Goal: Task Accomplishment & Management: Use online tool/utility

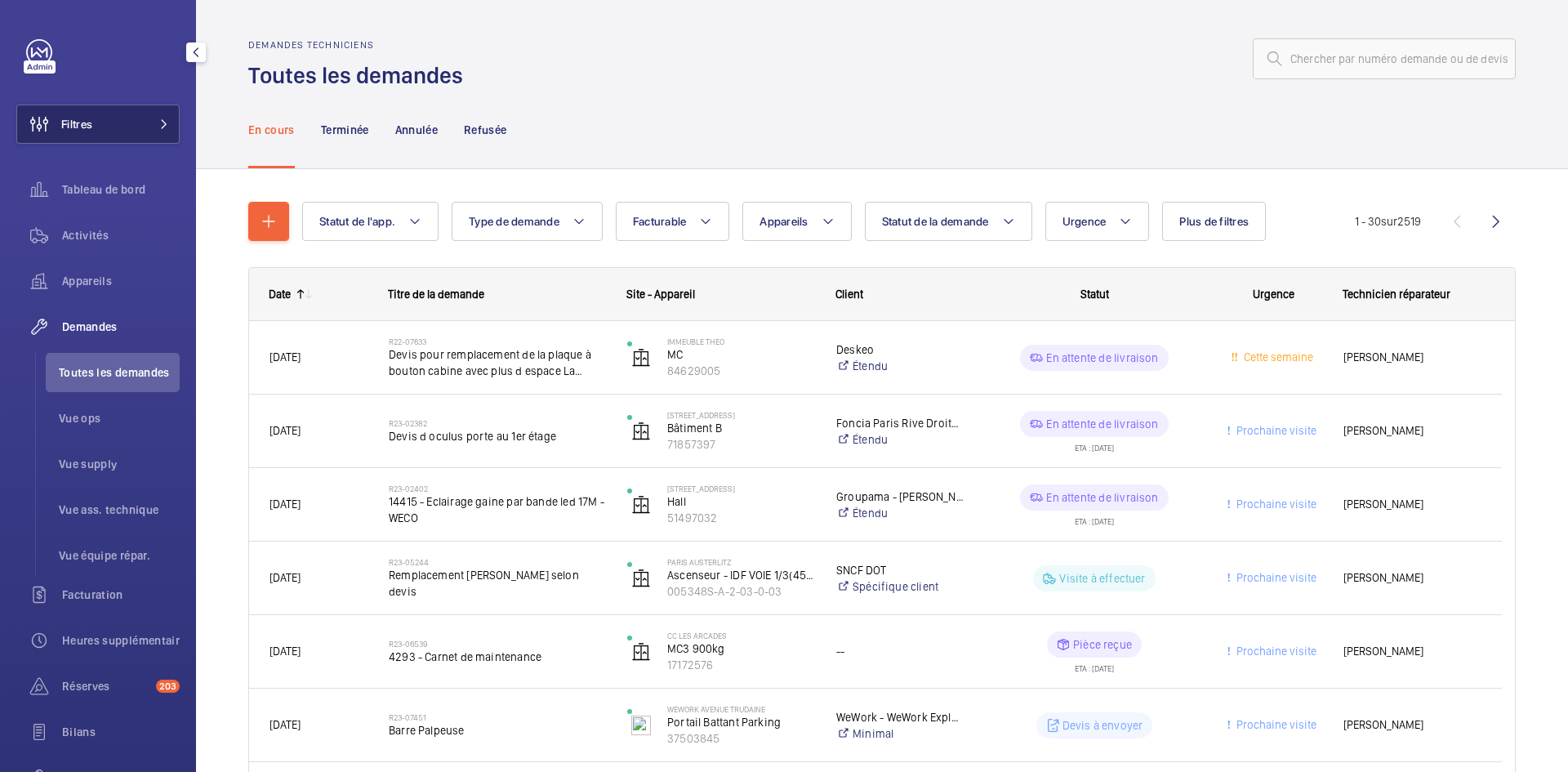
click at [91, 119] on span "Filtres" at bounding box center [77, 124] width 31 height 16
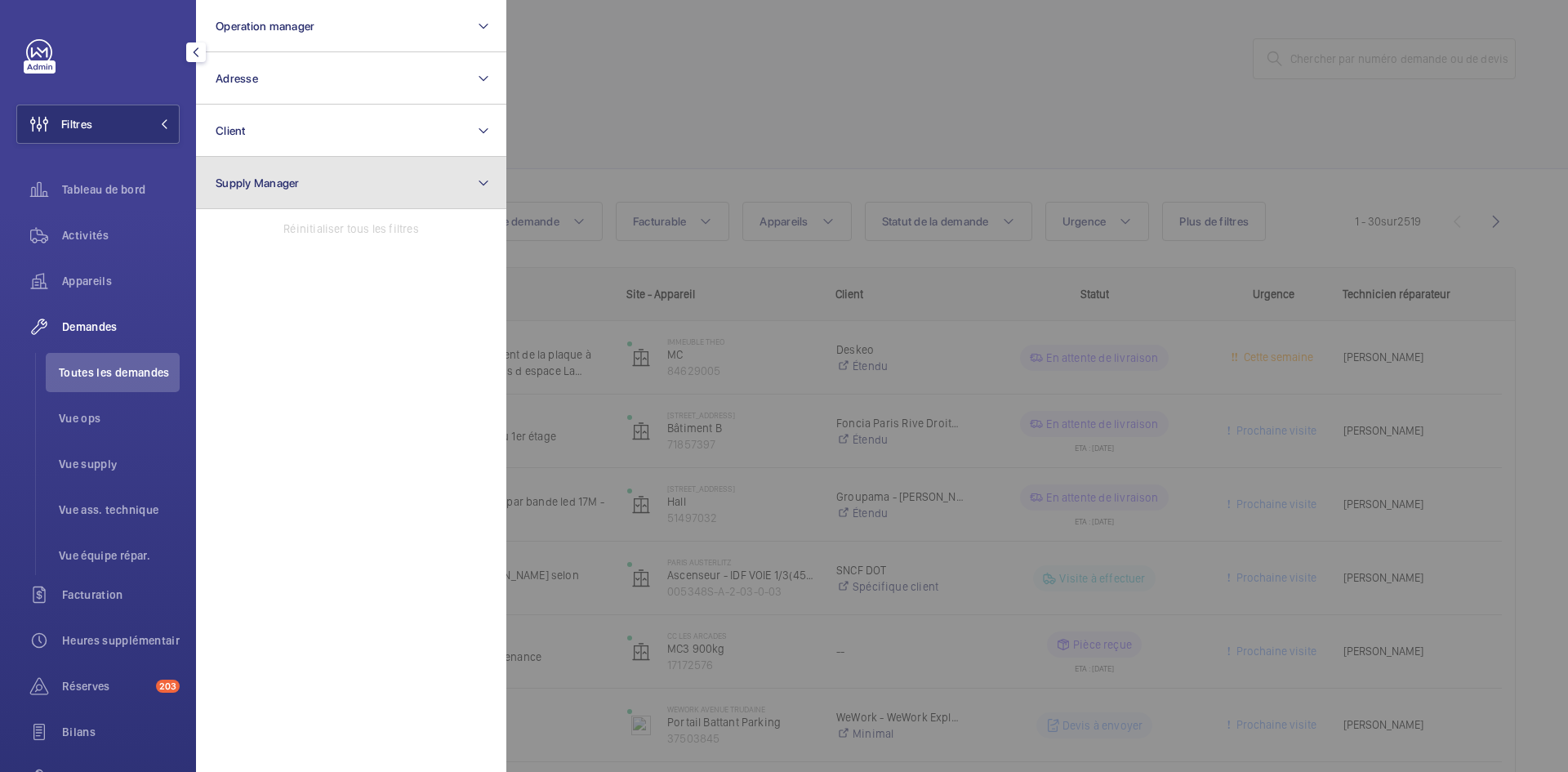
click at [345, 186] on button "Supply Manager" at bounding box center [351, 184] width 310 height 53
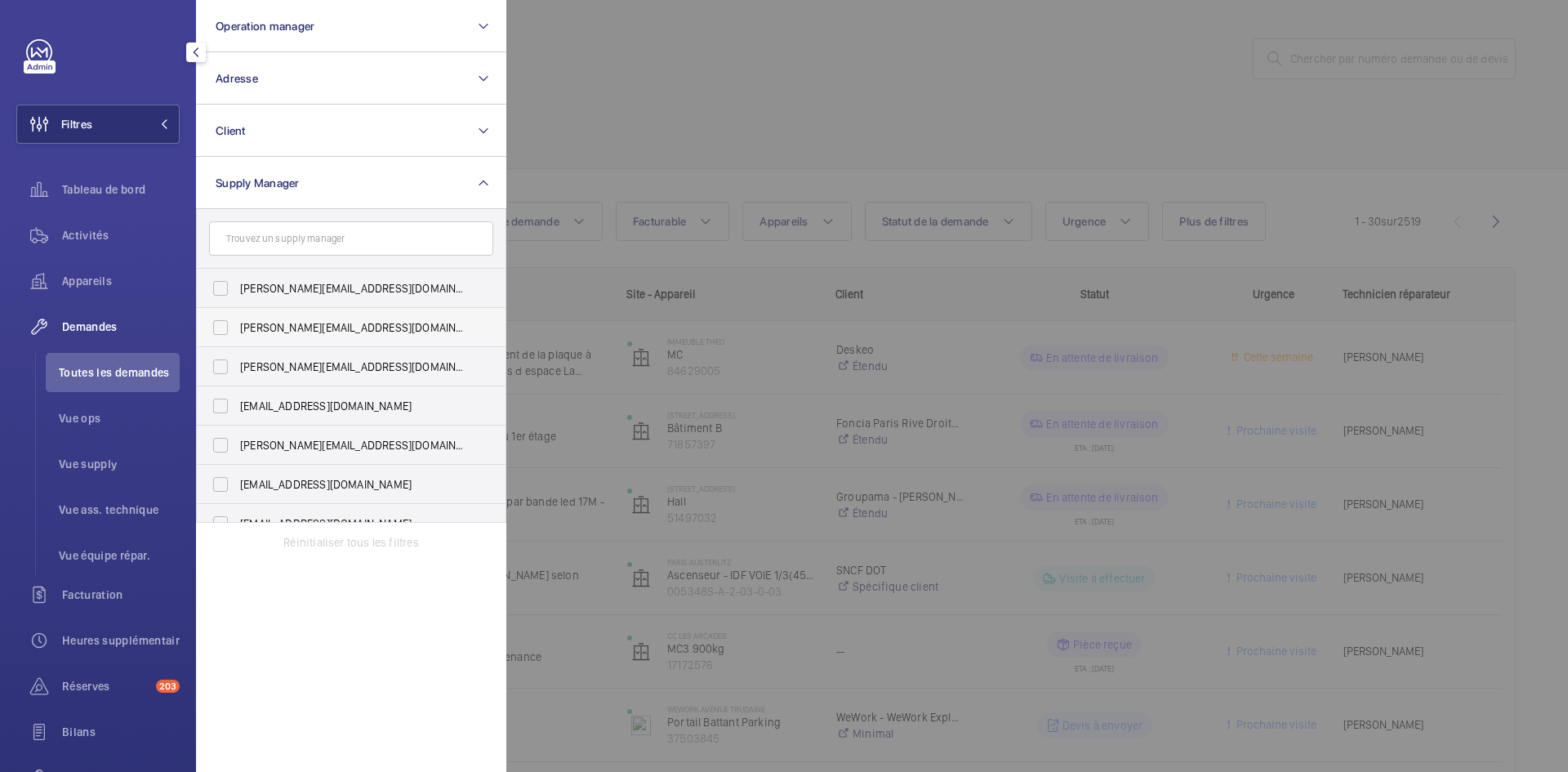
click at [221, 320] on label "diana@wemaintain.com" at bounding box center [338, 328] width 284 height 40
click at [221, 320] on input "diana@wemaintain.com" at bounding box center [221, 328] width 33 height 33
checkbox input "true"
click at [226, 402] on label "fayrouz@wemaintain.com" at bounding box center [338, 406] width 284 height 40
click at [226, 402] on input "fayrouz@wemaintain.com" at bounding box center [221, 406] width 33 height 33
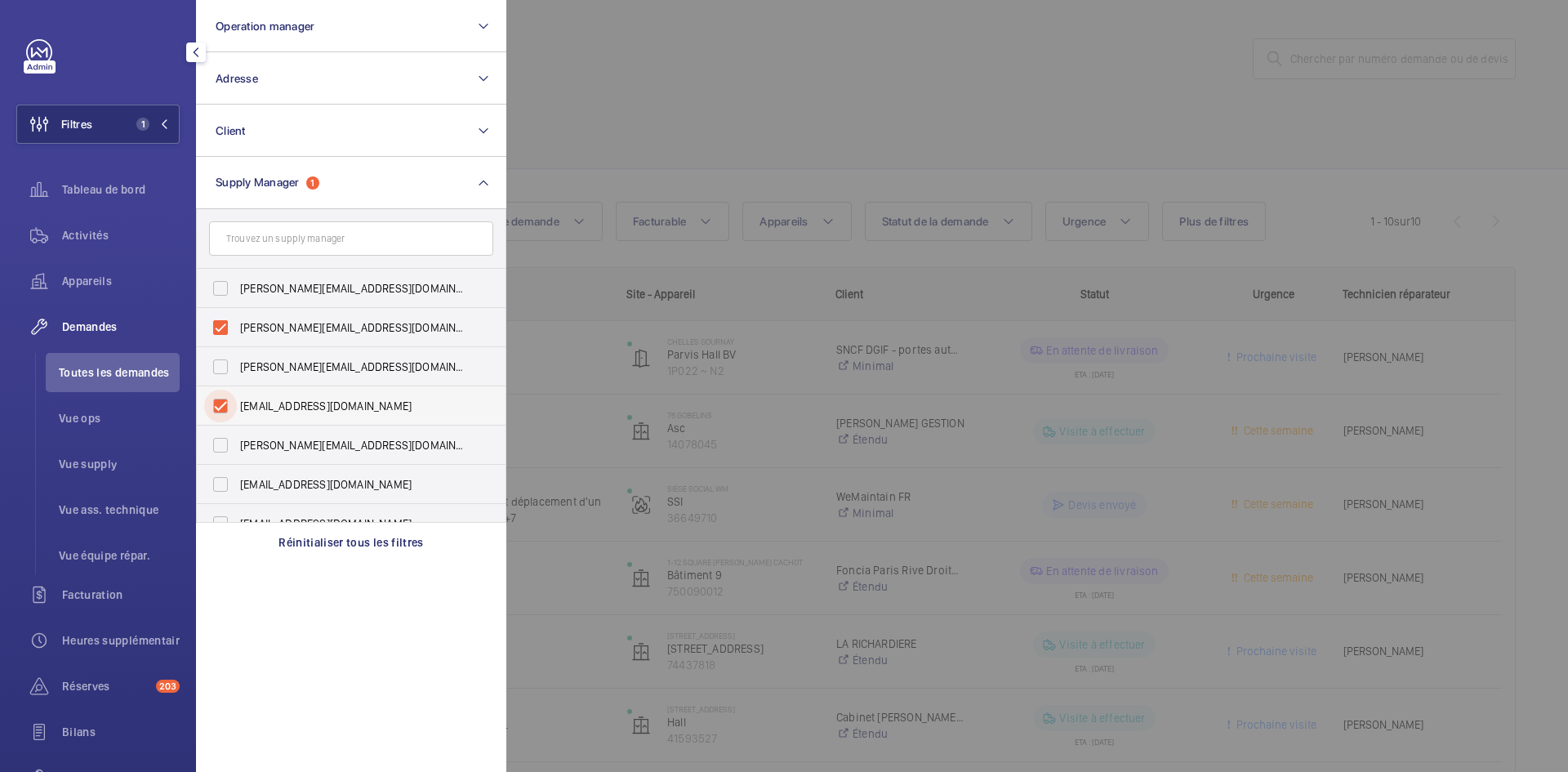
checkbox input "true"
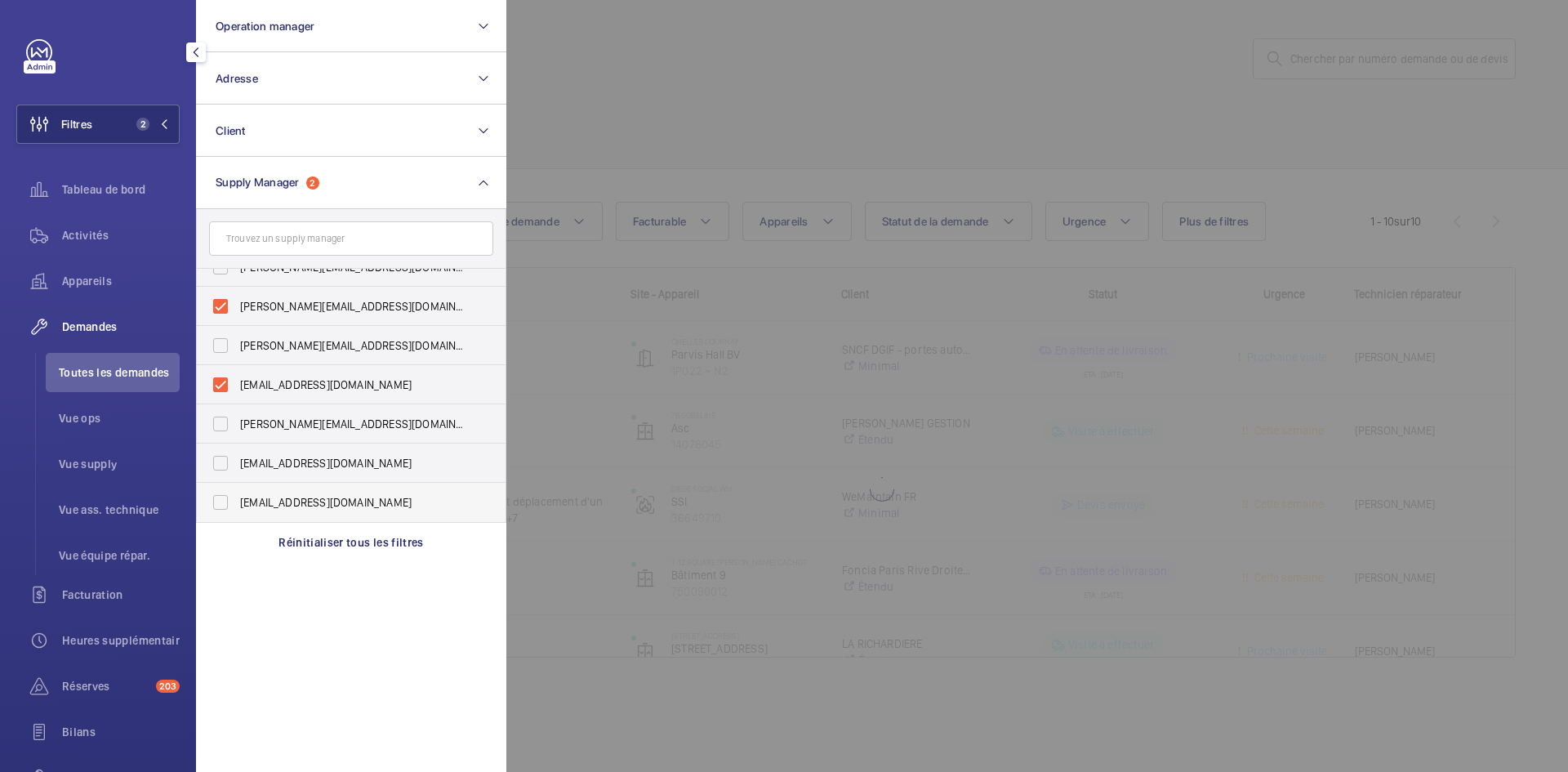
click at [229, 496] on label "yanis.b@wemaintain.com" at bounding box center [338, 502] width 284 height 40
click at [229, 496] on input "yanis.b@wemaintain.com" at bounding box center [221, 502] width 33 height 33
checkbox input "true"
click at [666, 21] on div at bounding box center [1290, 386] width 1568 height 772
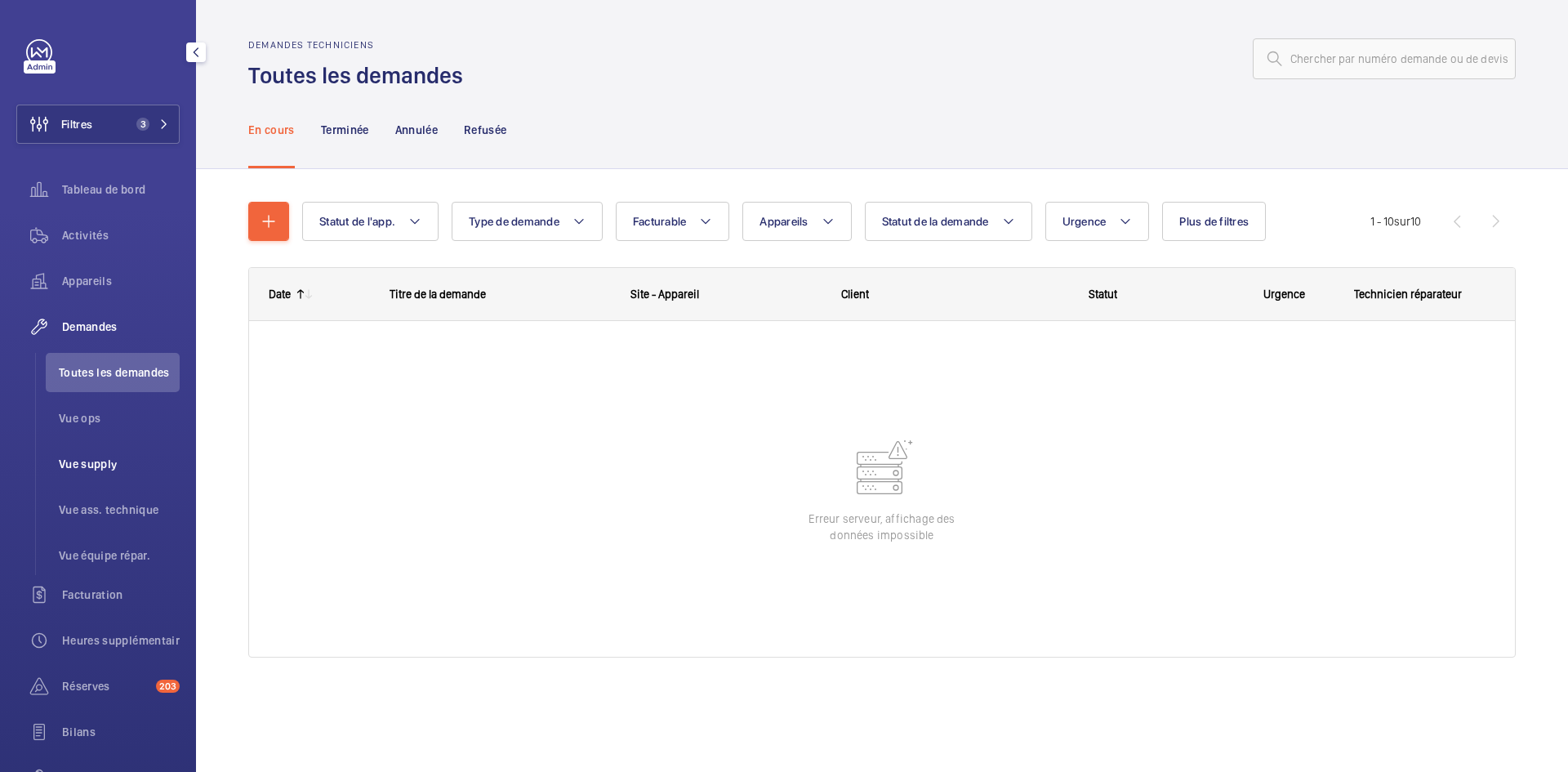
click at [61, 464] on span "Vue supply" at bounding box center [119, 464] width 121 height 16
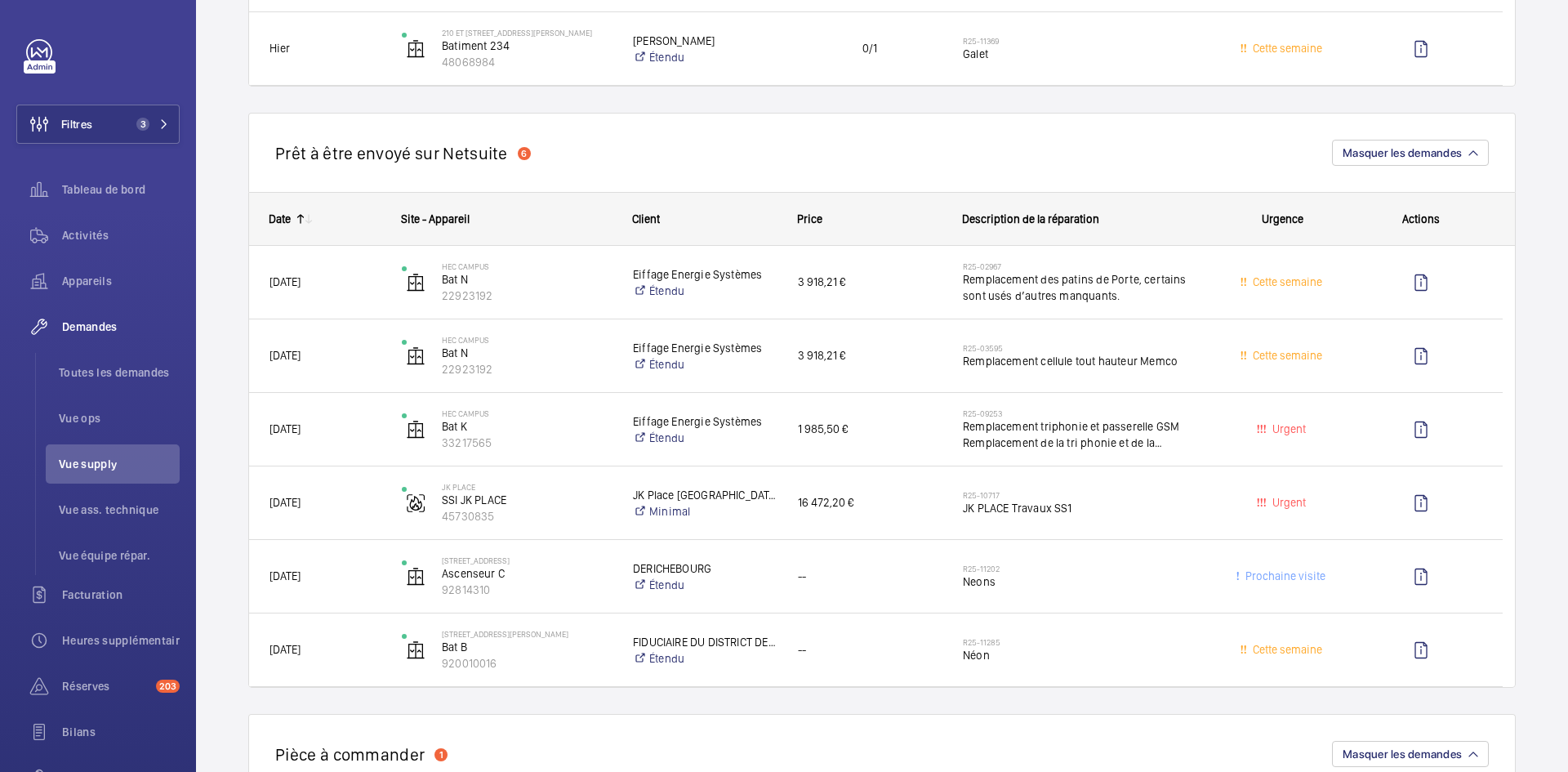
scroll to position [1715, 0]
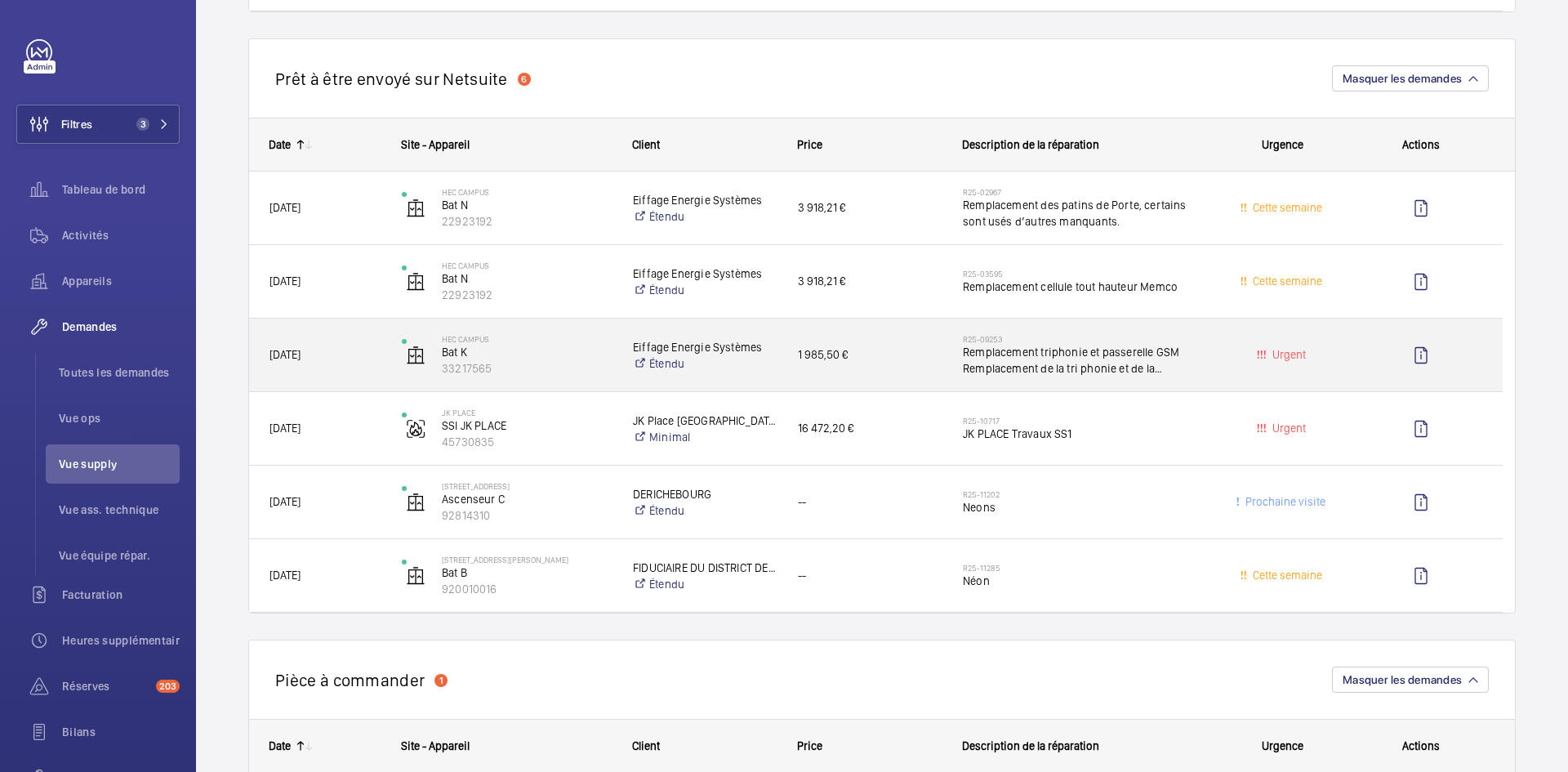
click at [357, 362] on span "08/07/2025" at bounding box center [324, 355] width 111 height 19
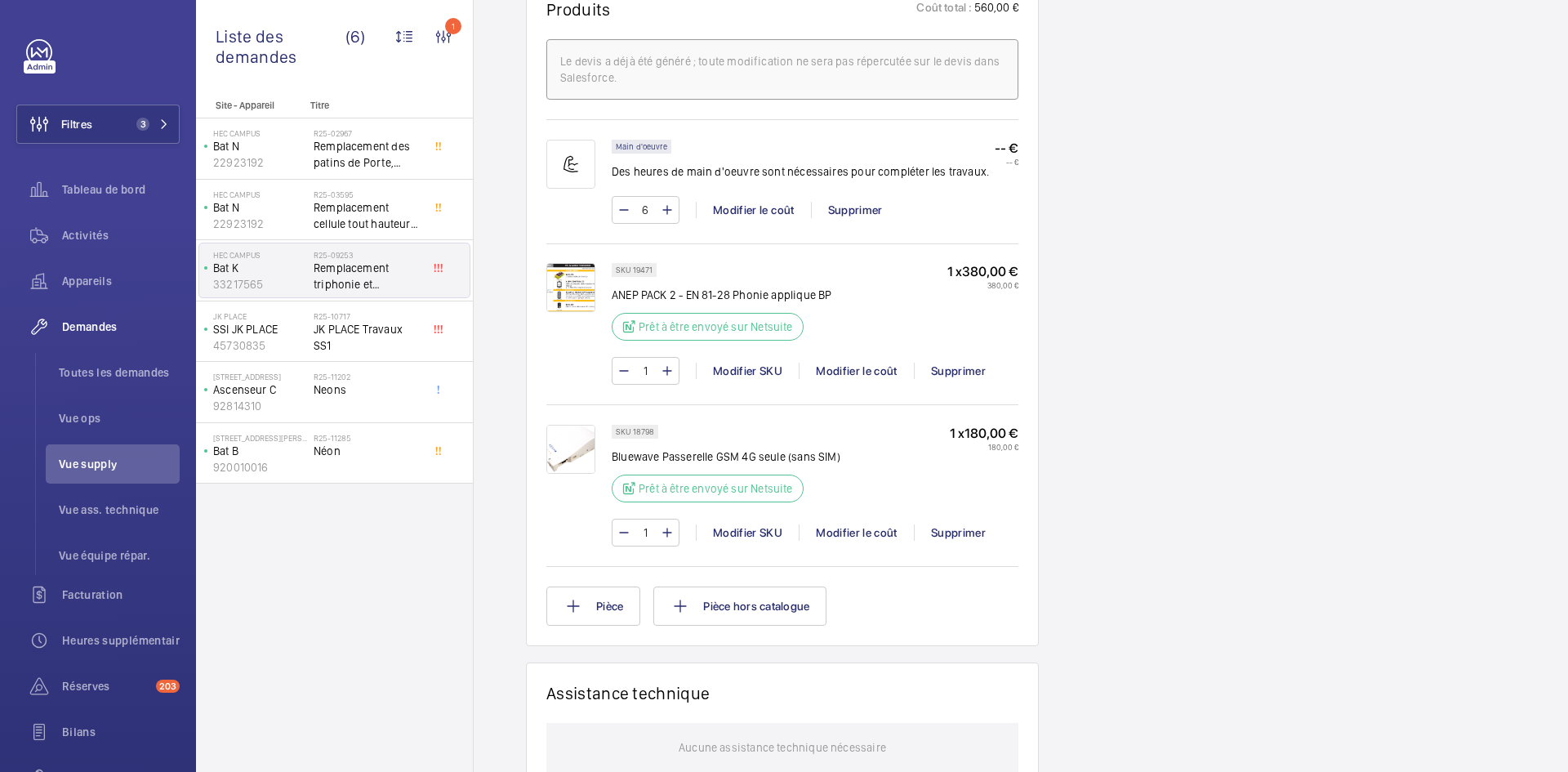
scroll to position [1110, 0]
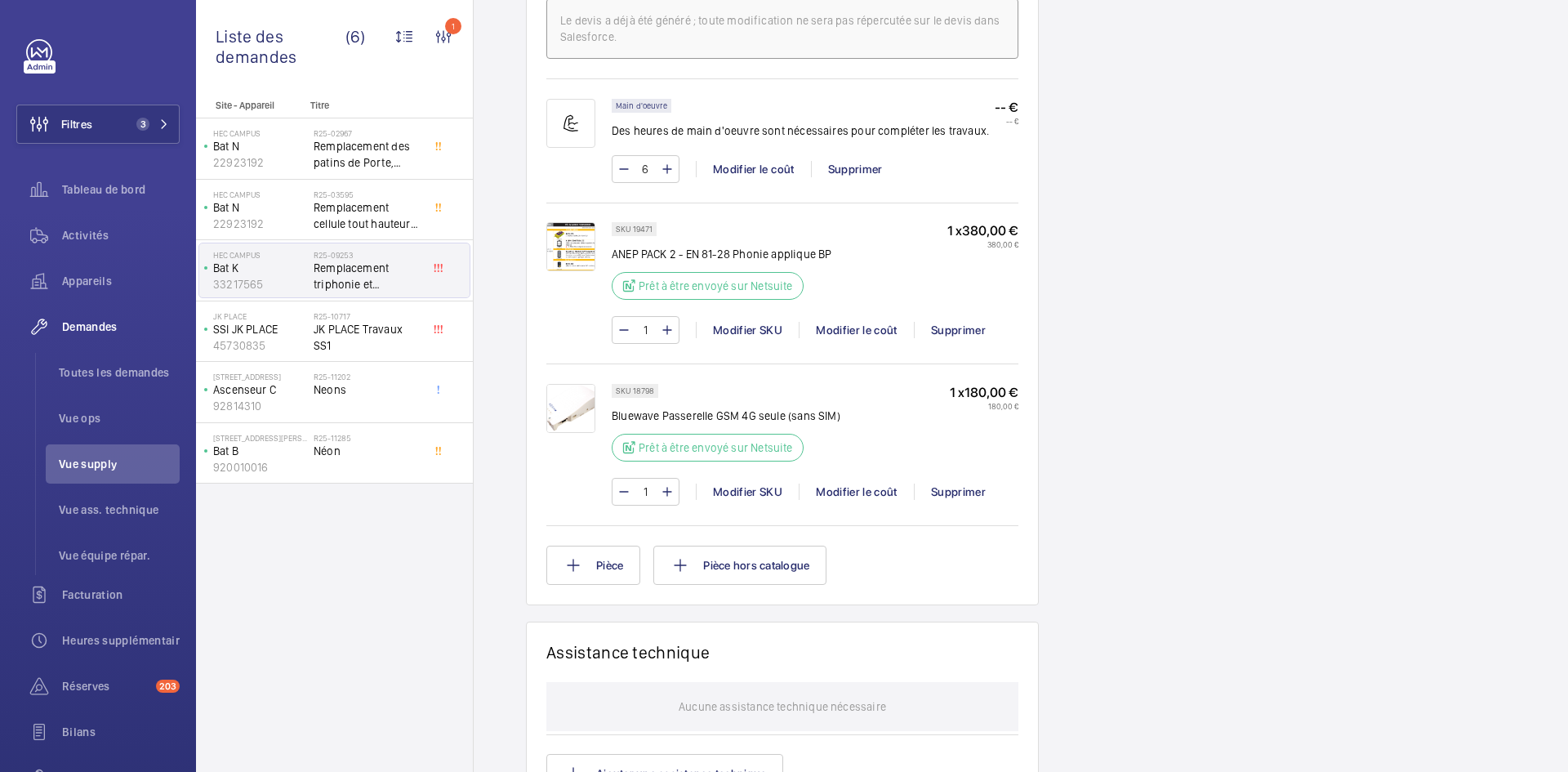
click at [566, 258] on img at bounding box center [571, 247] width 49 height 49
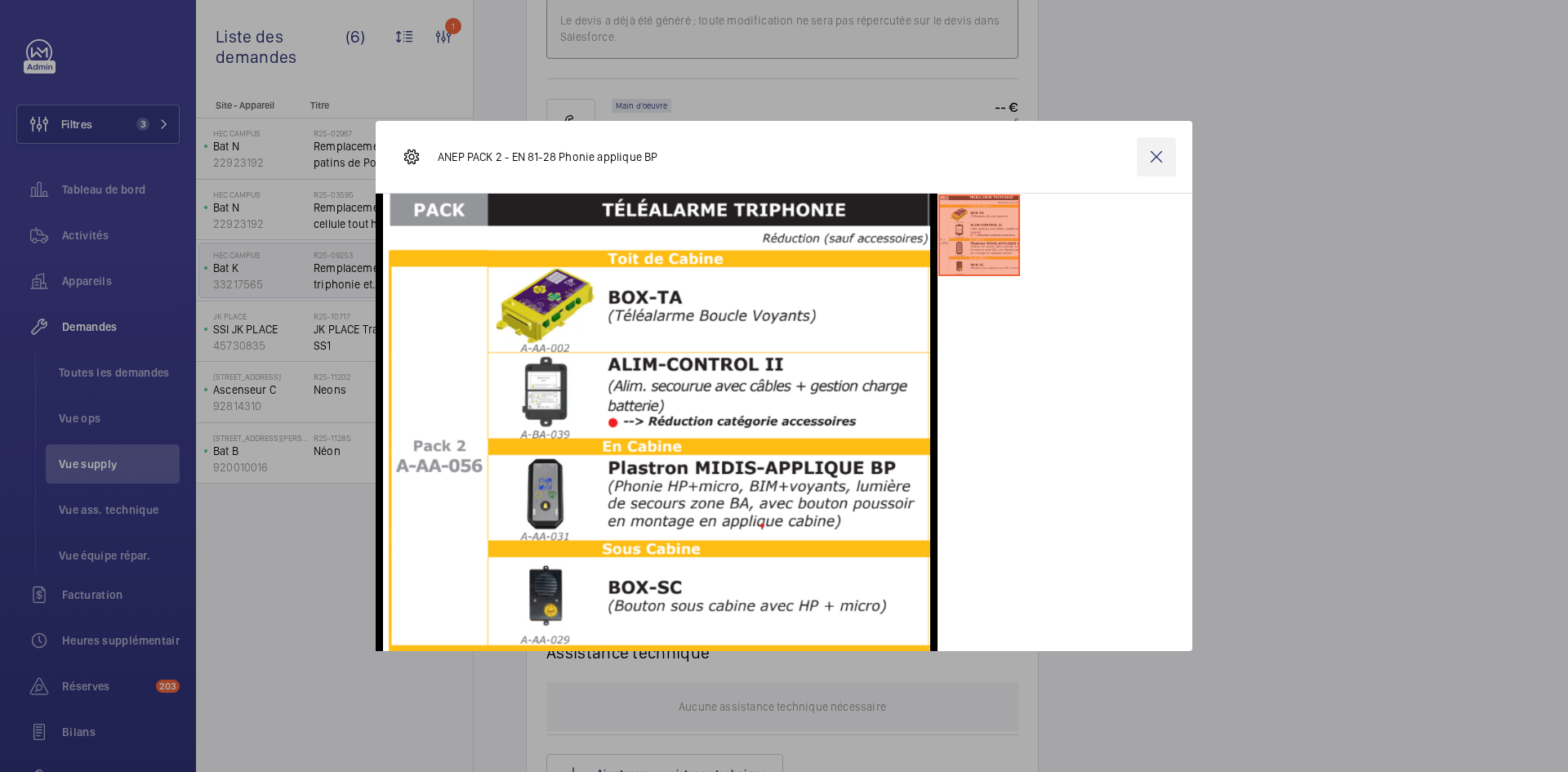
click at [1164, 159] on wm-front-icon-button at bounding box center [1156, 157] width 40 height 40
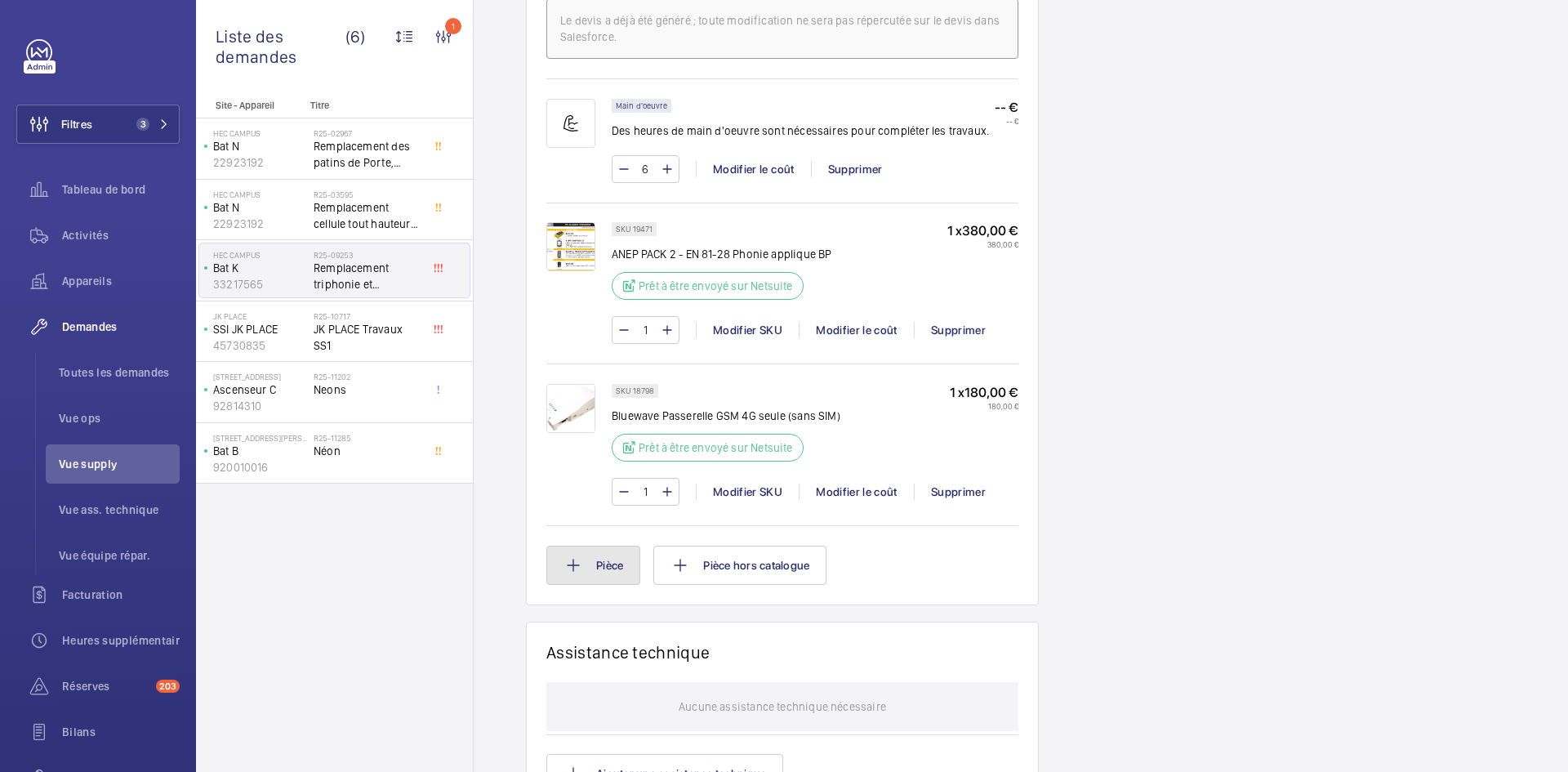
click at [607, 584] on button "Pièce" at bounding box center [593, 565] width 94 height 40
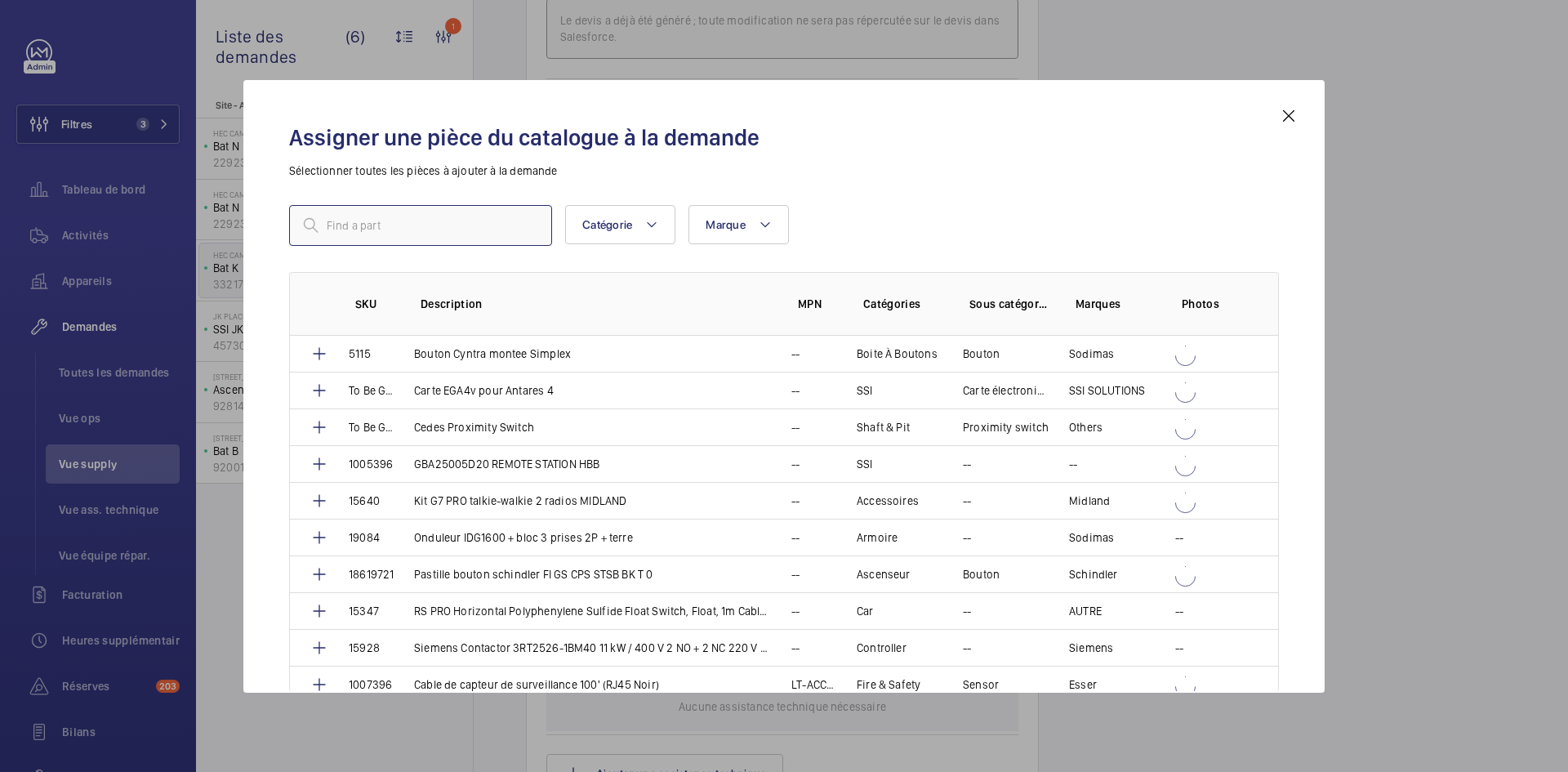
click at [425, 231] on input "text" at bounding box center [420, 226] width 263 height 41
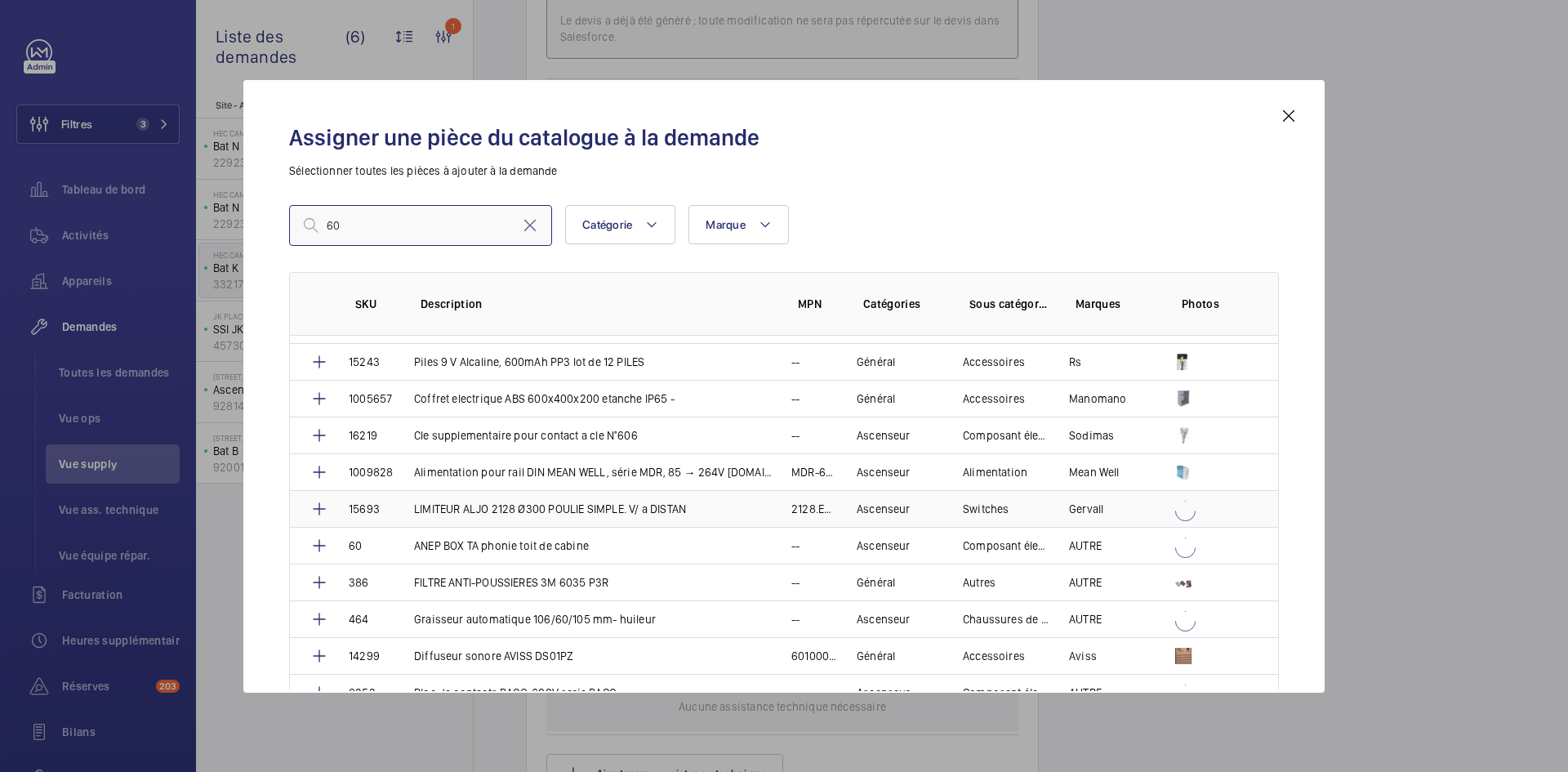
scroll to position [408, 0]
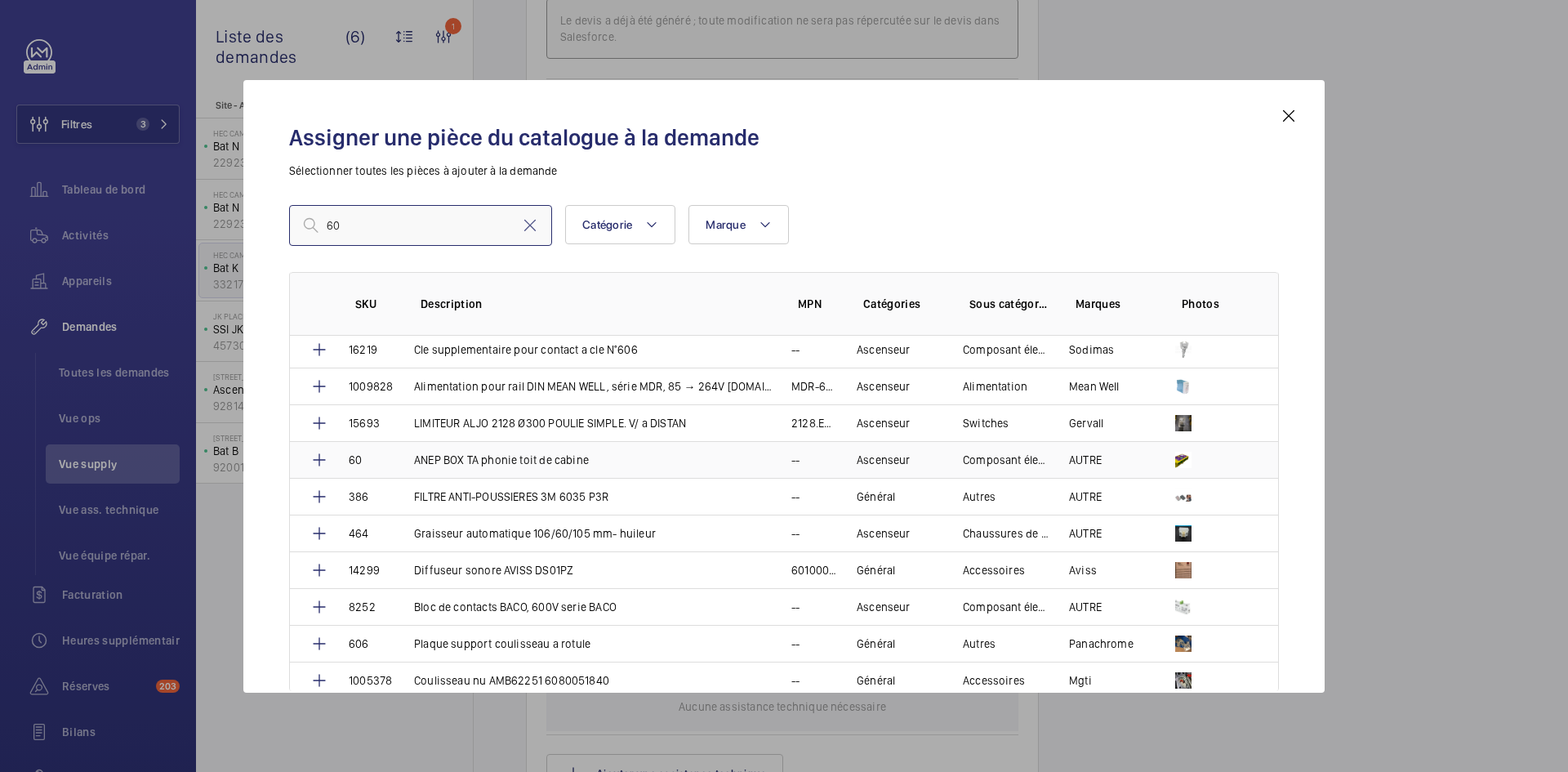
type input "60"
click at [390, 458] on td "60" at bounding box center [361, 459] width 65 height 37
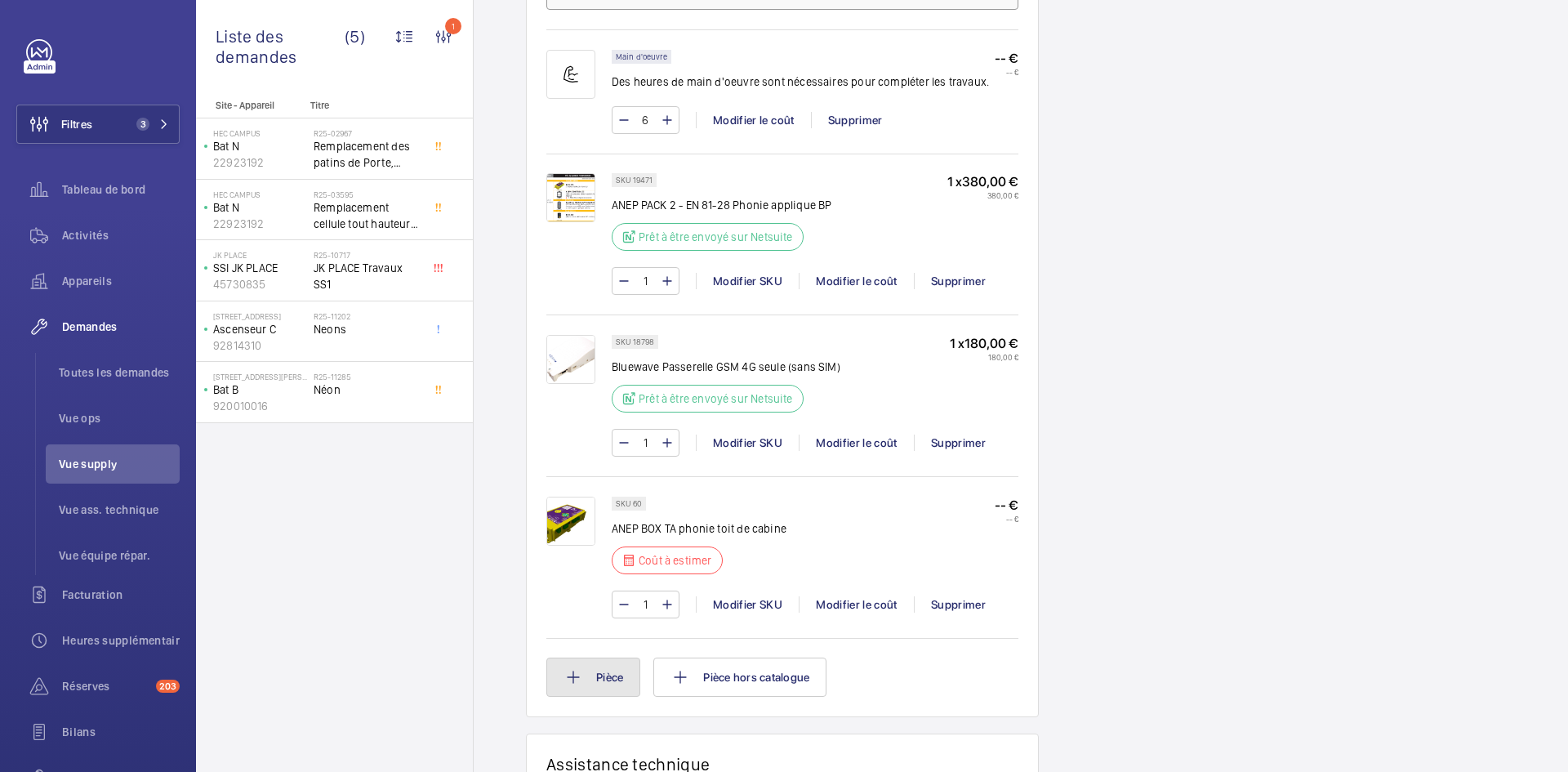
click at [603, 681] on button "Pièce" at bounding box center [593, 677] width 94 height 40
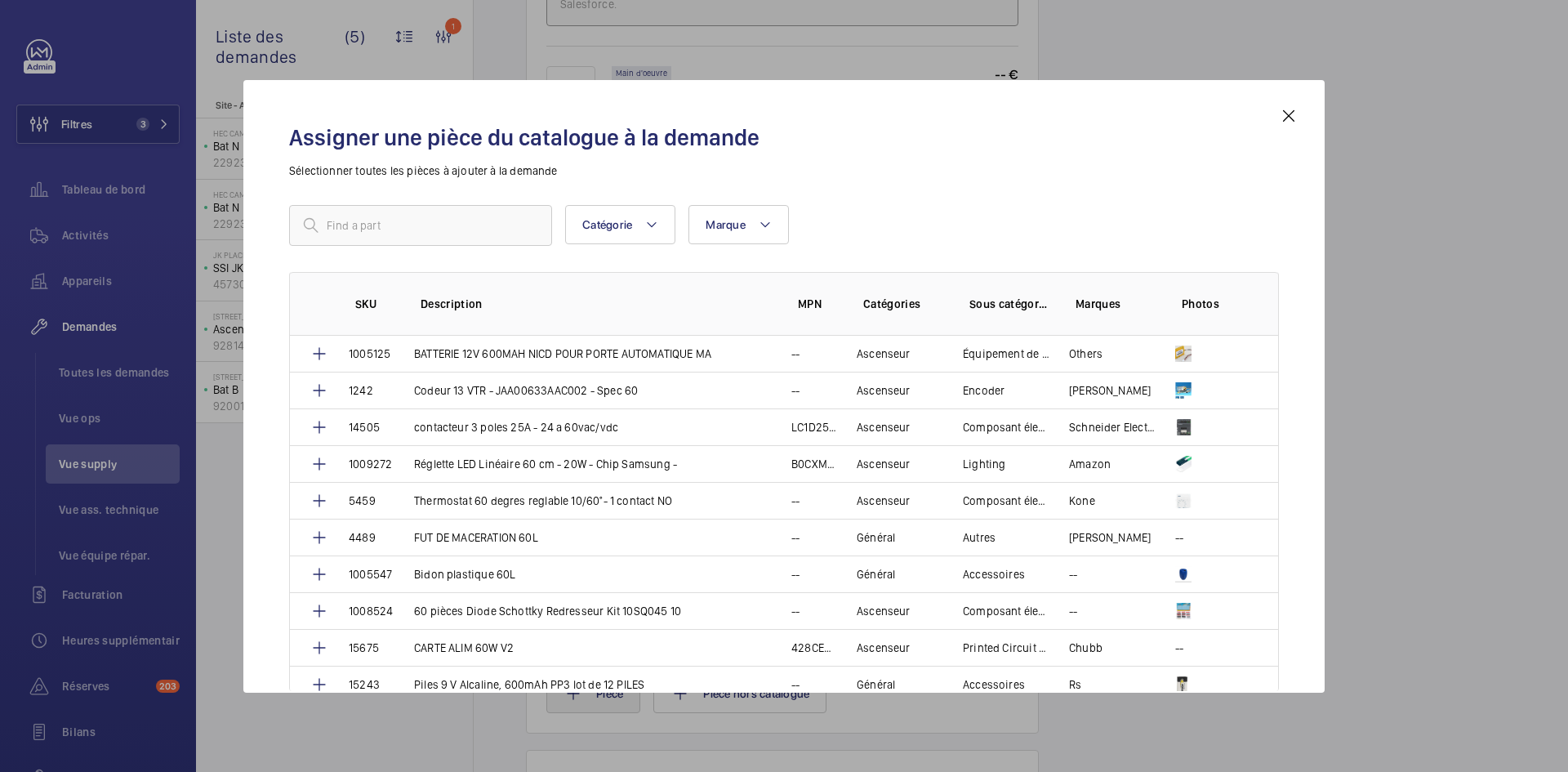
scroll to position [1160, 0]
click at [433, 231] on input "text" at bounding box center [420, 226] width 263 height 41
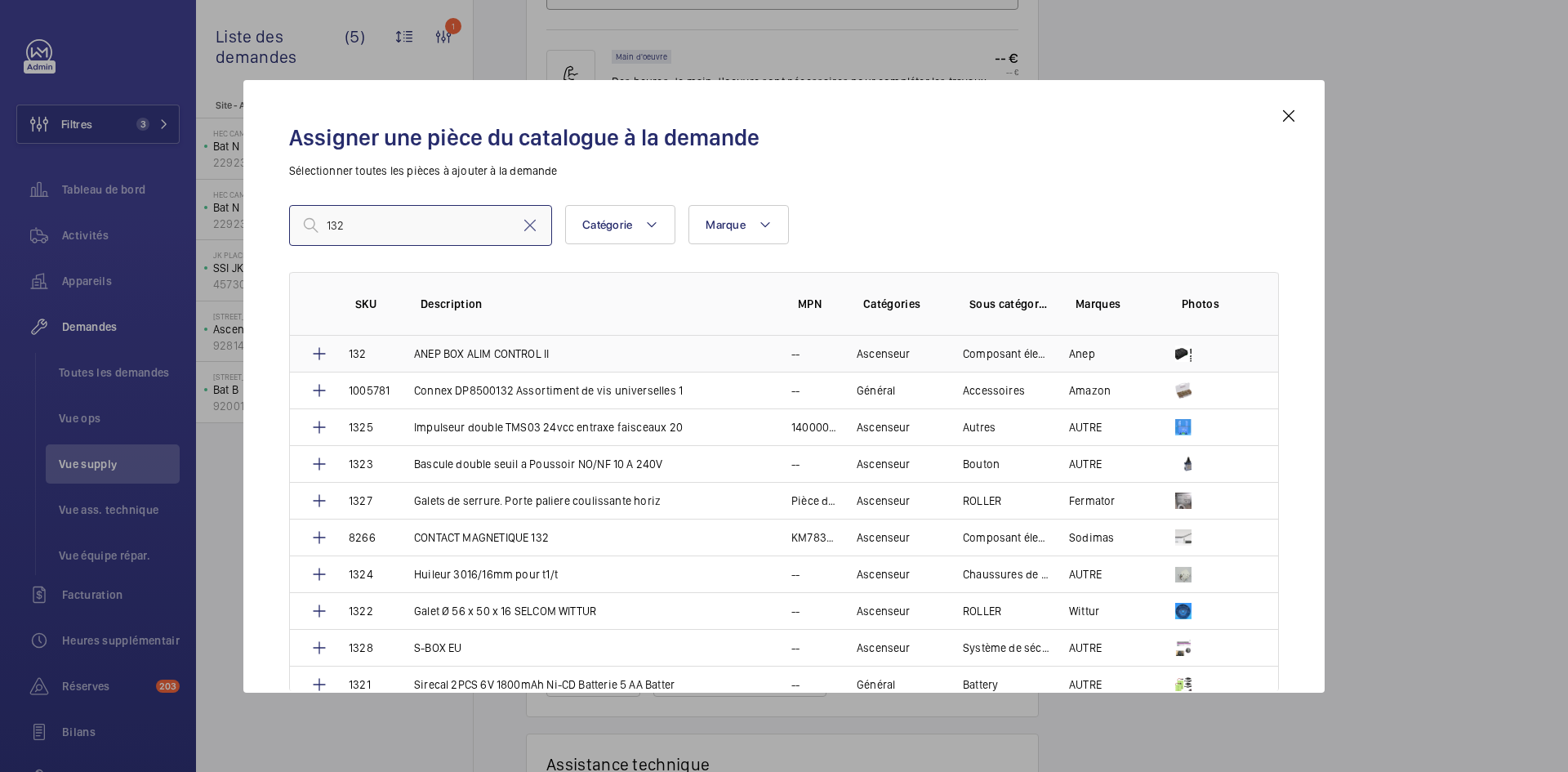
type input "132"
click at [375, 352] on td "132" at bounding box center [361, 354] width 65 height 36
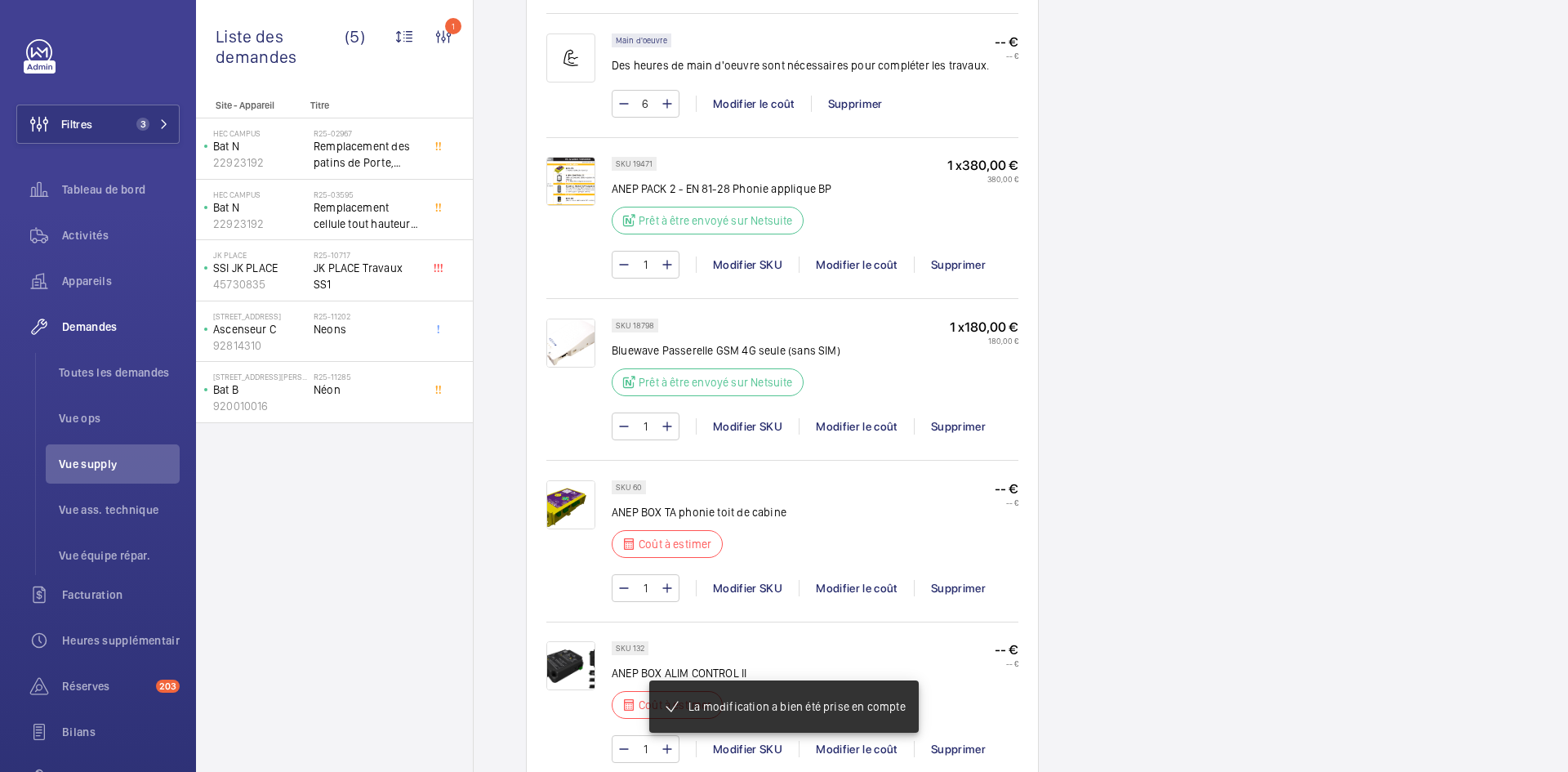
scroll to position [1208, 0]
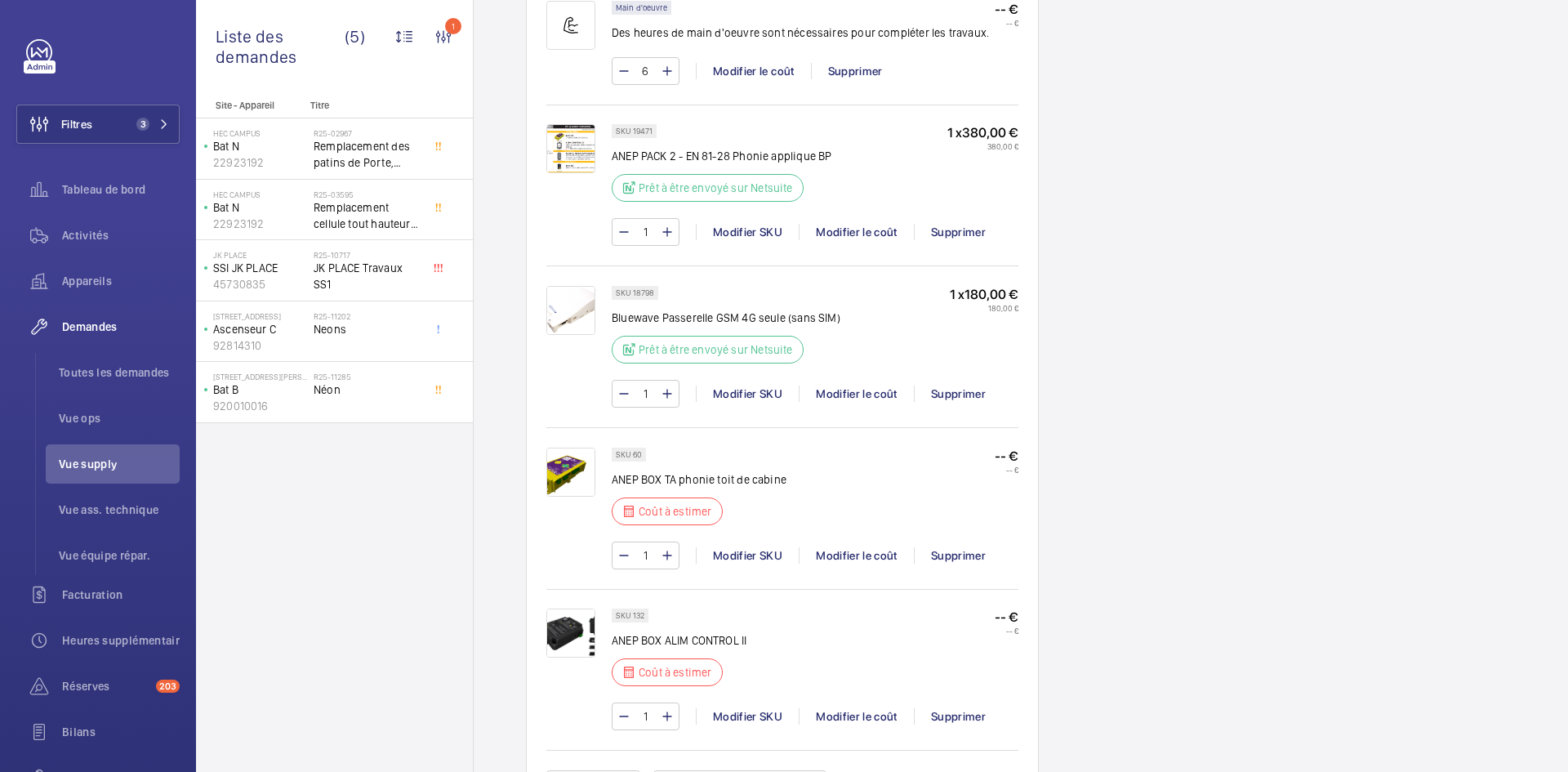
click at [578, 149] on img at bounding box center [571, 149] width 49 height 49
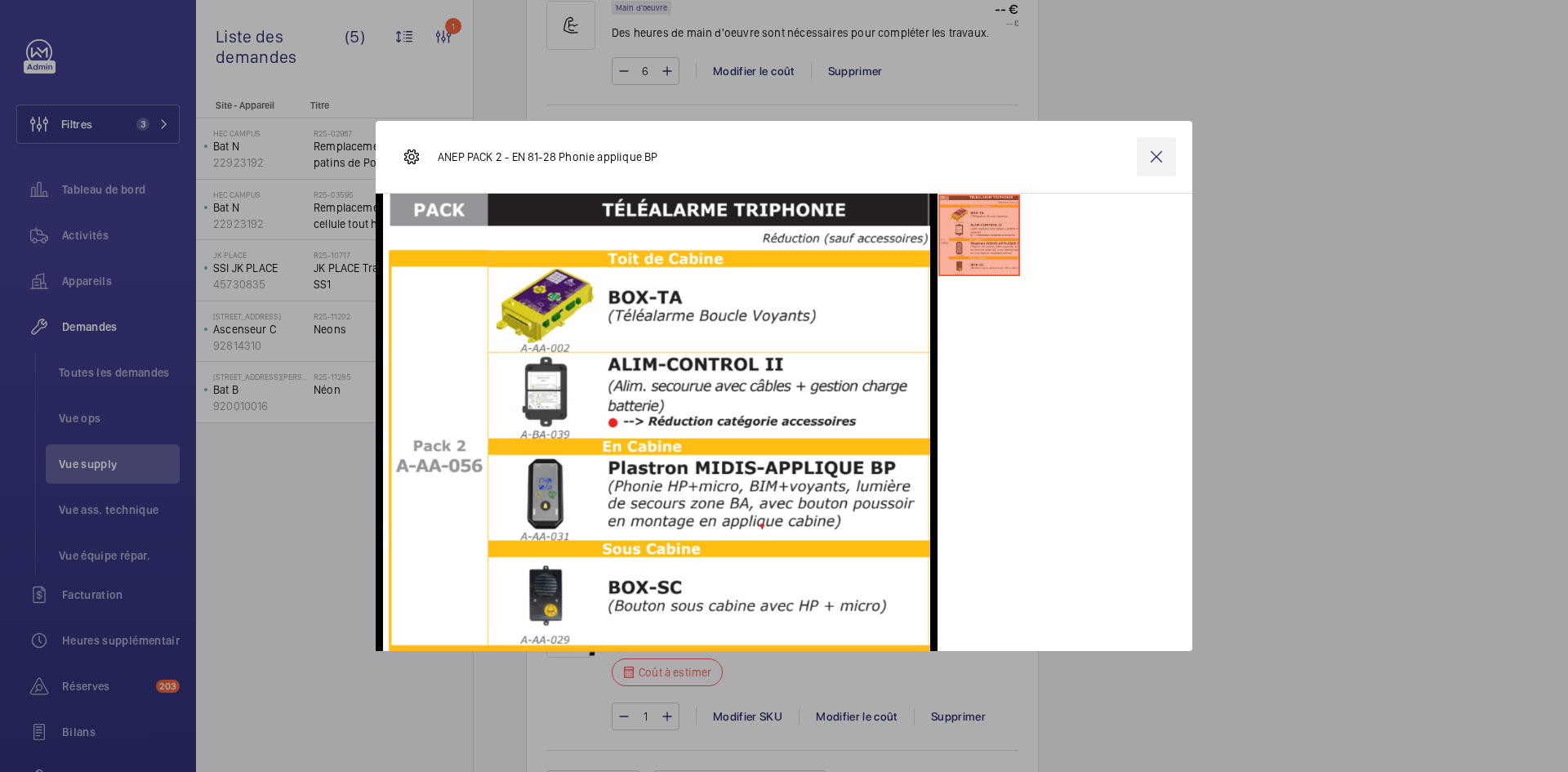
click at [1163, 153] on wm-front-icon-button at bounding box center [1156, 157] width 40 height 40
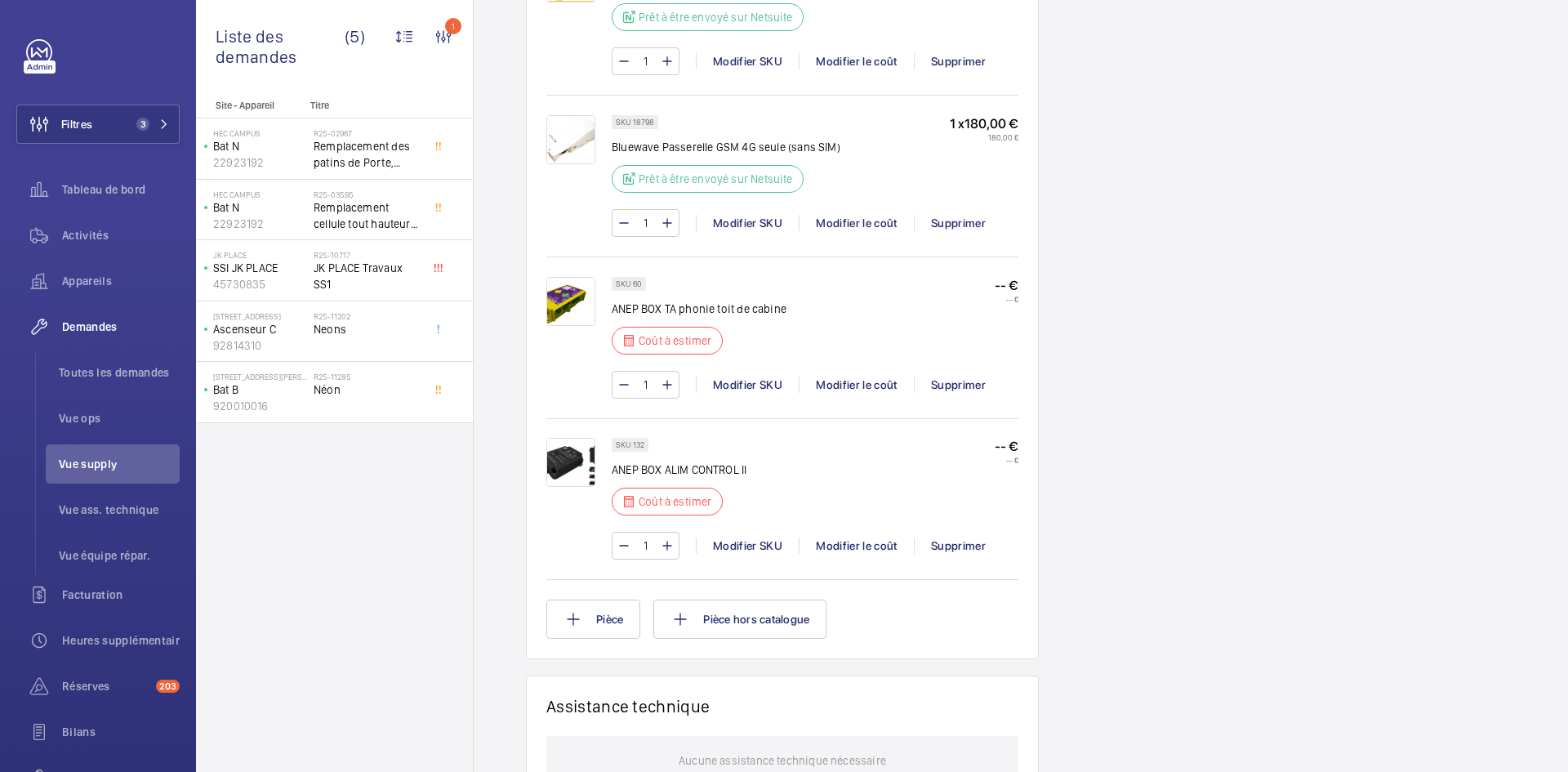
scroll to position [1453, 0]
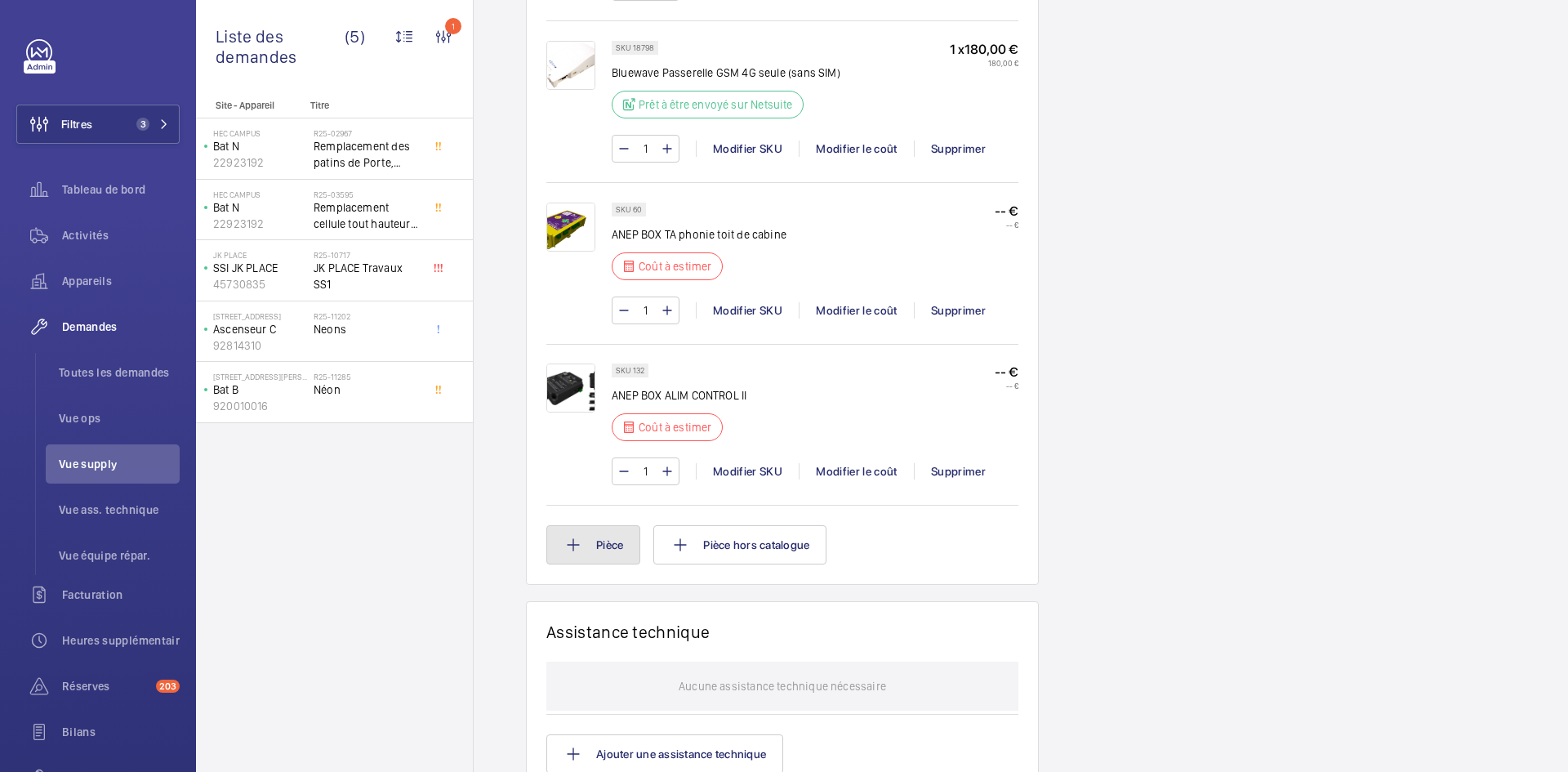
click at [605, 551] on button "Pièce" at bounding box center [593, 545] width 94 height 40
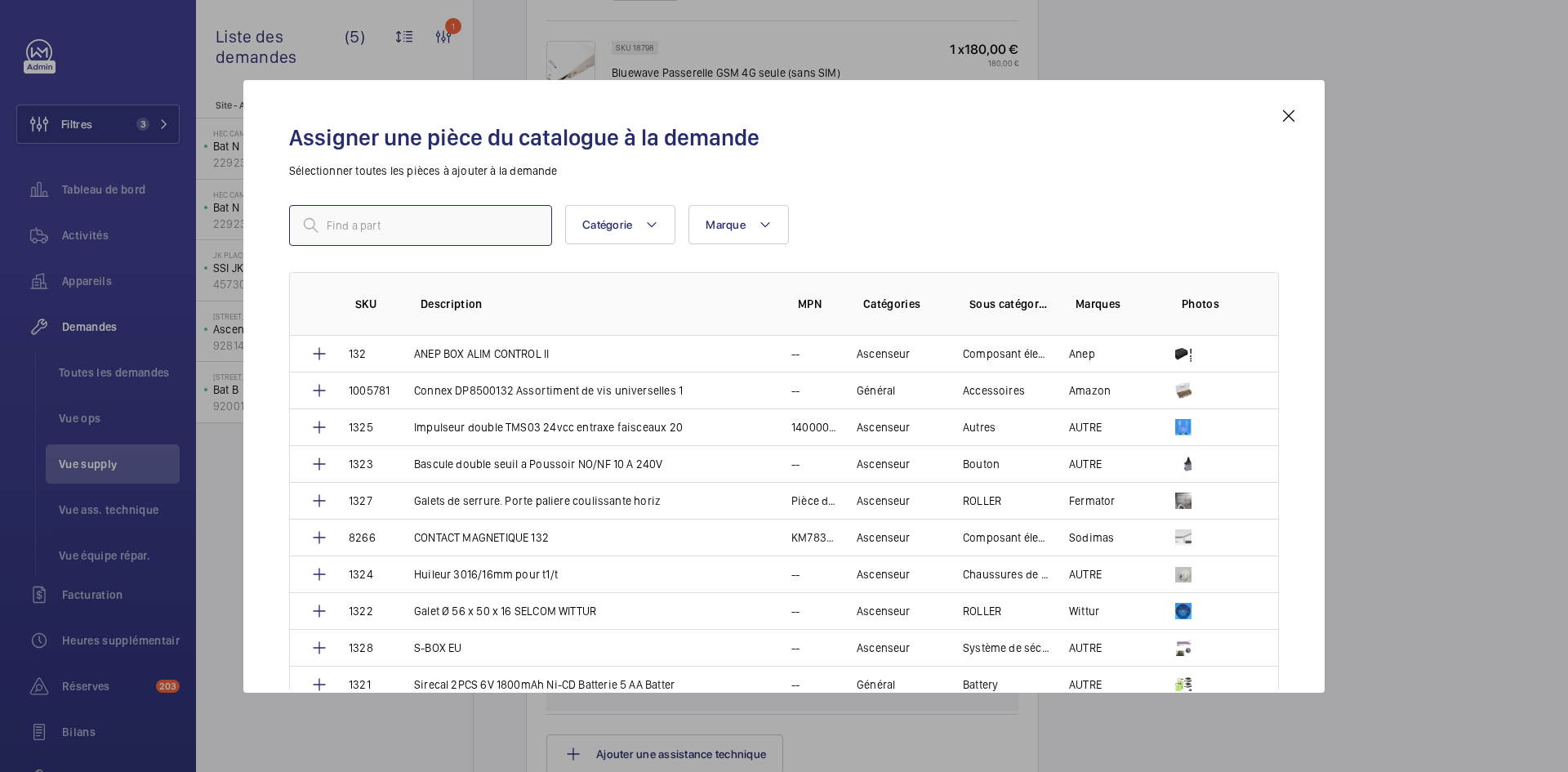
click at [412, 226] on input "text" at bounding box center [420, 226] width 263 height 41
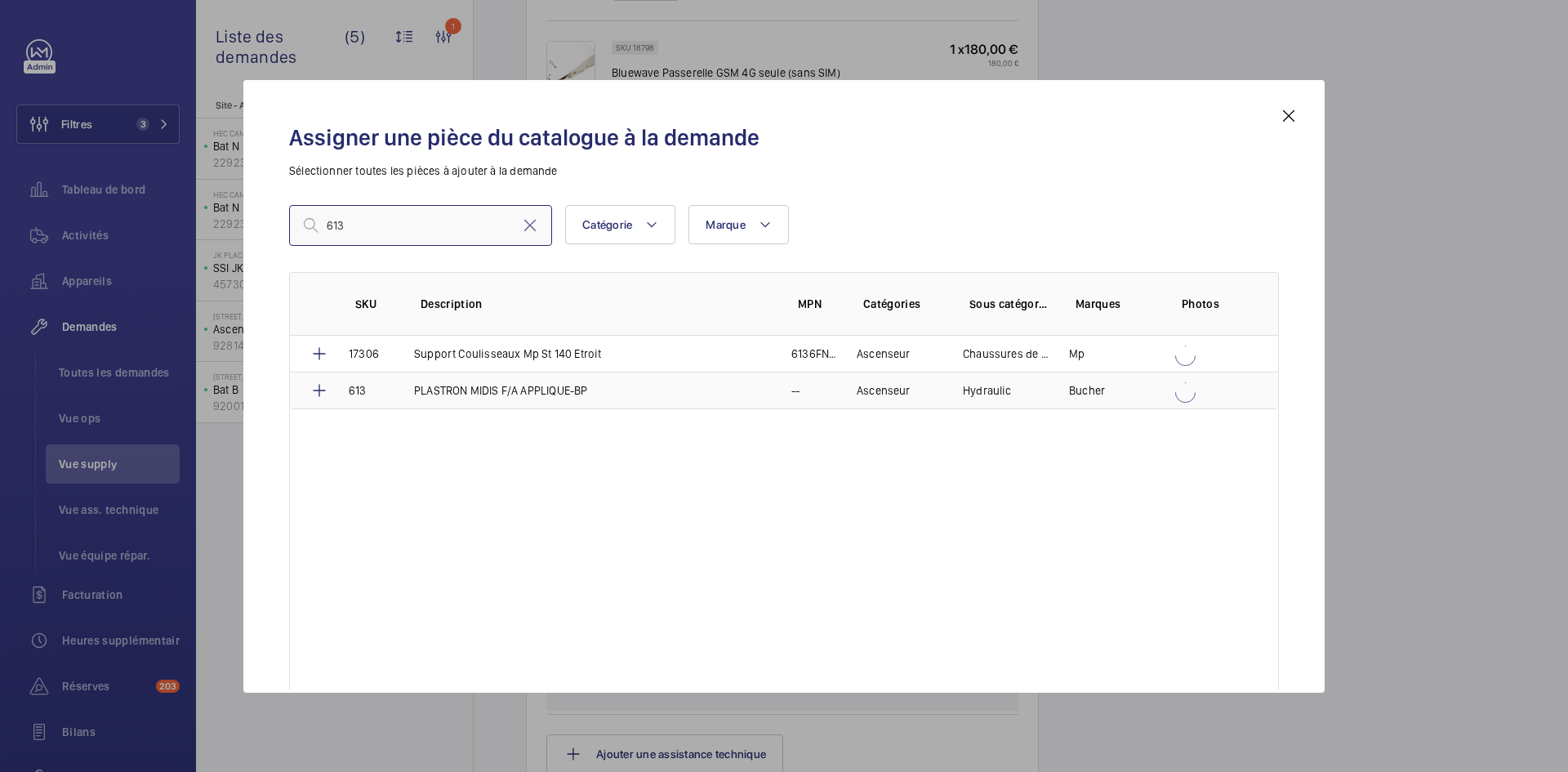
type input "613"
click at [380, 384] on td "613" at bounding box center [361, 390] width 65 height 38
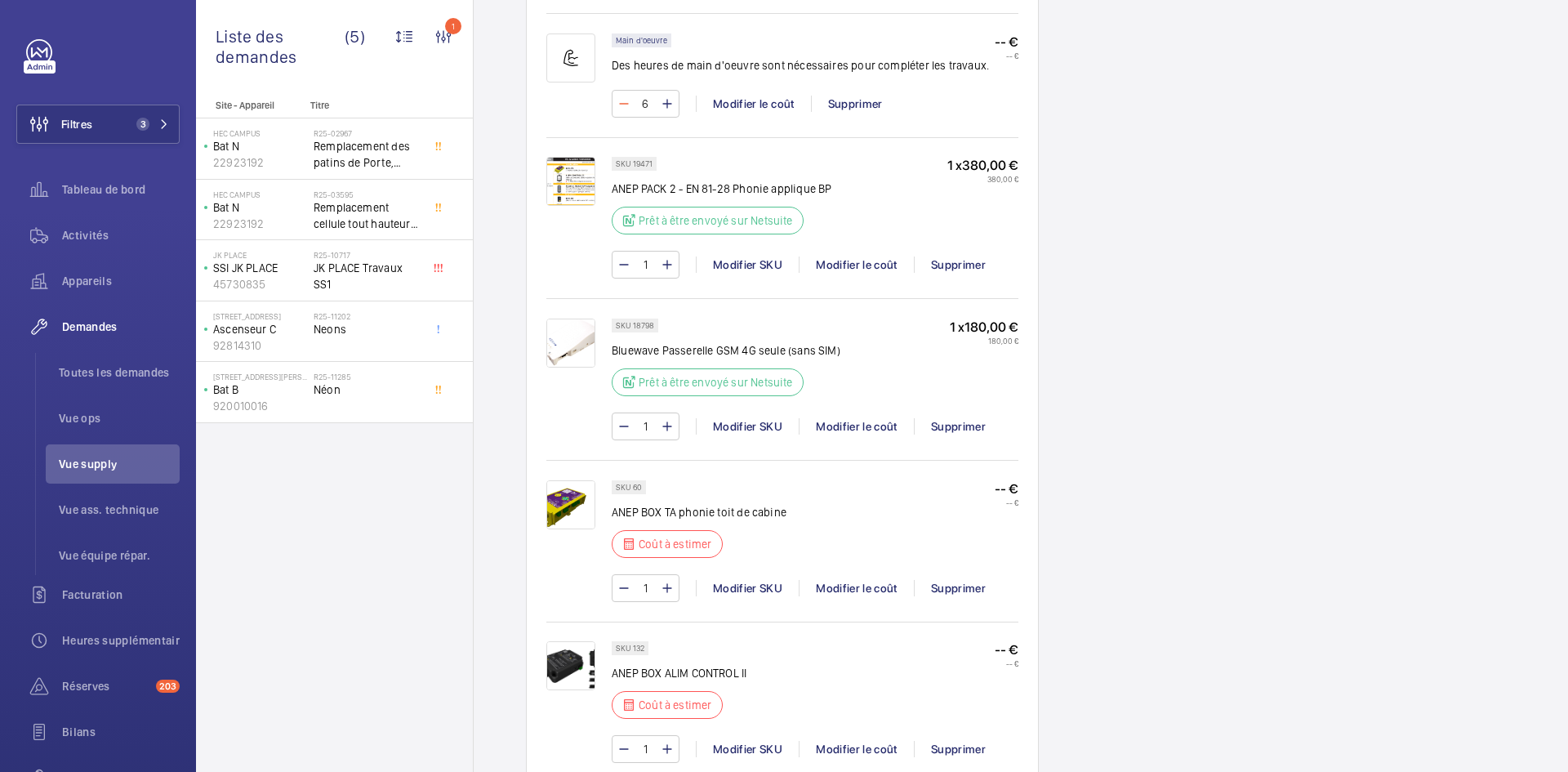
scroll to position [931, 0]
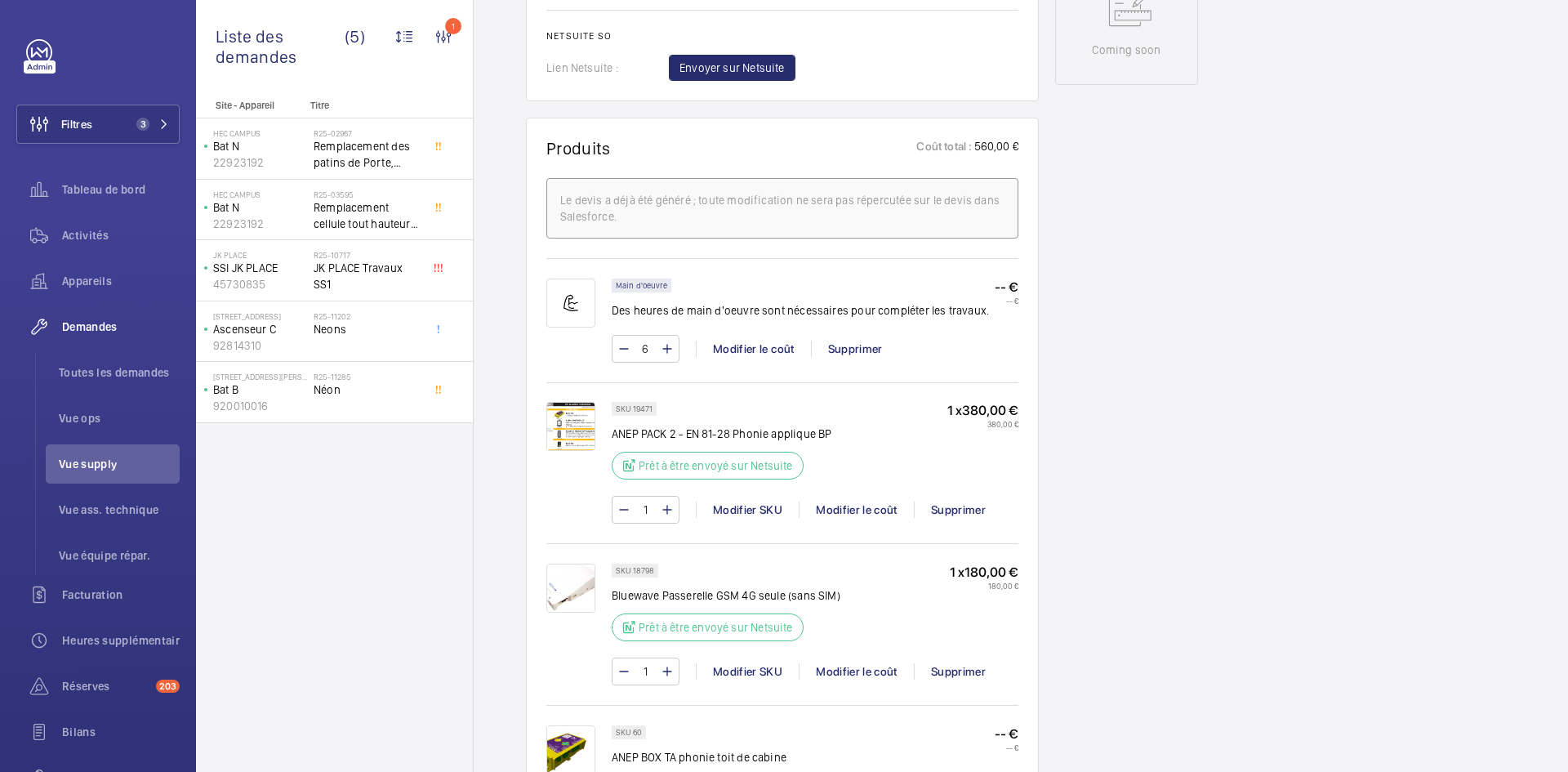
click at [583, 426] on img at bounding box center [571, 426] width 49 height 49
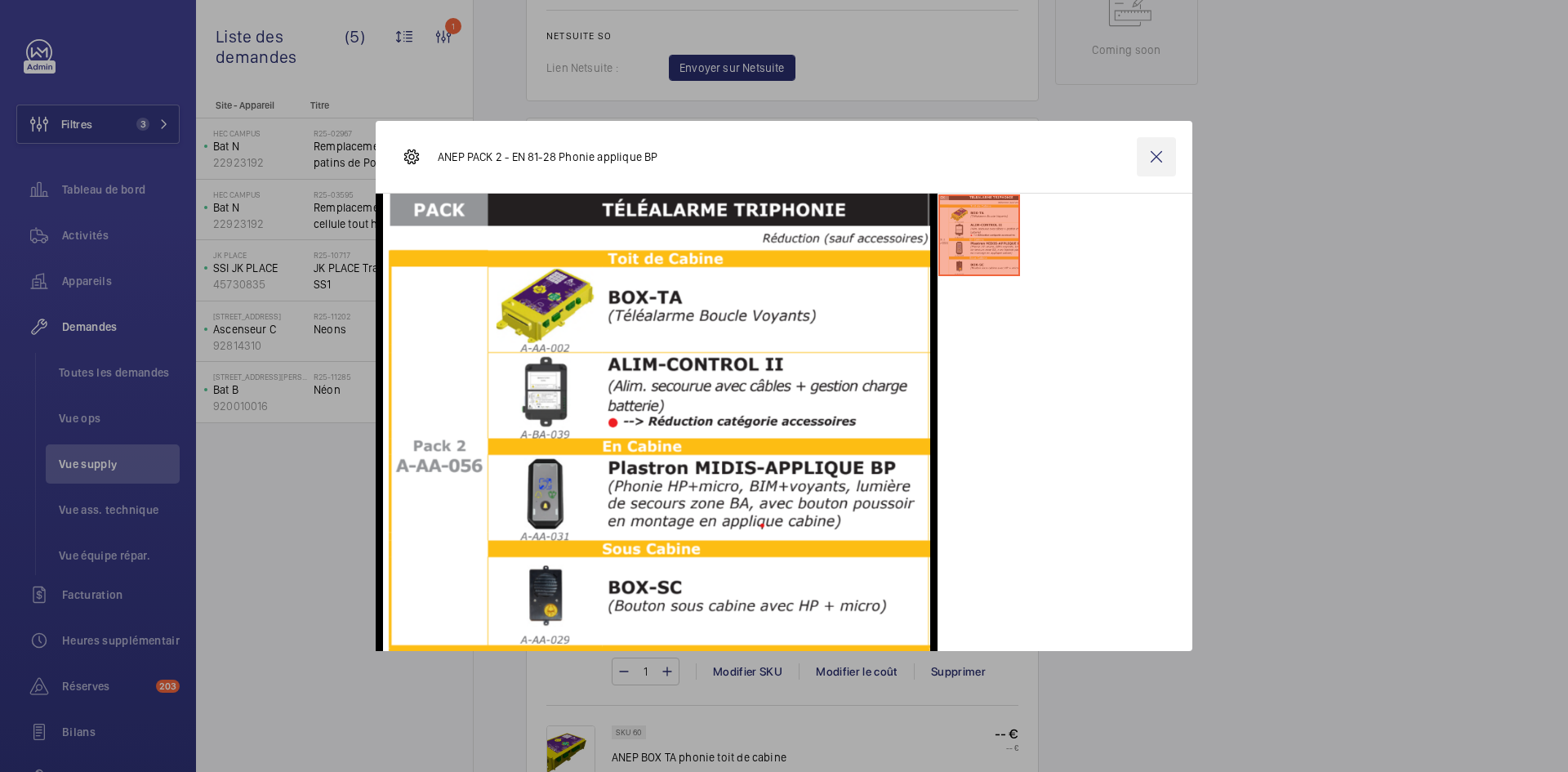
click at [1153, 157] on wm-front-icon-button at bounding box center [1156, 157] width 40 height 40
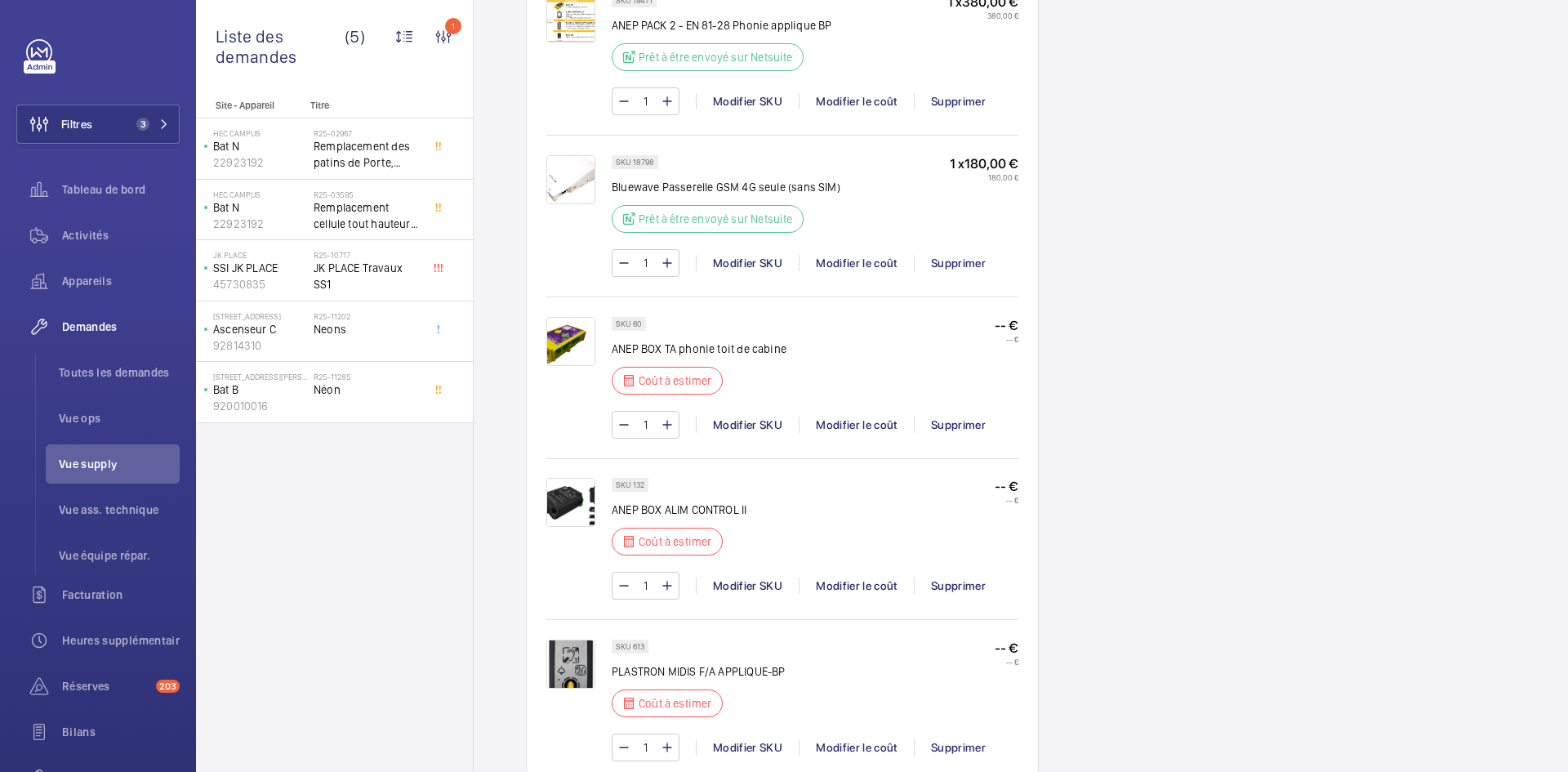
scroll to position [1666, 0]
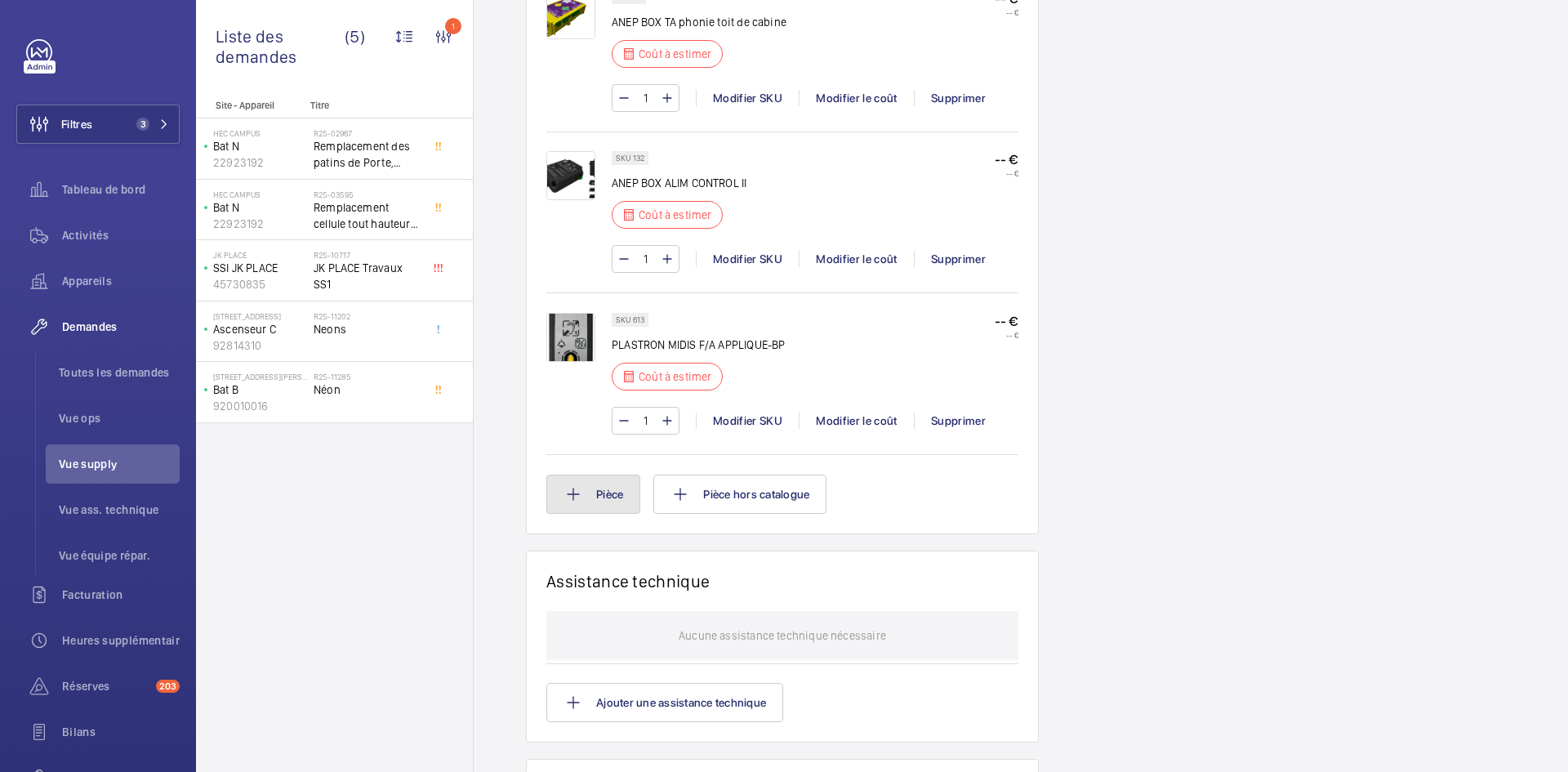
click at [592, 502] on button "Pièce" at bounding box center [593, 494] width 94 height 40
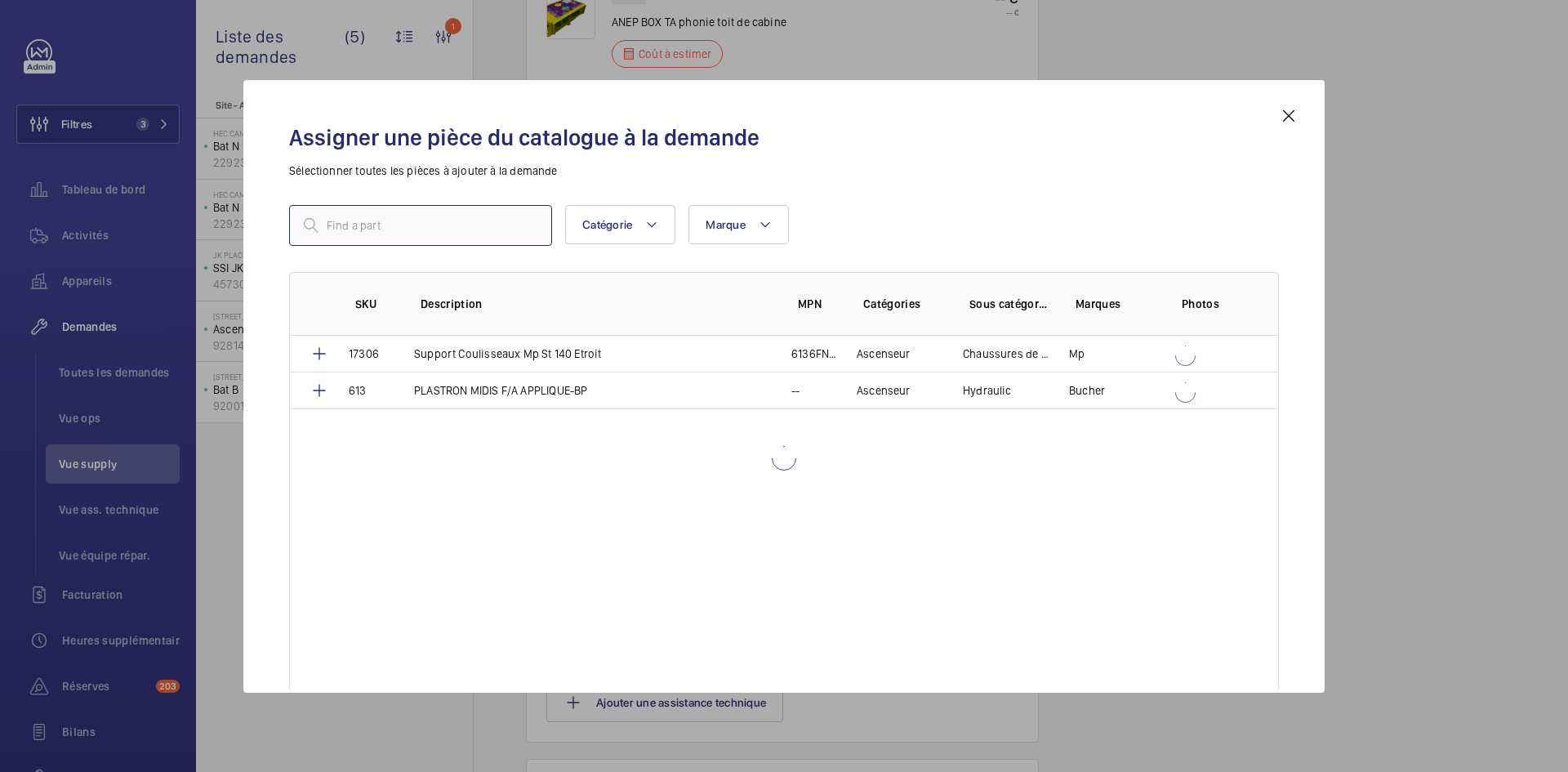
click at [405, 215] on input "text" at bounding box center [420, 226] width 263 height 41
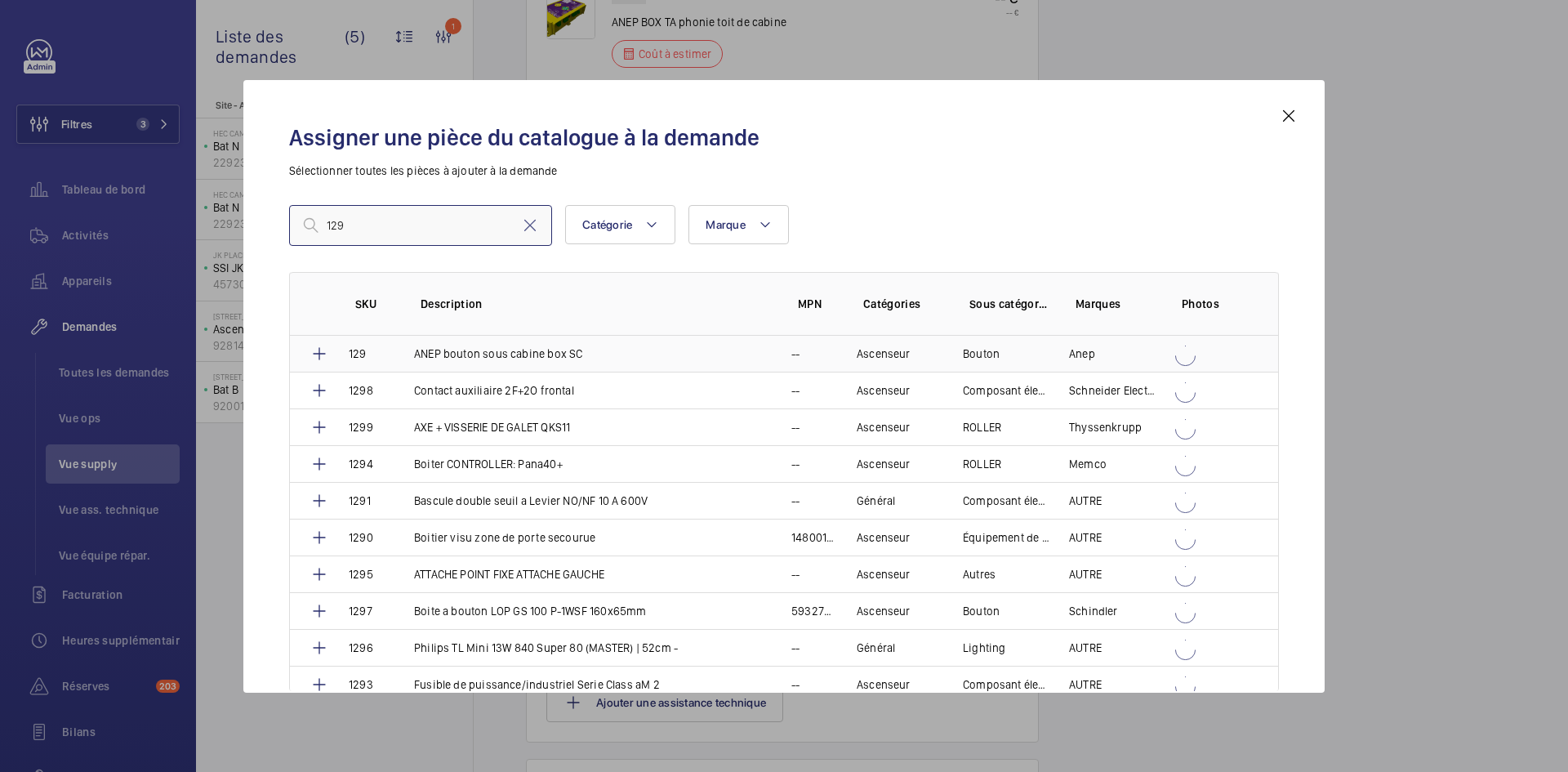
type input "129"
click at [407, 356] on td "ANEP bouton sous cabine box SC" at bounding box center [583, 354] width 377 height 36
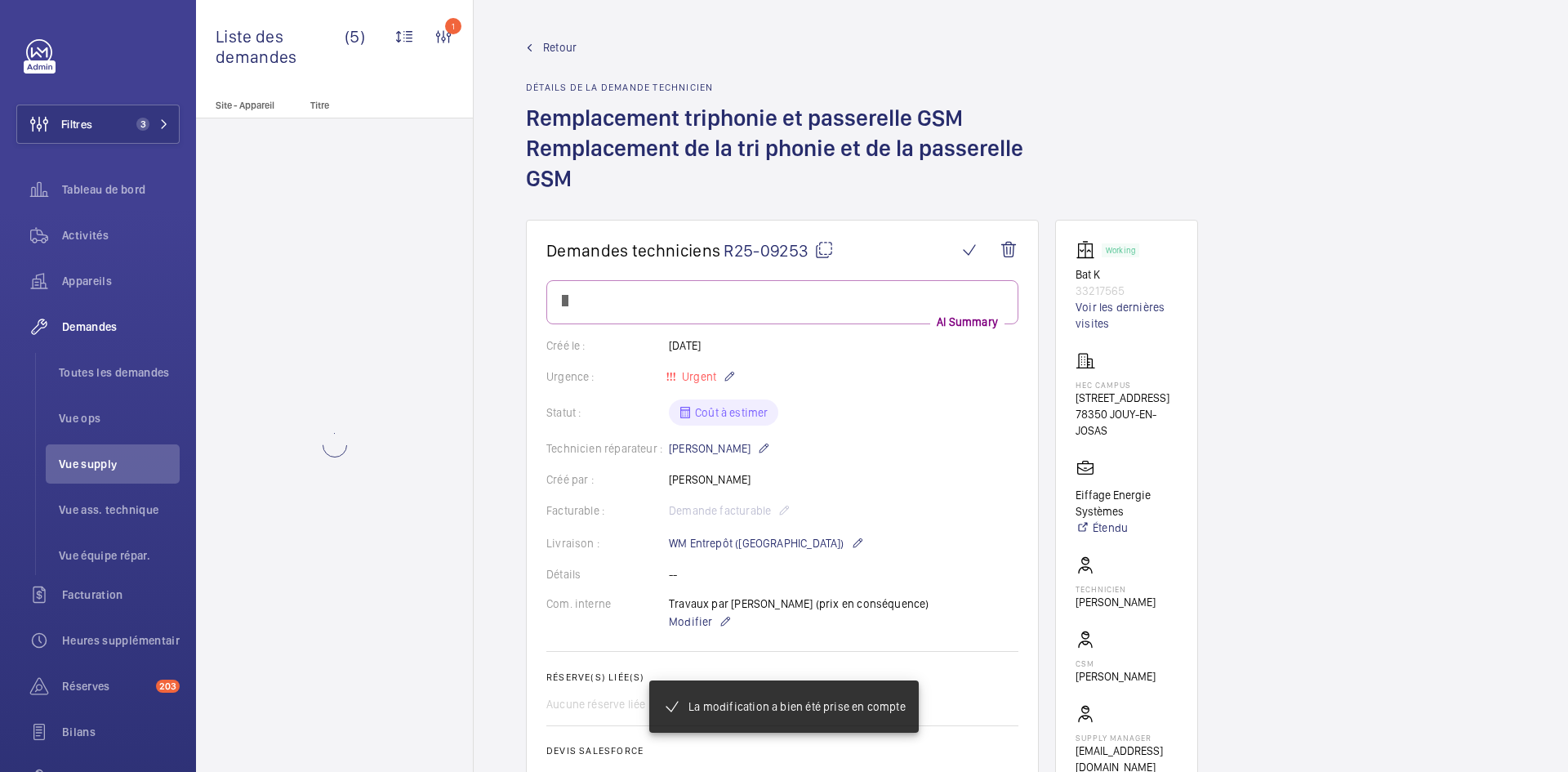
scroll to position [1666, 0]
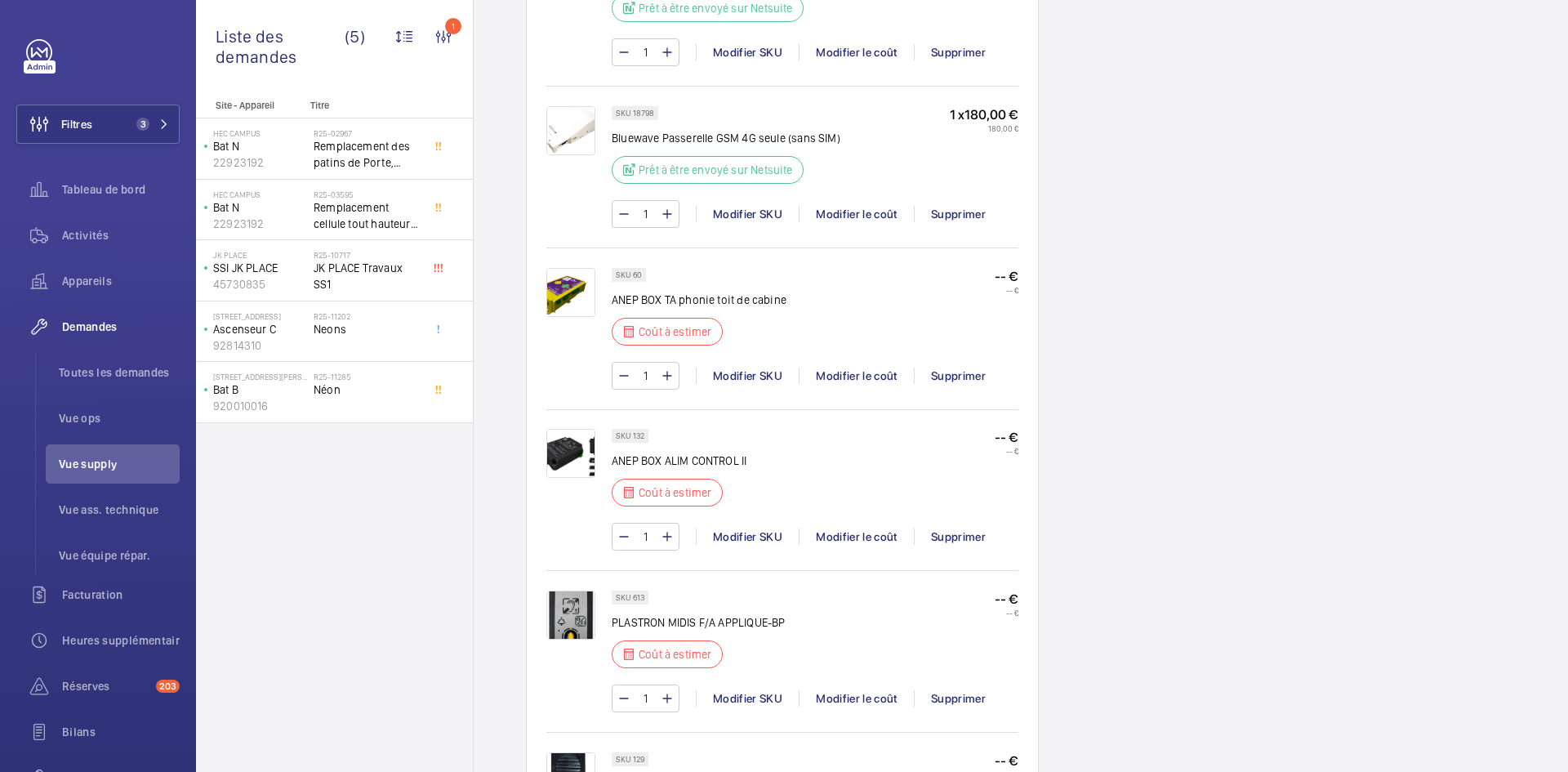
scroll to position [1208, 0]
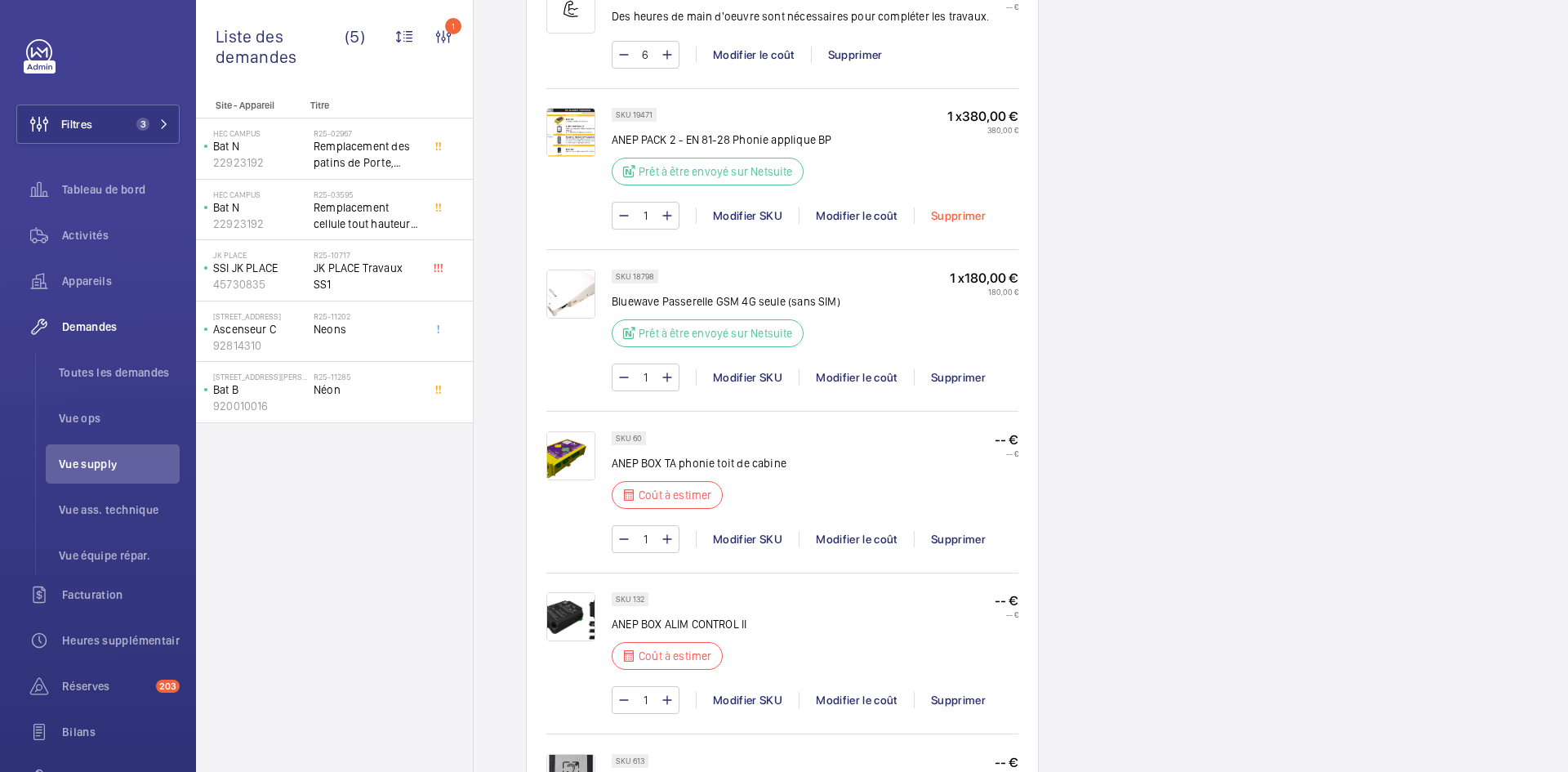
click at [971, 216] on div "Supprimer" at bounding box center [957, 216] width 88 height 16
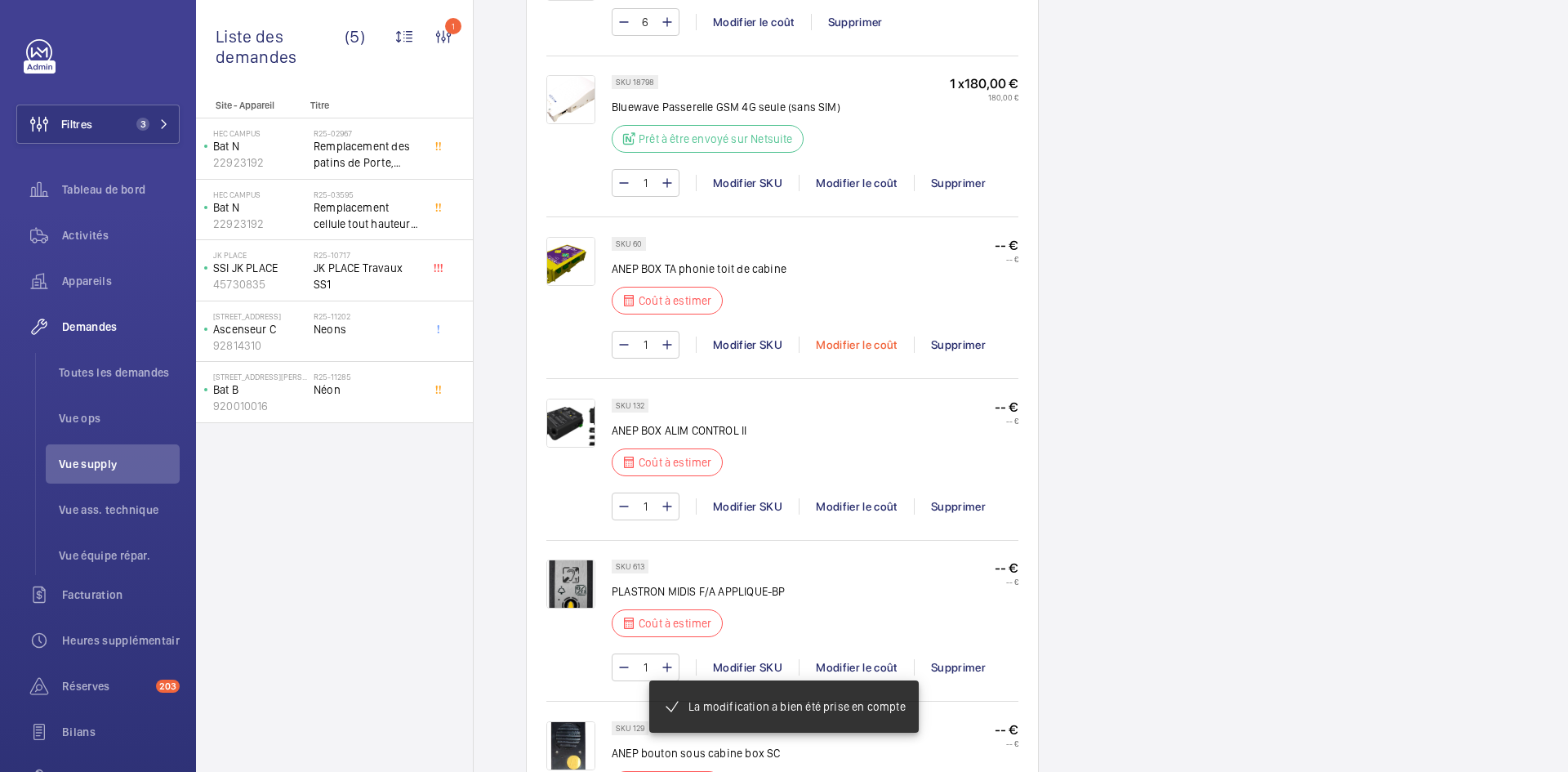
click at [865, 347] on div "Modifier le coût" at bounding box center [856, 345] width 115 height 16
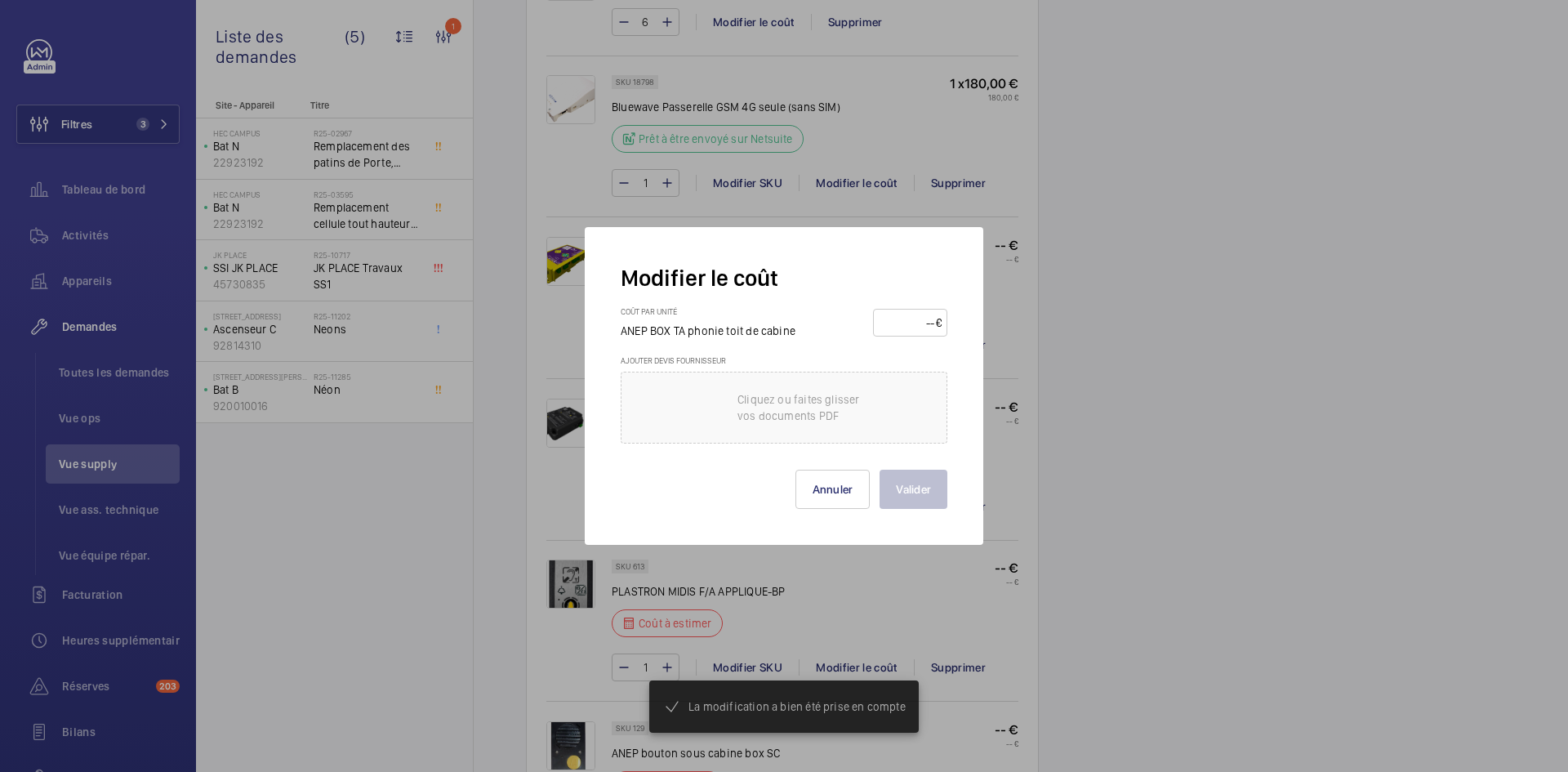
click at [904, 319] on input "number" at bounding box center [907, 323] width 57 height 26
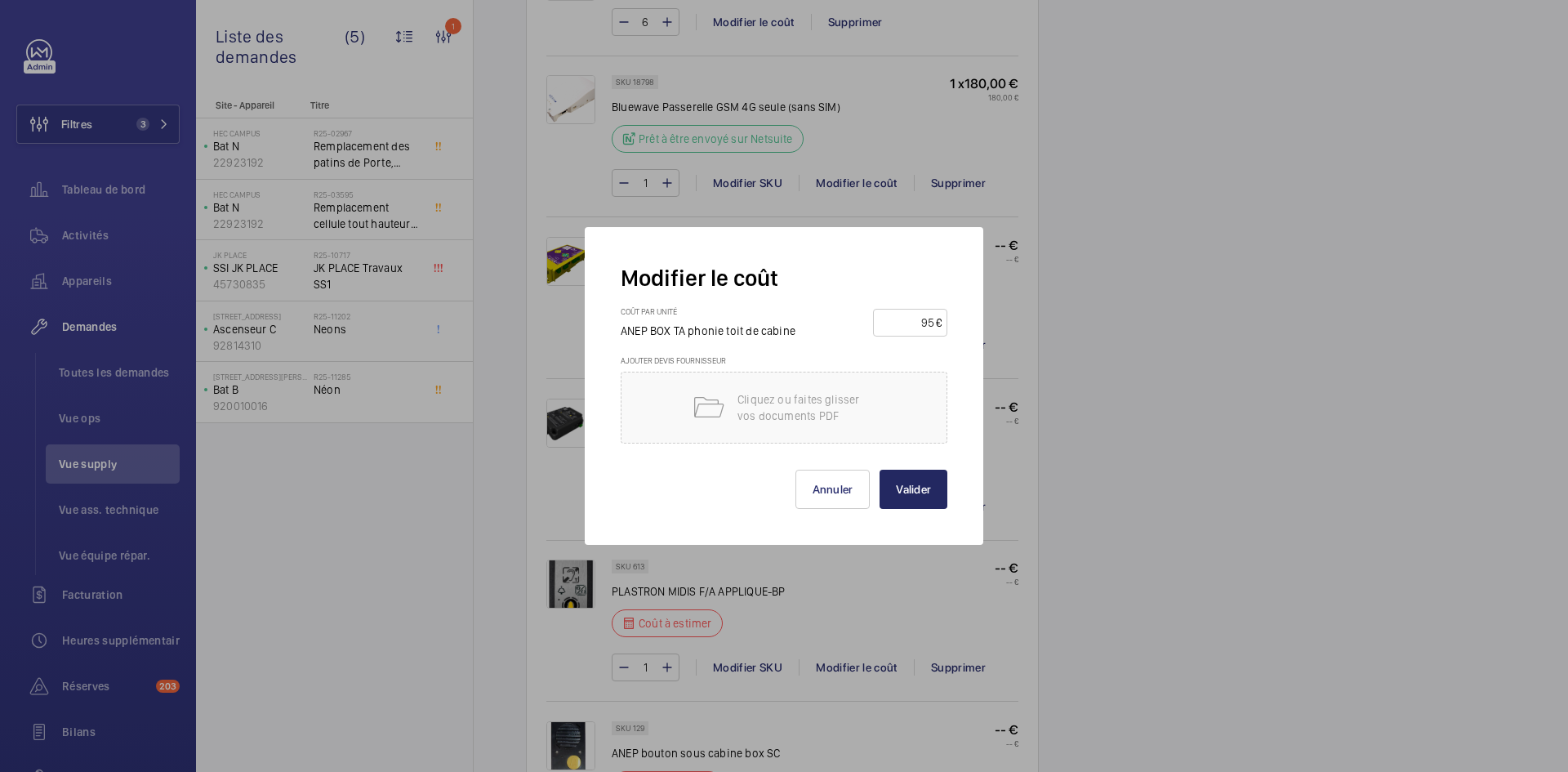
type input "95"
click at [902, 493] on button "Valider" at bounding box center [914, 490] width 67 height 40
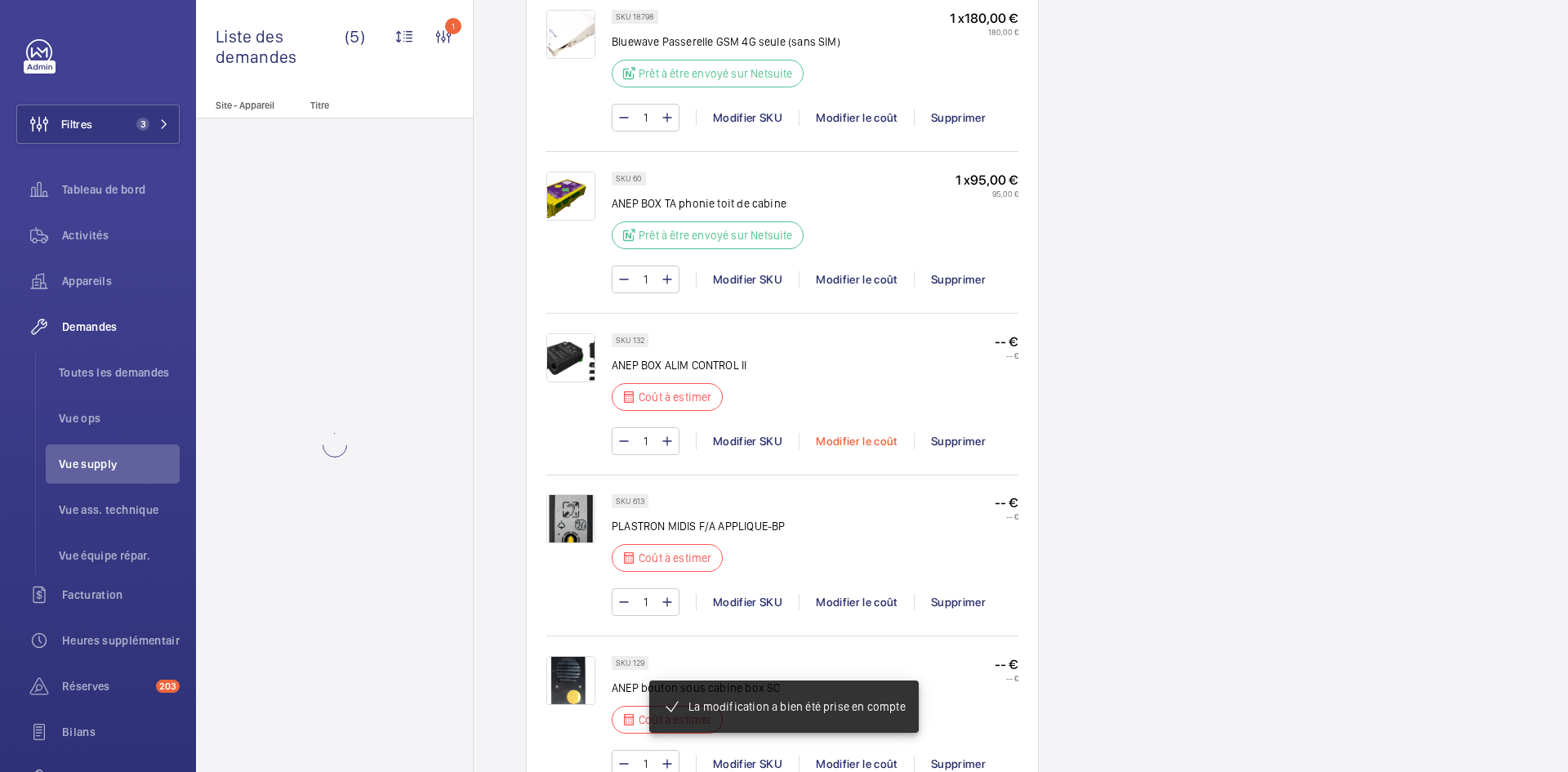
click at [872, 437] on div "Modifier le coût" at bounding box center [856, 441] width 115 height 16
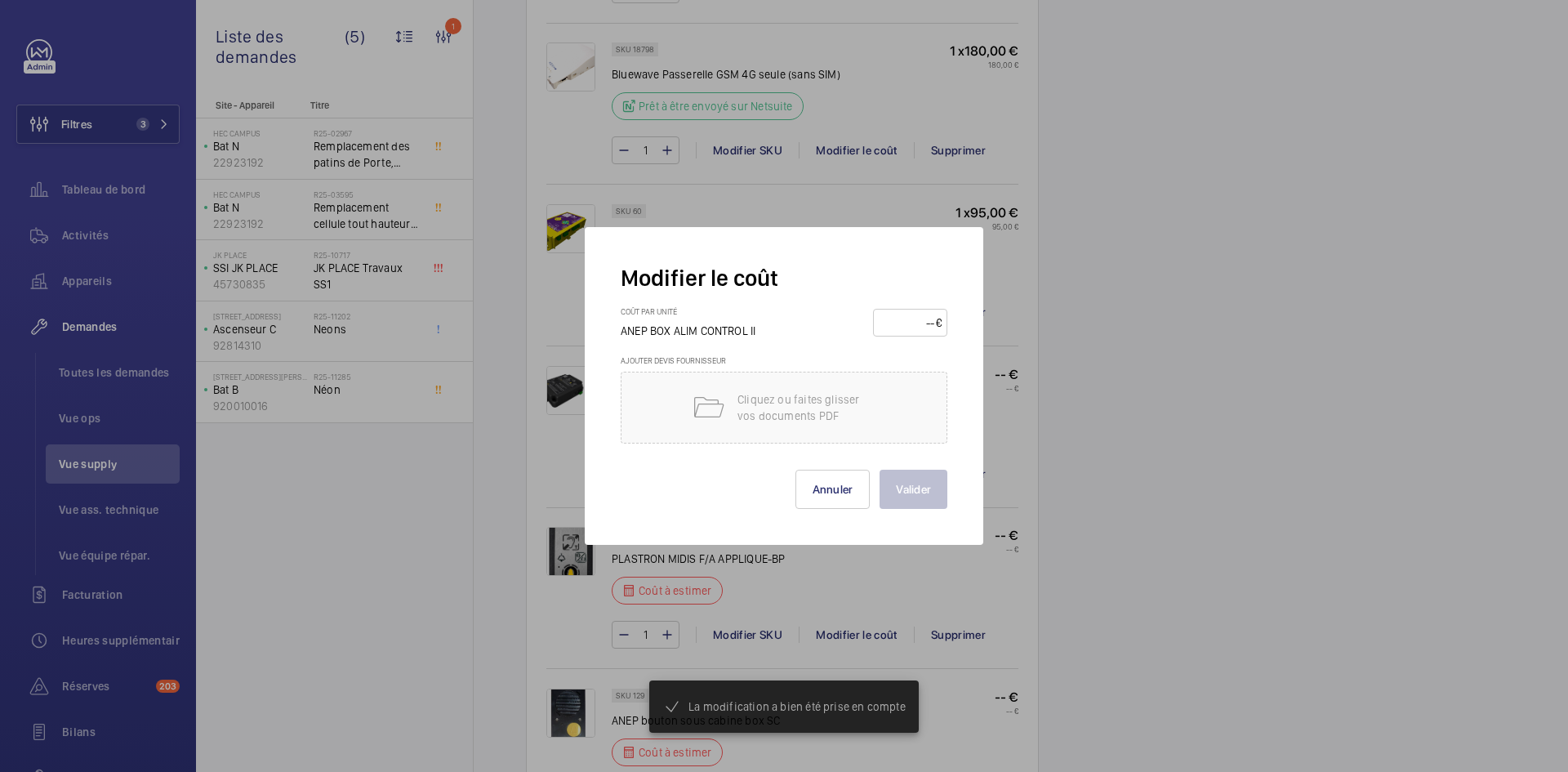
scroll to position [1323, 0]
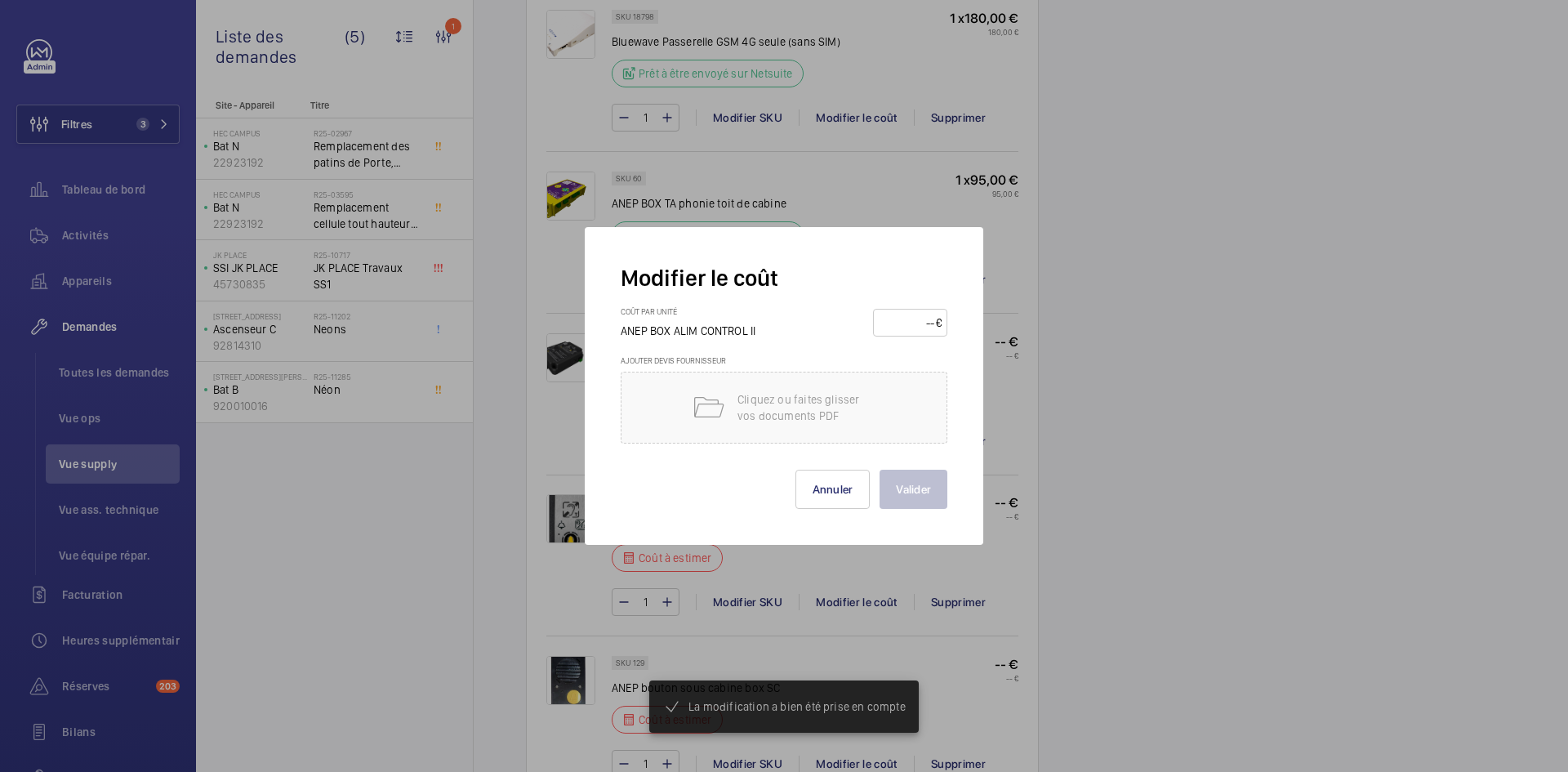
click at [915, 321] on input "number" at bounding box center [907, 323] width 57 height 26
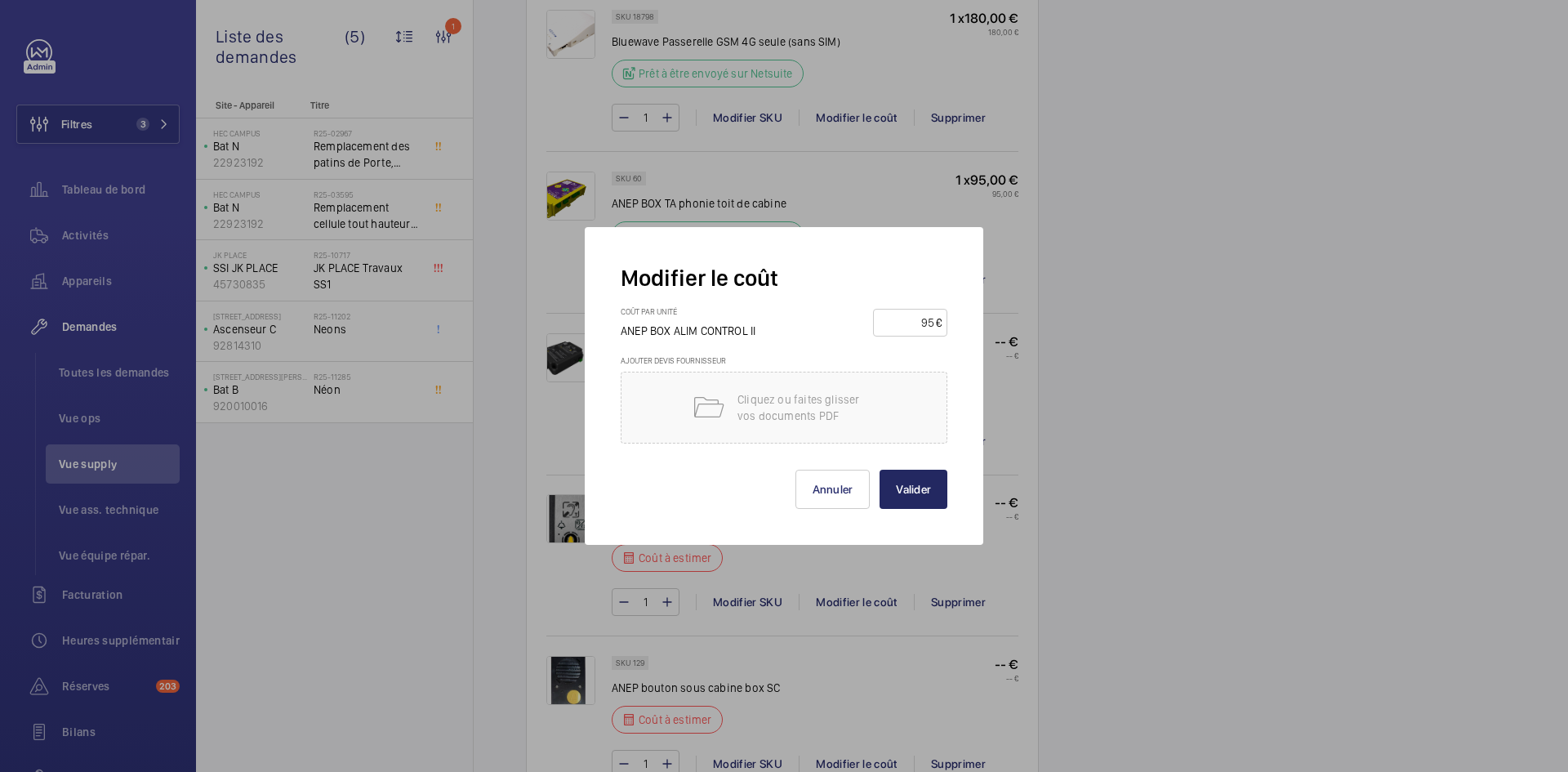
type input "95"
click at [911, 495] on button "Valider" at bounding box center [914, 490] width 67 height 40
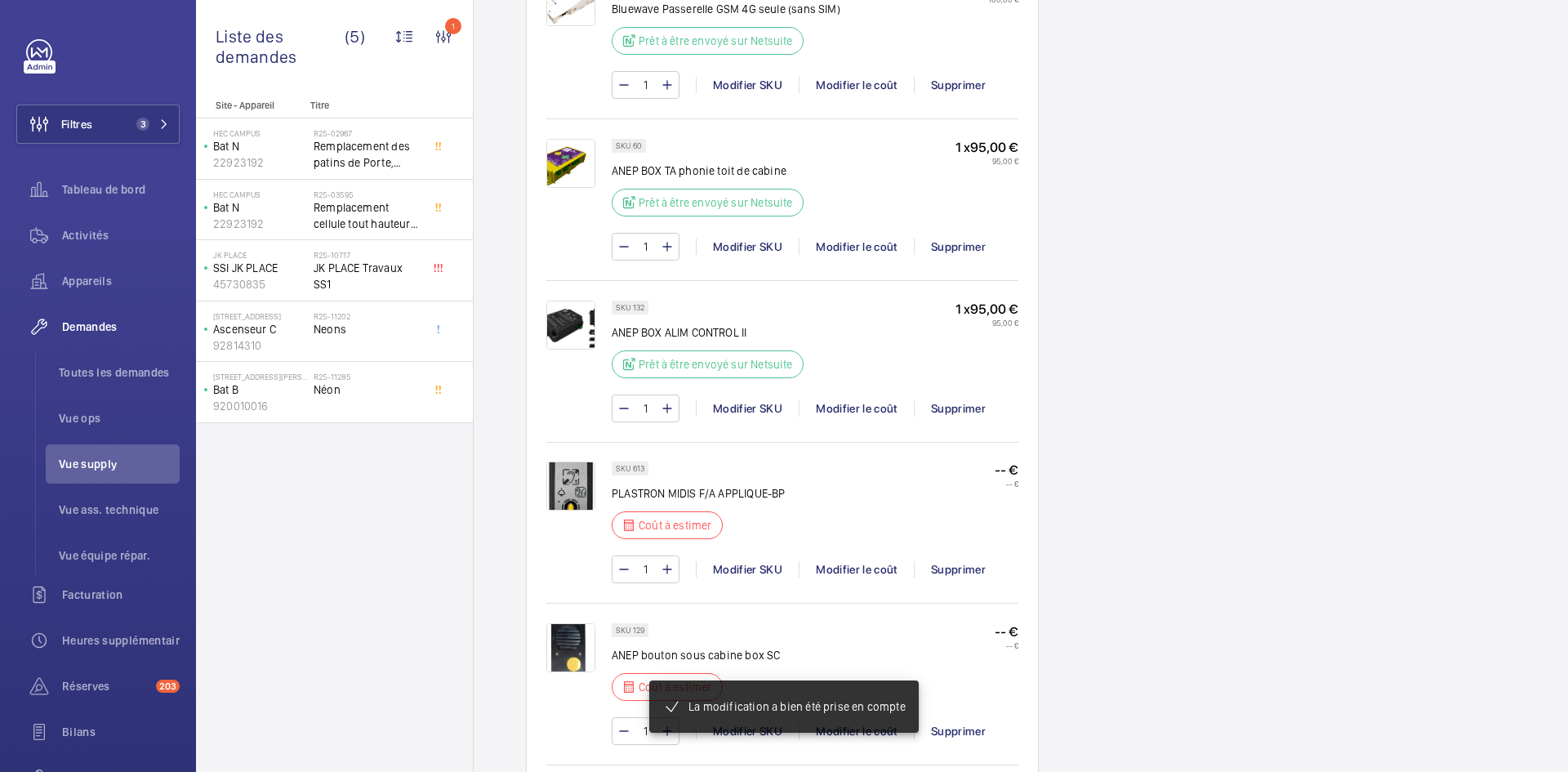
scroll to position [1405, 0]
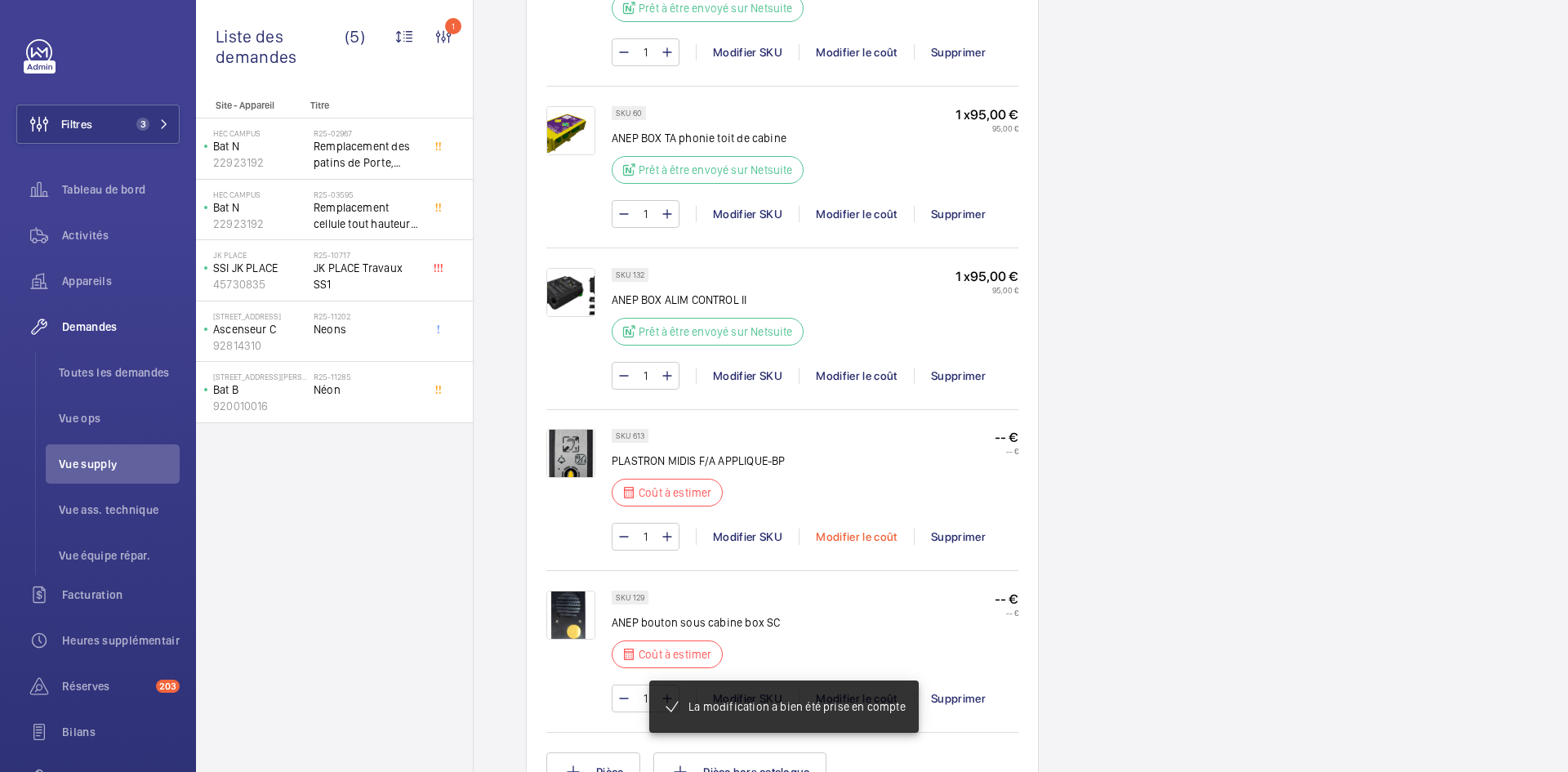
click at [850, 545] on div "Modifier le coût" at bounding box center [856, 537] width 115 height 16
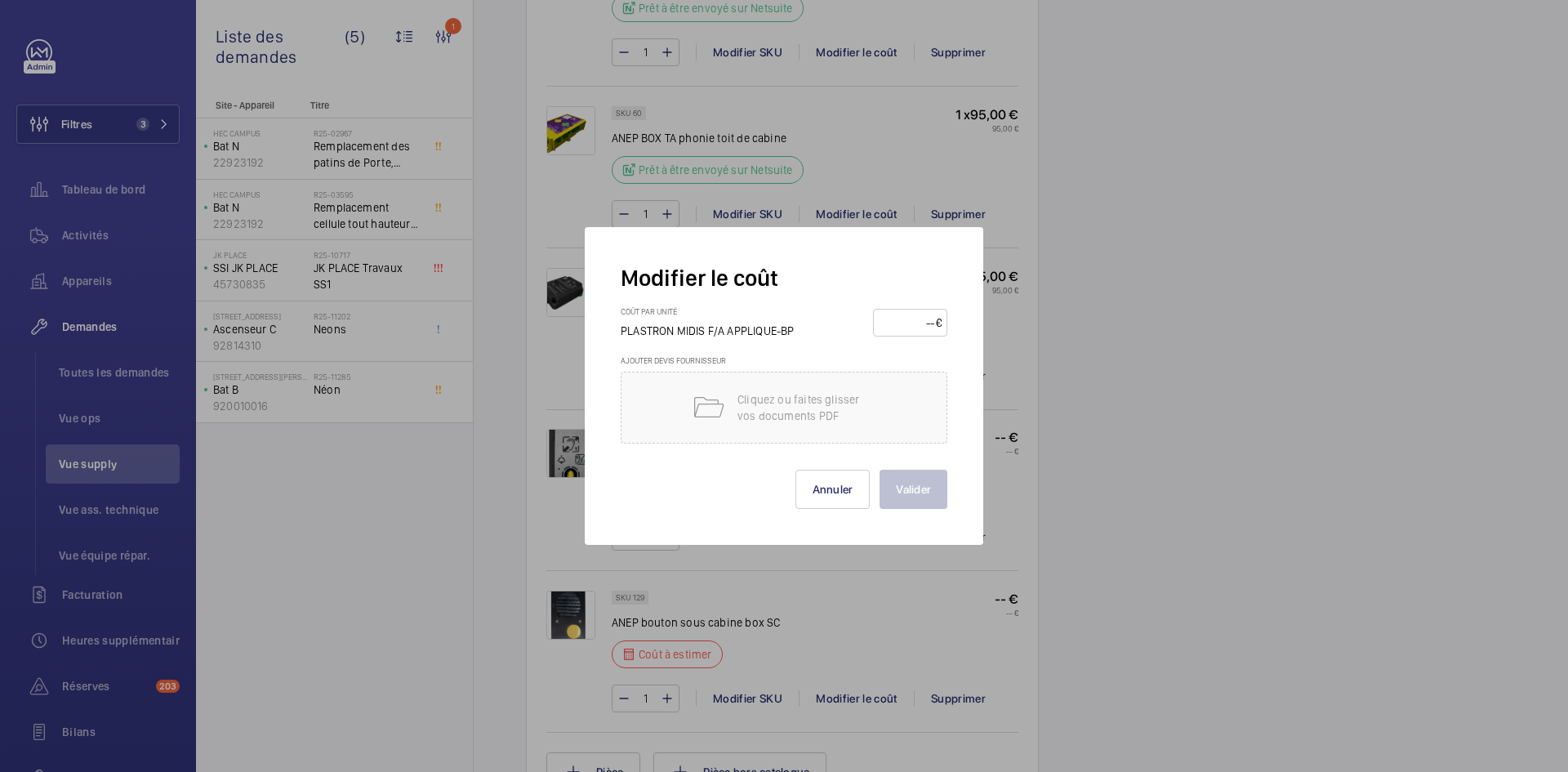
click at [922, 326] on input "number" at bounding box center [907, 323] width 57 height 26
type input "95"
click at [896, 482] on button "Valider" at bounding box center [914, 490] width 67 height 40
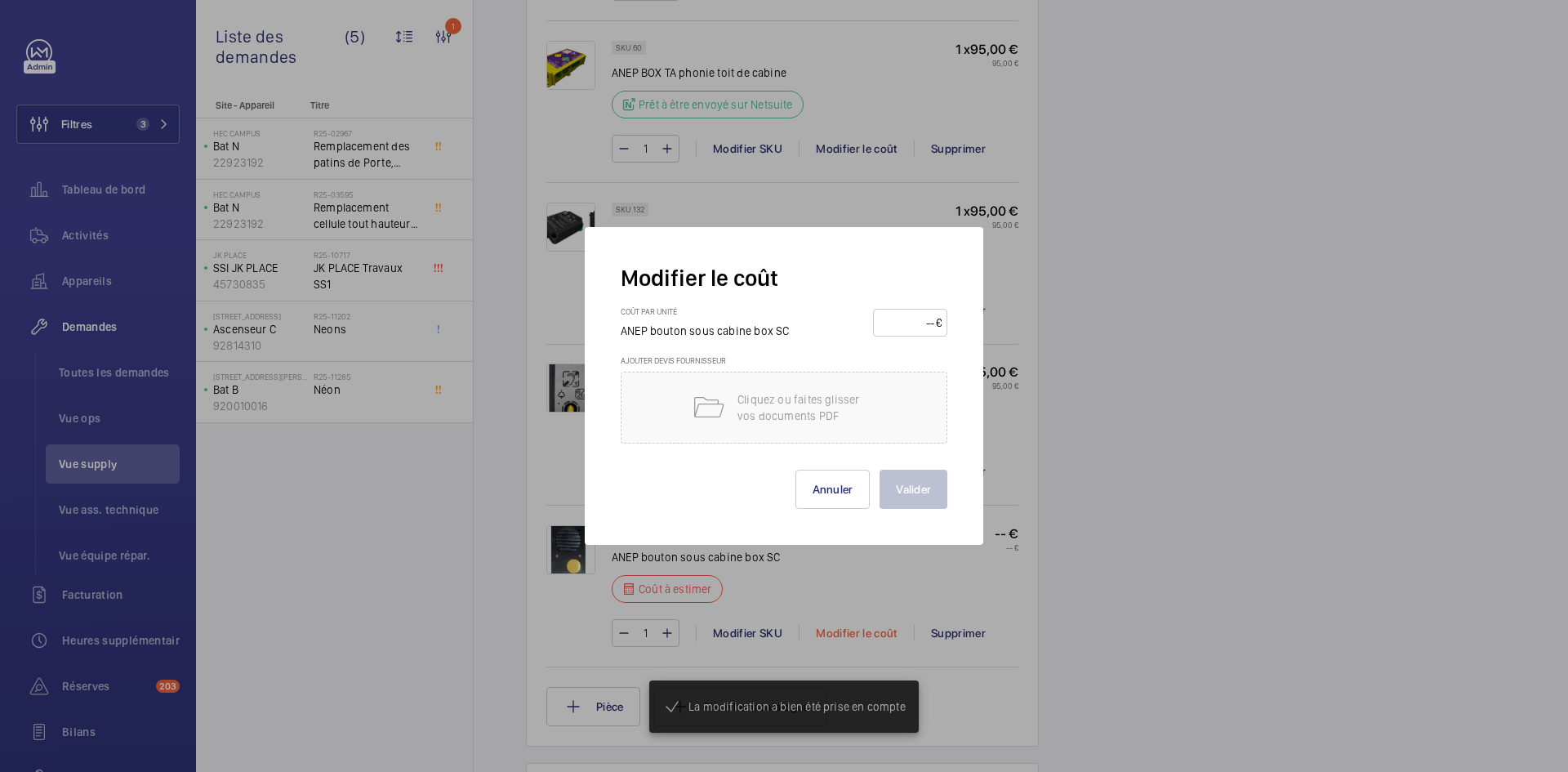
scroll to position [1470, 0]
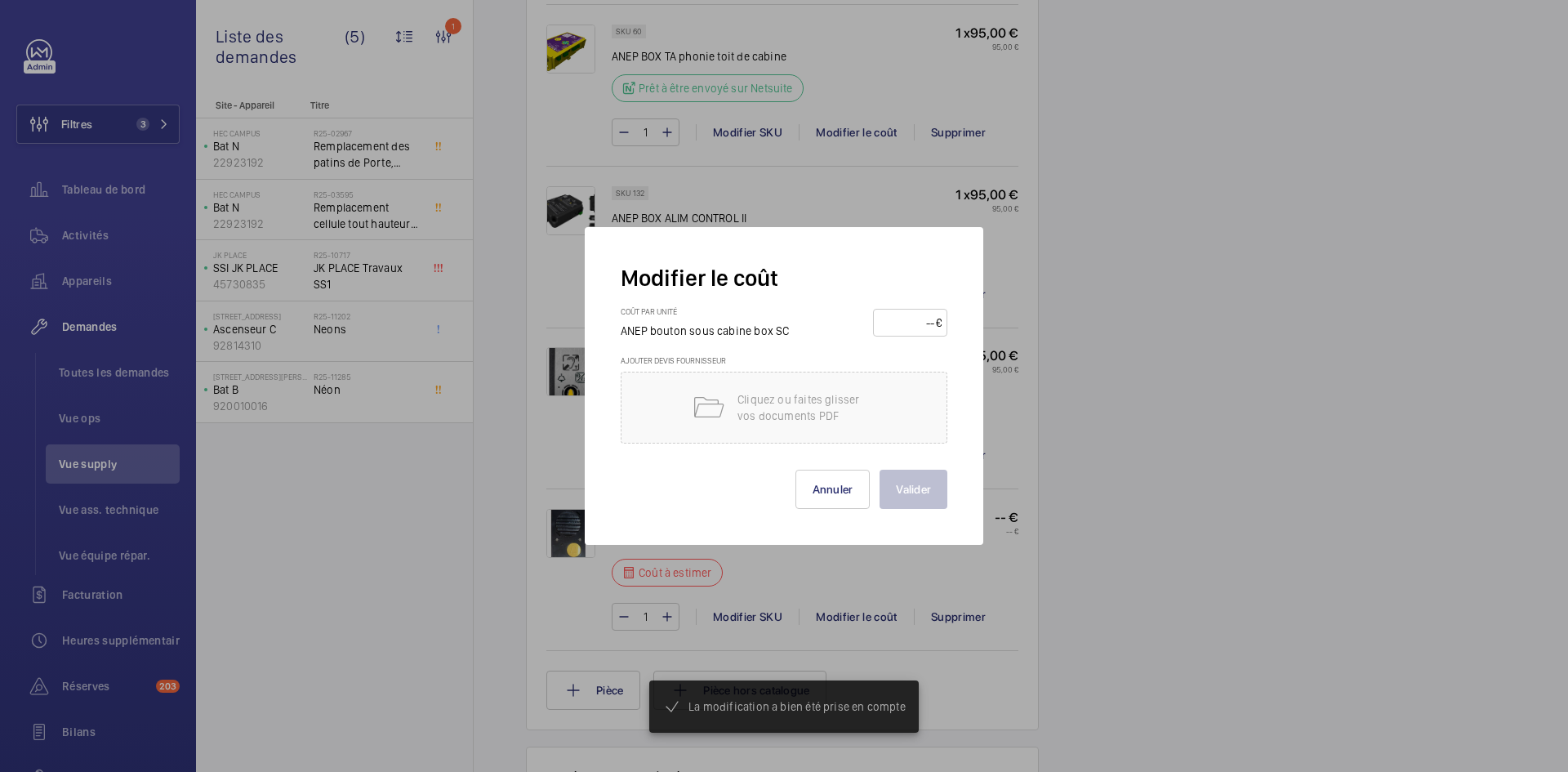
click at [905, 320] on input "number" at bounding box center [907, 323] width 57 height 26
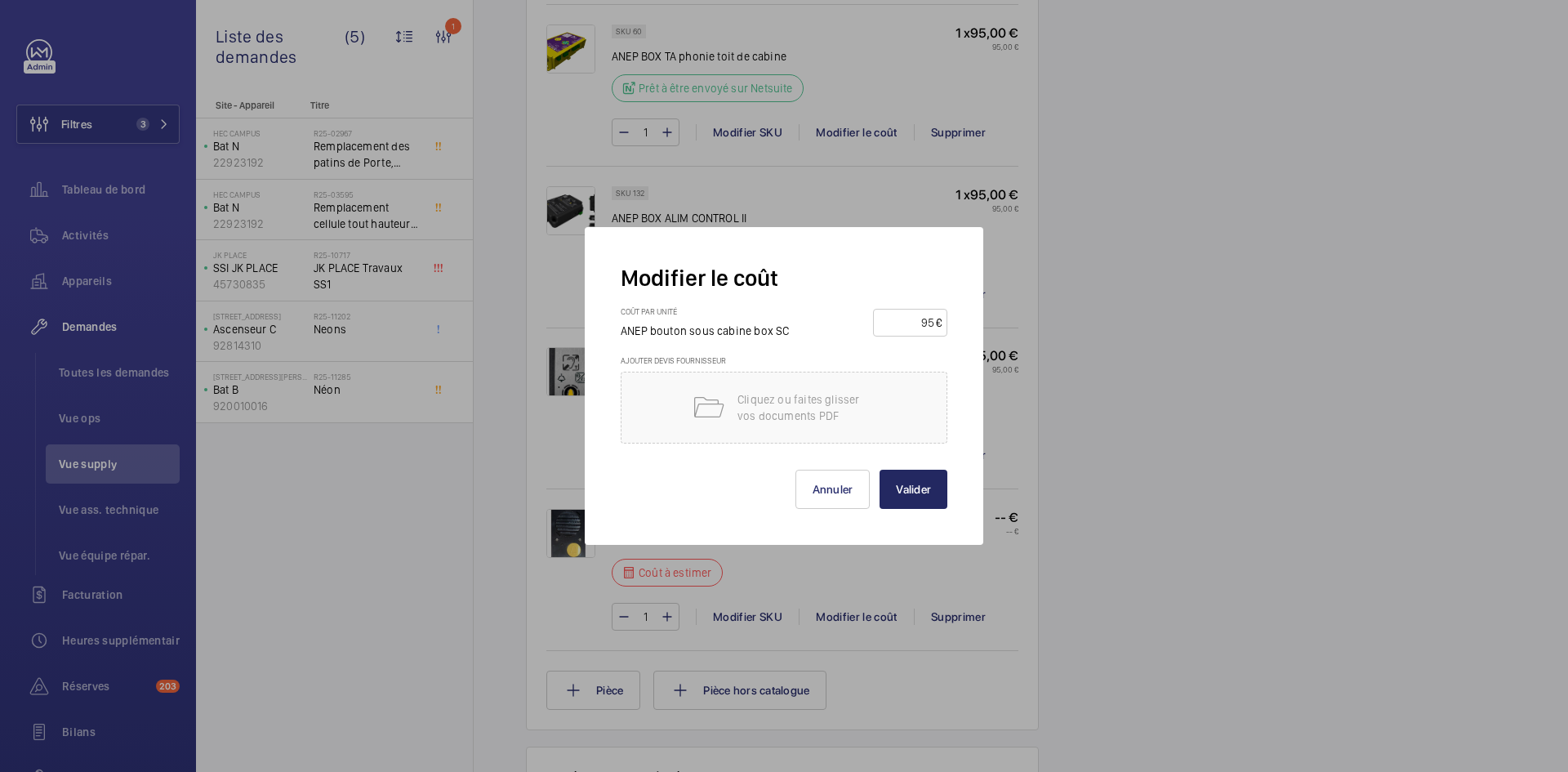
type input "95"
click at [910, 483] on button "Valider" at bounding box center [914, 490] width 67 height 40
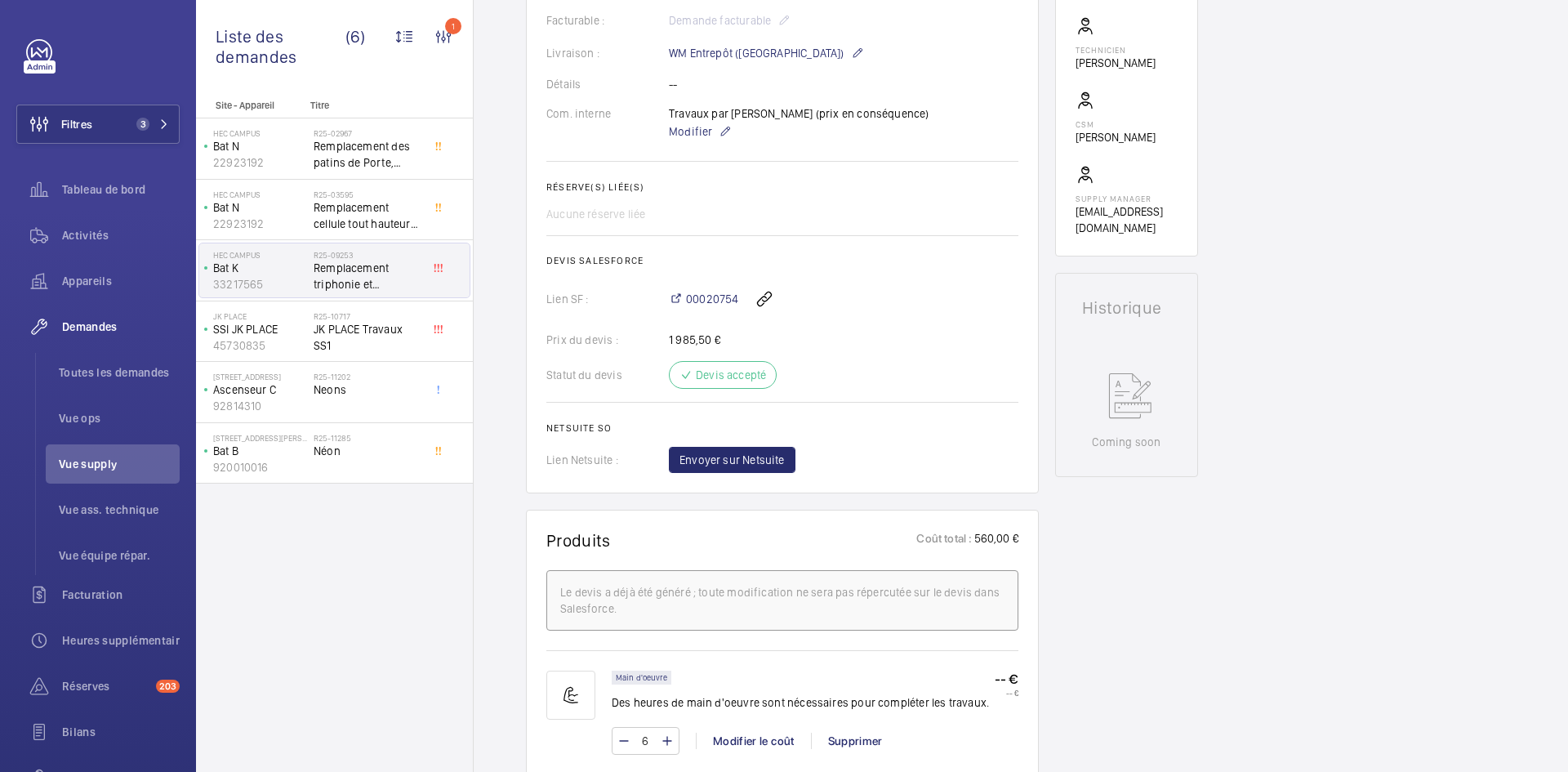
scroll to position [458, 0]
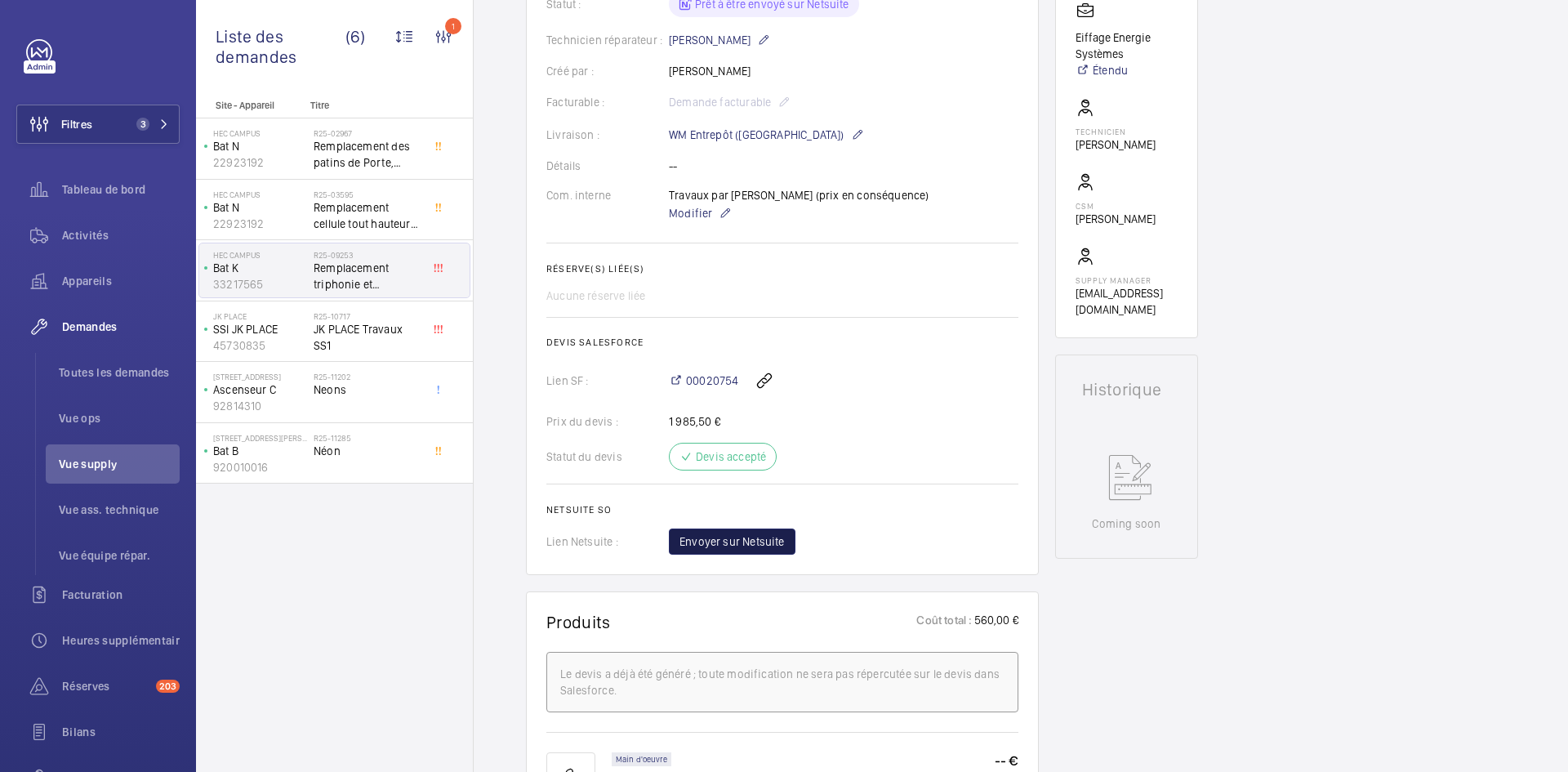
click at [737, 551] on button "Envoyer sur Netsuite" at bounding box center [733, 542] width 127 height 26
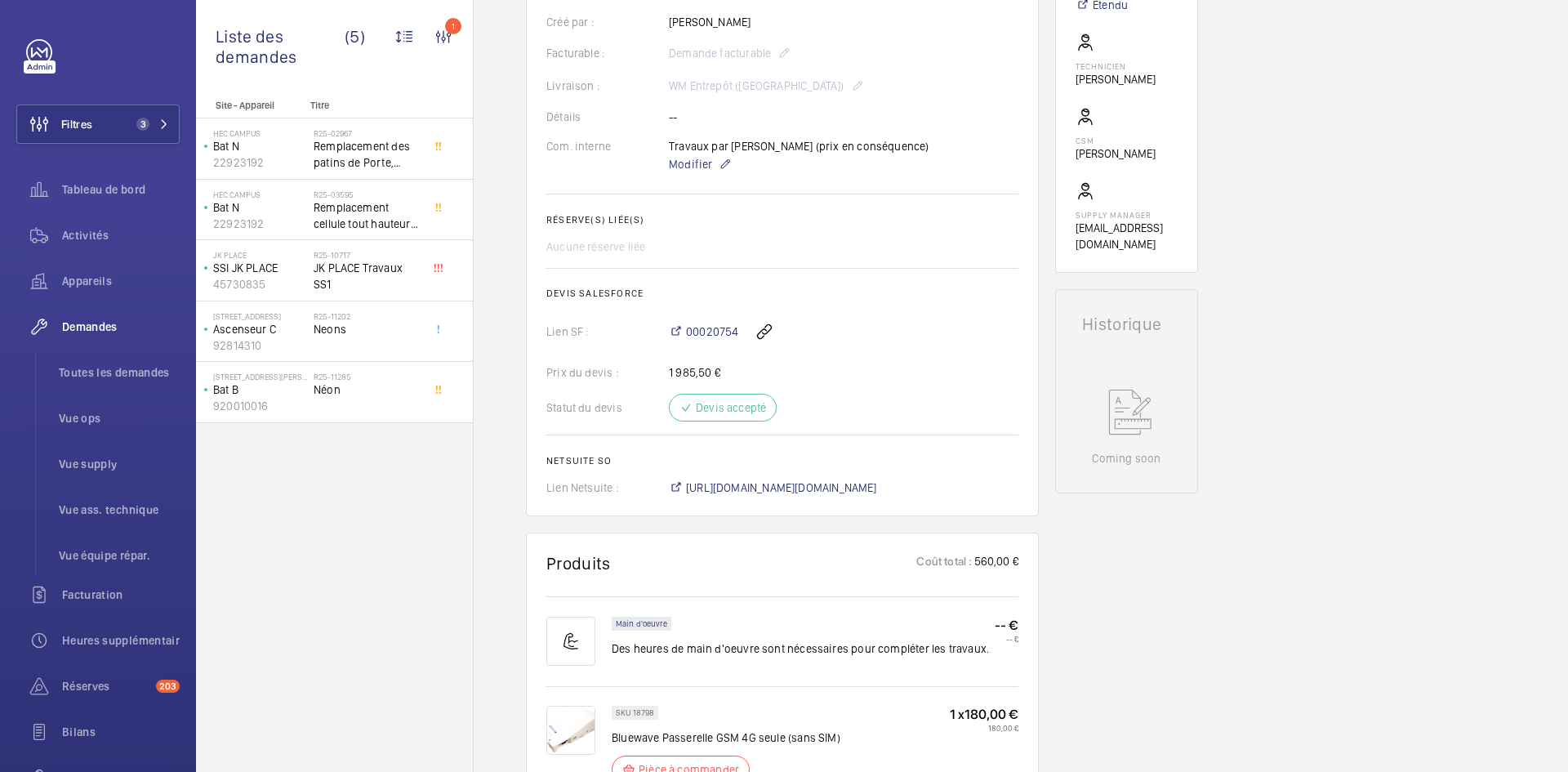
scroll to position [523, 0]
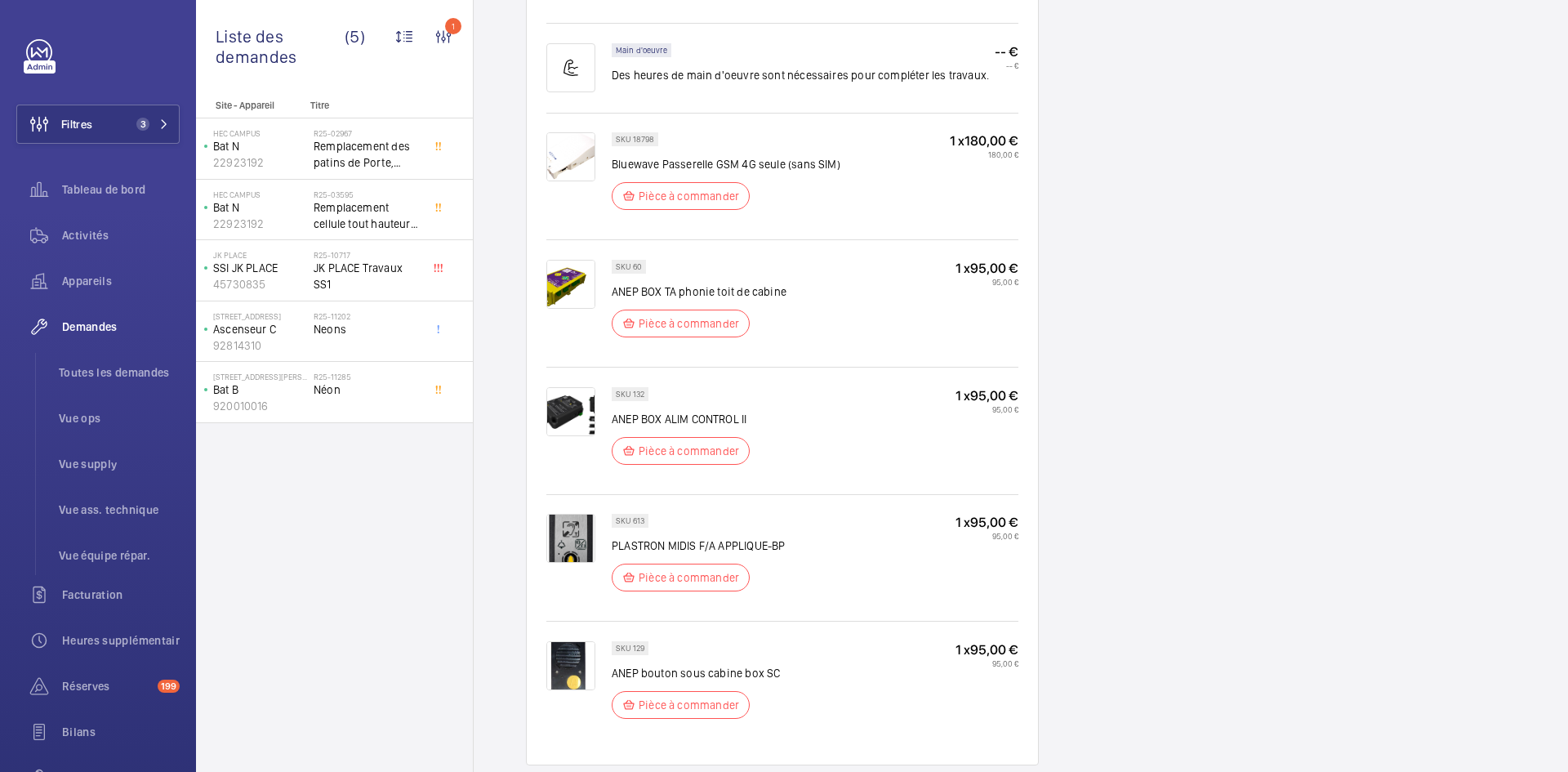
scroll to position [1143, 0]
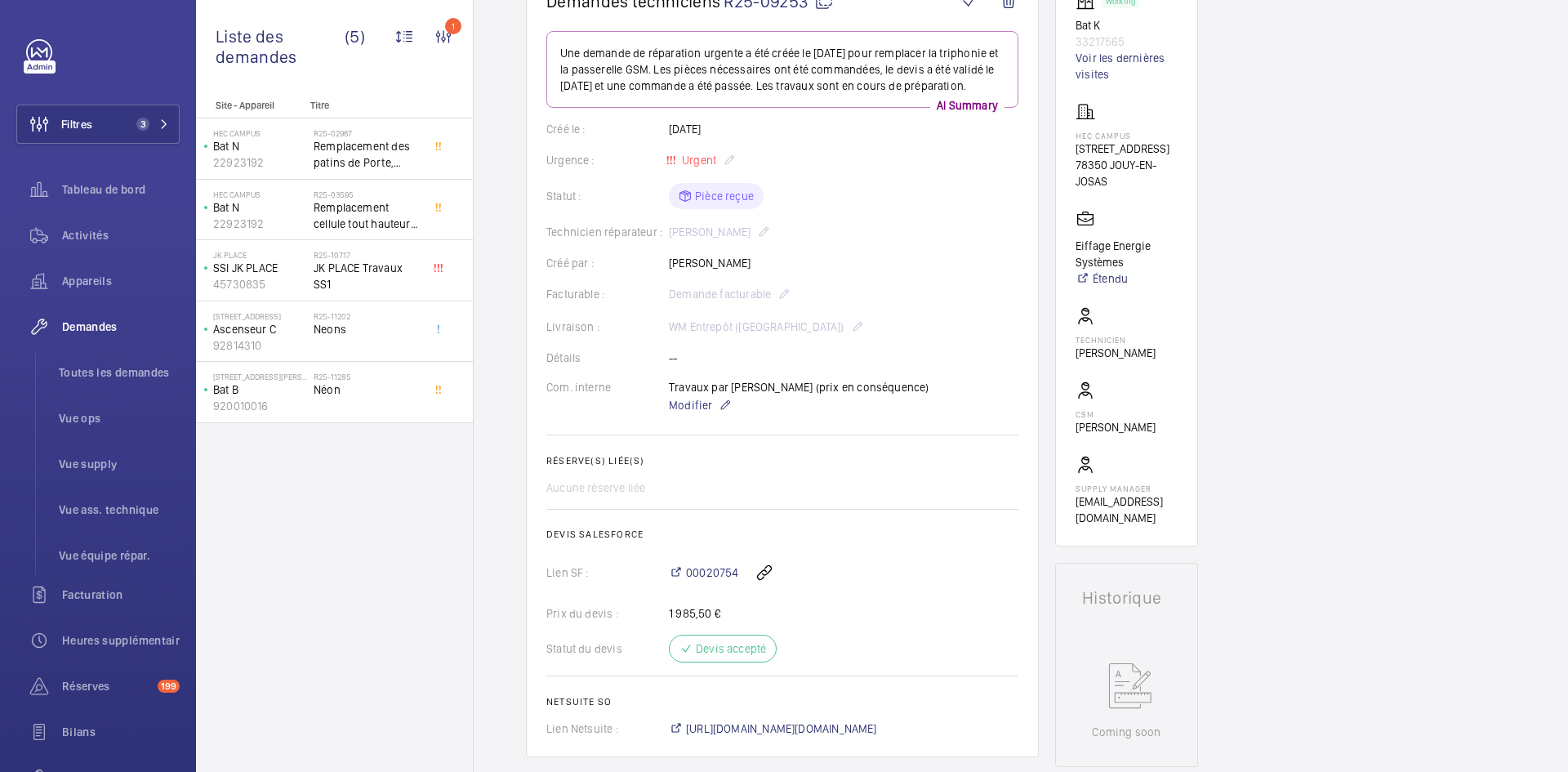
scroll to position [245, 0]
click at [294, 214] on p "Bat N" at bounding box center [260, 207] width 94 height 16
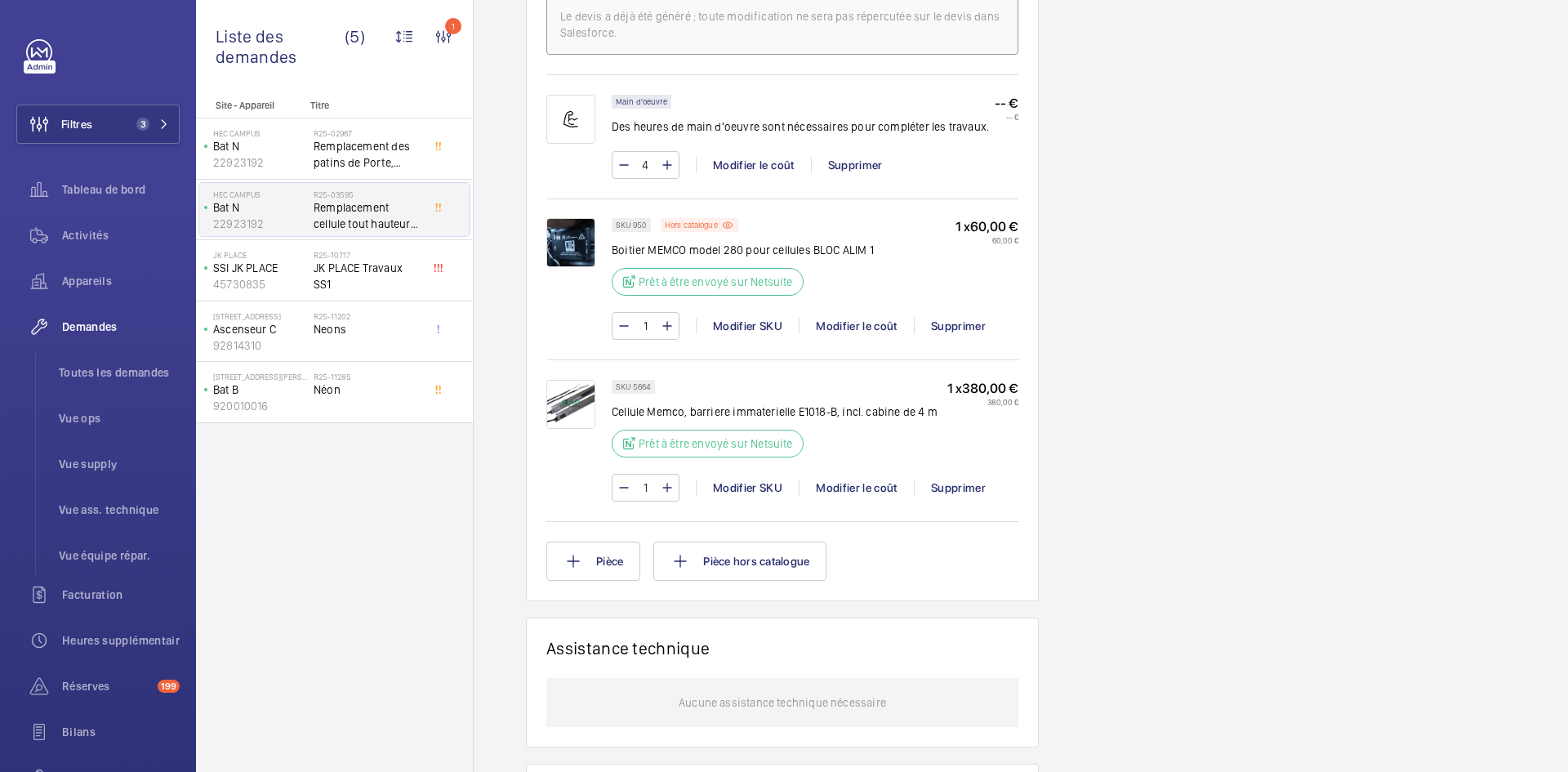
scroll to position [1062, 0]
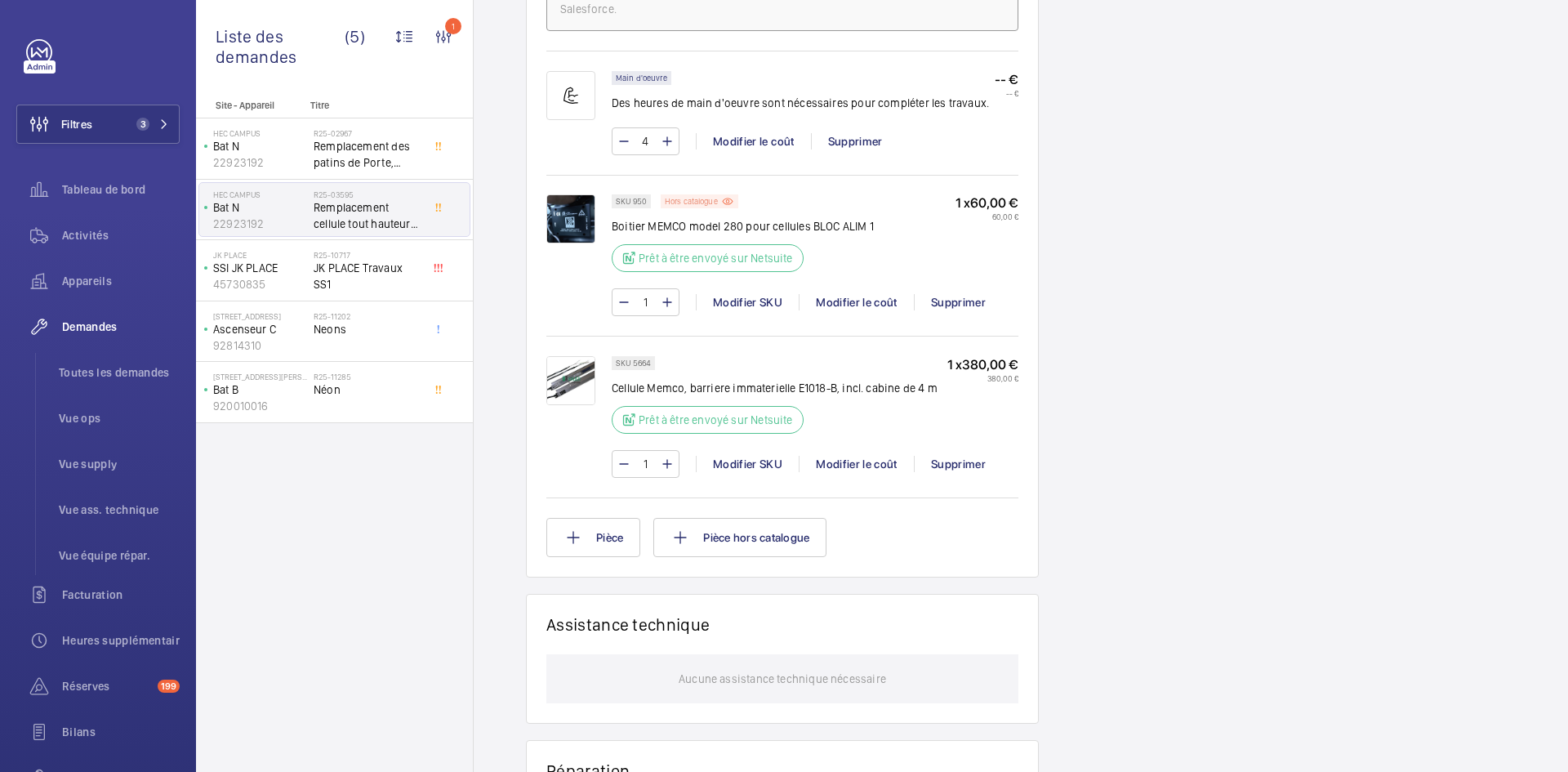
click at [705, 198] on p "Hors catalogue" at bounding box center [691, 201] width 53 height 6
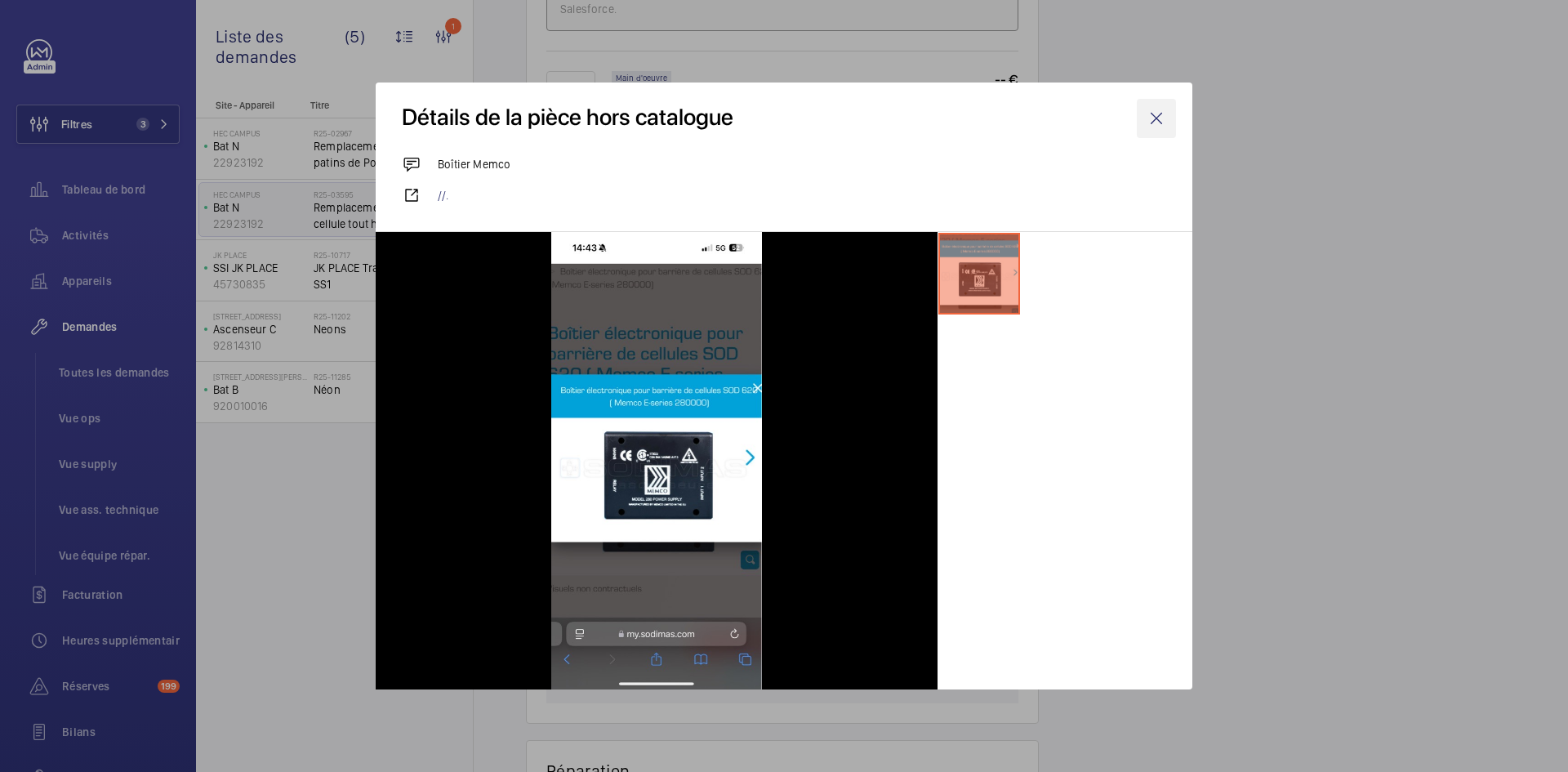
click at [1161, 122] on wm-front-icon-button at bounding box center [1156, 119] width 40 height 40
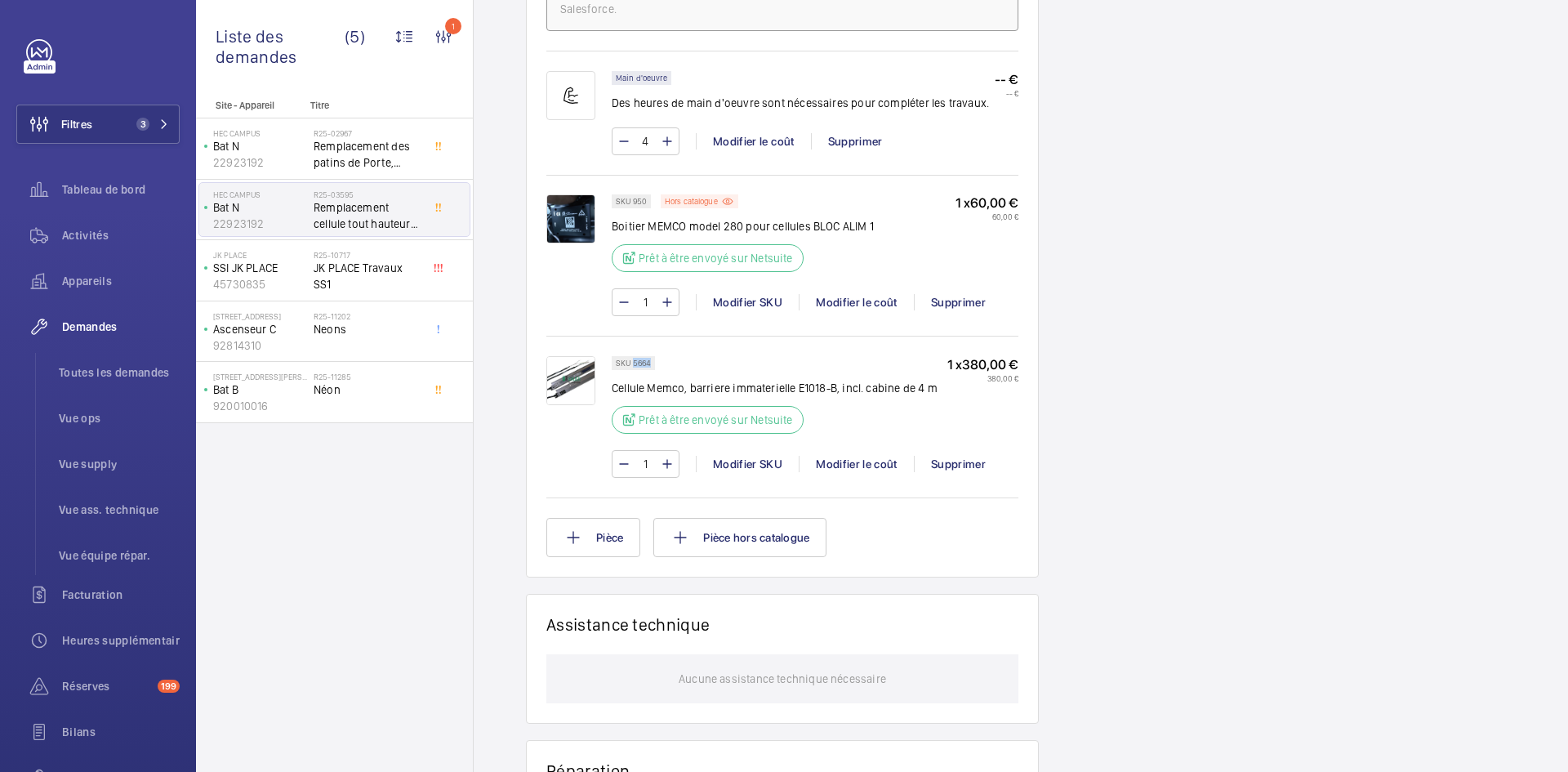
drag, startPoint x: 650, startPoint y: 361, endPoint x: 632, endPoint y: 360, distance: 18.0
click at [632, 360] on p "SKU 5664" at bounding box center [633, 363] width 35 height 6
copy p "5664"
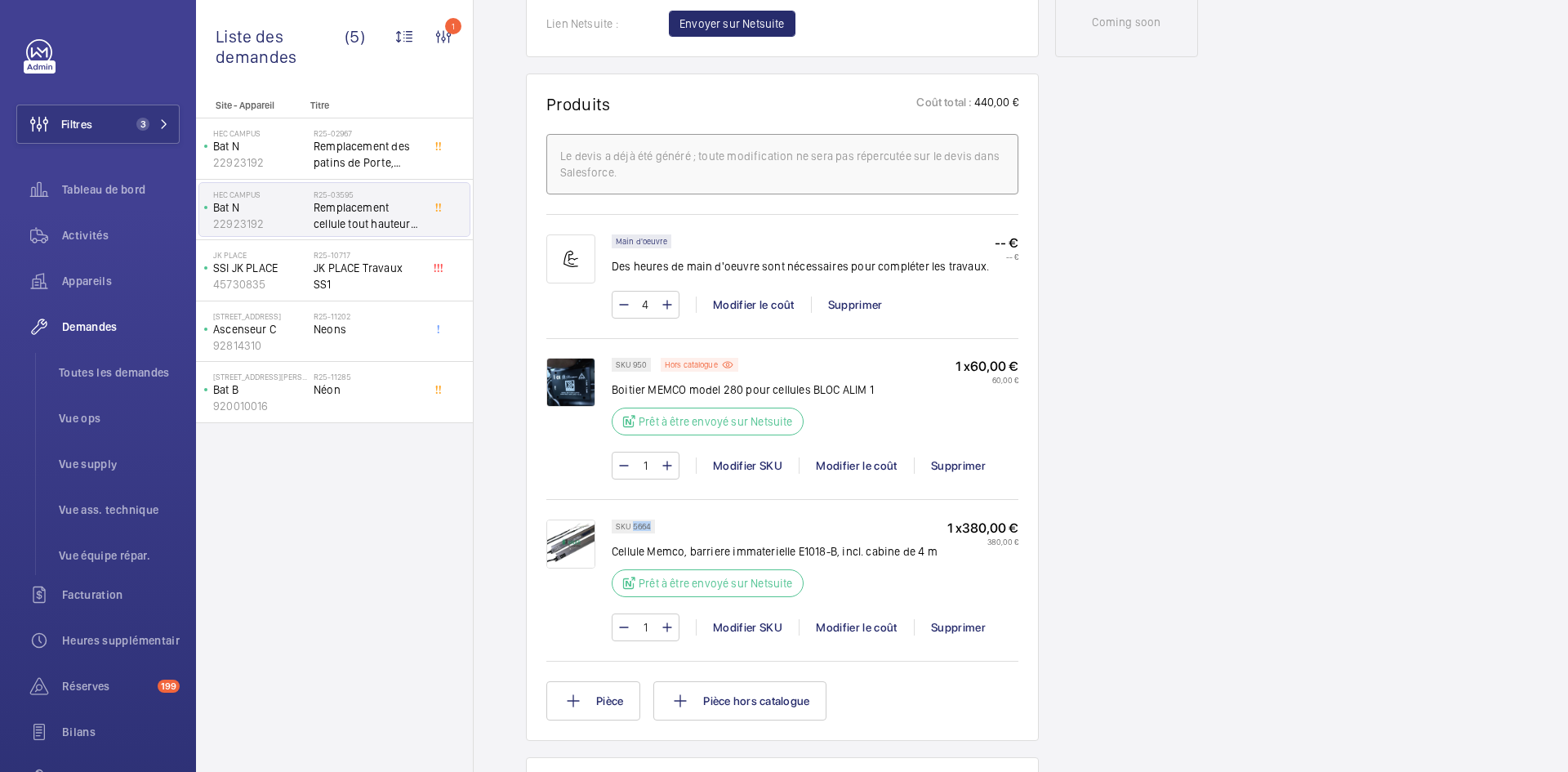
scroll to position [816, 0]
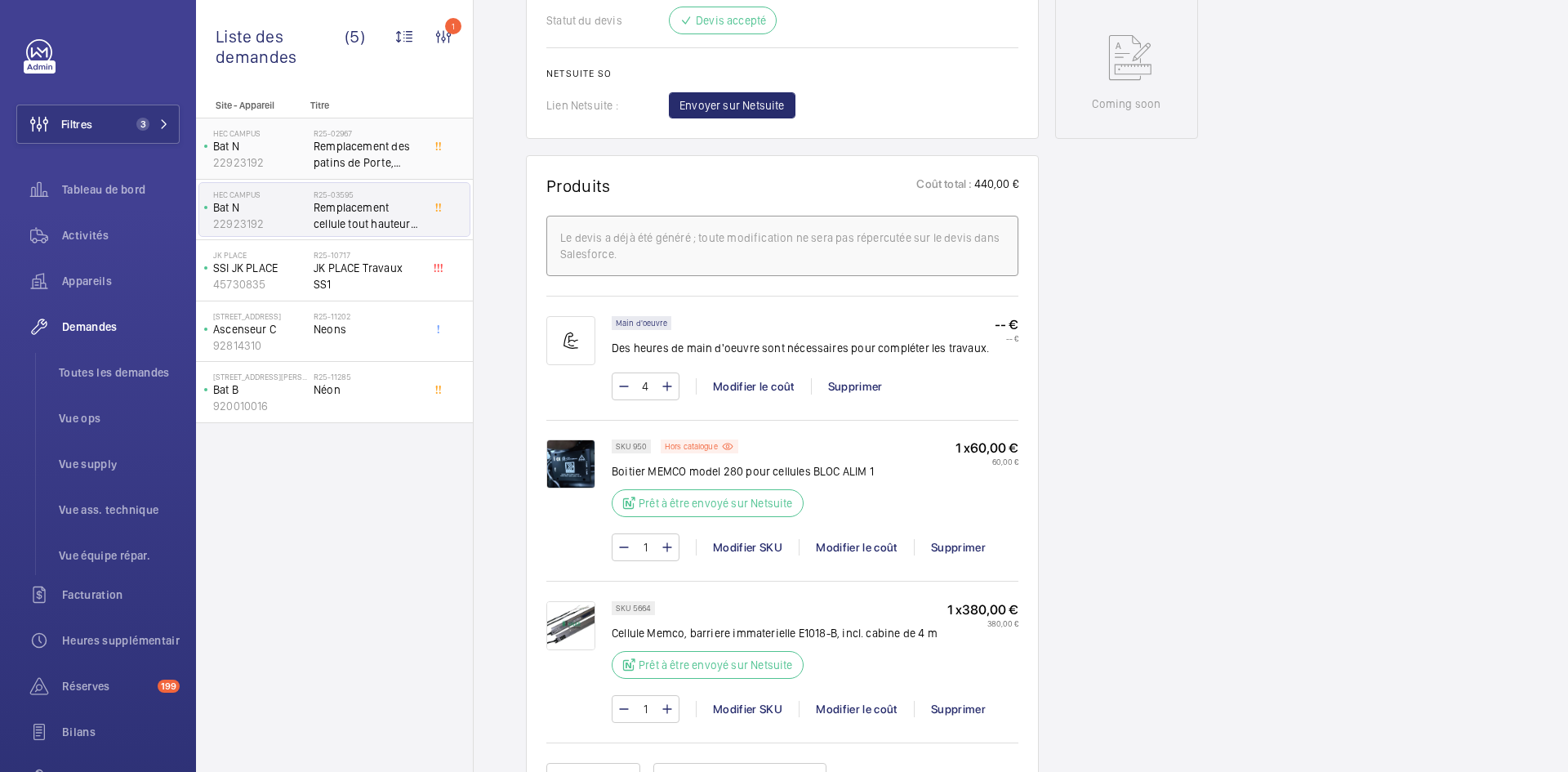
click at [298, 153] on p "Bat N" at bounding box center [260, 146] width 94 height 16
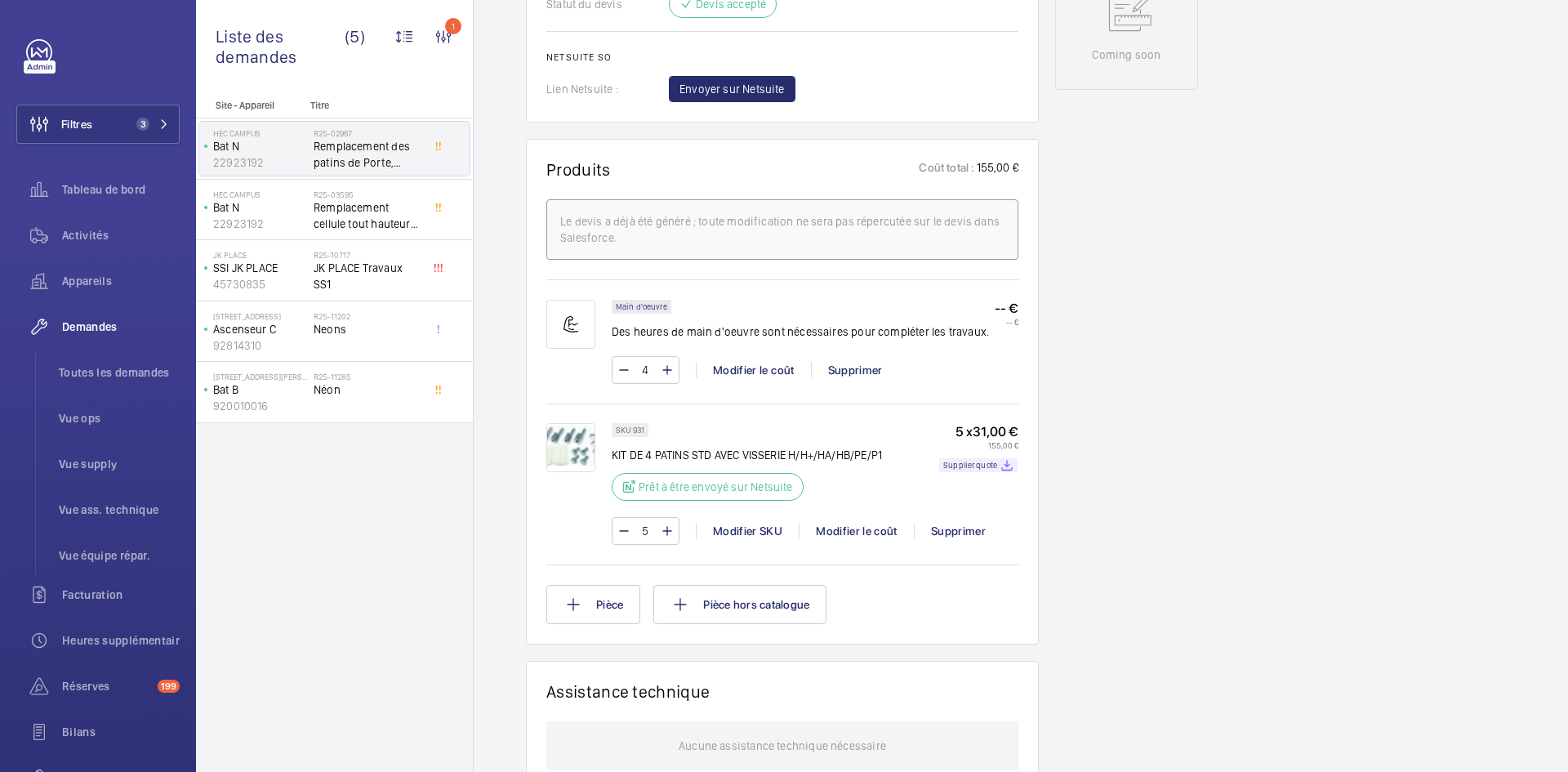
scroll to position [931, 0]
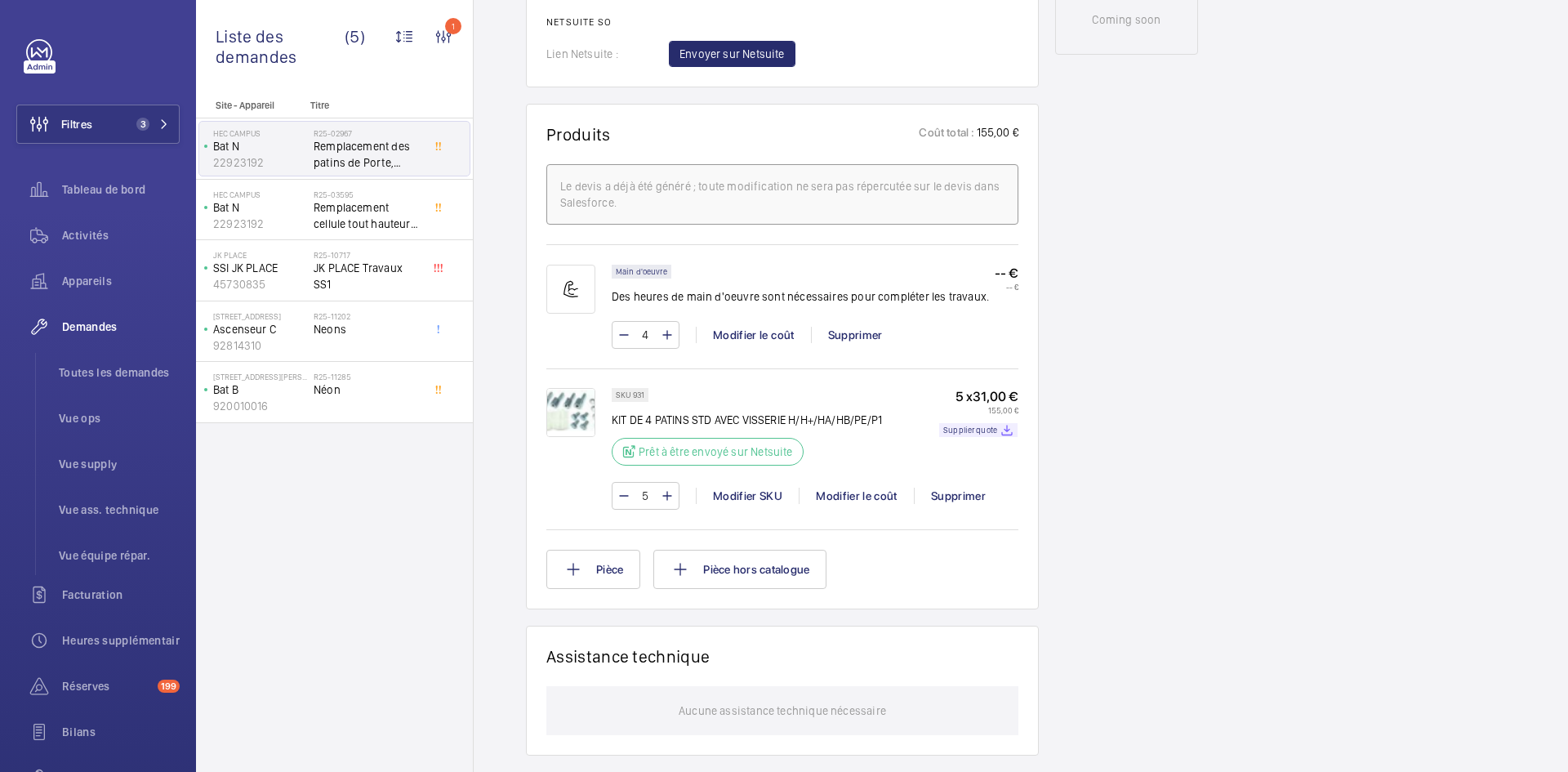
click at [569, 402] on img at bounding box center [571, 412] width 49 height 49
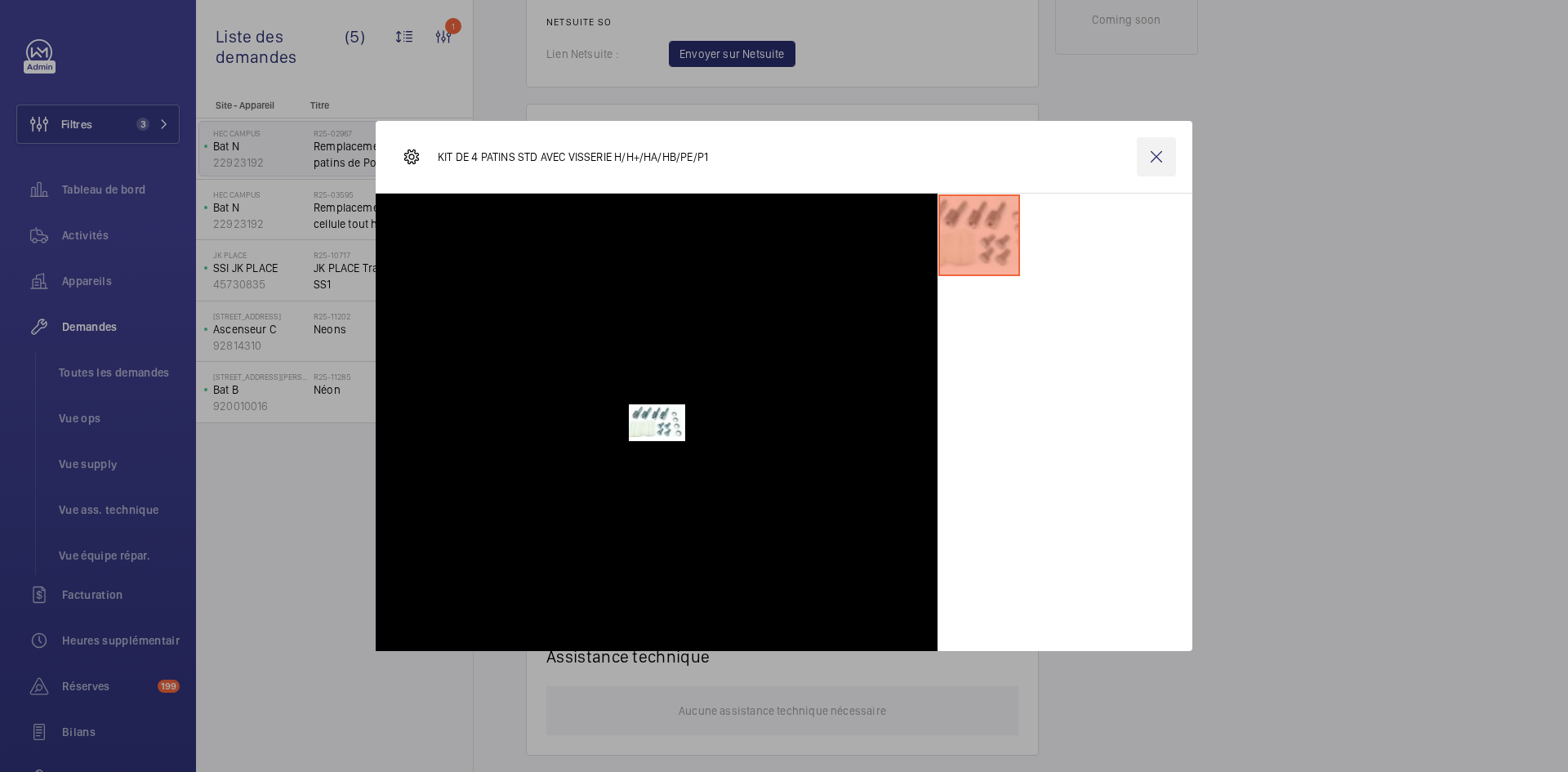
click at [1157, 158] on wm-front-icon-button at bounding box center [1156, 157] width 40 height 40
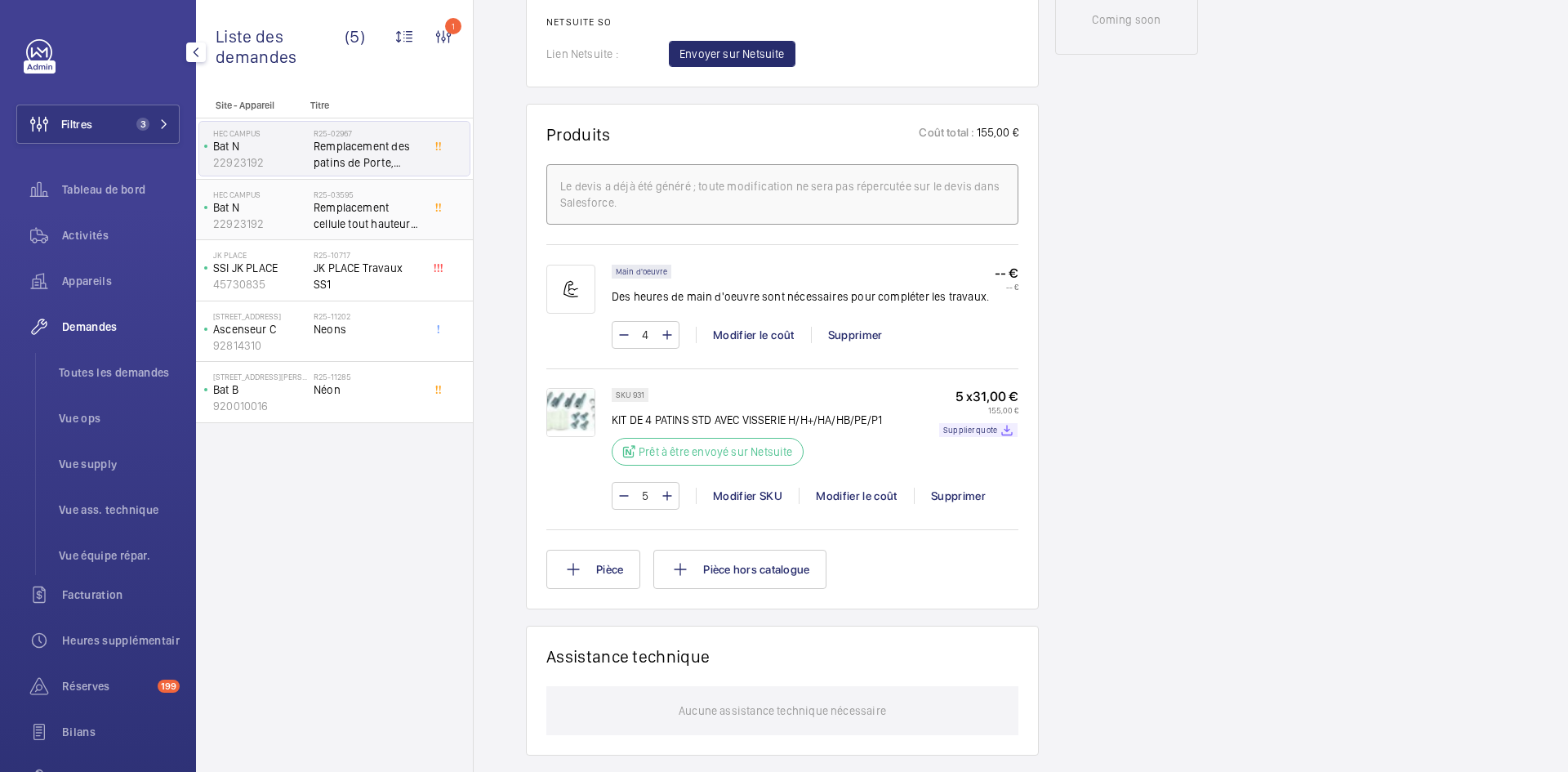
click at [287, 216] on p "22923192" at bounding box center [260, 224] width 94 height 16
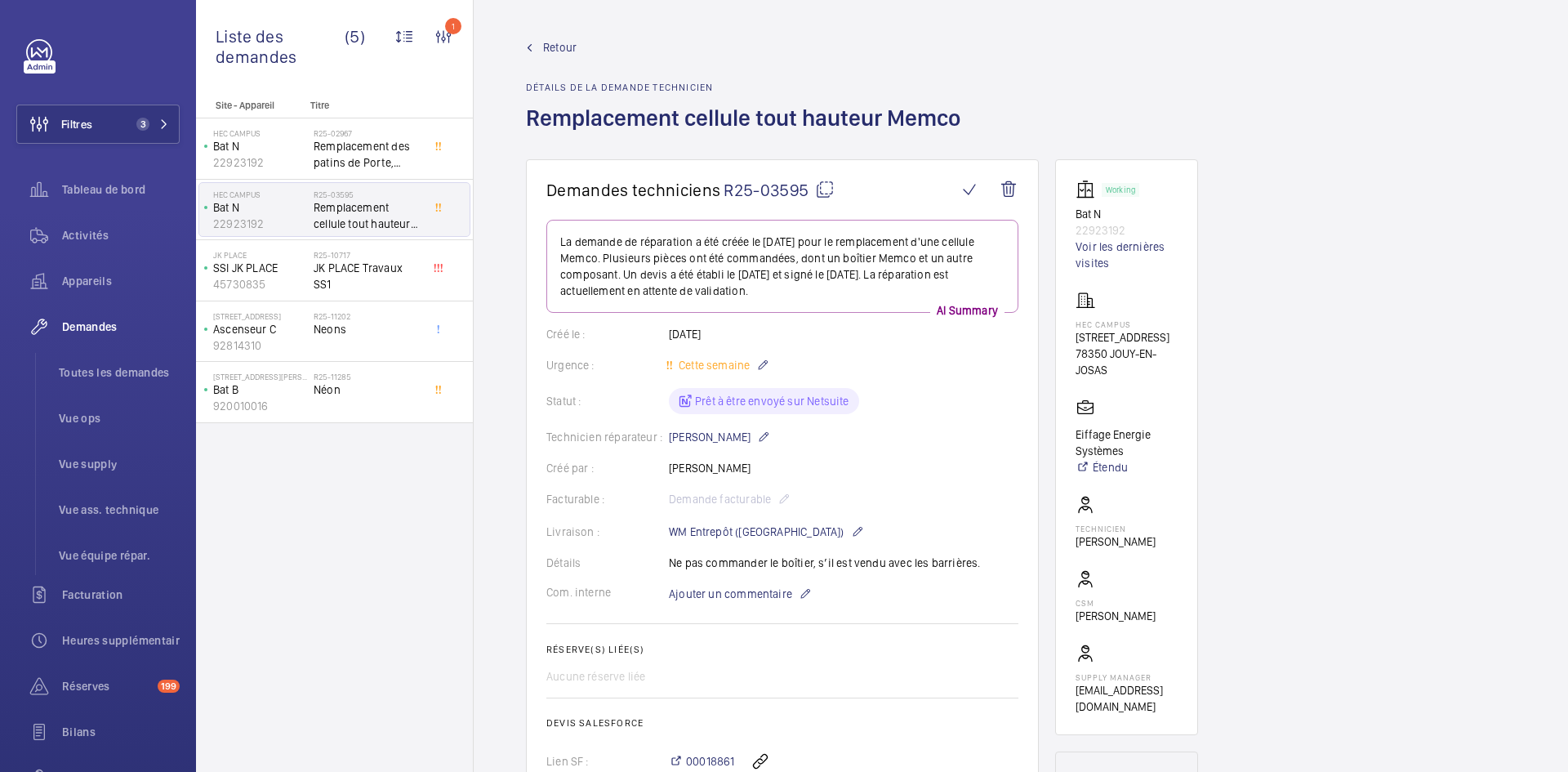
click at [818, 188] on mat-icon at bounding box center [825, 189] width 20 height 20
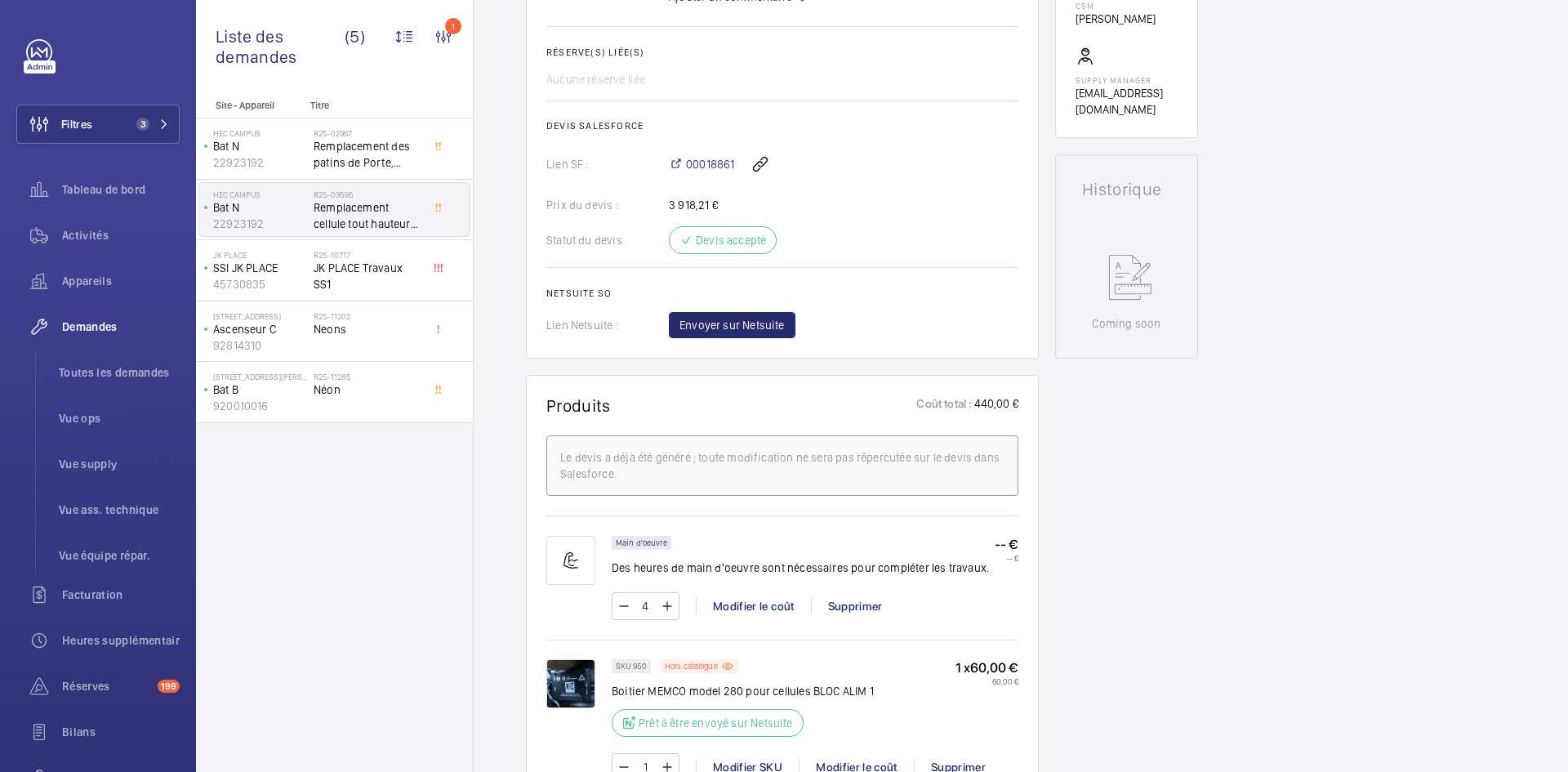
scroll to position [816, 0]
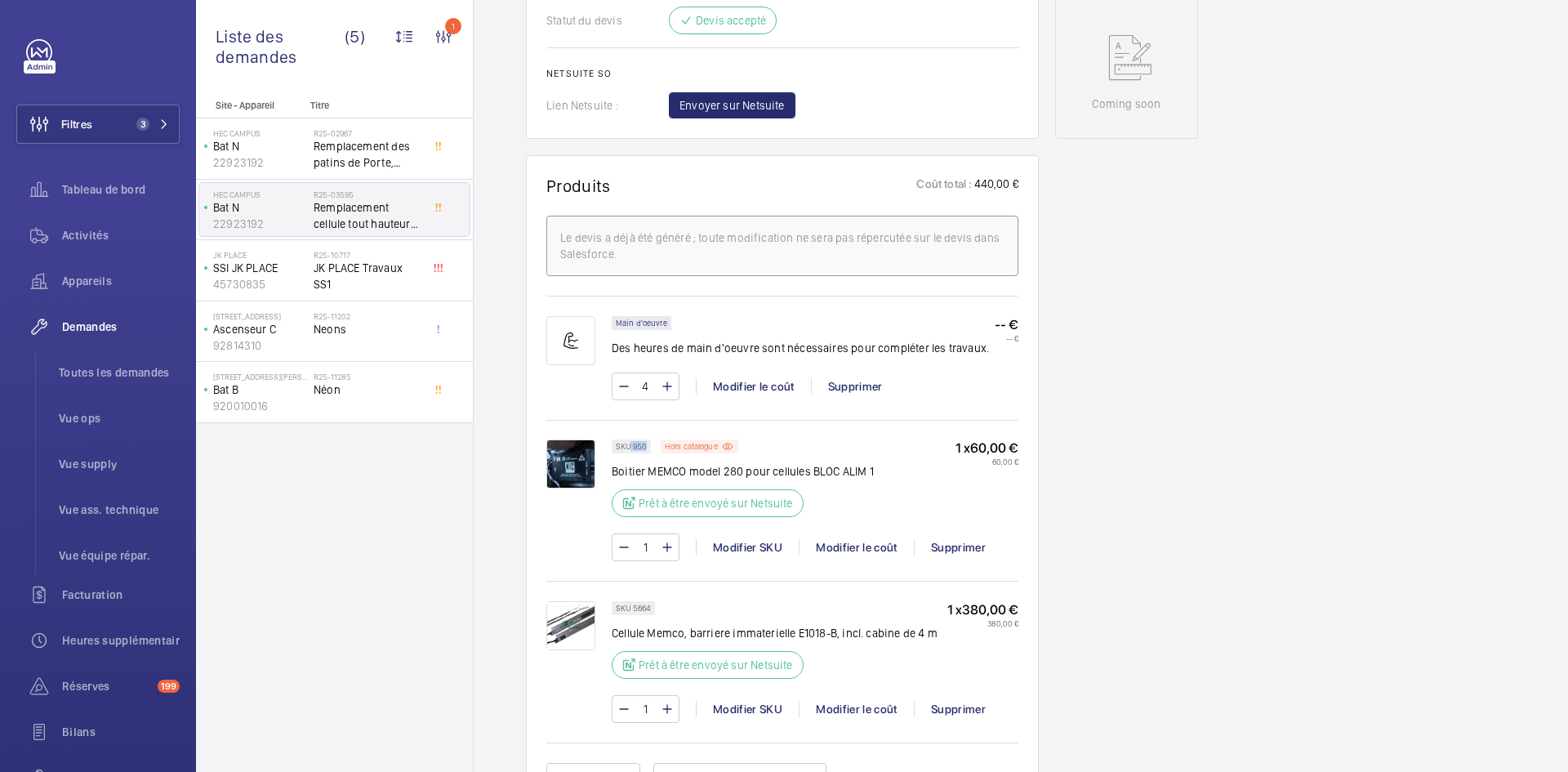
drag, startPoint x: 645, startPoint y: 444, endPoint x: 629, endPoint y: 444, distance: 16.0
click at [628, 444] on p "SKU 950" at bounding box center [631, 446] width 31 height 6
copy p "950"
click at [294, 151] on p "Bat N" at bounding box center [260, 146] width 94 height 16
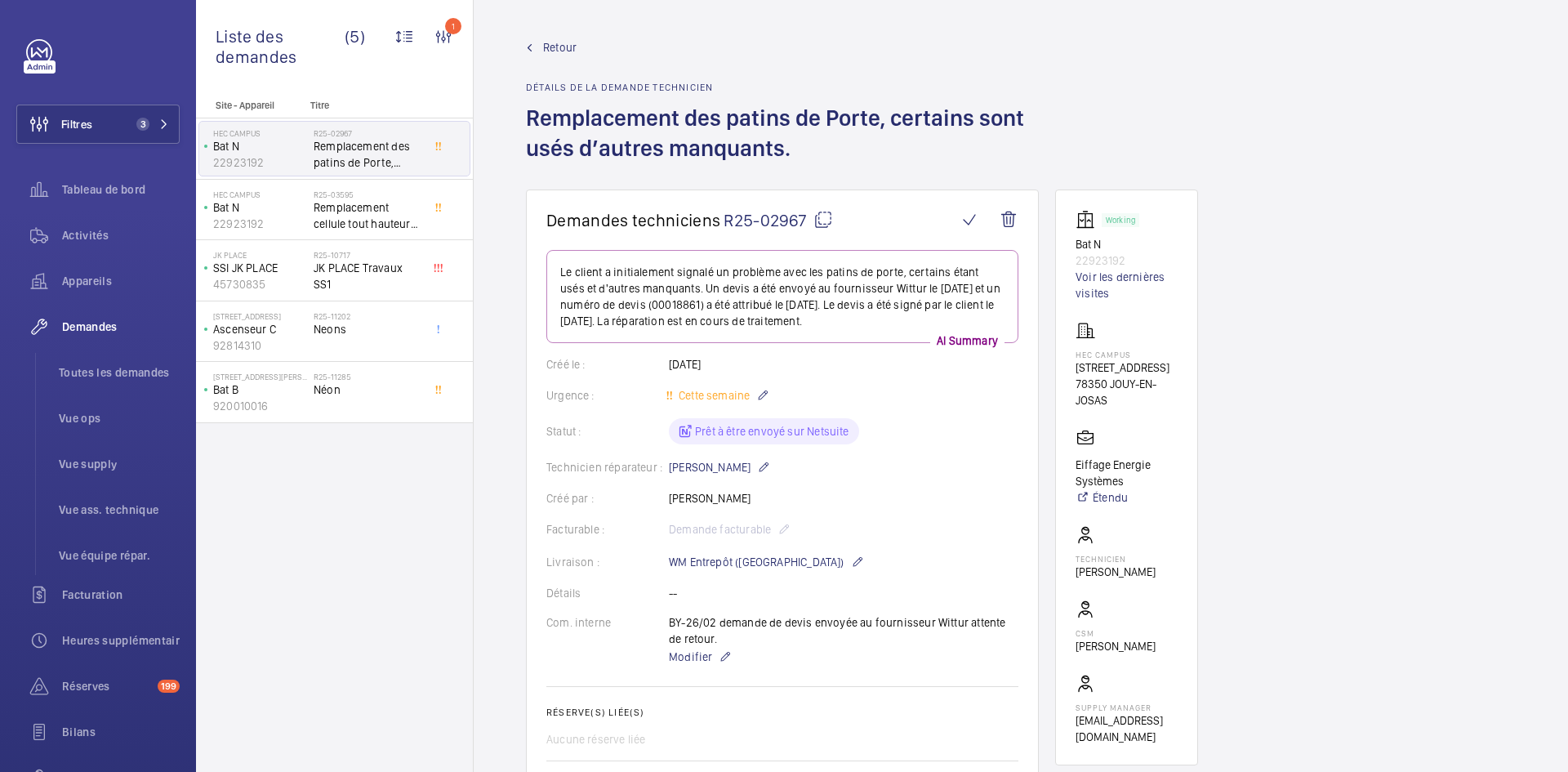
click at [824, 211] on mat-icon at bounding box center [823, 220] width 20 height 20
type textarea "R25-02967"
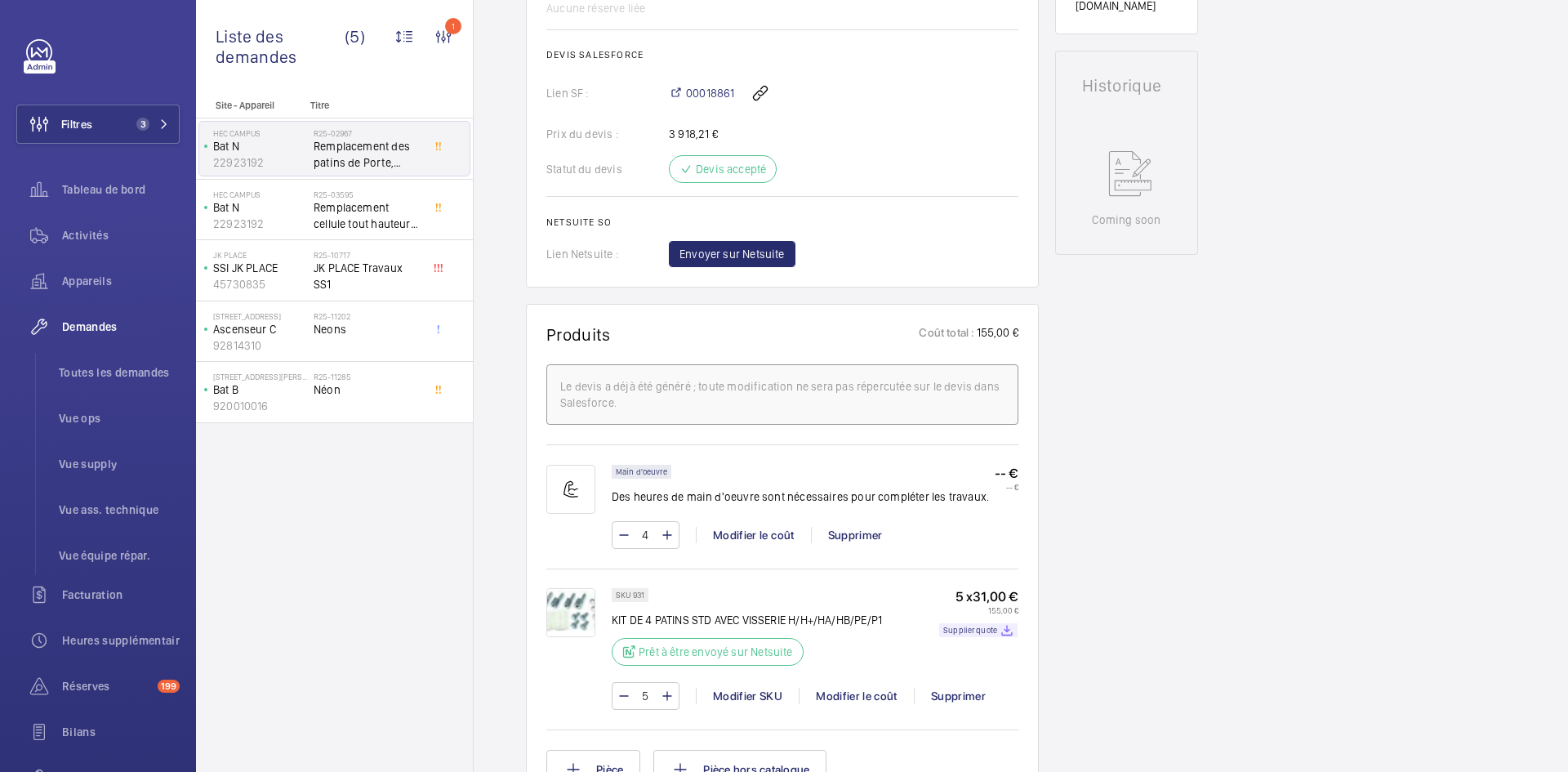
scroll to position [735, 0]
click at [721, 247] on span "Envoyer sur Netsuite" at bounding box center [733, 250] width 105 height 16
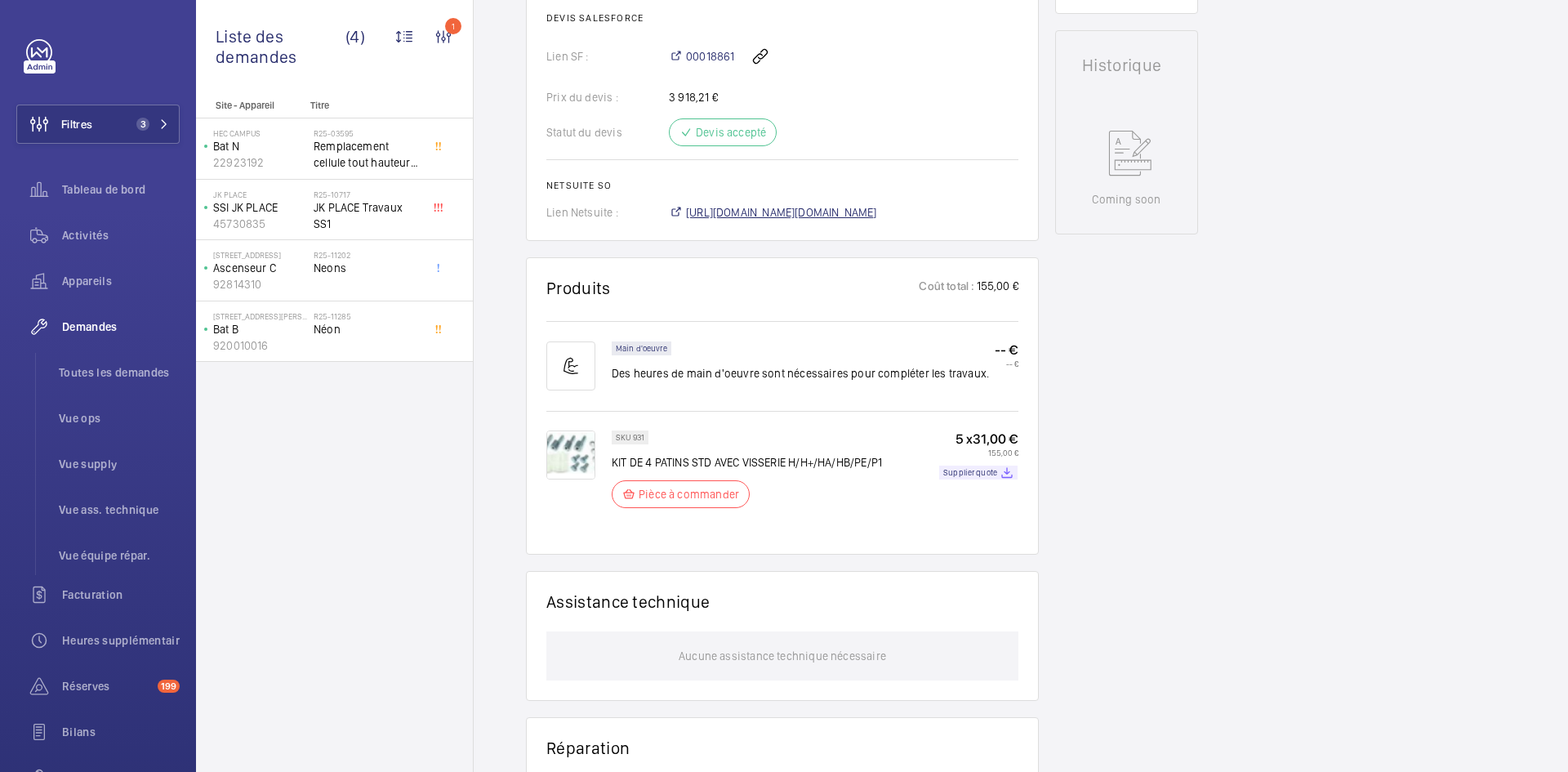
scroll to position [768, 0]
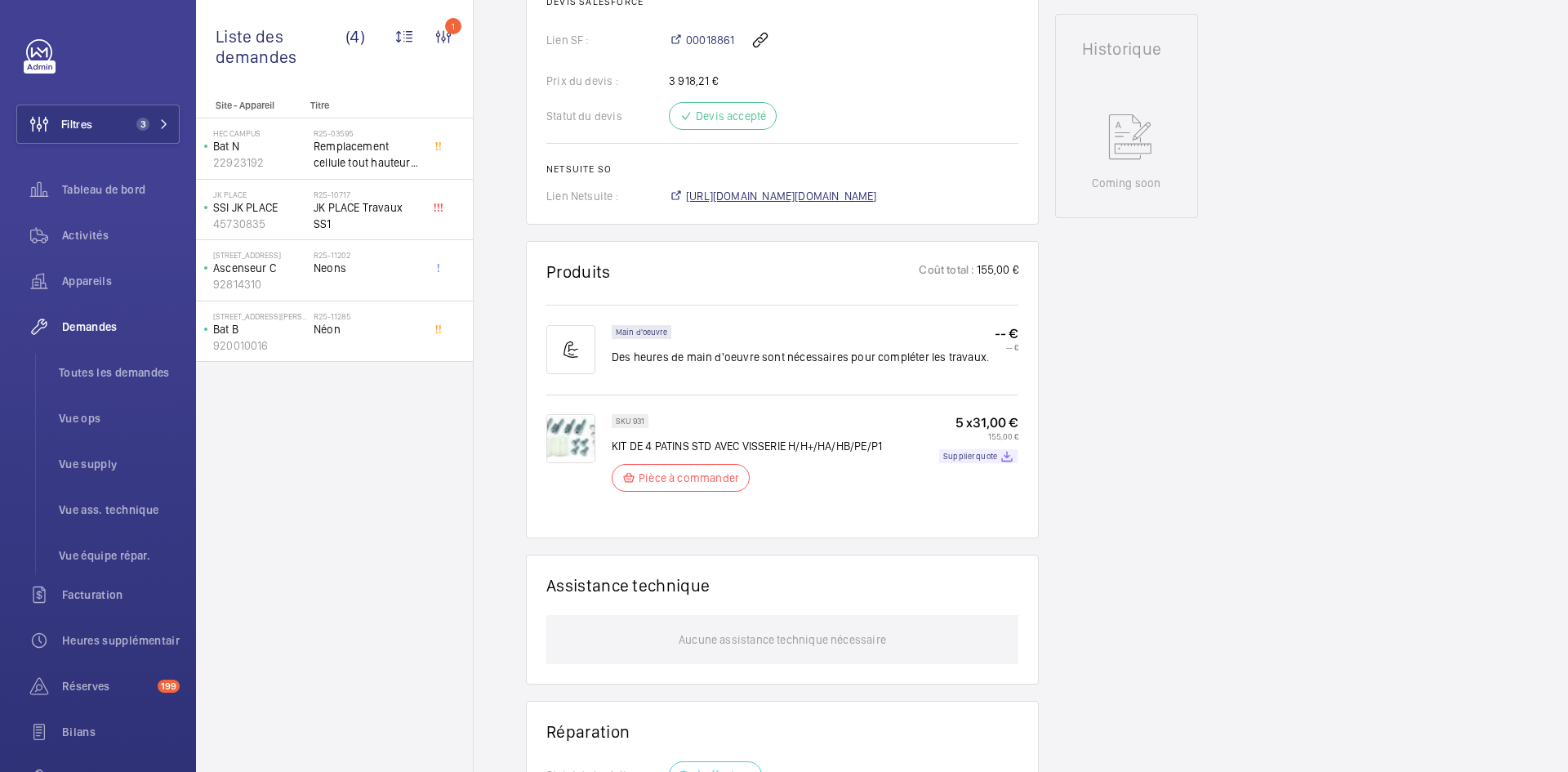
click at [847, 194] on span "https://6461500.app.netsuite.com/app/accounting/transactions/salesord.nl?id=294…" at bounding box center [781, 196] width 191 height 16
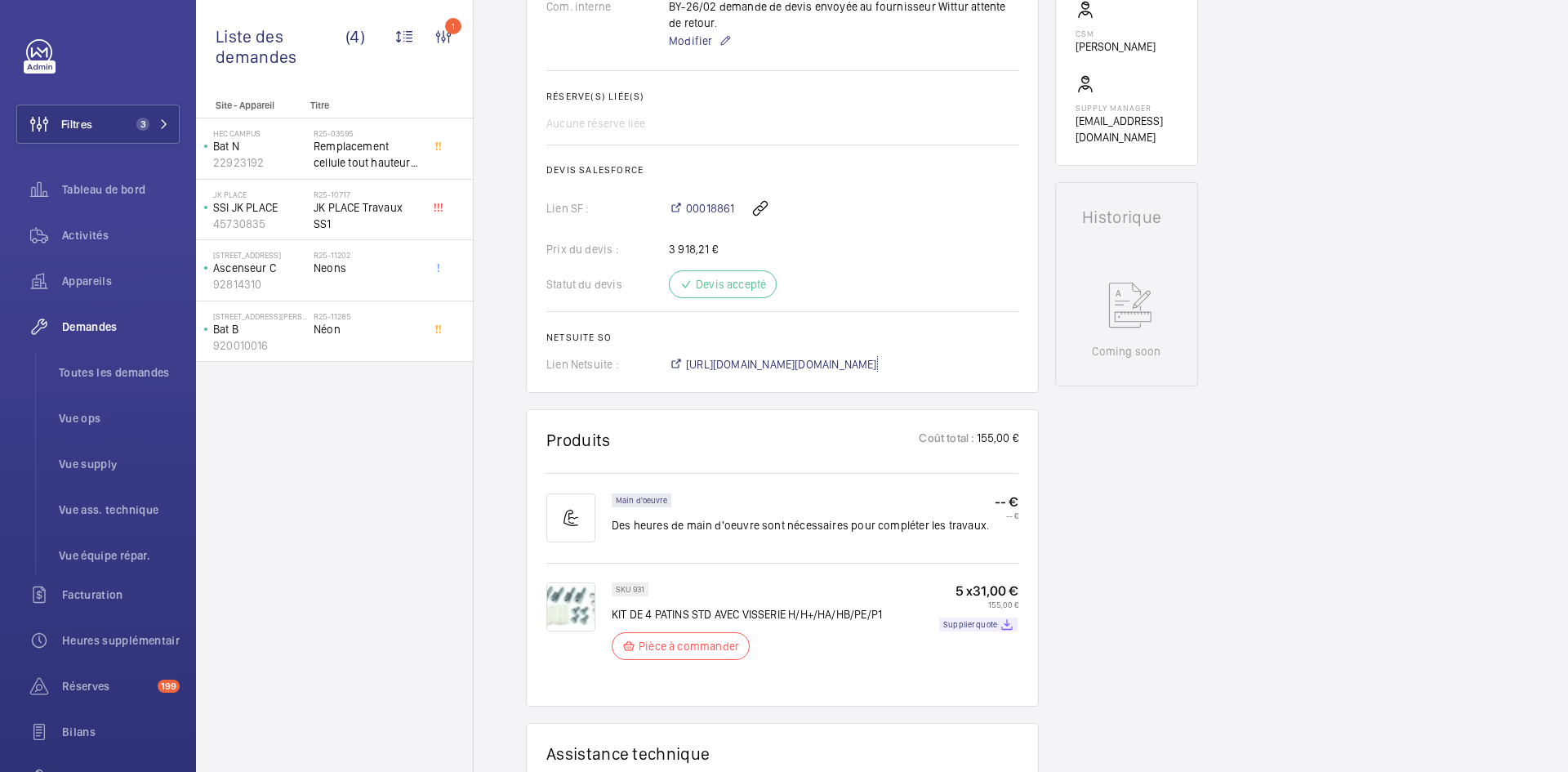
scroll to position [360, 0]
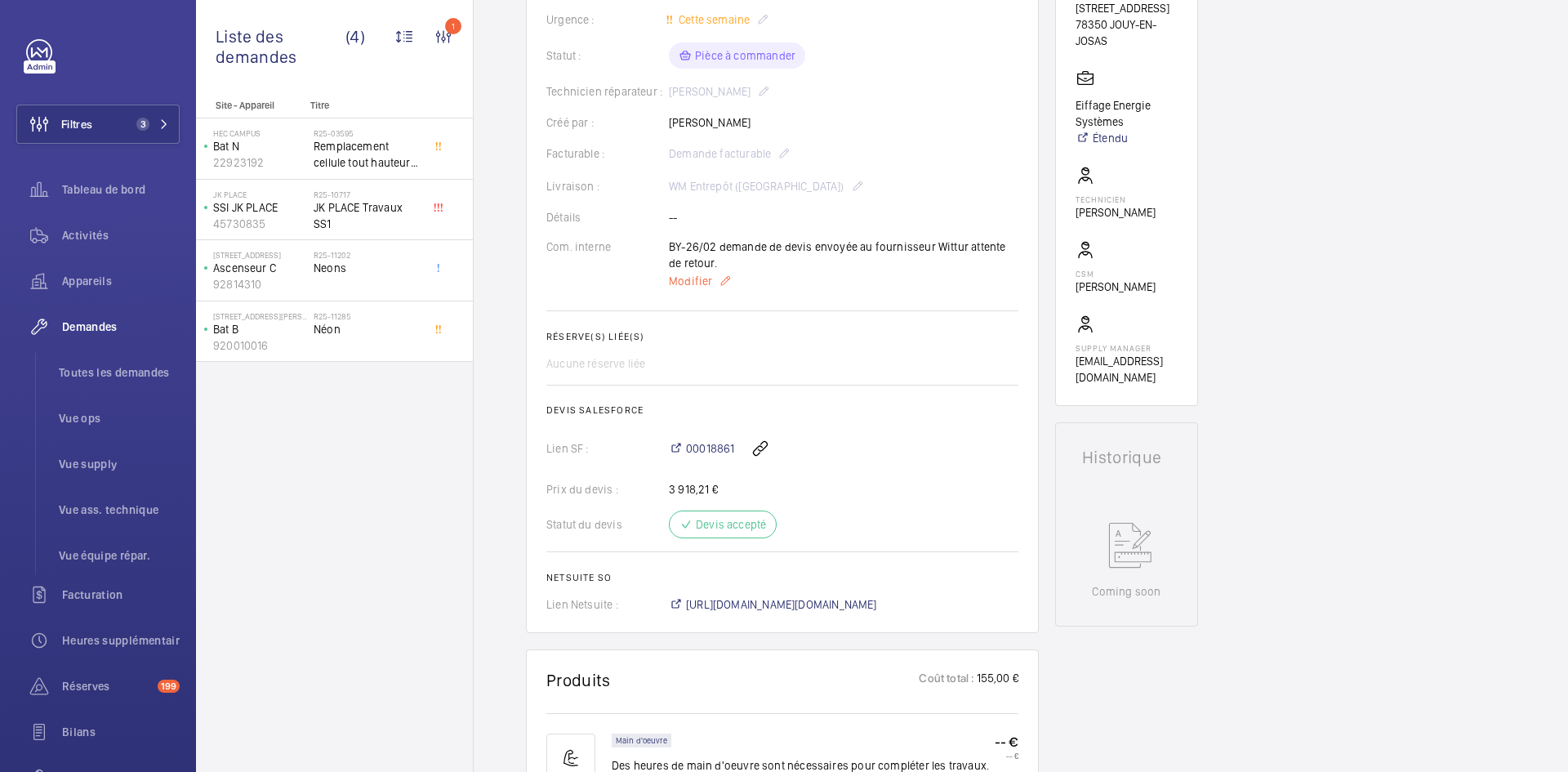
click at [690, 285] on span "Modifier" at bounding box center [691, 281] width 44 height 16
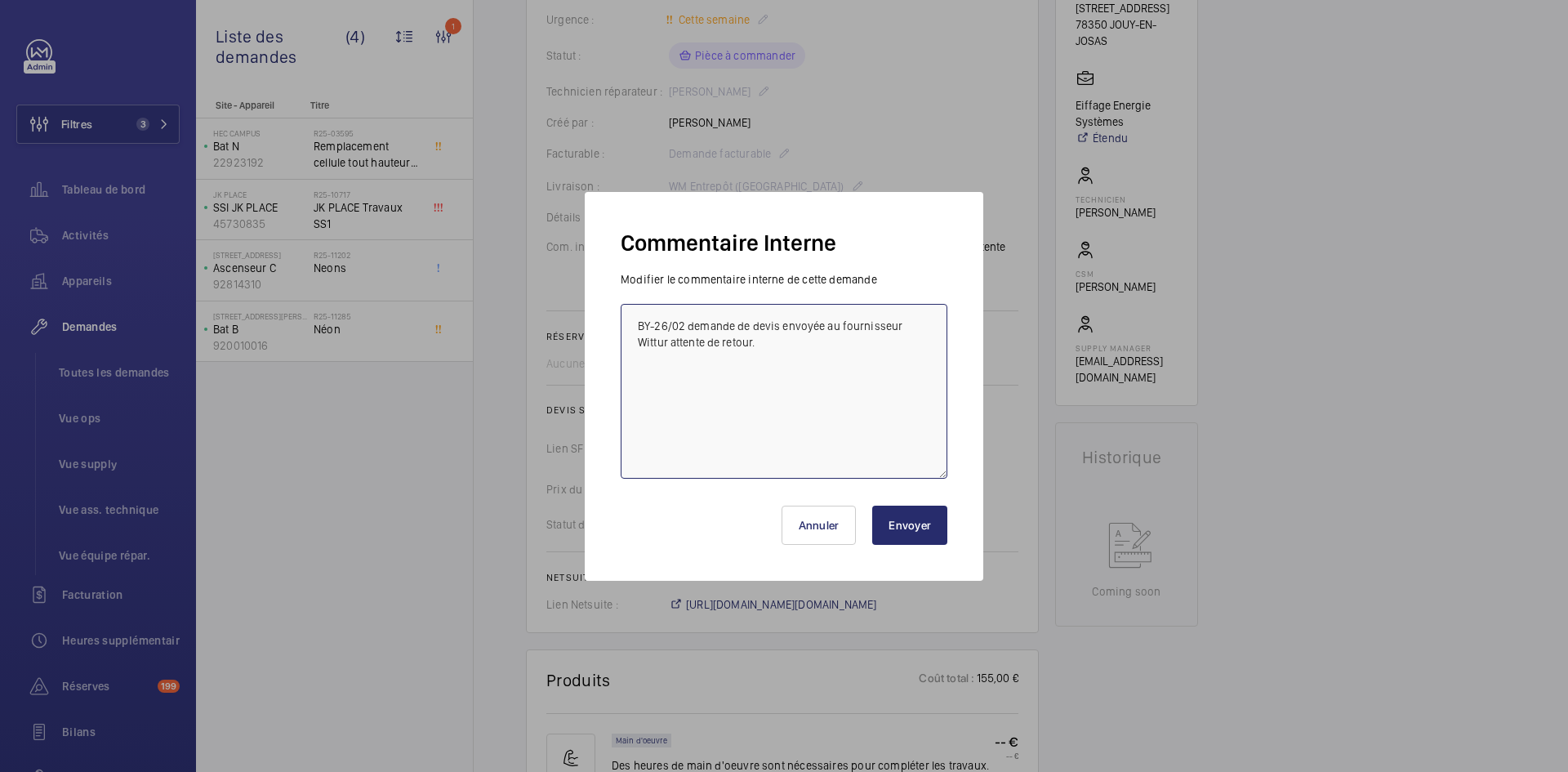
click at [635, 327] on textarea "BY-26/02 demande de devis envoyée au fournisseur Wittur attente de retour." at bounding box center [784, 391] width 327 height 174
click at [635, 326] on textarea "BY-26/02 demande de devis envoyée au fournisseur Wittur attente de retour." at bounding box center [784, 391] width 327 height 174
paste textarea "BY-27/08 commande effectuer chez le fournisseur Wittur via l'email livraison pr…"
type textarea "BY-27/08 commande effectuer chez le fournisseur Wittur via l'email livraison pr…"
click at [918, 528] on button "Envoyer" at bounding box center [910, 525] width 75 height 40
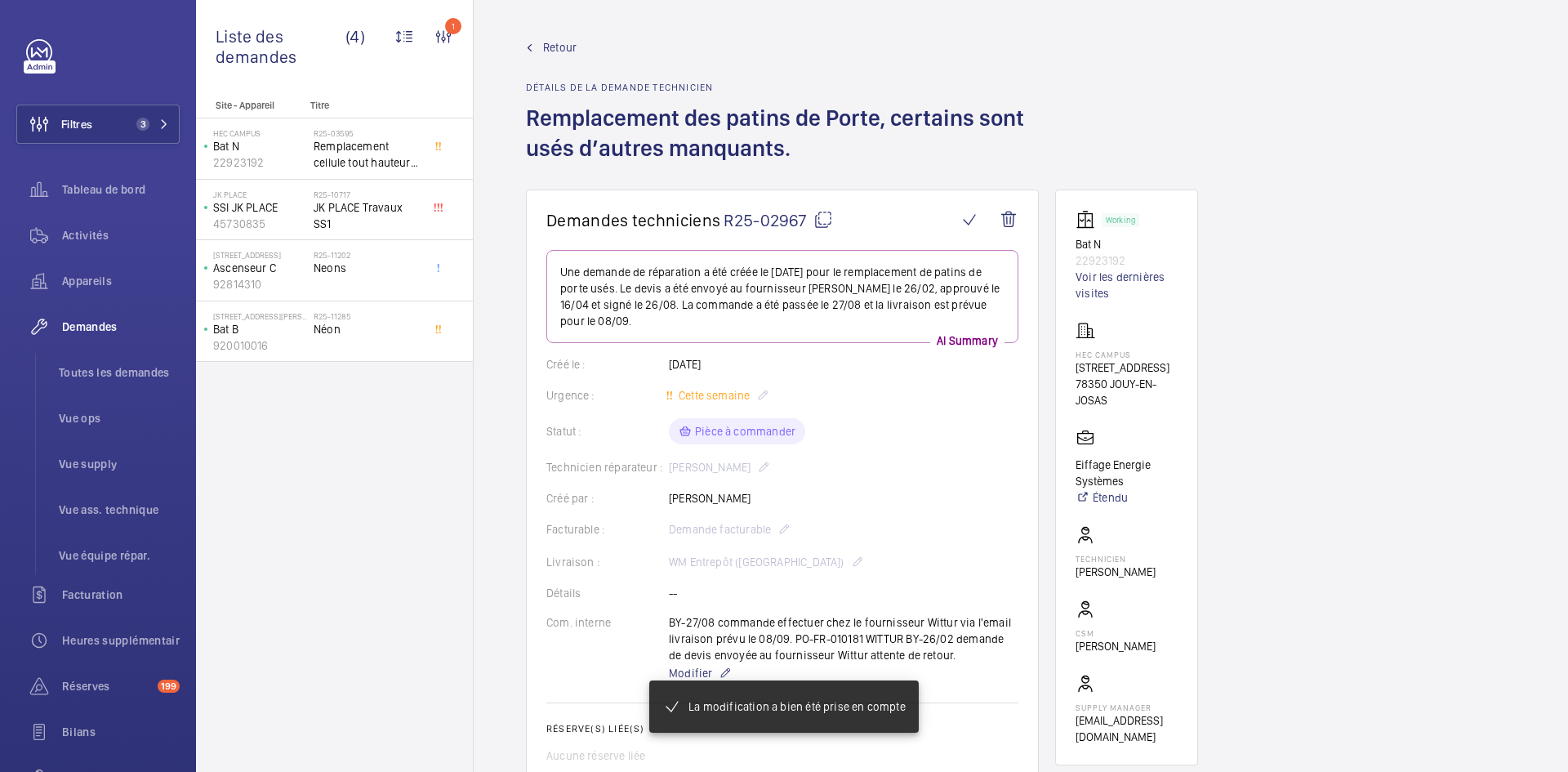
scroll to position [408, 0]
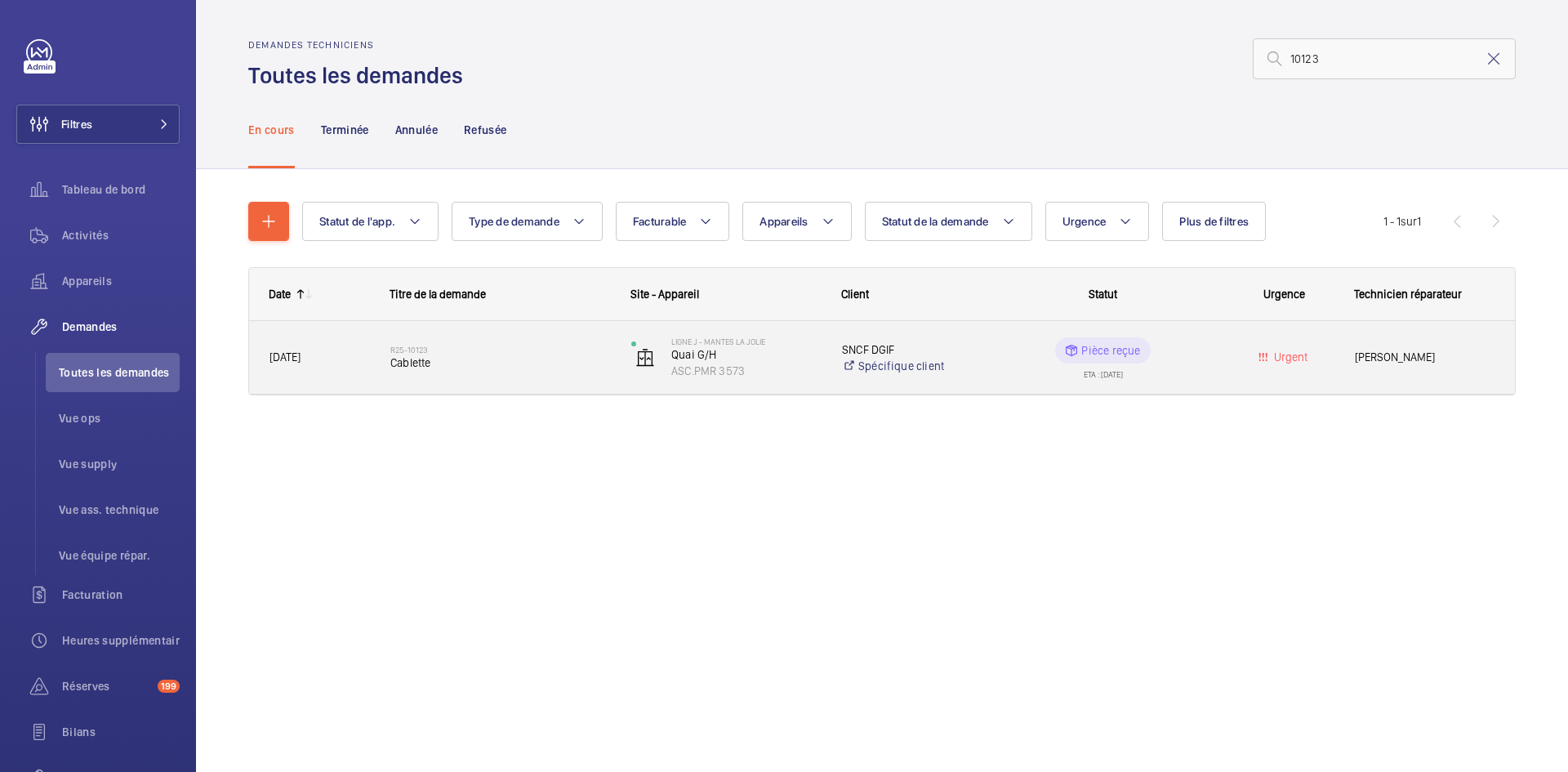
type input "10123"
click at [356, 360] on span "25/07/2025" at bounding box center [319, 357] width 100 height 19
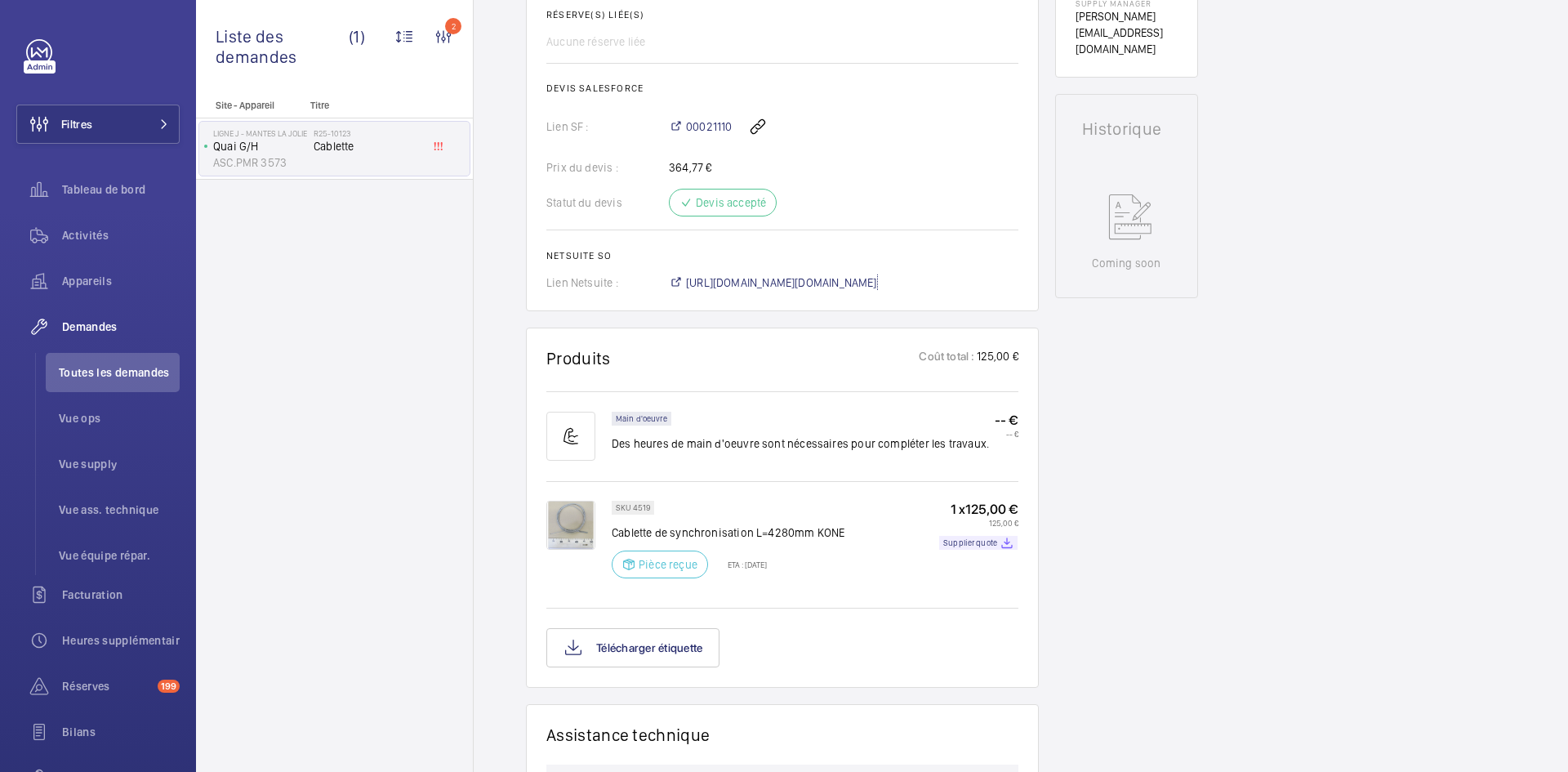
scroll to position [653, 0]
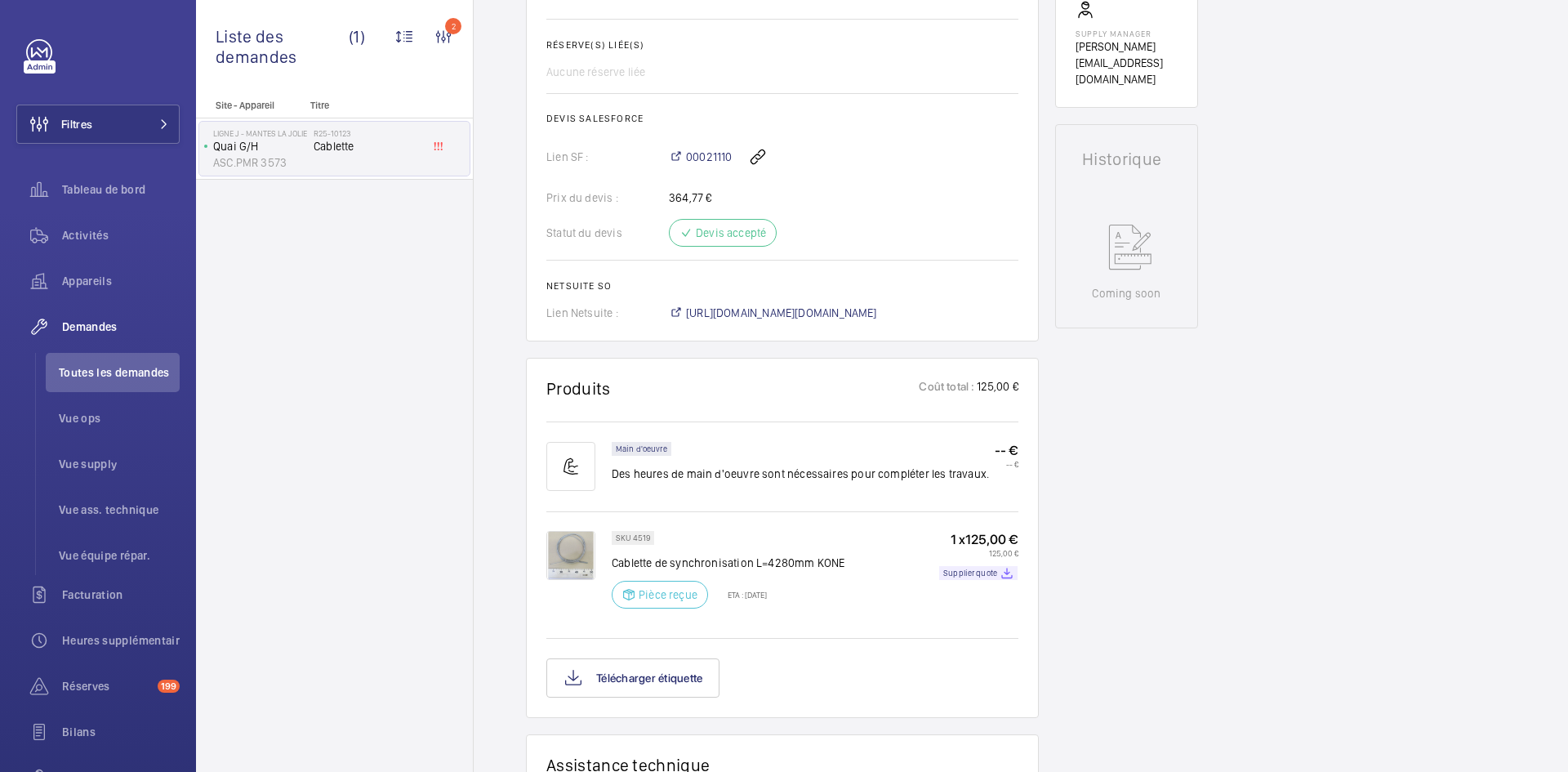
click at [565, 568] on img at bounding box center [571, 556] width 49 height 49
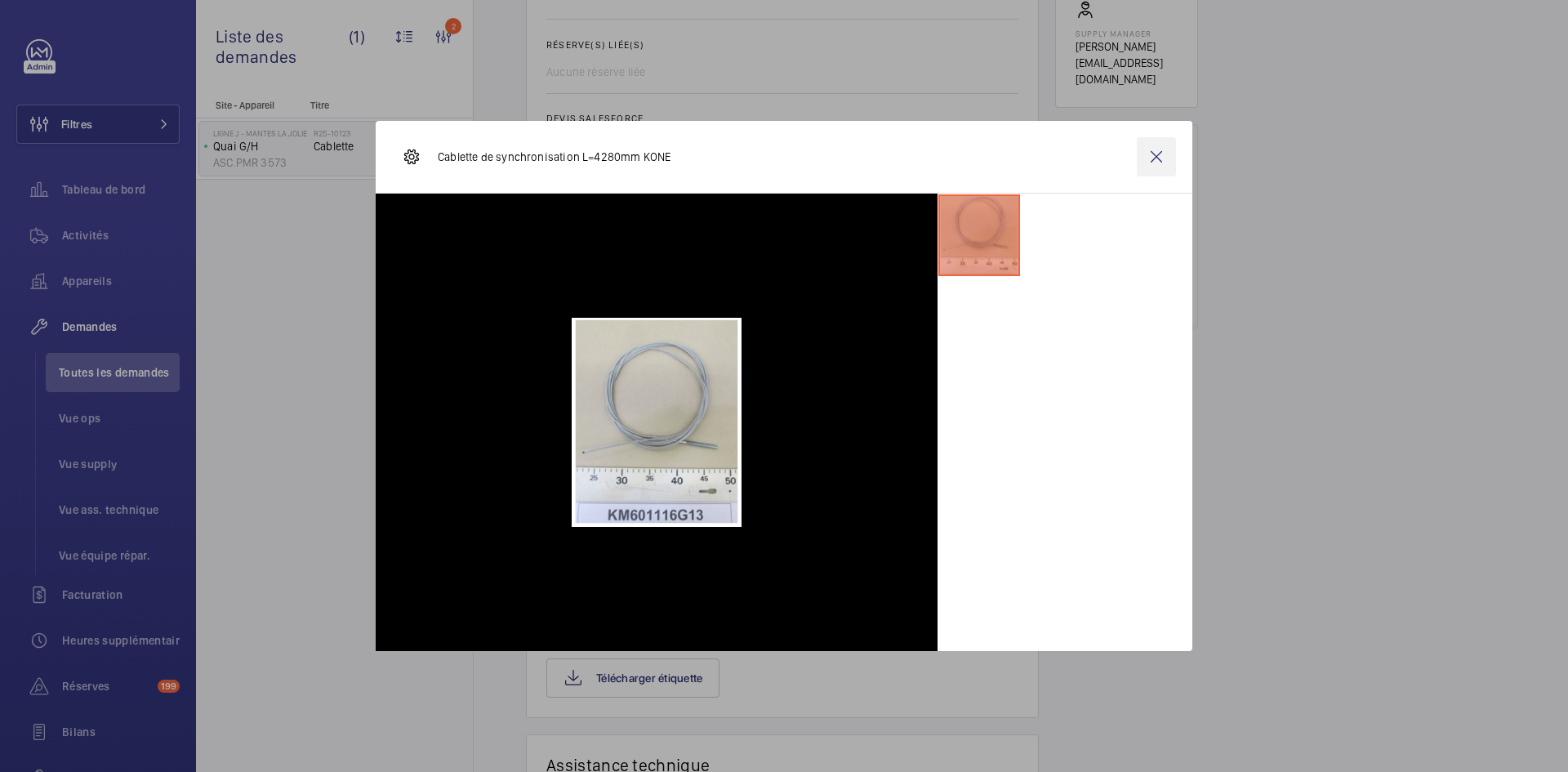
click at [1152, 154] on wm-front-icon-button at bounding box center [1156, 157] width 40 height 40
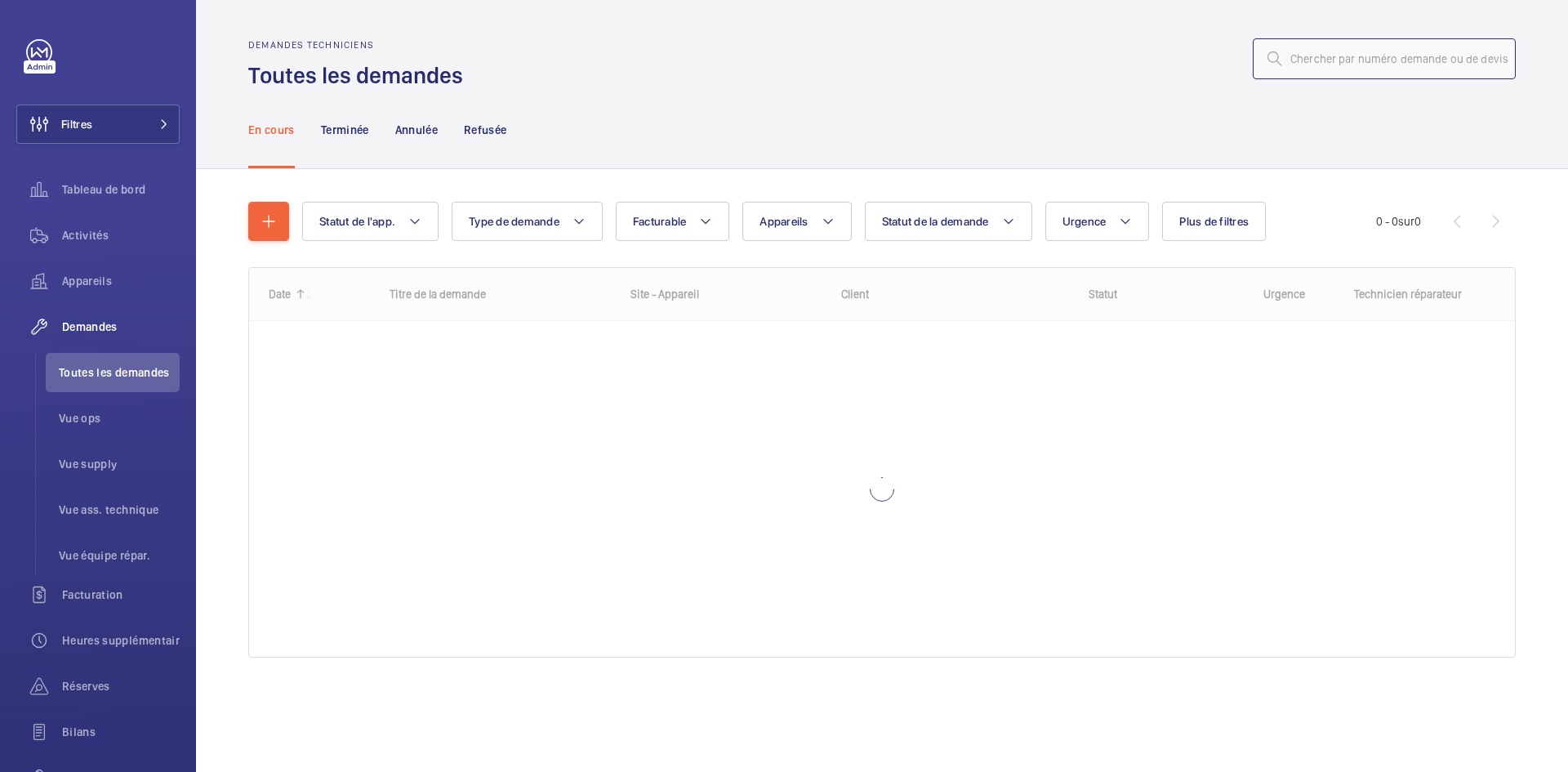
click at [1393, 63] on input "text" at bounding box center [1384, 59] width 263 height 41
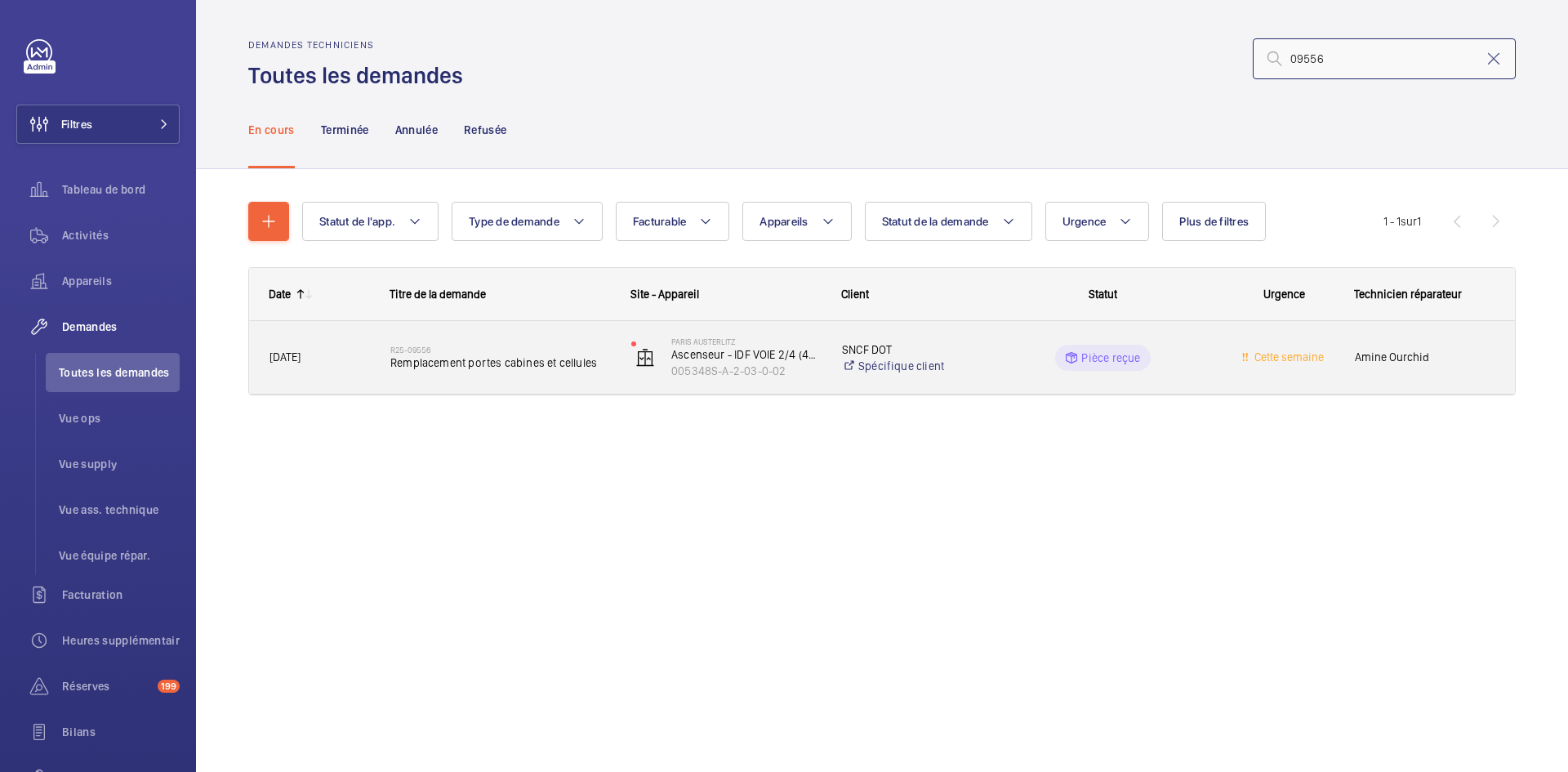
type input "09556"
click at [343, 351] on span "[DATE]" at bounding box center [319, 357] width 100 height 19
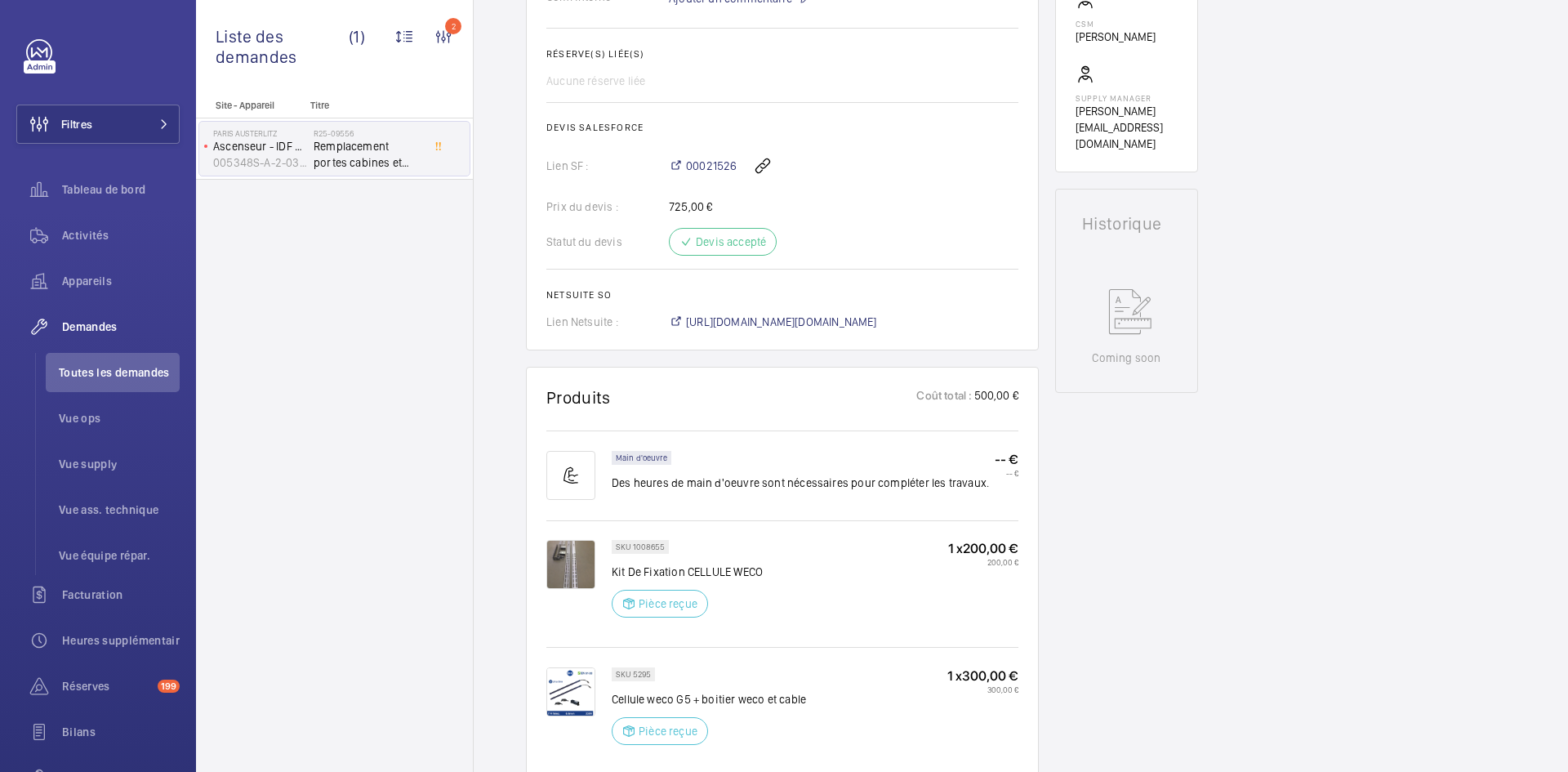
scroll to position [490, 0]
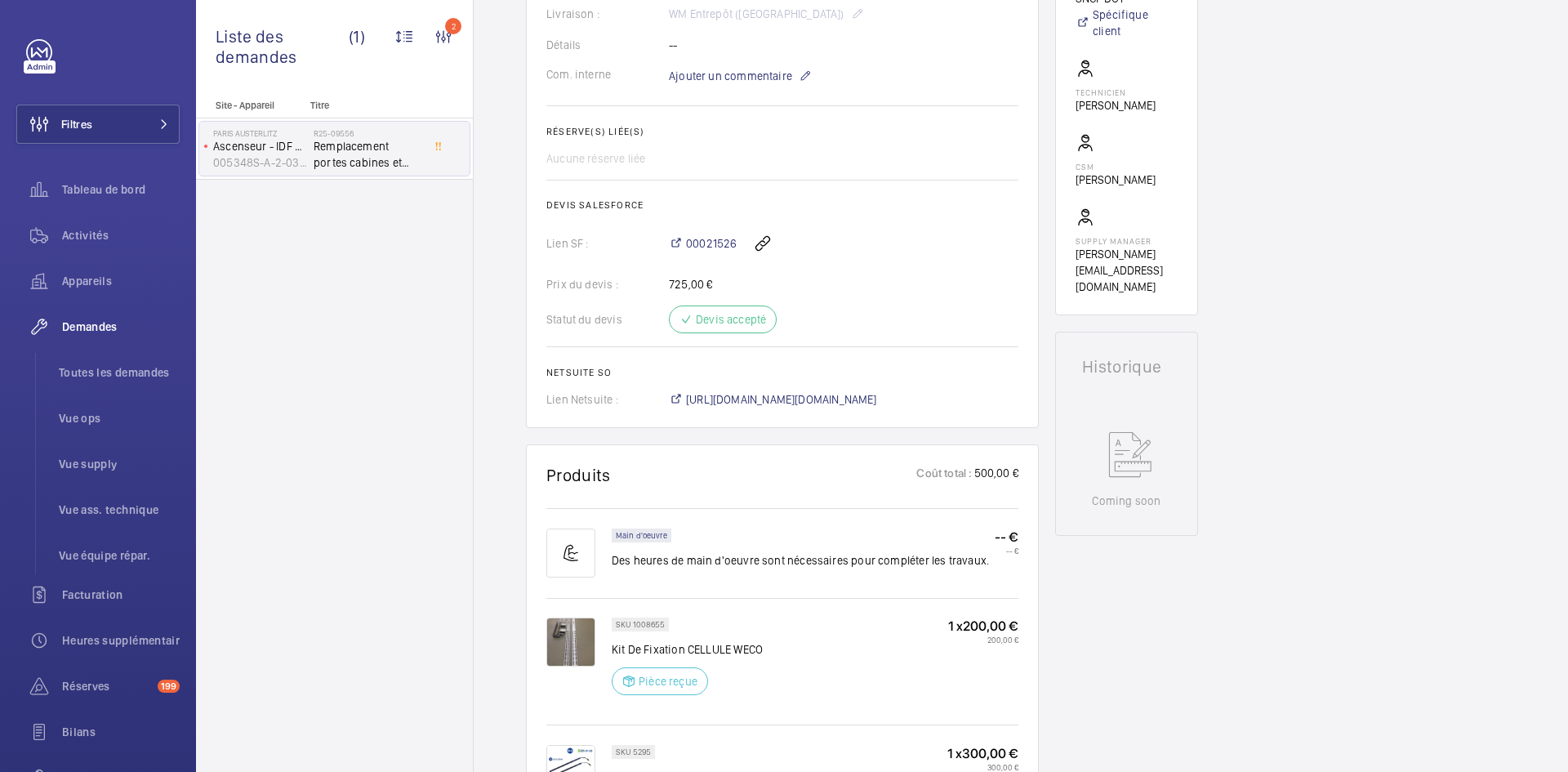
scroll to position [506, 0]
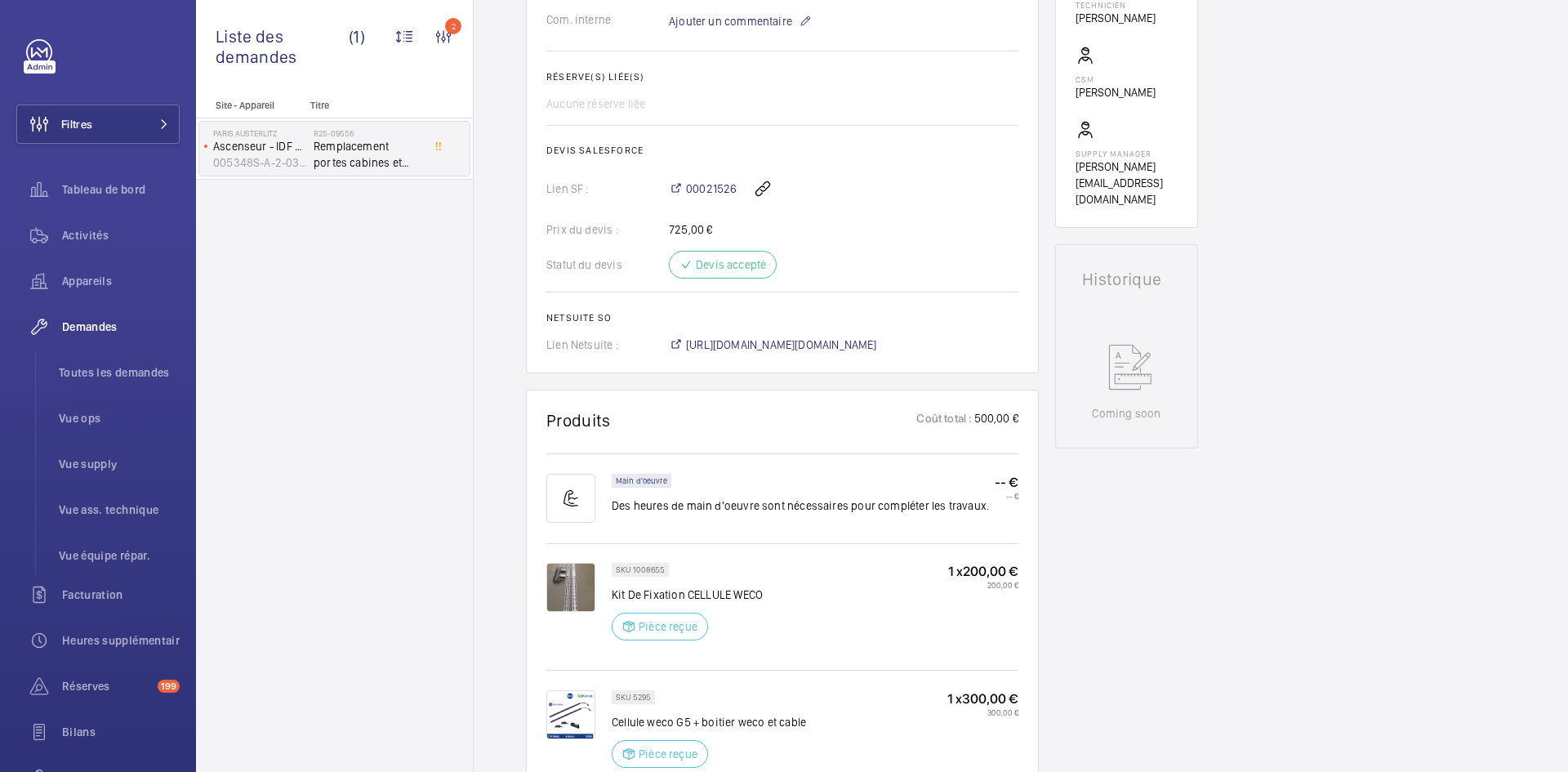
scroll to position [490, 0]
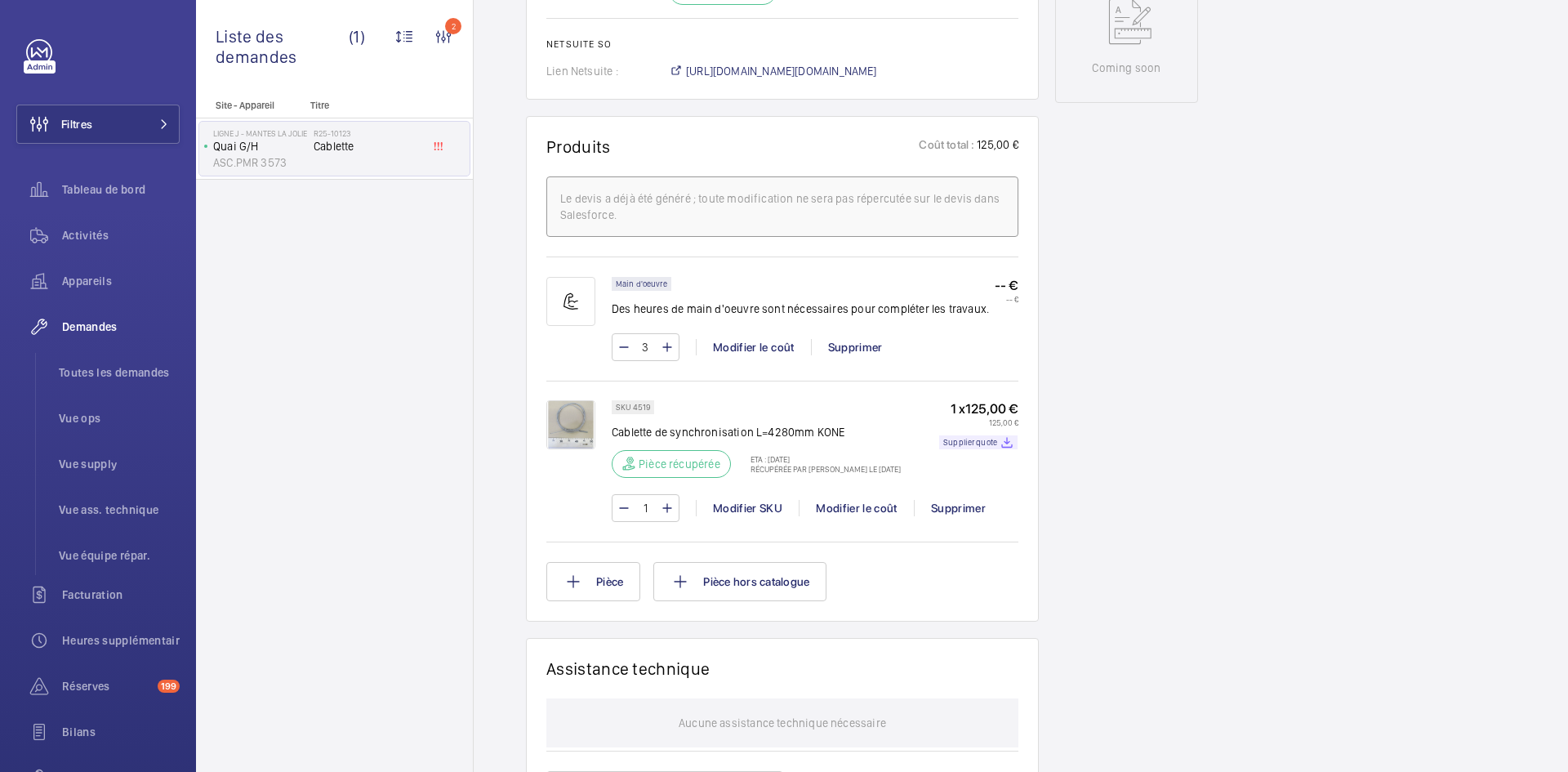
scroll to position [898, 0]
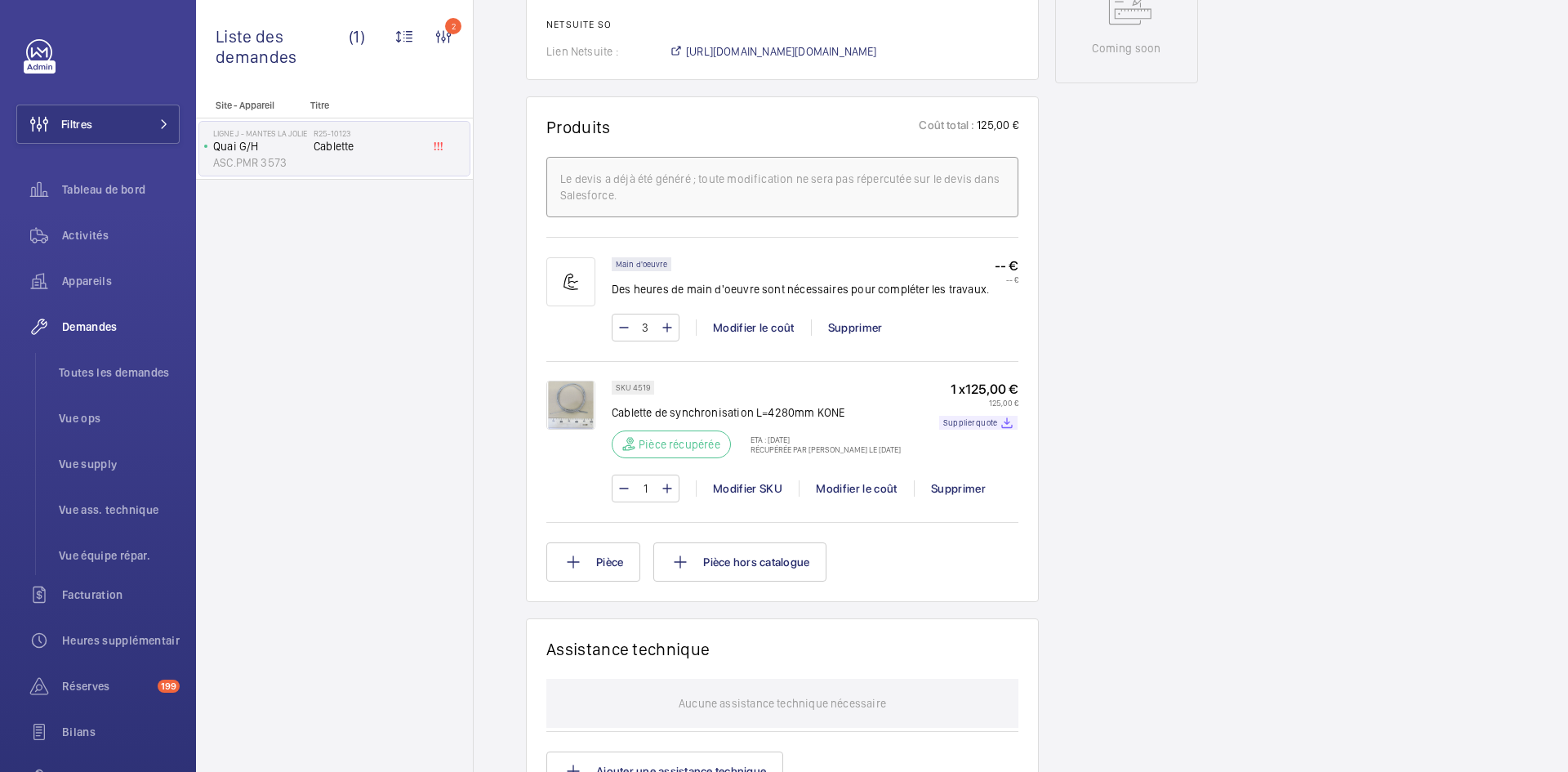
click at [581, 424] on img at bounding box center [571, 405] width 49 height 49
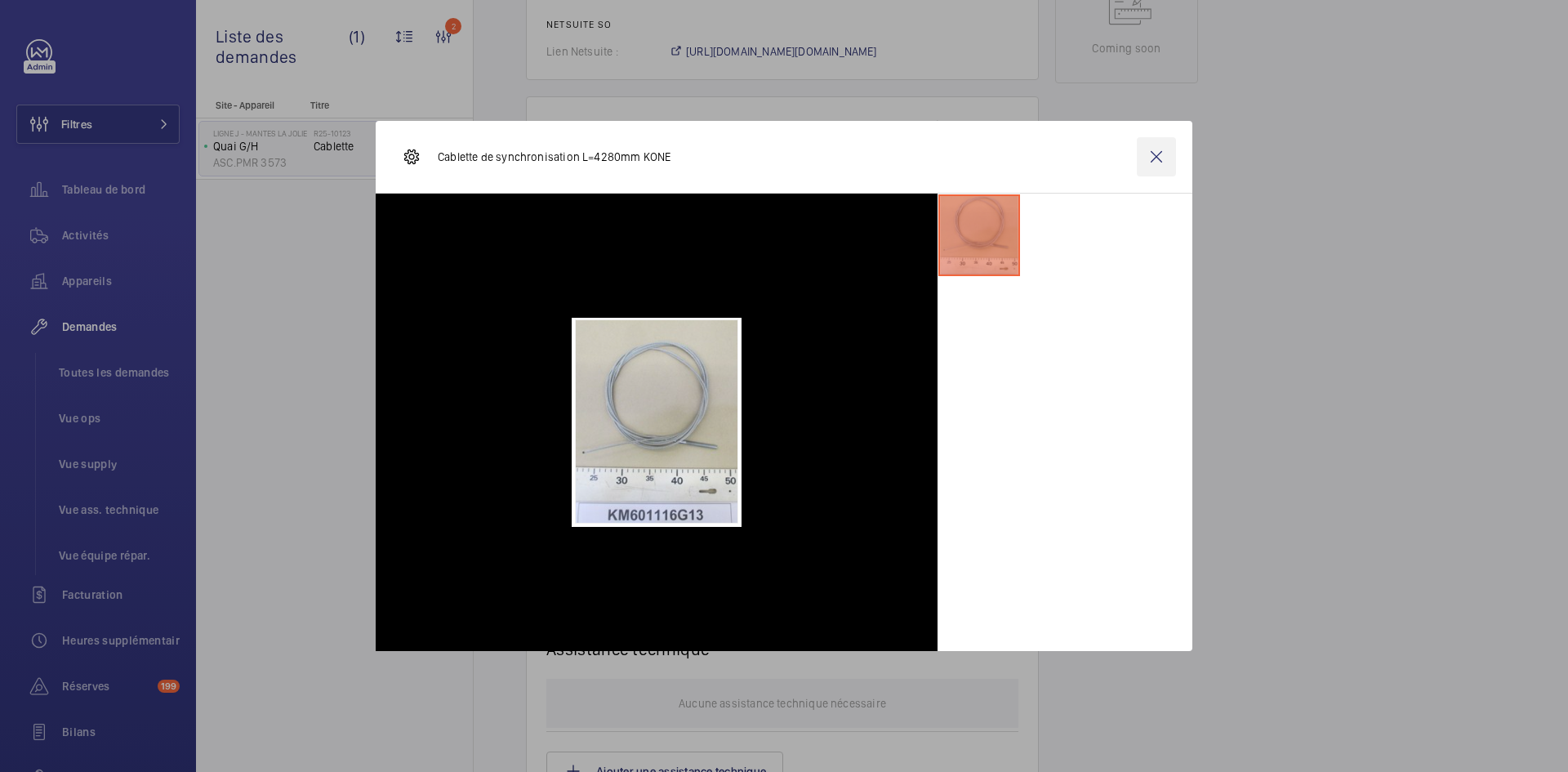
click at [1147, 156] on wm-front-icon-button at bounding box center [1156, 157] width 40 height 40
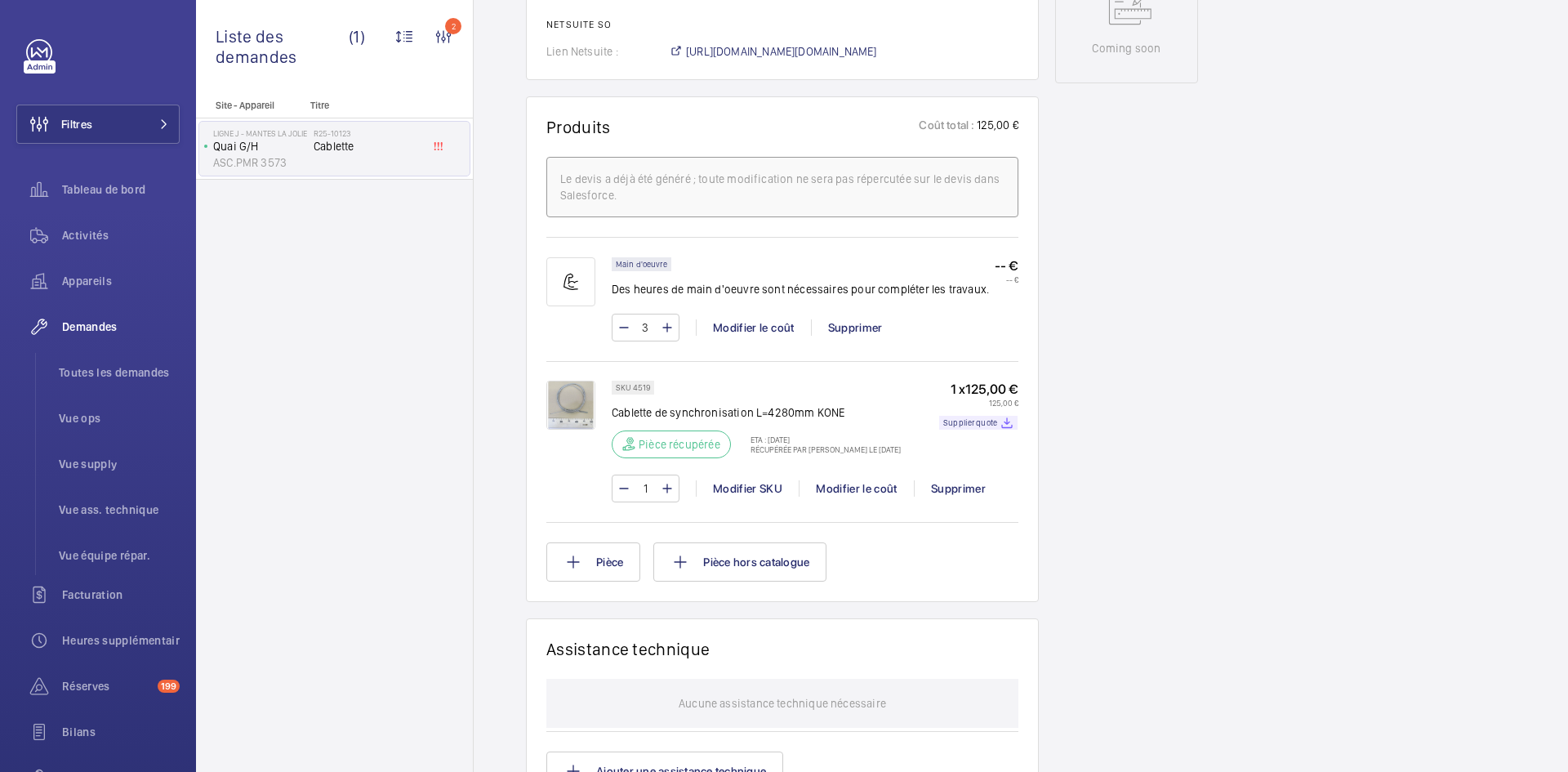
click at [561, 414] on img at bounding box center [571, 405] width 49 height 49
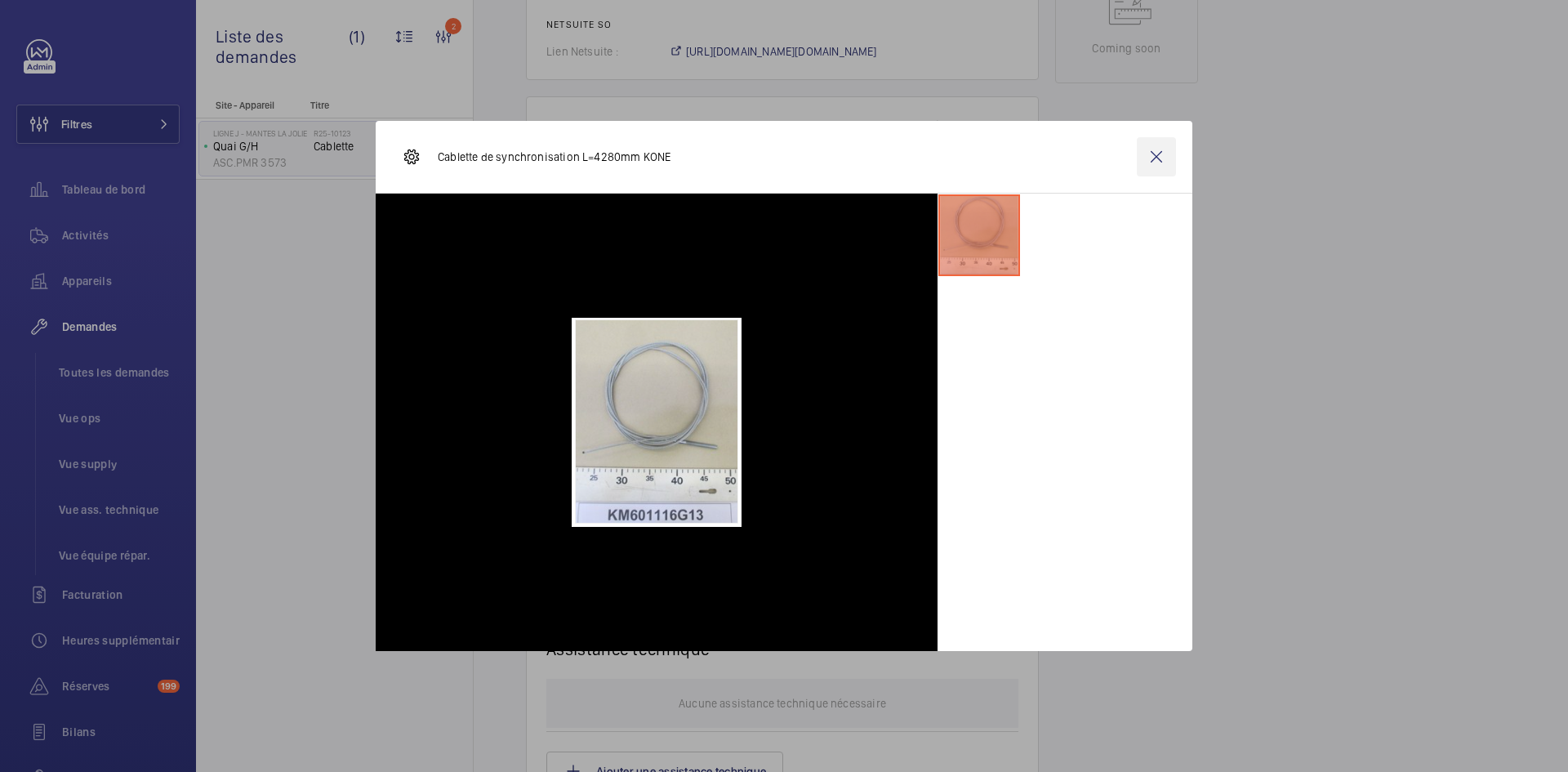
click at [1162, 160] on wm-front-icon-button at bounding box center [1156, 157] width 40 height 40
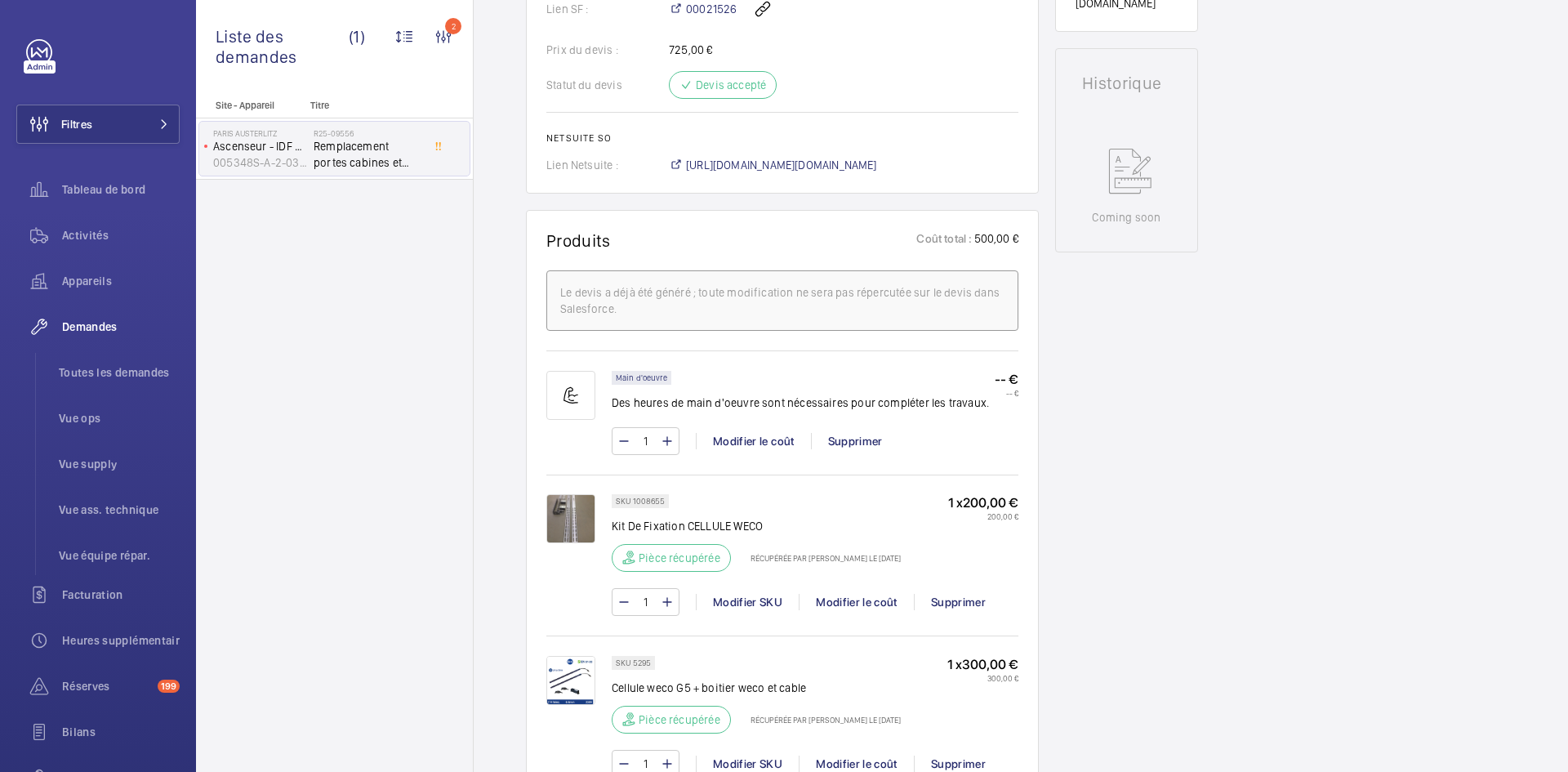
scroll to position [735, 0]
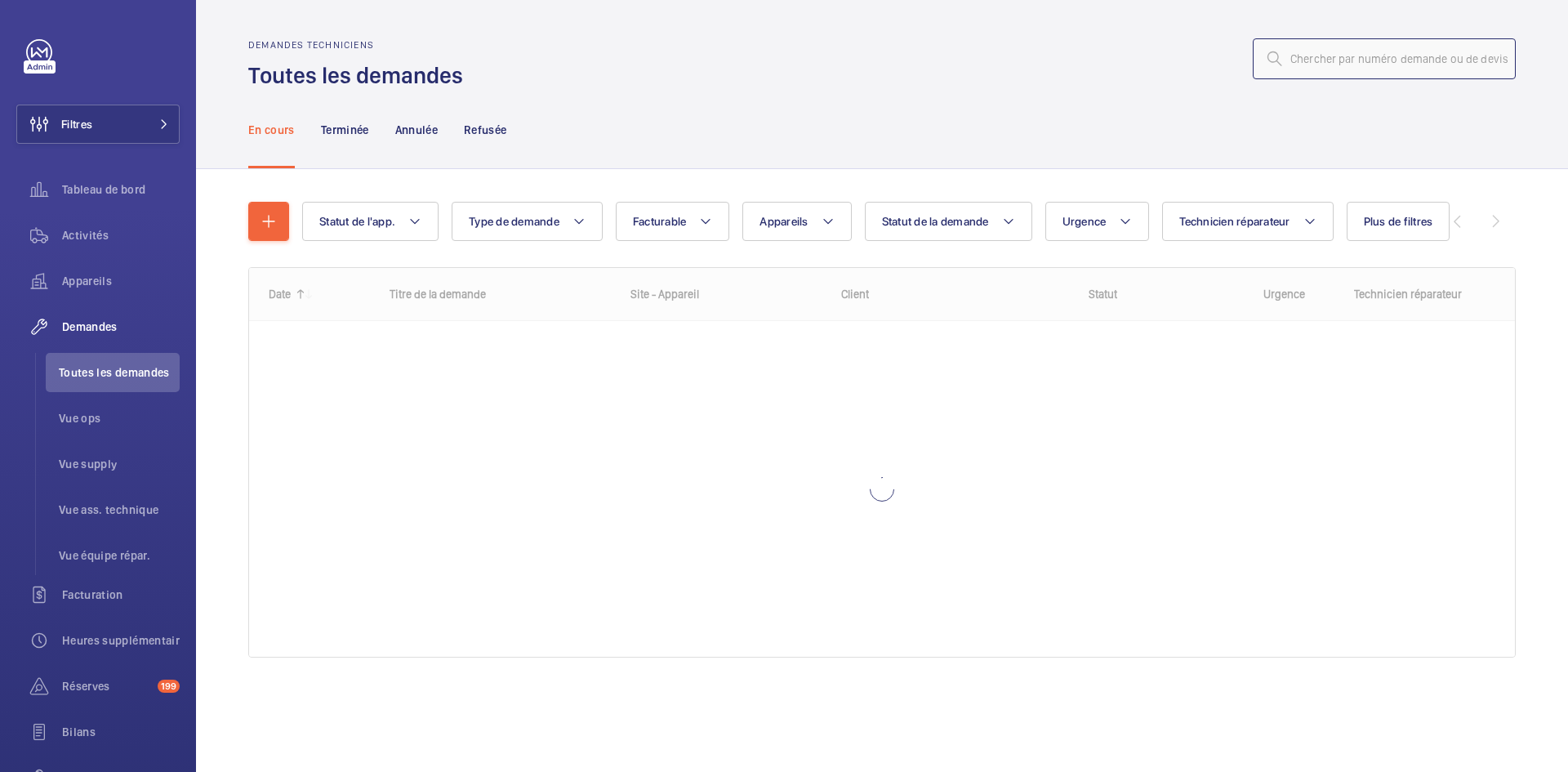
click at [1347, 61] on input "text" at bounding box center [1384, 59] width 263 height 41
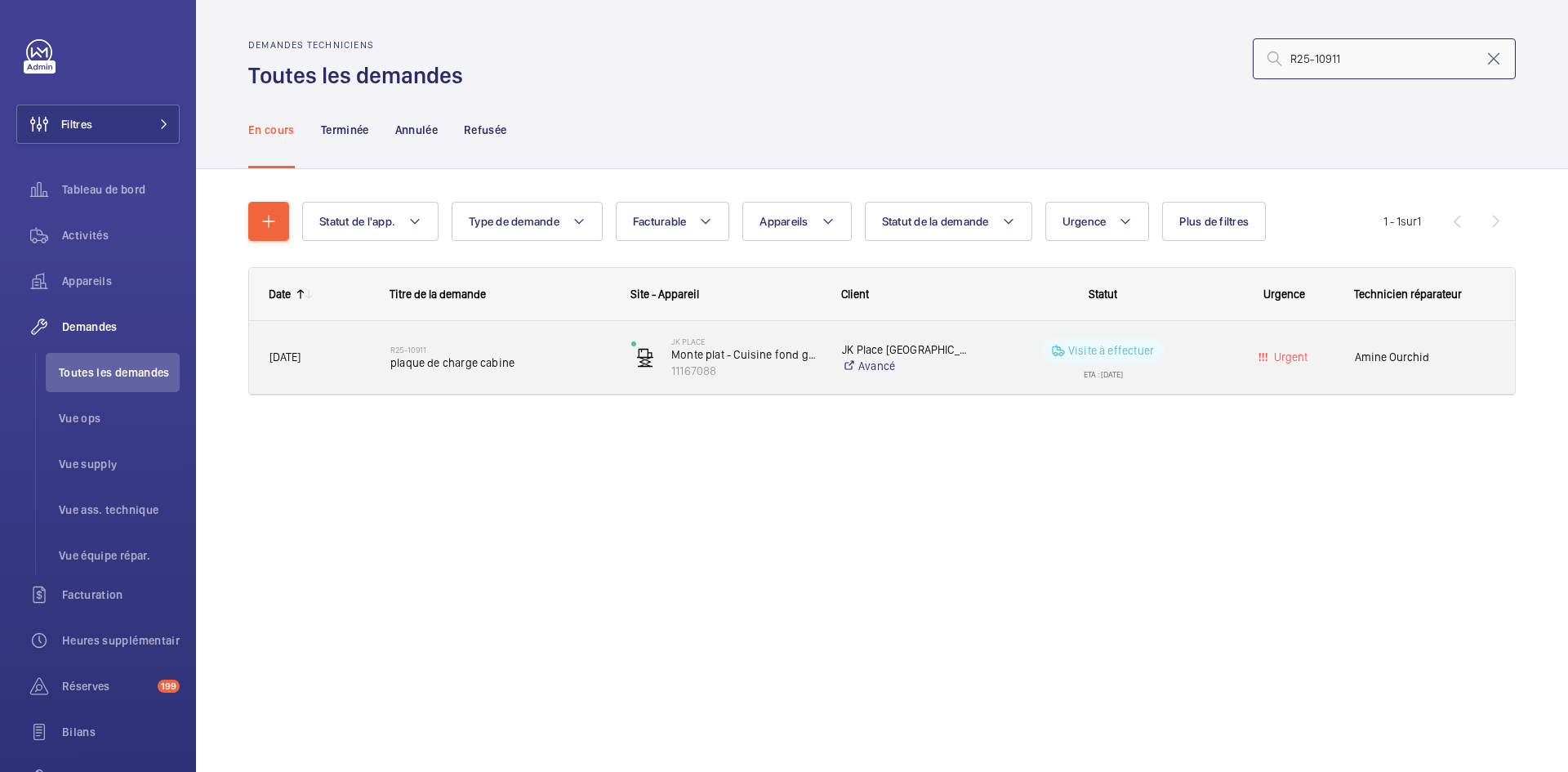
type input "R25-10911"
click at [370, 368] on div "R25-10911 plaque de charge cabine" at bounding box center [490, 357] width 241 height 72
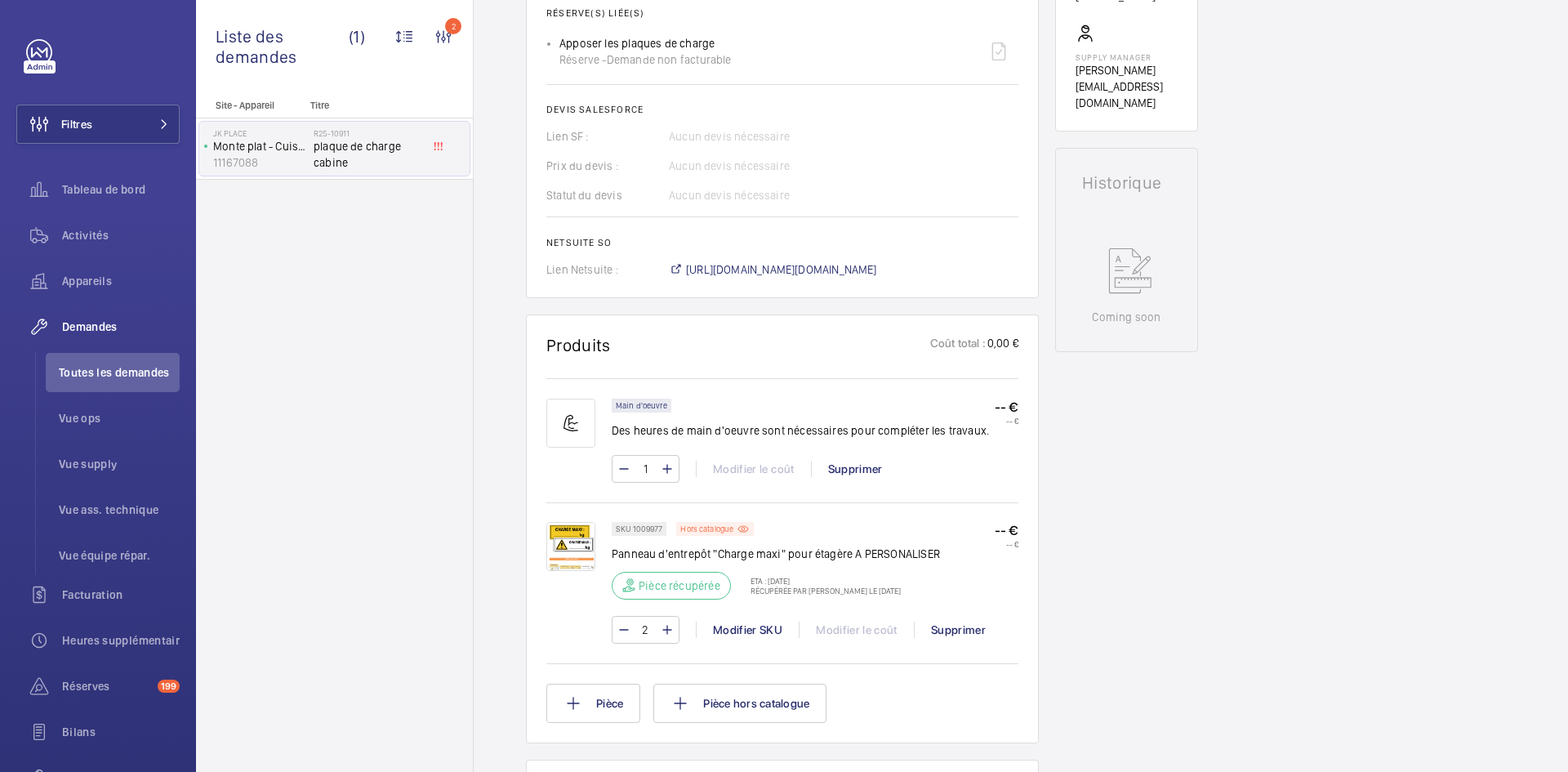
scroll to position [653, 0]
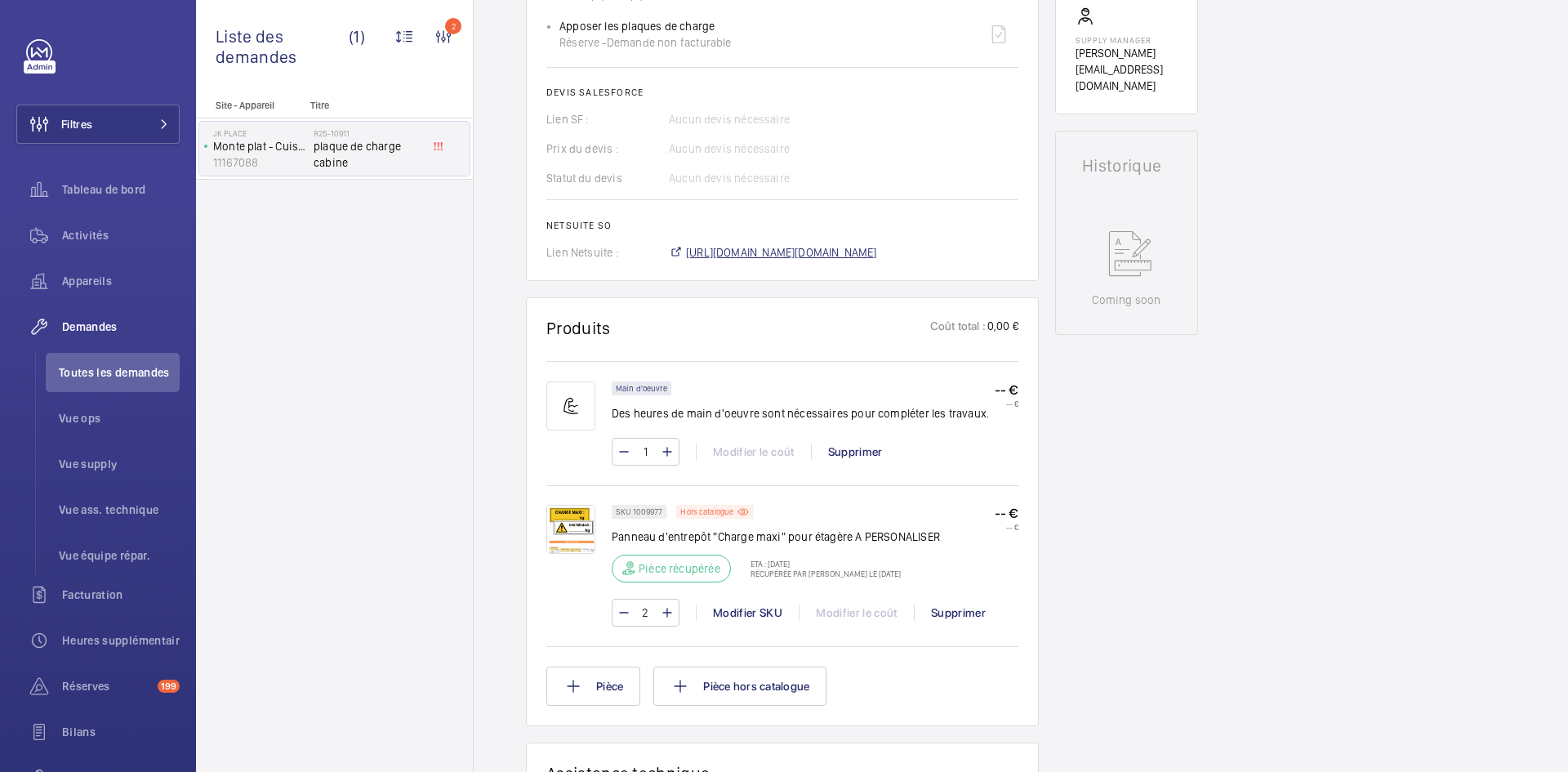
click at [864, 255] on span "[URL][DOMAIN_NAME][DOMAIN_NAME]" at bounding box center [781, 253] width 191 height 16
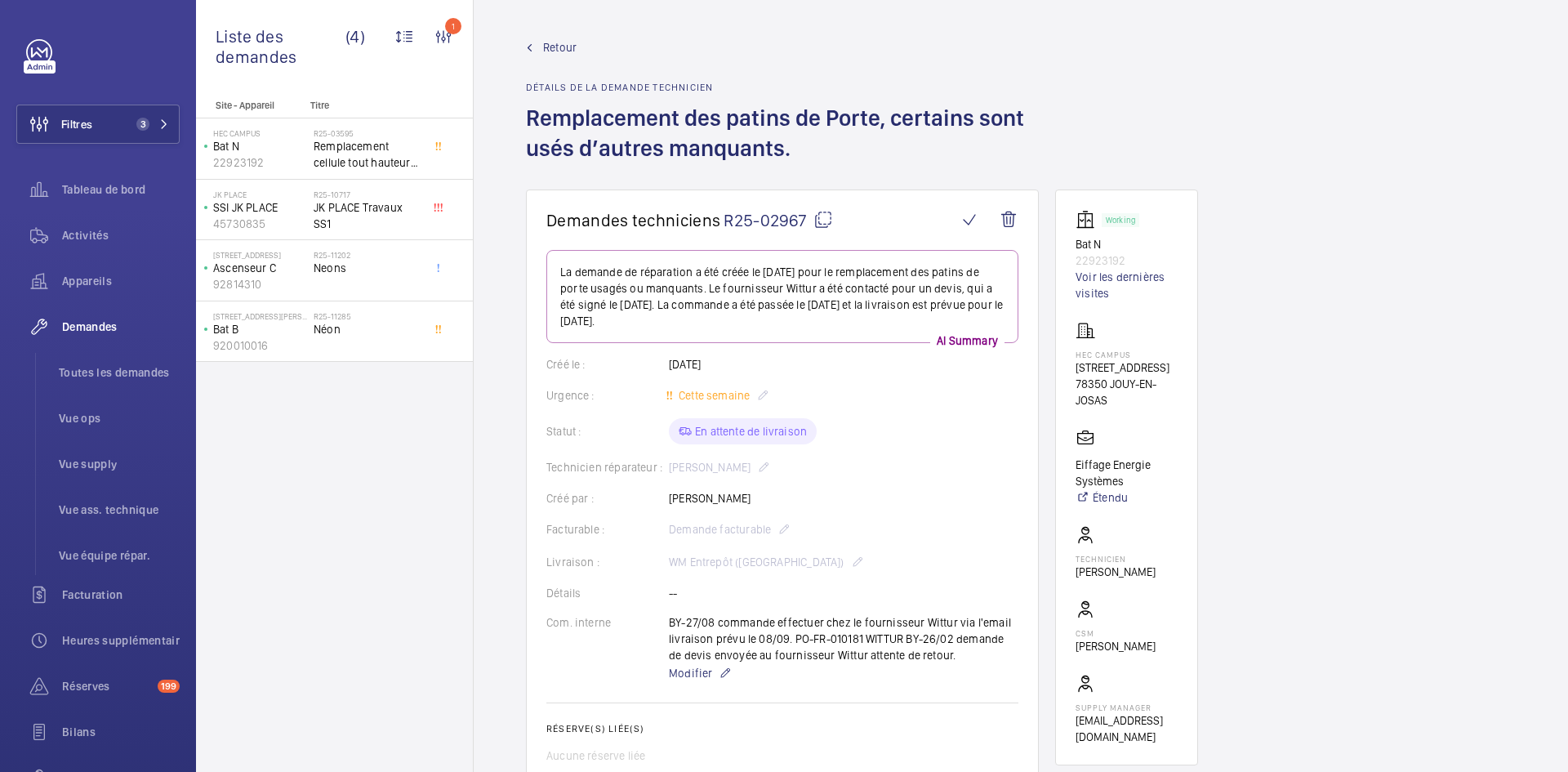
click at [567, 45] on span "Retour" at bounding box center [560, 48] width 34 height 16
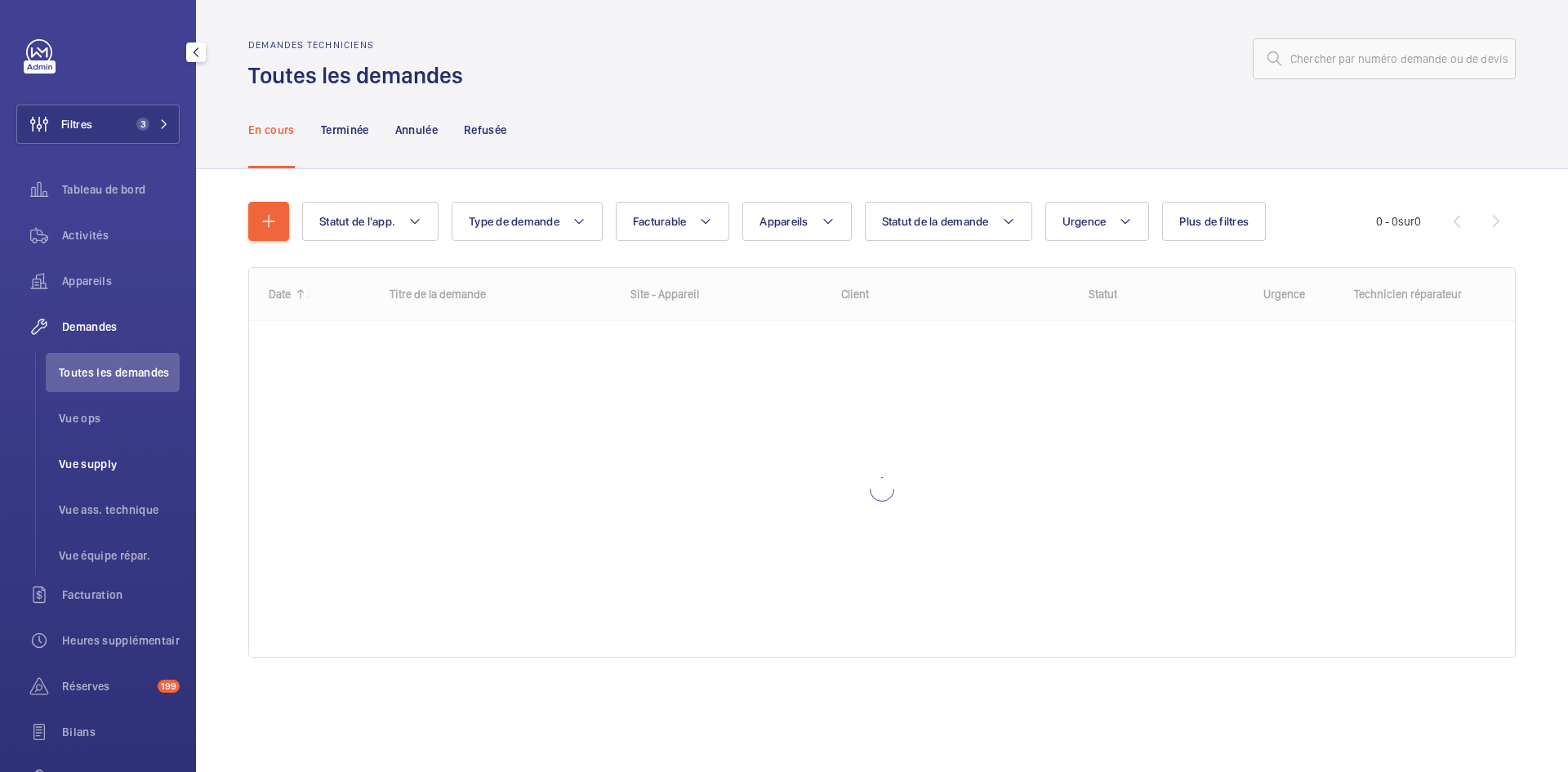
click at [103, 470] on span "Vue supply" at bounding box center [119, 464] width 121 height 16
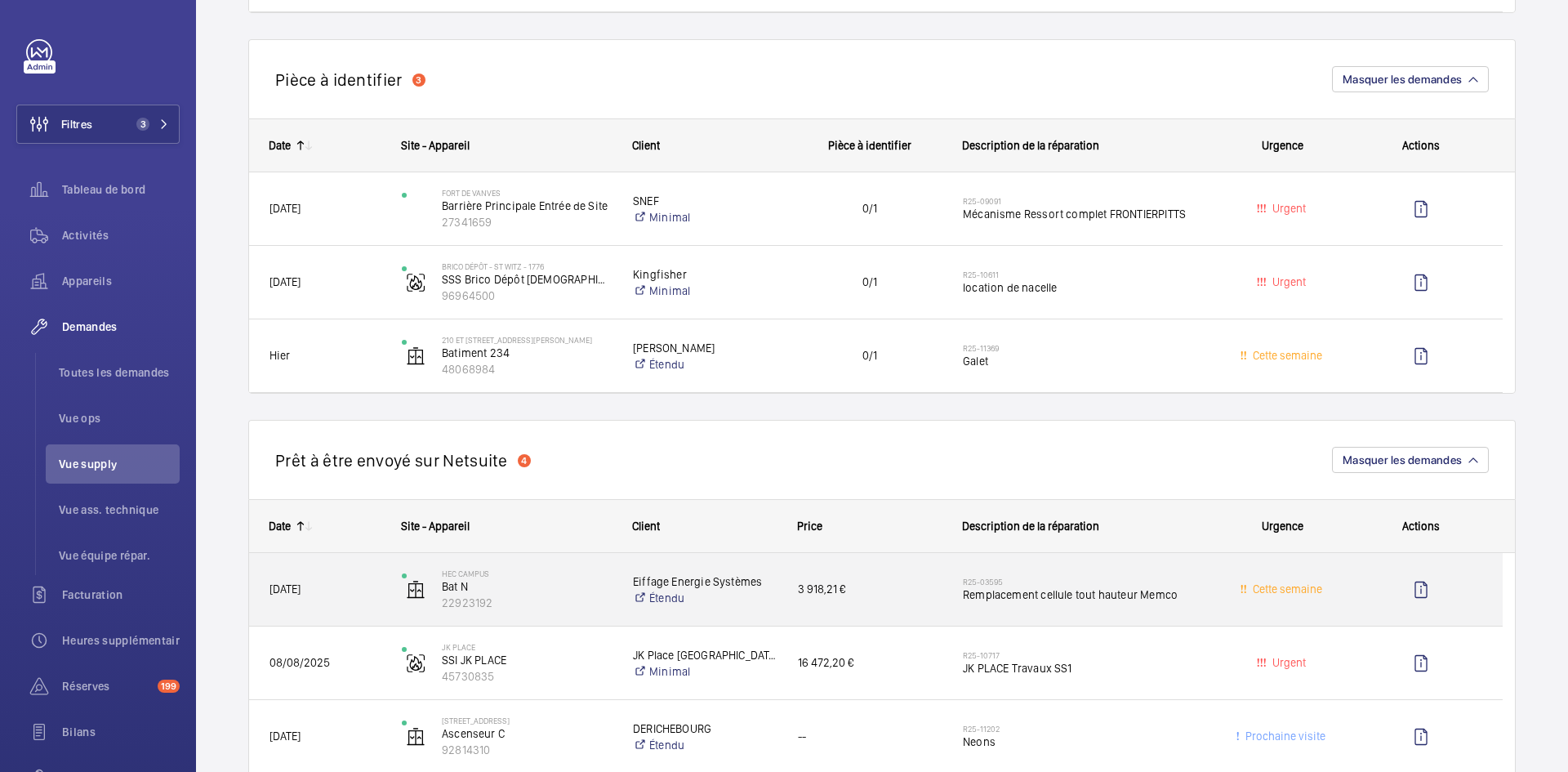
scroll to position [1307, 0]
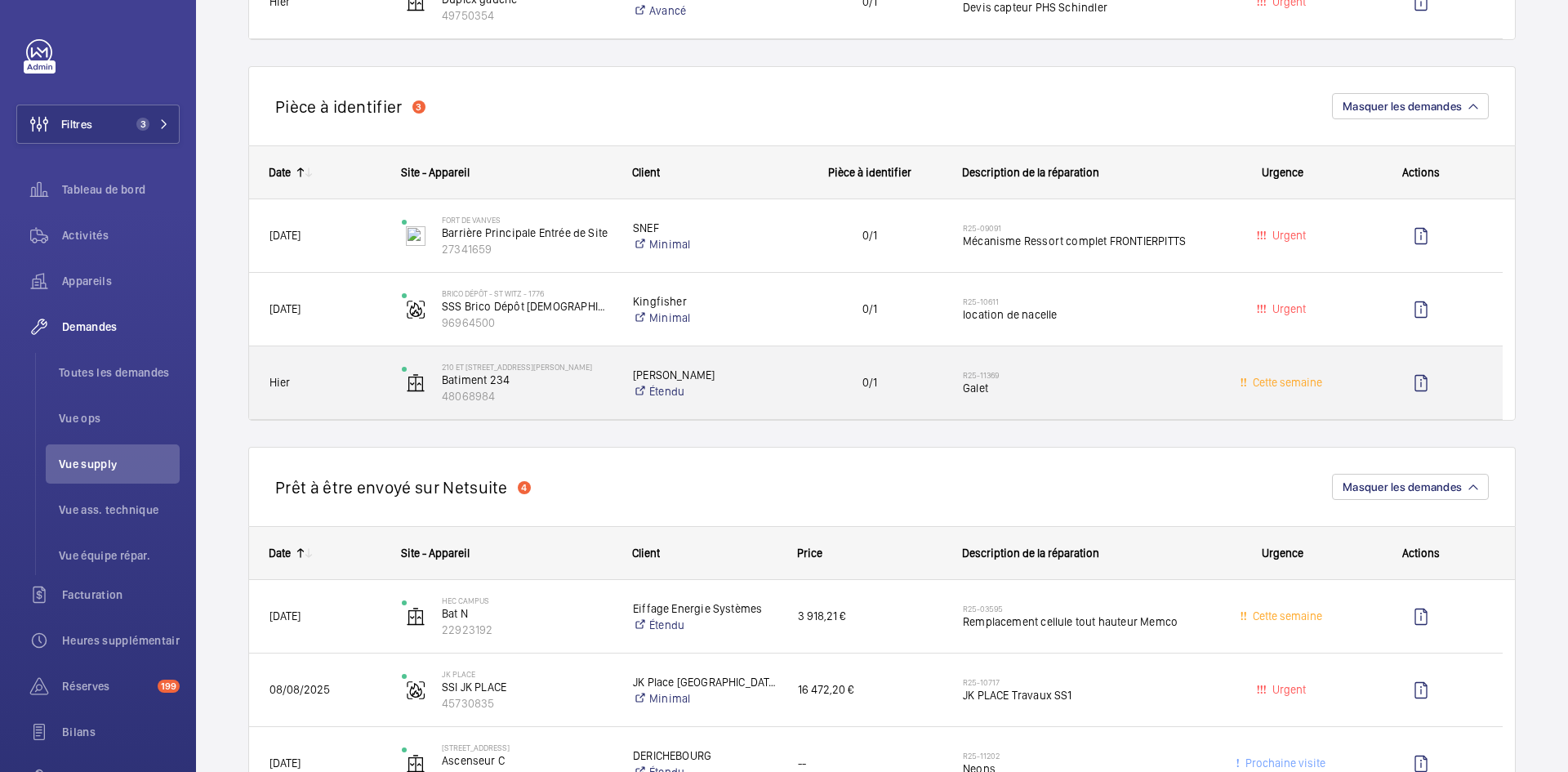
click at [372, 376] on span "Hier" at bounding box center [324, 382] width 111 height 19
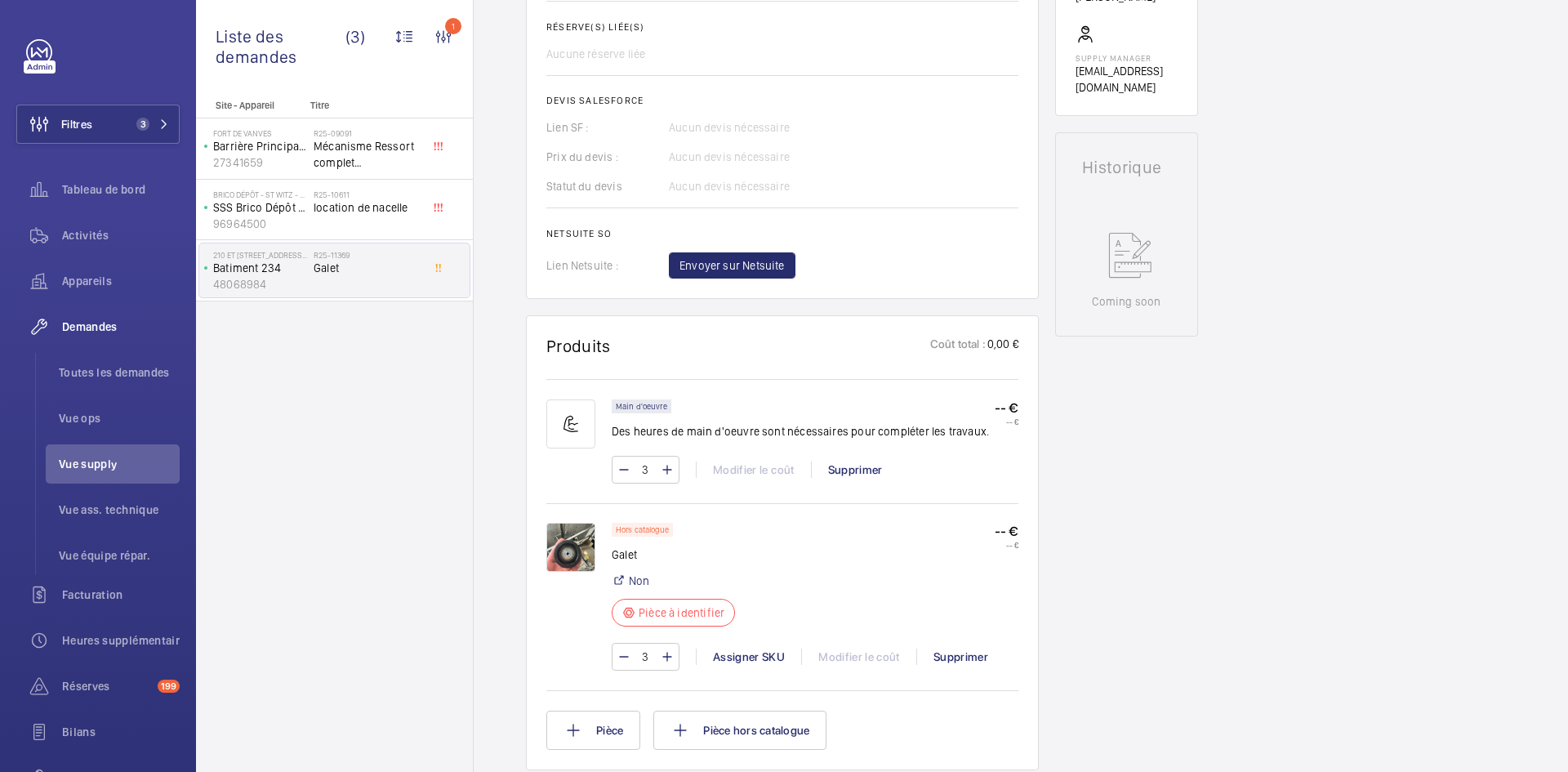
scroll to position [653, 0]
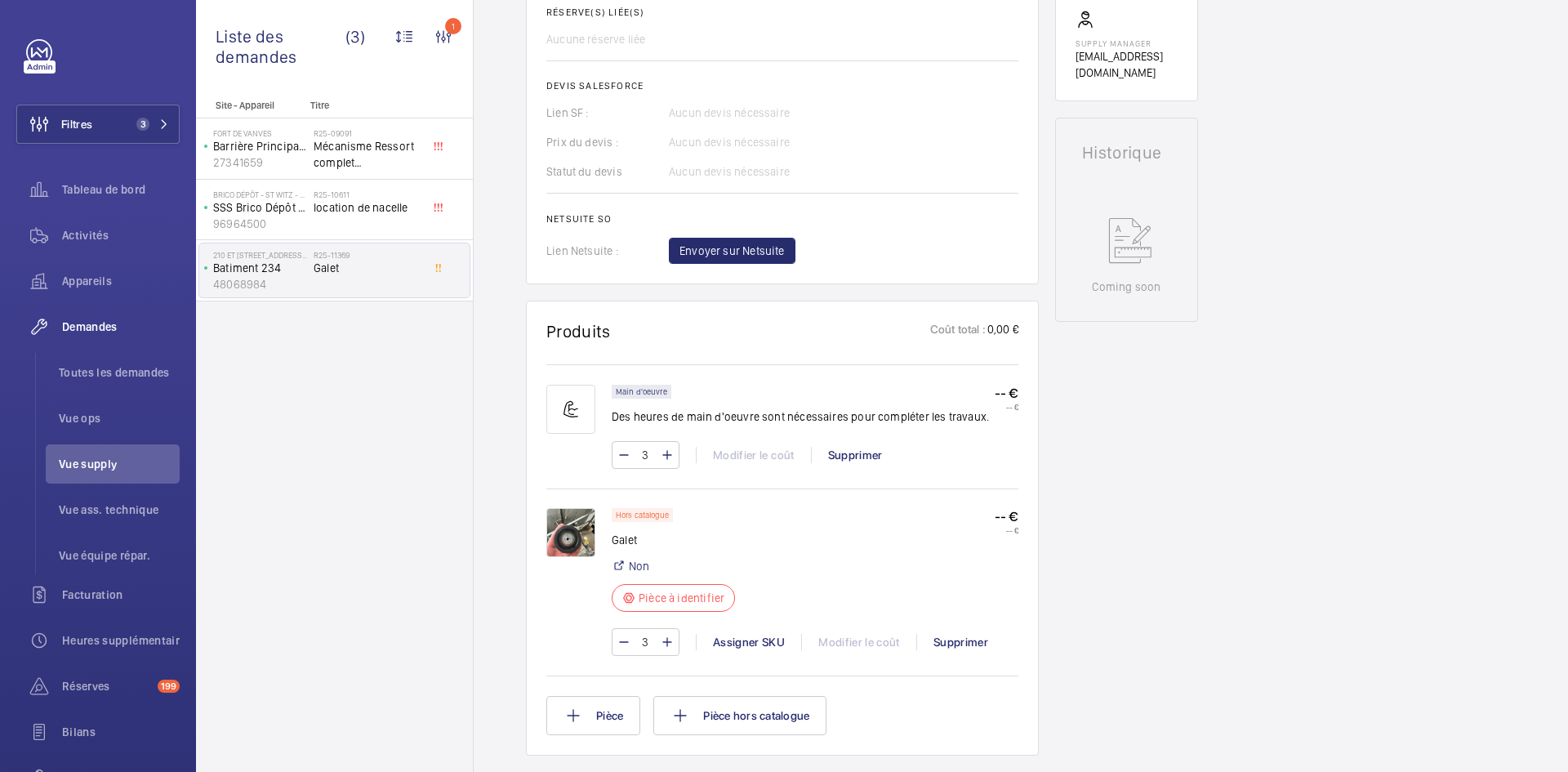
click at [575, 514] on img at bounding box center [571, 532] width 49 height 49
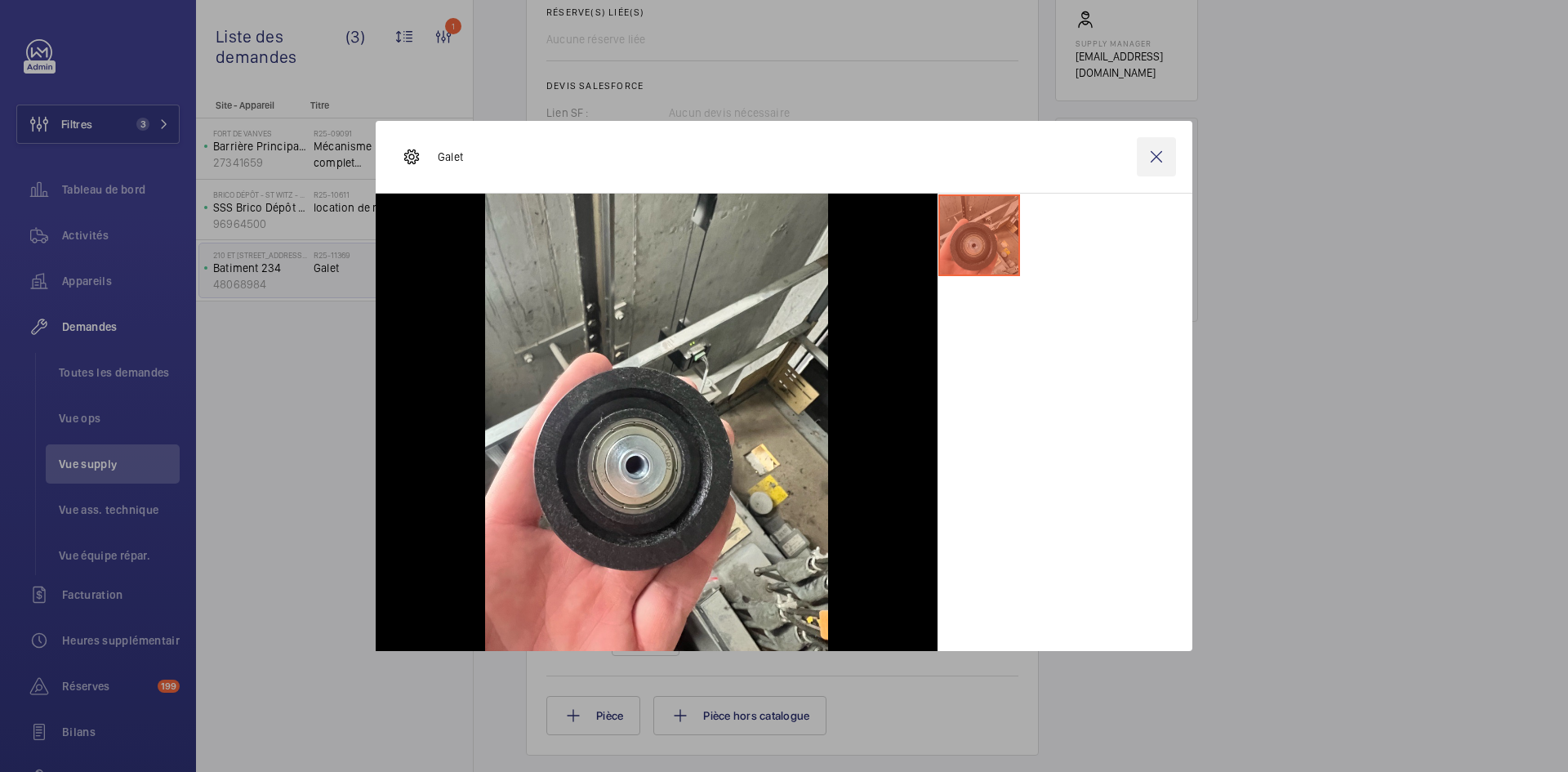
click at [1158, 155] on wm-front-icon-button at bounding box center [1156, 157] width 40 height 40
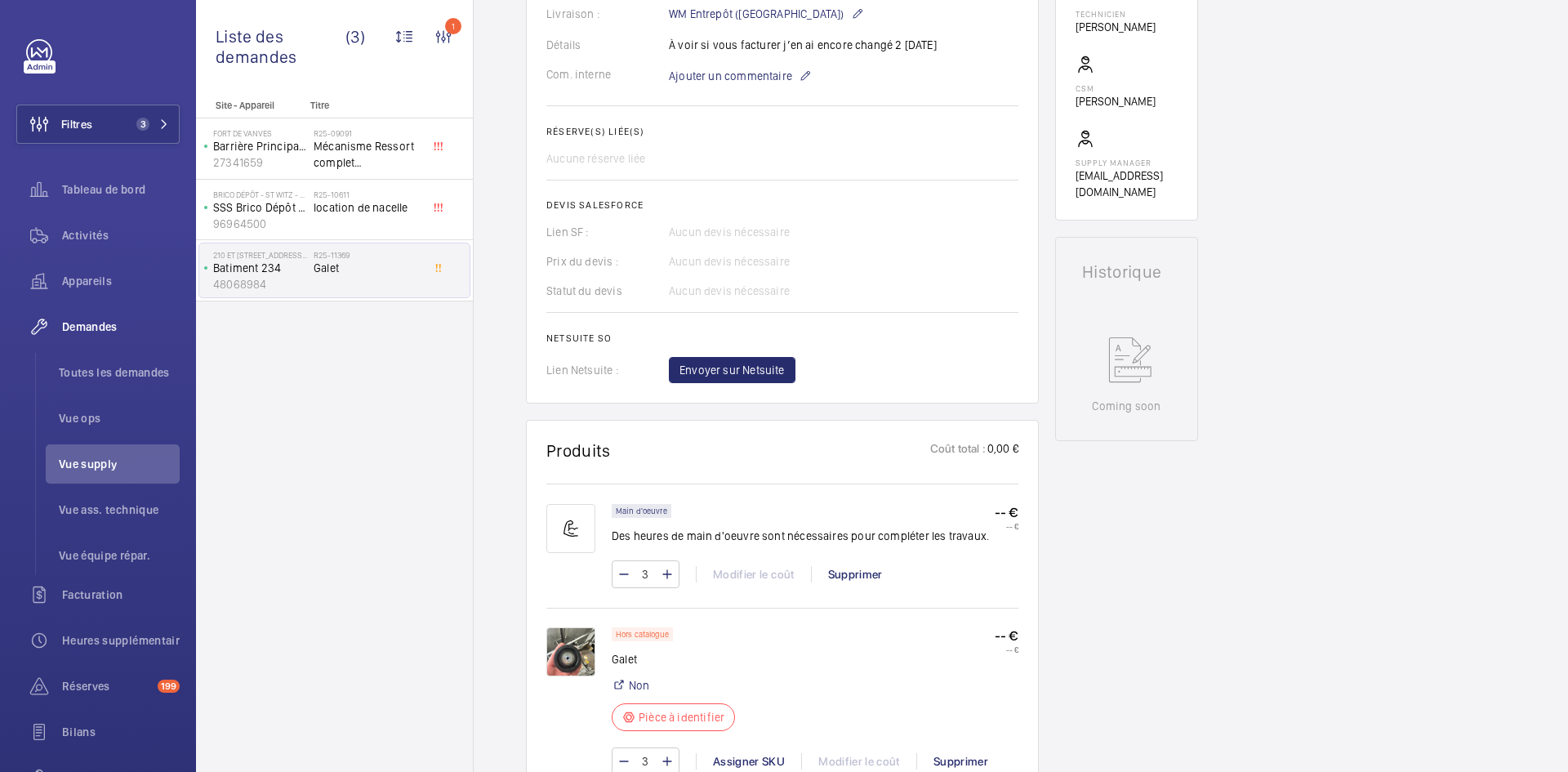
scroll to position [572, 0]
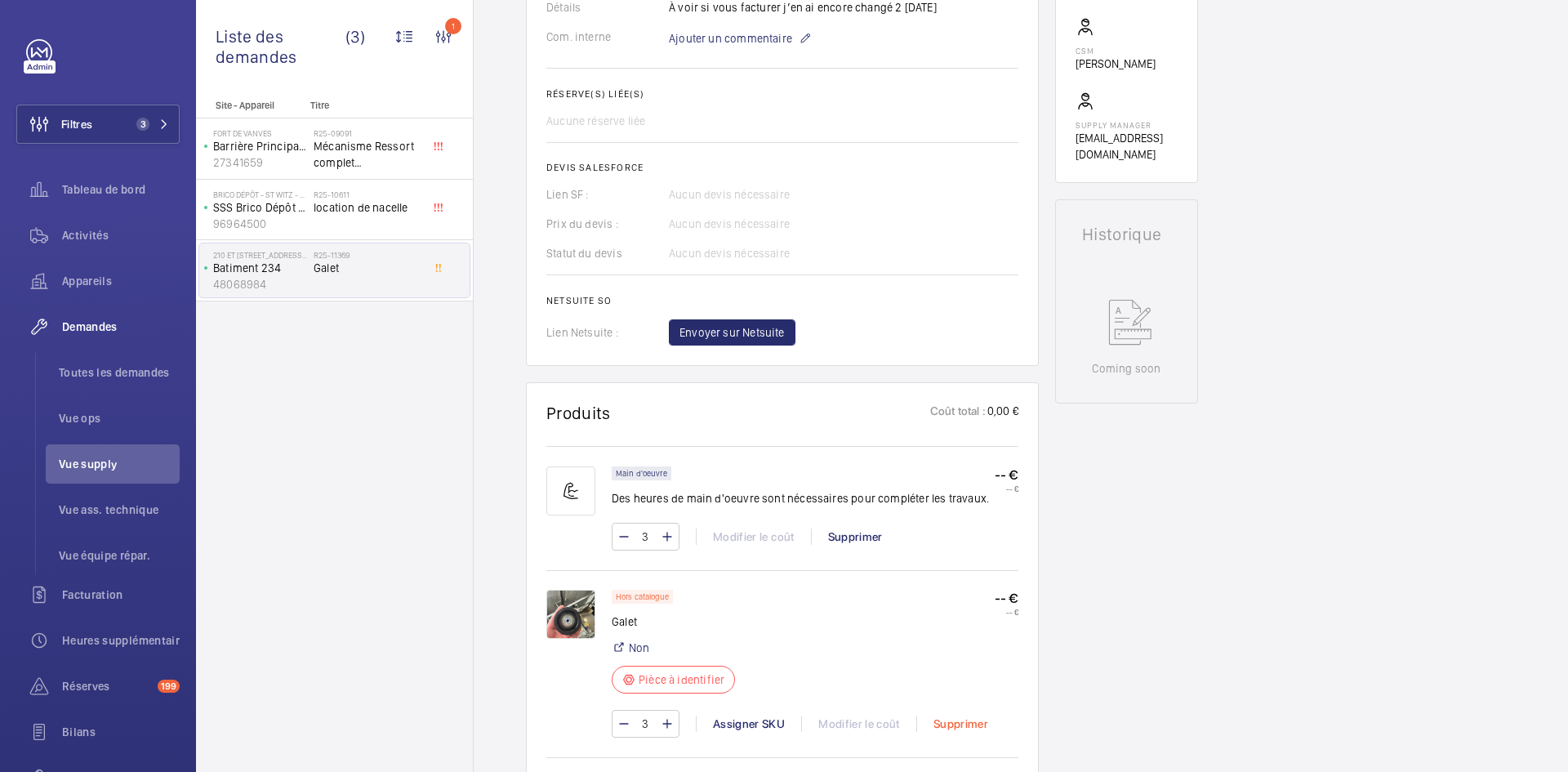
click at [985, 715] on div "Supprimer" at bounding box center [960, 723] width 88 height 16
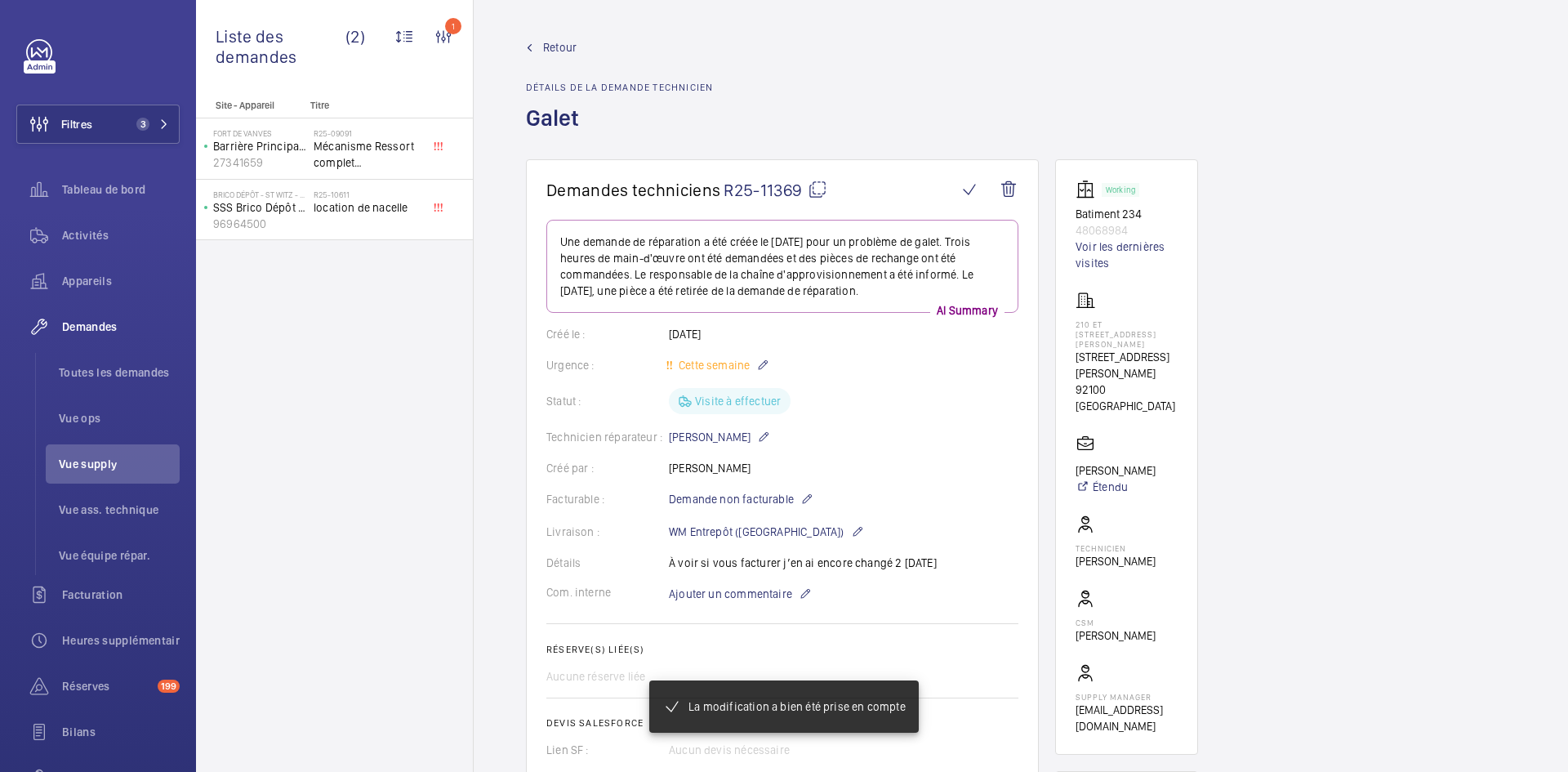
click at [562, 48] on span "Retour" at bounding box center [560, 48] width 34 height 16
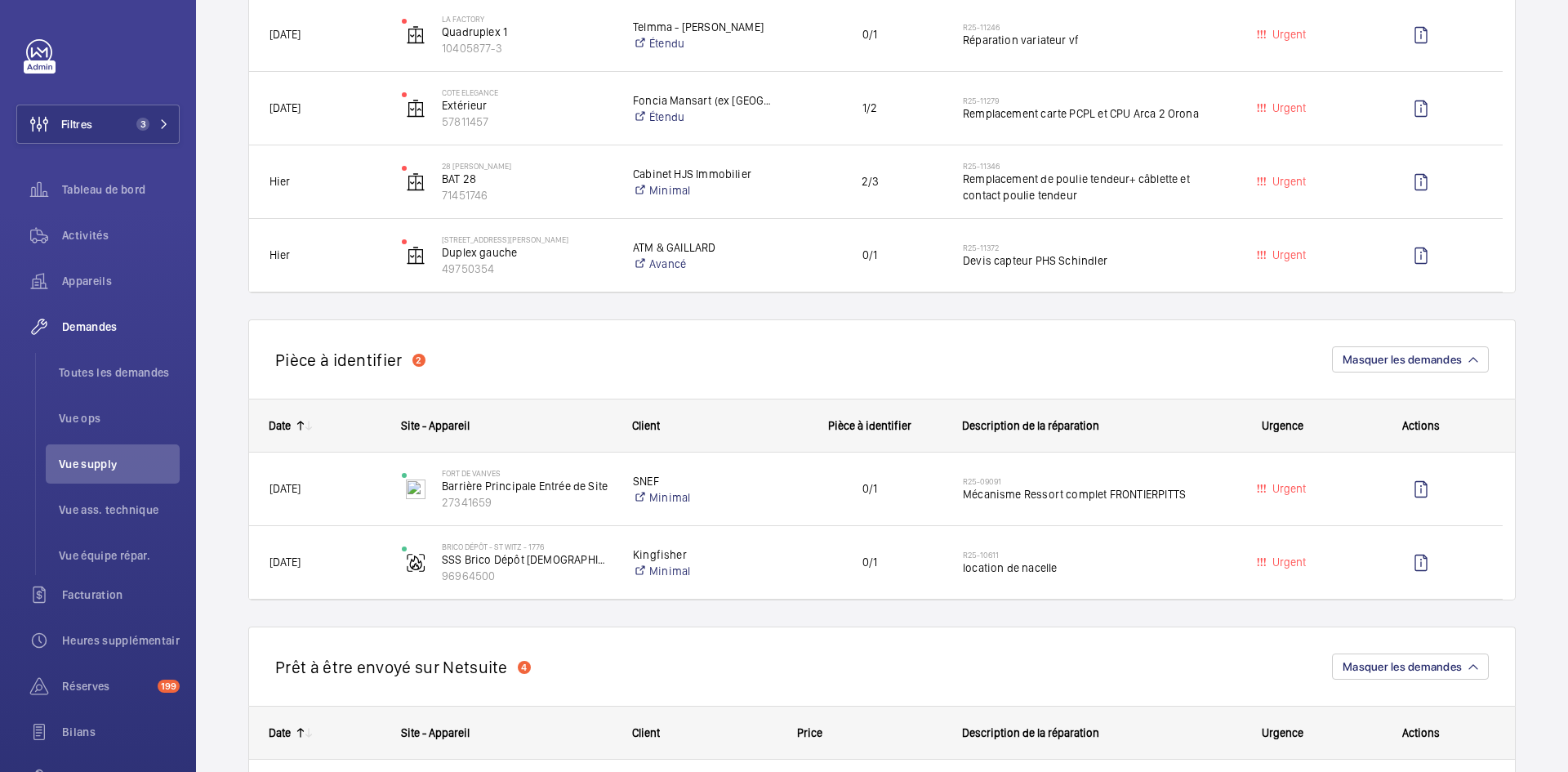
scroll to position [1062, 0]
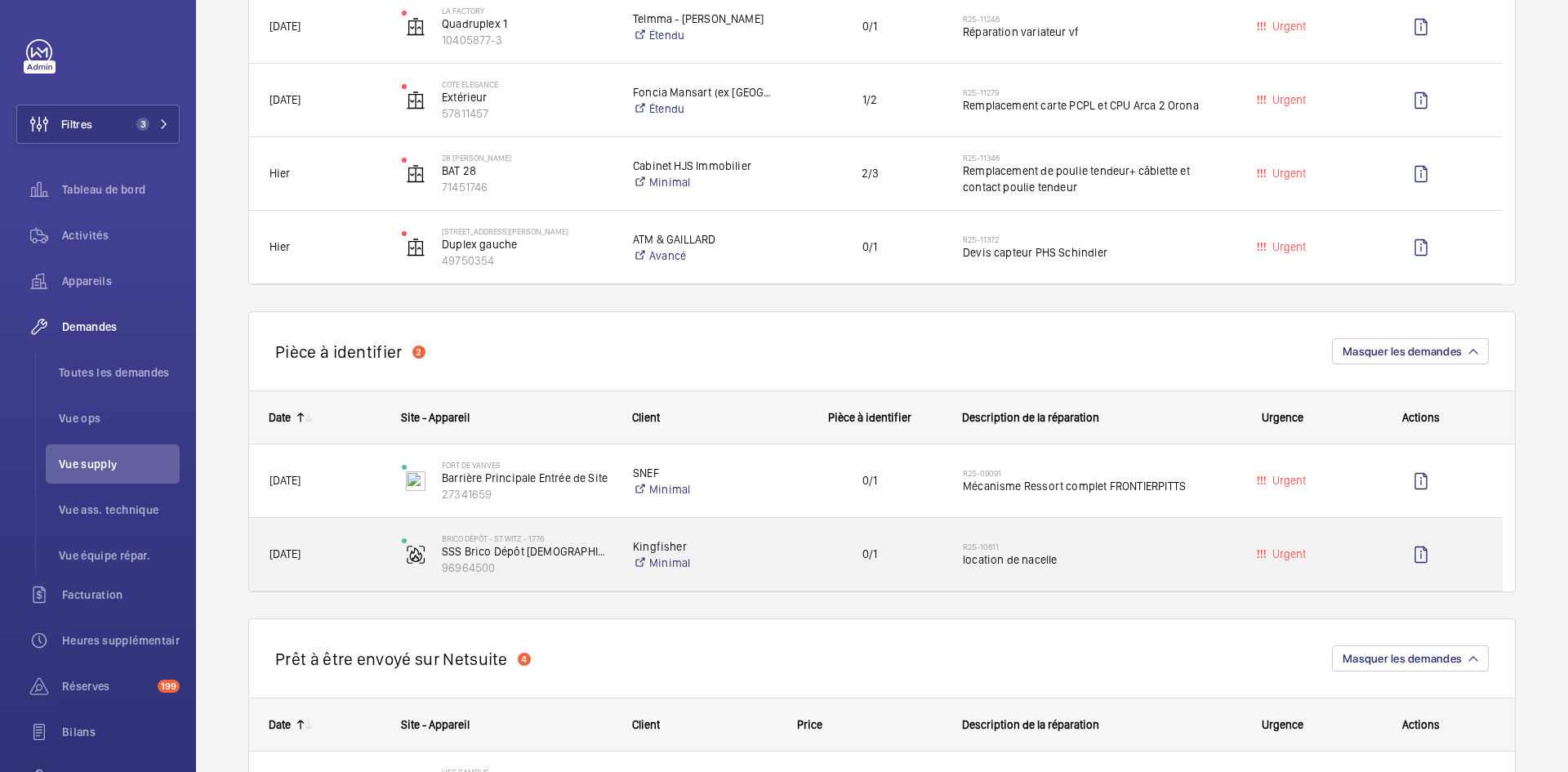
click at [351, 550] on span "06/08/2025" at bounding box center [324, 554] width 111 height 19
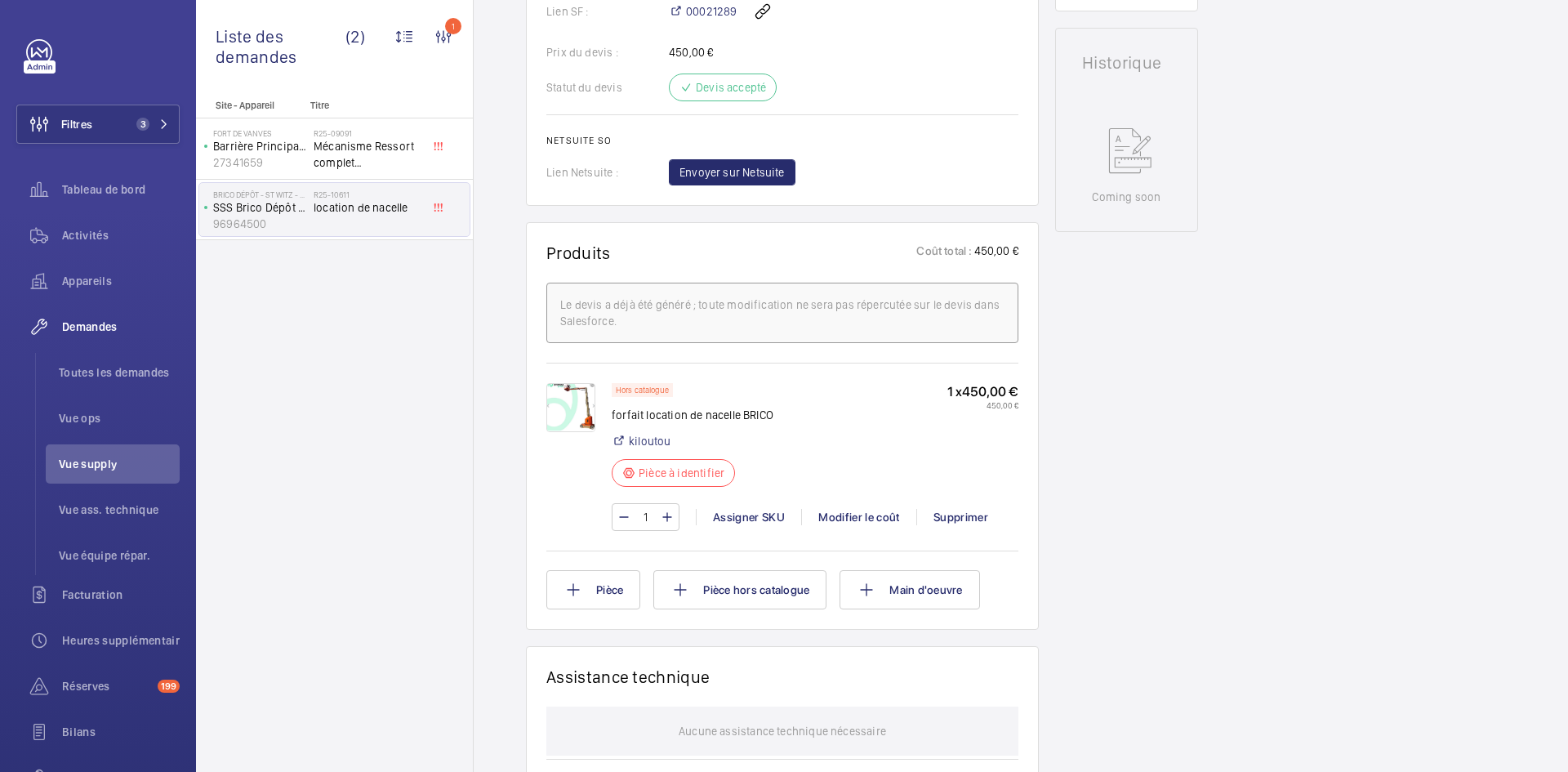
scroll to position [735, 0]
click at [562, 405] on img at bounding box center [571, 406] width 49 height 49
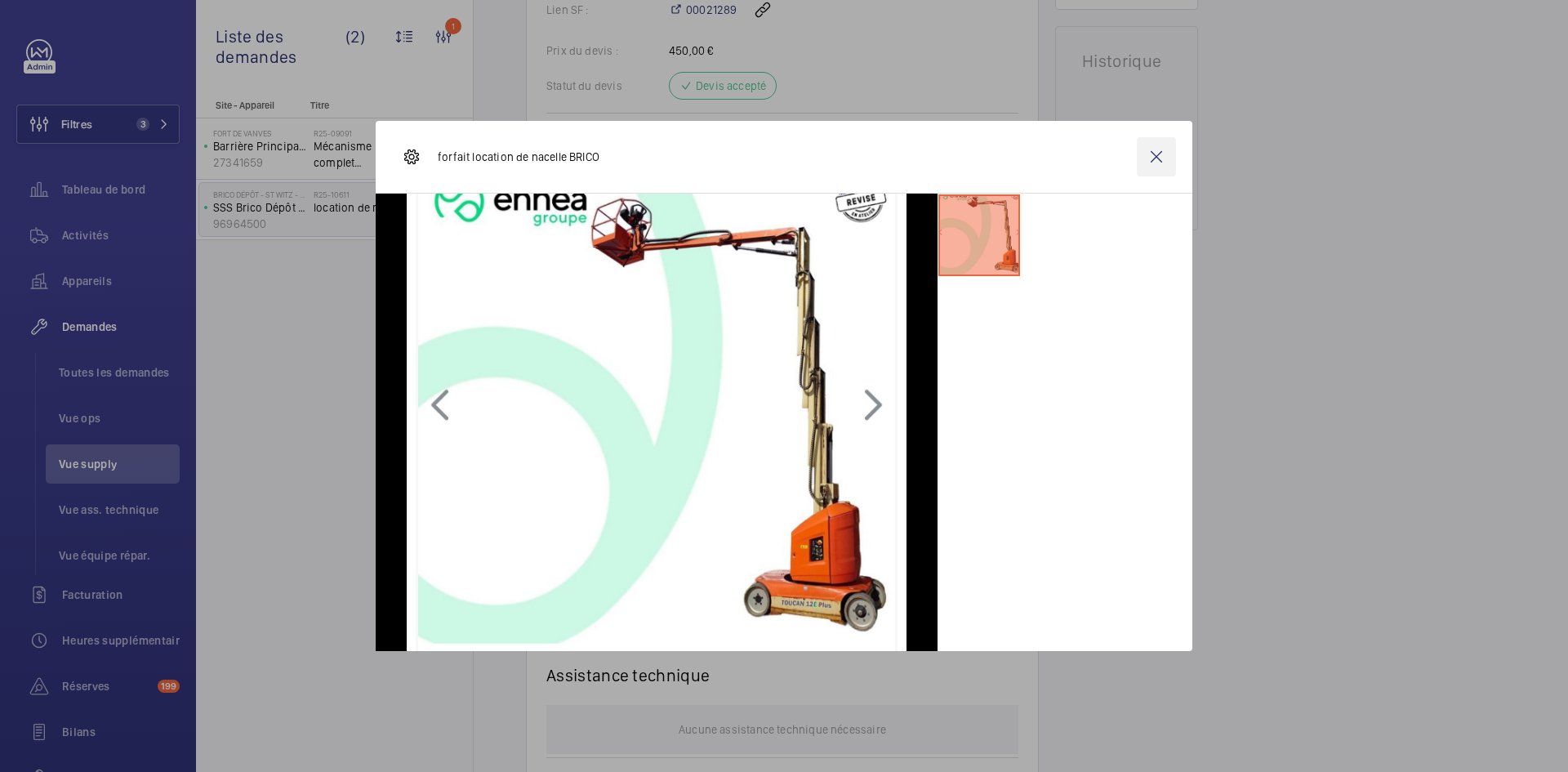
click at [1164, 158] on wm-front-icon-button at bounding box center [1156, 157] width 40 height 40
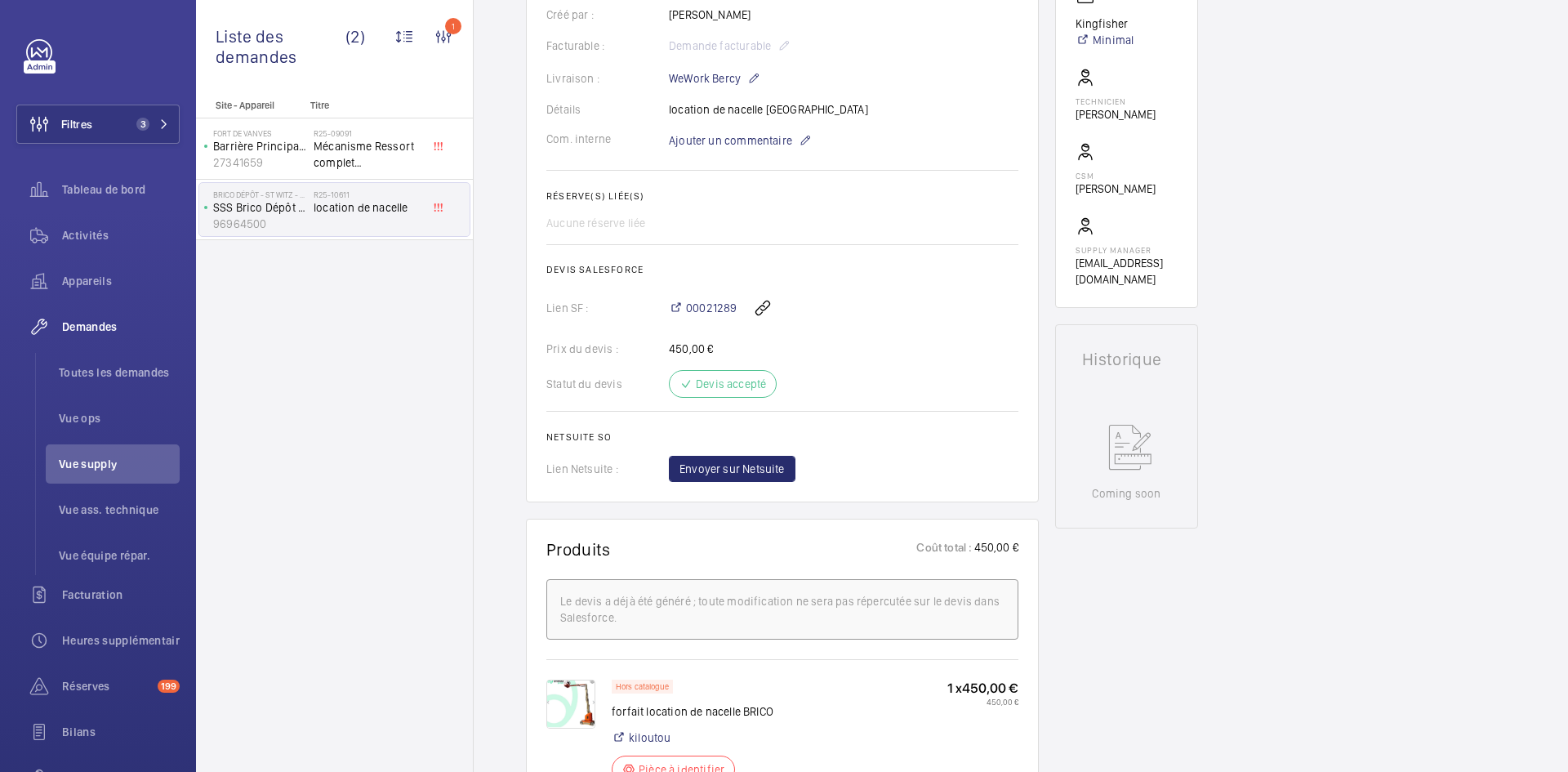
scroll to position [408, 0]
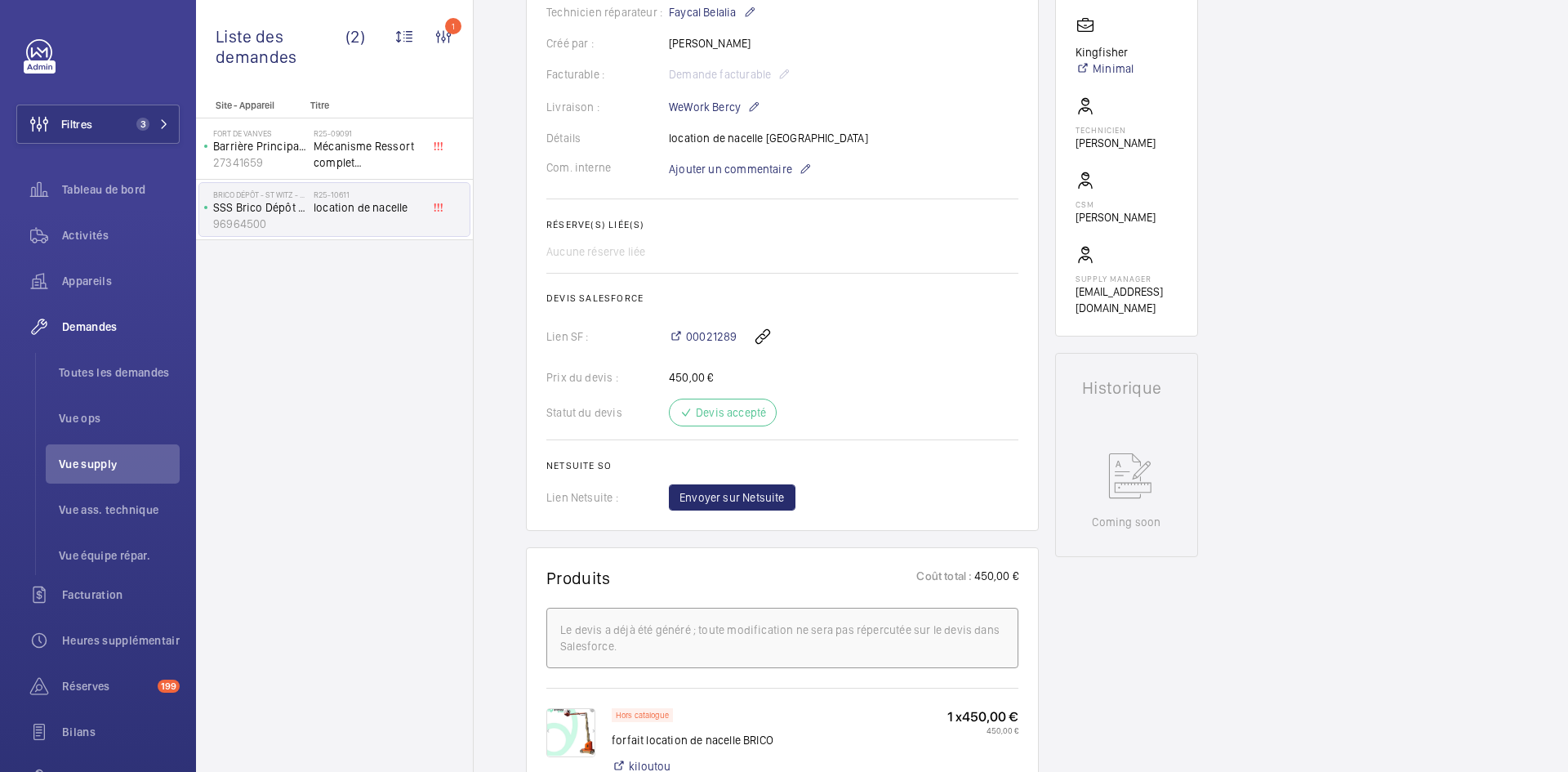
click at [562, 729] on img at bounding box center [571, 732] width 49 height 49
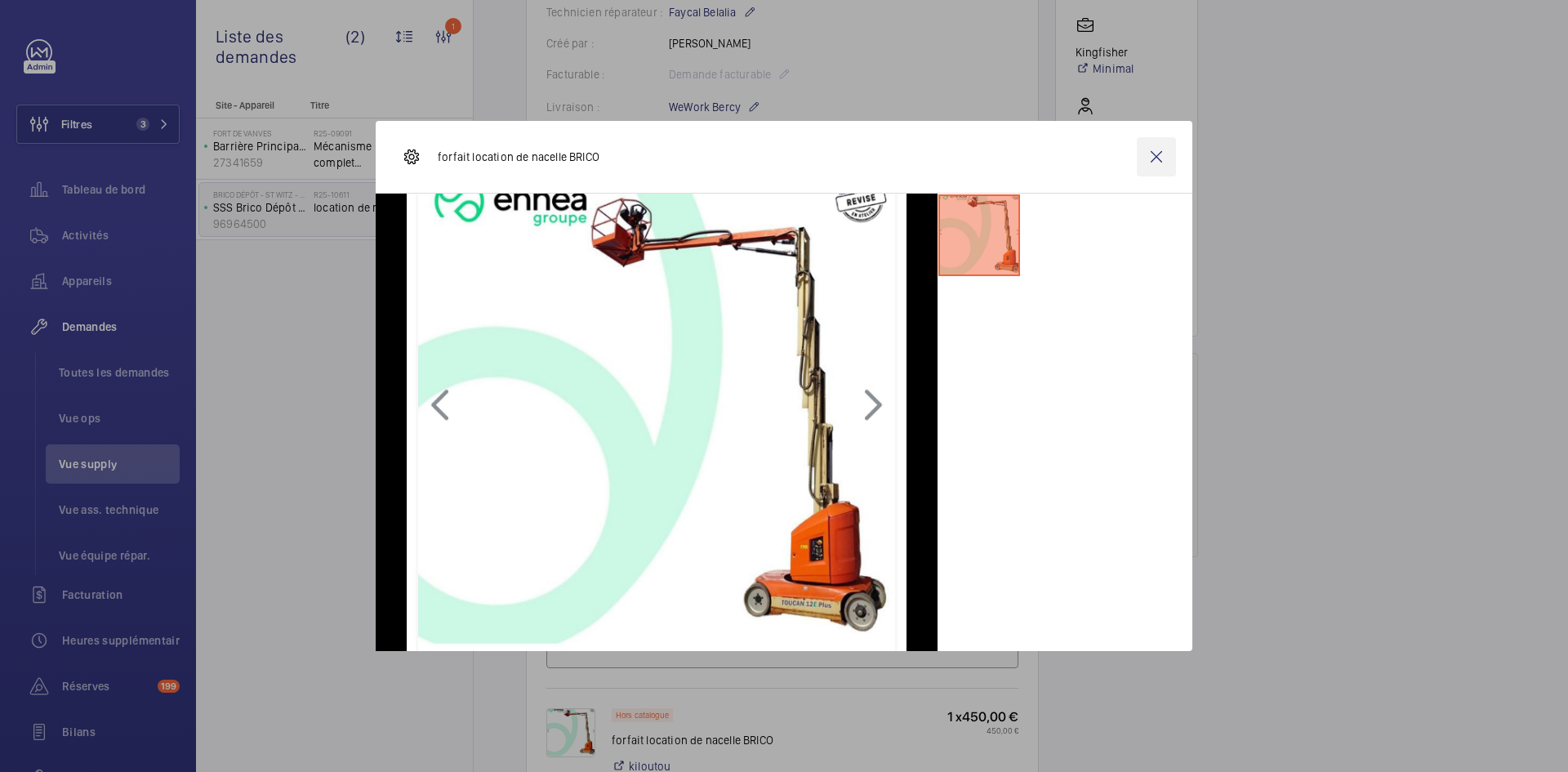
click at [1150, 154] on wm-front-icon-button at bounding box center [1156, 157] width 40 height 40
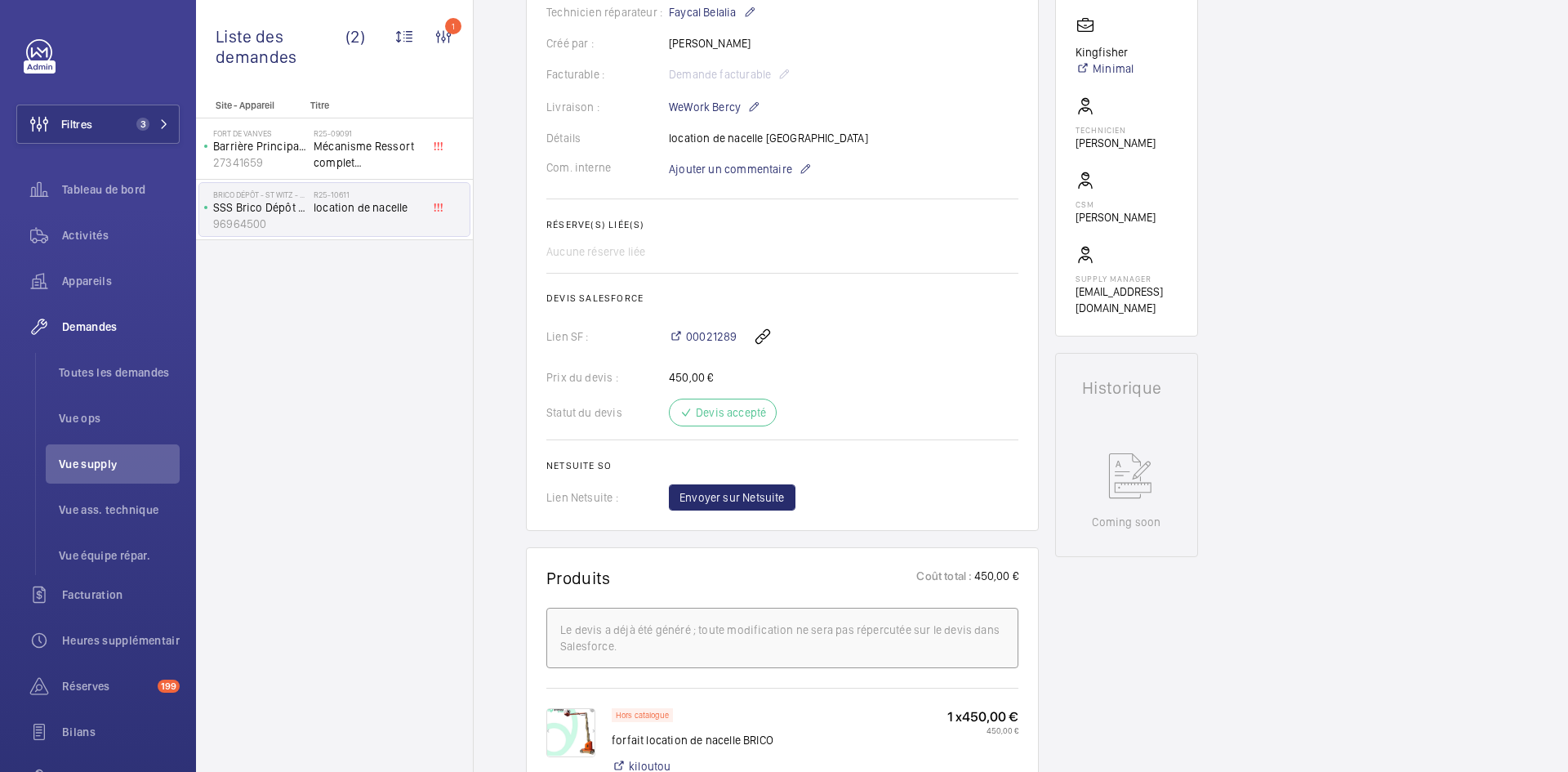
scroll to position [0, 0]
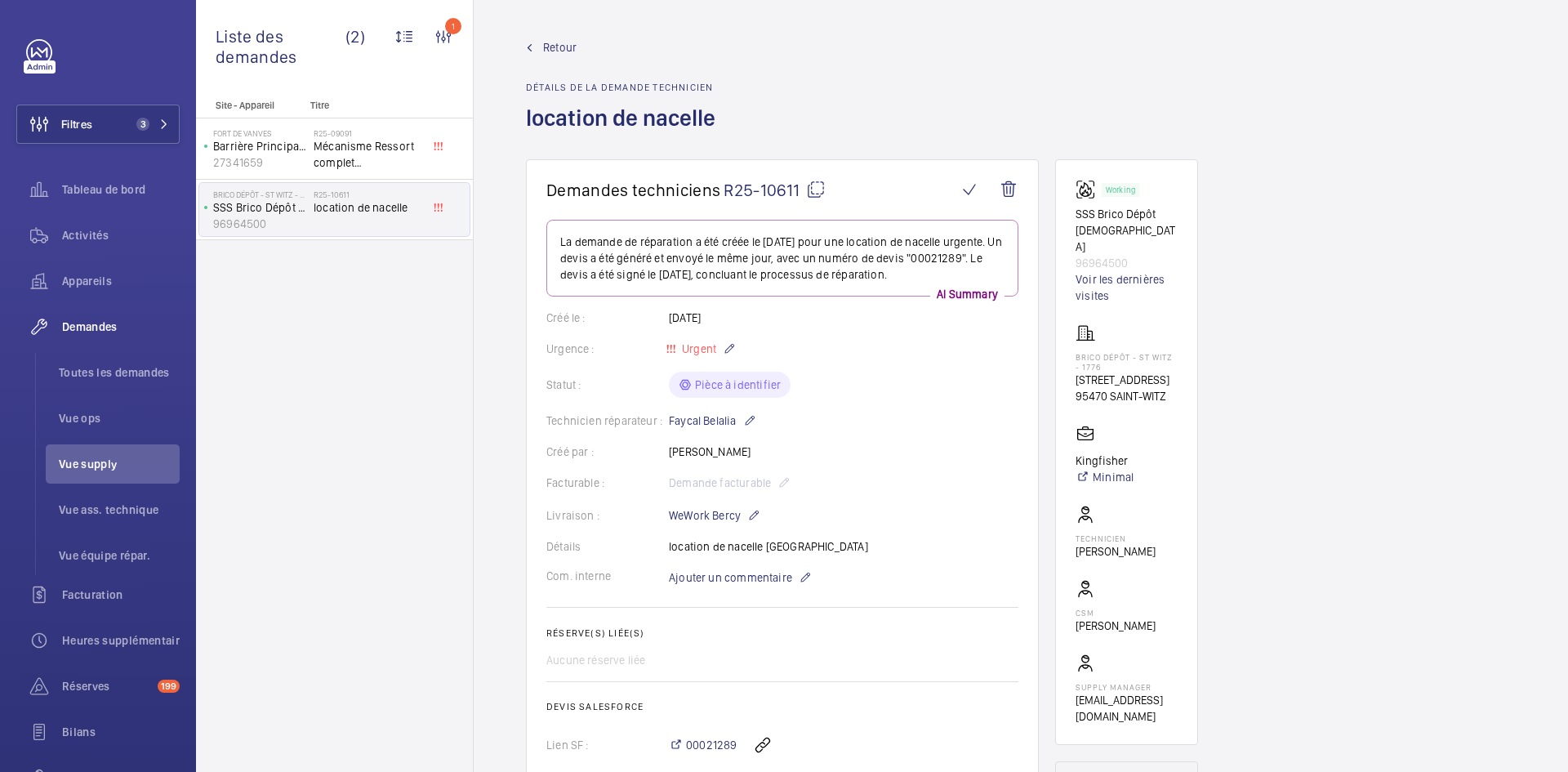
click at [561, 43] on span "Retour" at bounding box center [560, 48] width 34 height 16
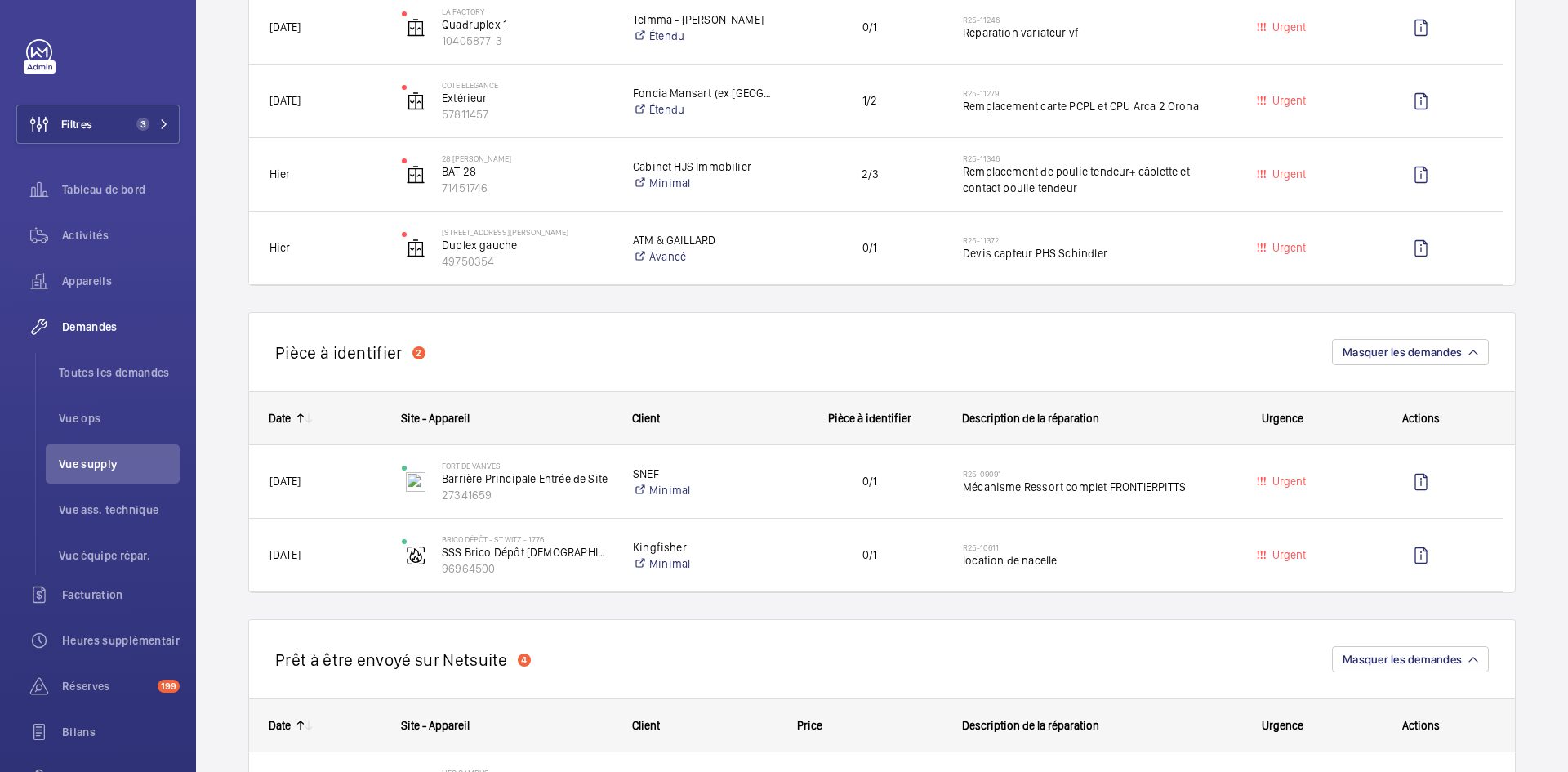
scroll to position [1062, 0]
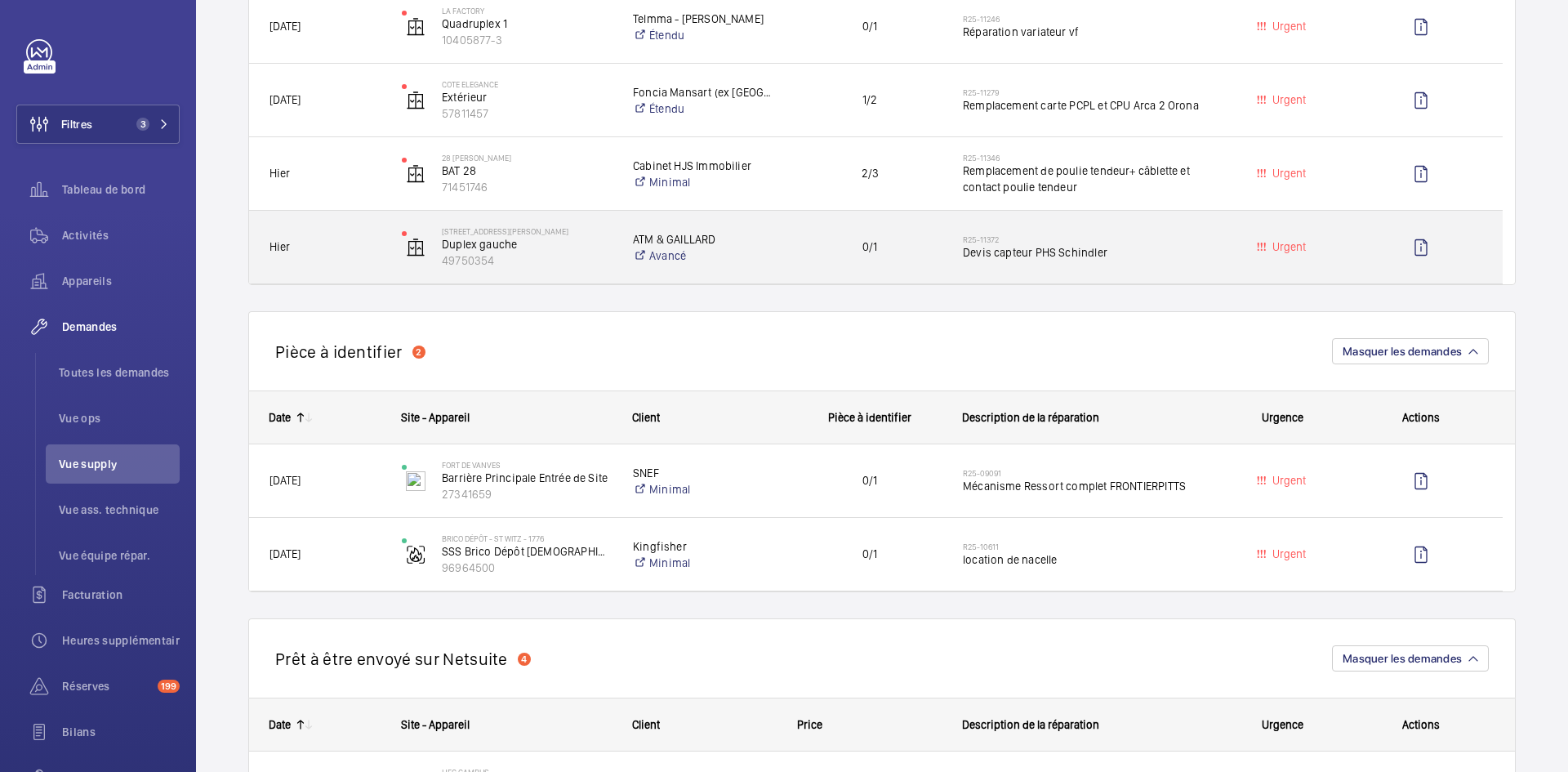
click at [339, 242] on span "Hier" at bounding box center [324, 247] width 111 height 19
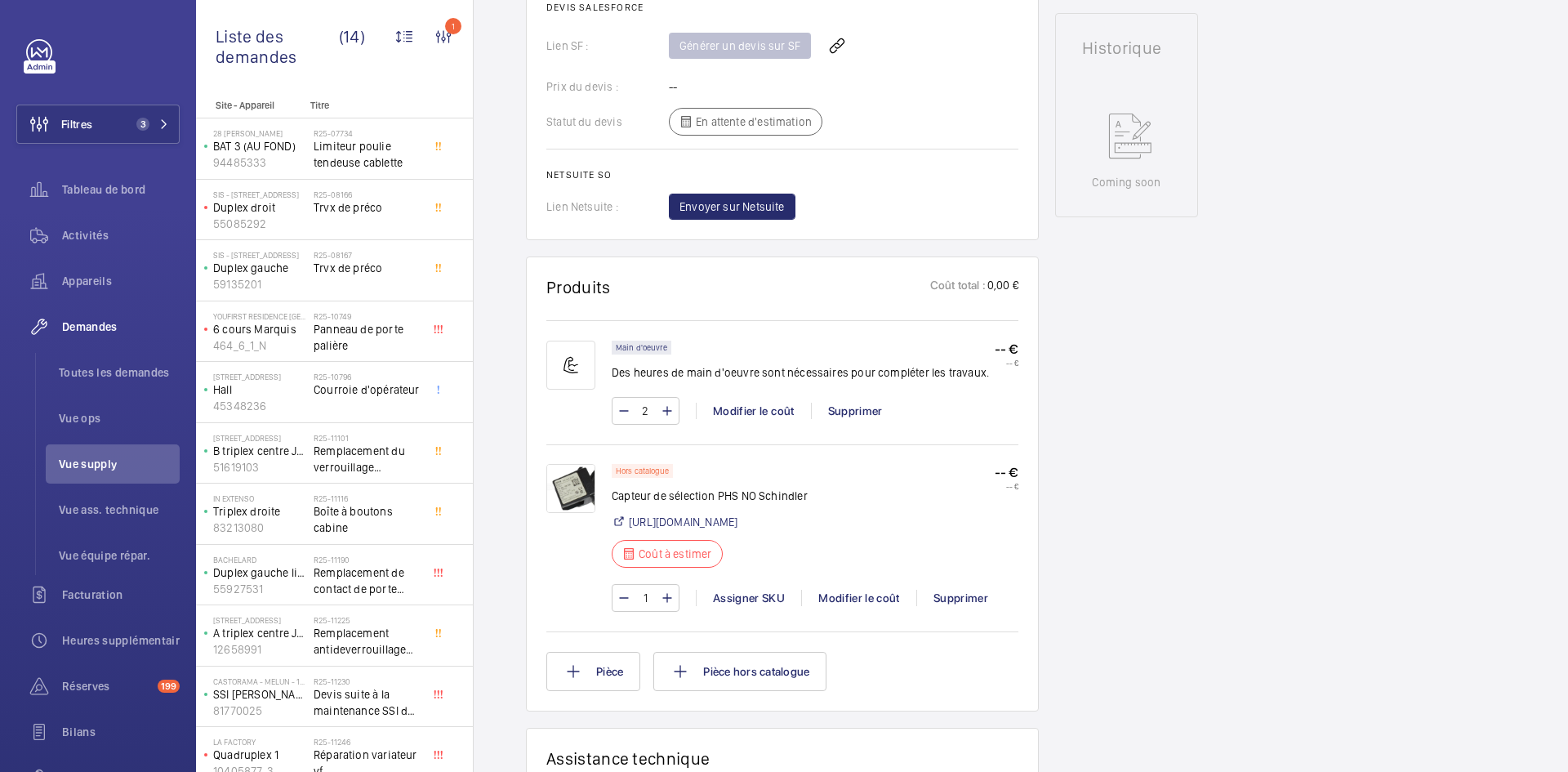
scroll to position [735, 0]
click at [737, 510] on link "https://my.sodimas.com/fr/capteur-phs-gls-126-nt-v3-no-2-metres-de-cables-avec-…" at bounding box center [683, 519] width 109 height 16
click at [848, 595] on div "Modifier le coût" at bounding box center [858, 594] width 115 height 16
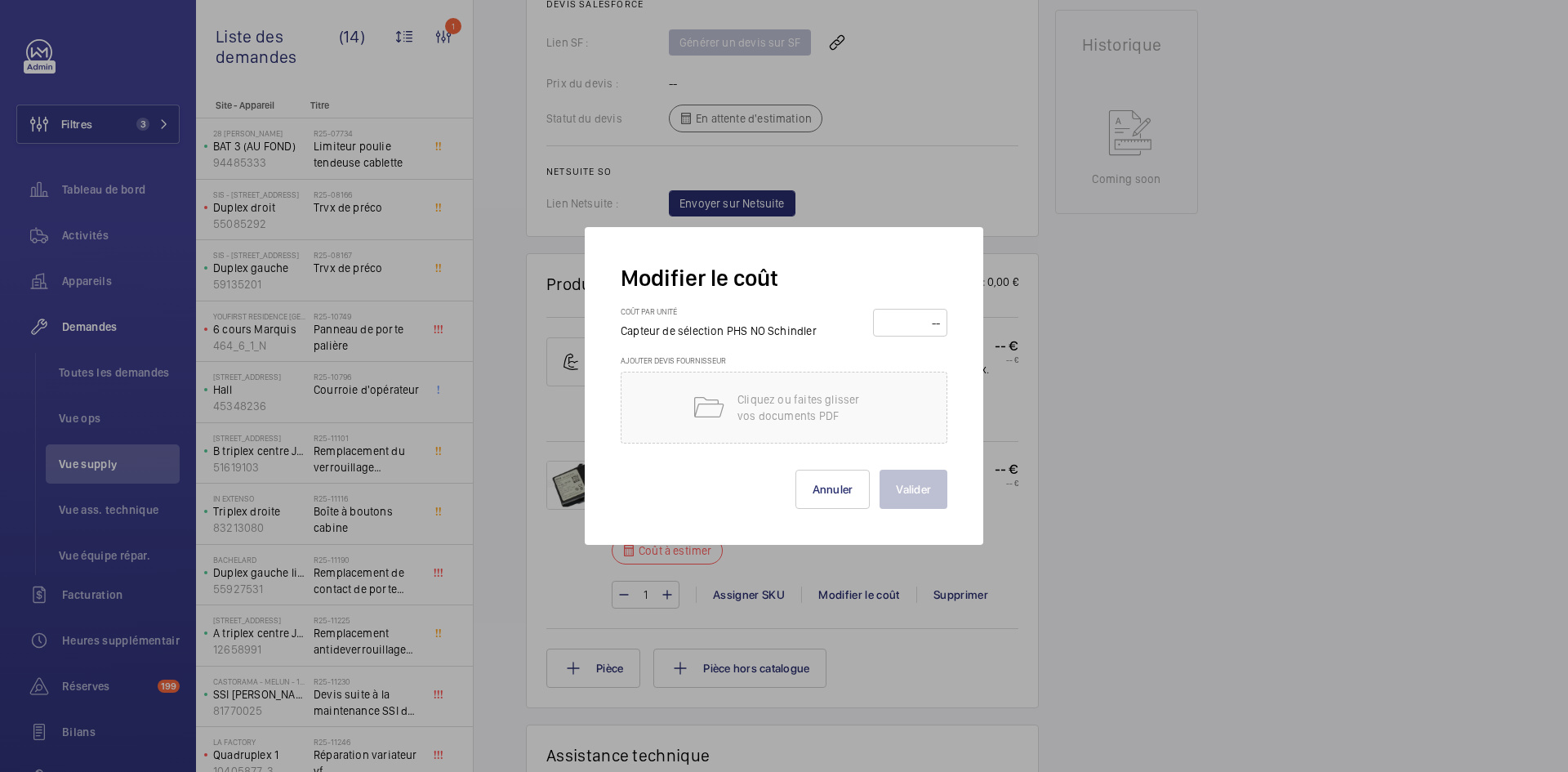
click at [907, 324] on input "number" at bounding box center [910, 323] width 63 height 26
type input "130"
click at [933, 498] on button "Valider" at bounding box center [914, 490] width 67 height 40
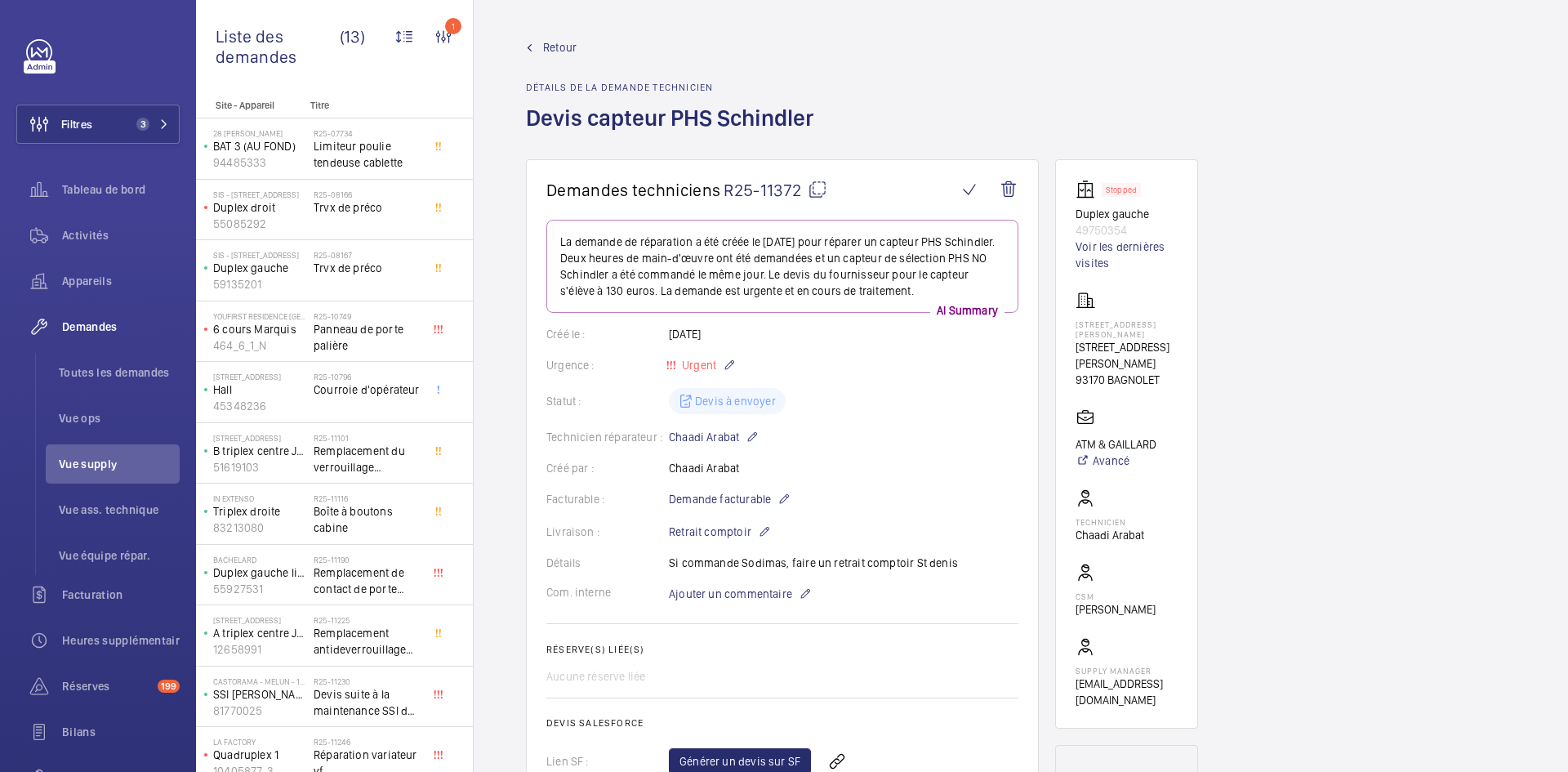
click at [566, 43] on span "Retour" at bounding box center [560, 48] width 34 height 16
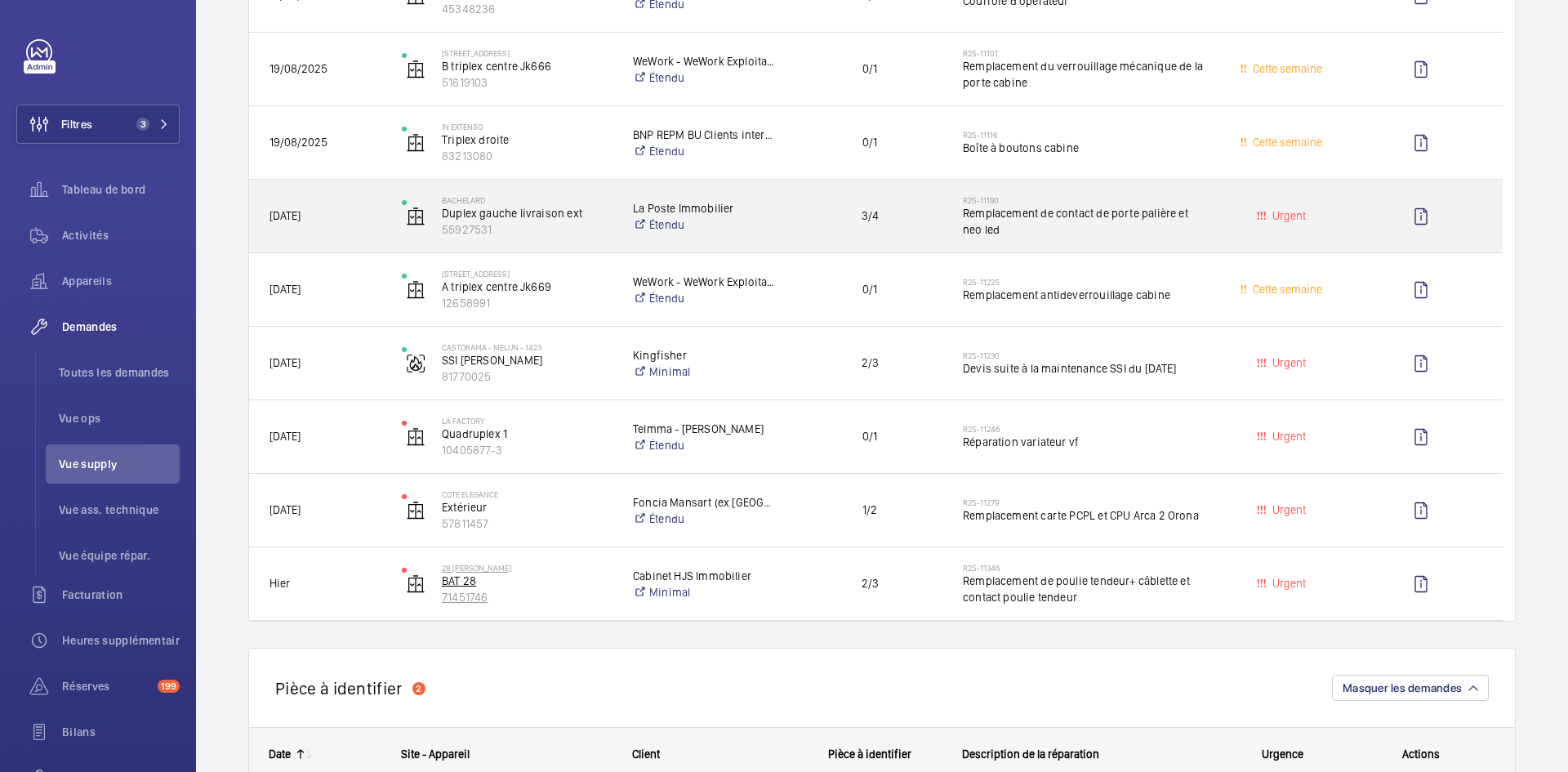
scroll to position [653, 0]
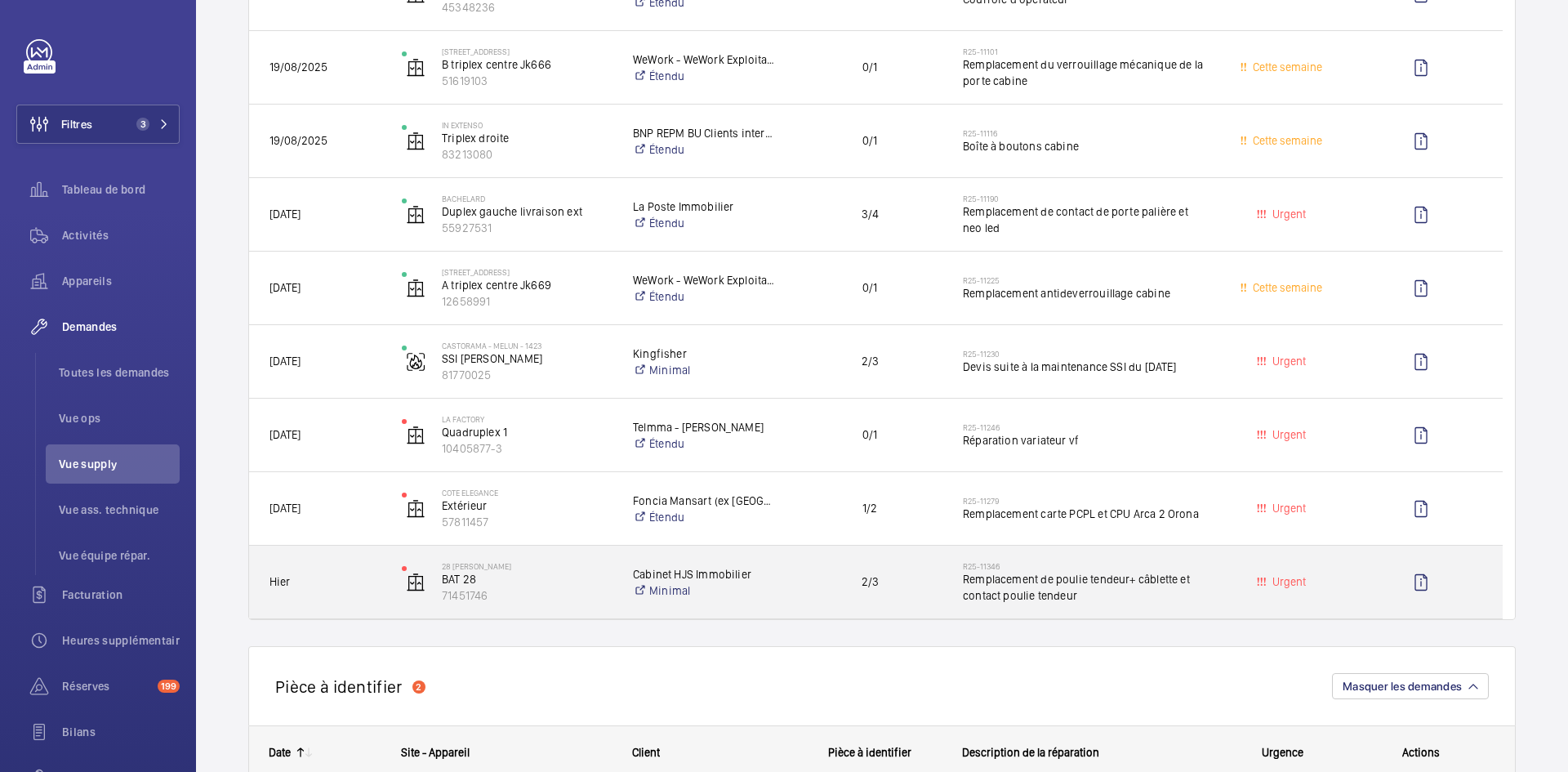
click at [355, 577] on span "Hier" at bounding box center [324, 582] width 111 height 19
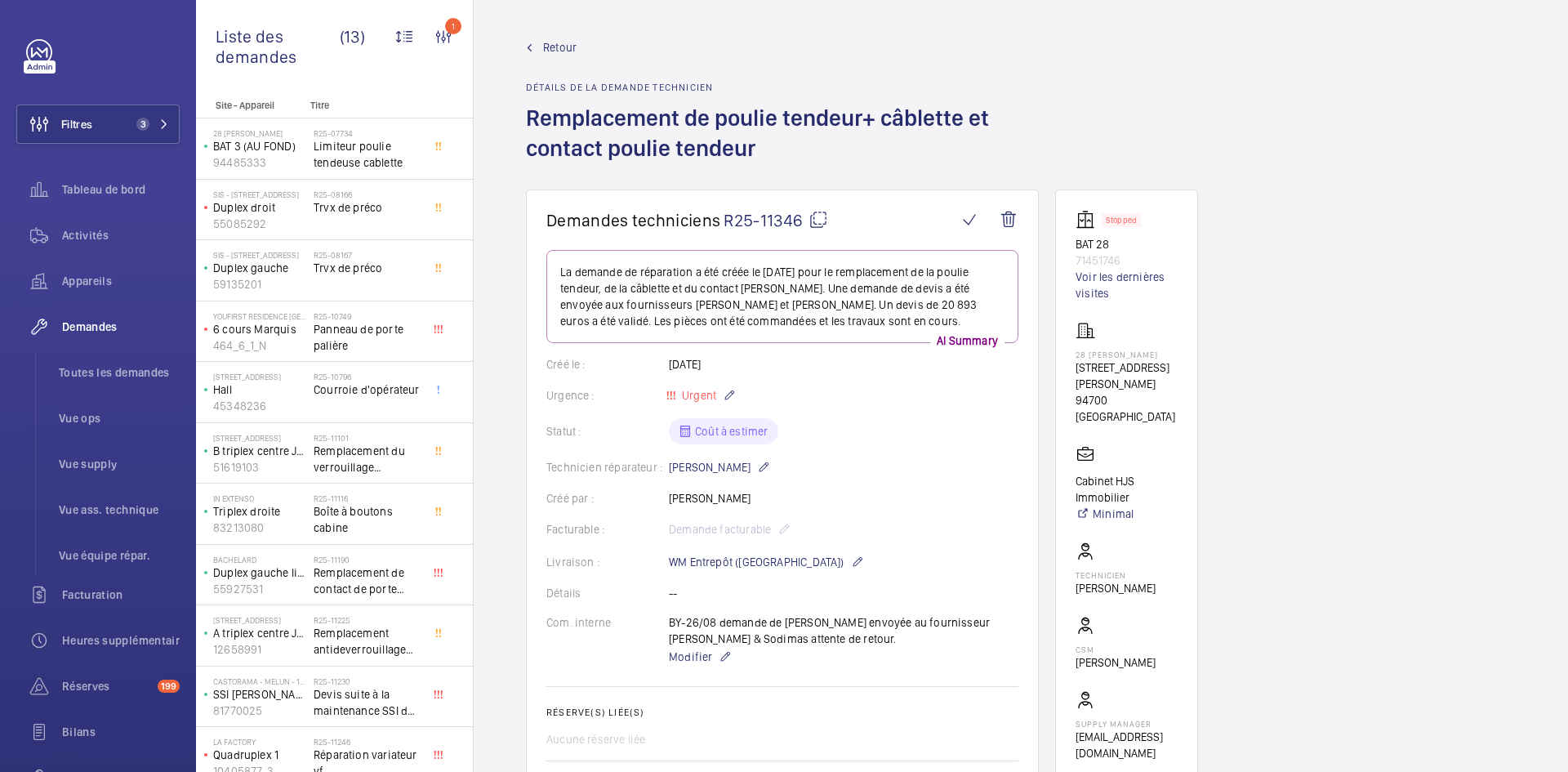
click at [549, 39] on wm-front-admin-header "Retour Détails de la demande technicien Remplacement de poulie tendeur+ câblett…" at bounding box center [1021, 95] width 1095 height 189
click at [551, 50] on span "Retour" at bounding box center [560, 48] width 34 height 16
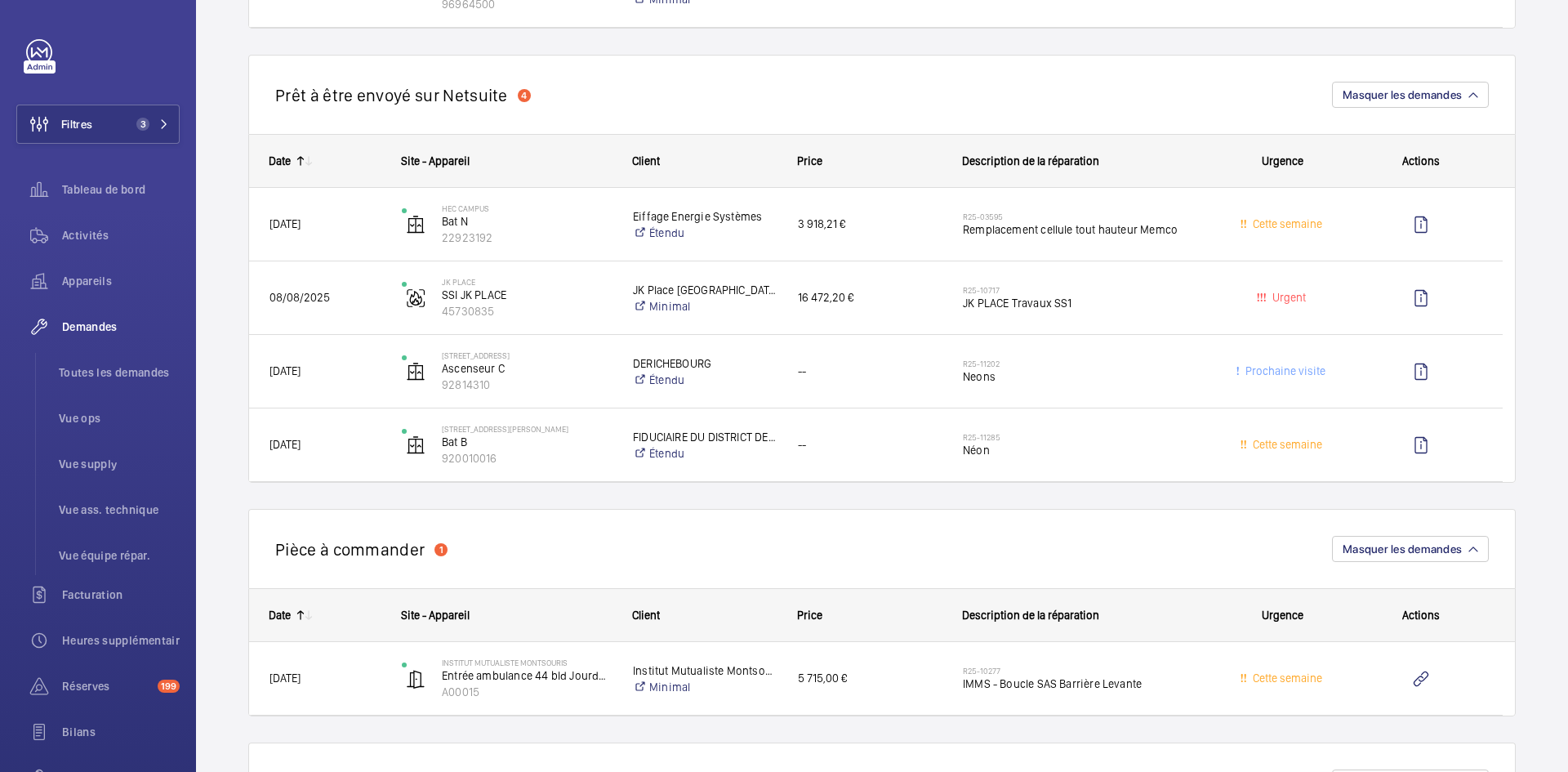
scroll to position [1715, 0]
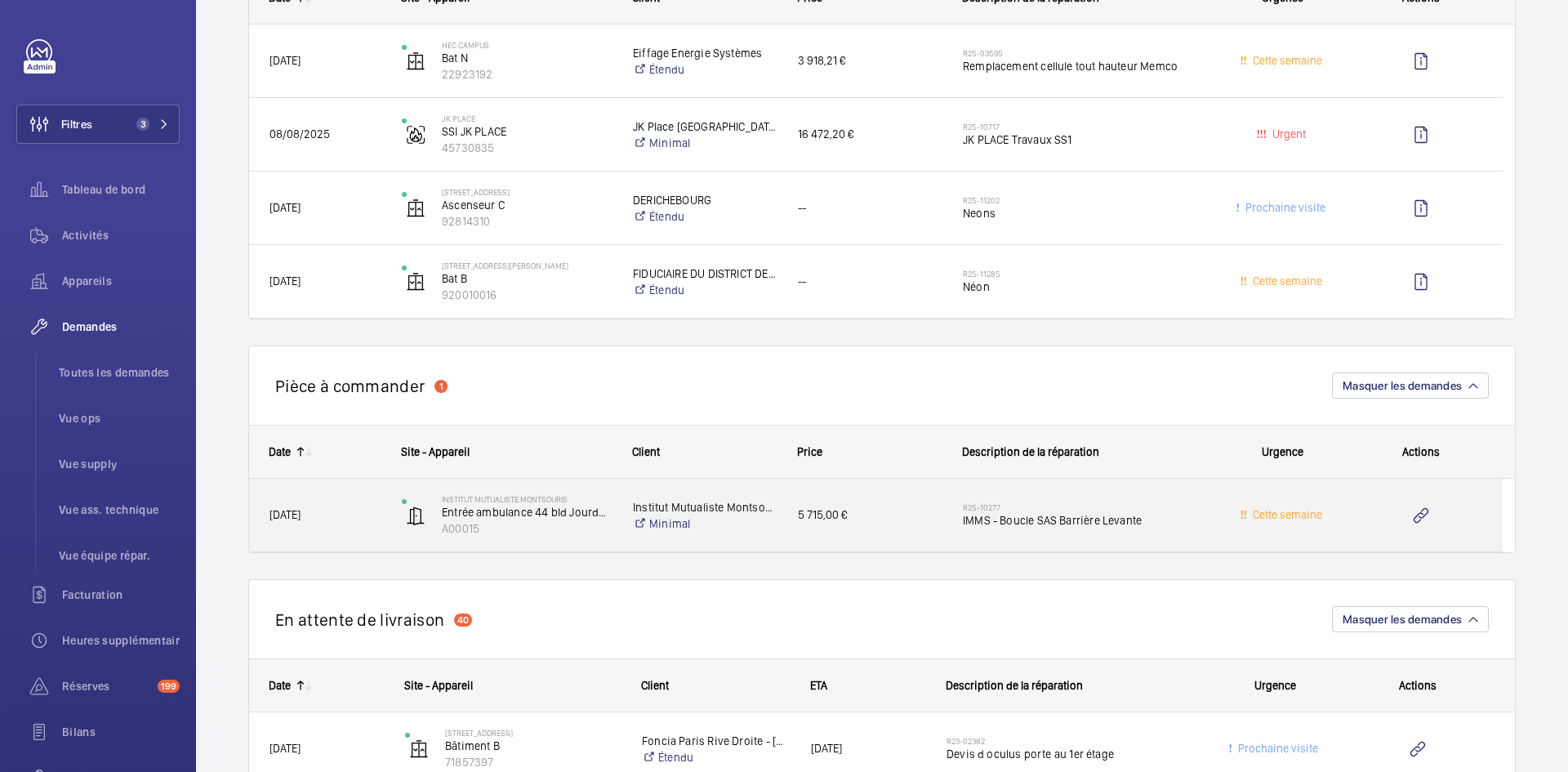
click at [367, 515] on span "[DATE]" at bounding box center [324, 514] width 111 height 19
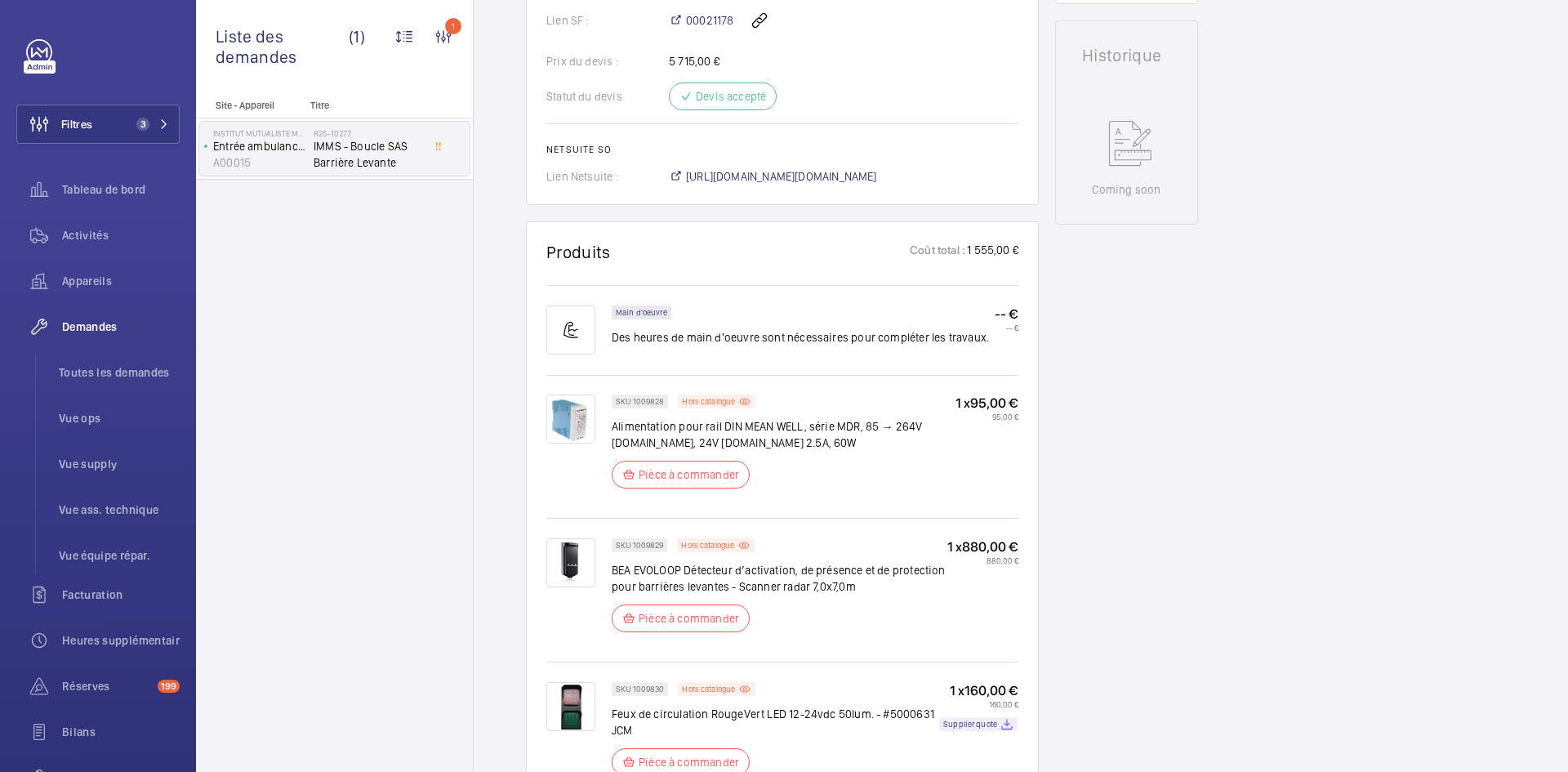
scroll to position [816, 0]
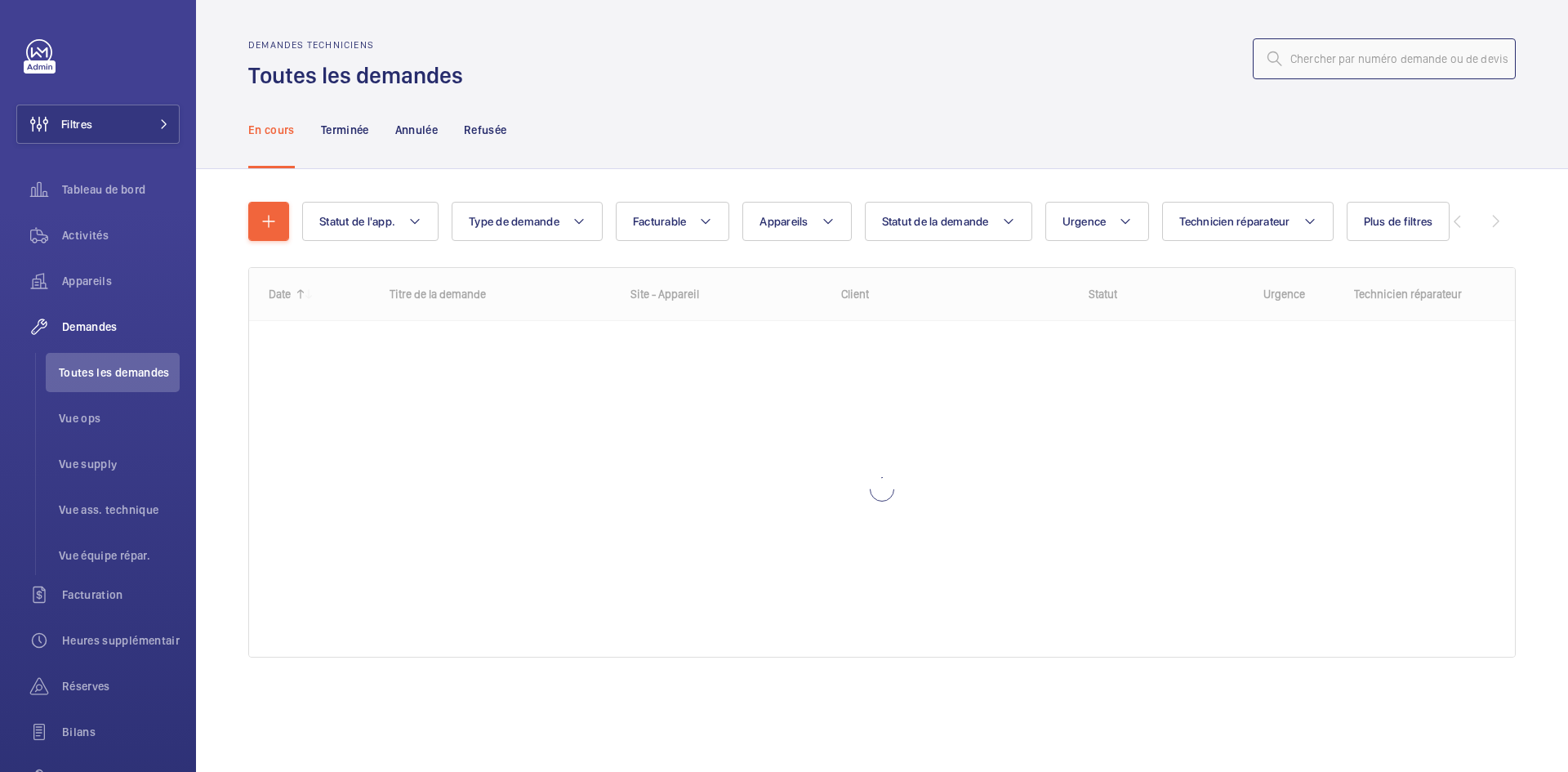
click at [1352, 67] on input "text" at bounding box center [1384, 59] width 263 height 41
paste input "R25-03595"
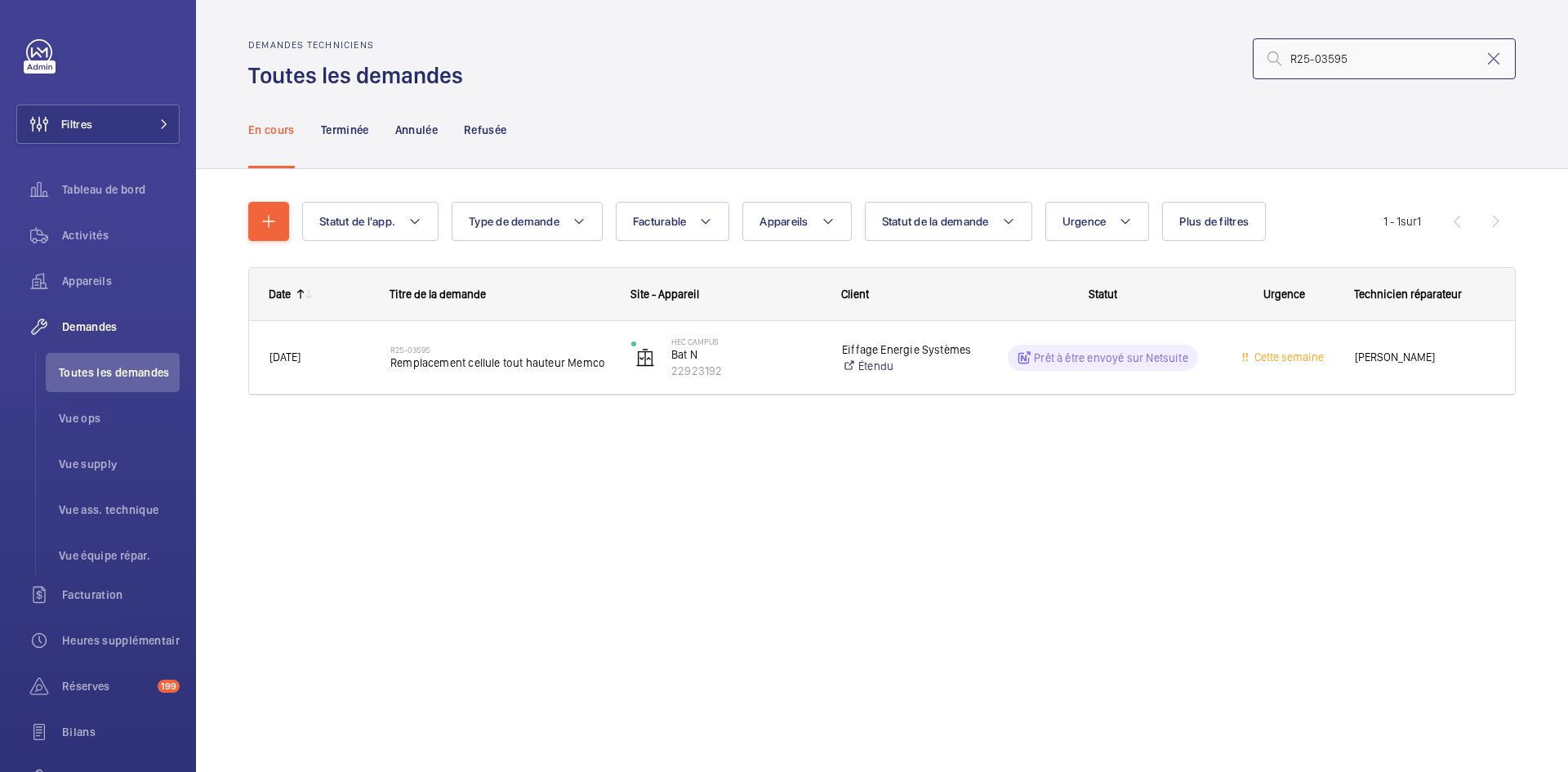
type input "R25-03595"
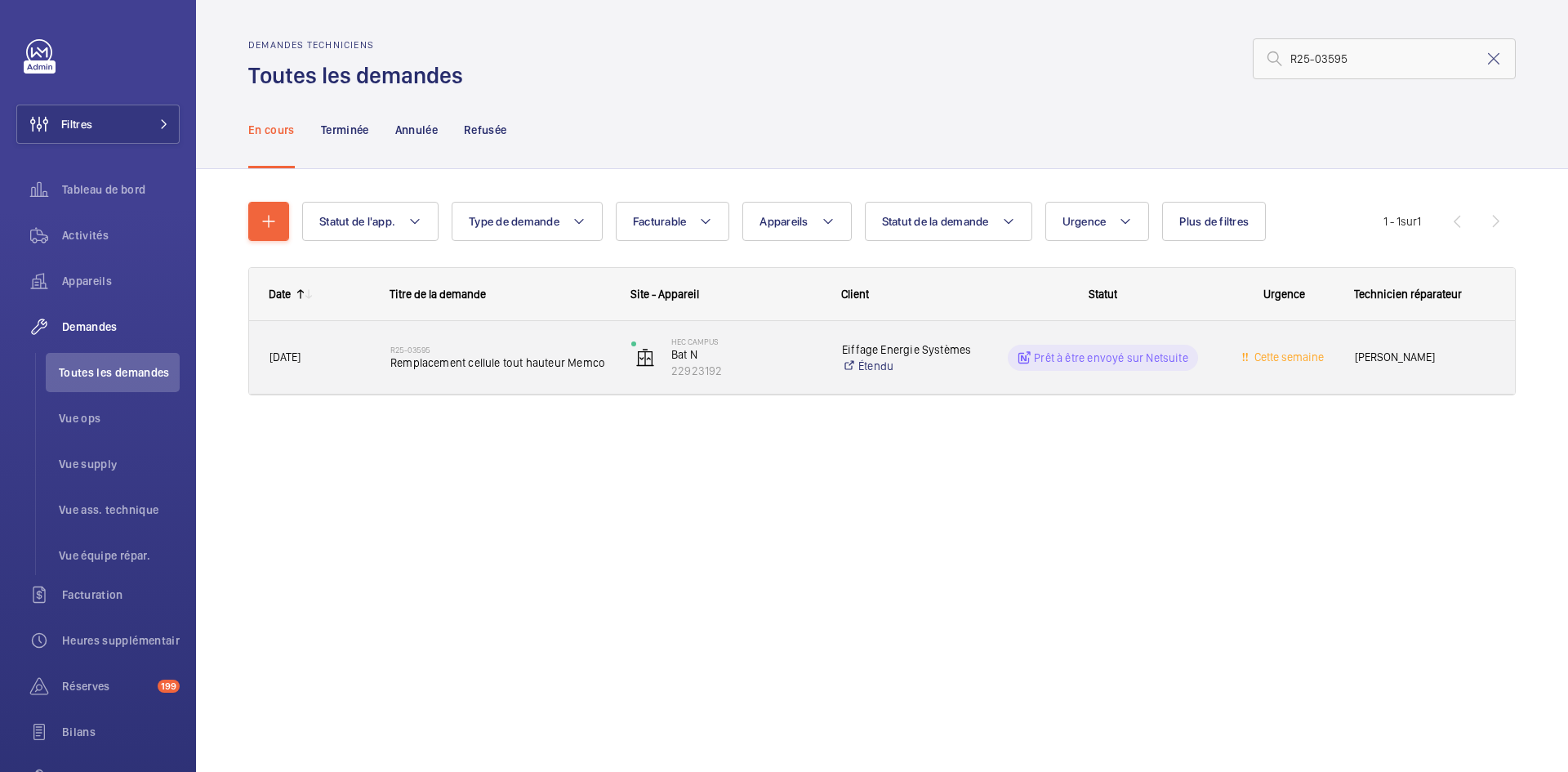
click at [347, 362] on span "10/03/2025" at bounding box center [319, 357] width 100 height 19
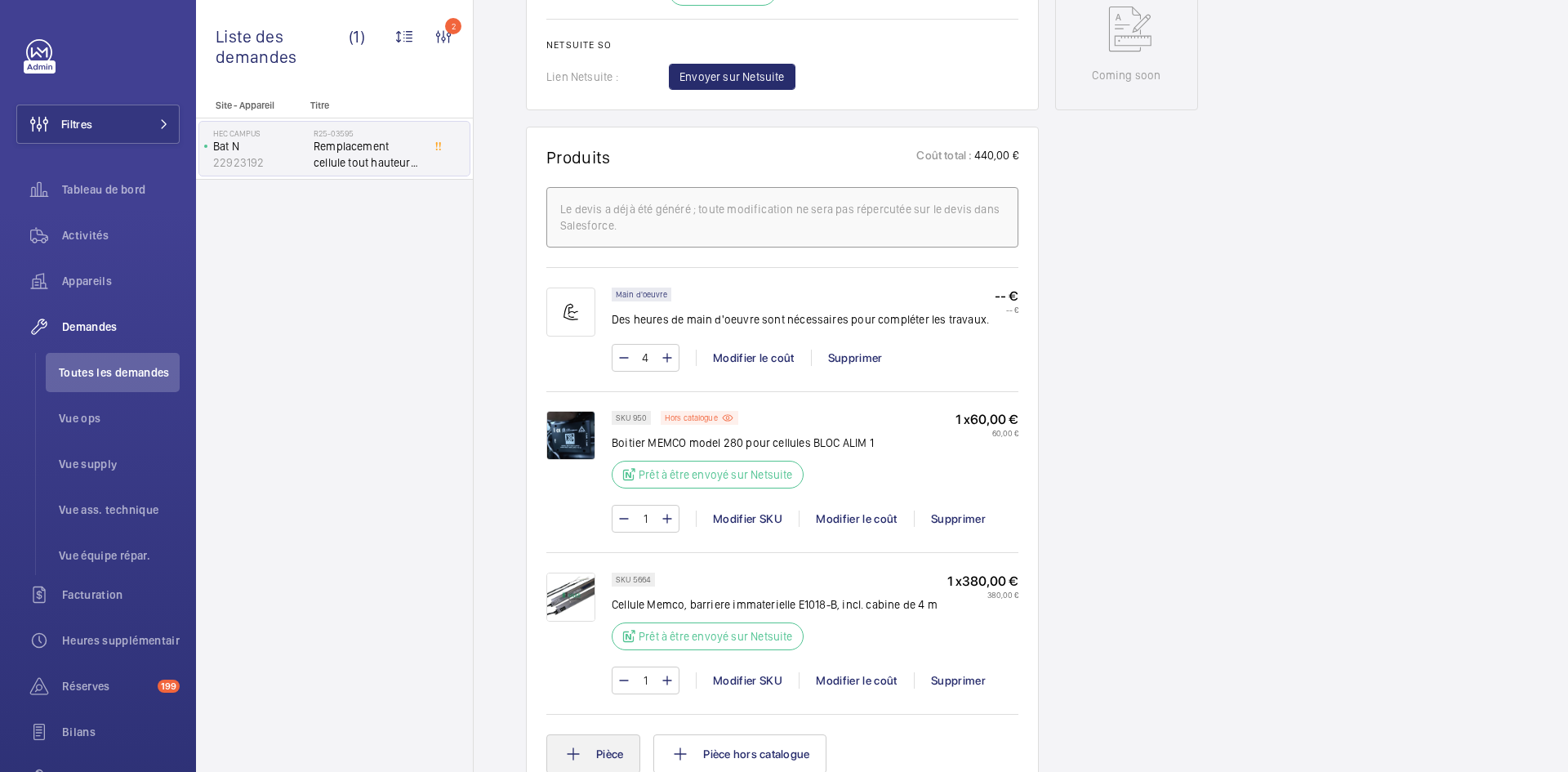
scroll to position [980, 0]
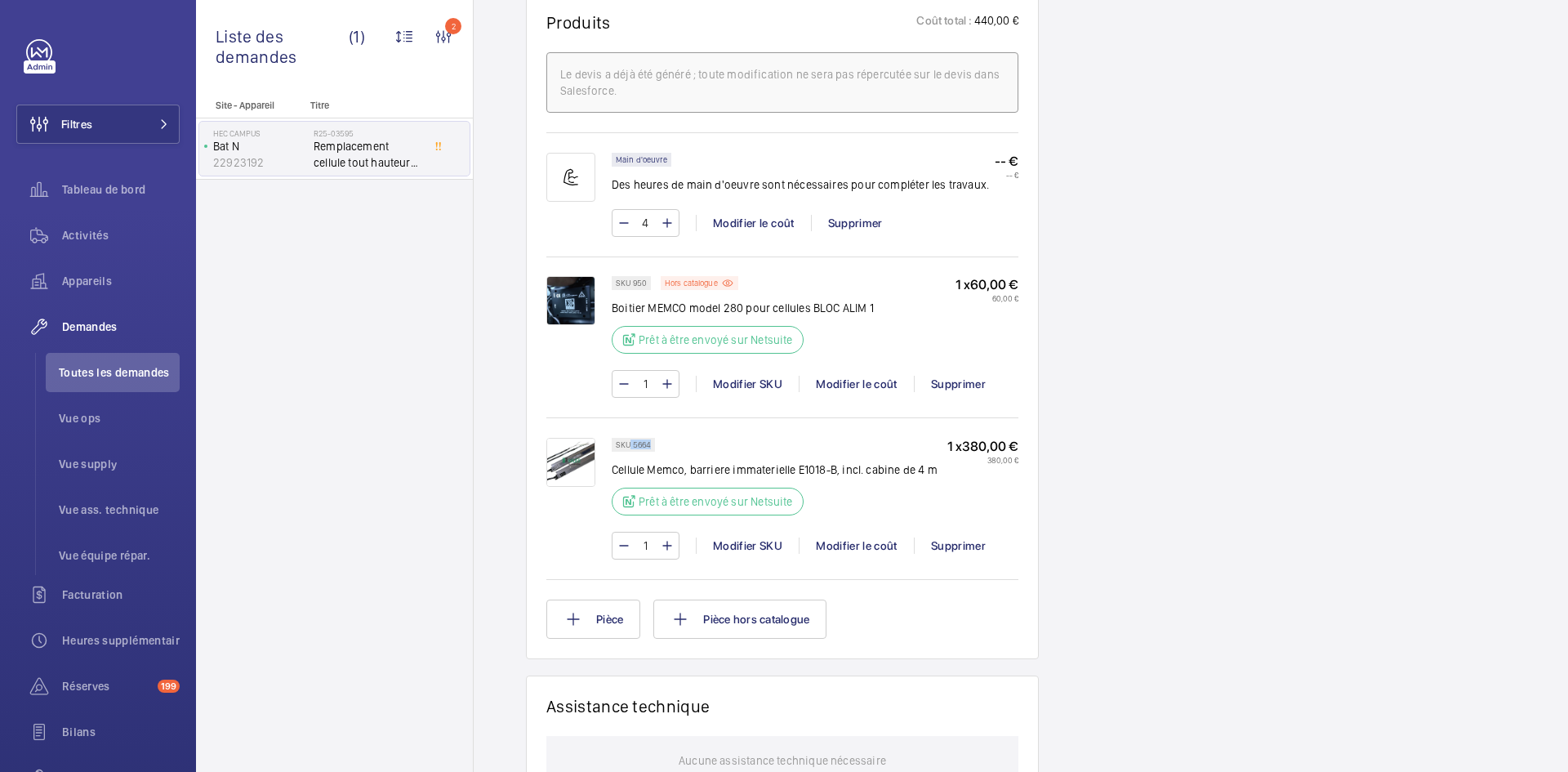
drag, startPoint x: 650, startPoint y: 444, endPoint x: 631, endPoint y: 446, distance: 19.1
click at [631, 446] on p "SKU 5664" at bounding box center [633, 444] width 35 height 6
copy p "5664"
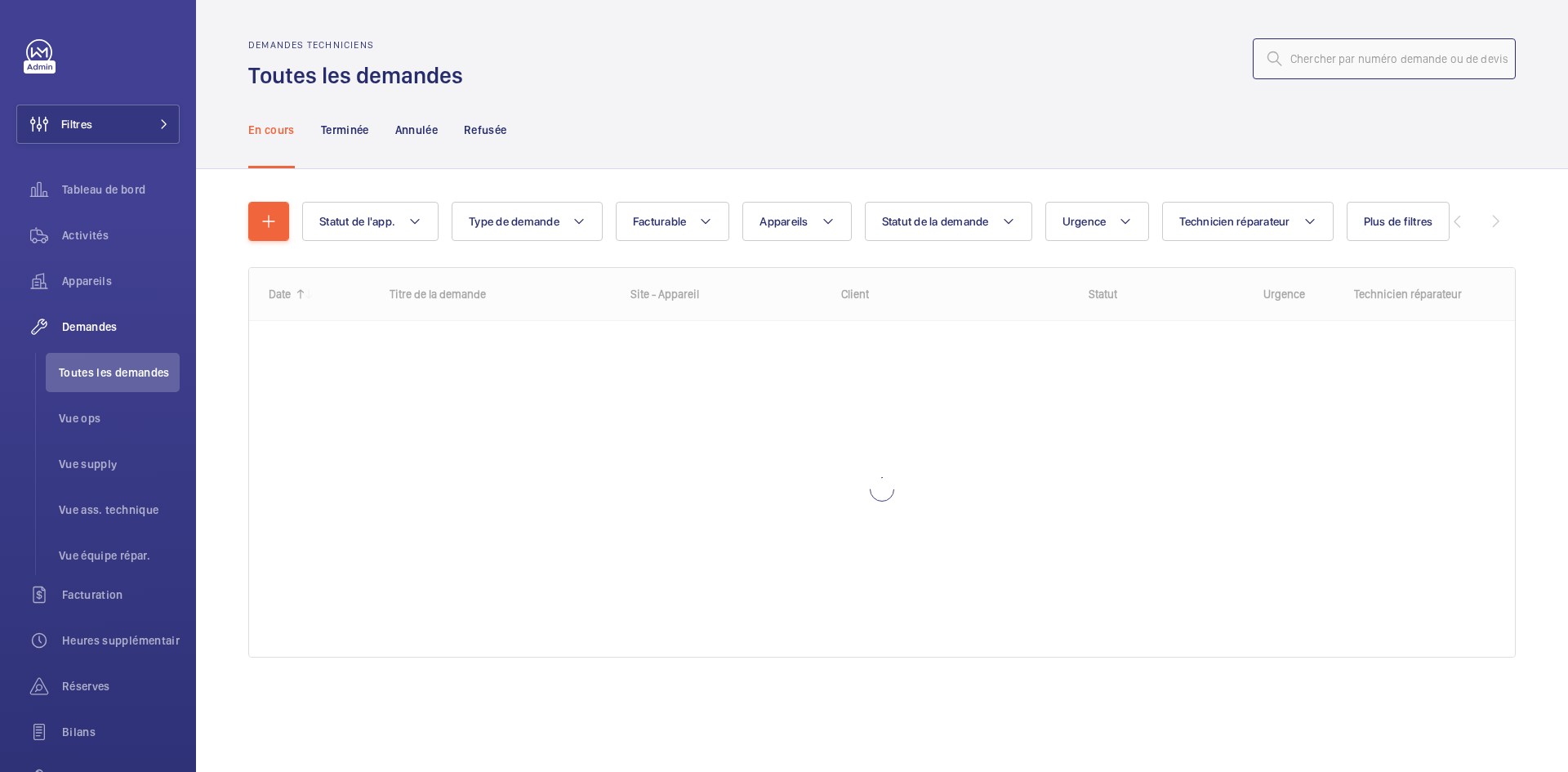
click at [1352, 61] on input "text" at bounding box center [1384, 59] width 263 height 41
paste input "R25-11346"
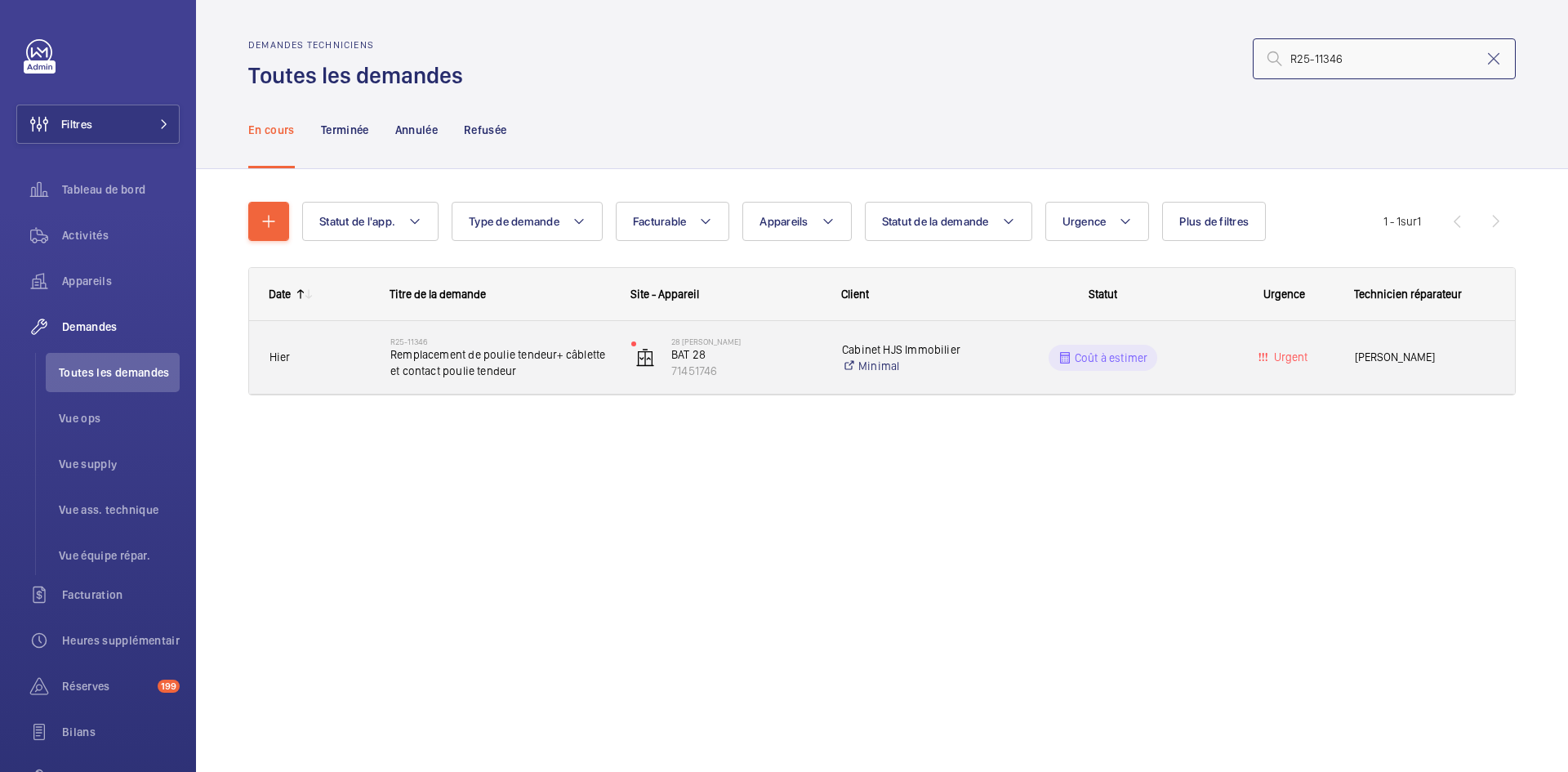
type input "R25-11346"
click at [366, 353] on span "Hier" at bounding box center [319, 357] width 100 height 19
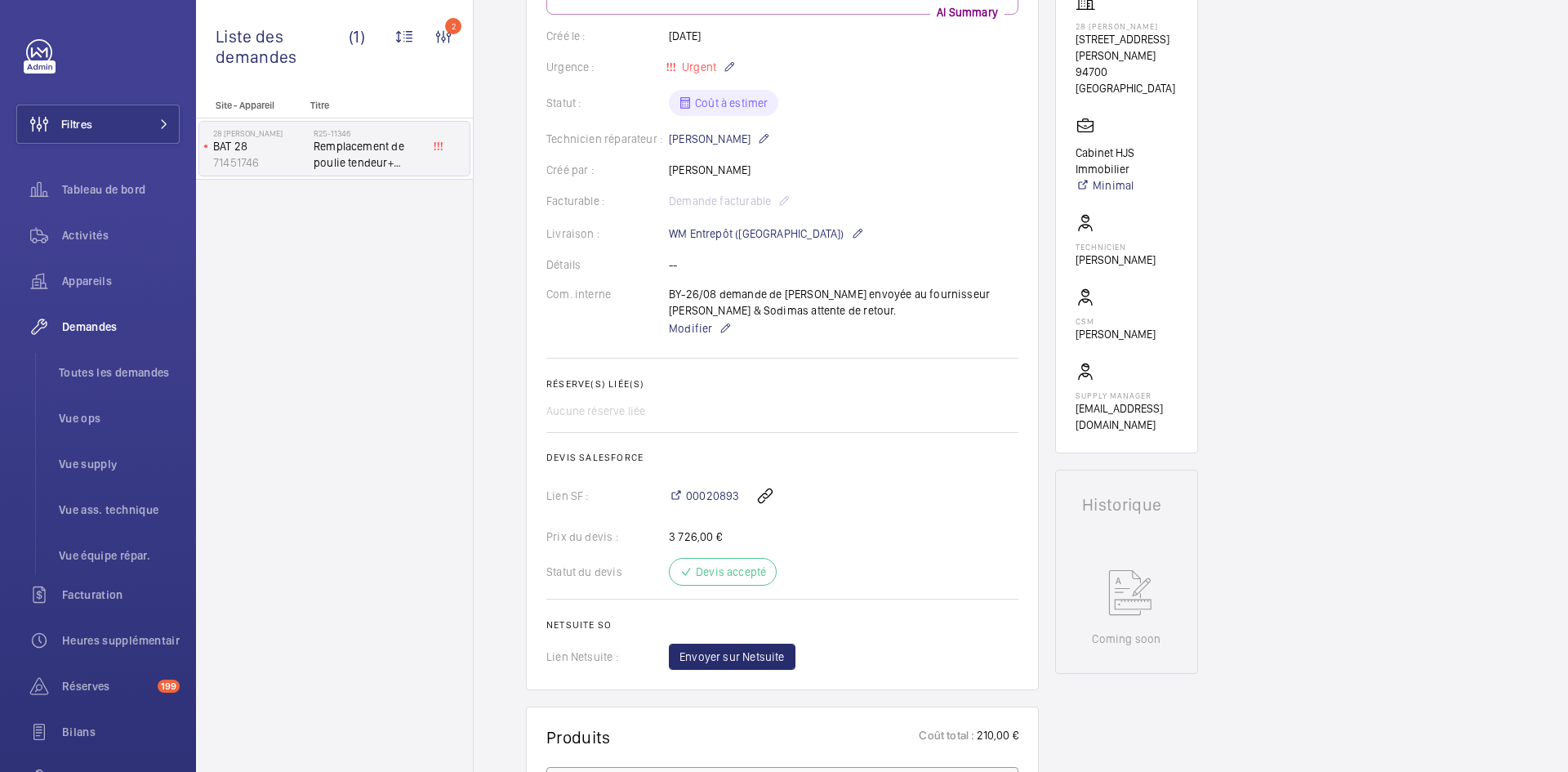
scroll to position [327, 0]
click at [697, 337] on span "Modifier" at bounding box center [691, 330] width 44 height 16
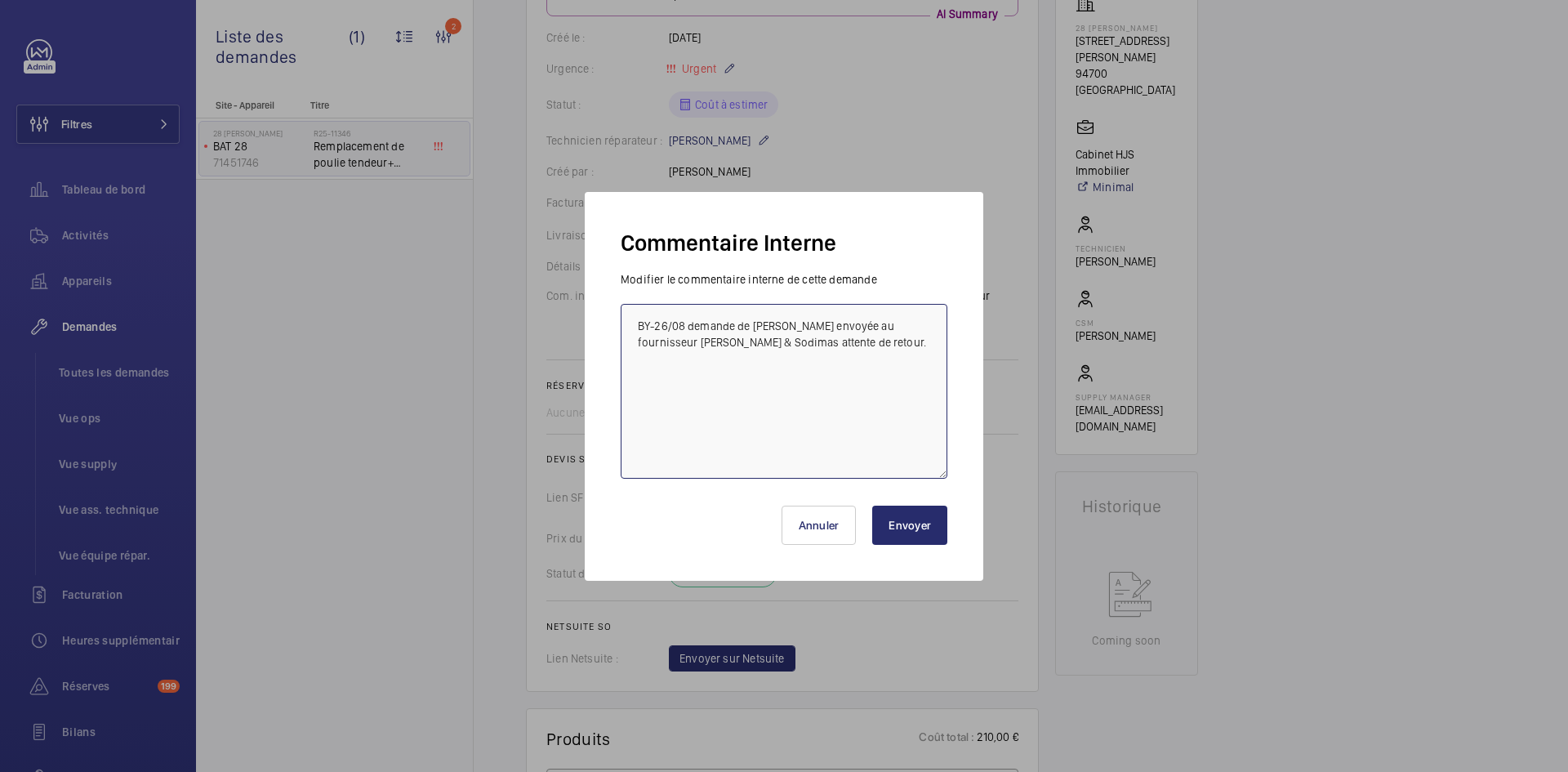
click at [636, 321] on textarea "BY-26/08 demande de [PERSON_NAME] envoyée au fournisseur [PERSON_NAME] & Sodima…" at bounding box center [784, 391] width 327 height 174
click at [636, 321] on textarea "BY-26/08 demande de devis envoyée au fournisseur Autinor & Sodimas attente de r…" at bounding box center [784, 391] width 327 height 174
paste textarea "https://my.sodimas.com/fr/c-contact-reiter-plna-1-rag-rearmement-annuel"
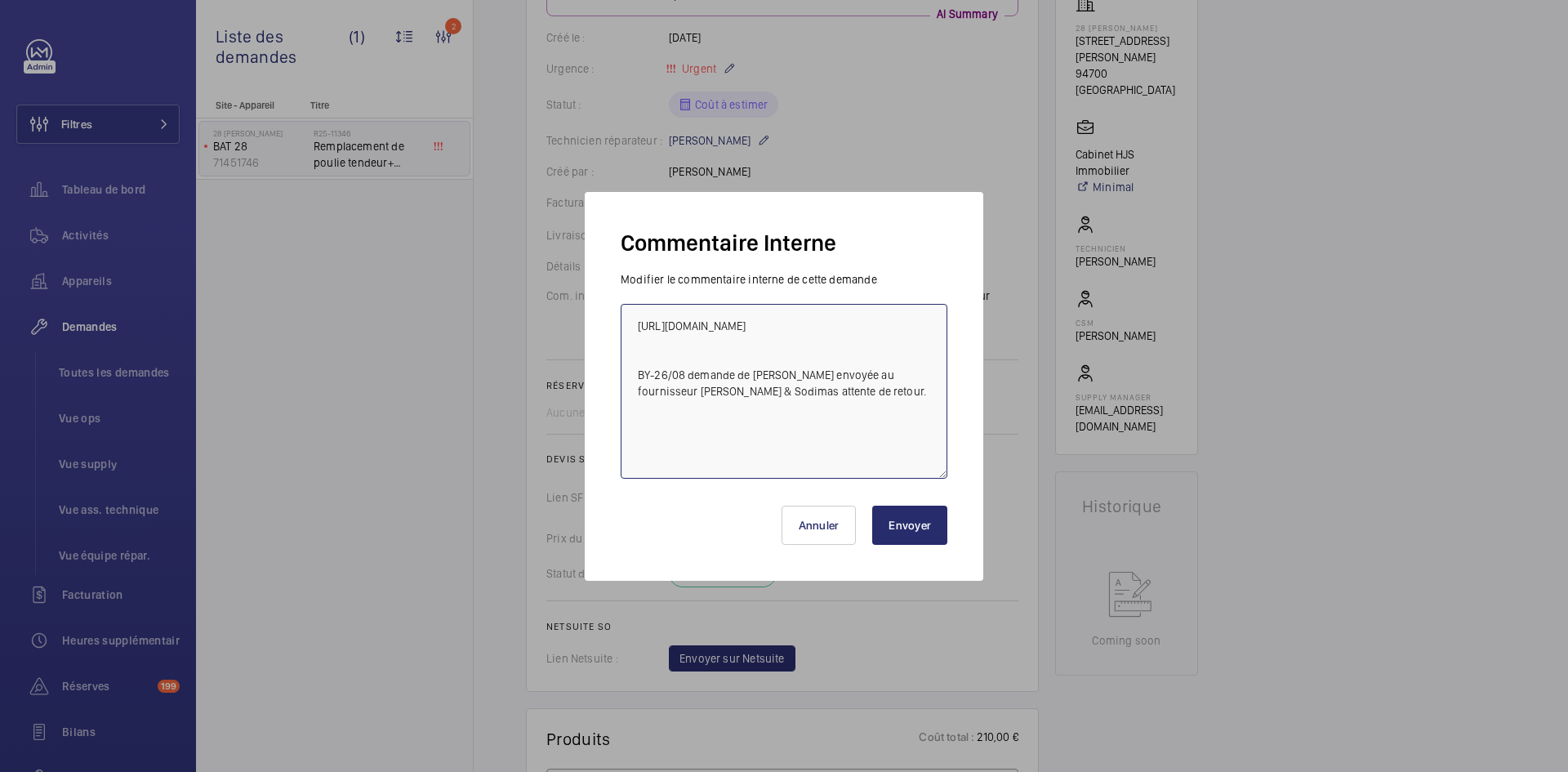
type textarea "https://my.sodimas.com/fr/c-contact-reiter-plna-1-rag-rearmement-annuel BY-26/0…"
click at [911, 530] on button "Envoyer" at bounding box center [910, 525] width 75 height 40
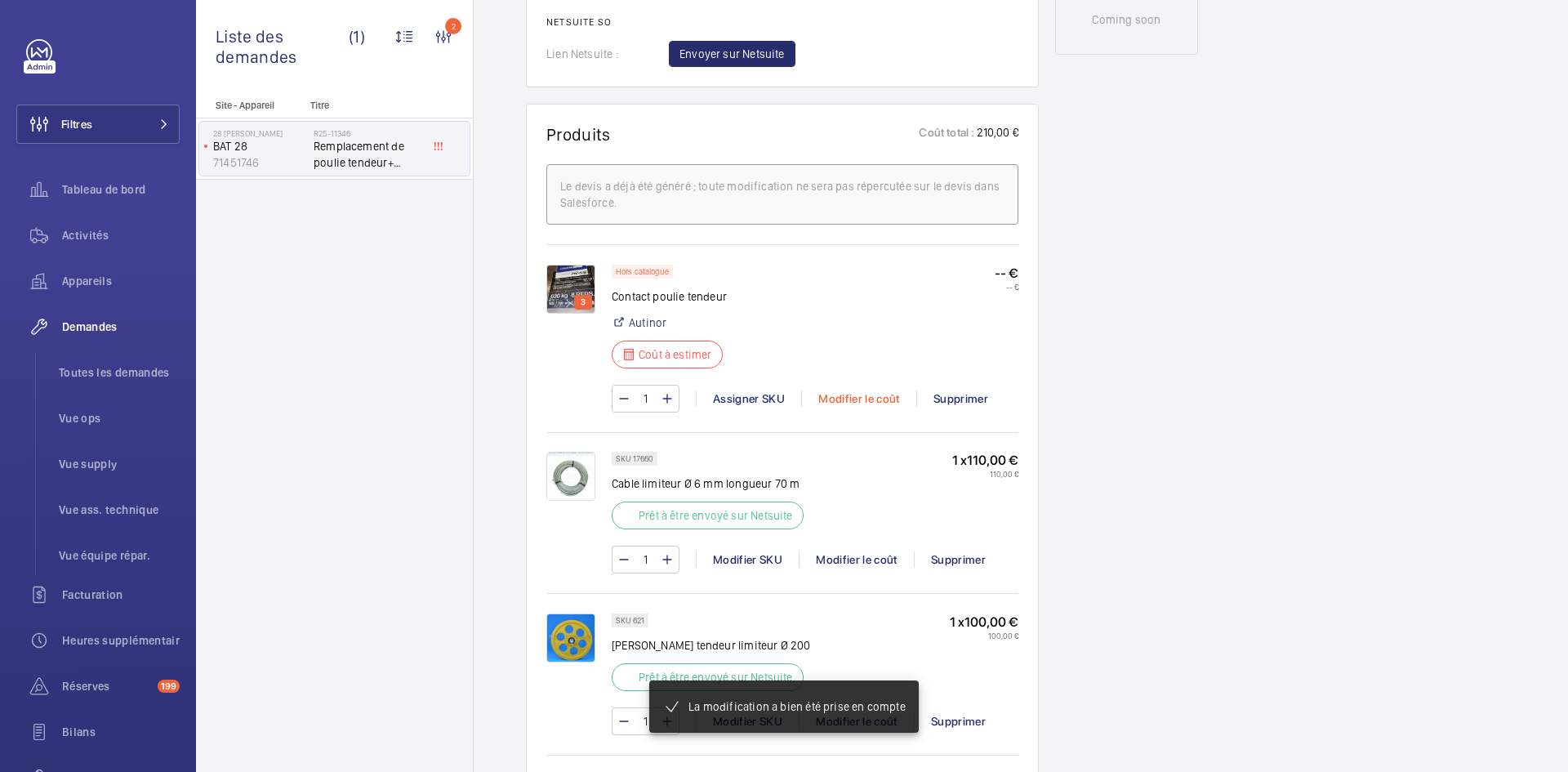
scroll to position [964, 0]
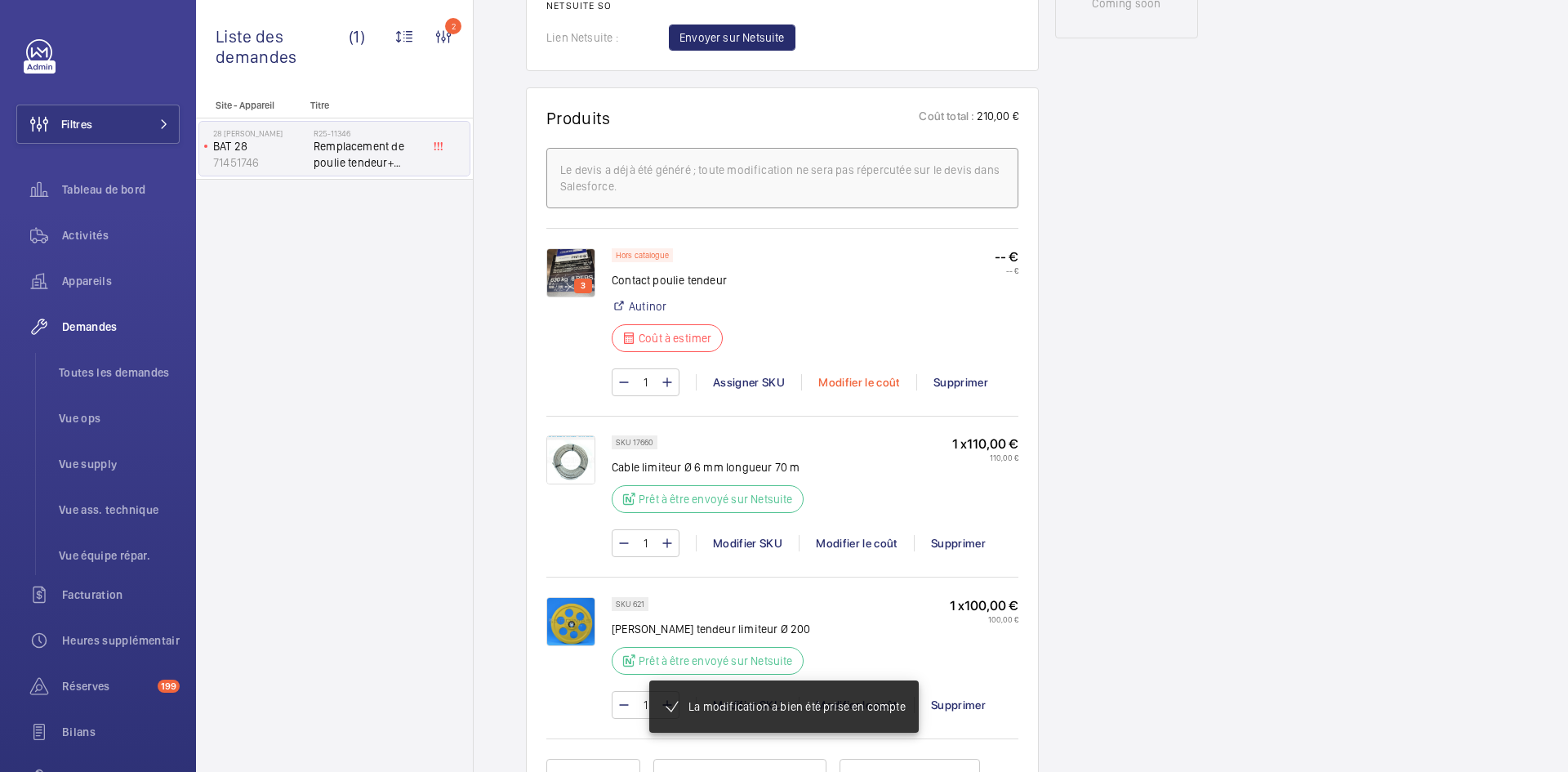
click at [853, 390] on div "Modifier le coût" at bounding box center [858, 382] width 115 height 16
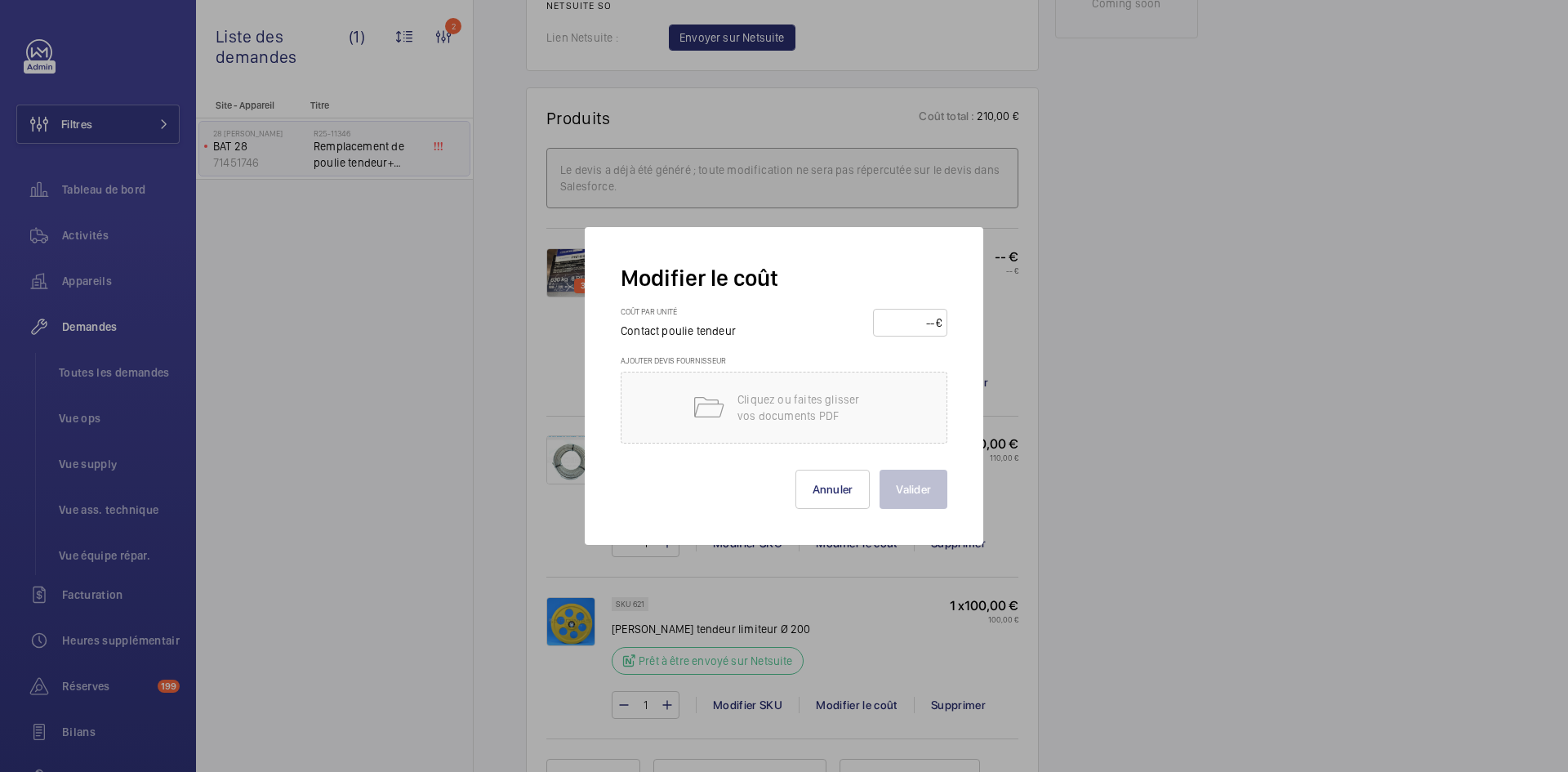
click at [905, 327] on input "number" at bounding box center [907, 323] width 57 height 26
type input "56"
click at [929, 486] on button "Valider" at bounding box center [914, 490] width 67 height 40
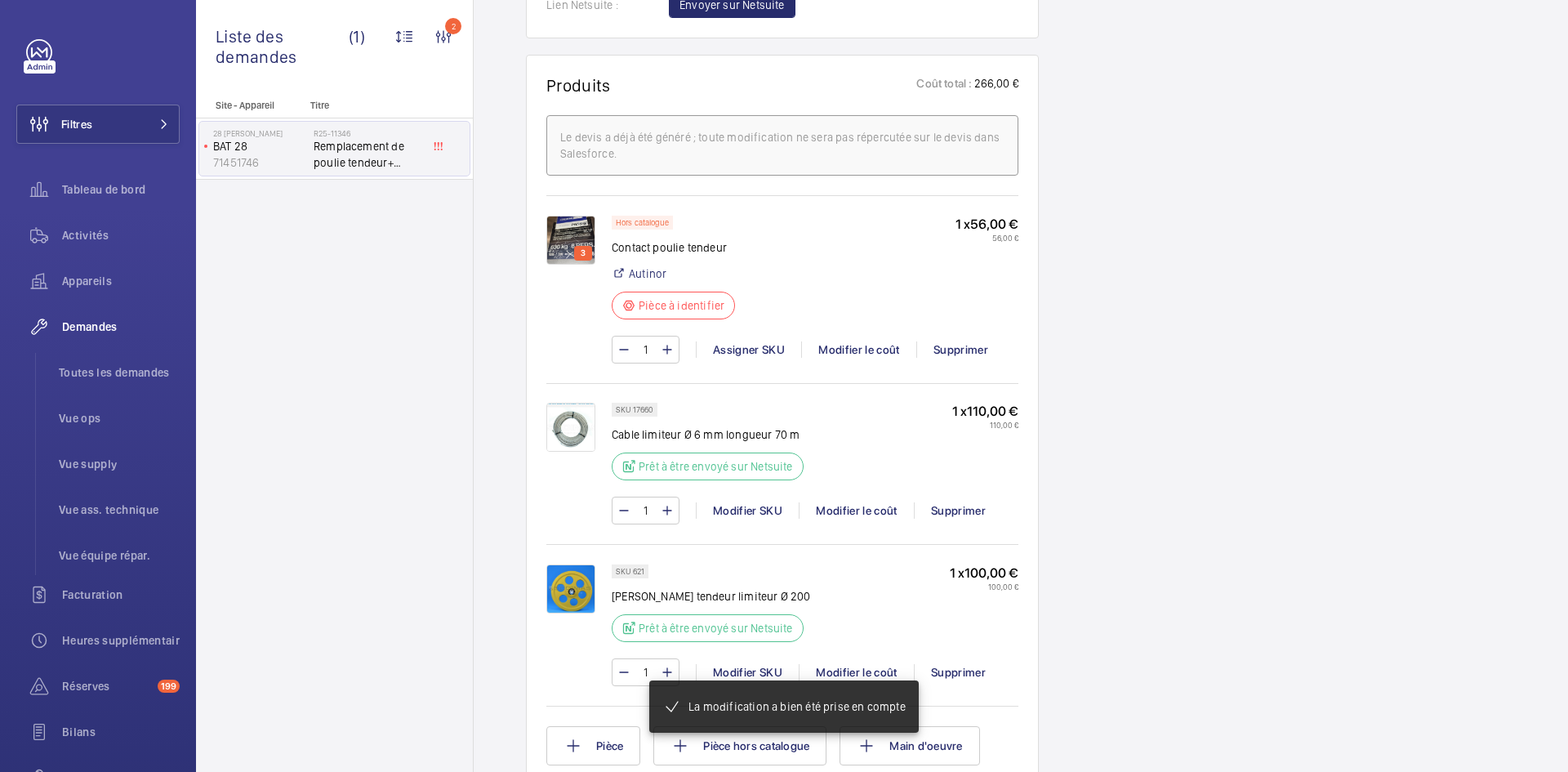
scroll to position [1045, 0]
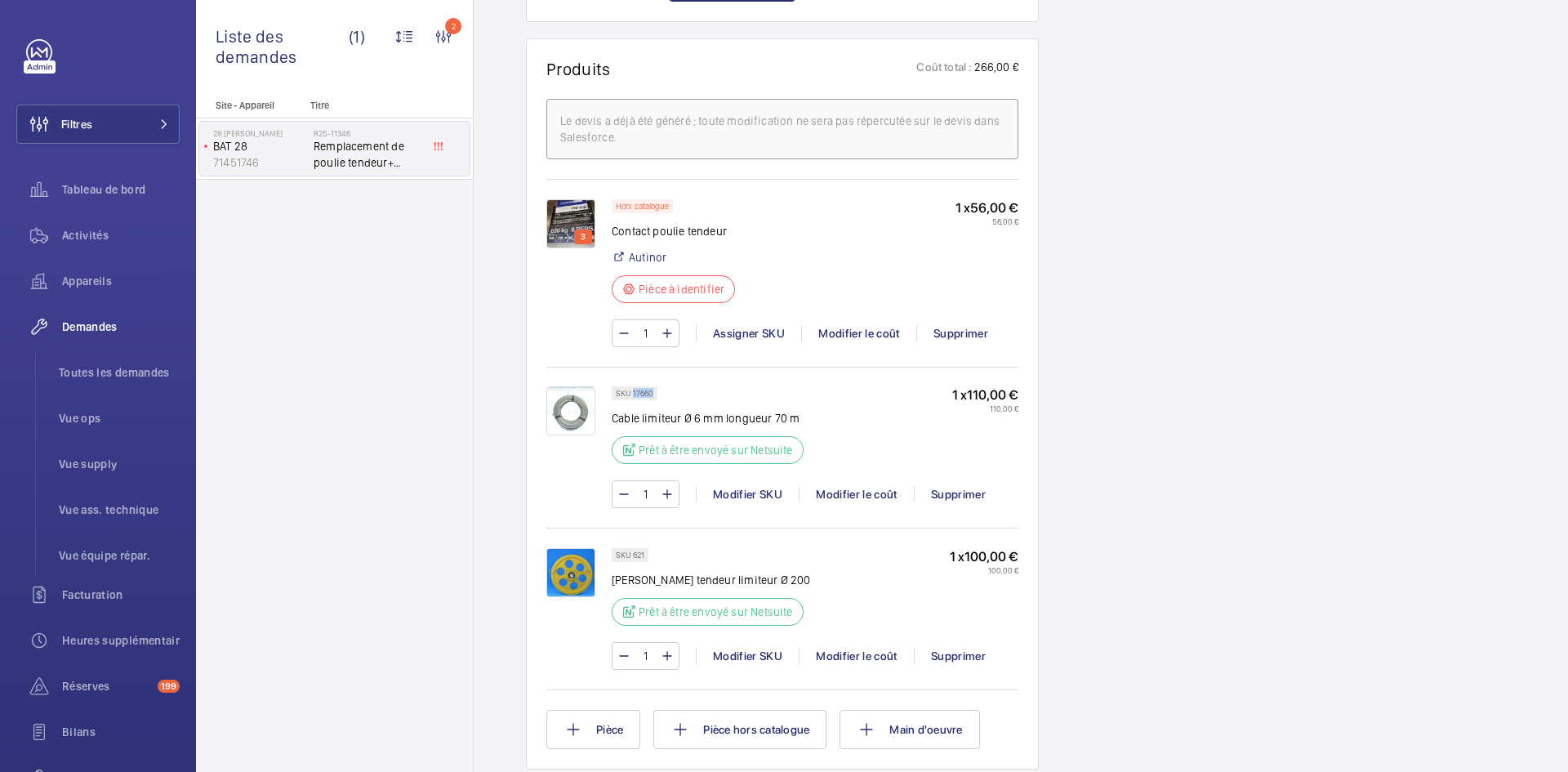
drag, startPoint x: 654, startPoint y: 393, endPoint x: 632, endPoint y: 393, distance: 22.0
click at [632, 393] on p "SKU 17660" at bounding box center [635, 393] width 38 height 6
click at [751, 333] on div "Assigner SKU" at bounding box center [748, 333] width 105 height 16
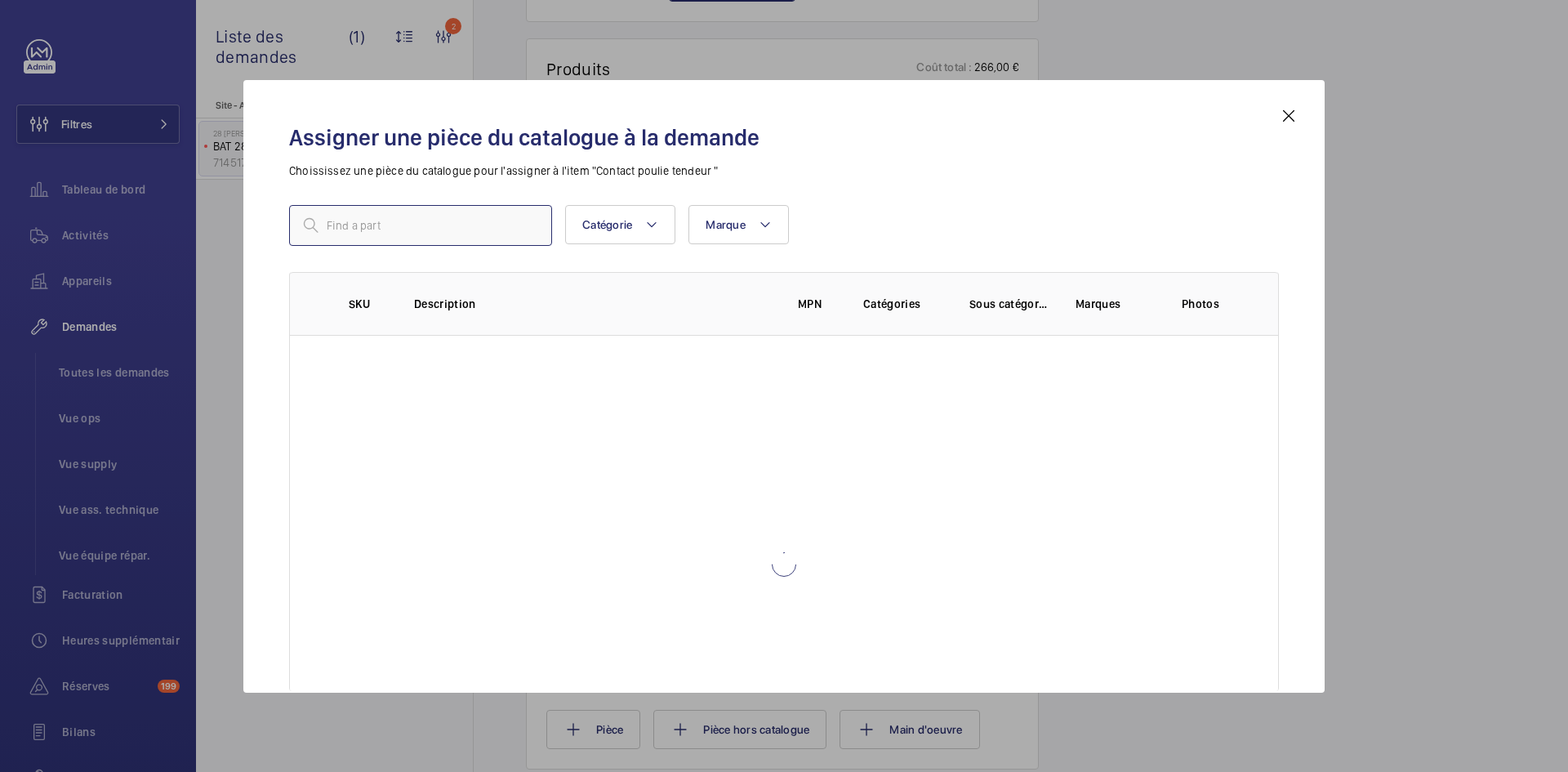
click at [498, 230] on input "text" at bounding box center [420, 226] width 263 height 41
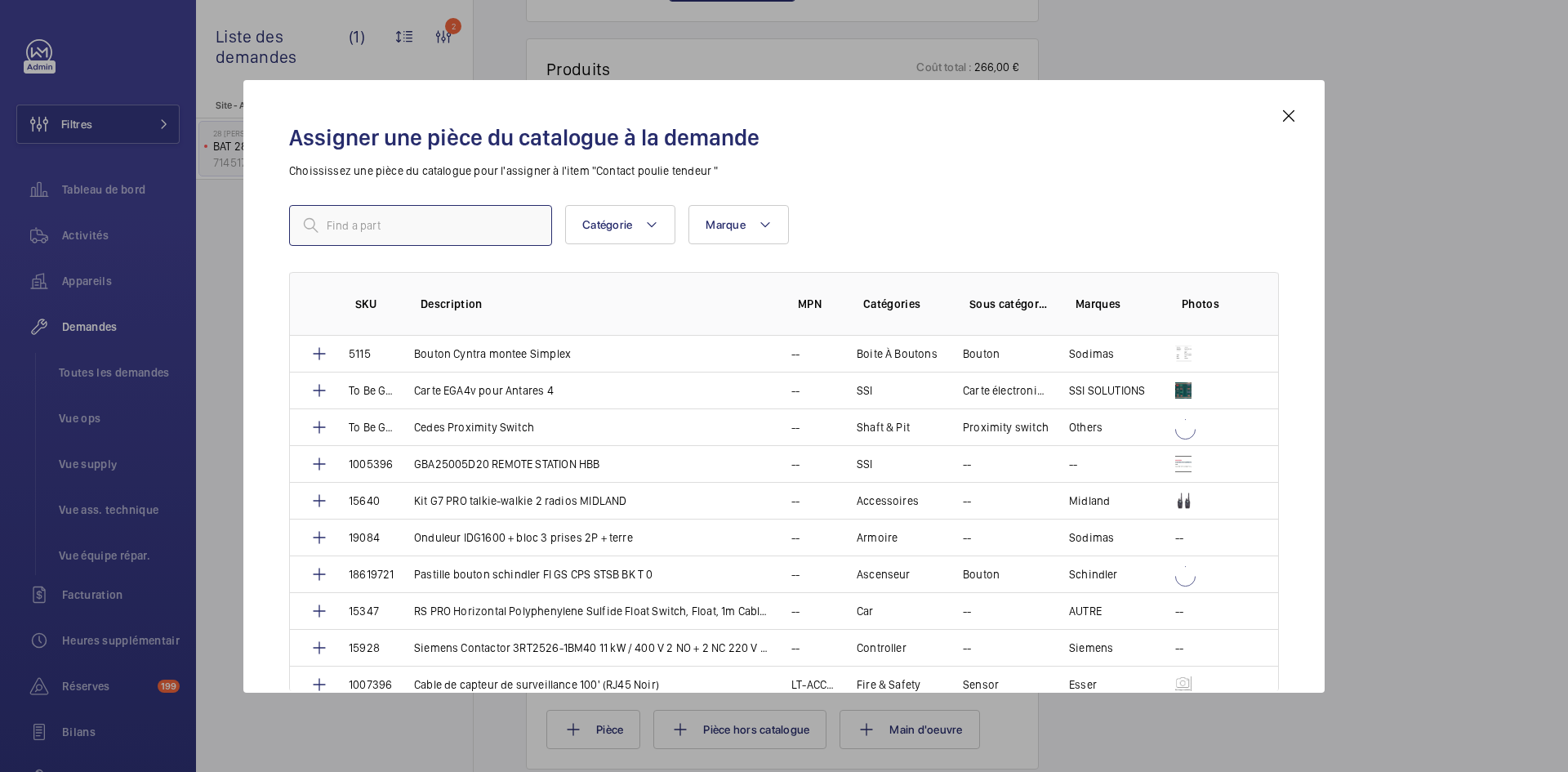
paste input "1010089"
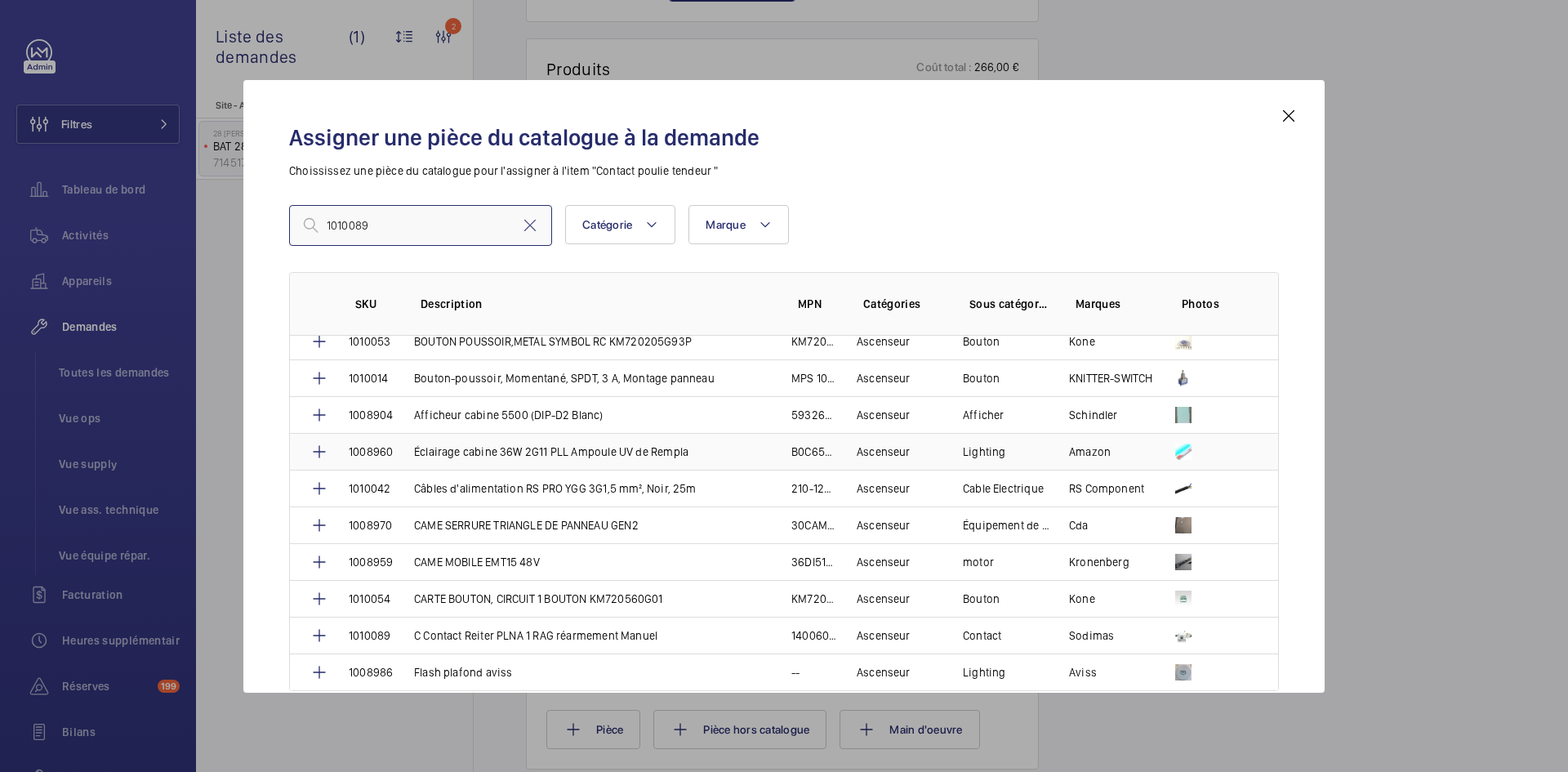
scroll to position [408, 0]
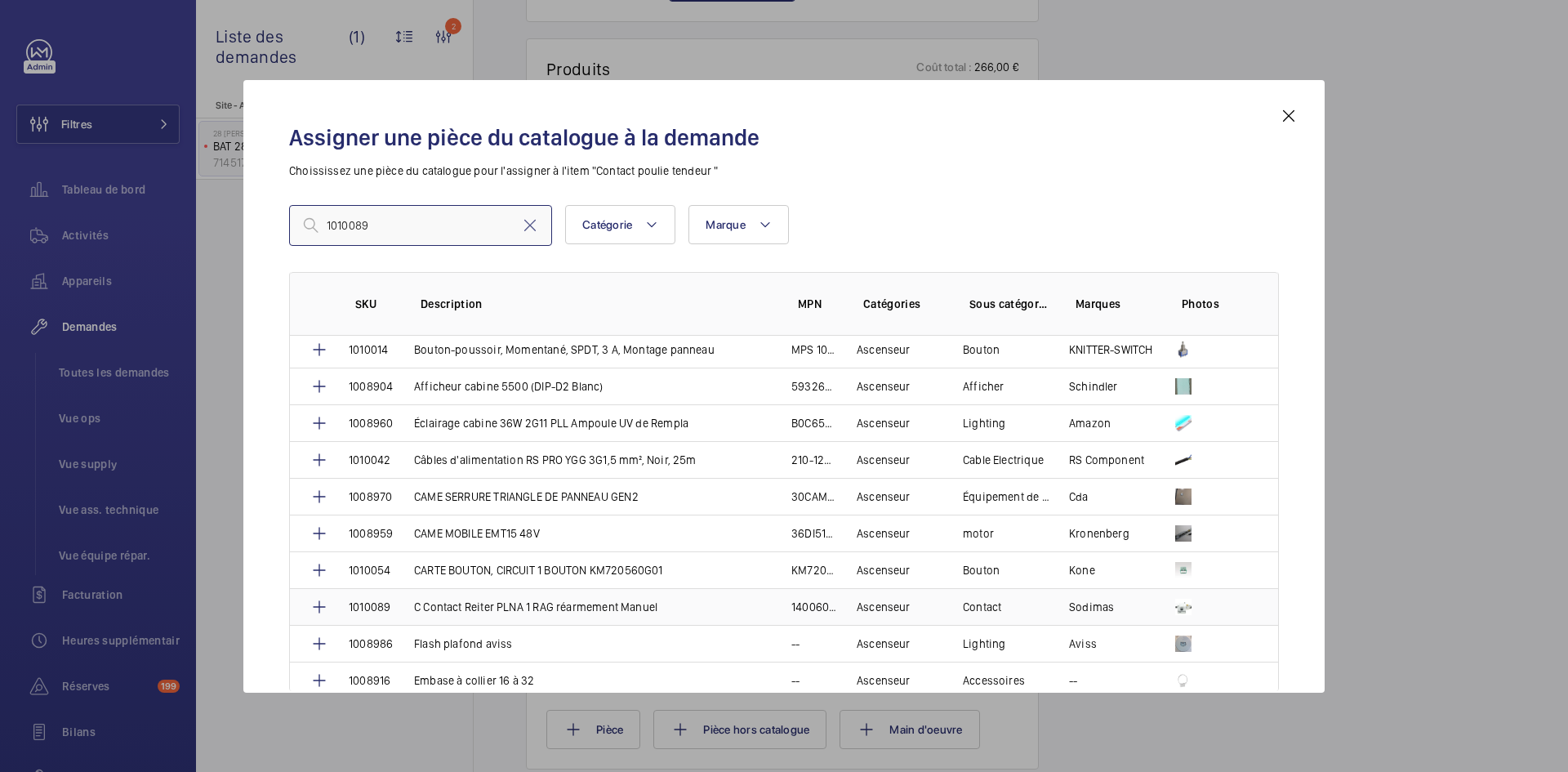
type input "1010089"
click at [422, 607] on p "C Contact Reiter PLNA 1 RAG réarmement Manuel" at bounding box center [536, 607] width 244 height 16
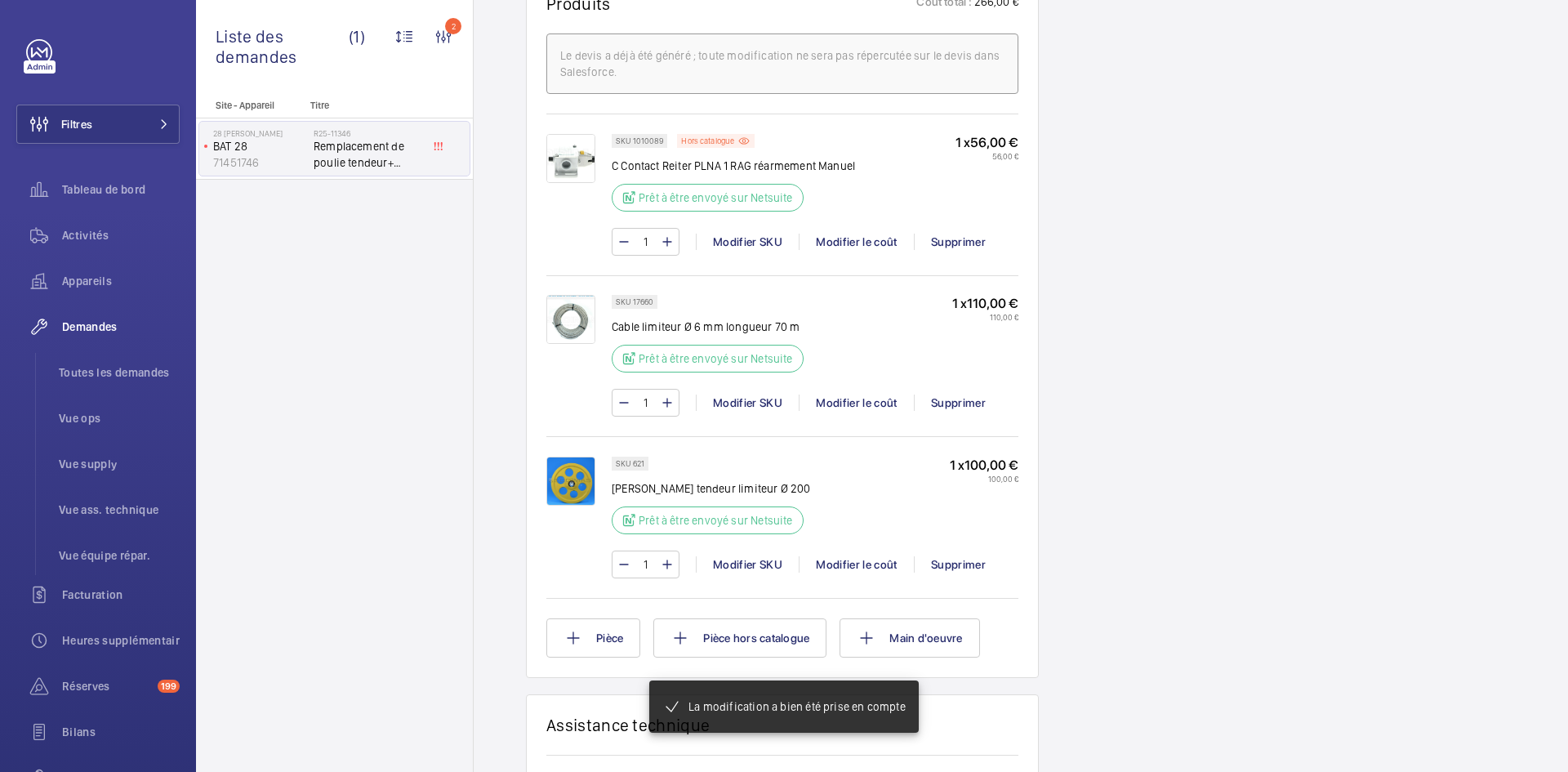
scroll to position [1127, 0]
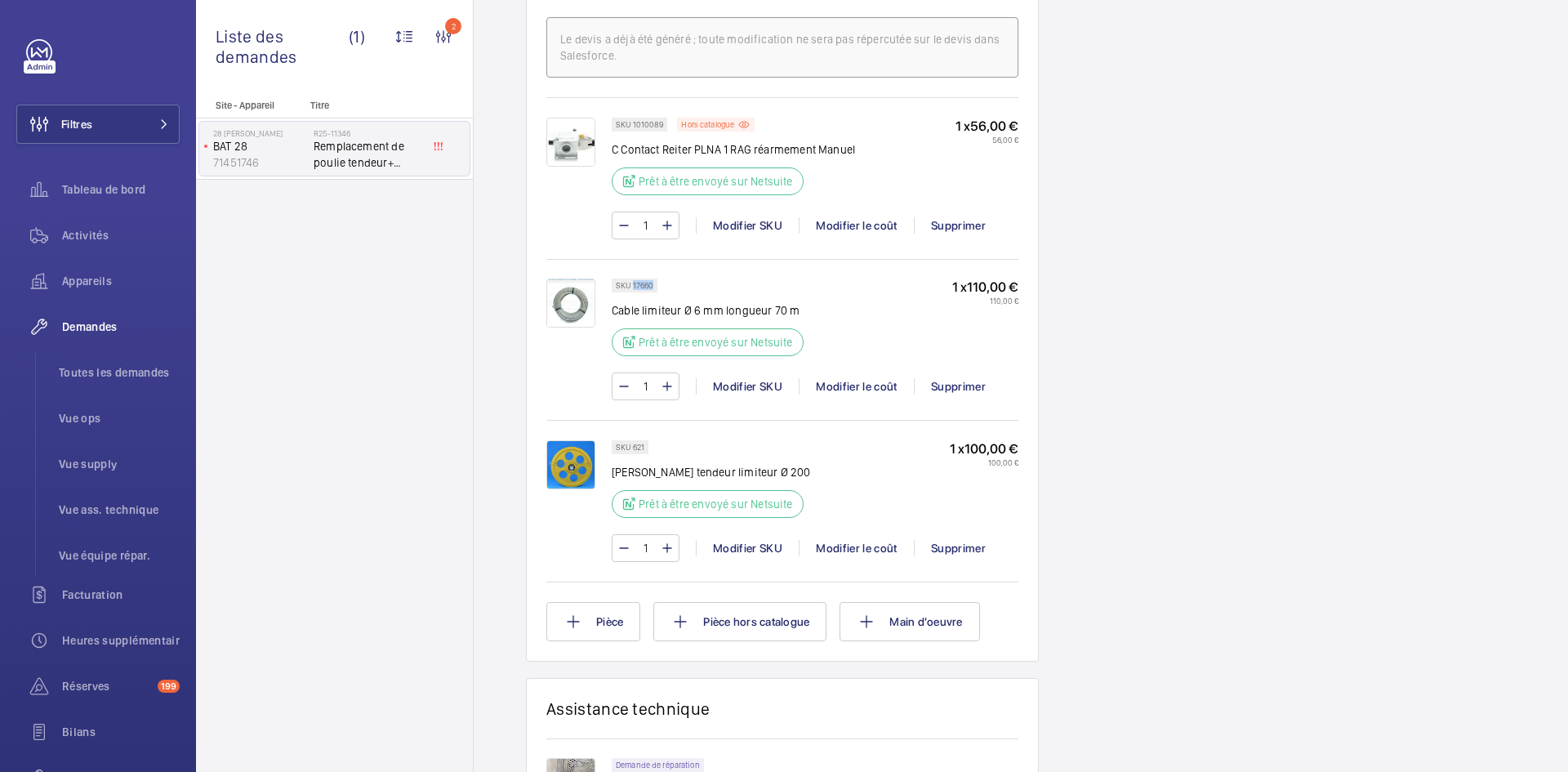
drag, startPoint x: 654, startPoint y: 281, endPoint x: 632, endPoint y: 285, distance: 22.4
click at [632, 285] on div "SKU 17660" at bounding box center [635, 285] width 46 height 14
copy p "17660"
drag, startPoint x: 644, startPoint y: 443, endPoint x: 635, endPoint y: 443, distance: 9.0
click at [635, 443] on div "SKU 621" at bounding box center [630, 447] width 37 height 14
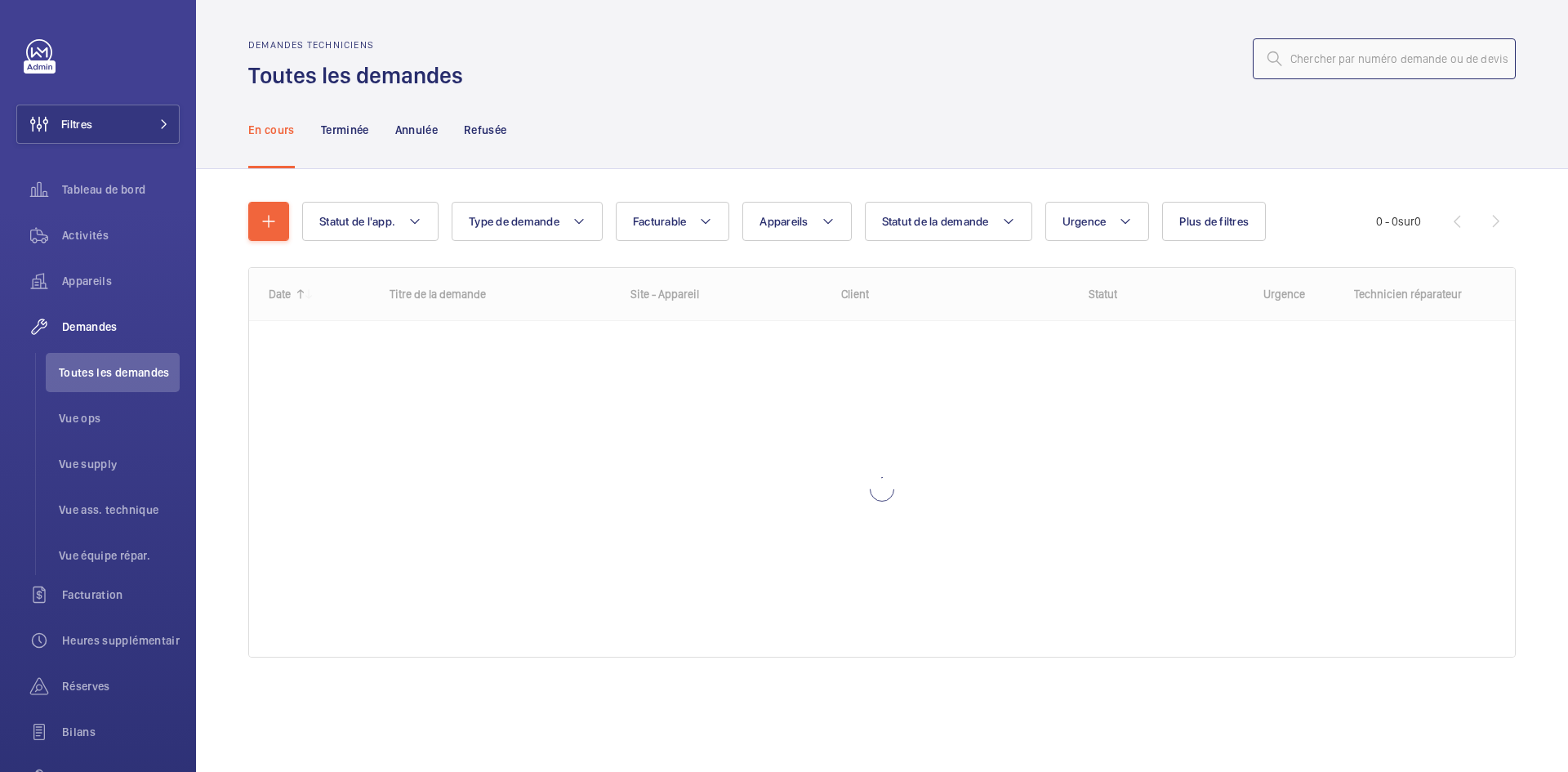
click at [1361, 63] on input "text" at bounding box center [1384, 59] width 263 height 41
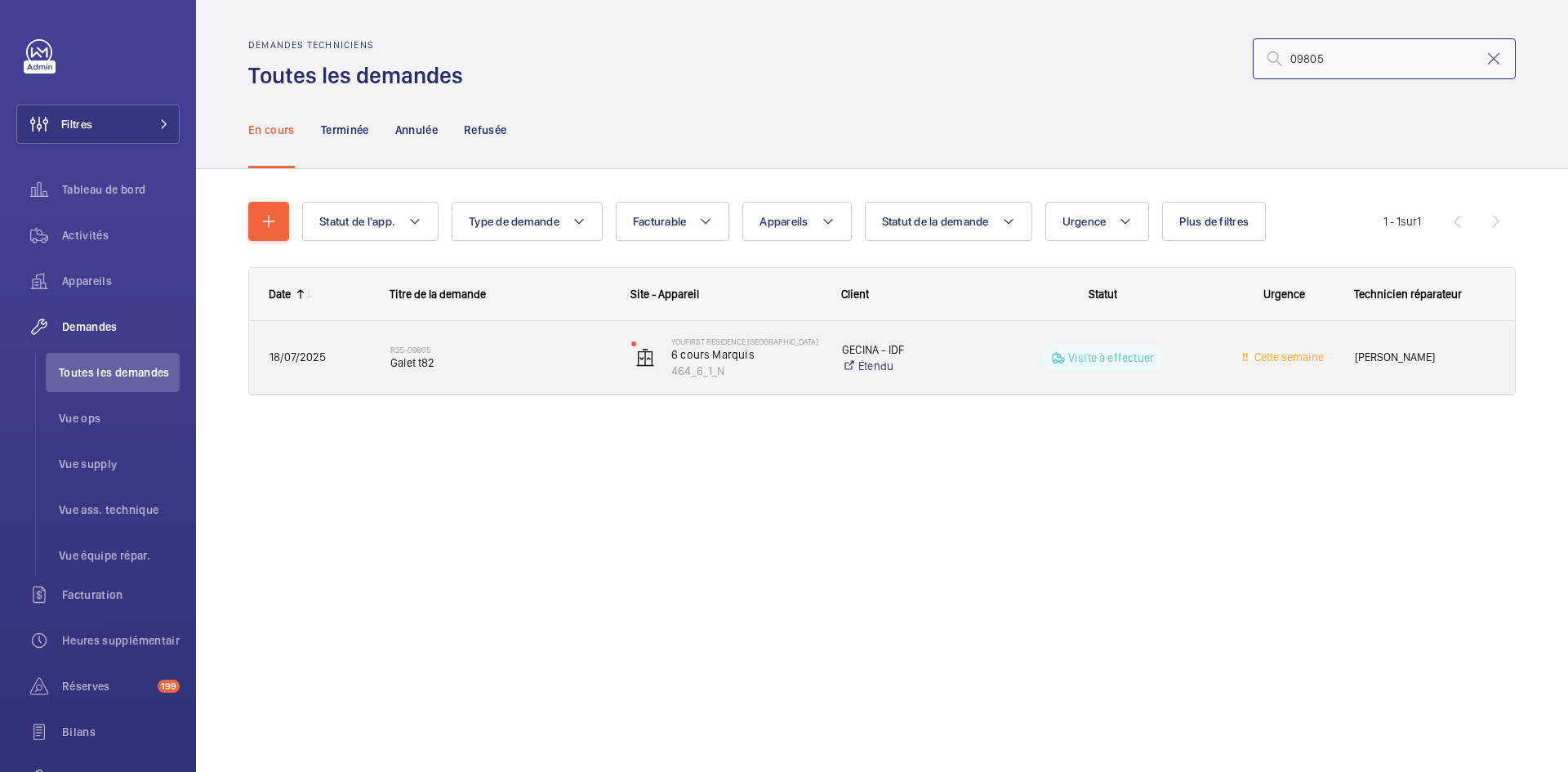
type input "09805"
click at [333, 356] on span "18/07/2025" at bounding box center [319, 357] width 100 height 19
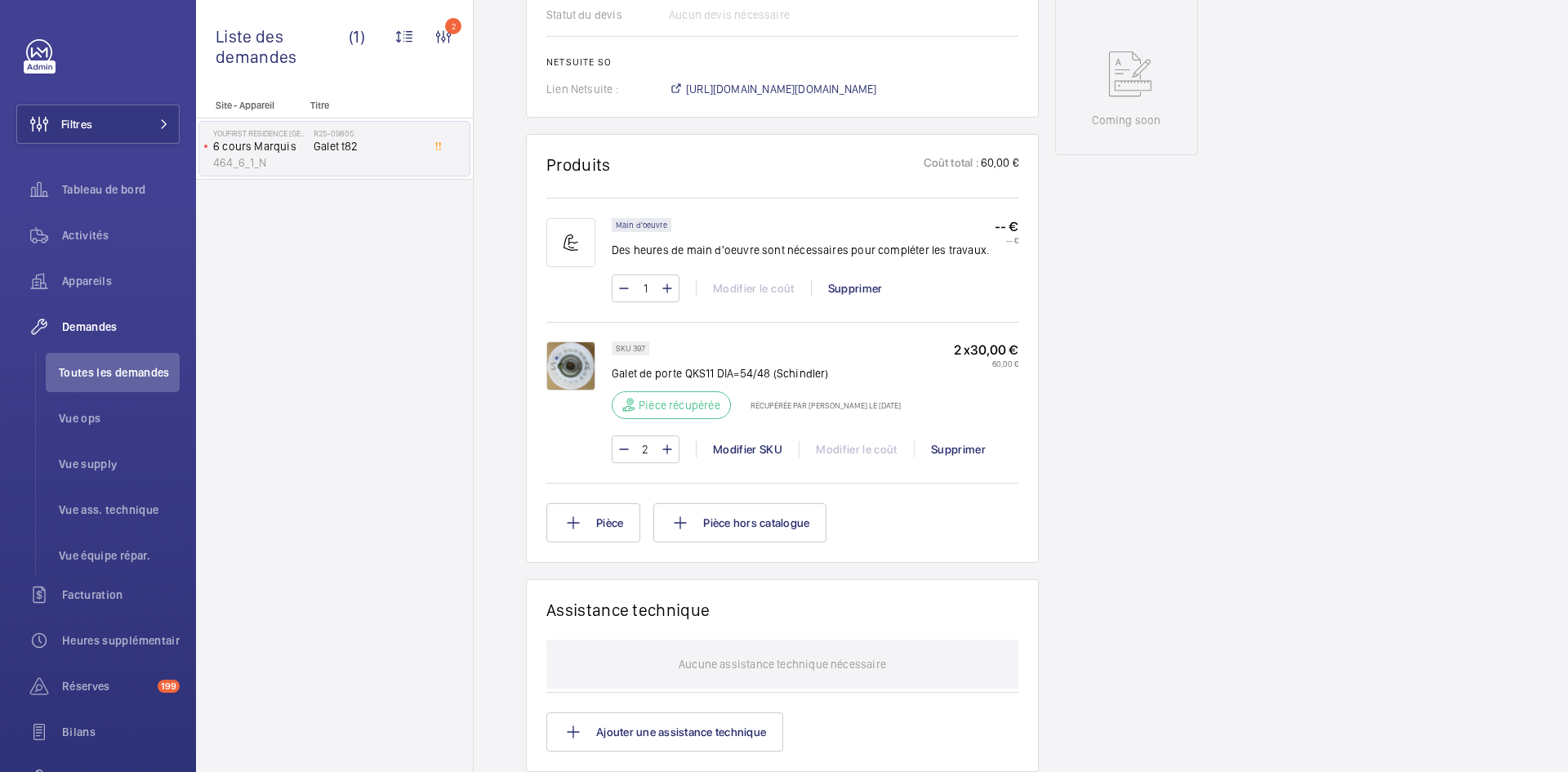
scroll to position [816, 0]
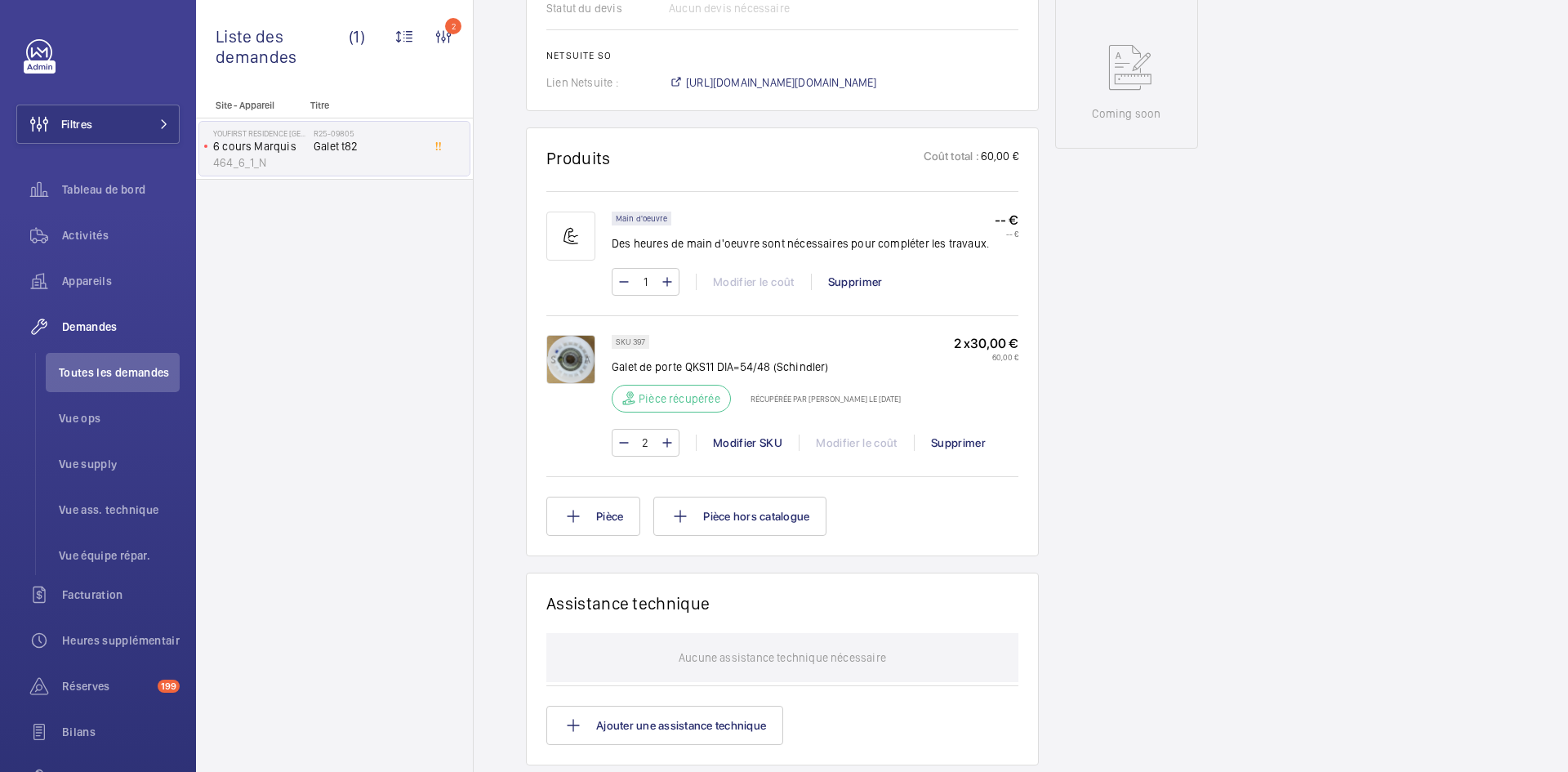
click at [572, 359] on img at bounding box center [571, 360] width 49 height 49
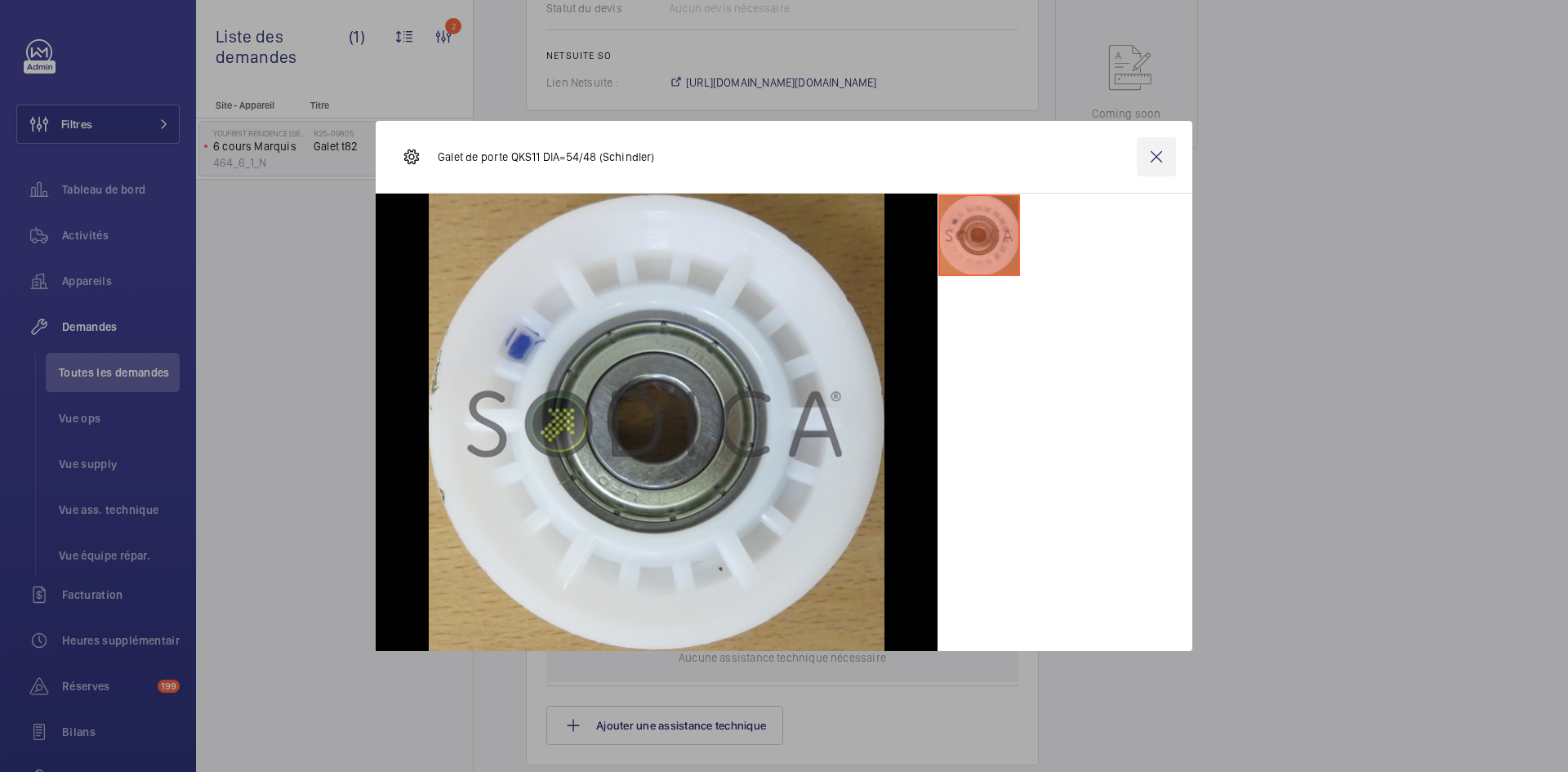
click at [1156, 155] on wm-front-icon-button at bounding box center [1156, 157] width 40 height 40
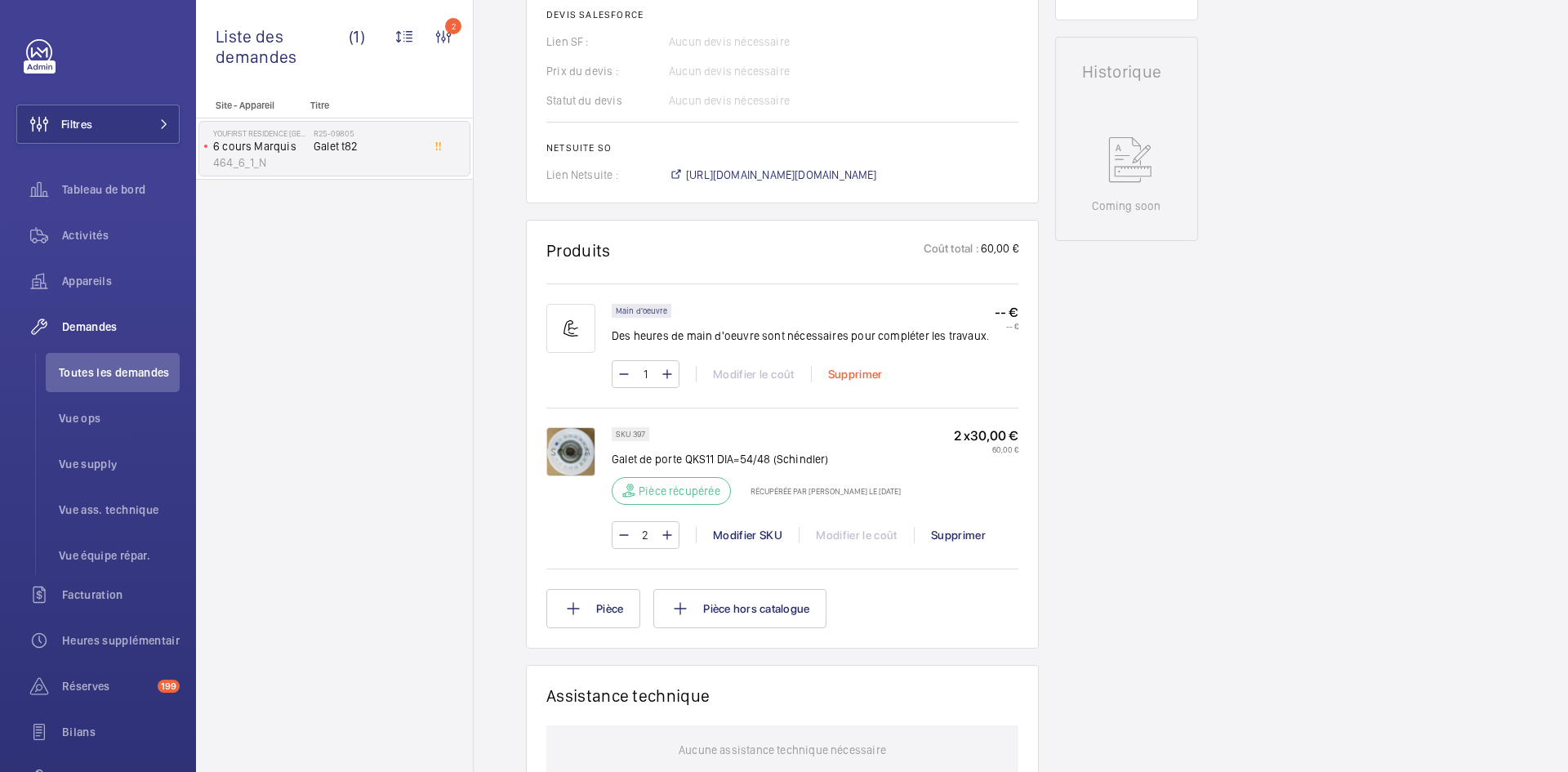
scroll to position [735, 0]
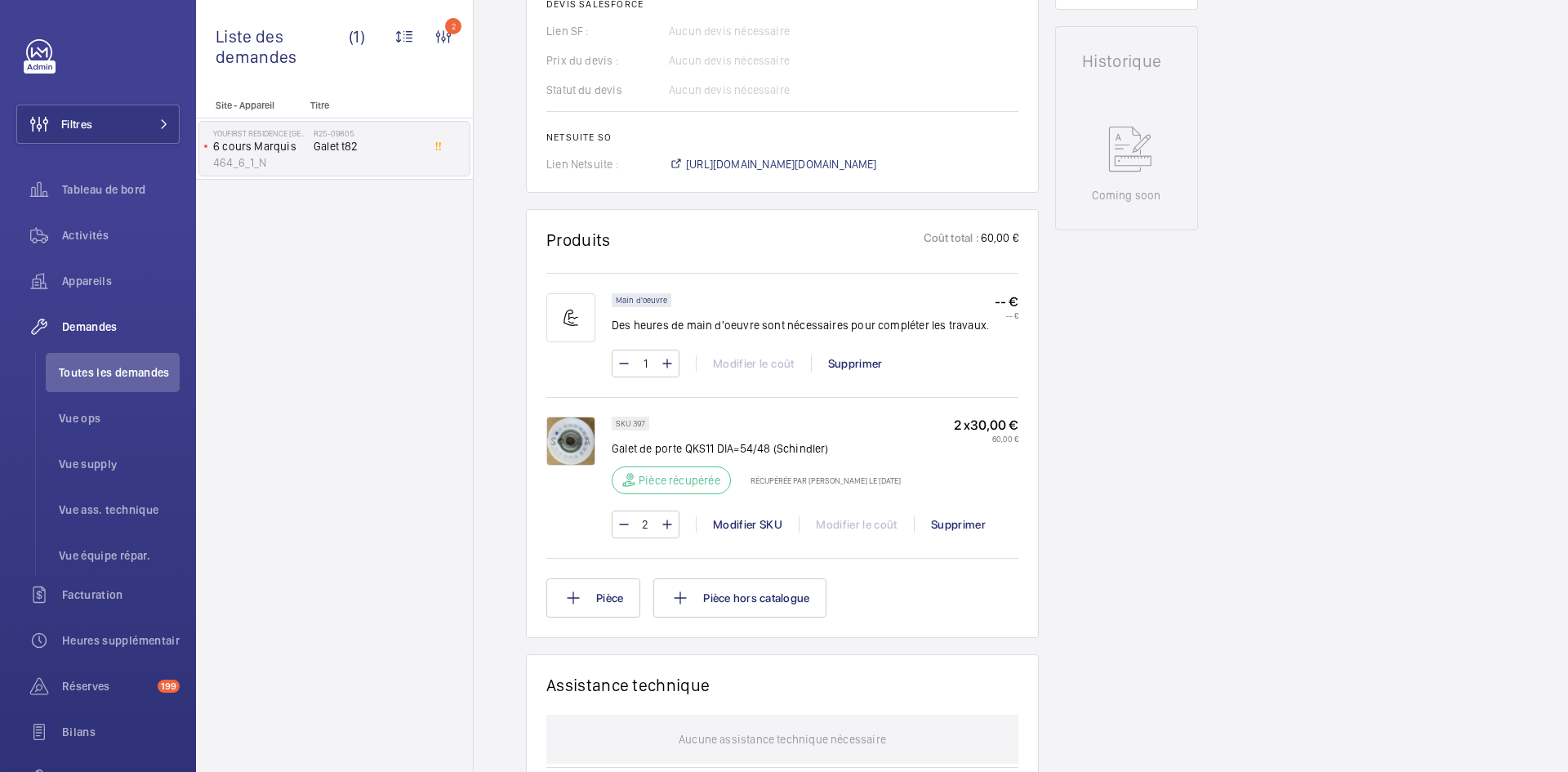
click at [566, 438] on img at bounding box center [571, 441] width 49 height 49
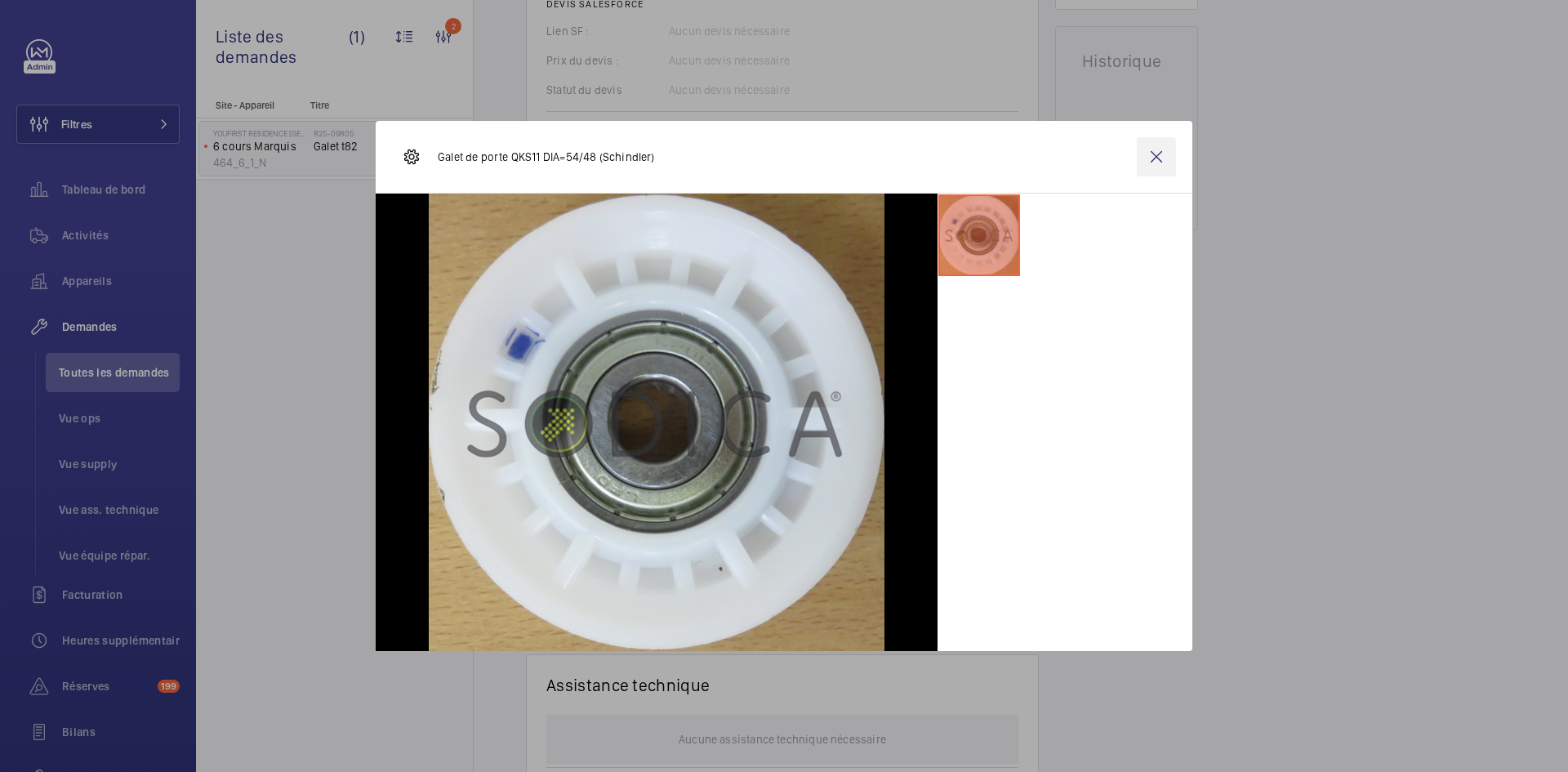
click at [1158, 156] on wm-front-icon-button at bounding box center [1156, 157] width 40 height 40
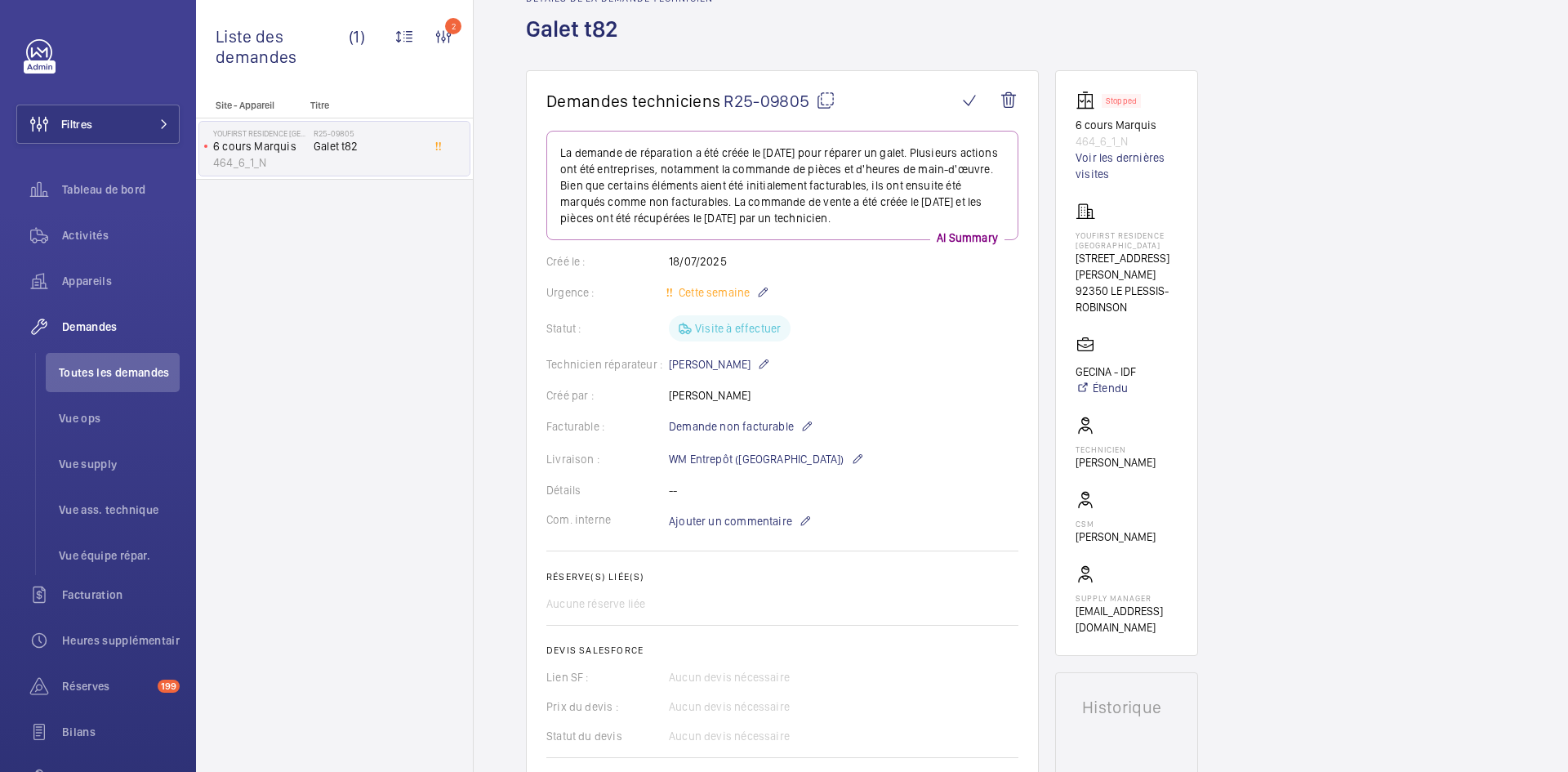
scroll to position [0, 0]
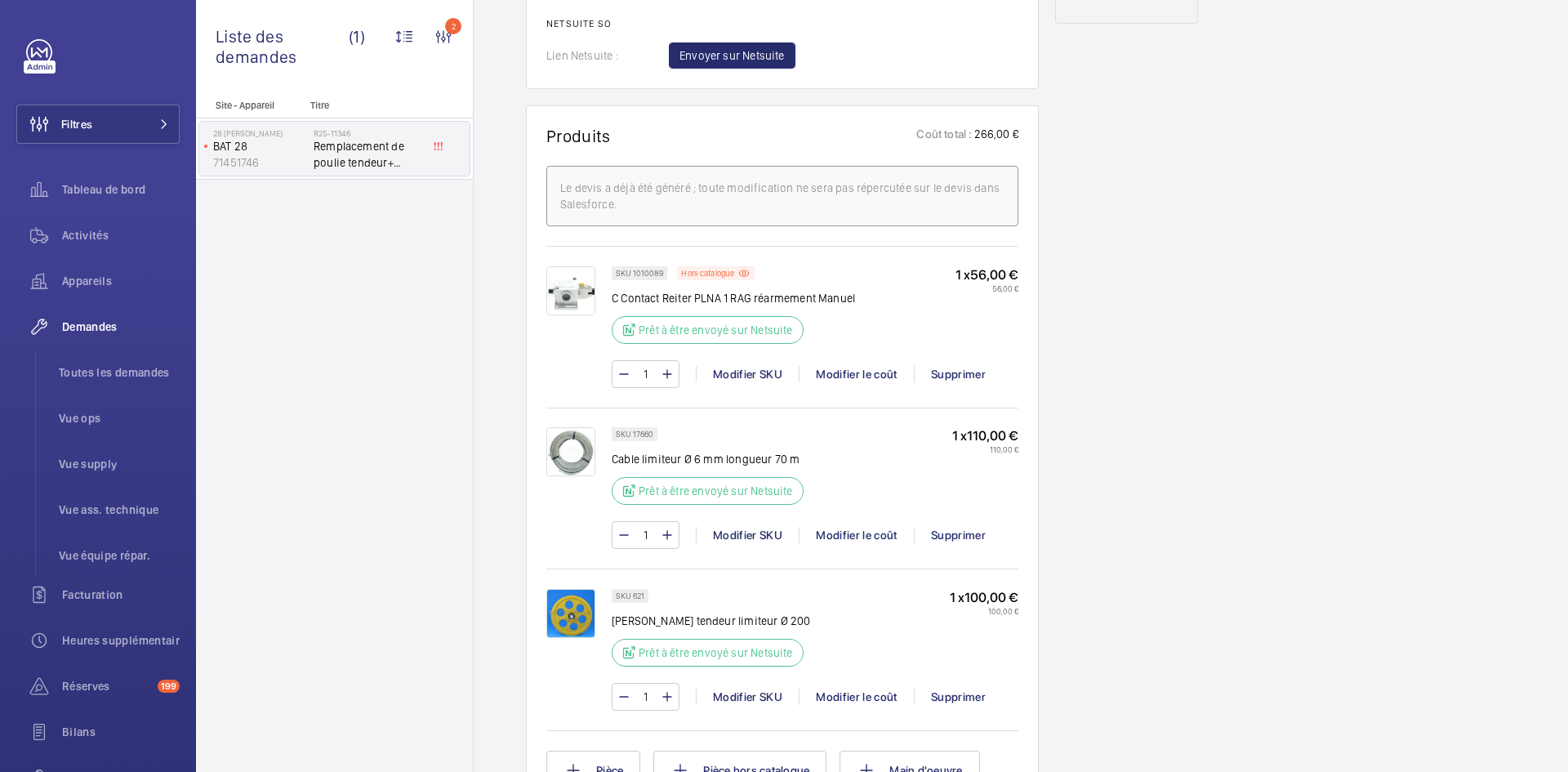
scroll to position [980, 0]
drag, startPoint x: 645, startPoint y: 594, endPoint x: 632, endPoint y: 594, distance: 13.0
click at [632, 594] on div "SKU 621" at bounding box center [630, 593] width 37 height 14
copy p "621"
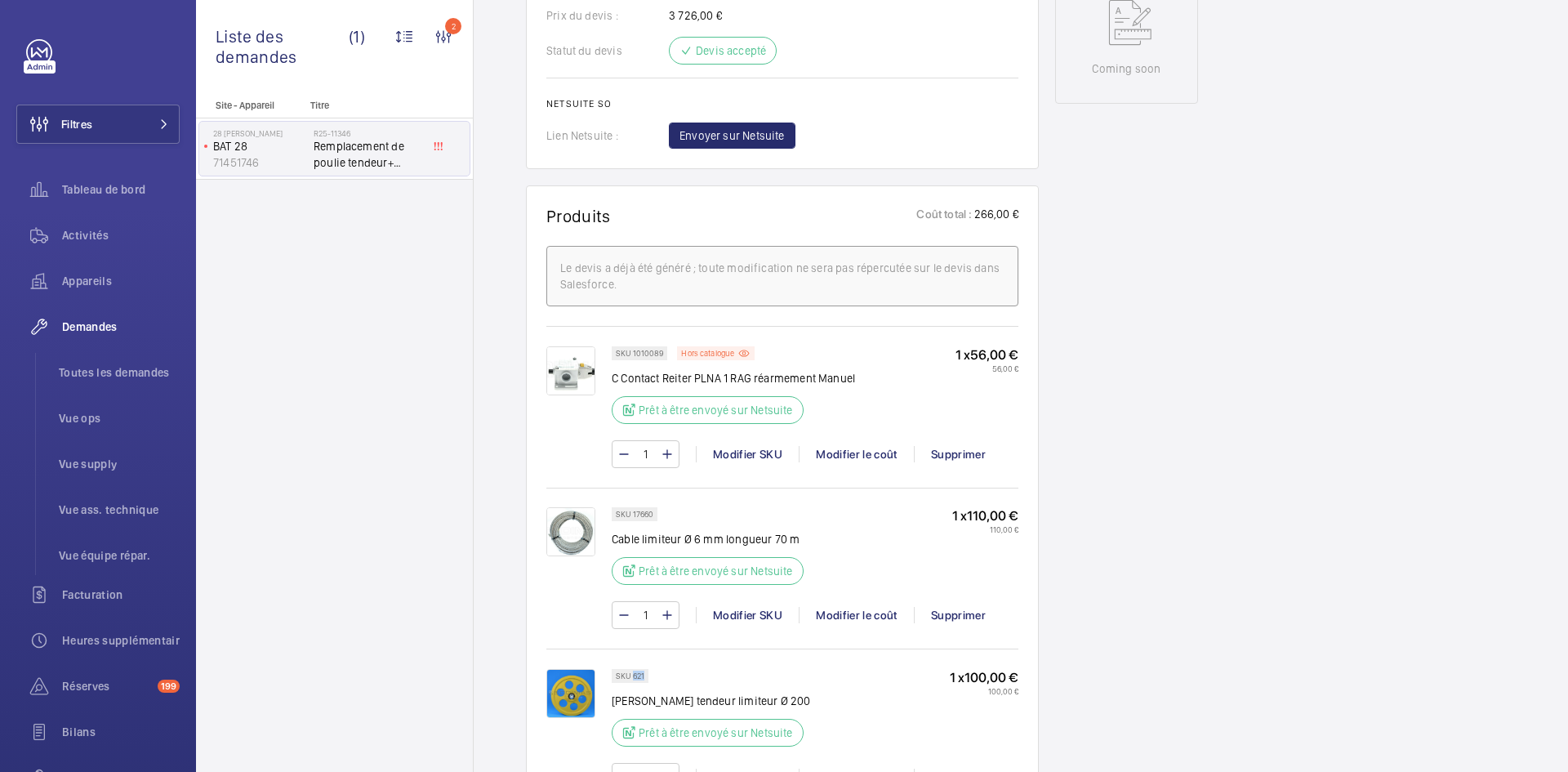
scroll to position [1062, 0]
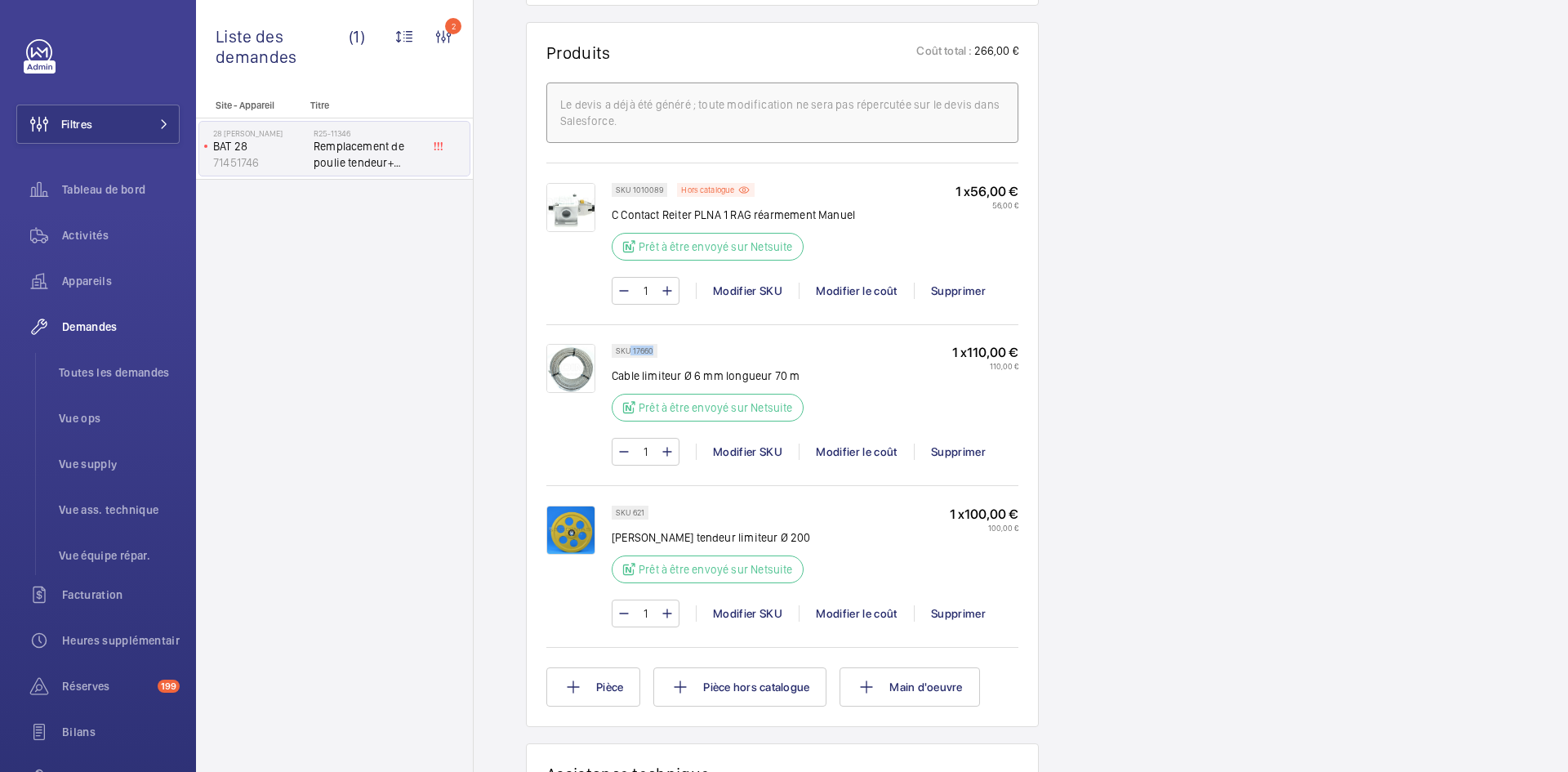
drag, startPoint x: 654, startPoint y: 348, endPoint x: 631, endPoint y: 350, distance: 23.1
click at [631, 350] on div "SKU 17660" at bounding box center [635, 351] width 46 height 14
copy p "17660"
drag, startPoint x: 649, startPoint y: 513, endPoint x: 630, endPoint y: 514, distance: 19.0
click at [630, 514] on div "SKU 621" at bounding box center [630, 512] width 37 height 14
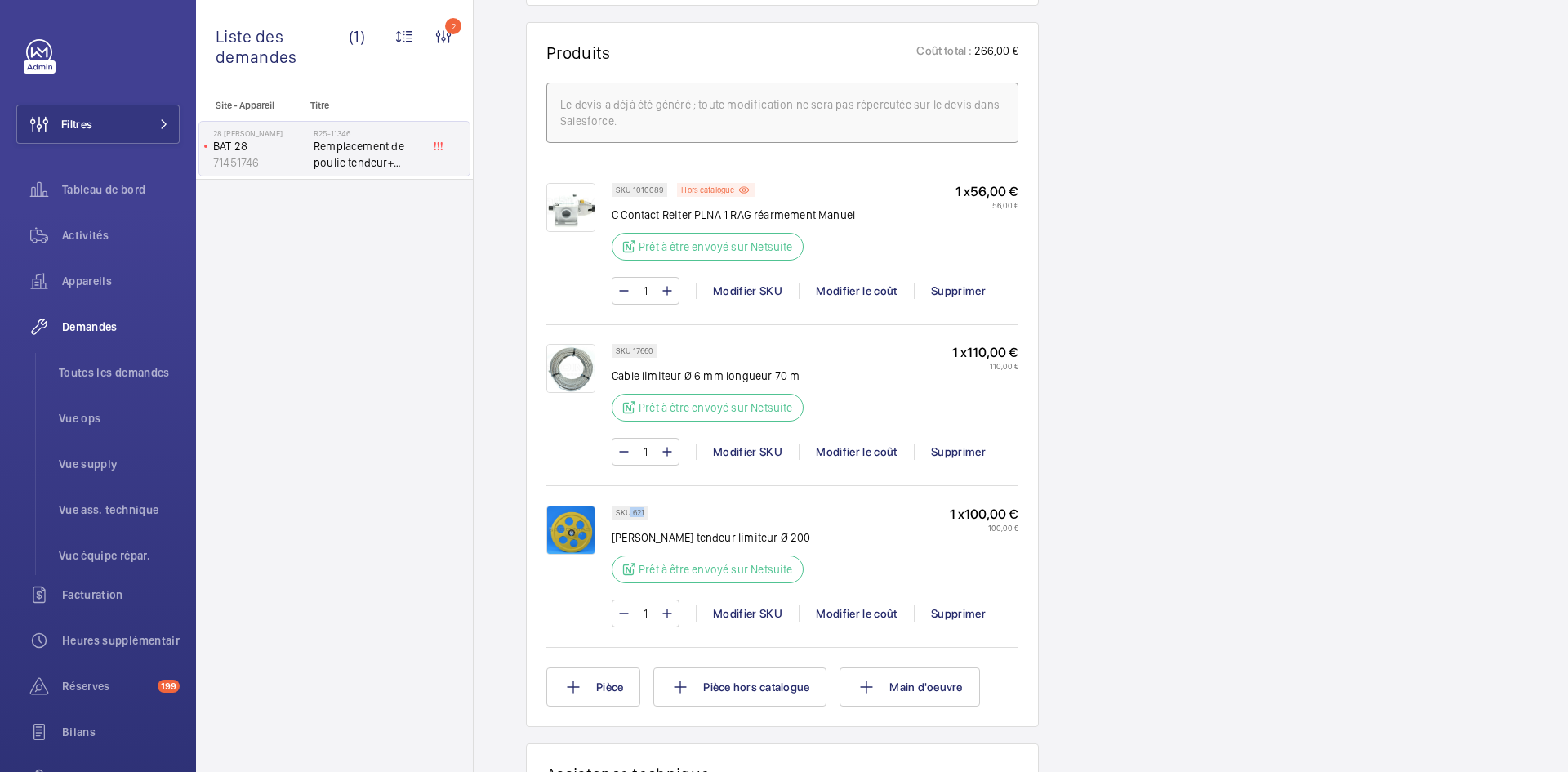
copy p "621"
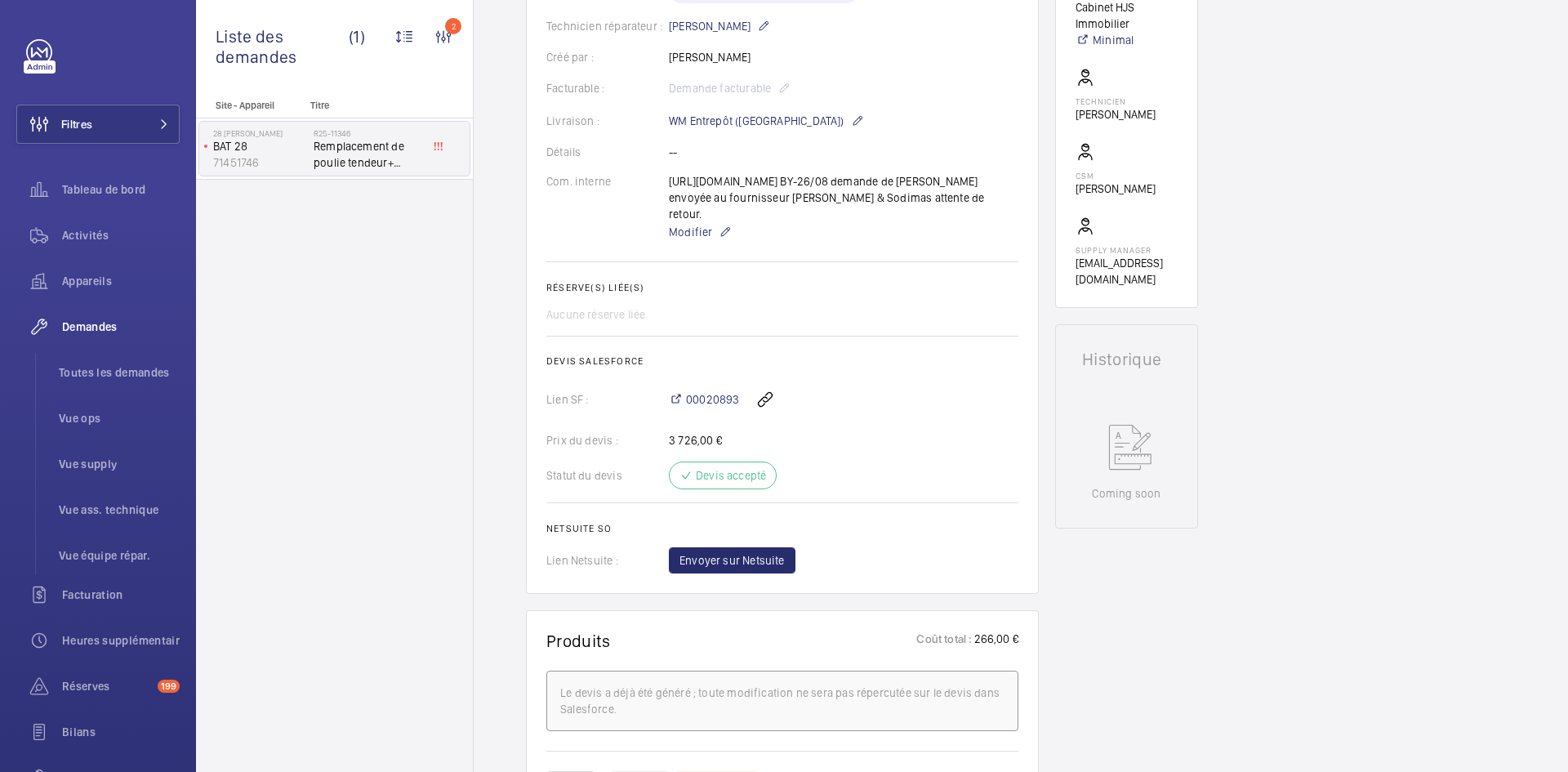
scroll to position [490, 0]
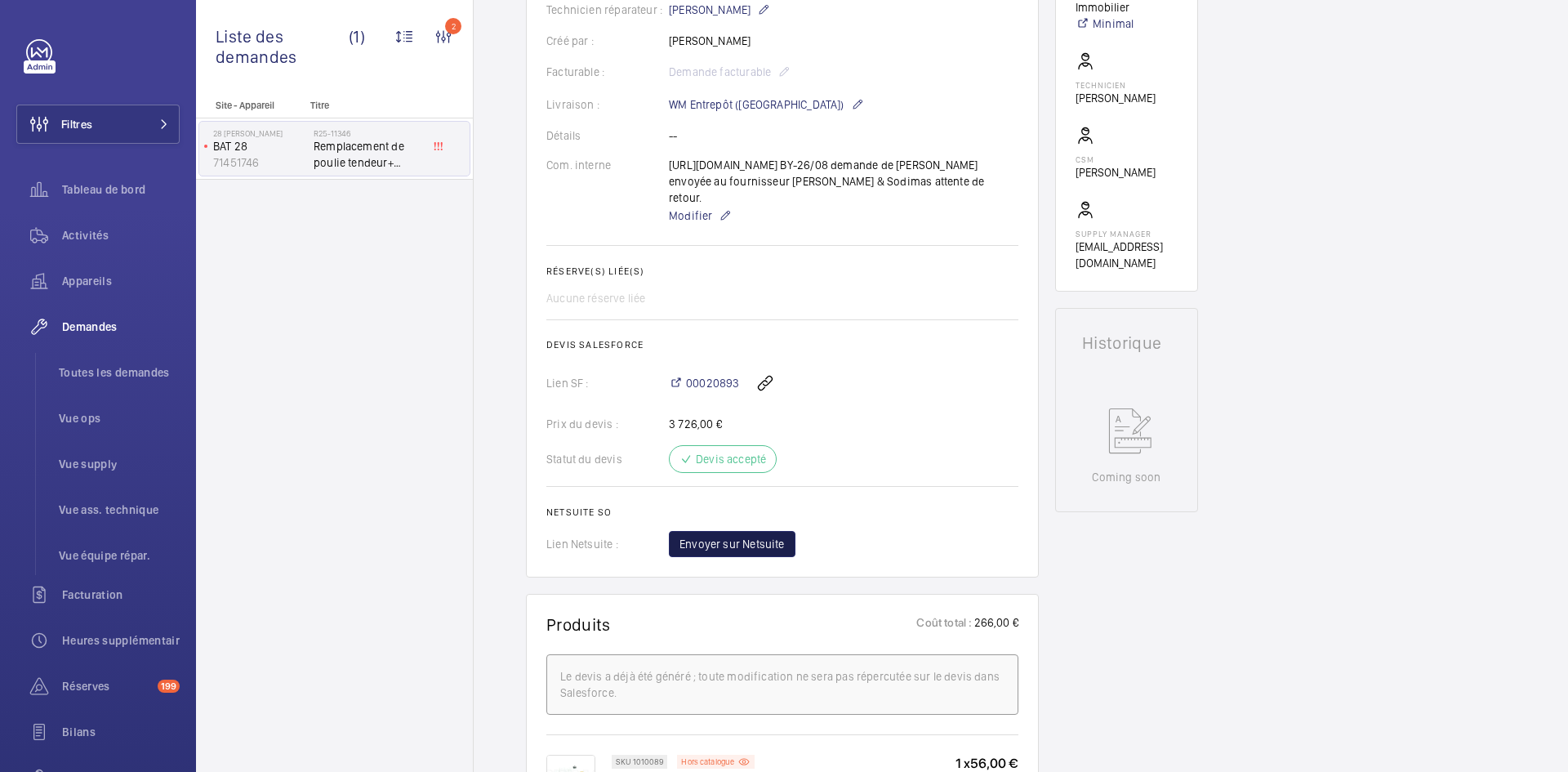
click at [750, 543] on span "Envoyer sur Netsuite" at bounding box center [733, 544] width 105 height 16
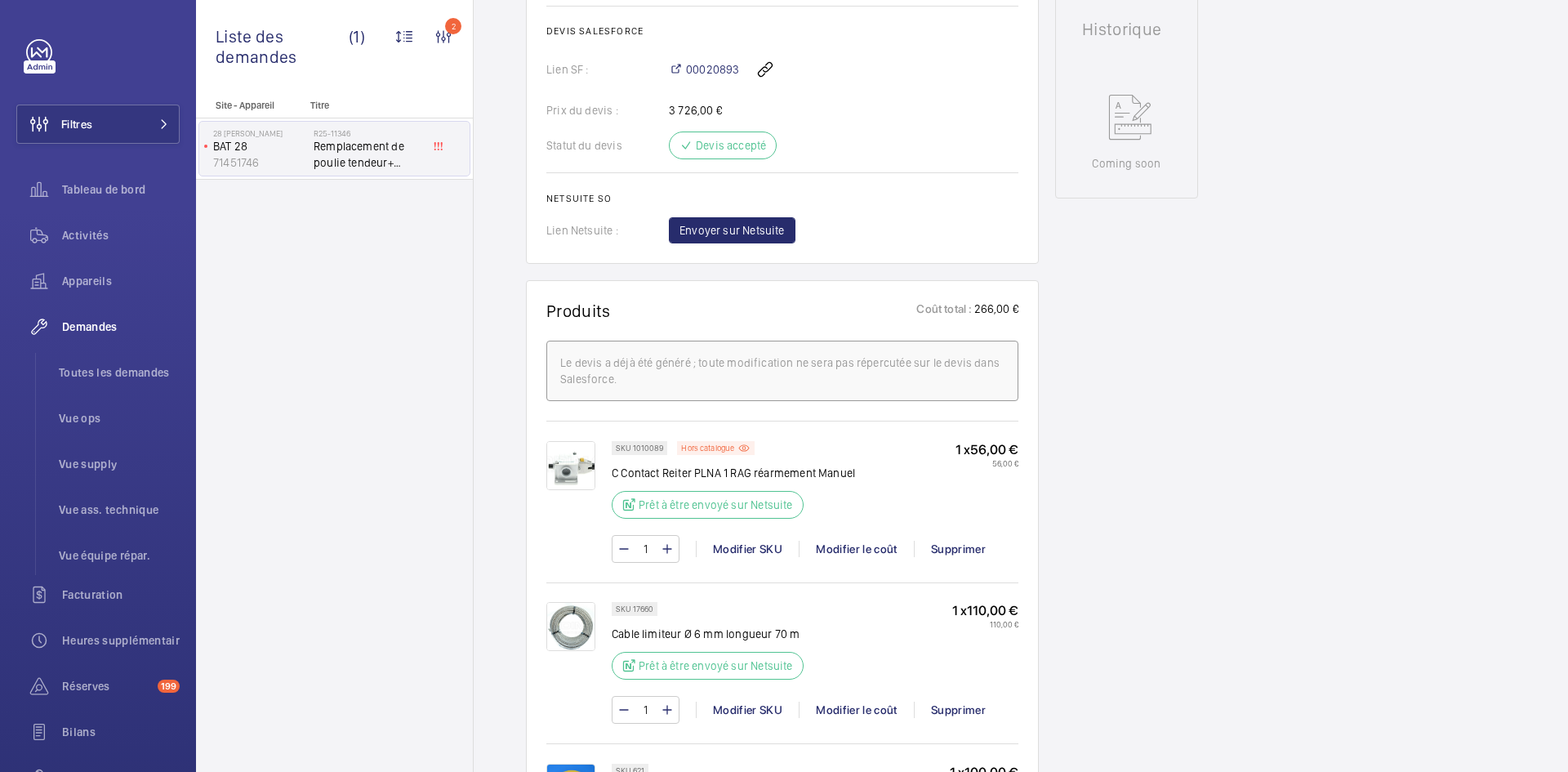
scroll to position [898, 0]
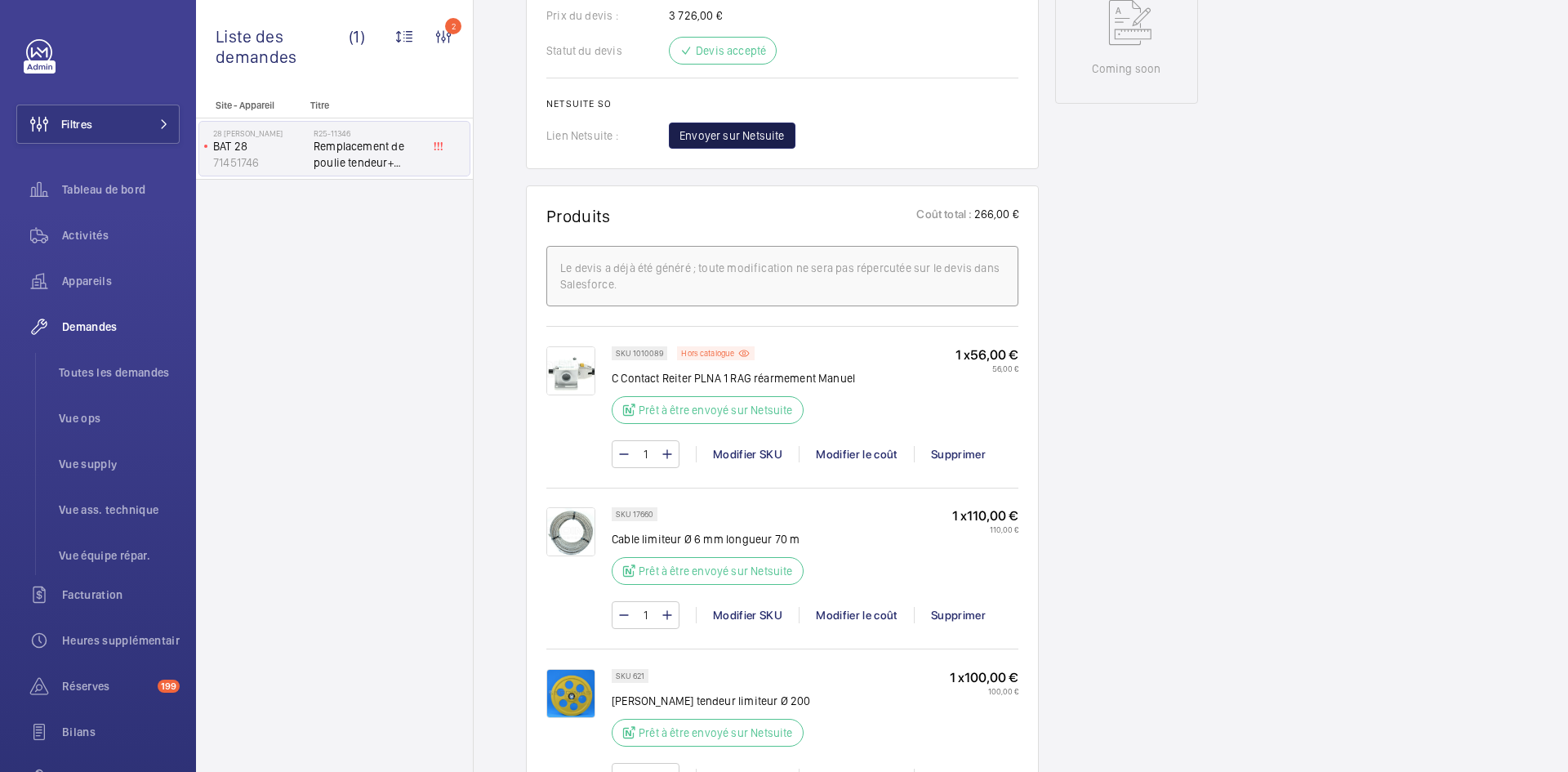
click at [710, 144] on button "Envoyer sur Netsuite" at bounding box center [733, 136] width 127 height 26
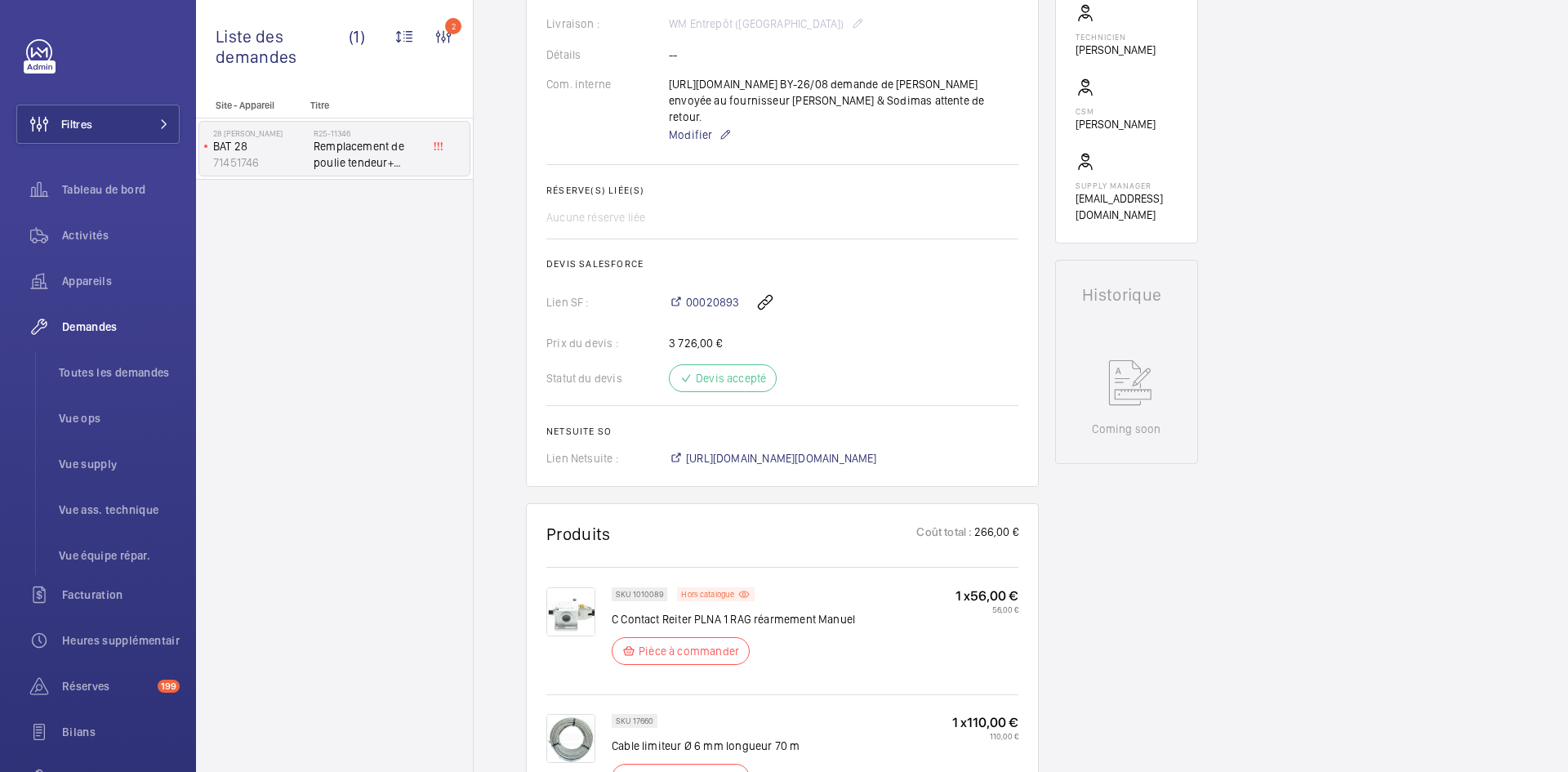
scroll to position [539, 0]
click at [877, 459] on span "https://6461500.app.netsuite.com/app/accounting/transactions/salesord.nl?id=294…" at bounding box center [781, 458] width 191 height 16
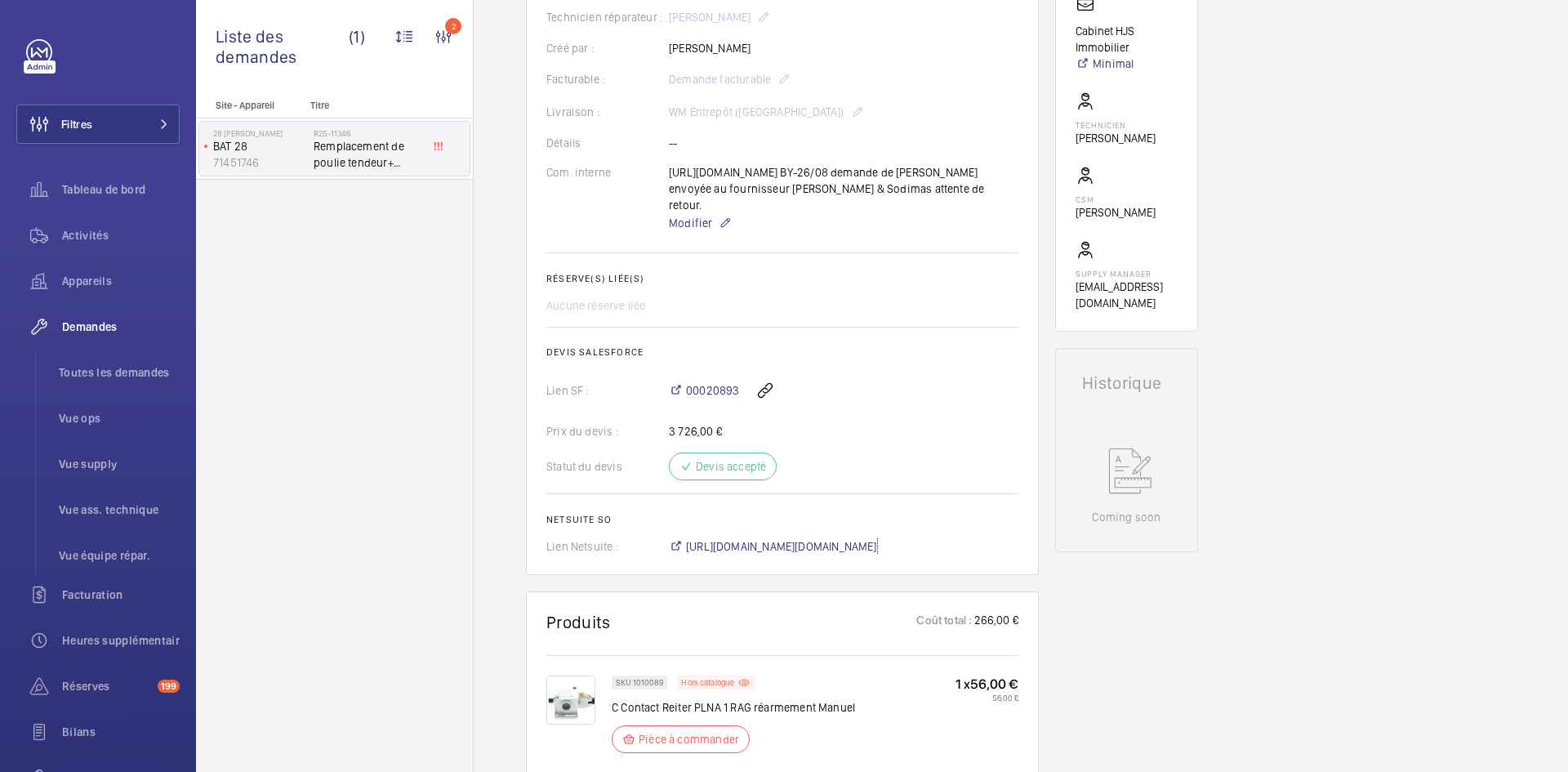
scroll to position [294, 0]
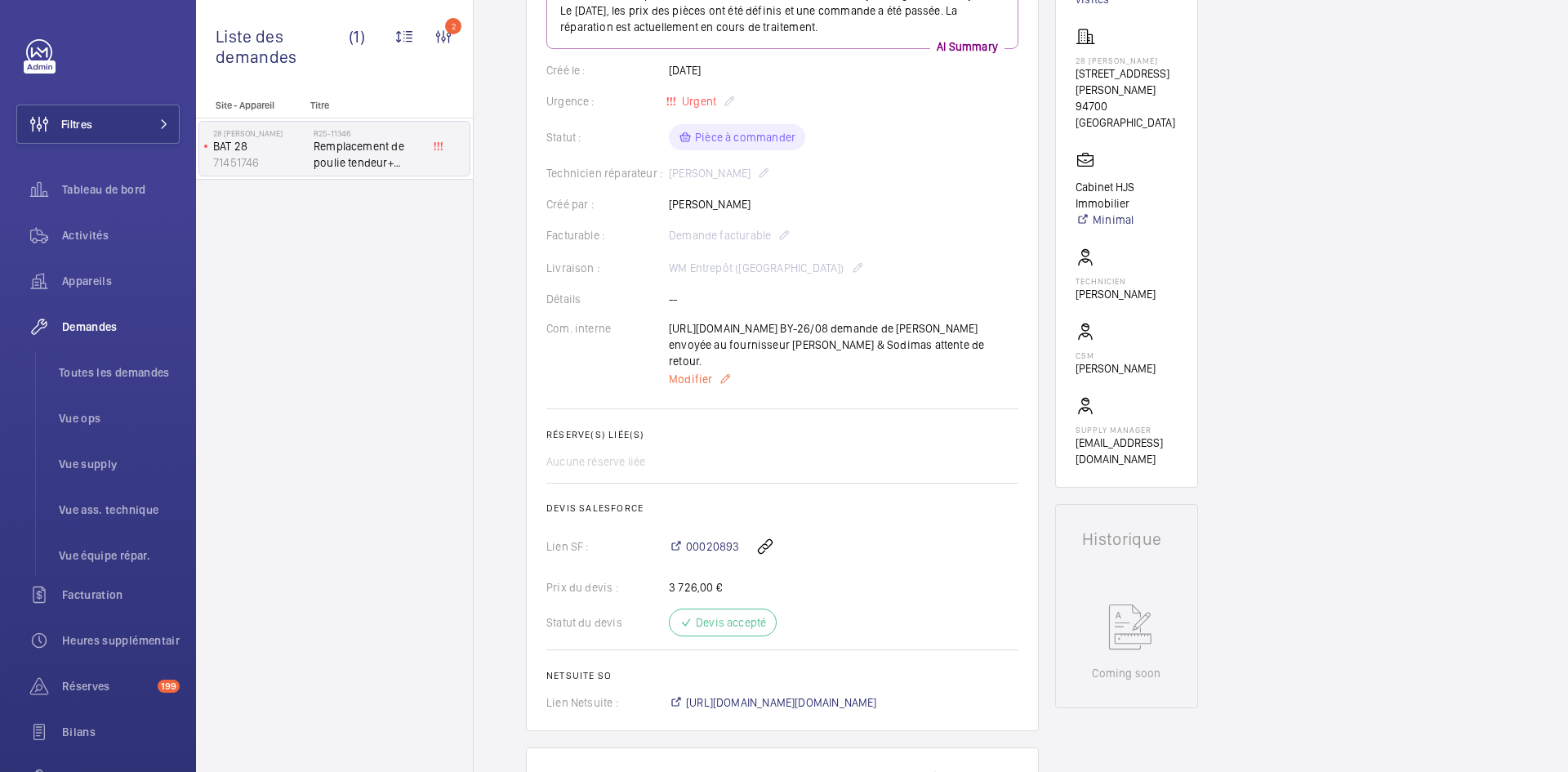
click at [691, 381] on span "Modifier" at bounding box center [691, 379] width 44 height 16
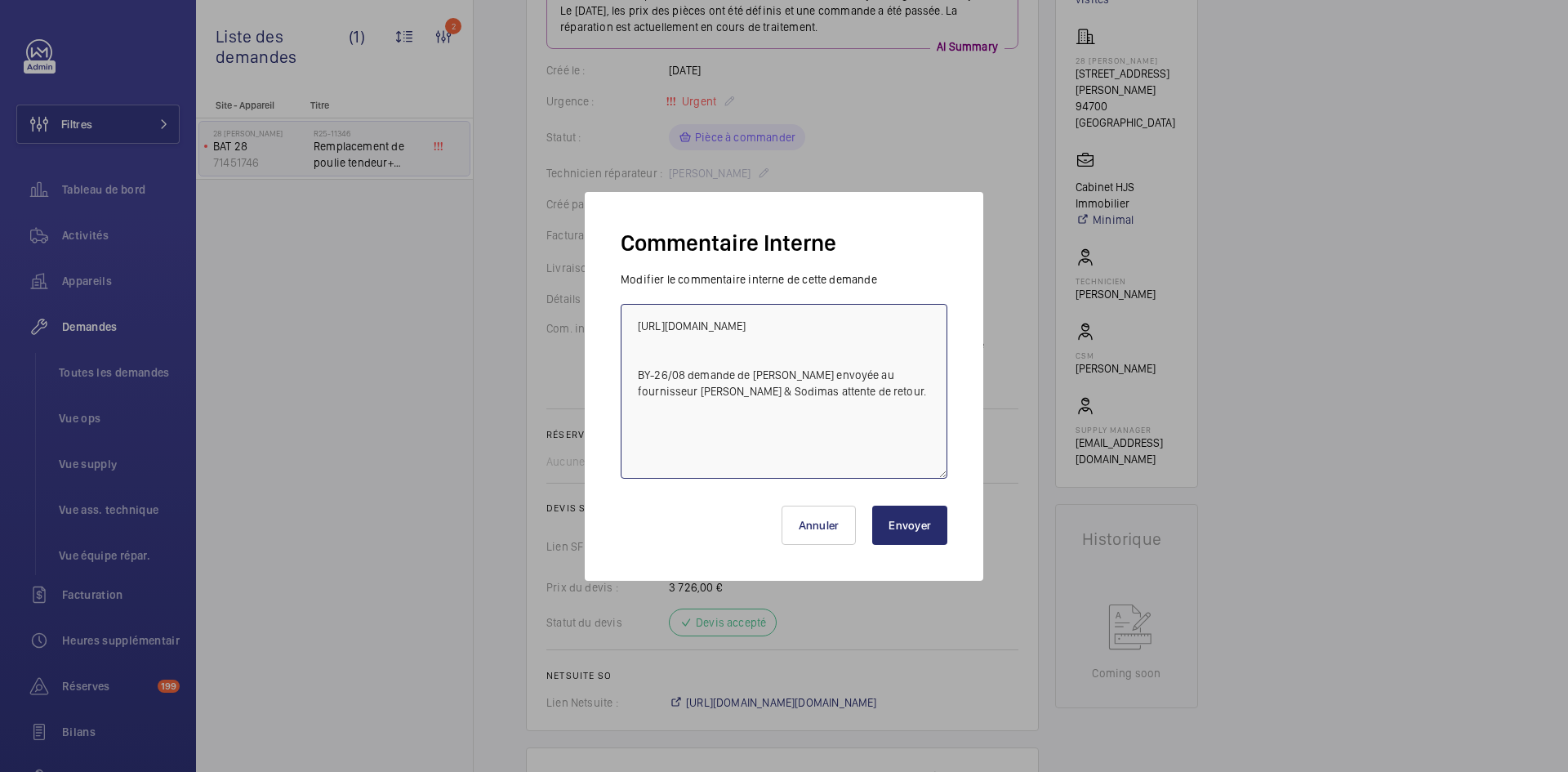
click at [630, 319] on textarea "https://my.sodimas.com/fr/c-contact-reiter-plna-1-rag-rearmement-annuel BY-26/0…" at bounding box center [784, 391] width 327 height 174
paste textarea "BY-27/08 commande effectuer chez le fournisseur Sodimas via le site livraison p…"
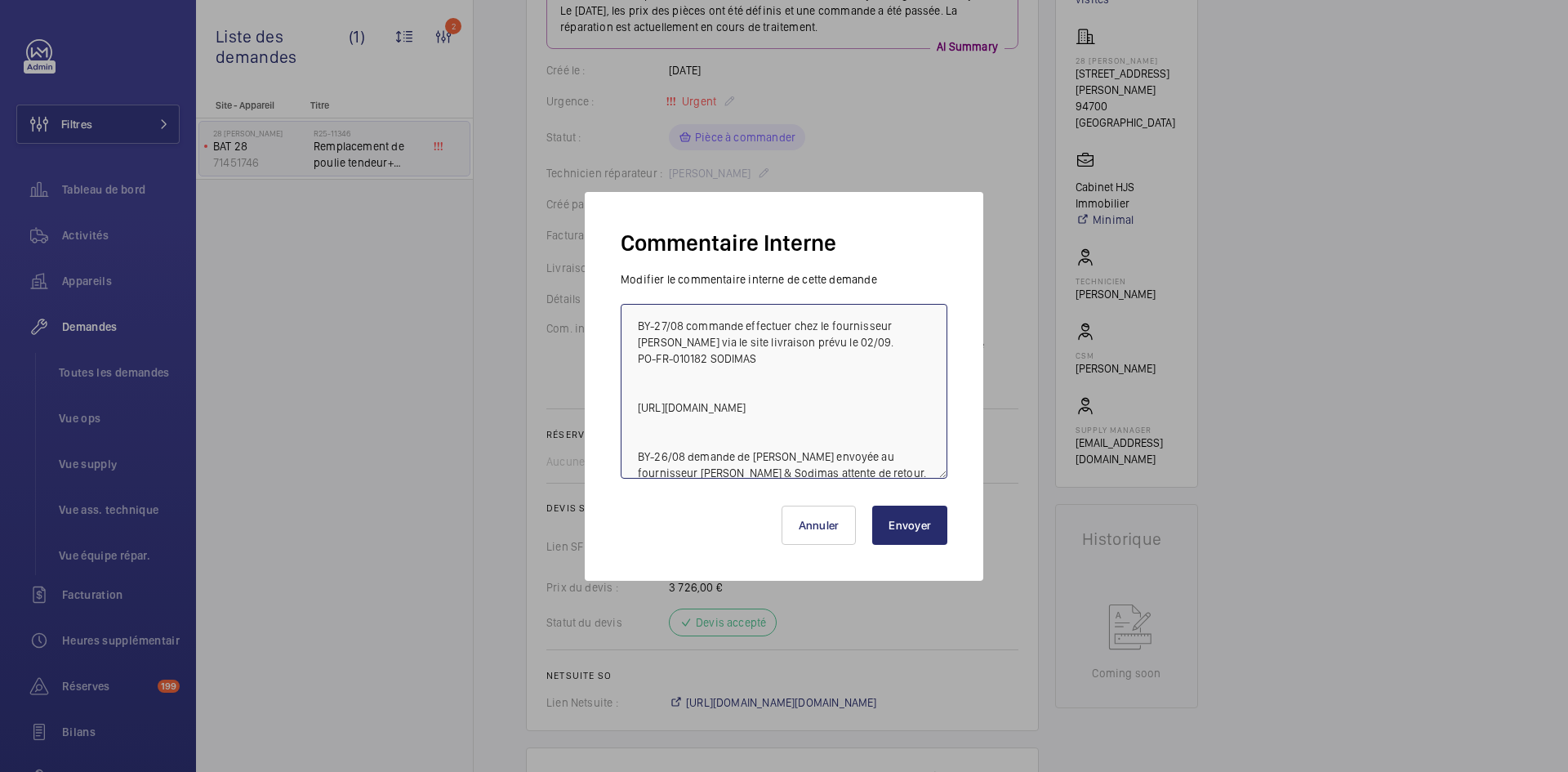
type textarea "BY-27/08 commande effectuer chez le fournisseur Sodimas via le site livraison p…"
click at [920, 518] on button "Envoyer" at bounding box center [910, 525] width 75 height 40
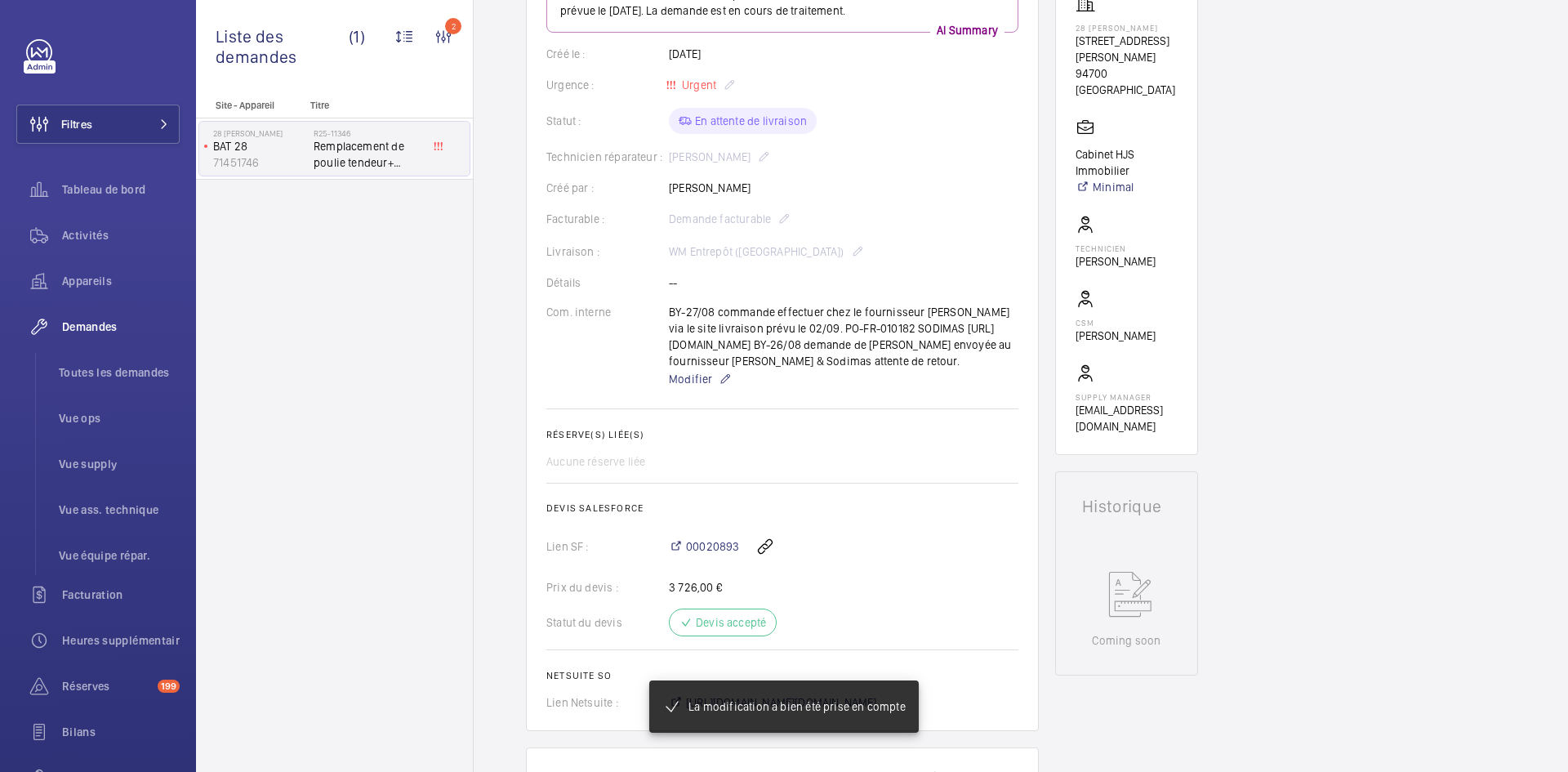
scroll to position [360, 0]
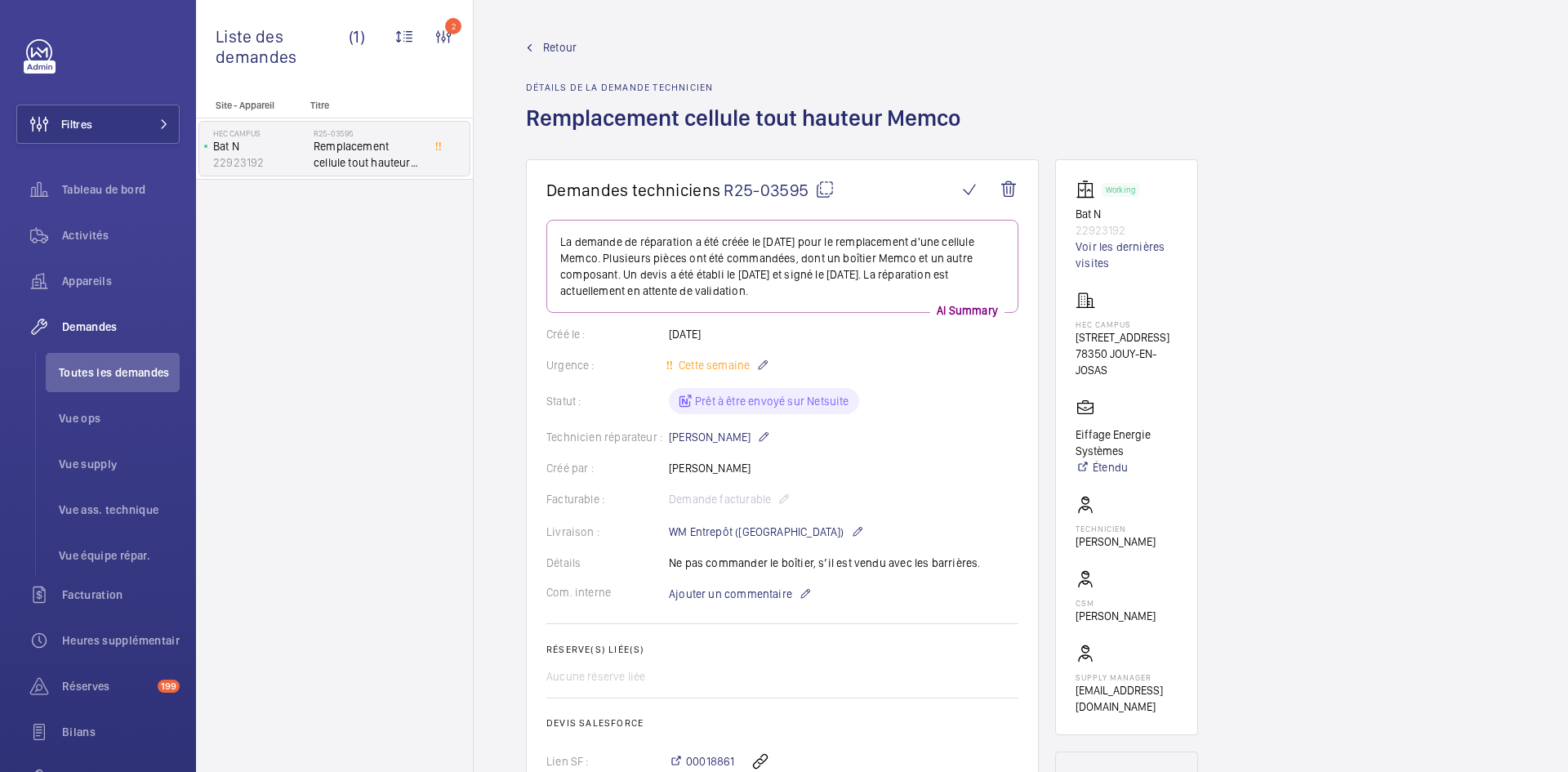
scroll to position [980, 0]
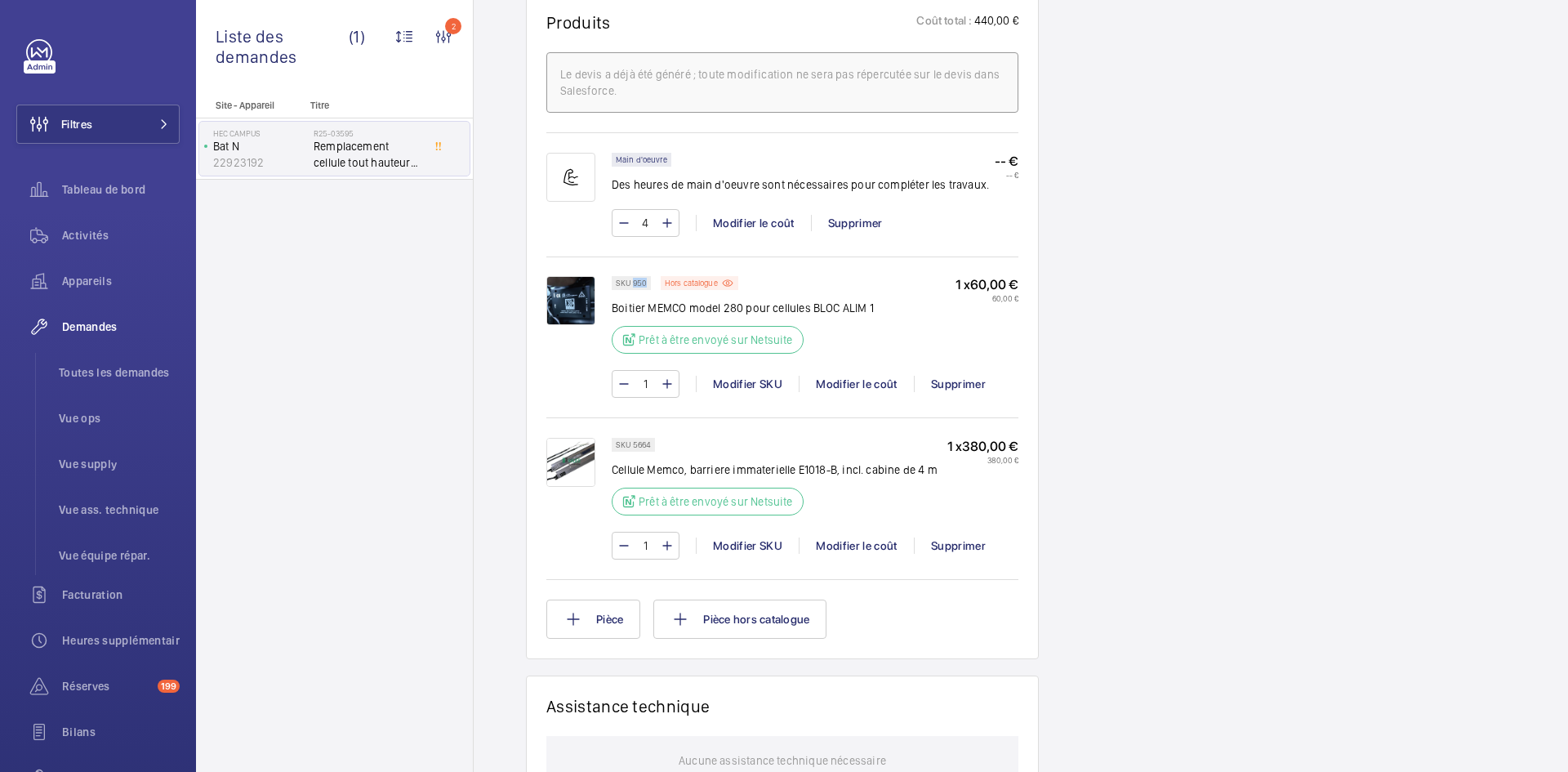
drag, startPoint x: 646, startPoint y: 280, endPoint x: 633, endPoint y: 281, distance: 13.0
click at [633, 281] on p "SKU 950" at bounding box center [631, 282] width 31 height 6
copy p "950"
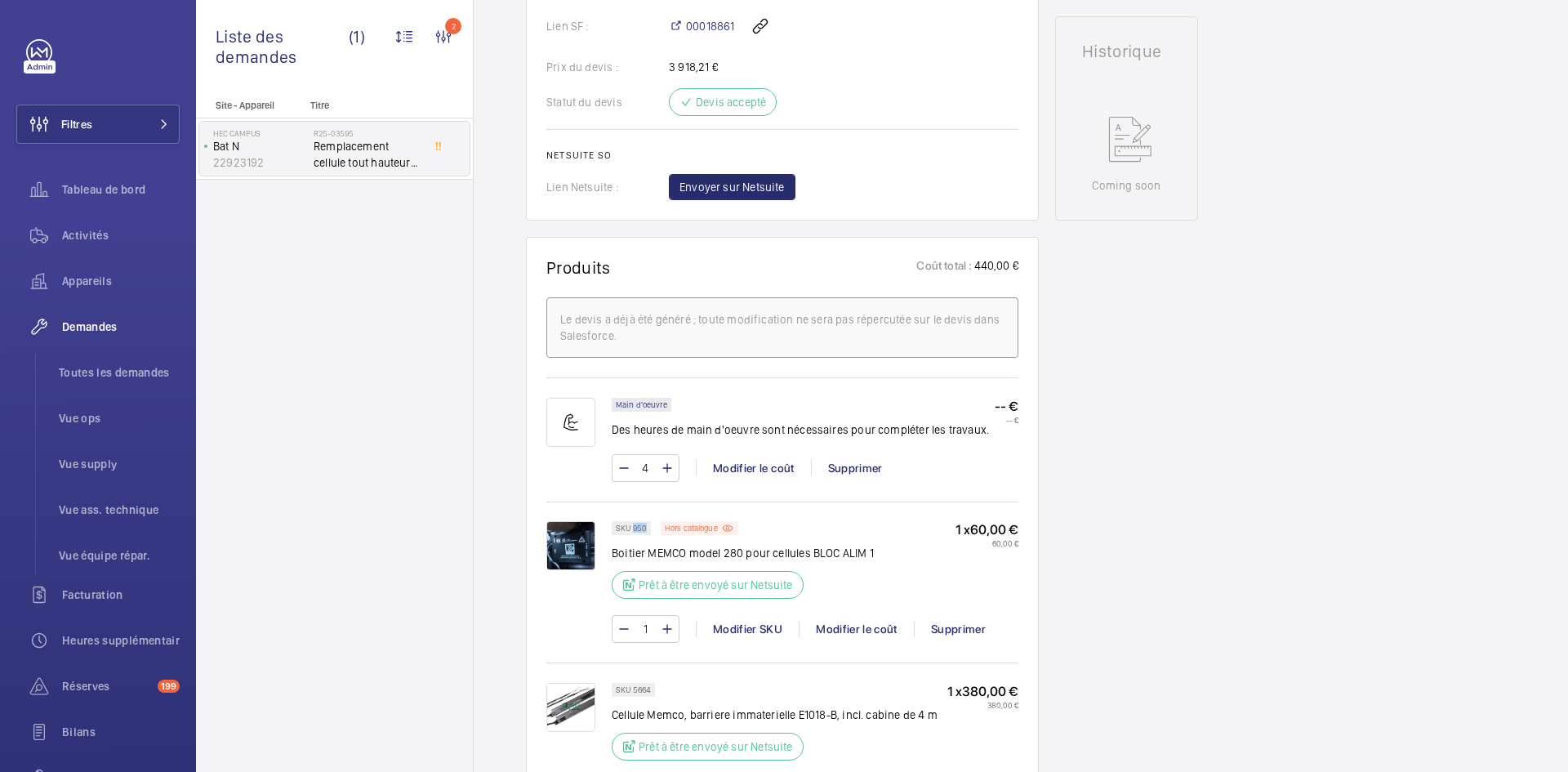
scroll to position [572, 0]
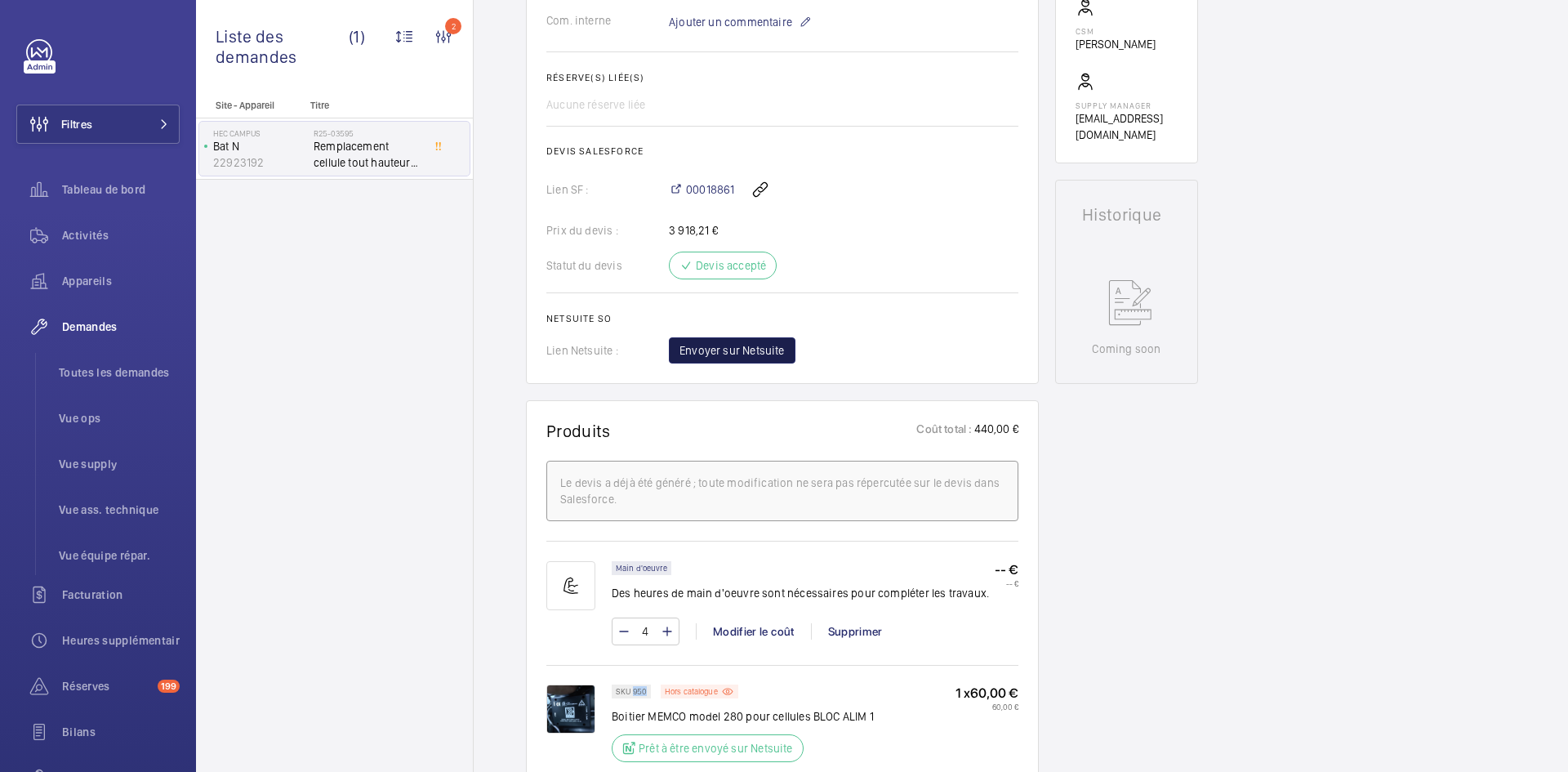
click at [769, 358] on span "Envoyer sur Netsuite" at bounding box center [733, 351] width 105 height 16
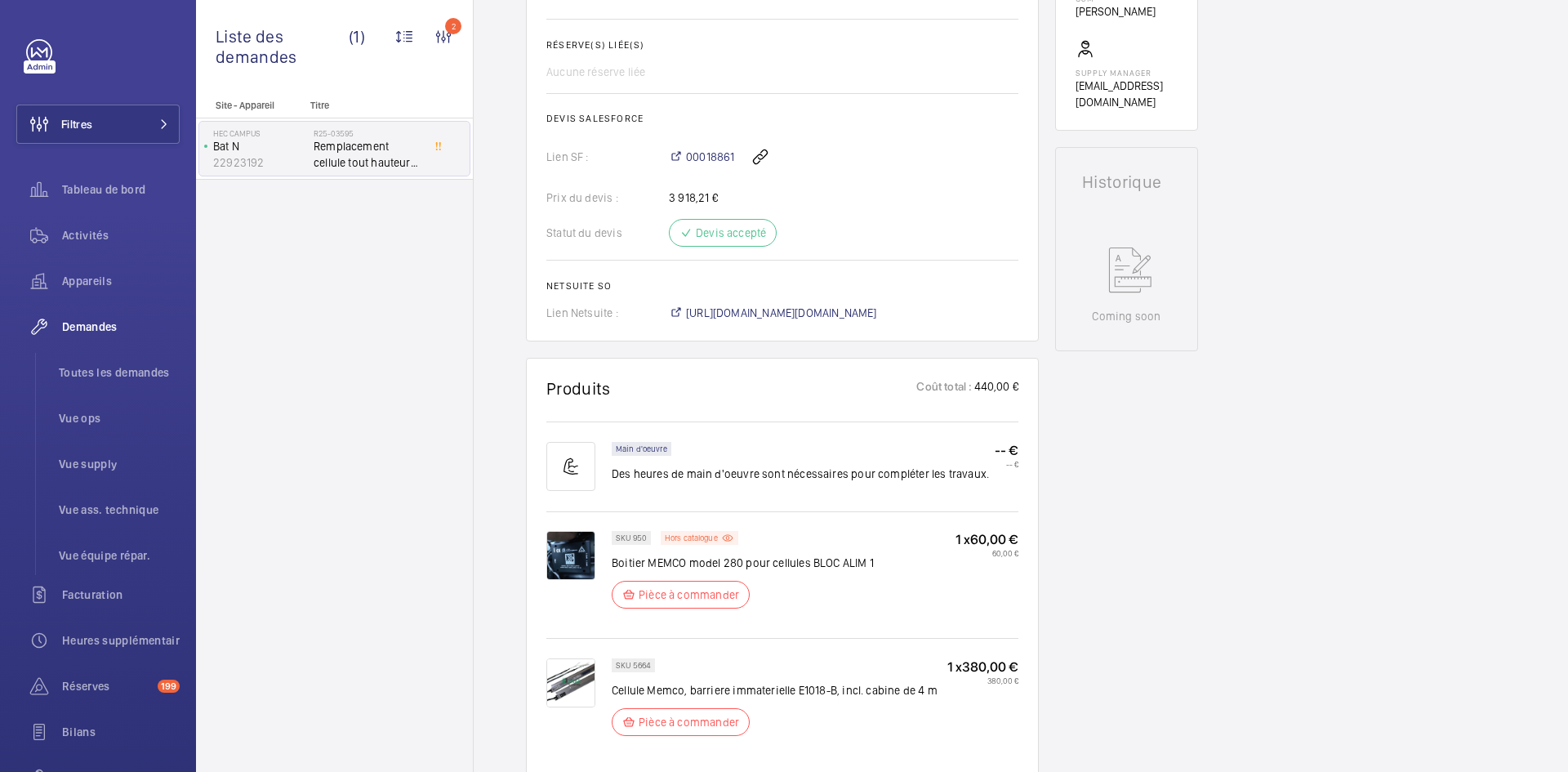
scroll to position [621, 0]
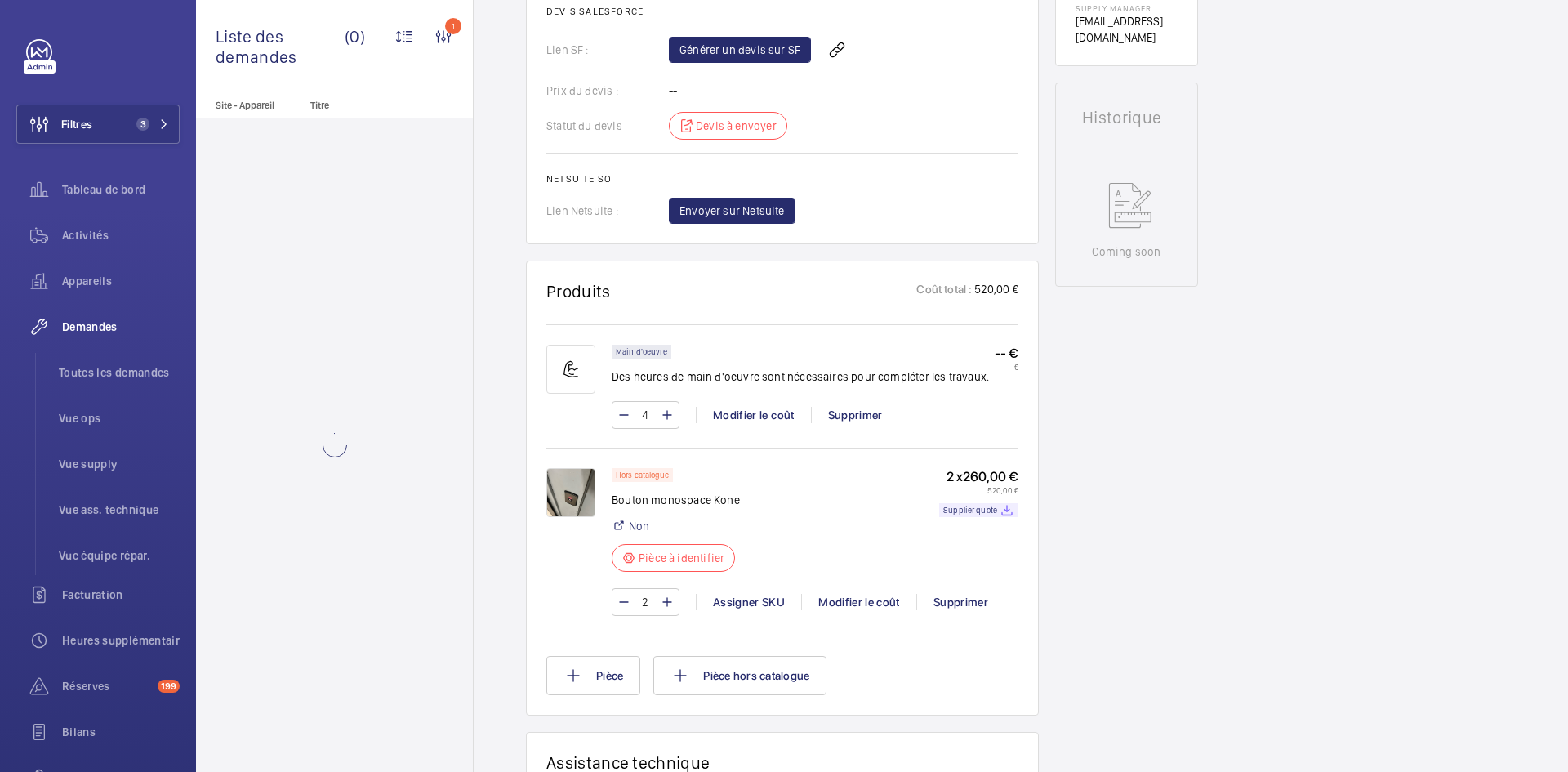
scroll to position [735, 0]
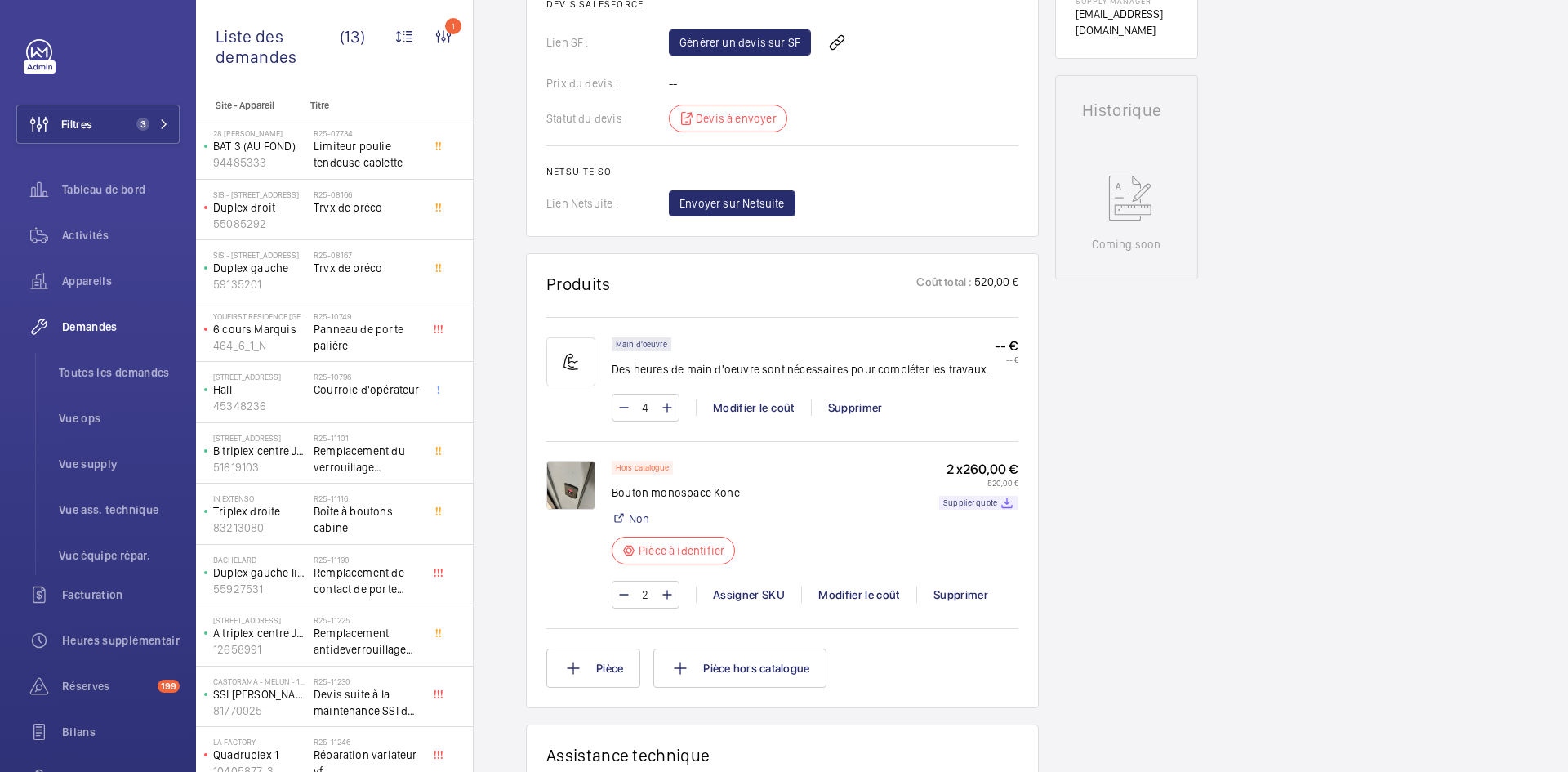
click at [554, 481] on img at bounding box center [571, 486] width 49 height 49
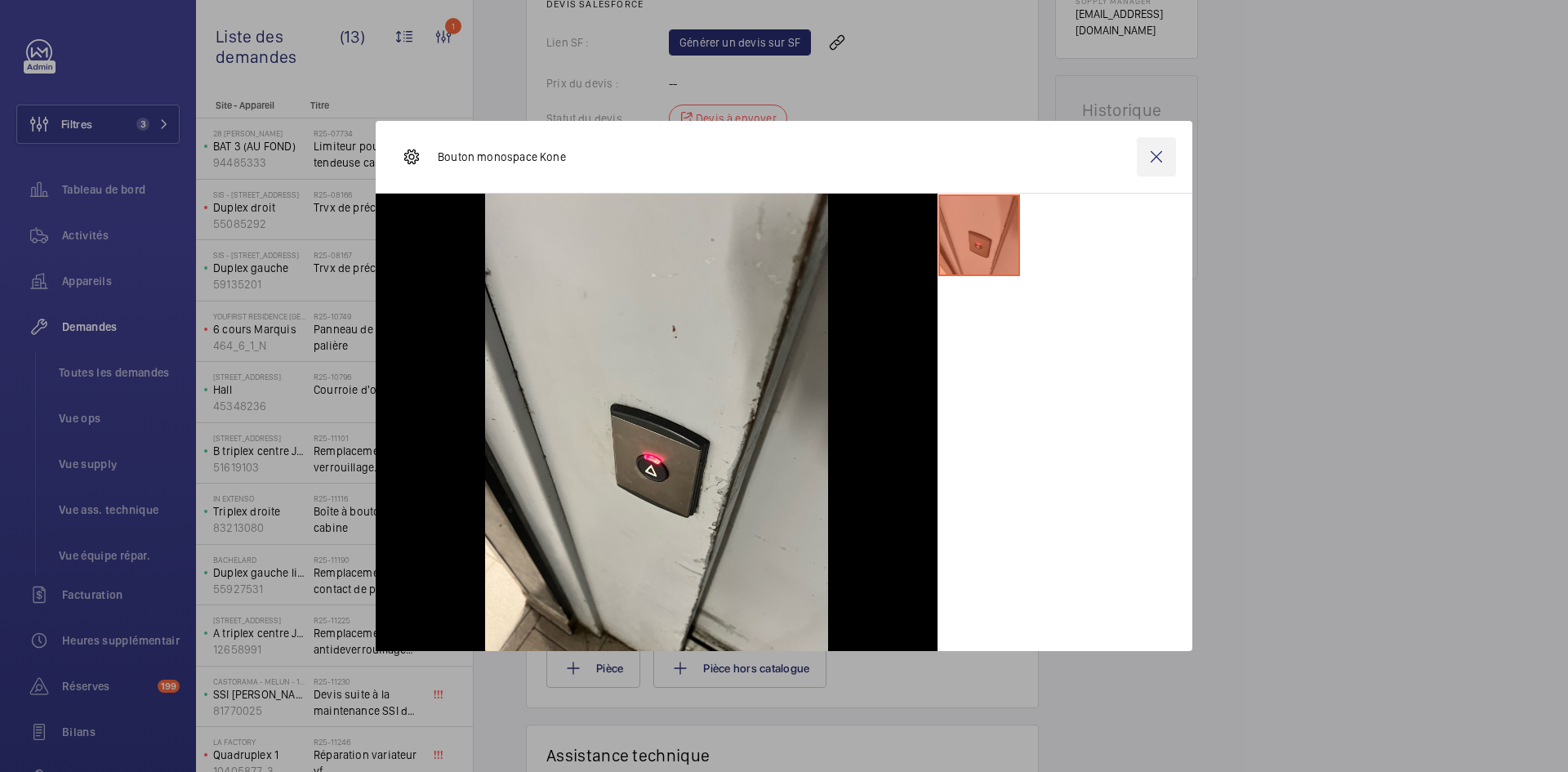
click at [1152, 160] on wm-front-icon-button at bounding box center [1156, 157] width 40 height 40
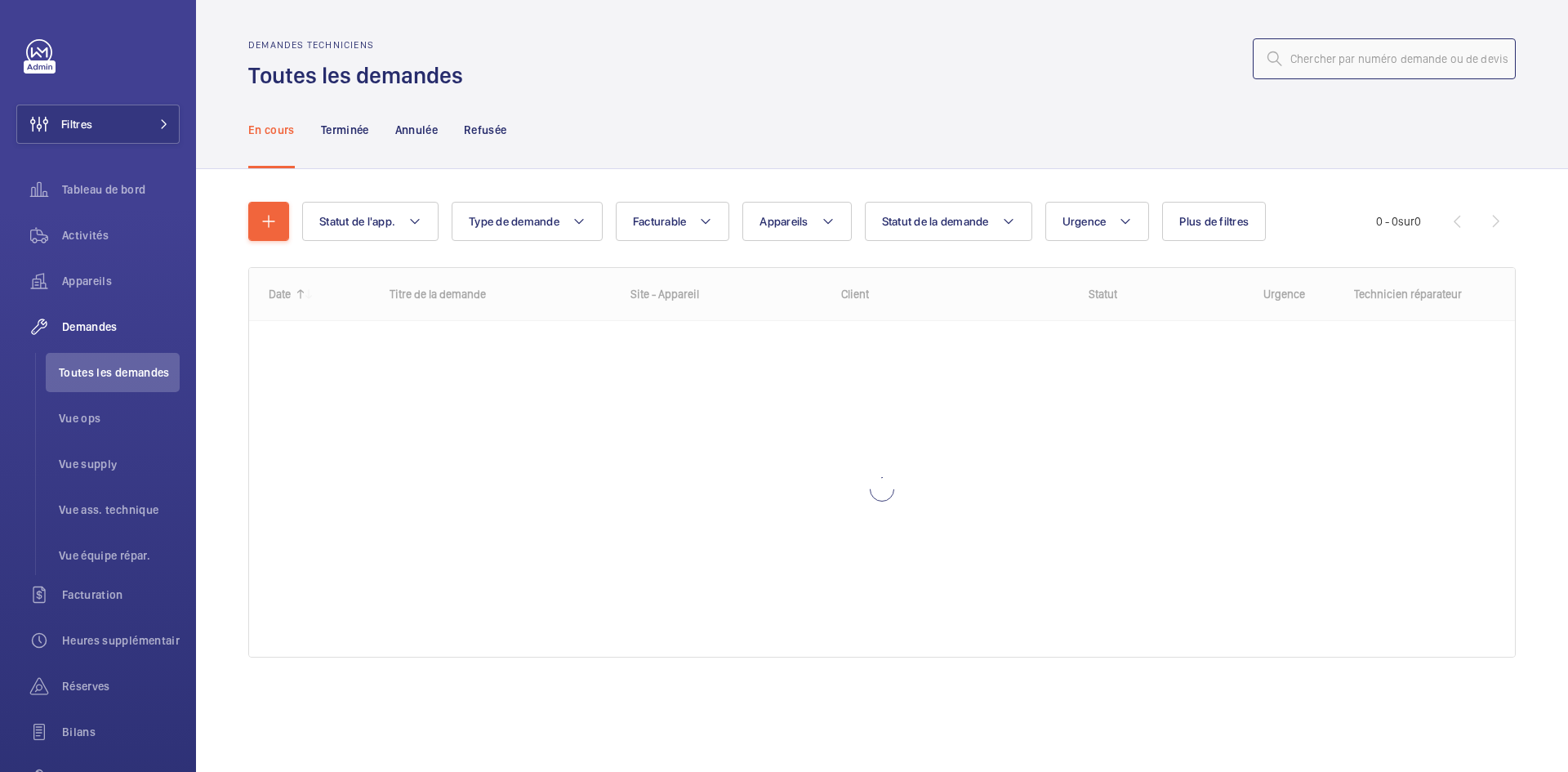
click at [1356, 61] on input "text" at bounding box center [1384, 59] width 263 height 41
paste input "R25-11101"
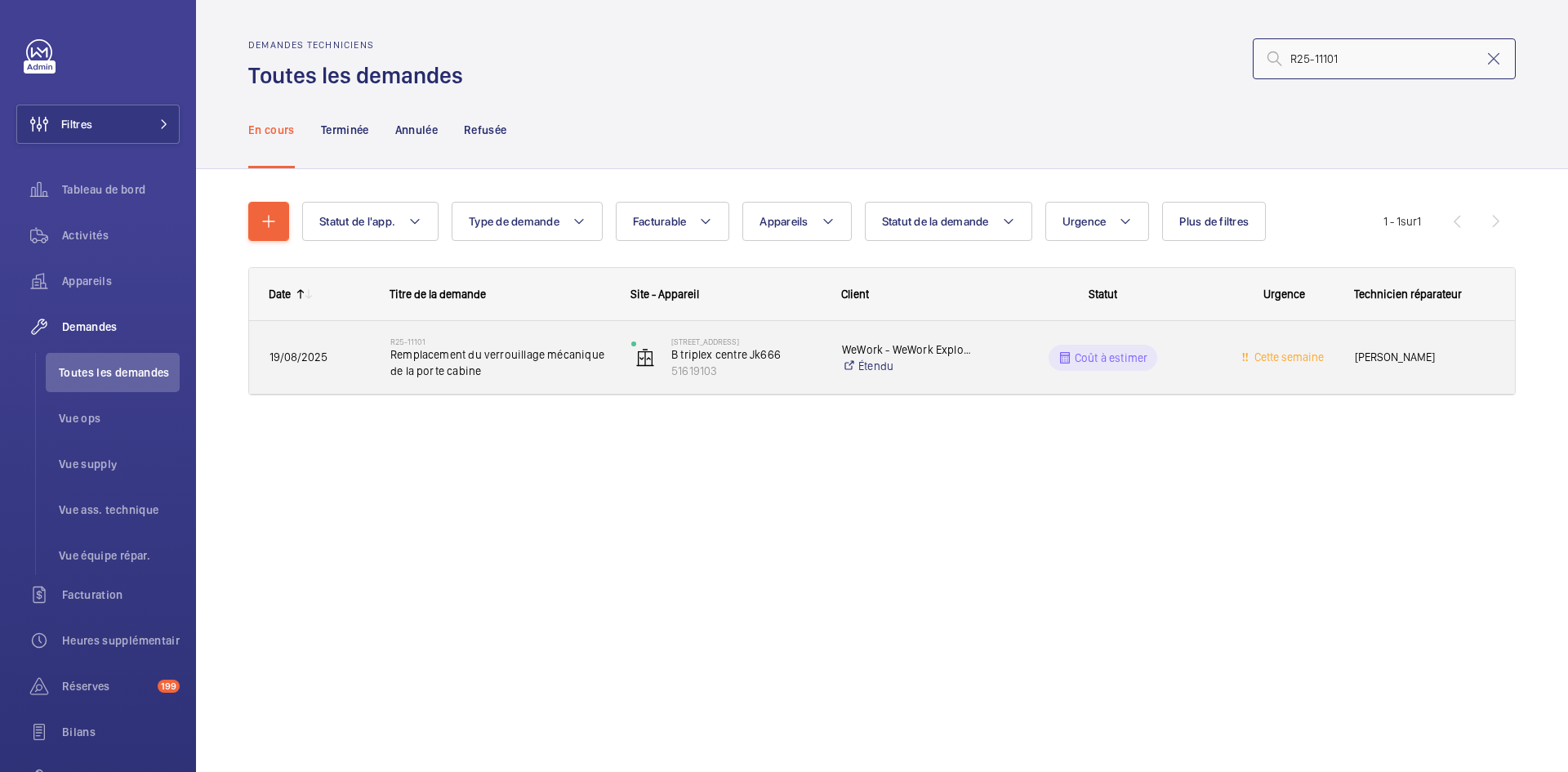
type input "R25-11101"
click at [351, 359] on span "19/08/2025" at bounding box center [319, 357] width 100 height 19
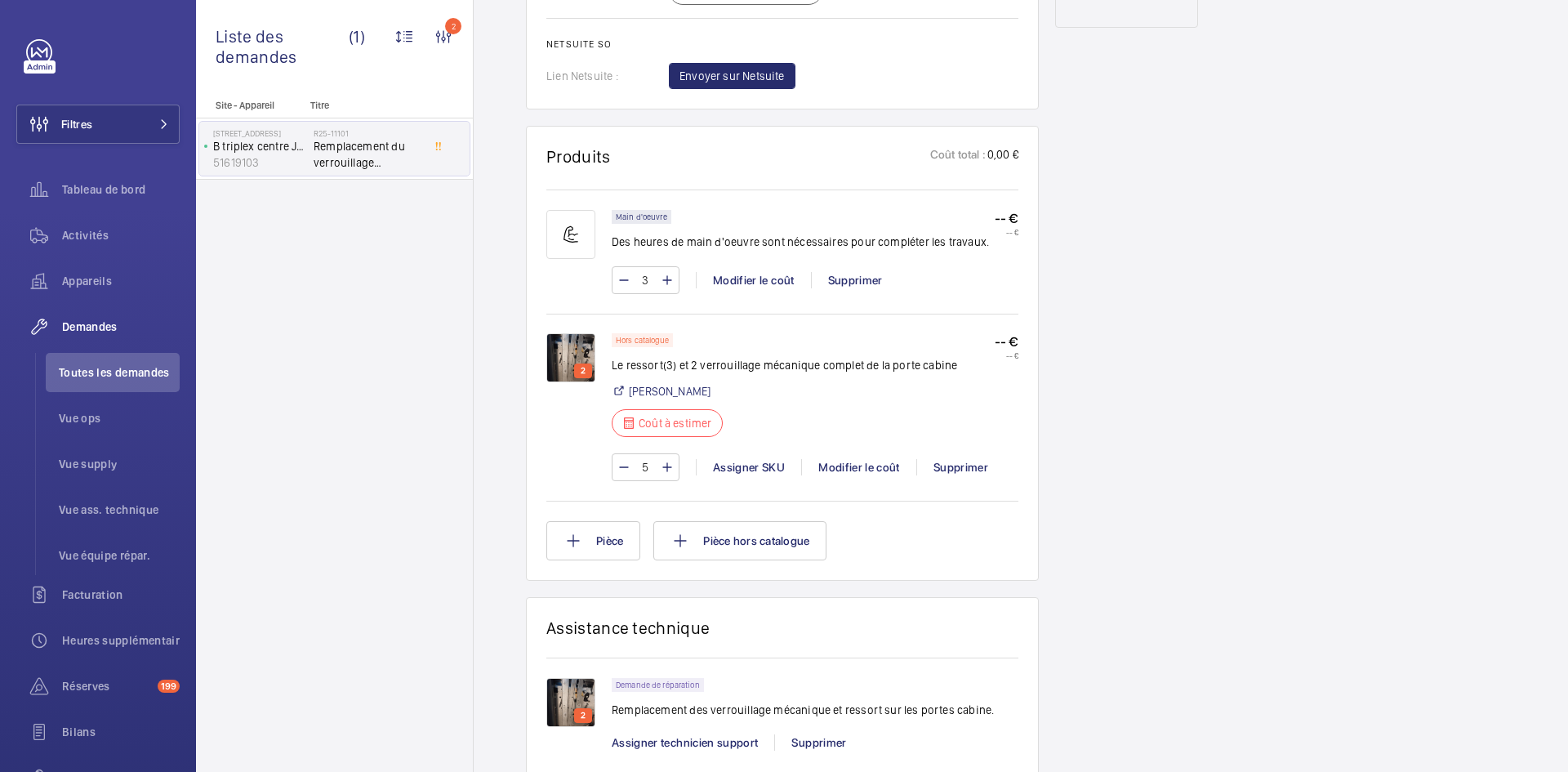
scroll to position [980, 0]
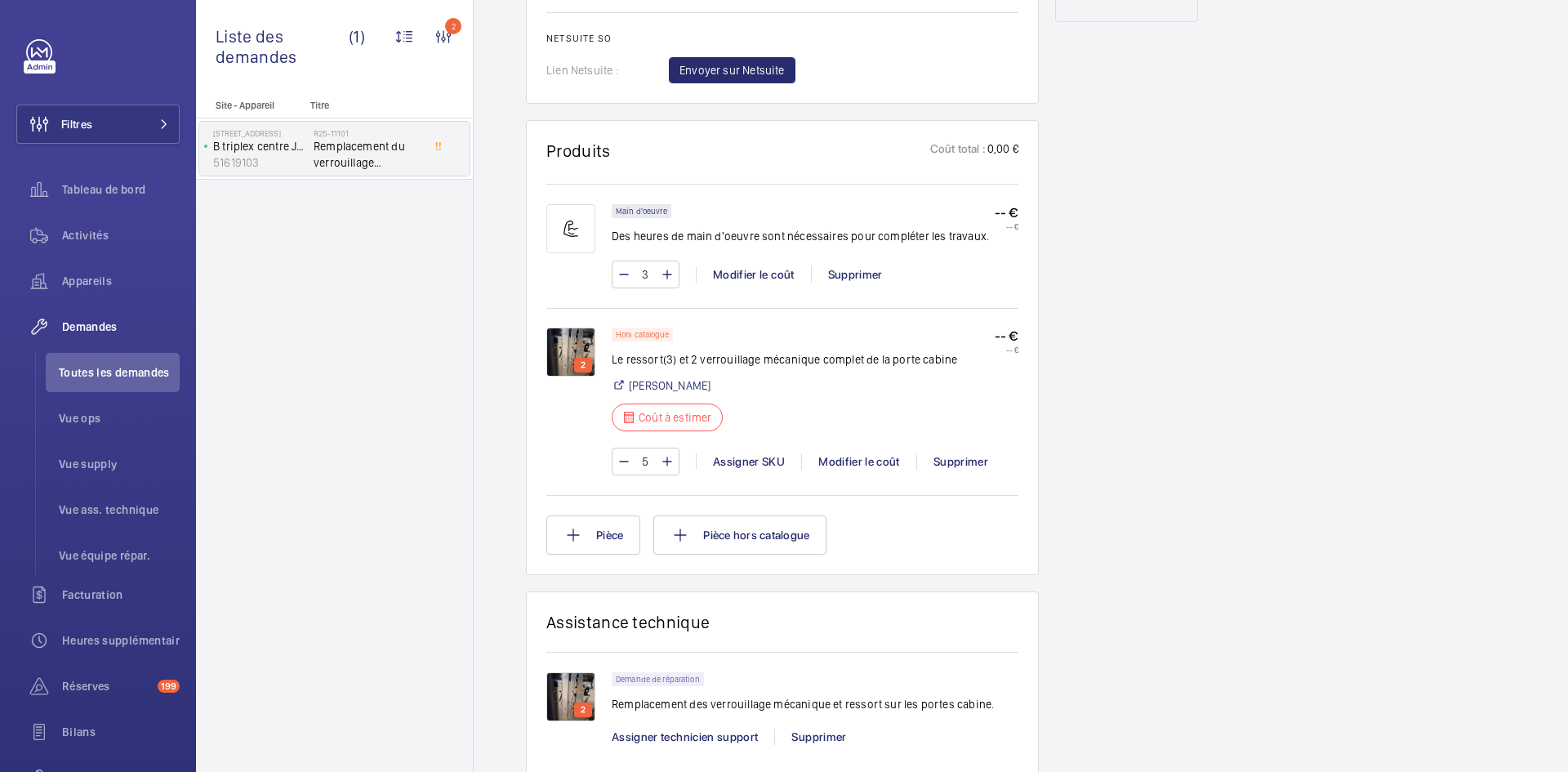
click at [574, 342] on img at bounding box center [571, 352] width 49 height 49
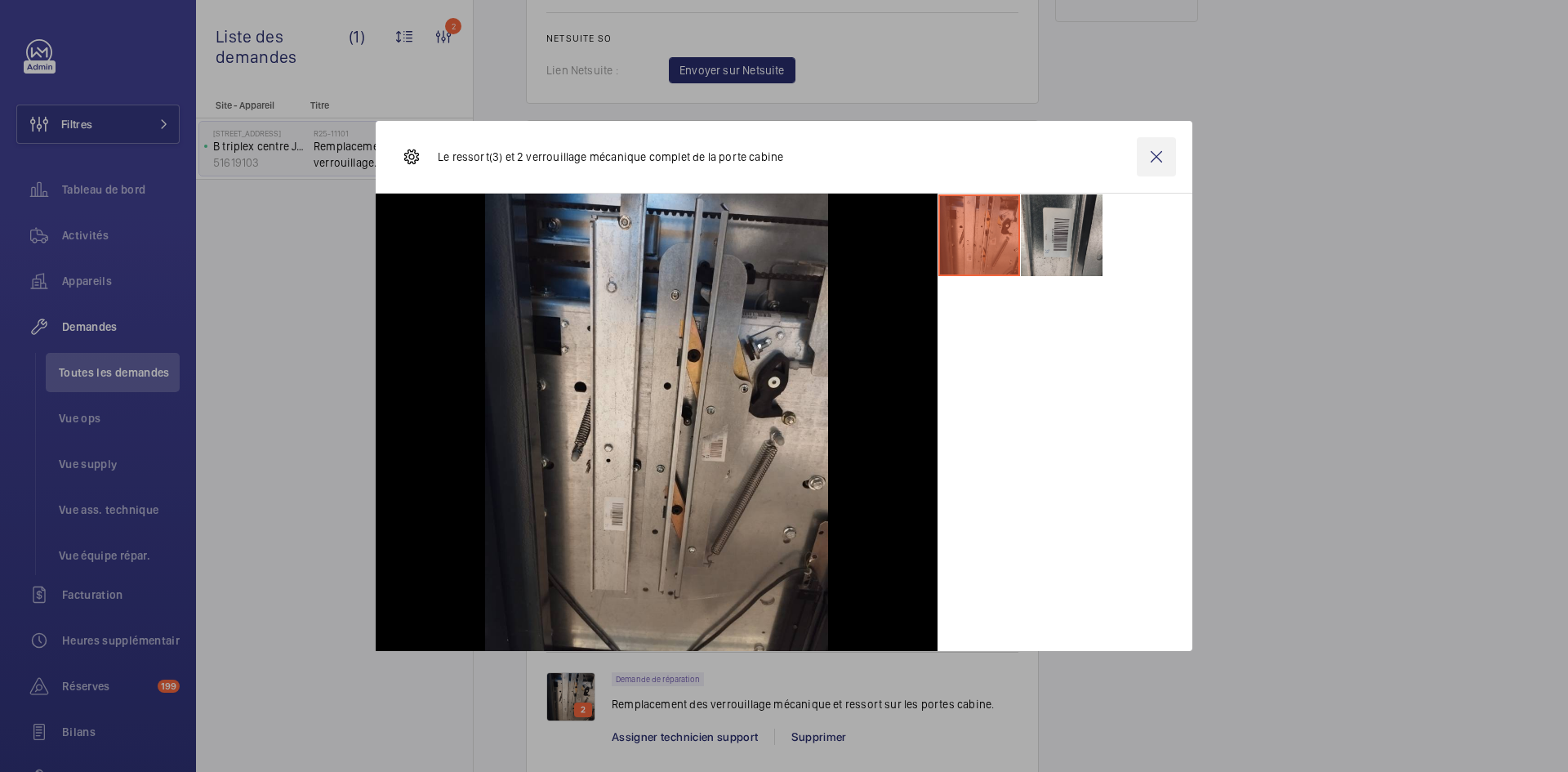
click at [1152, 162] on wm-front-icon-button at bounding box center [1156, 157] width 40 height 40
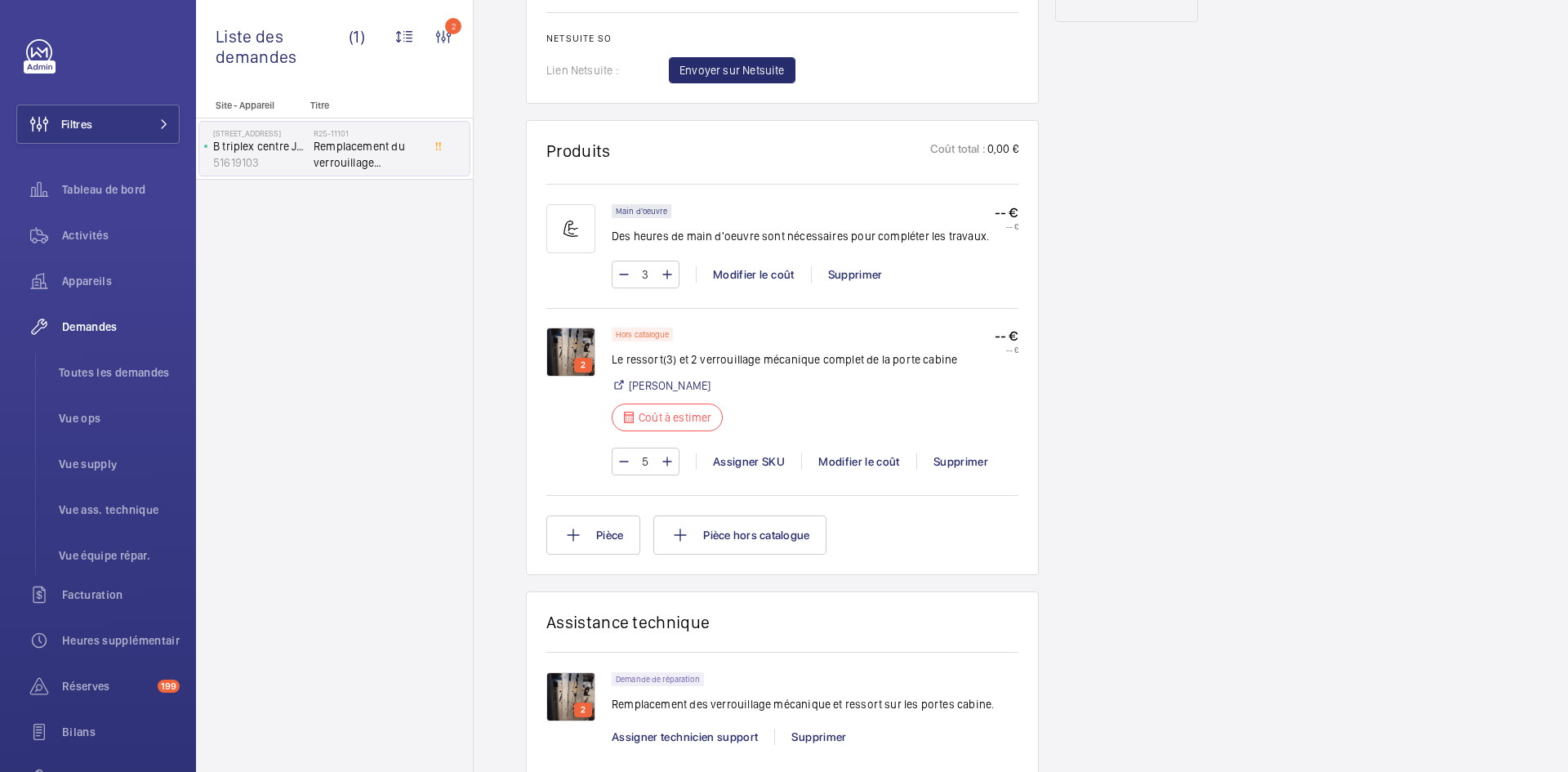
scroll to position [898, 0]
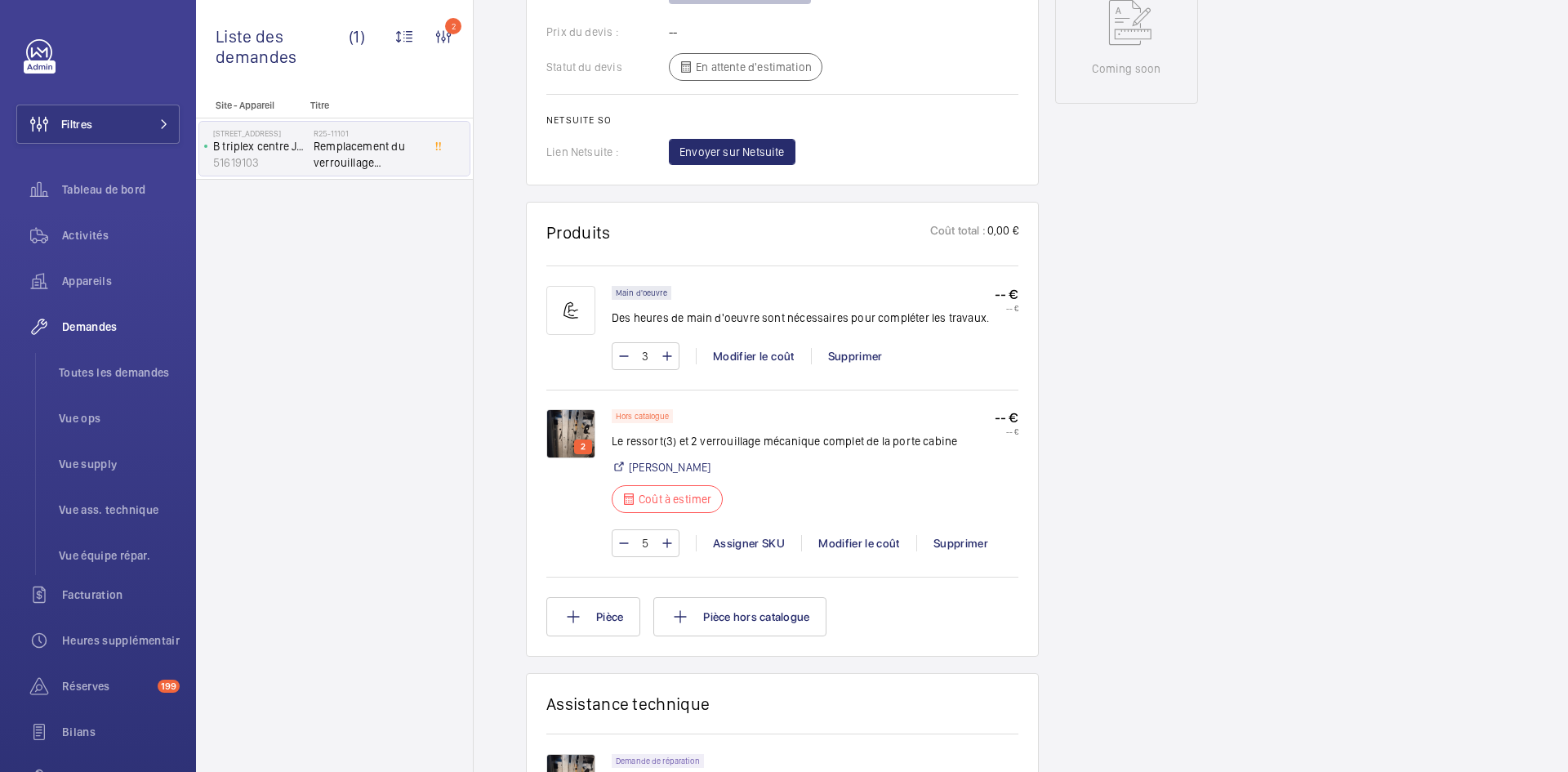
click at [551, 422] on img at bounding box center [571, 434] width 49 height 49
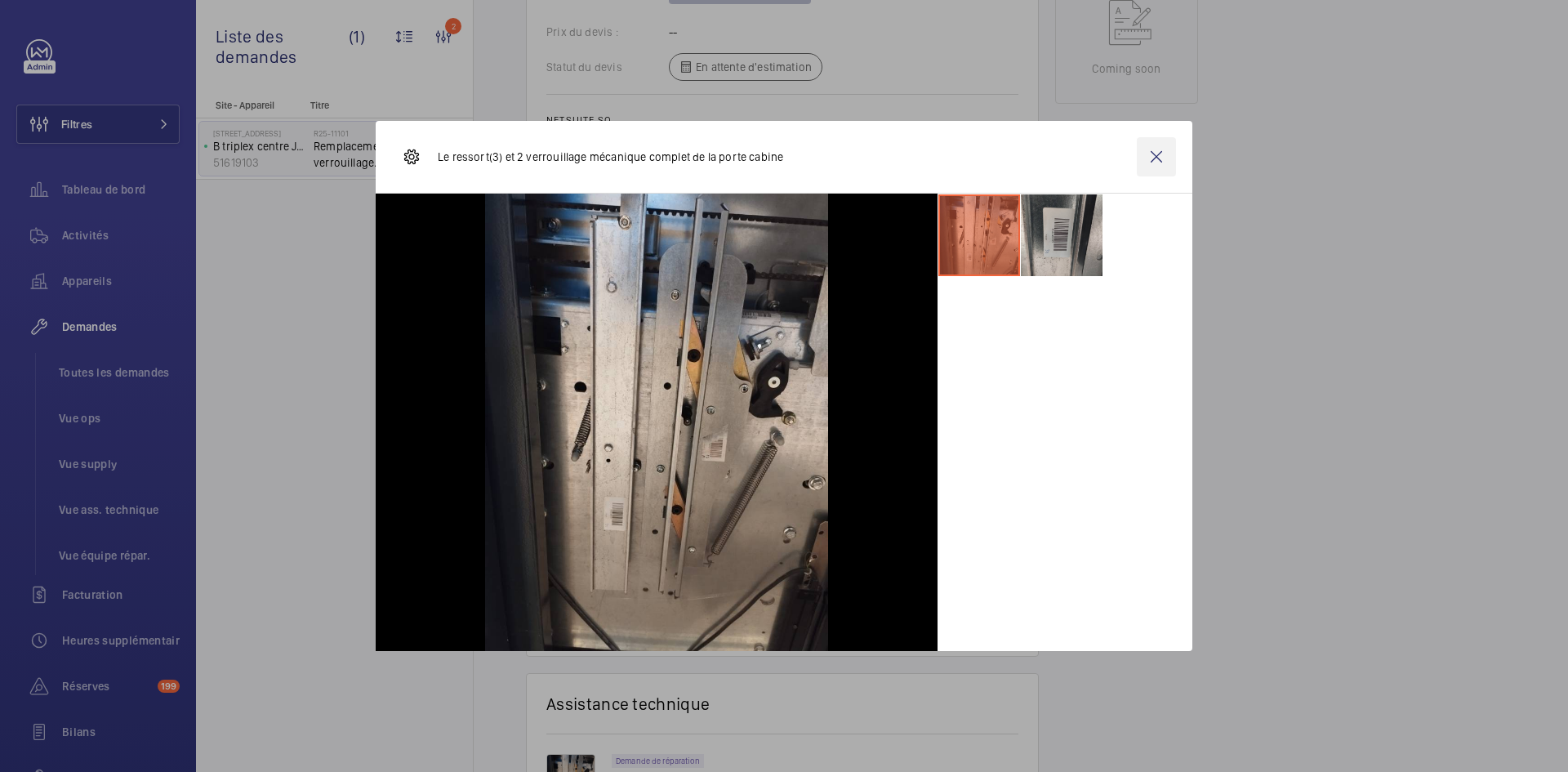
click at [1155, 158] on wm-front-icon-button at bounding box center [1156, 157] width 40 height 40
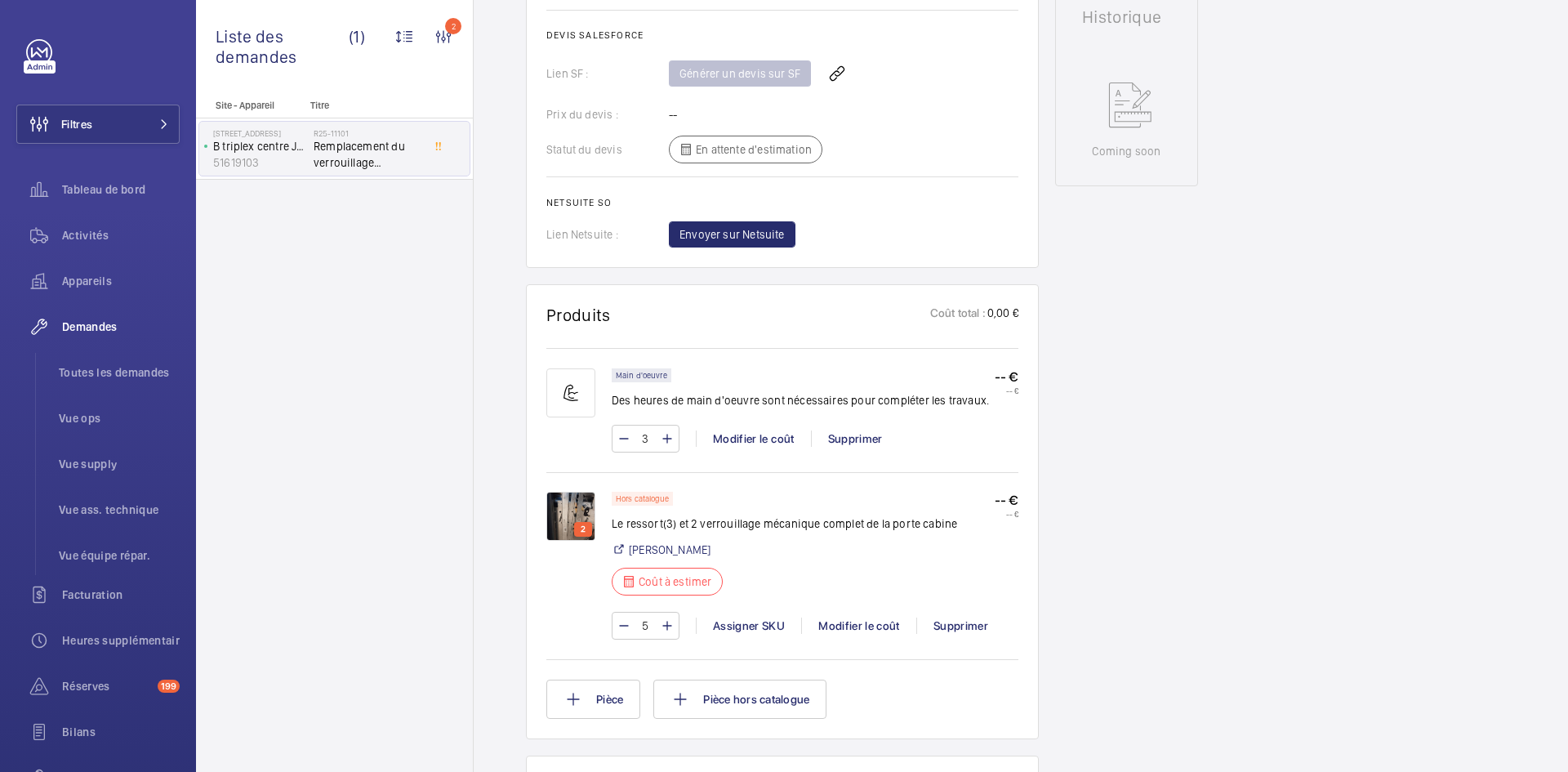
scroll to position [816, 0]
click at [624, 624] on mat-icon at bounding box center [624, 625] width 13 height 20
type input "2"
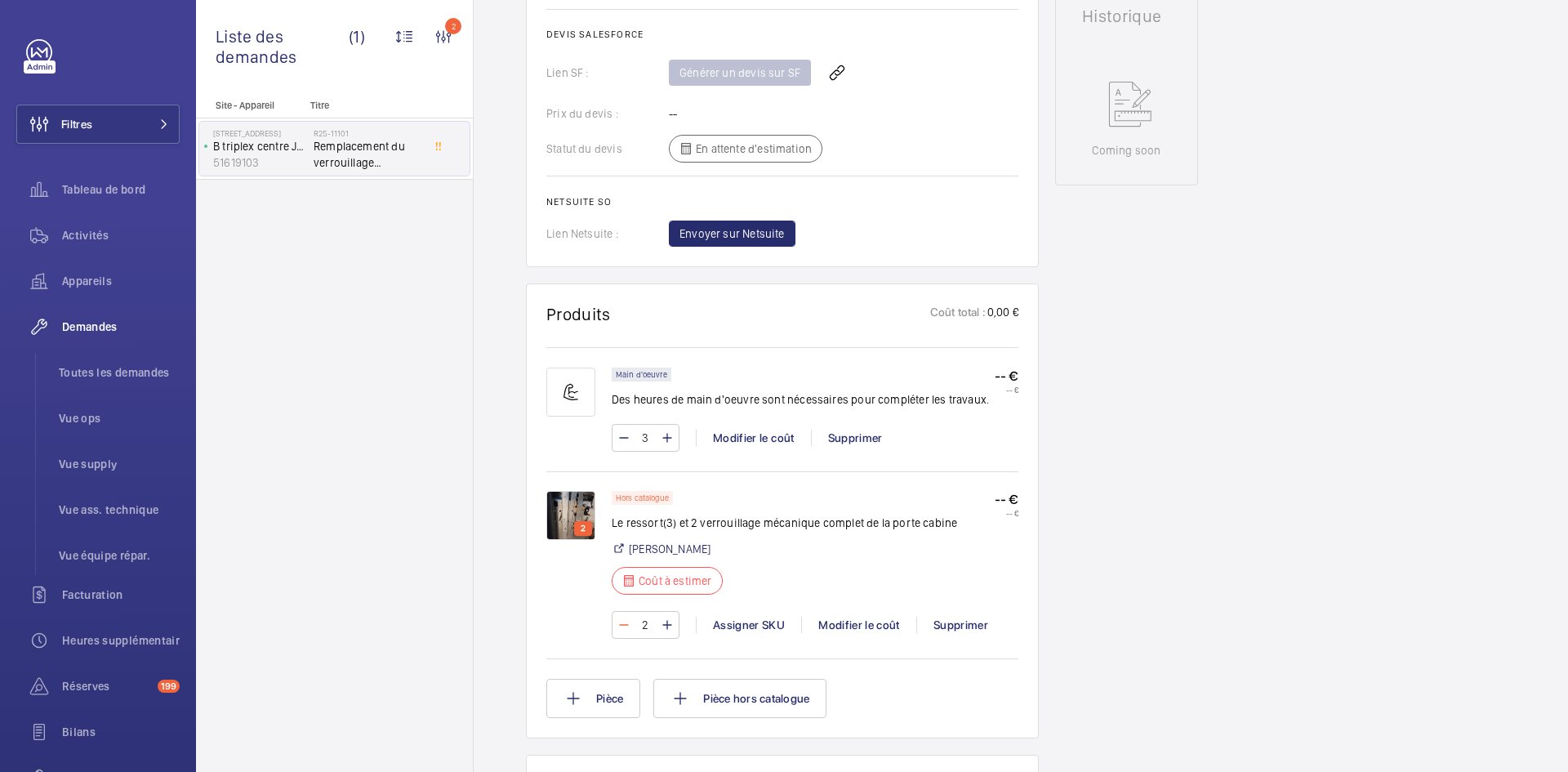
click at [624, 624] on wm-front-input-numeric-stepper "2" at bounding box center [645, 625] width 67 height 28
click at [624, 624] on mat-icon at bounding box center [624, 625] width 13 height 20
type input "1"
click at [758, 624] on div "Assigner SKU" at bounding box center [748, 625] width 105 height 16
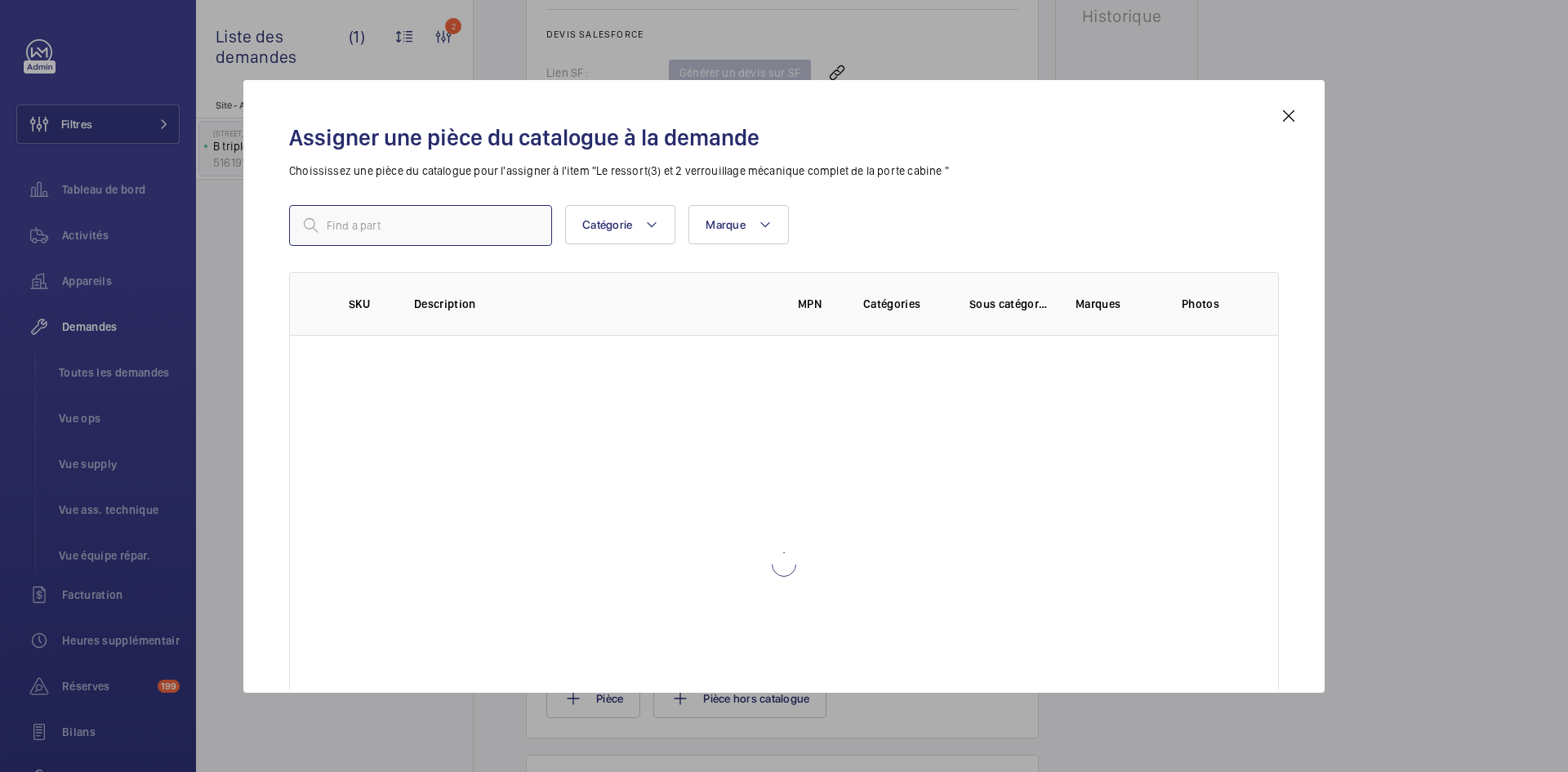
click at [373, 221] on input "text" at bounding box center [420, 226] width 263 height 41
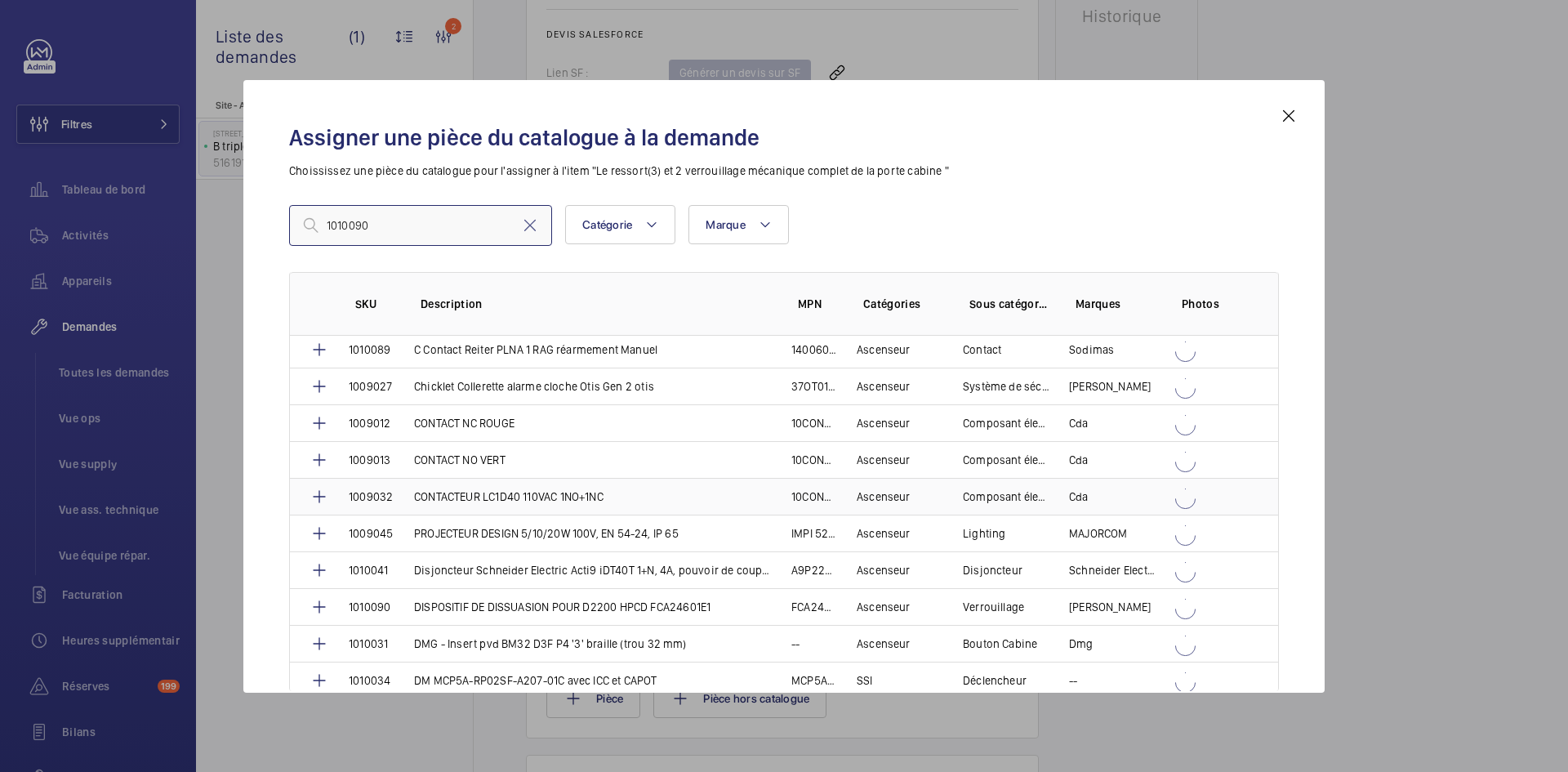
scroll to position [327, 0]
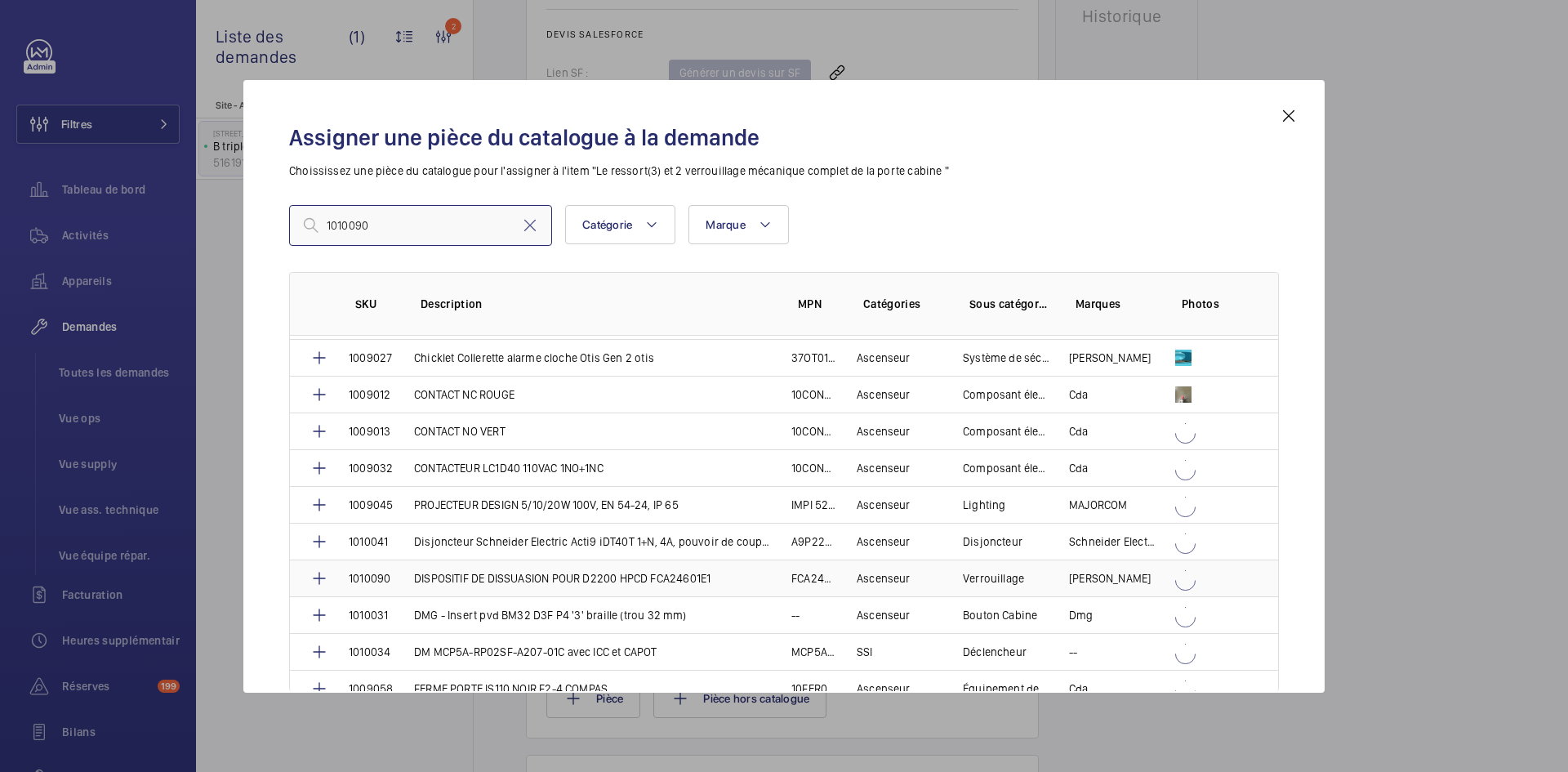
type input "1010090"
click at [401, 575] on td "DISPOSITIF DE DISSUASION POUR D2200 HPCD FCA24601E1" at bounding box center [583, 578] width 377 height 37
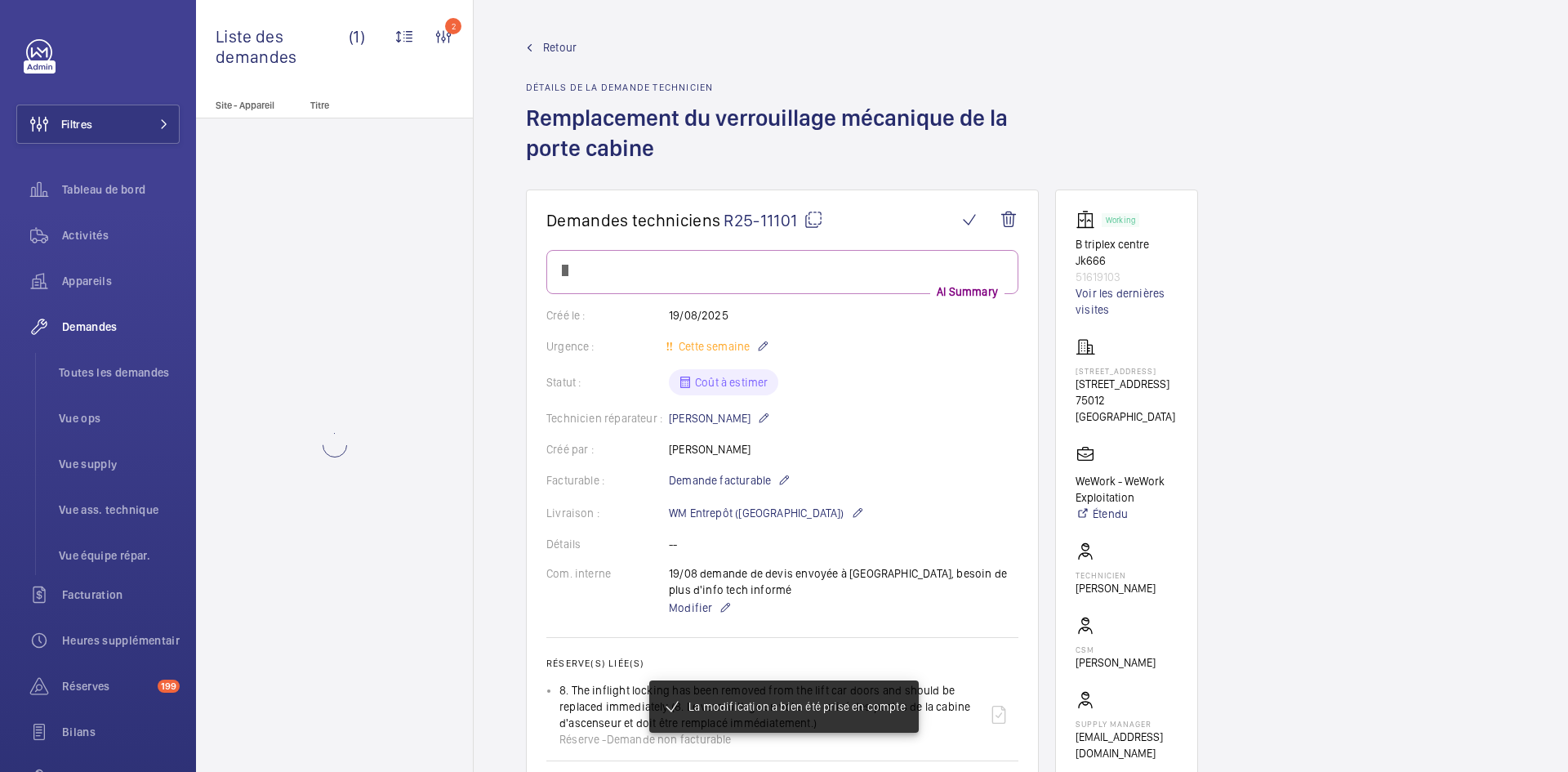
scroll to position [816, 0]
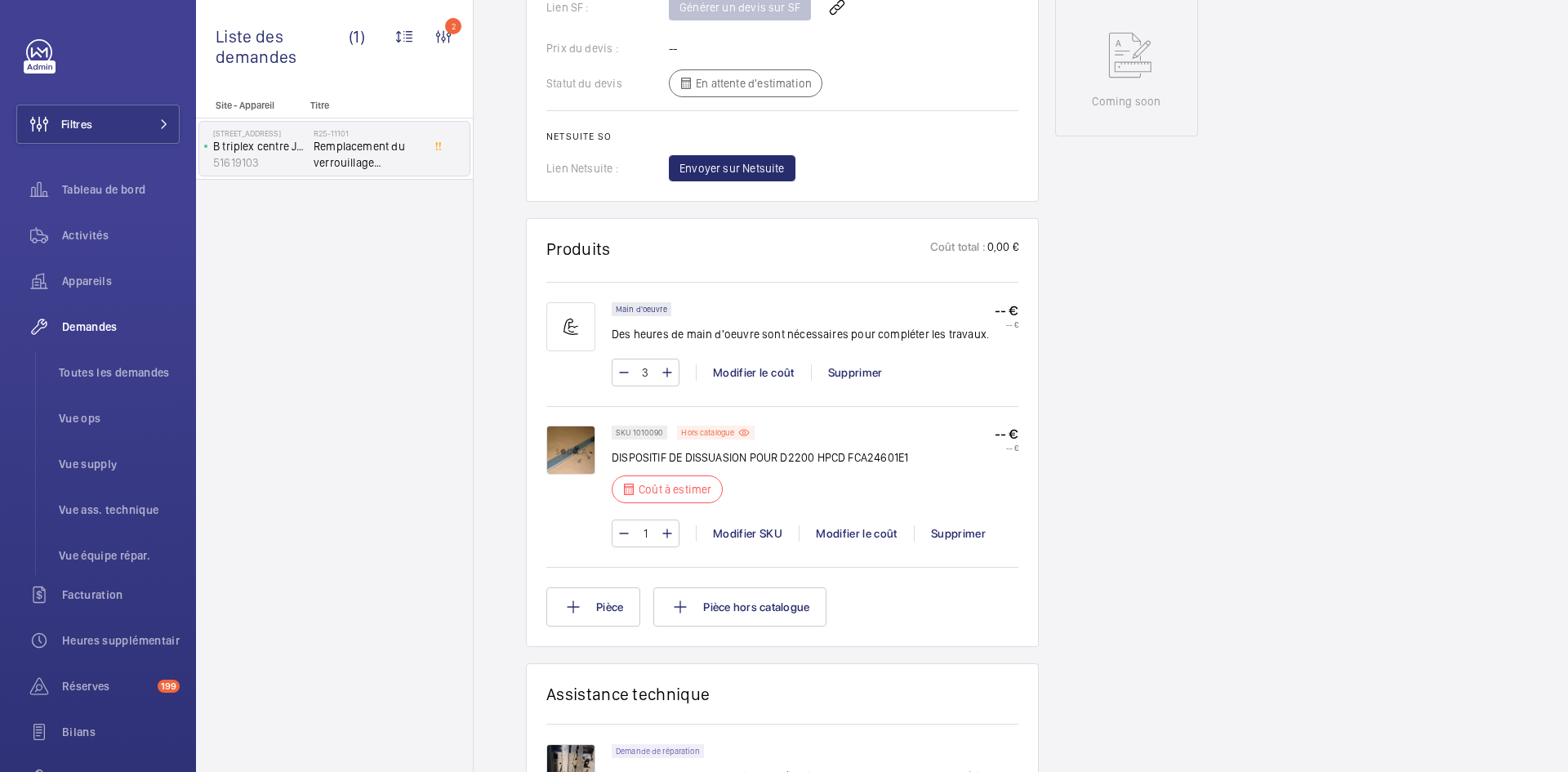
scroll to position [882, 0]
click at [667, 535] on mat-icon at bounding box center [668, 533] width 13 height 20
type input "2"
click at [854, 533] on div "Modifier le coût" at bounding box center [856, 533] width 115 height 16
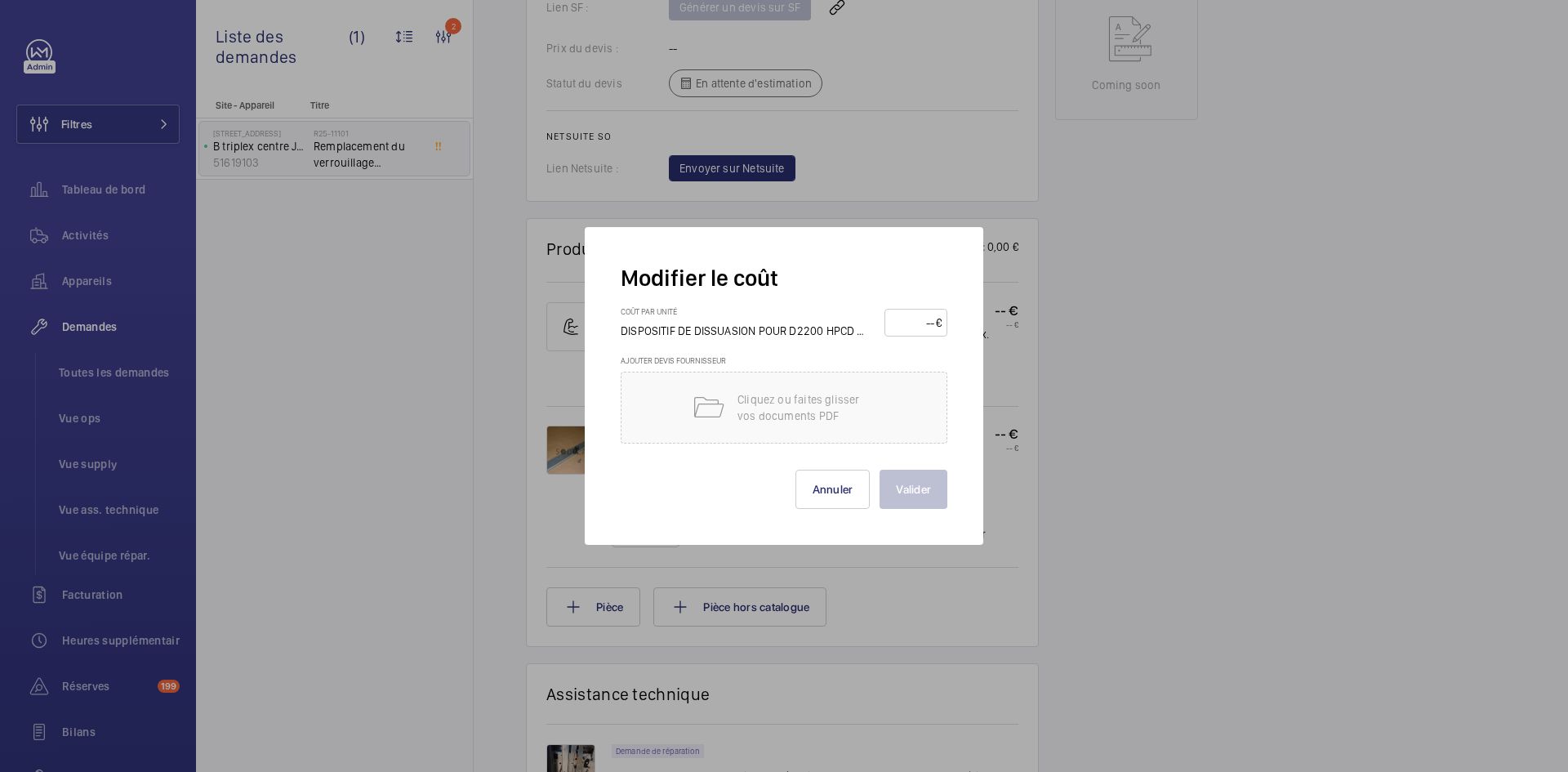
click at [902, 325] on input "number" at bounding box center [914, 323] width 46 height 26
type input "130"
click at [924, 495] on button "Valider" at bounding box center [914, 490] width 67 height 40
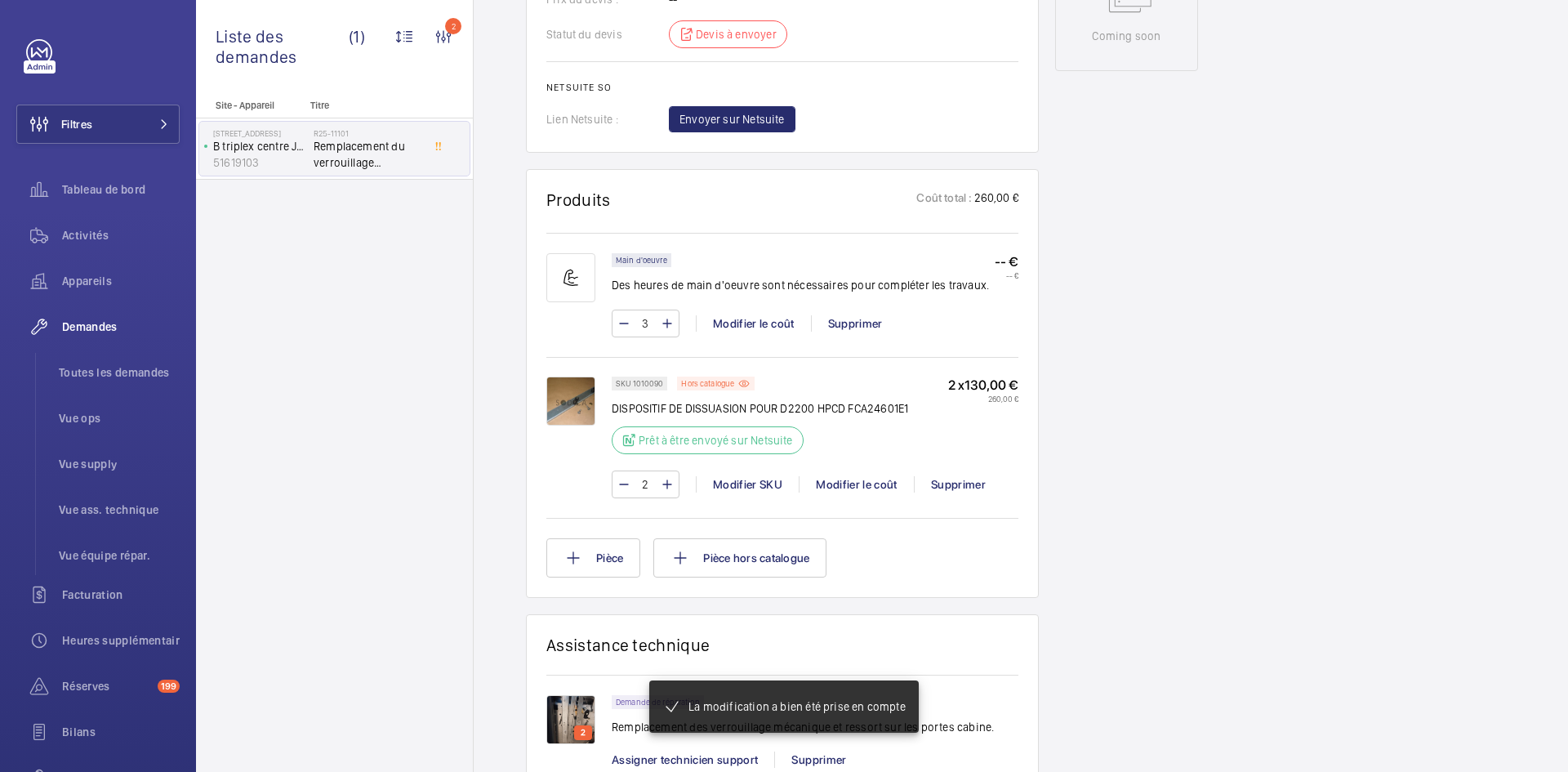
scroll to position [947, 0]
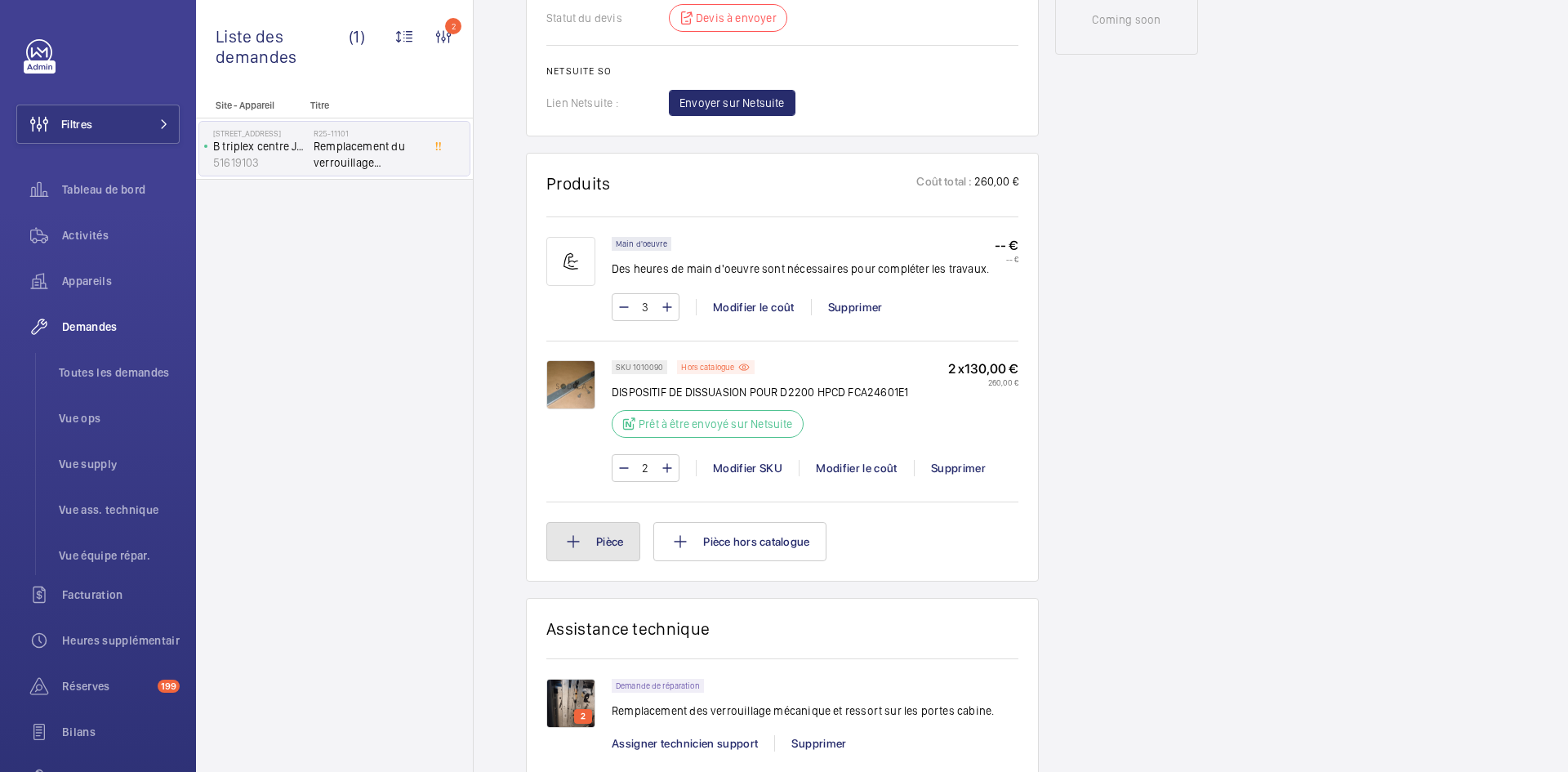
click at [606, 546] on button "Pièce" at bounding box center [593, 542] width 94 height 40
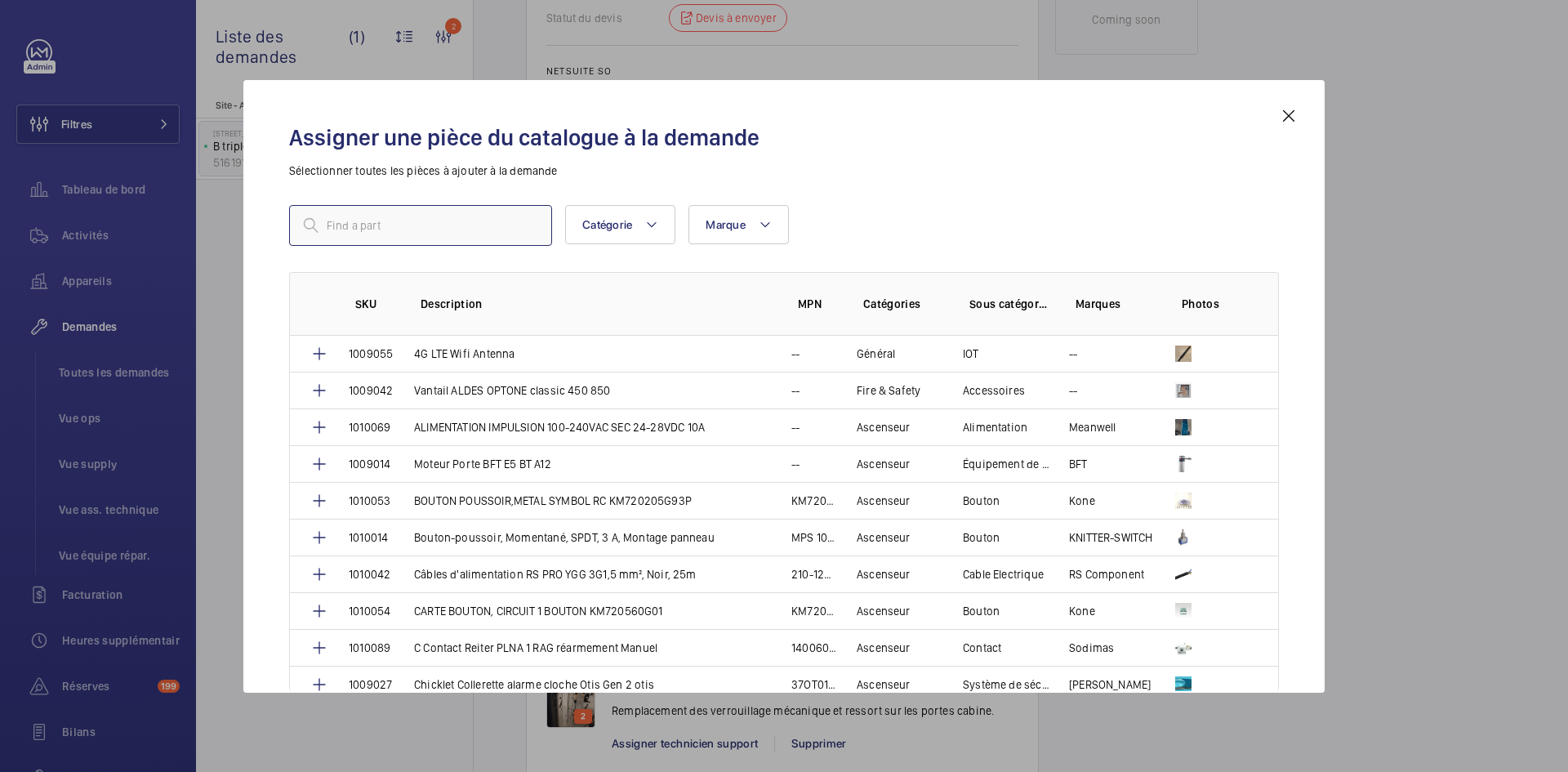
click at [416, 225] on input "text" at bounding box center [420, 226] width 263 height 41
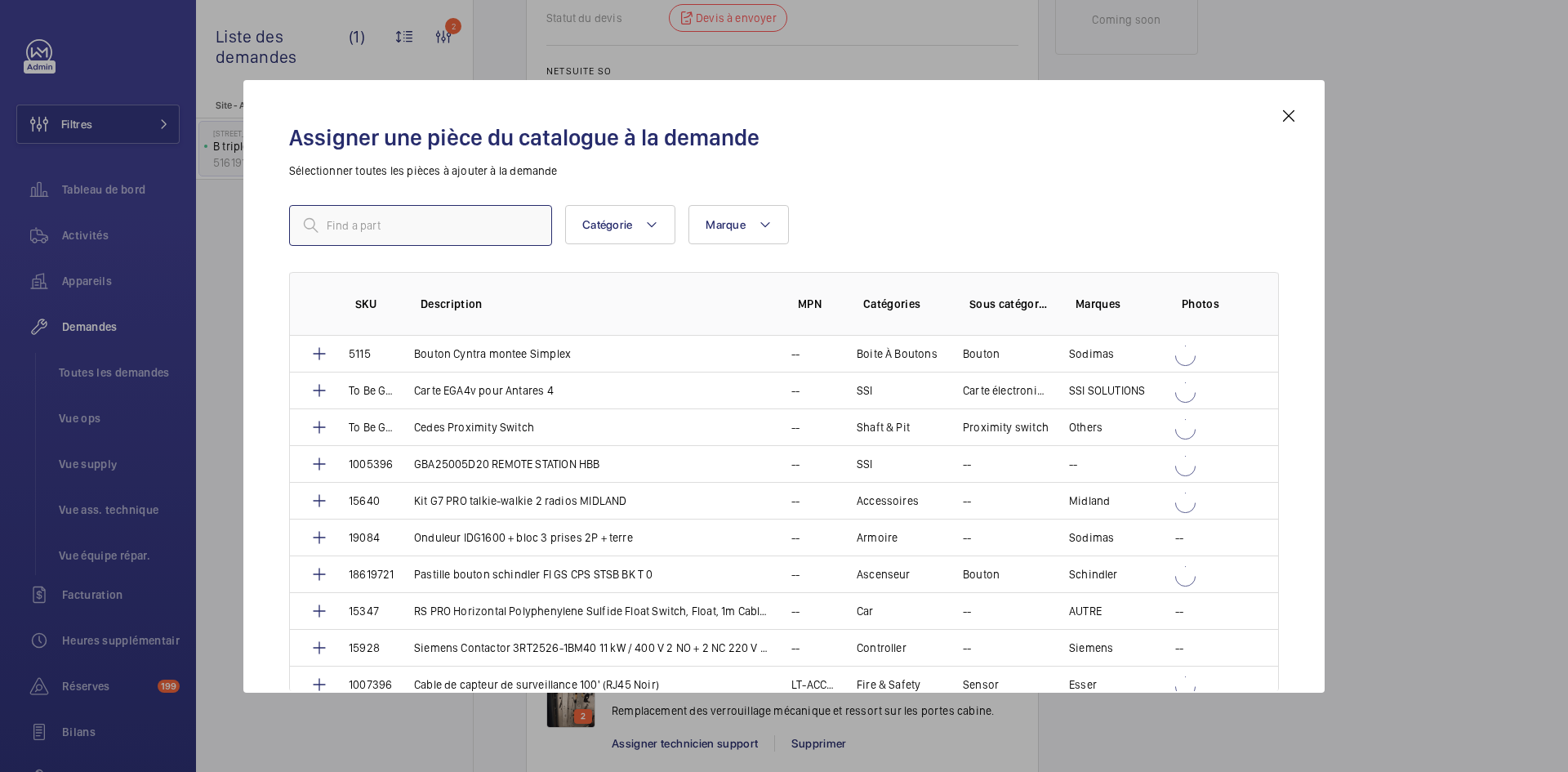
paste input "1010091"
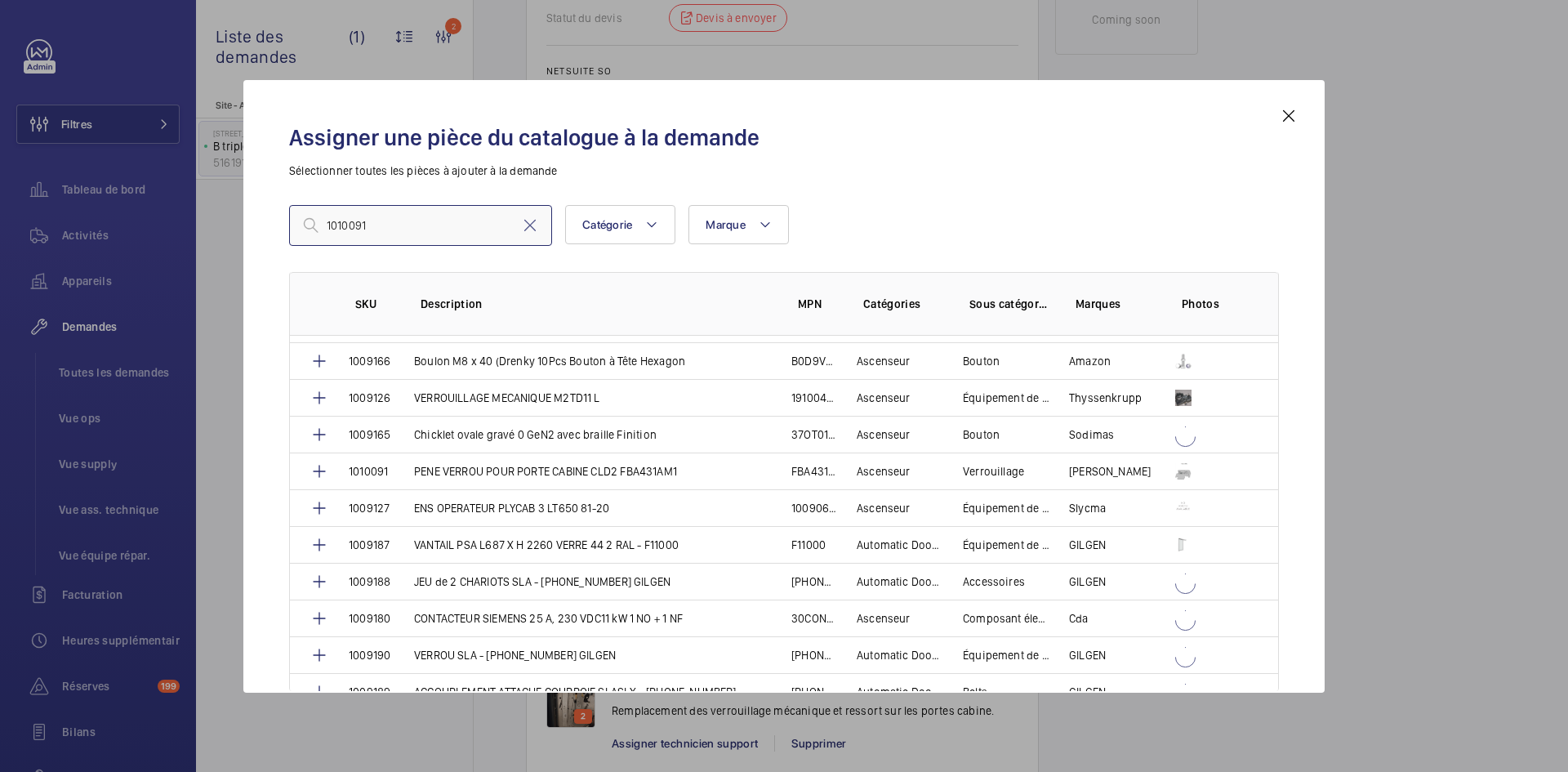
scroll to position [862, 0]
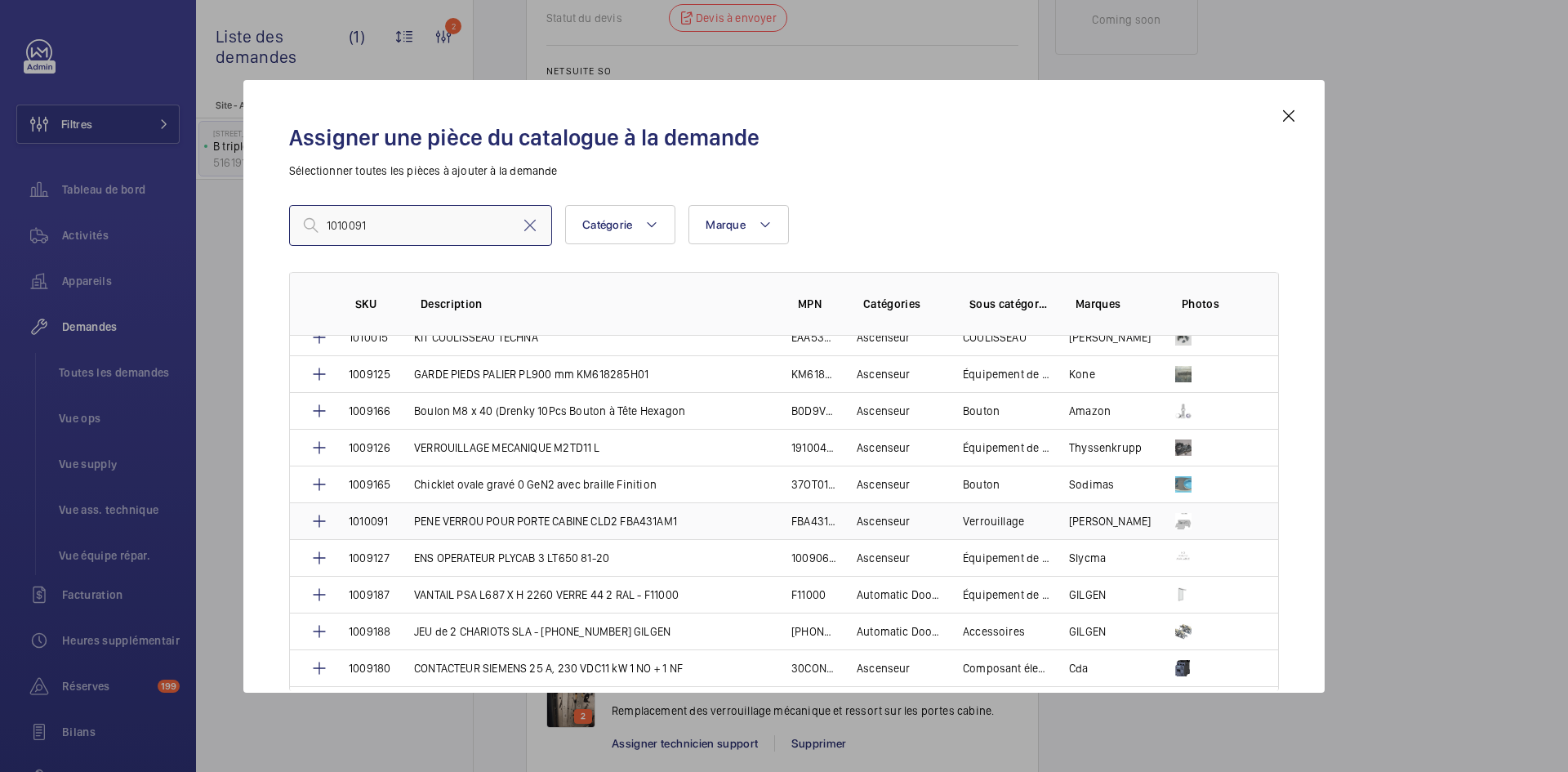
type input "1010091"
click at [404, 522] on td "PENE VERROU POUR PORTE CABINE CLD2 FBA431AM1" at bounding box center [583, 520] width 377 height 37
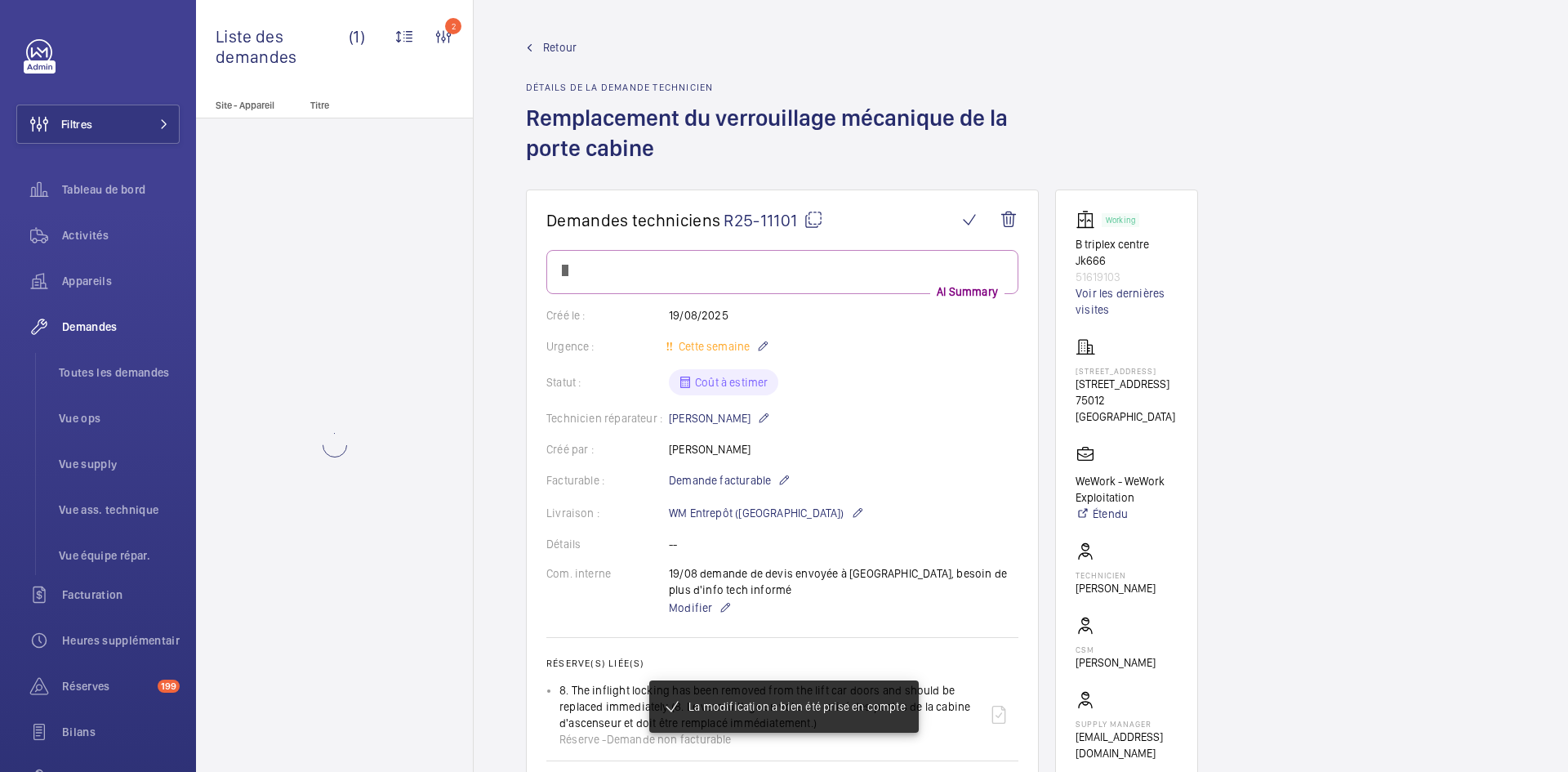
scroll to position [947, 0]
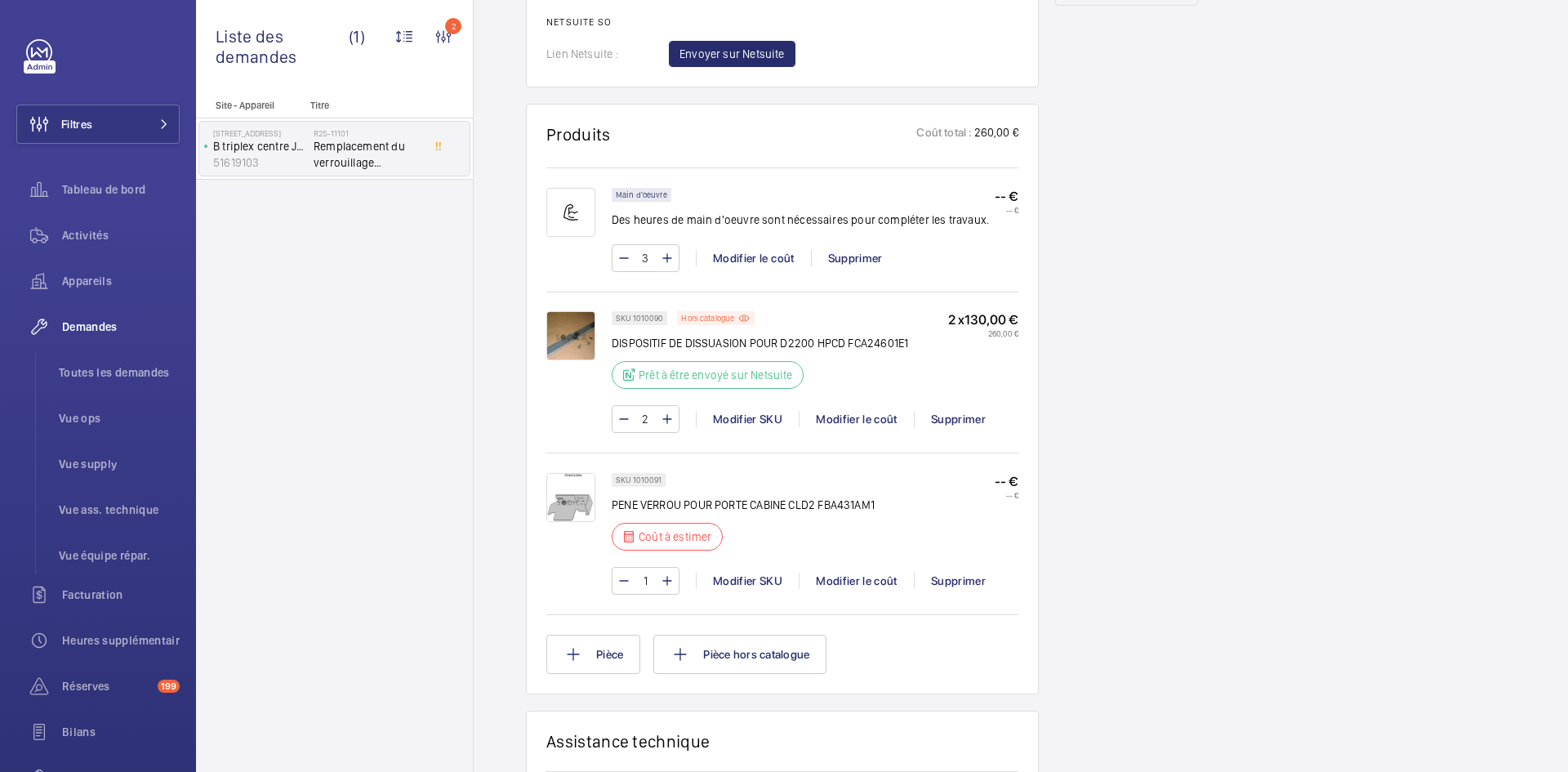
scroll to position [1012, 0]
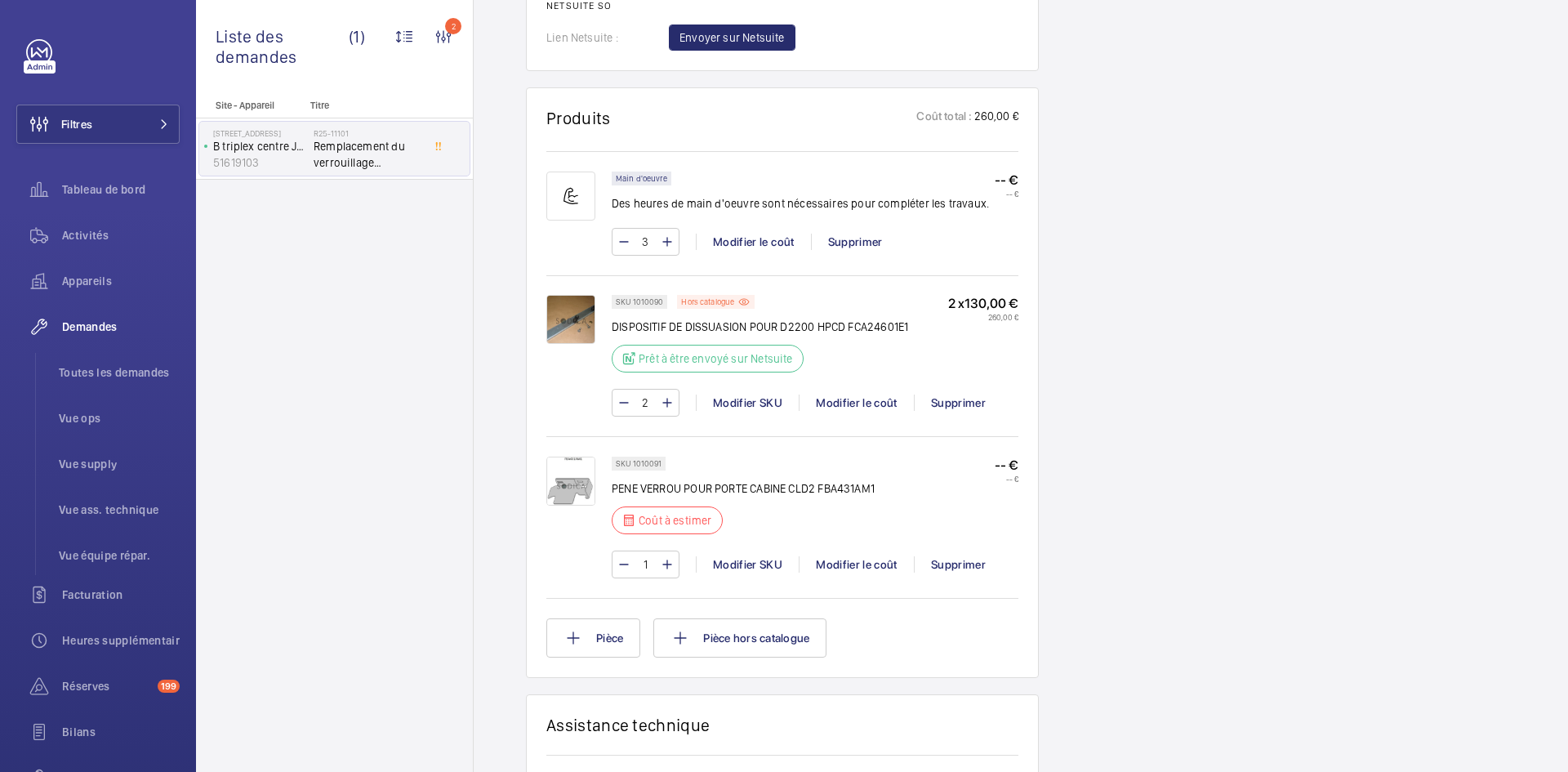
click at [675, 565] on wm-front-input-numeric-stepper "1" at bounding box center [645, 565] width 67 height 28
click at [668, 562] on mat-icon at bounding box center [668, 565] width 13 height 20
type input "2"
click at [857, 561] on div "Modifier le coût" at bounding box center [856, 565] width 115 height 16
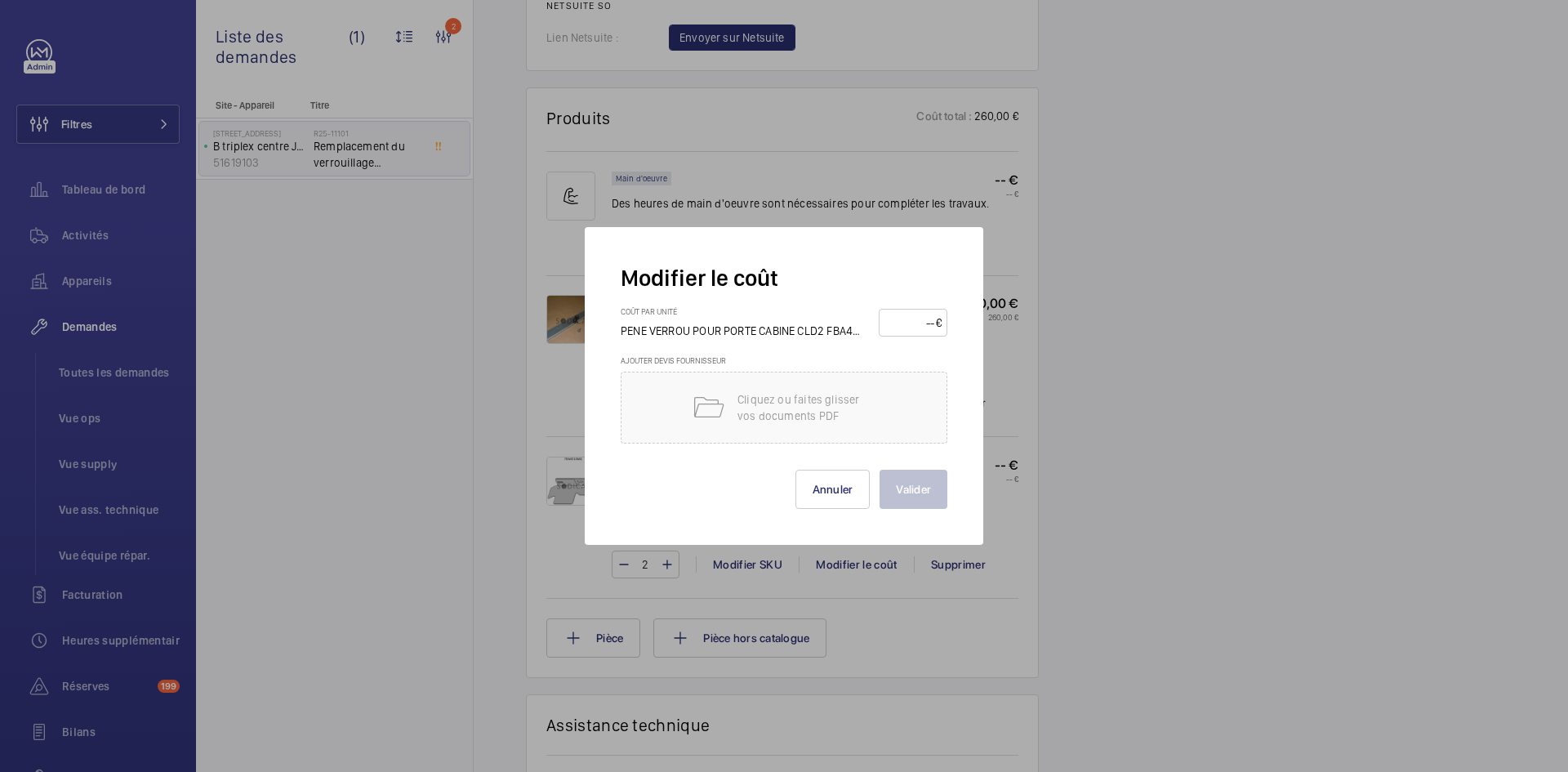
click at [908, 323] on input "number" at bounding box center [910, 323] width 52 height 26
type input "60"
click at [937, 481] on button "Valider" at bounding box center [914, 490] width 67 height 40
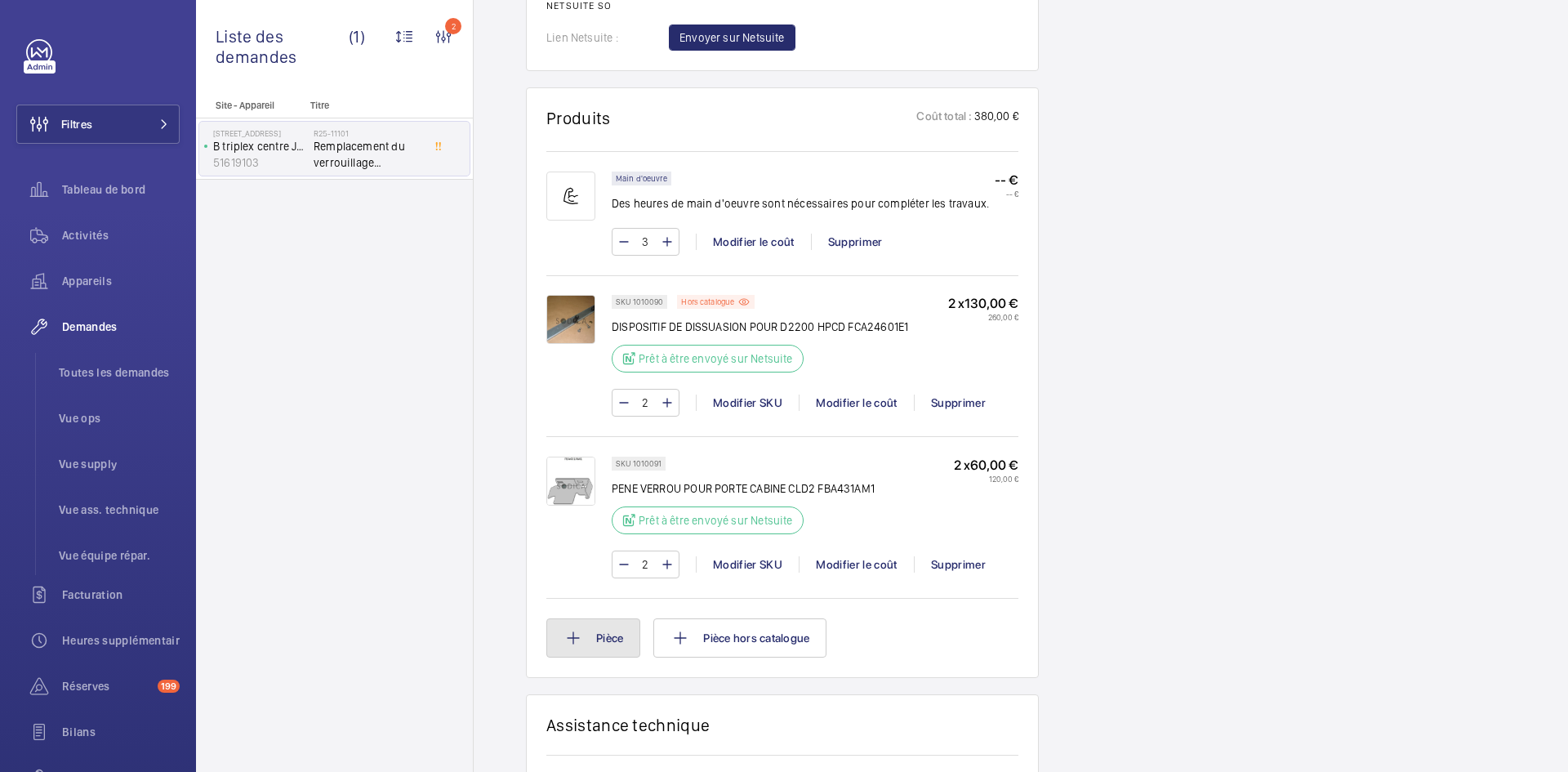
click at [612, 634] on button "Pièce" at bounding box center [593, 638] width 94 height 40
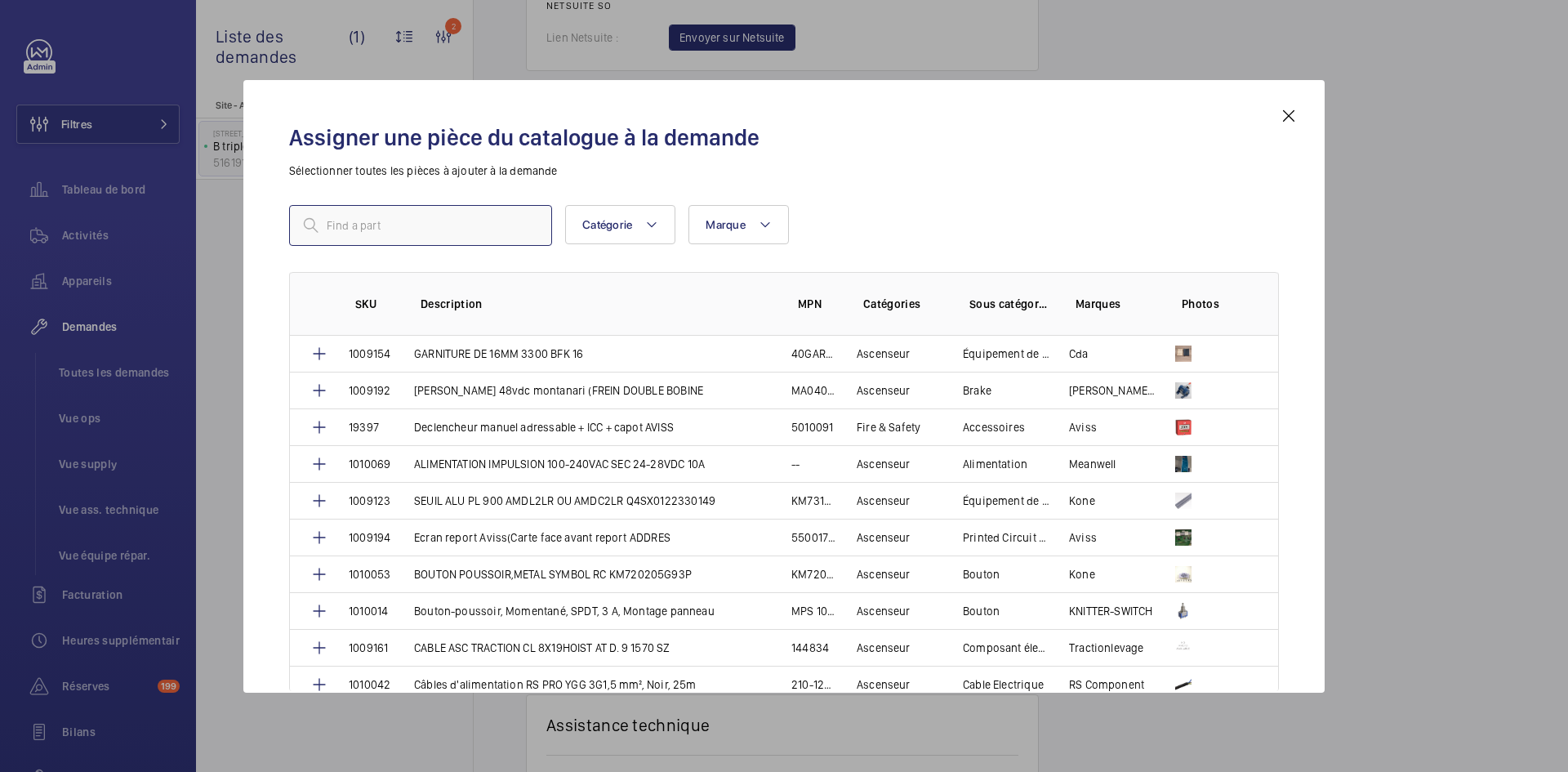
click at [443, 230] on input "text" at bounding box center [420, 226] width 263 height 41
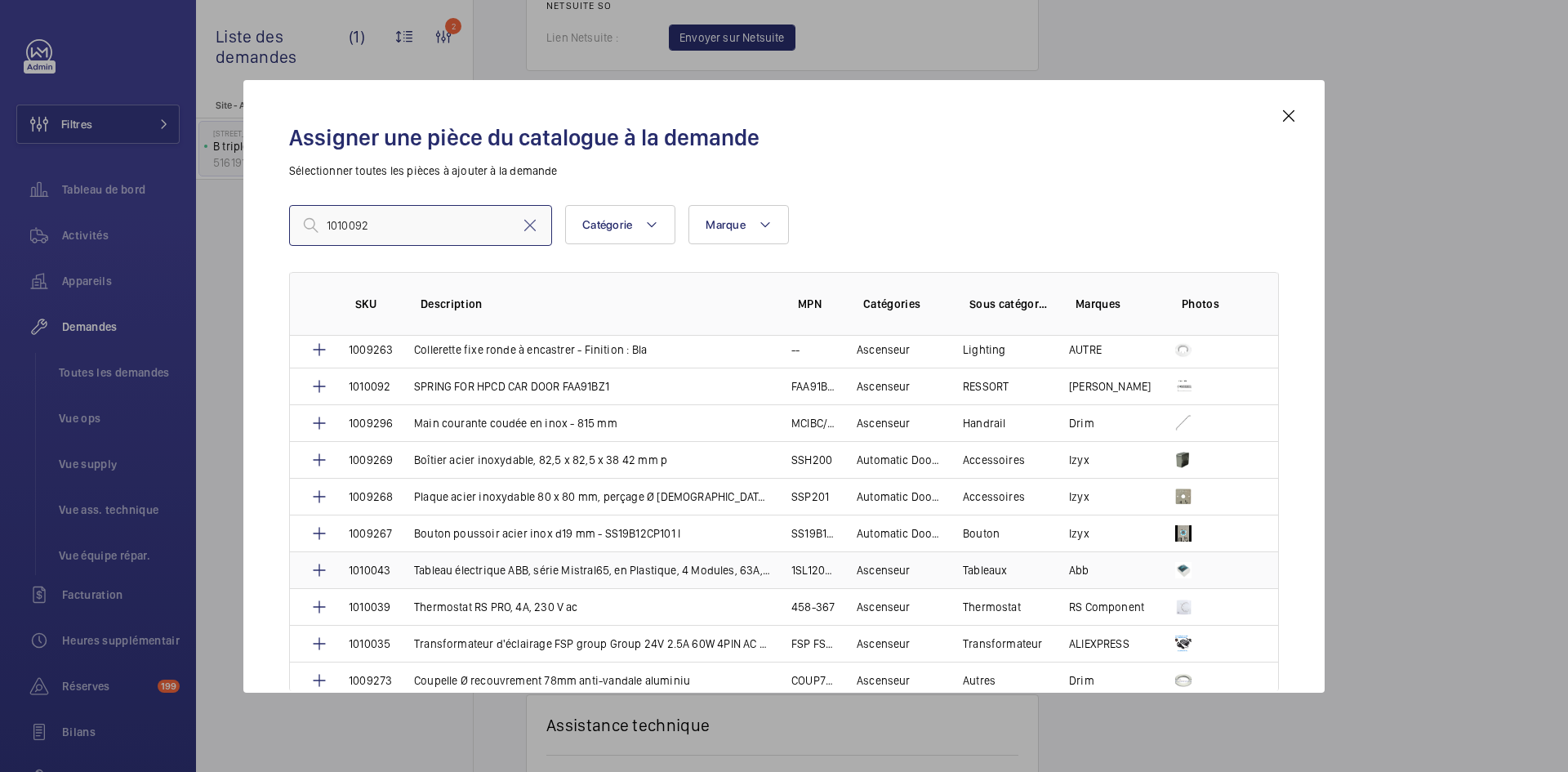
scroll to position [1393, 0]
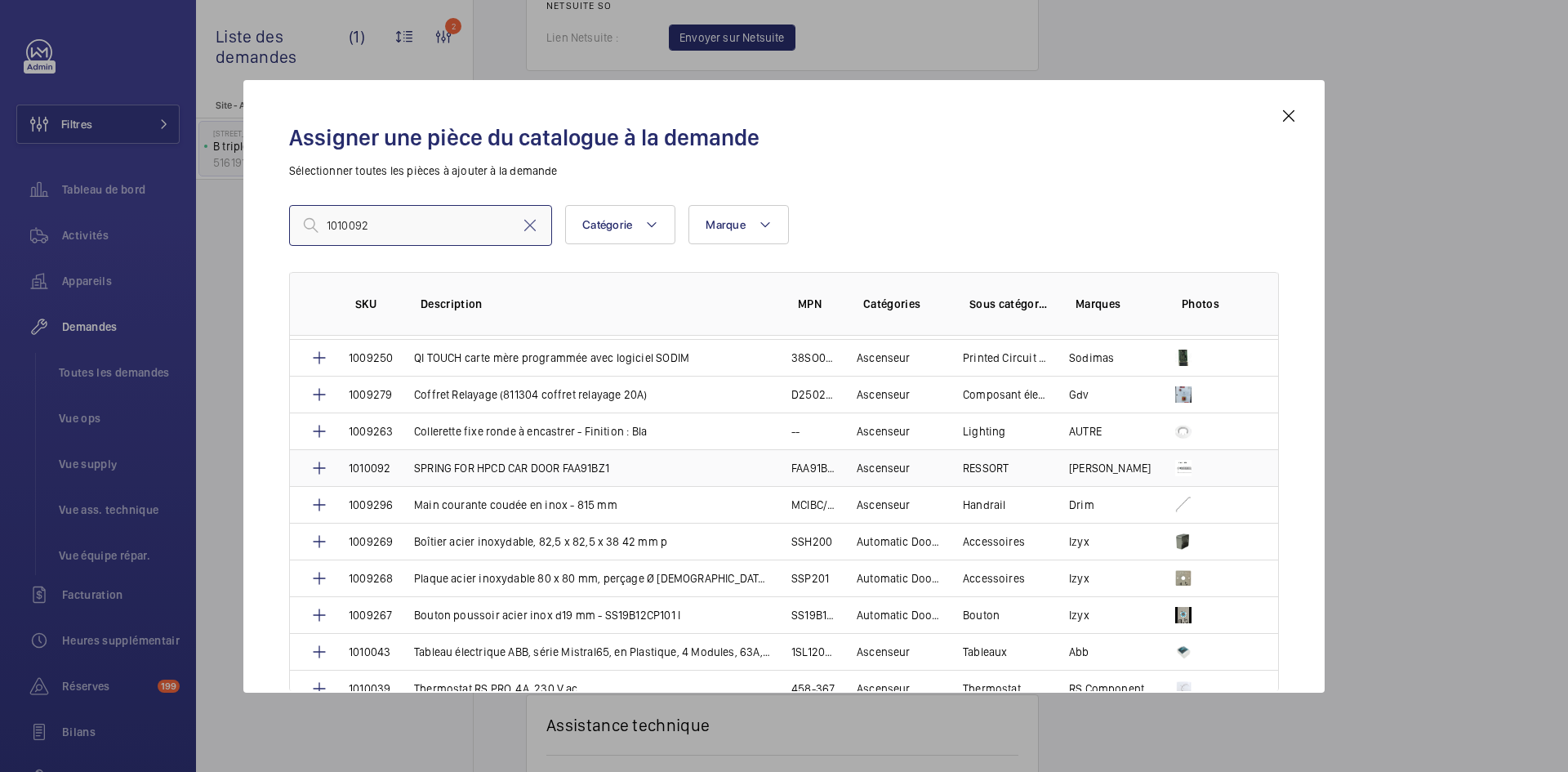
type input "1010092"
click at [404, 462] on td "SPRING FOR HPCD CAR DOOR FAA91BZ1" at bounding box center [583, 467] width 377 height 37
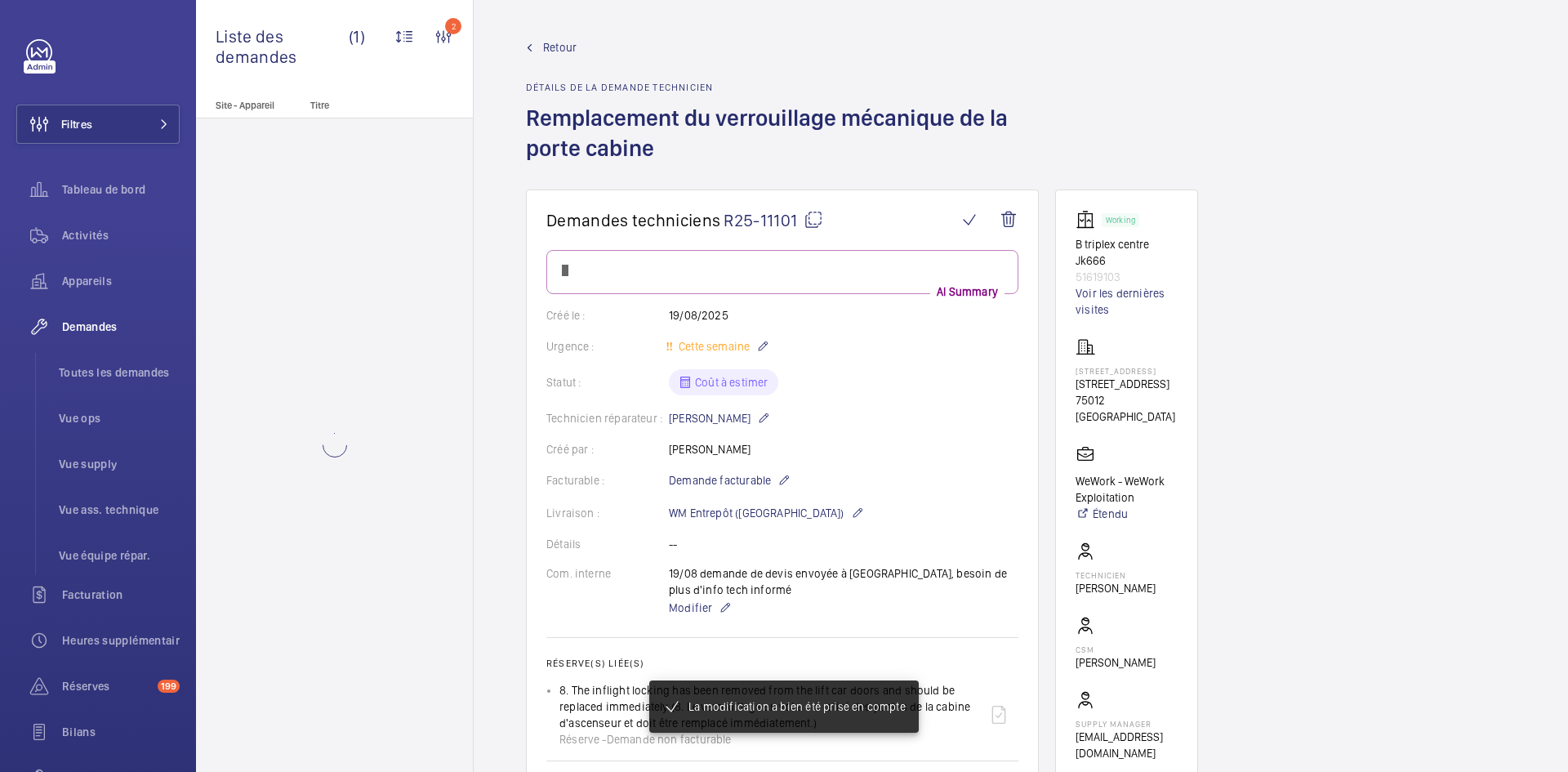
scroll to position [1012, 0]
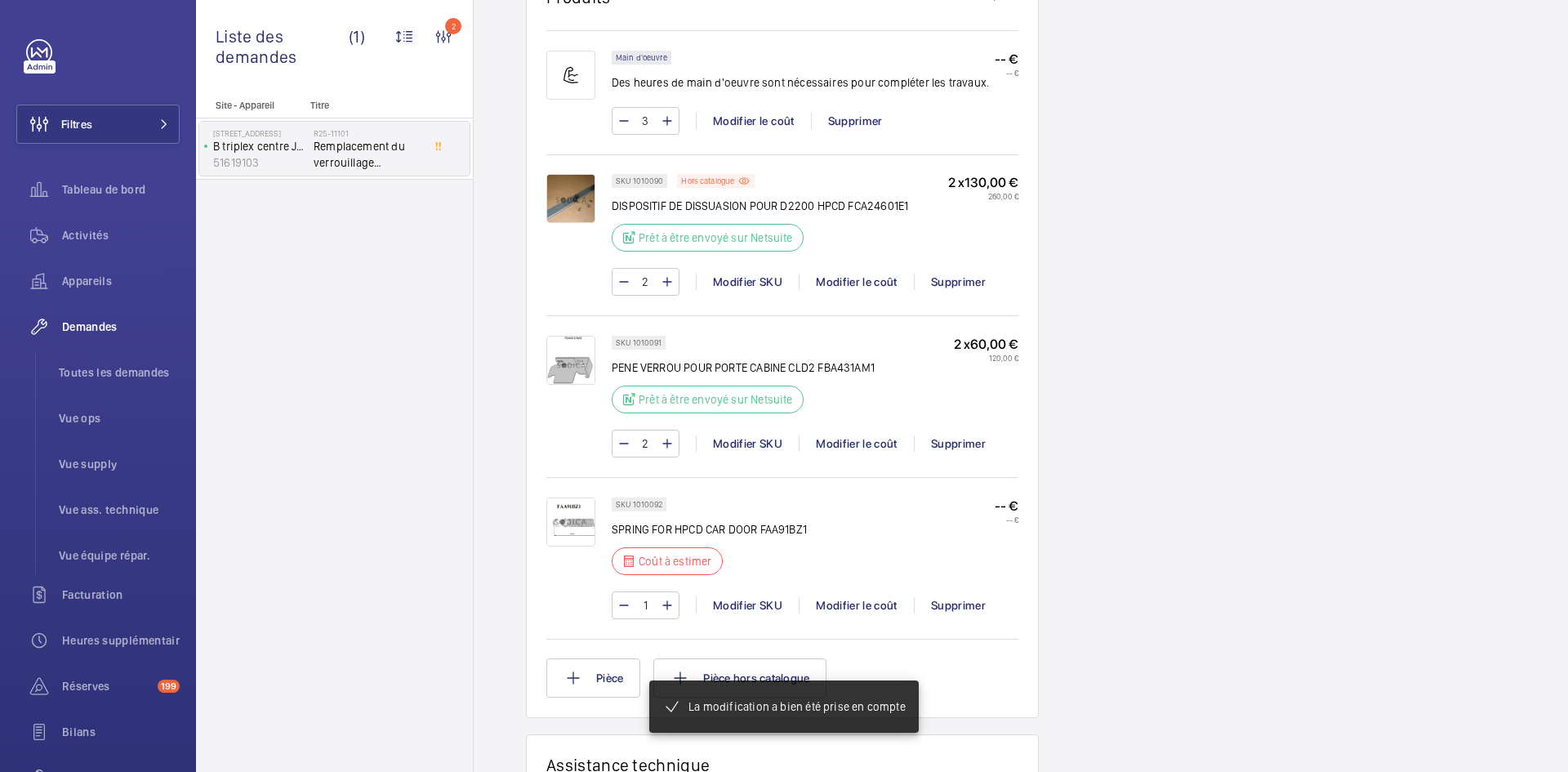
scroll to position [1193, 0]
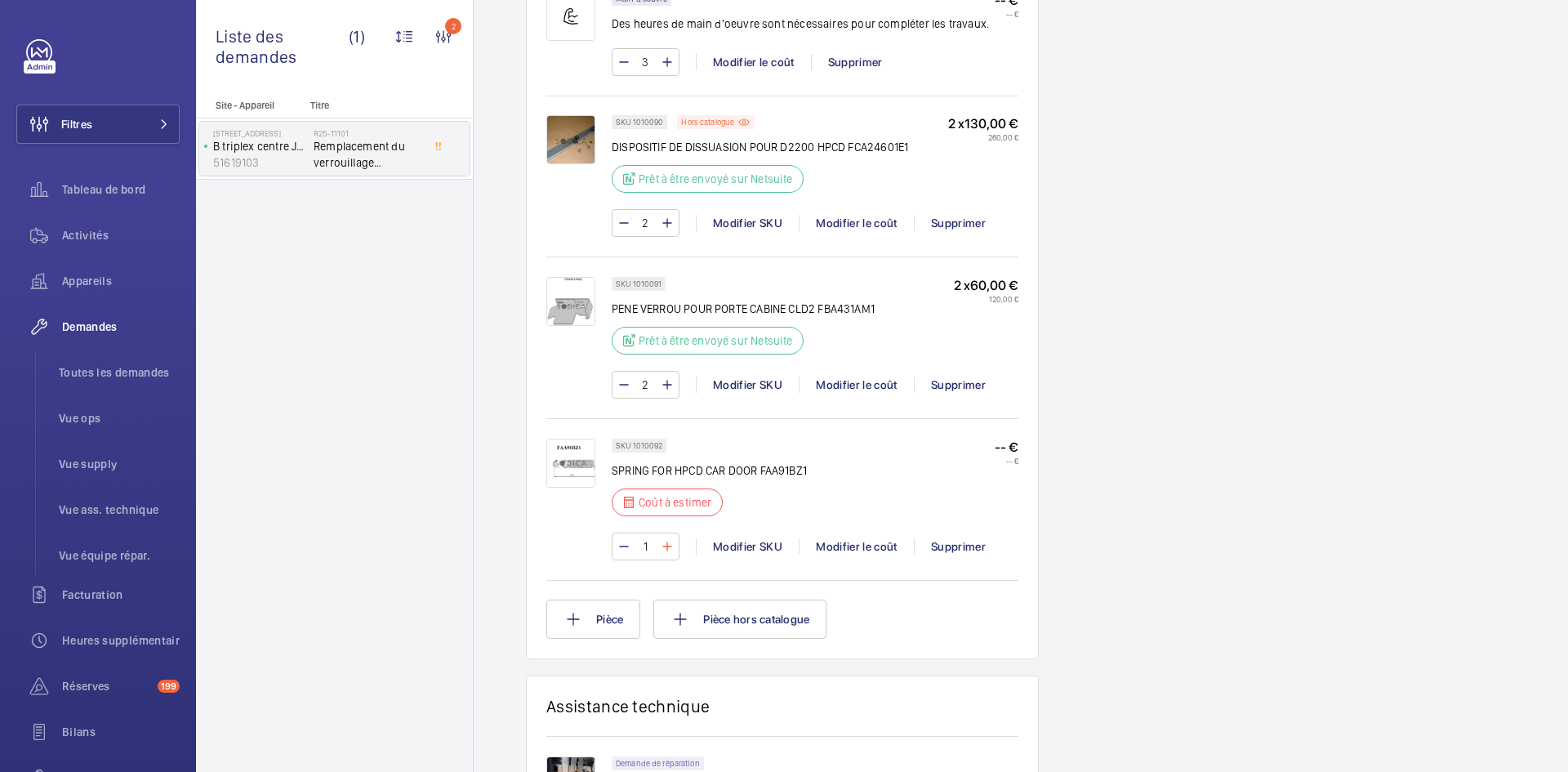
click at [664, 550] on mat-icon at bounding box center [668, 546] width 13 height 20
type input "2"
click at [664, 550] on wm-front-input-numeric-stepper "2" at bounding box center [645, 546] width 67 height 28
click at [664, 550] on mat-icon at bounding box center [668, 546] width 13 height 20
type input "3"
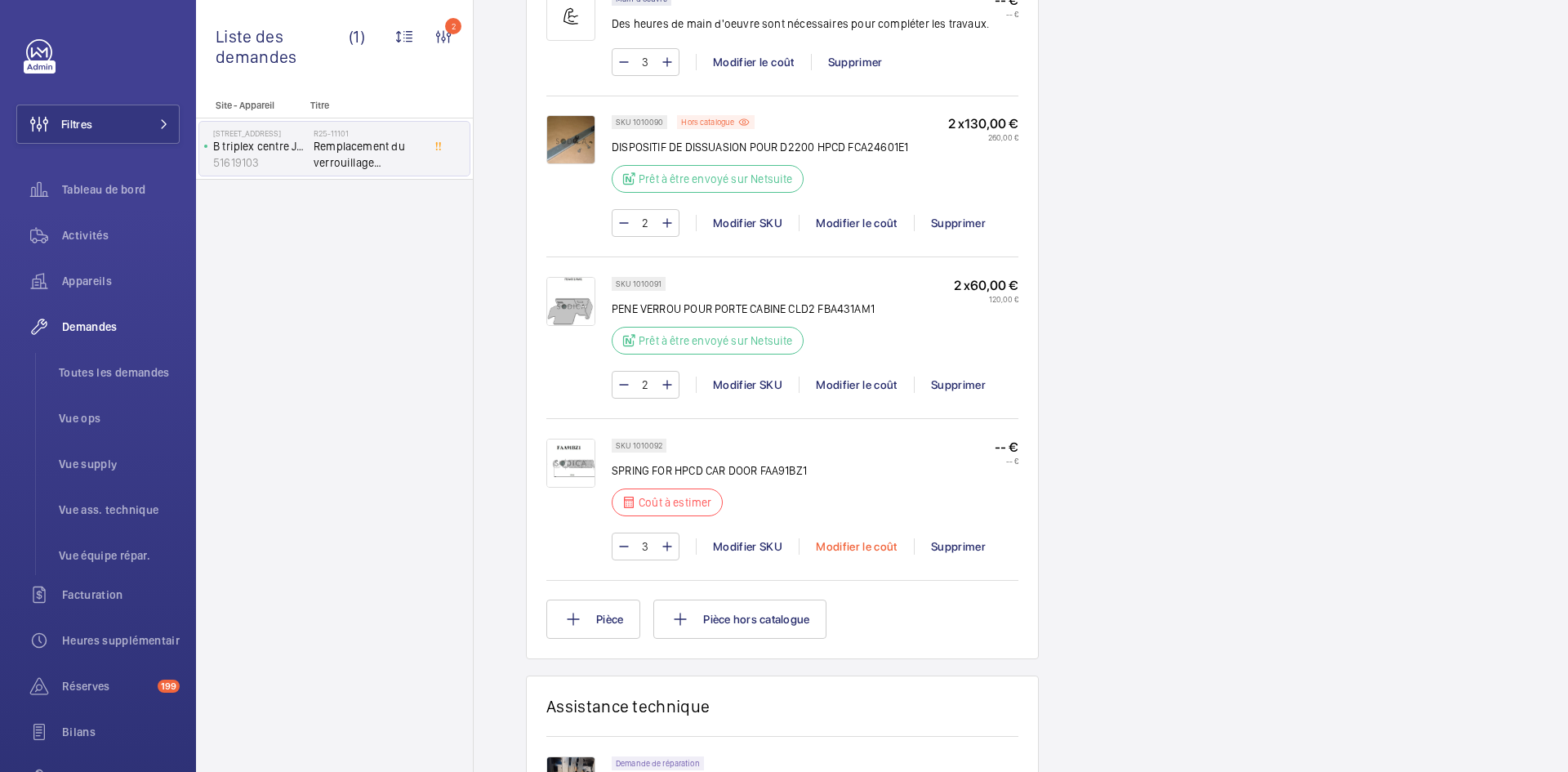
click at [855, 539] on div "Modifier le coût" at bounding box center [856, 546] width 115 height 16
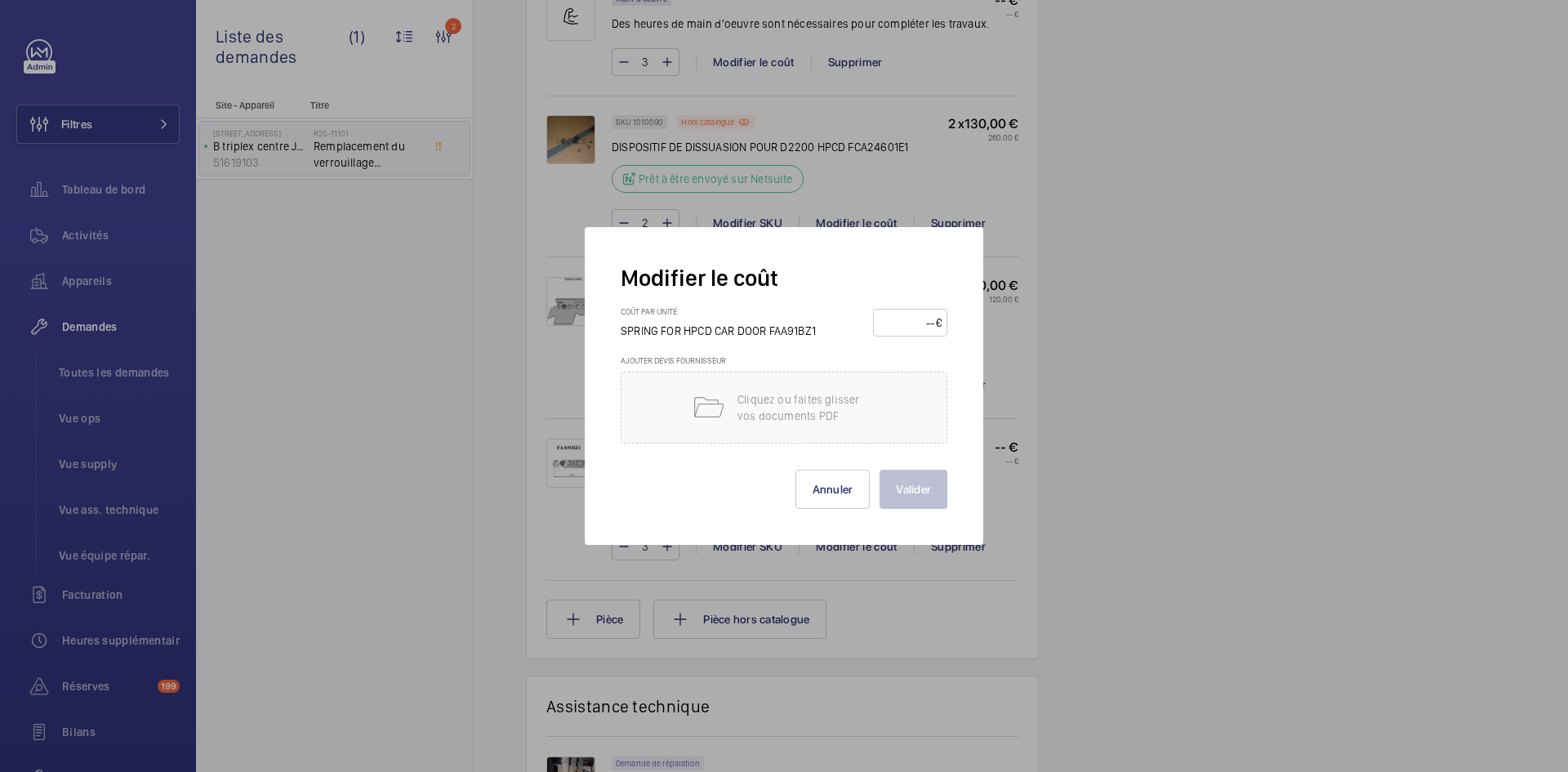
click at [905, 323] on input "number" at bounding box center [907, 323] width 57 height 26
type input "160"
click at [936, 486] on button "Valider" at bounding box center [914, 490] width 67 height 40
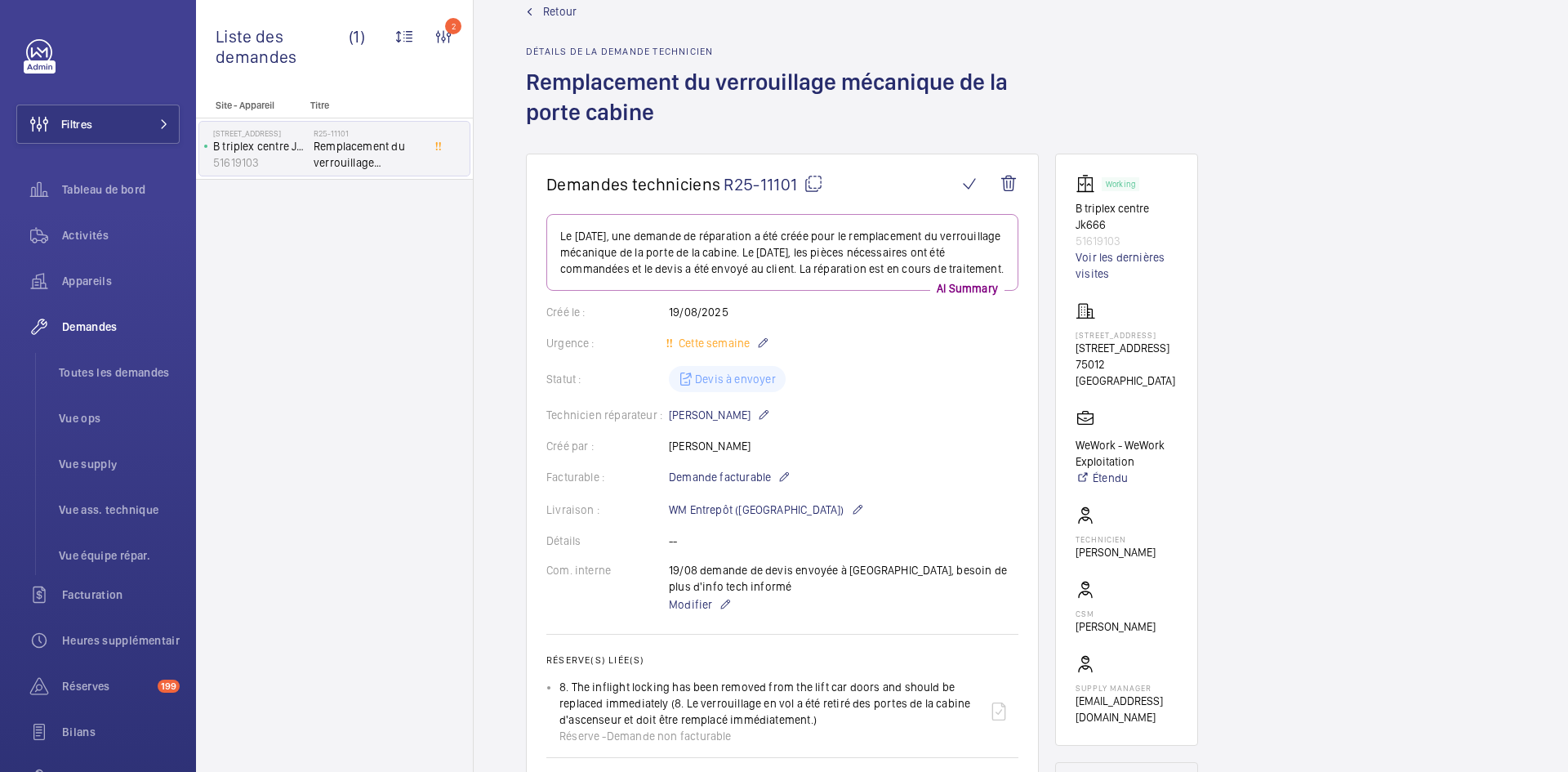
scroll to position [16, 0]
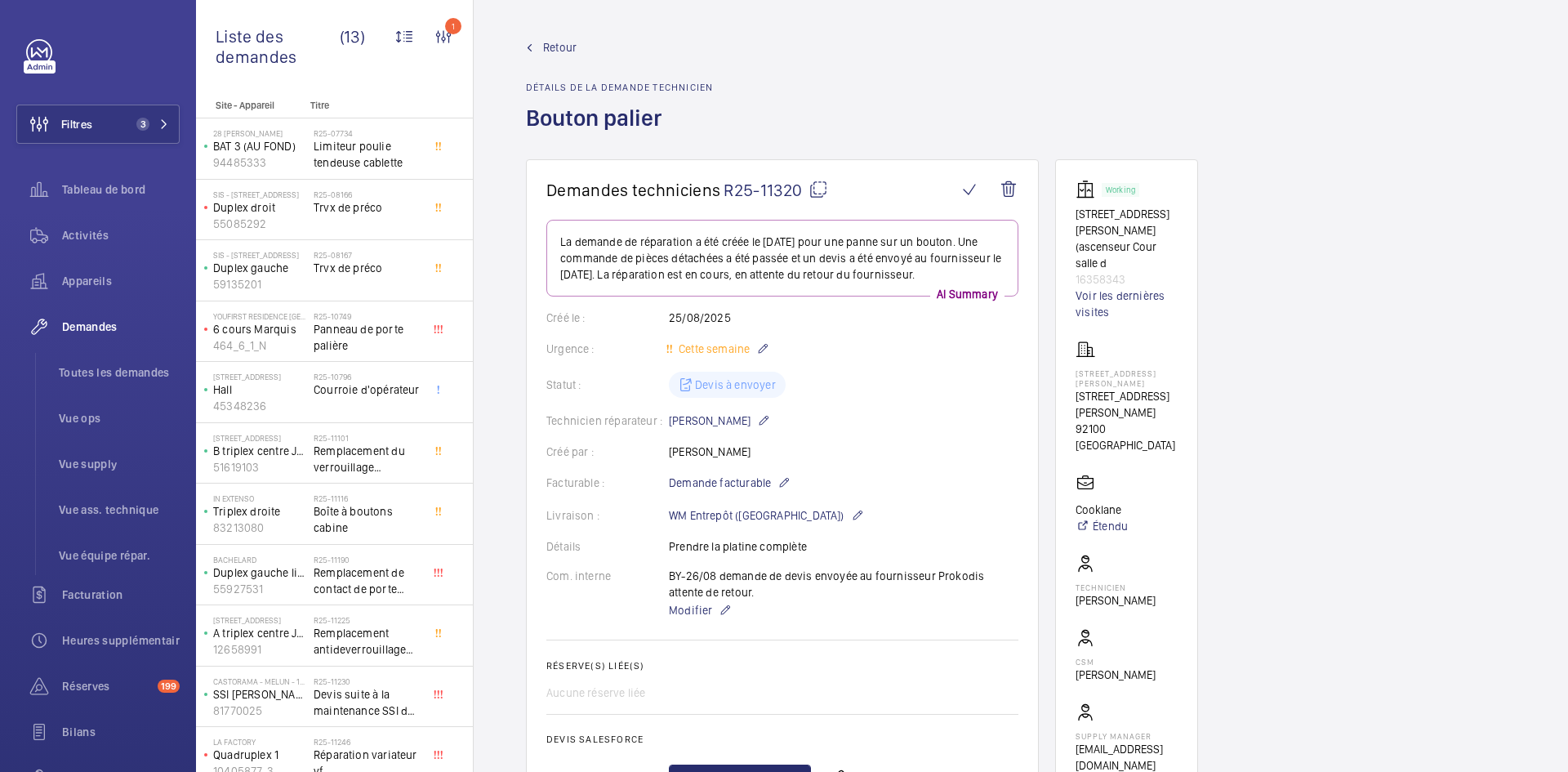
scroll to position [735, 0]
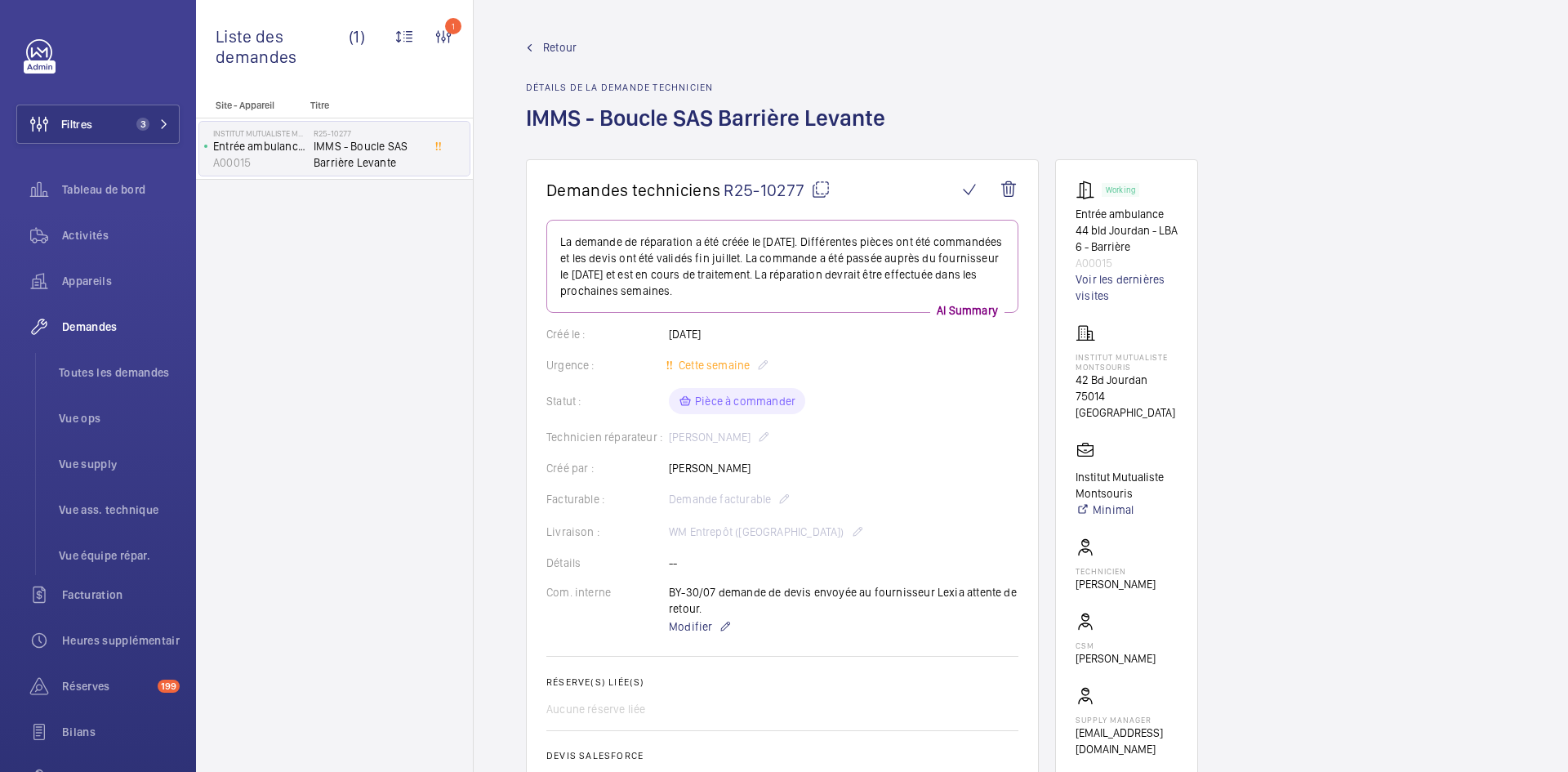
click at [565, 42] on span "Retour" at bounding box center [560, 48] width 34 height 16
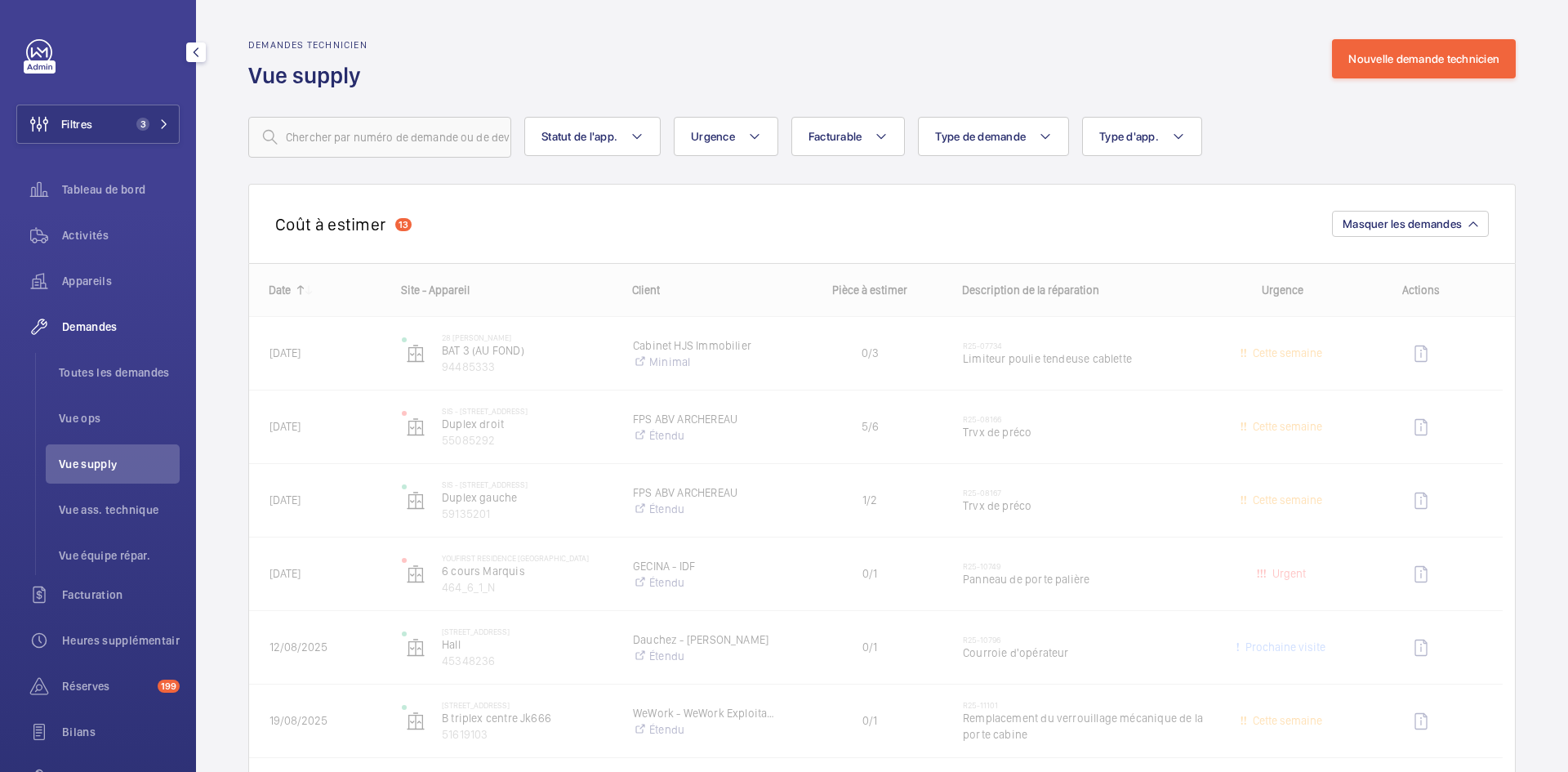
click at [137, 460] on span "Vue supply" at bounding box center [119, 464] width 121 height 16
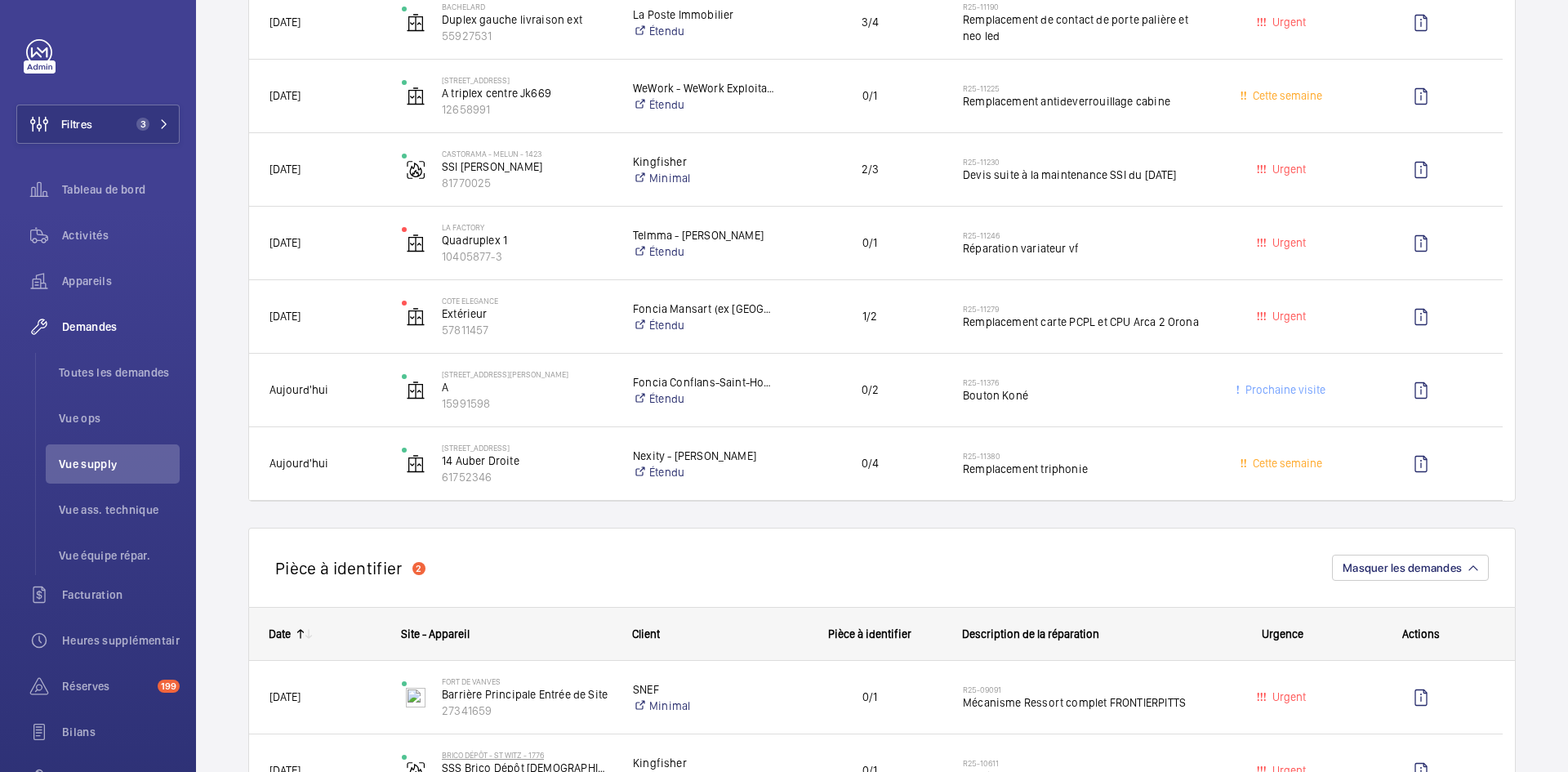
scroll to position [653, 0]
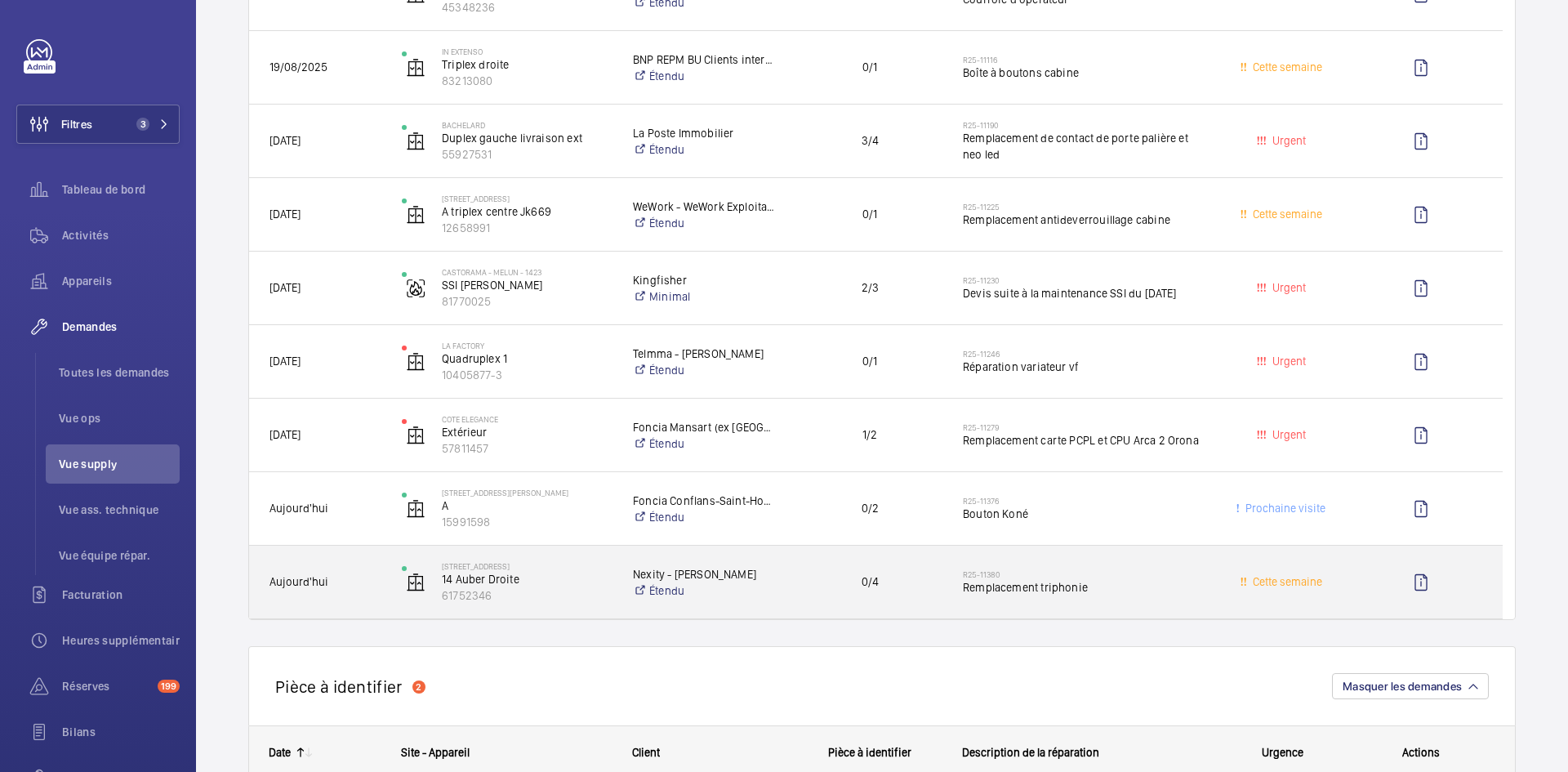
click at [340, 576] on span "Aujourd'hui" at bounding box center [324, 582] width 111 height 19
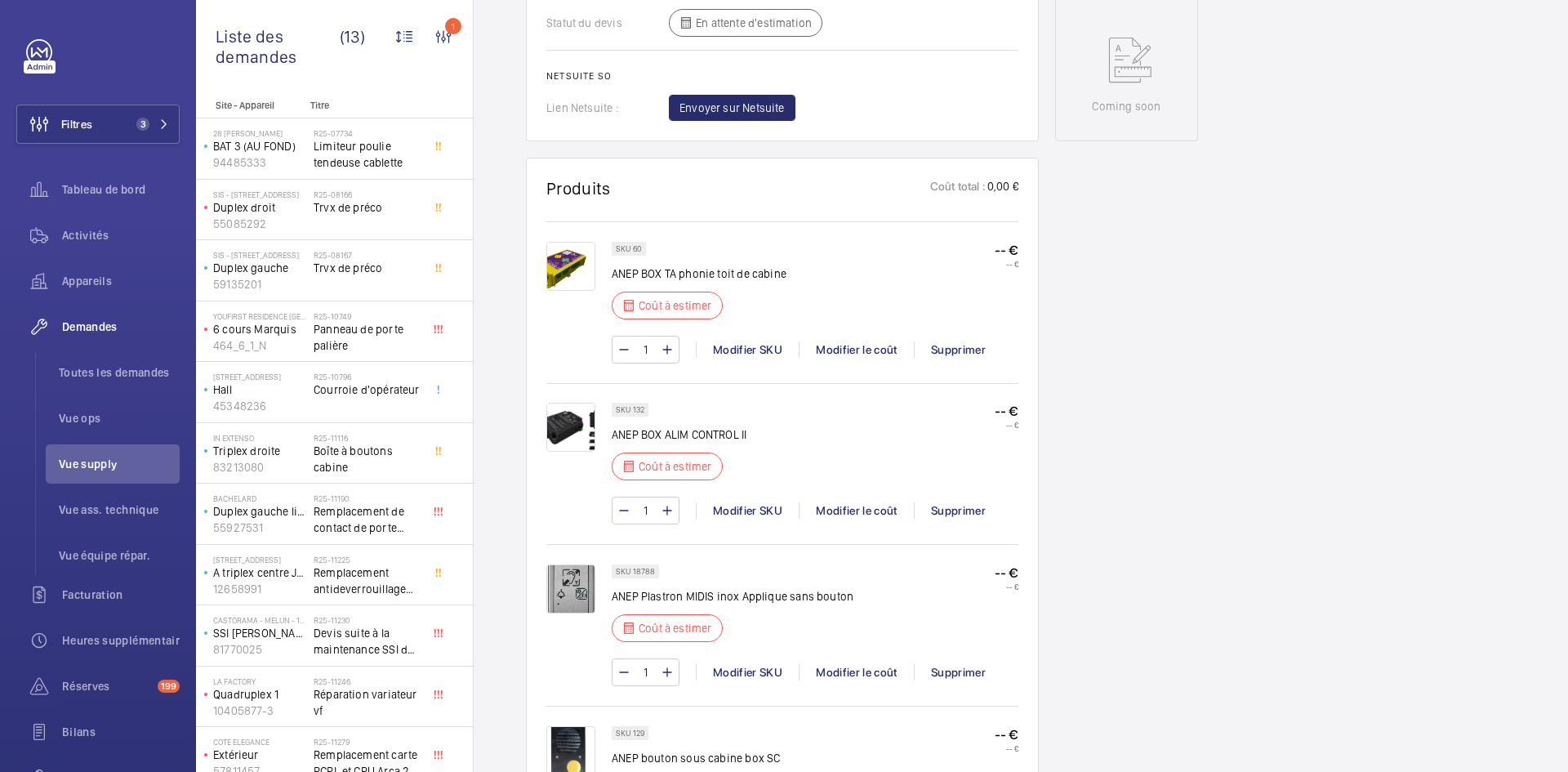
scroll to position [833, 0]
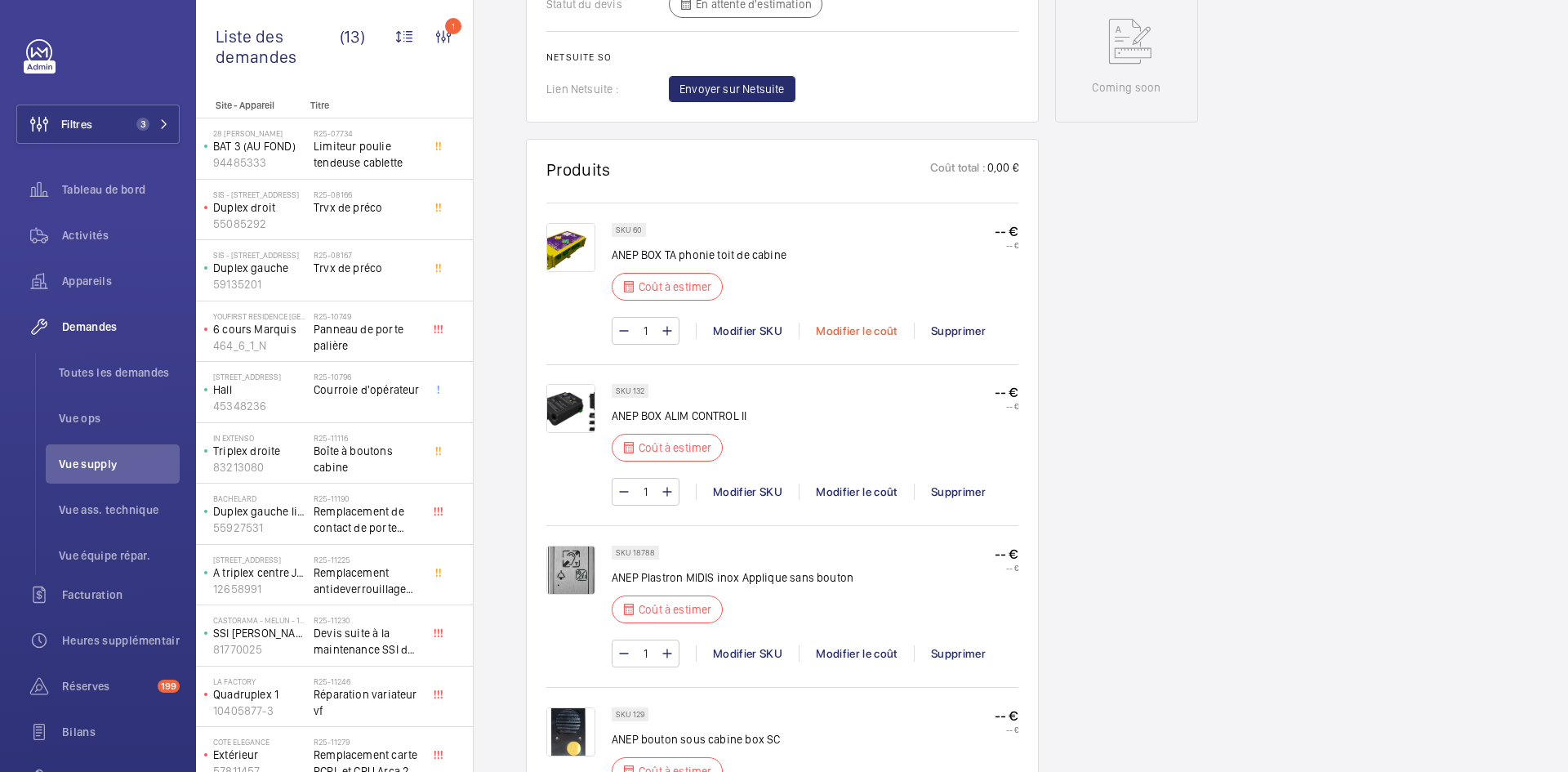
click at [866, 333] on div "Modifier le coût" at bounding box center [856, 331] width 115 height 16
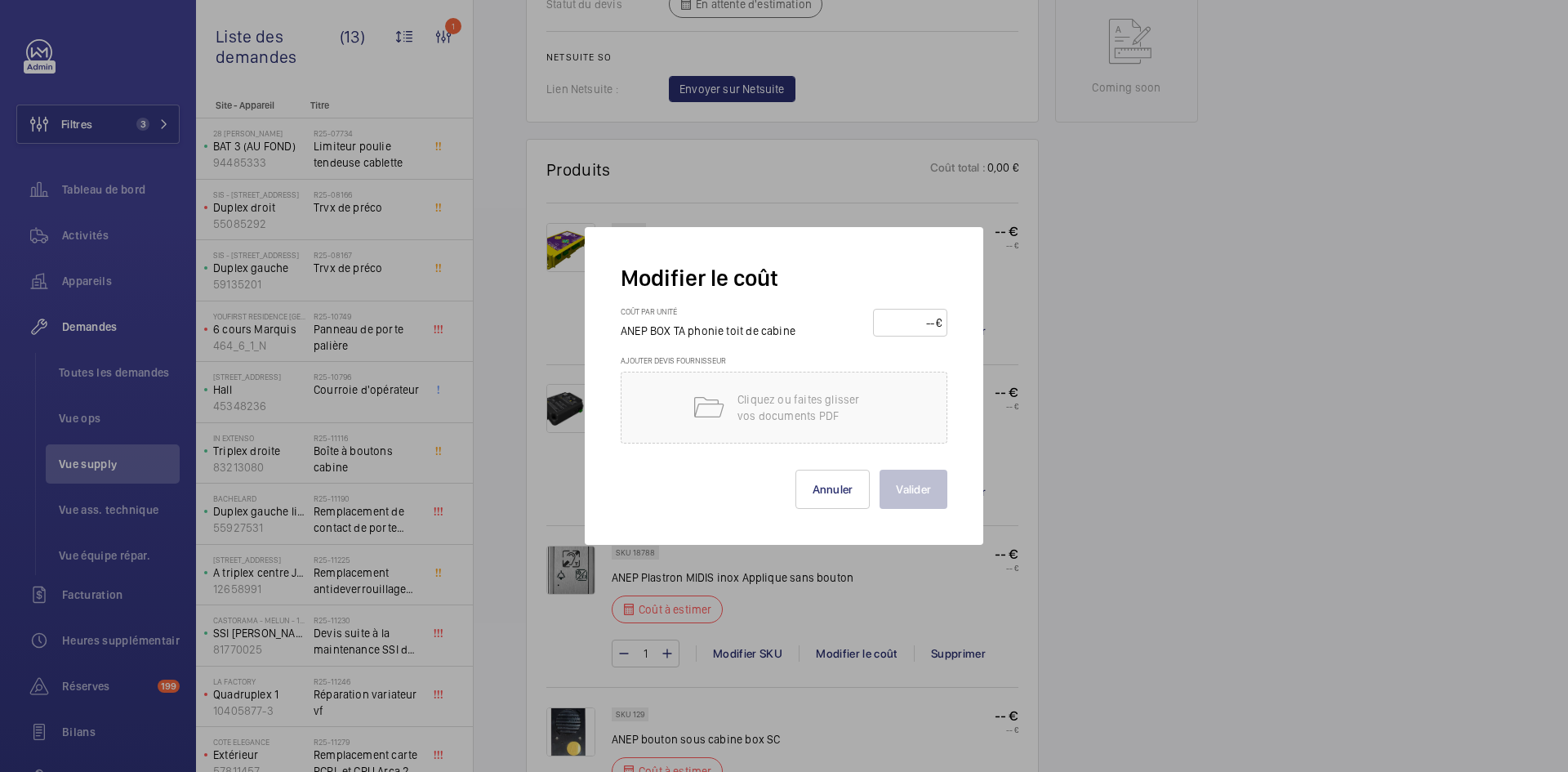
click at [900, 320] on input "number" at bounding box center [907, 323] width 57 height 26
type input "100"
click at [925, 494] on button "Valider" at bounding box center [914, 490] width 67 height 40
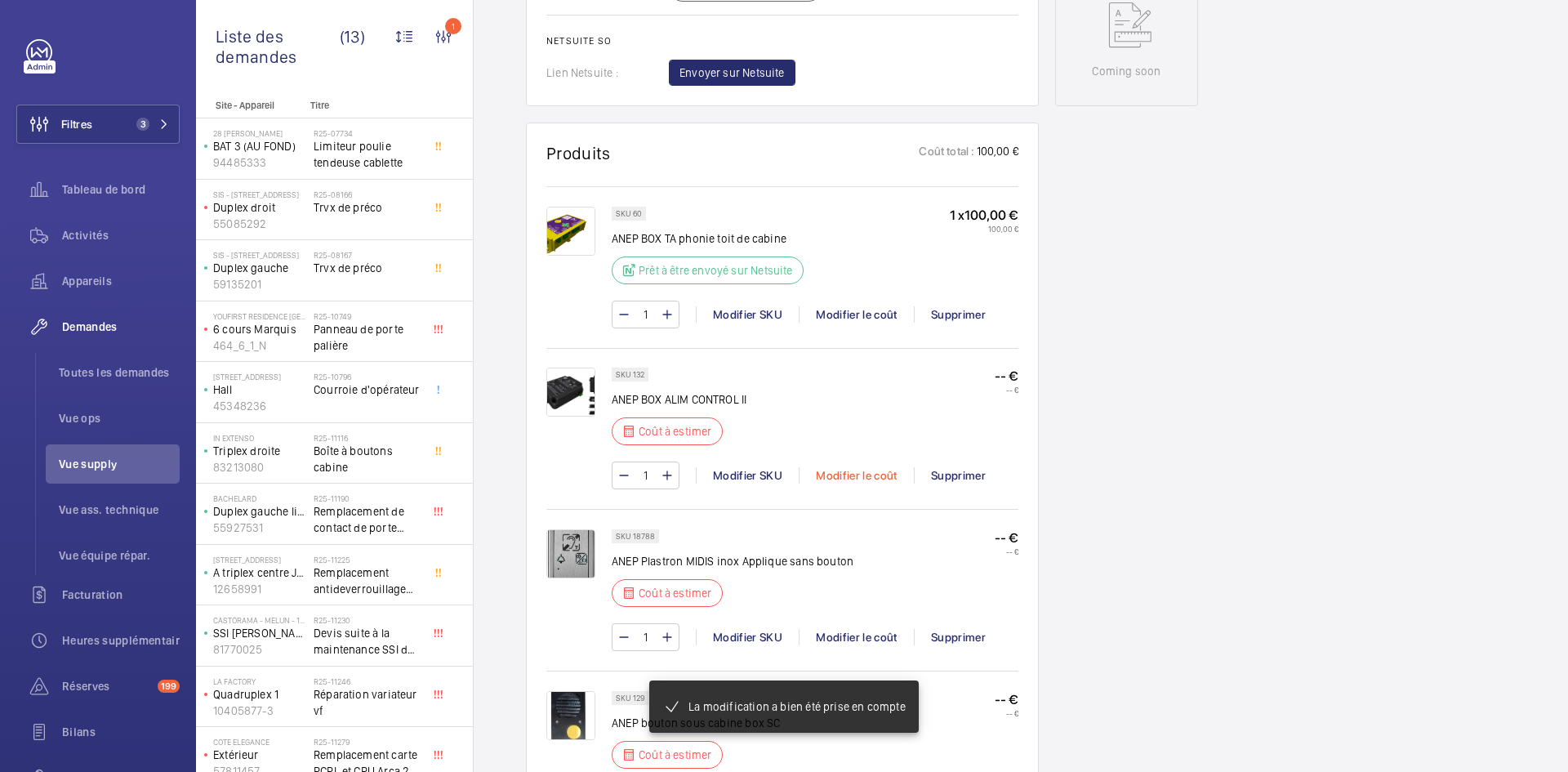
click at [863, 467] on div "Modifier le coût" at bounding box center [856, 476] width 115 height 16
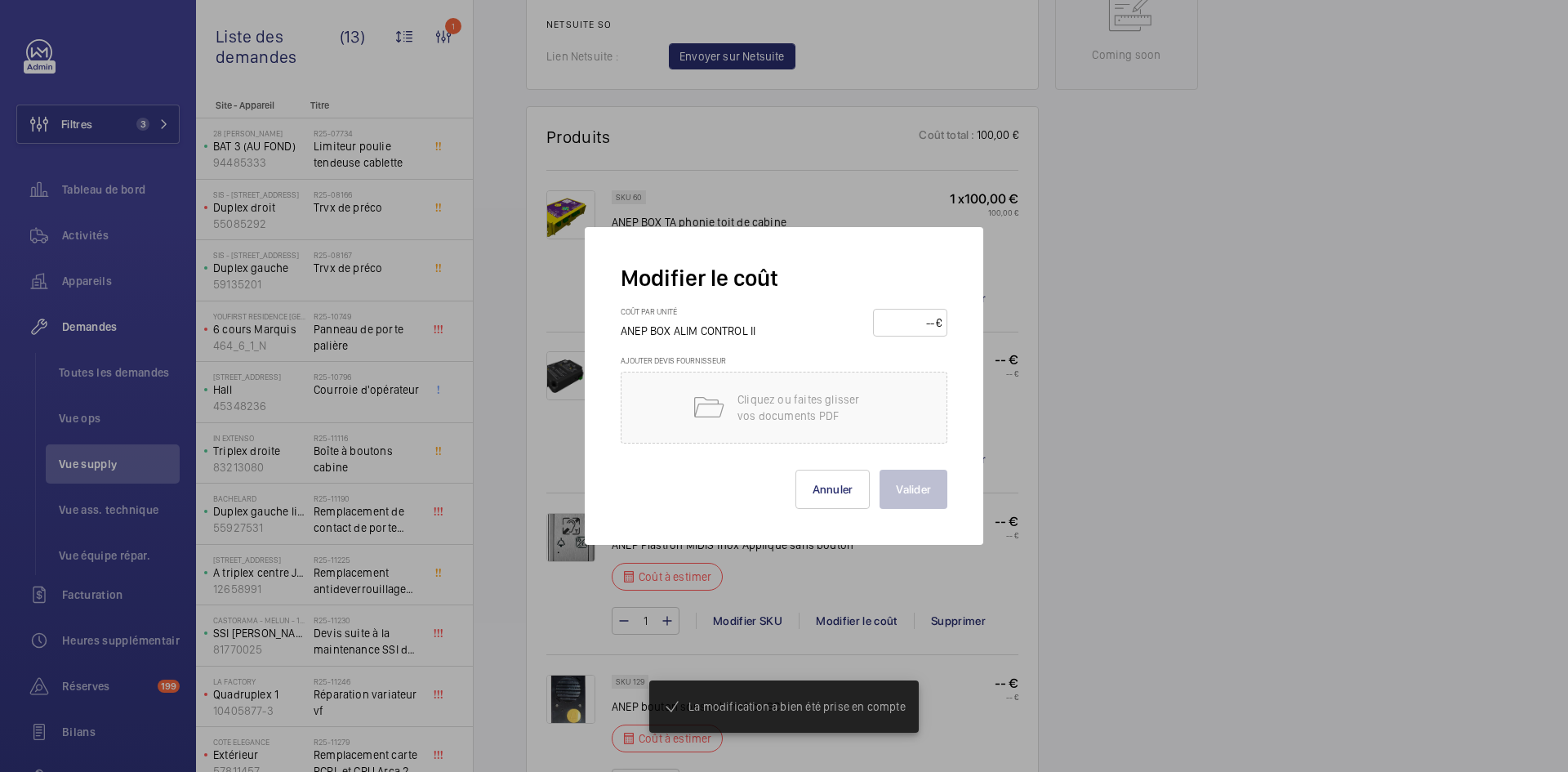
click at [906, 315] on input "number" at bounding box center [907, 323] width 57 height 26
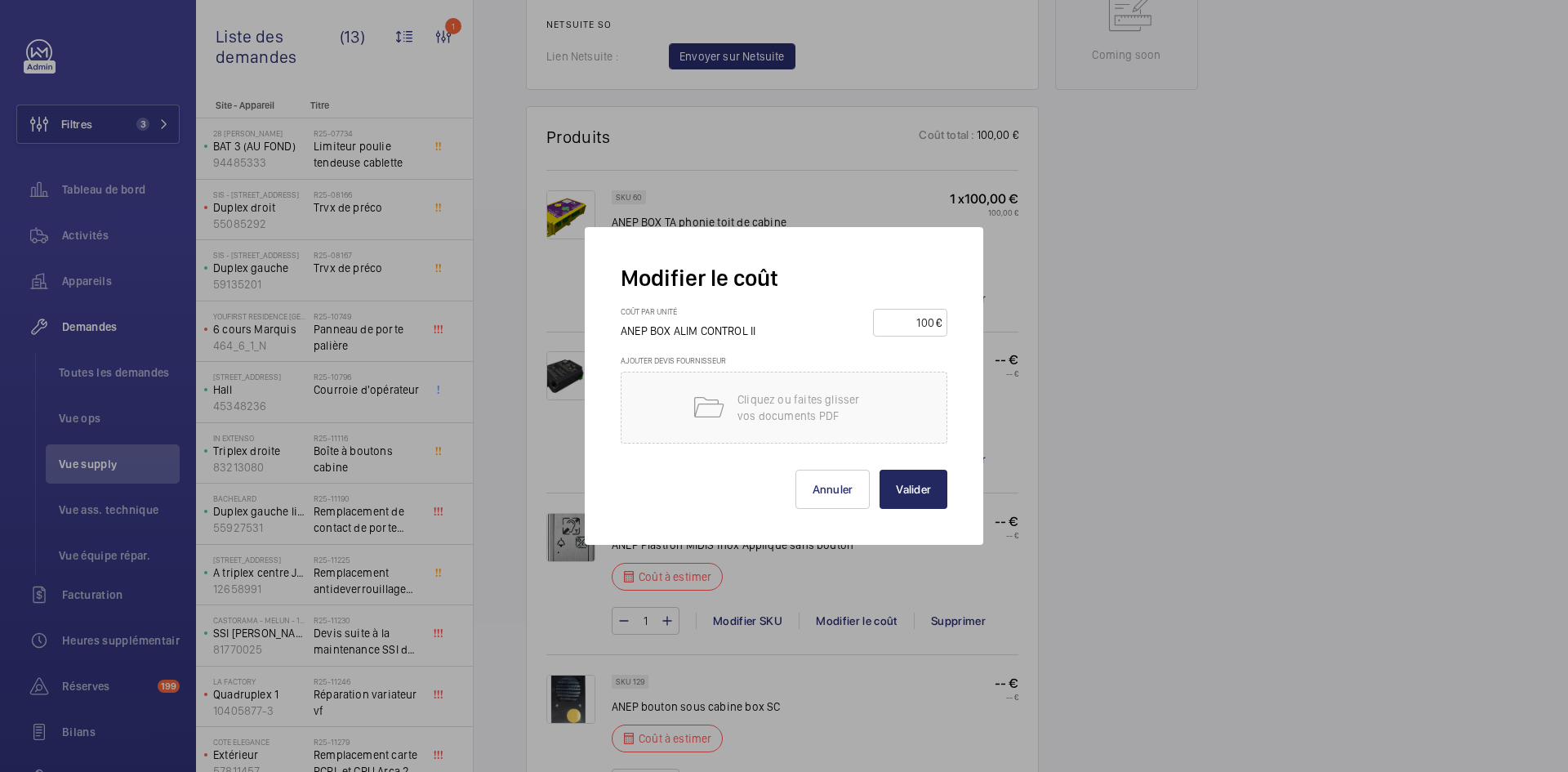
type input "100"
click at [924, 481] on button "Valider" at bounding box center [914, 490] width 67 height 40
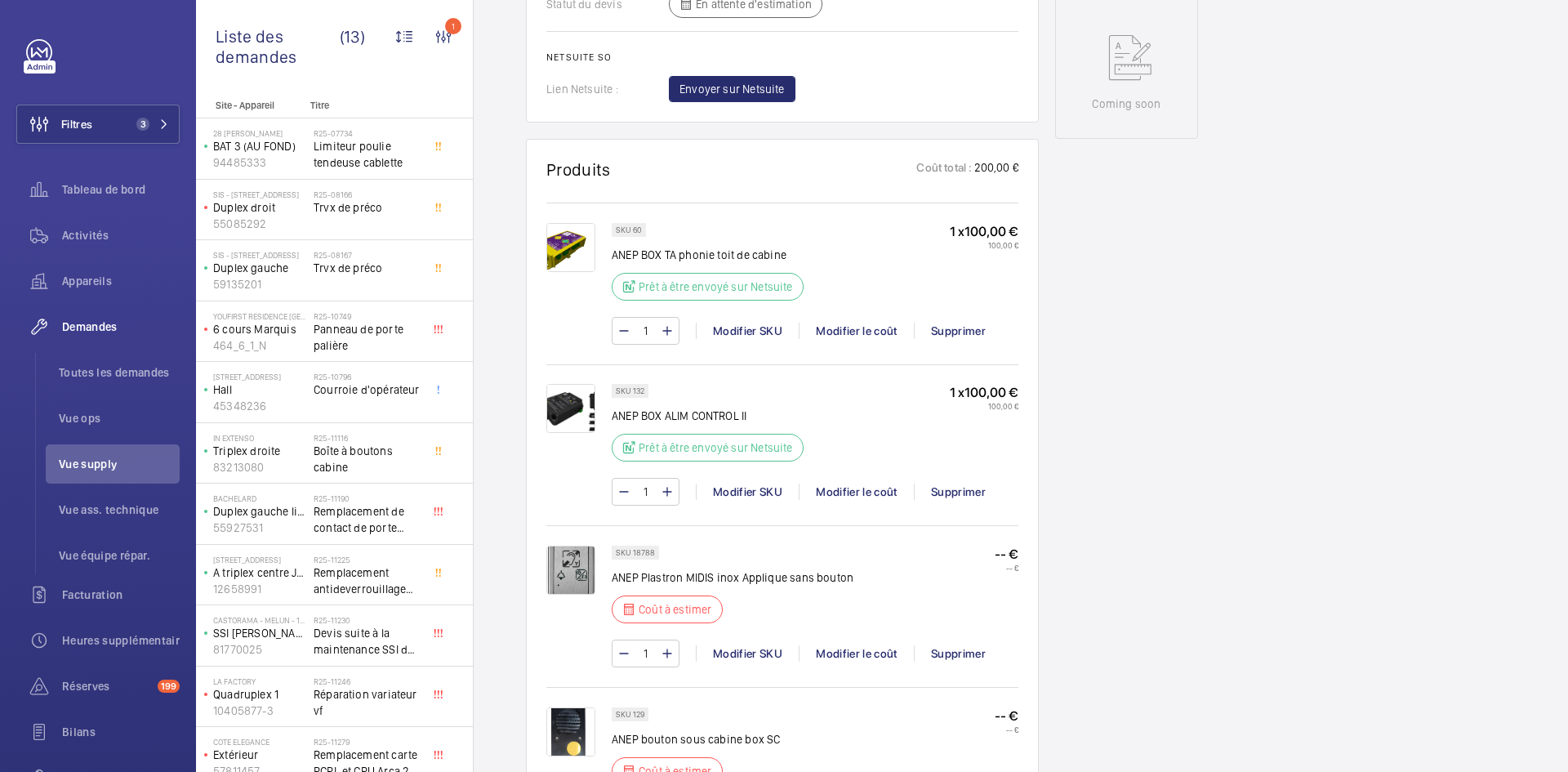
scroll to position [1062, 0]
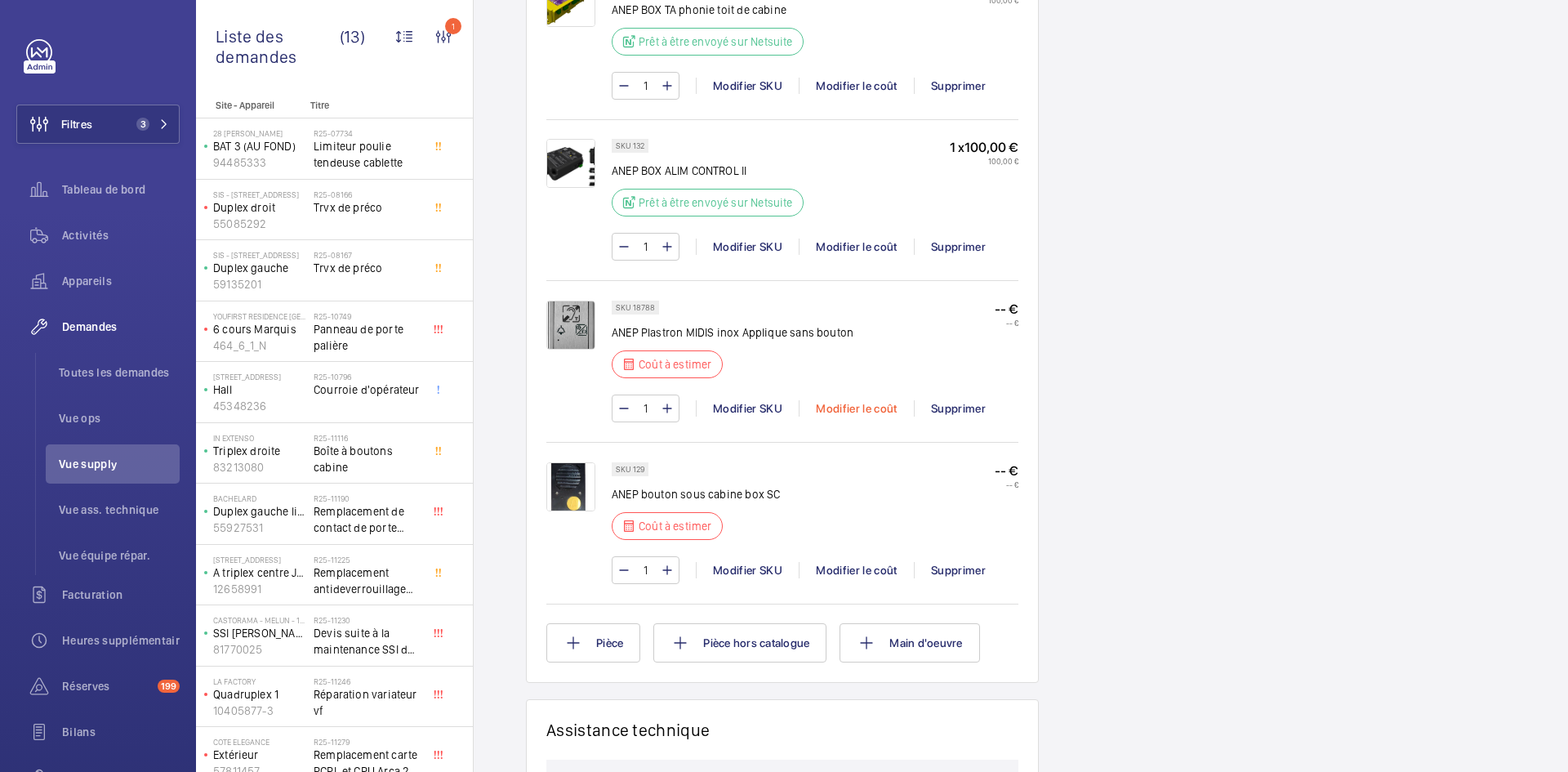
click at [854, 403] on div "Modifier le coût" at bounding box center [856, 408] width 115 height 16
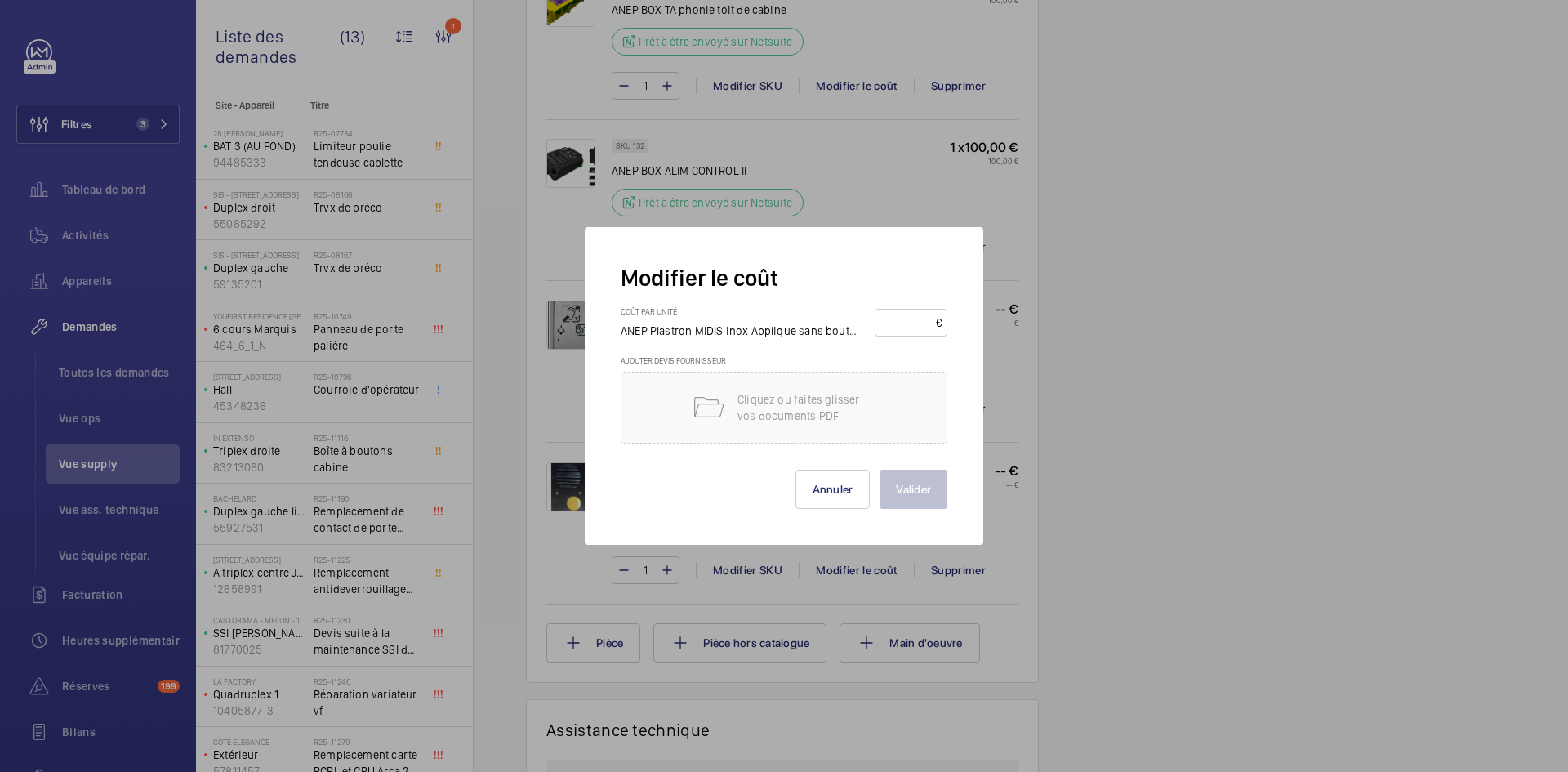
click at [906, 317] on input "number" at bounding box center [908, 323] width 55 height 26
type input "100"
click at [912, 482] on button "Valider" at bounding box center [914, 490] width 67 height 40
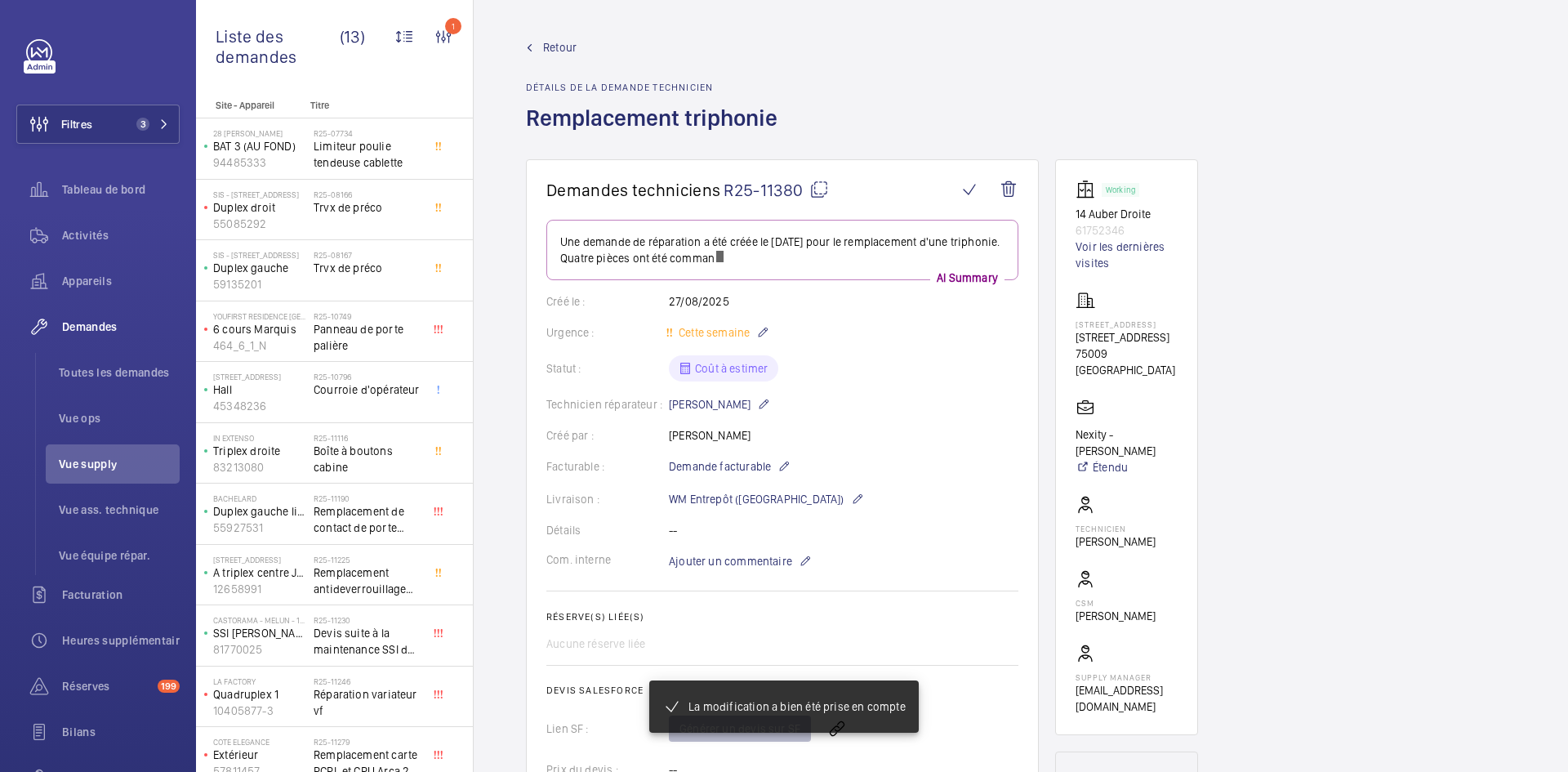
scroll to position [898, 0]
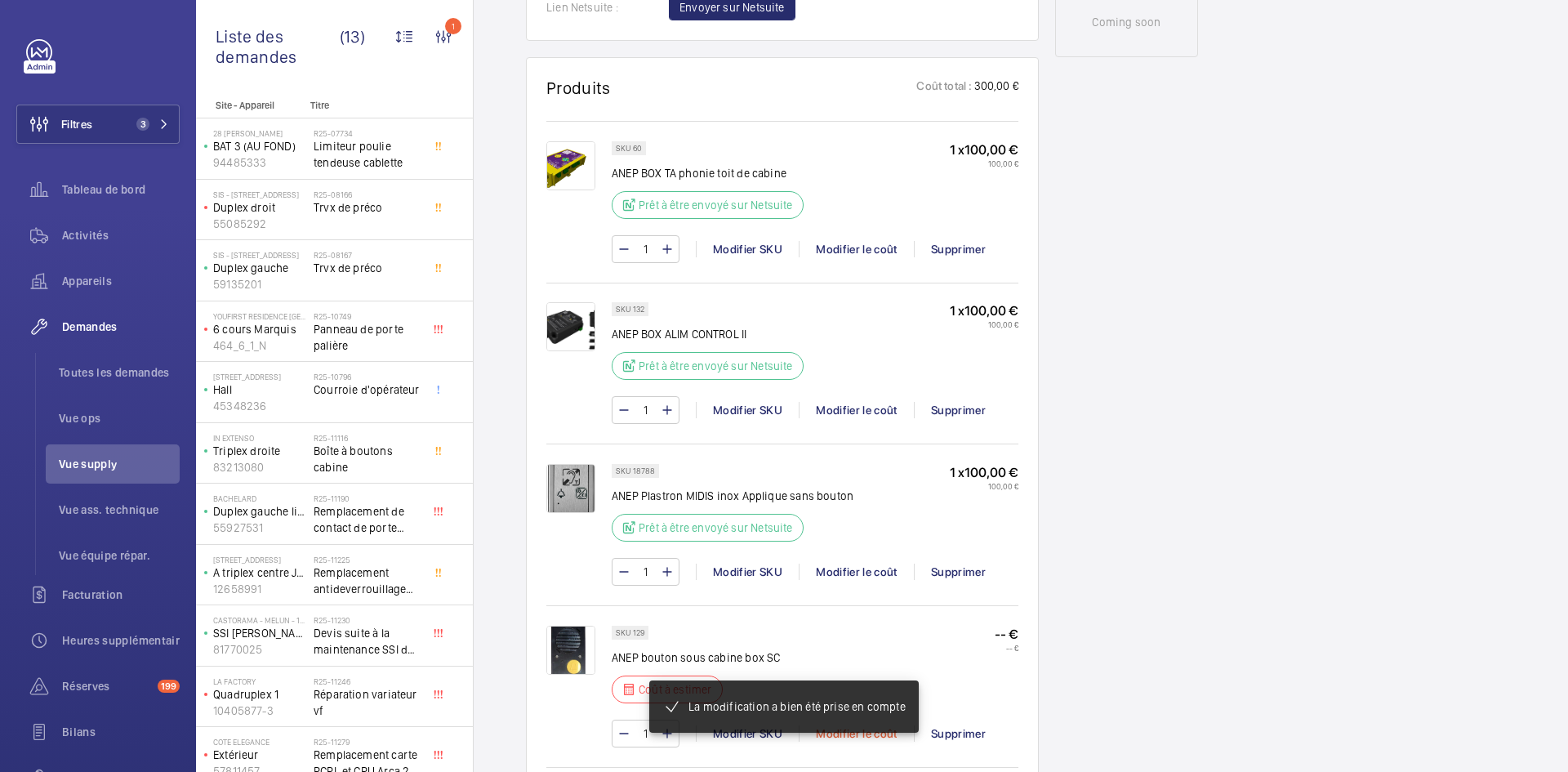
click at [868, 725] on div "Modifier le coût" at bounding box center [856, 733] width 115 height 16
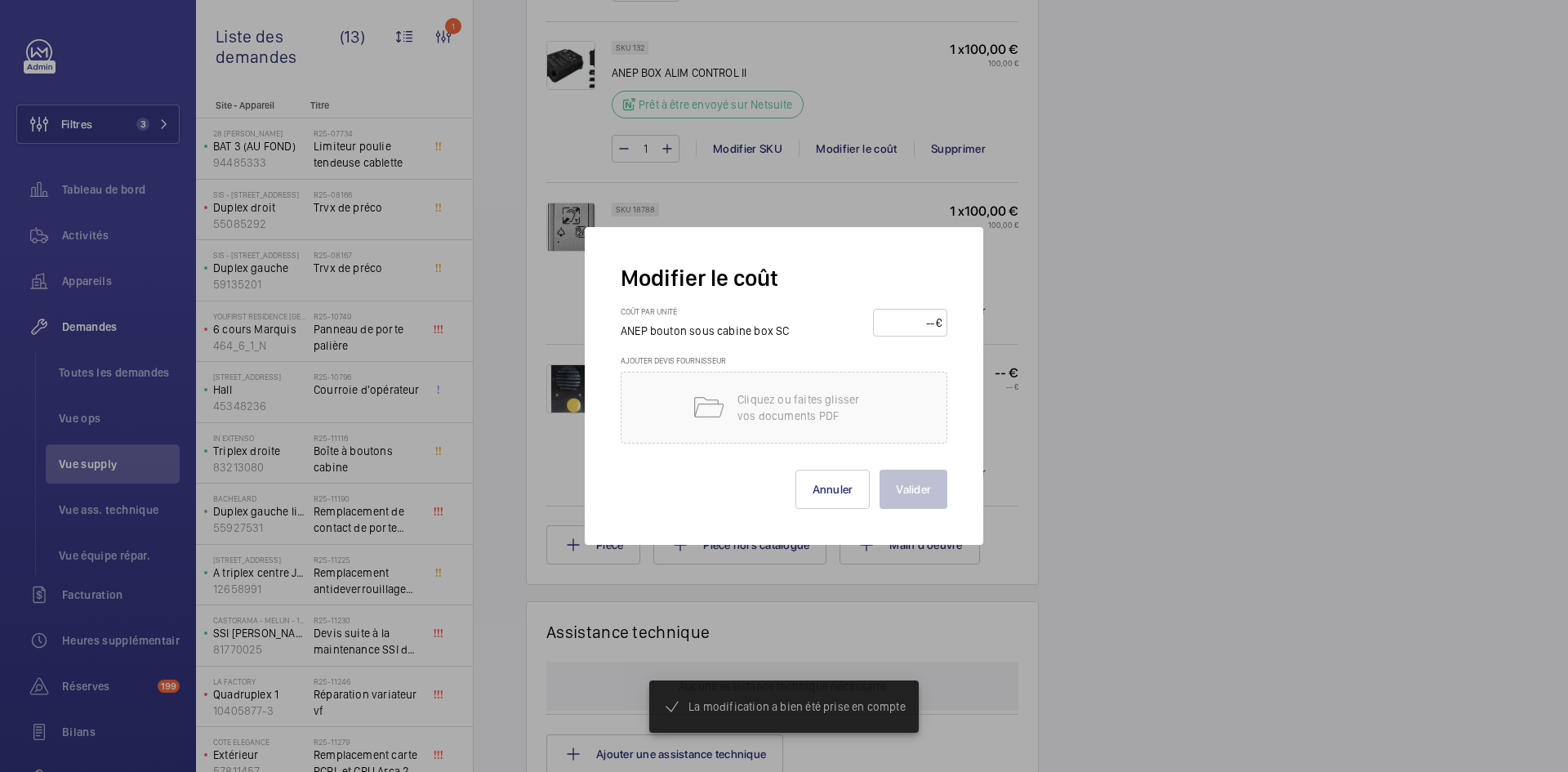
click at [894, 324] on input "number" at bounding box center [907, 323] width 57 height 26
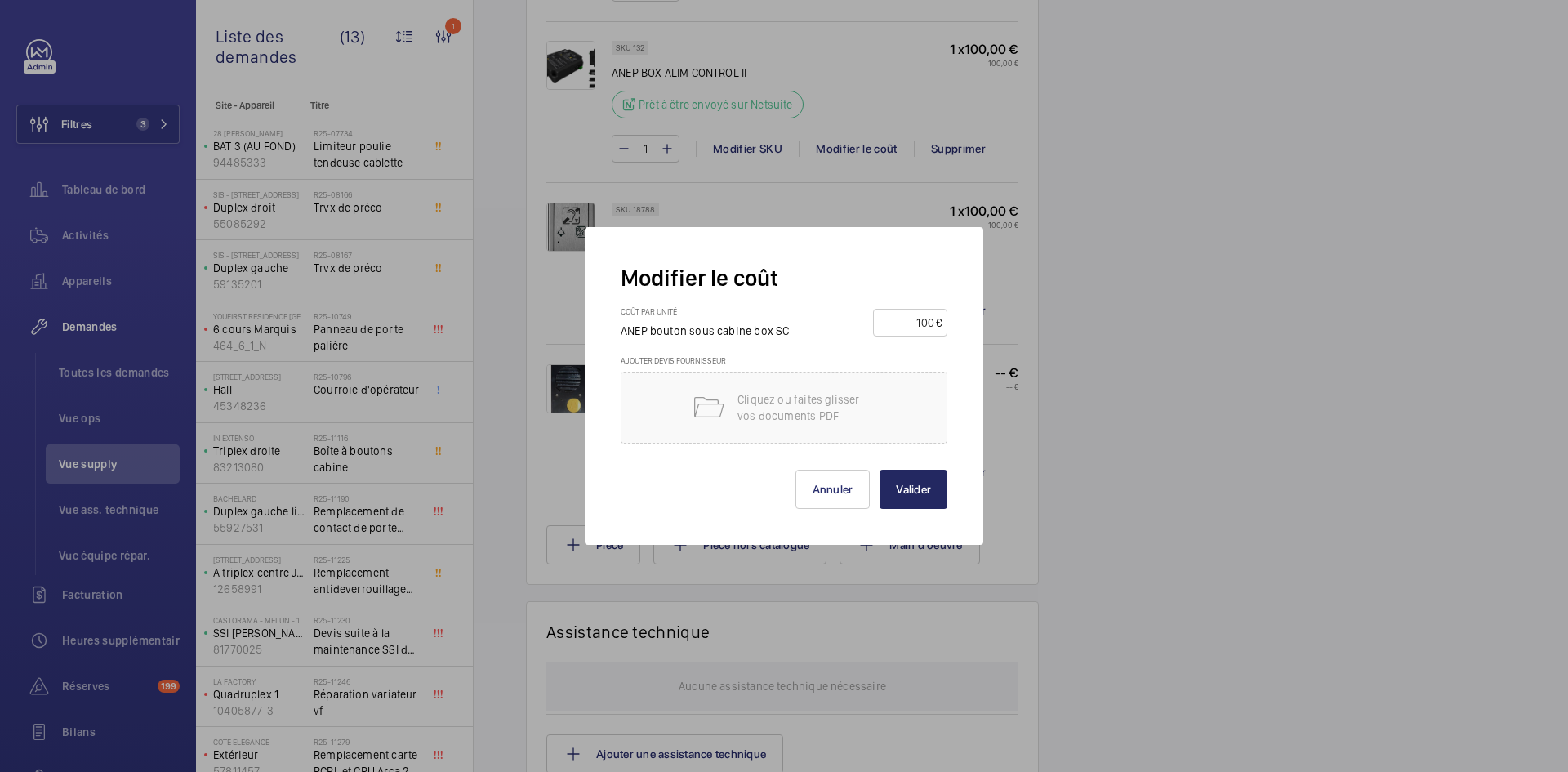
type input "100"
click at [905, 488] on button "Valider" at bounding box center [914, 490] width 67 height 40
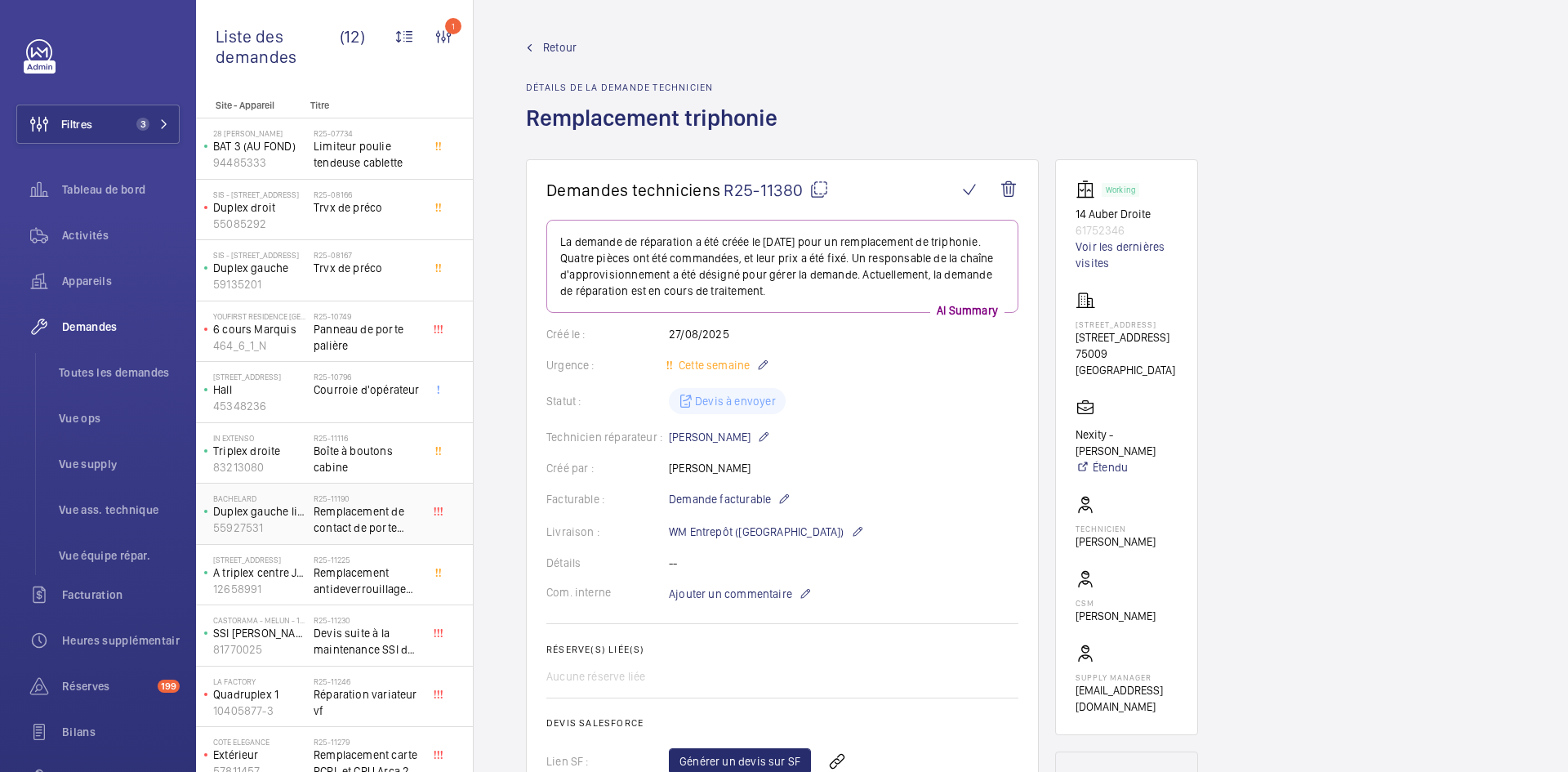
scroll to position [77, 0]
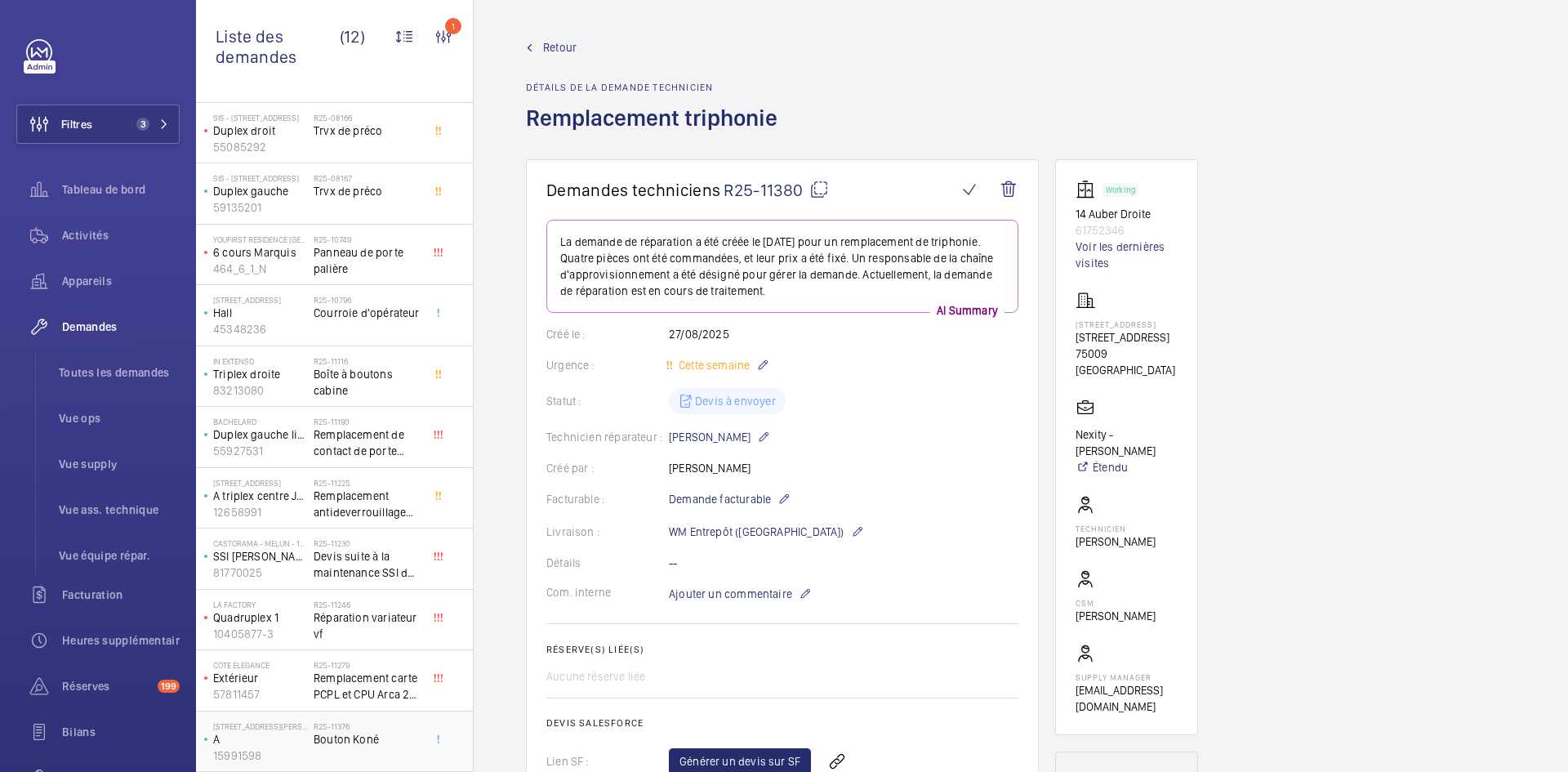
click at [297, 740] on p "A" at bounding box center [260, 739] width 94 height 16
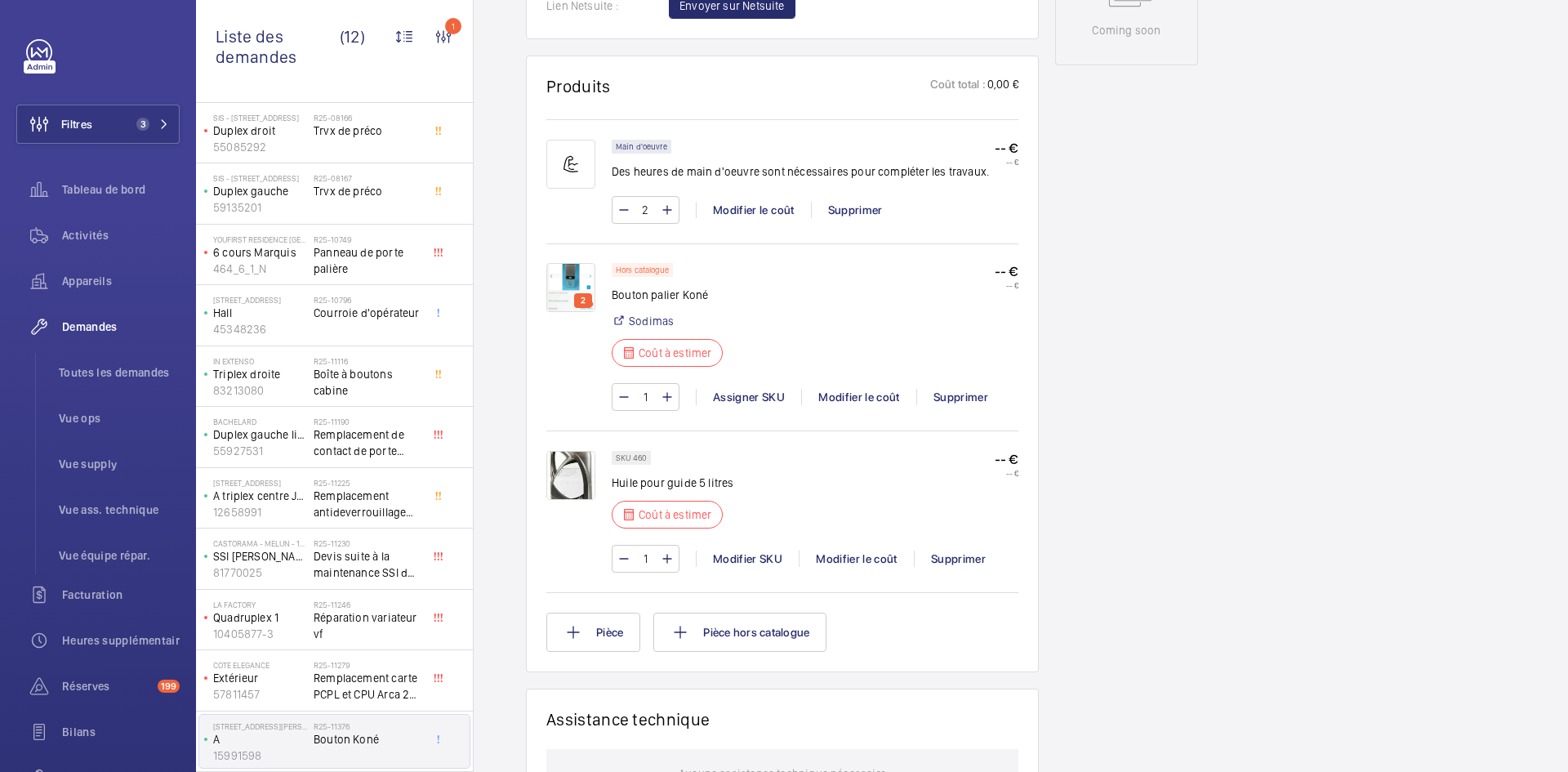
scroll to position [931, 0]
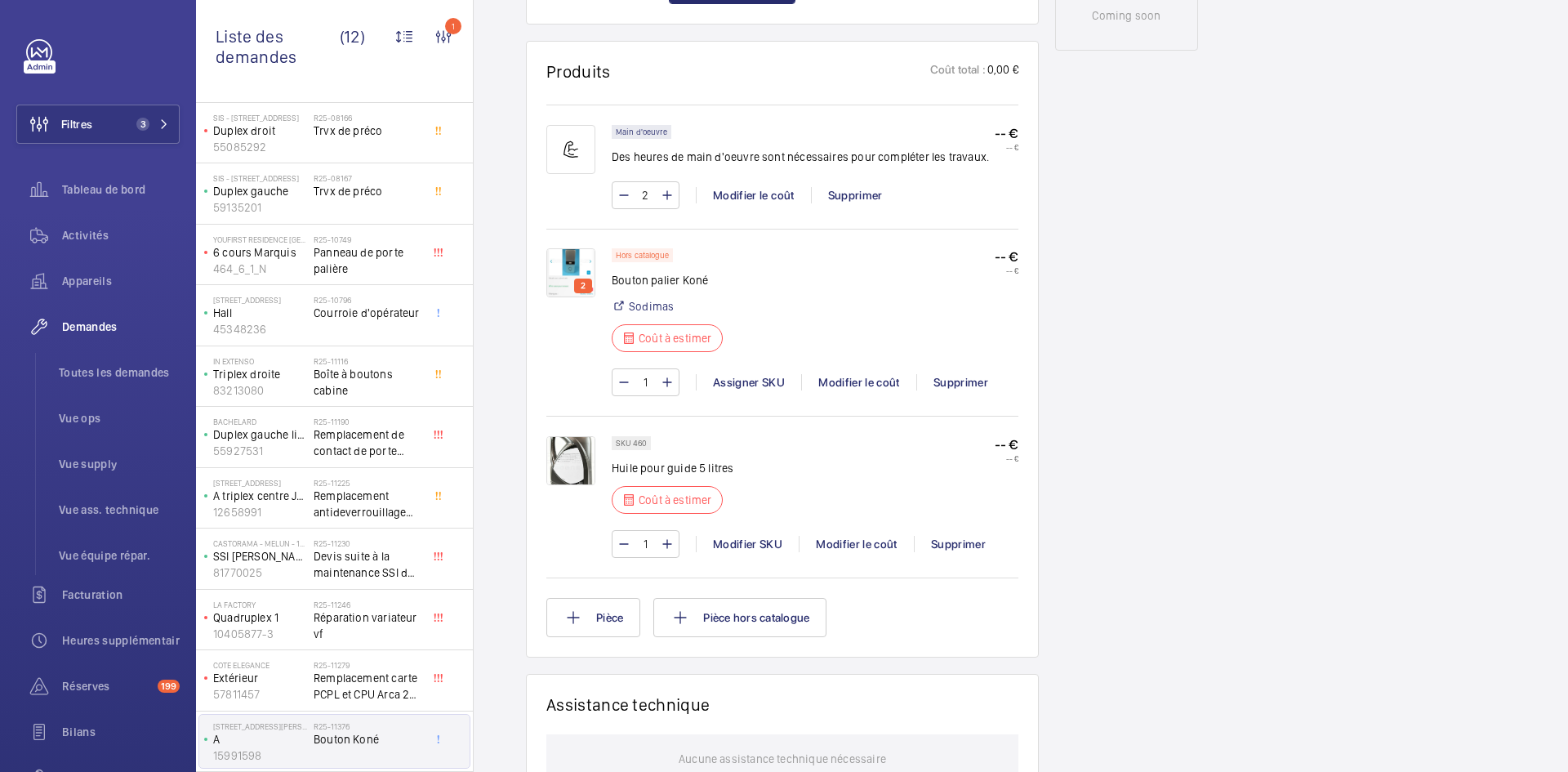
click at [561, 265] on img at bounding box center [571, 273] width 49 height 49
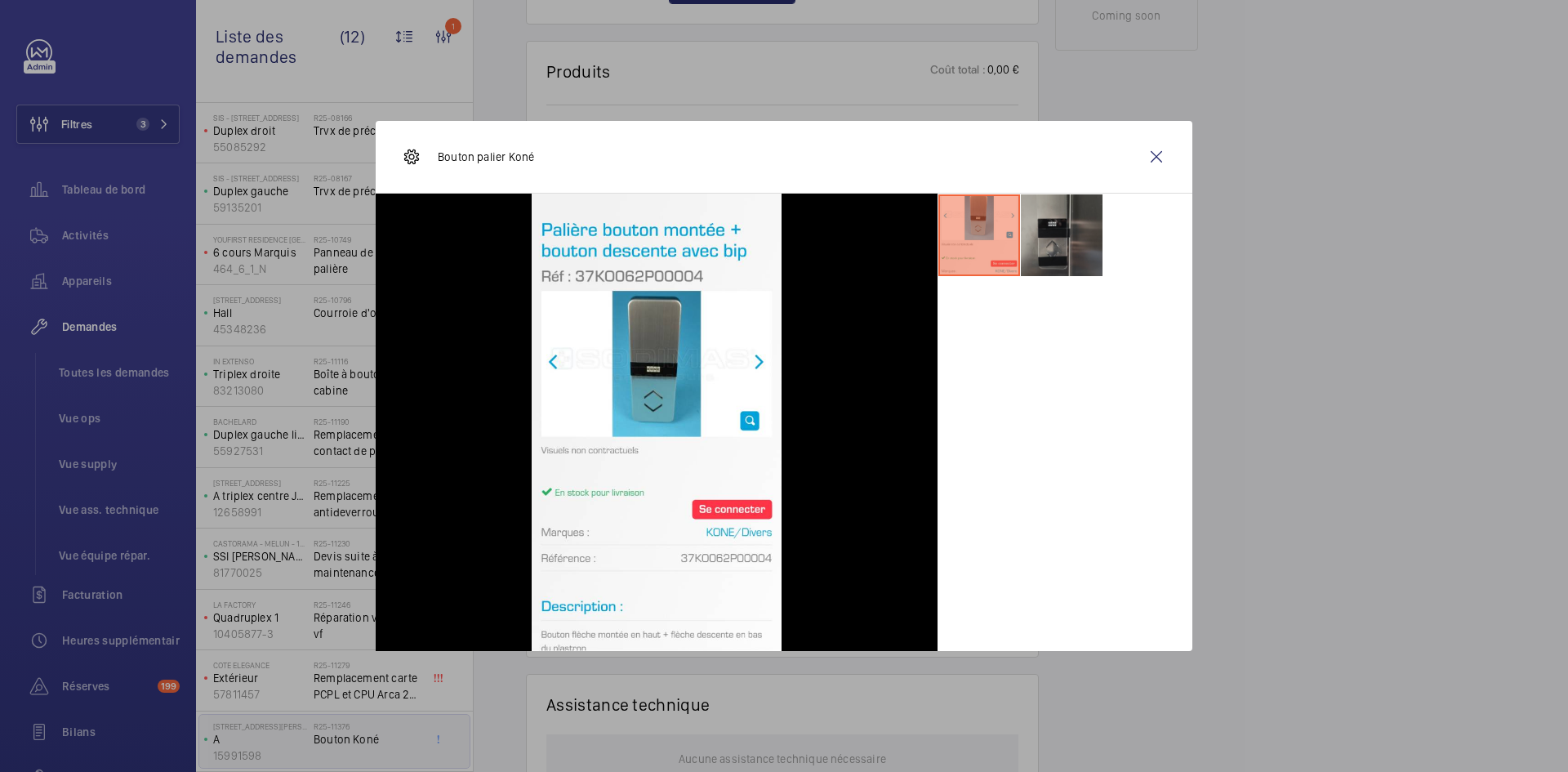
click at [1069, 233] on li at bounding box center [1061, 235] width 81 height 81
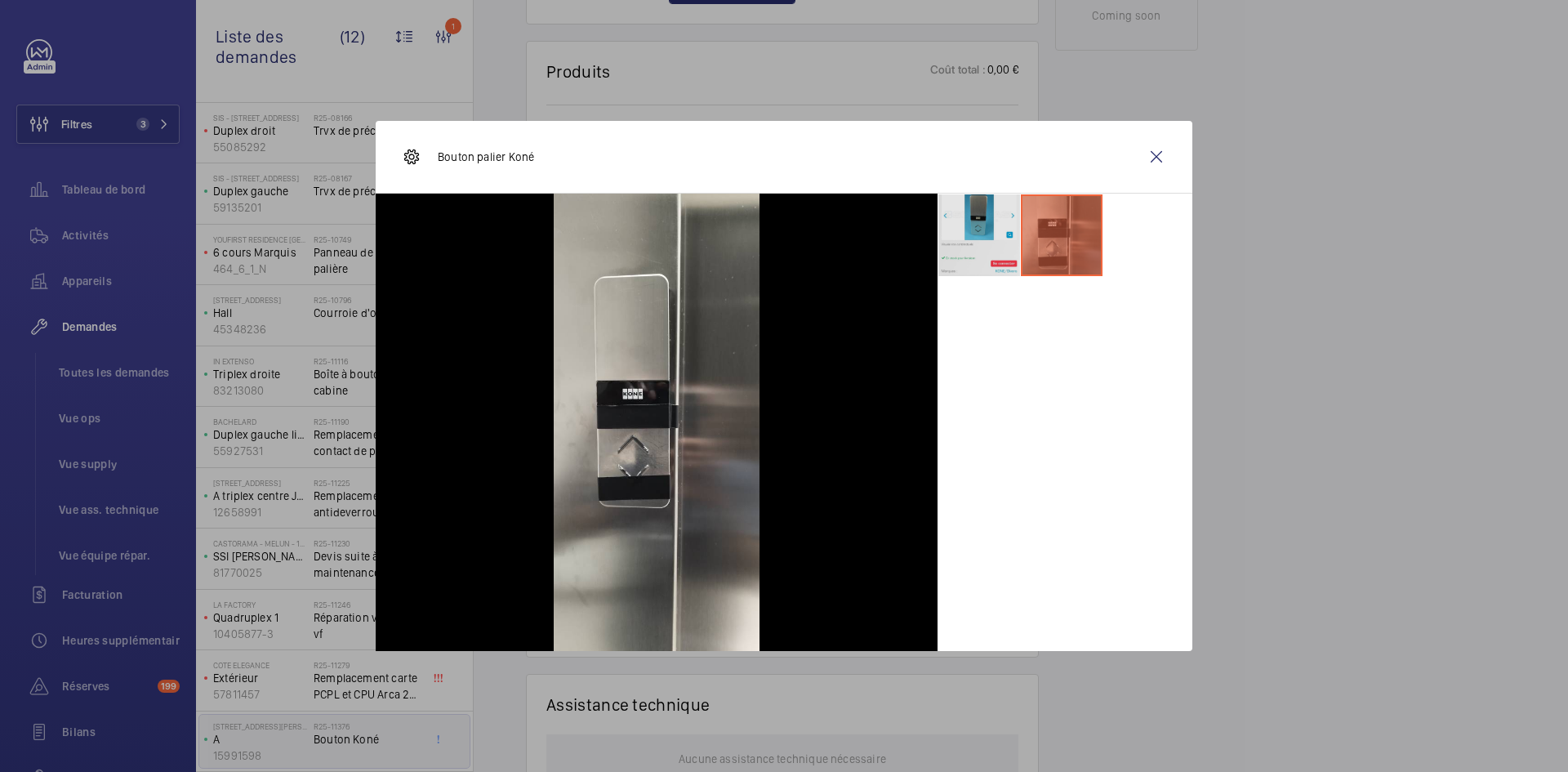
click at [966, 243] on li at bounding box center [979, 235] width 81 height 81
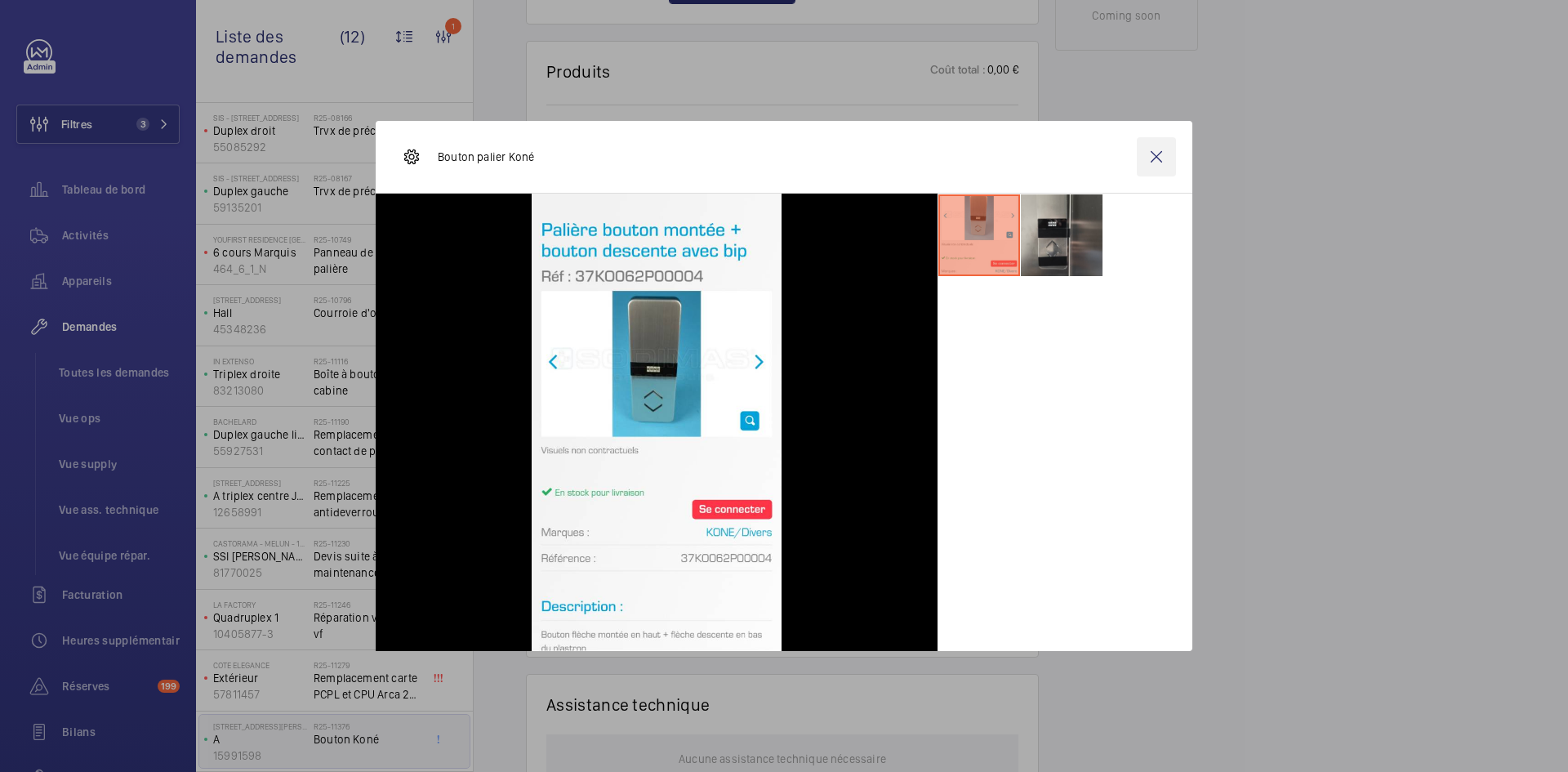
click at [1164, 157] on wm-front-icon-button at bounding box center [1156, 157] width 40 height 40
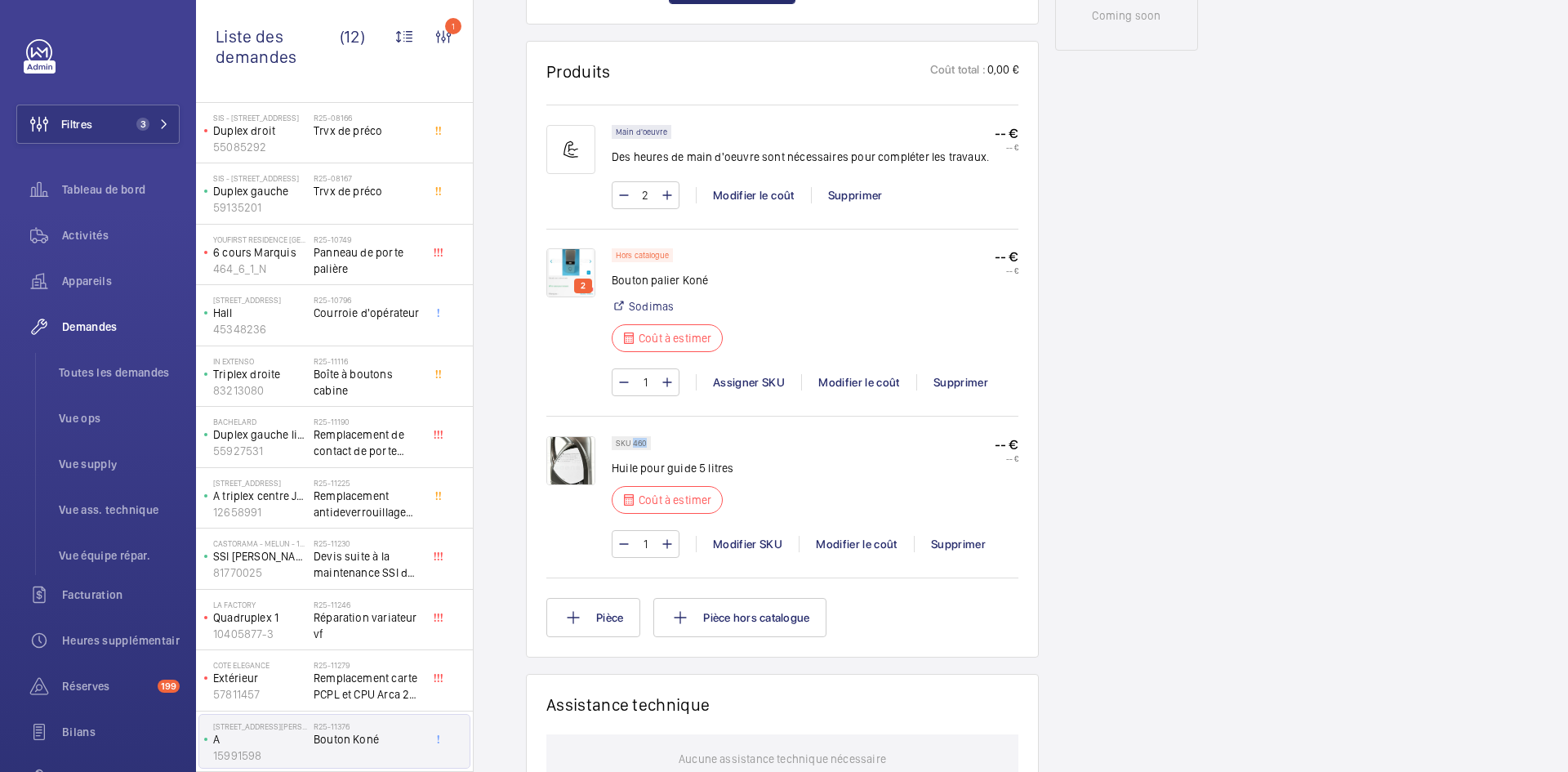
drag, startPoint x: 645, startPoint y: 443, endPoint x: 635, endPoint y: 441, distance: 10.2
click at [635, 441] on p "SKU 460" at bounding box center [631, 443] width 31 height 6
copy p "460"
click at [858, 546] on div "Modifier le coût" at bounding box center [856, 544] width 115 height 16
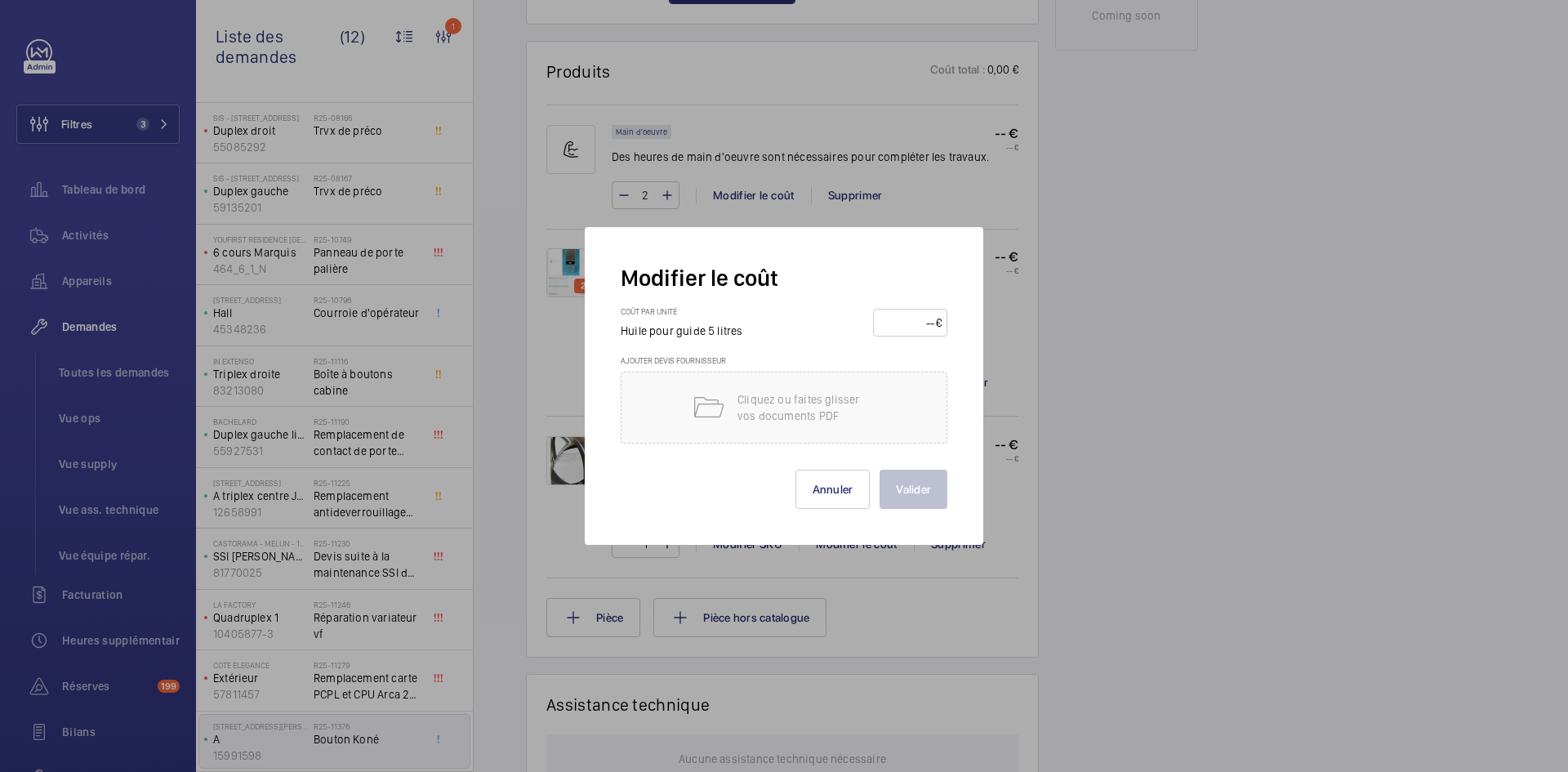
click at [910, 319] on input "number" at bounding box center [907, 323] width 57 height 26
type input "60"
click at [922, 487] on button "Valider" at bounding box center [914, 490] width 67 height 40
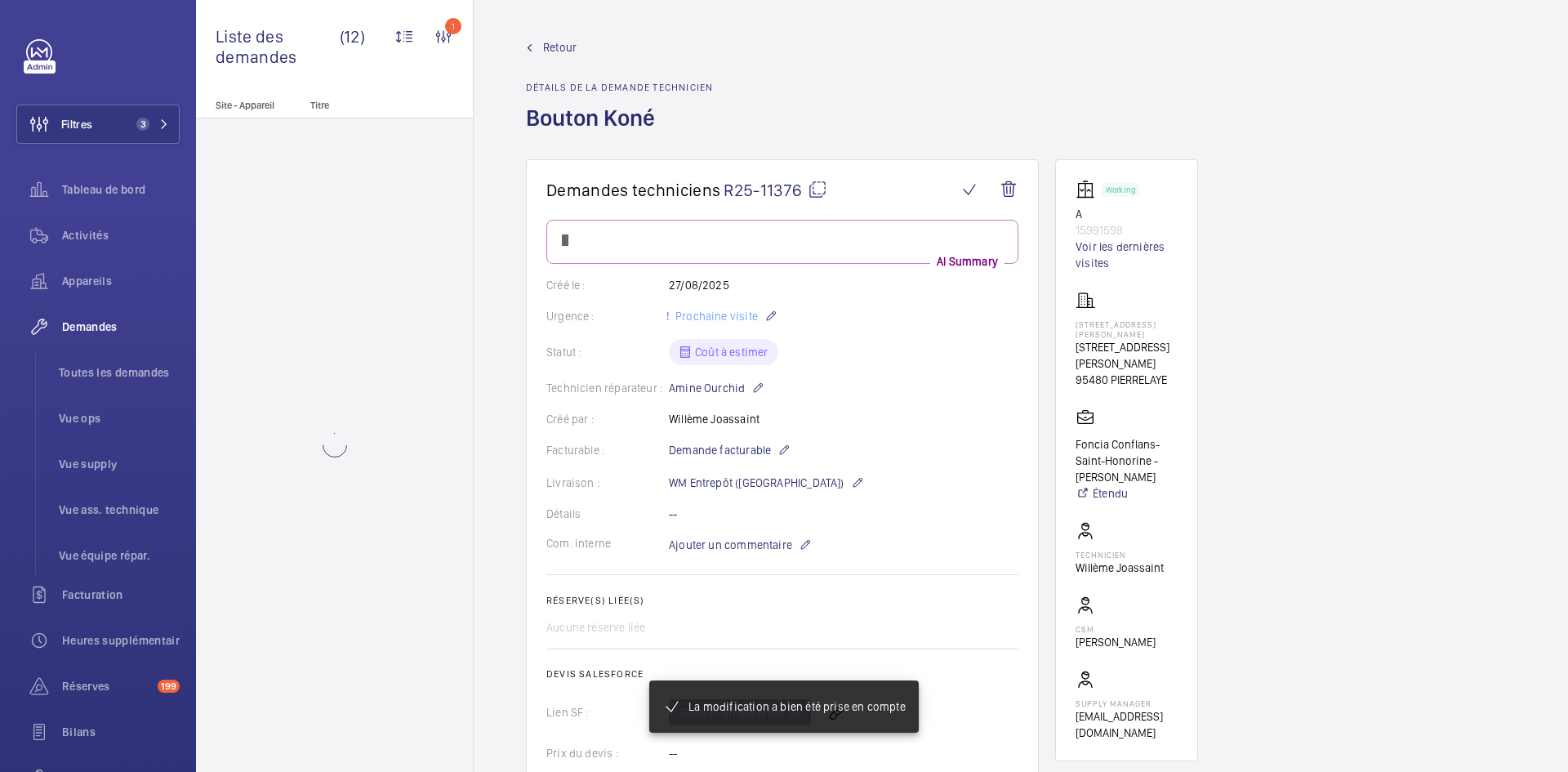
scroll to position [0, 0]
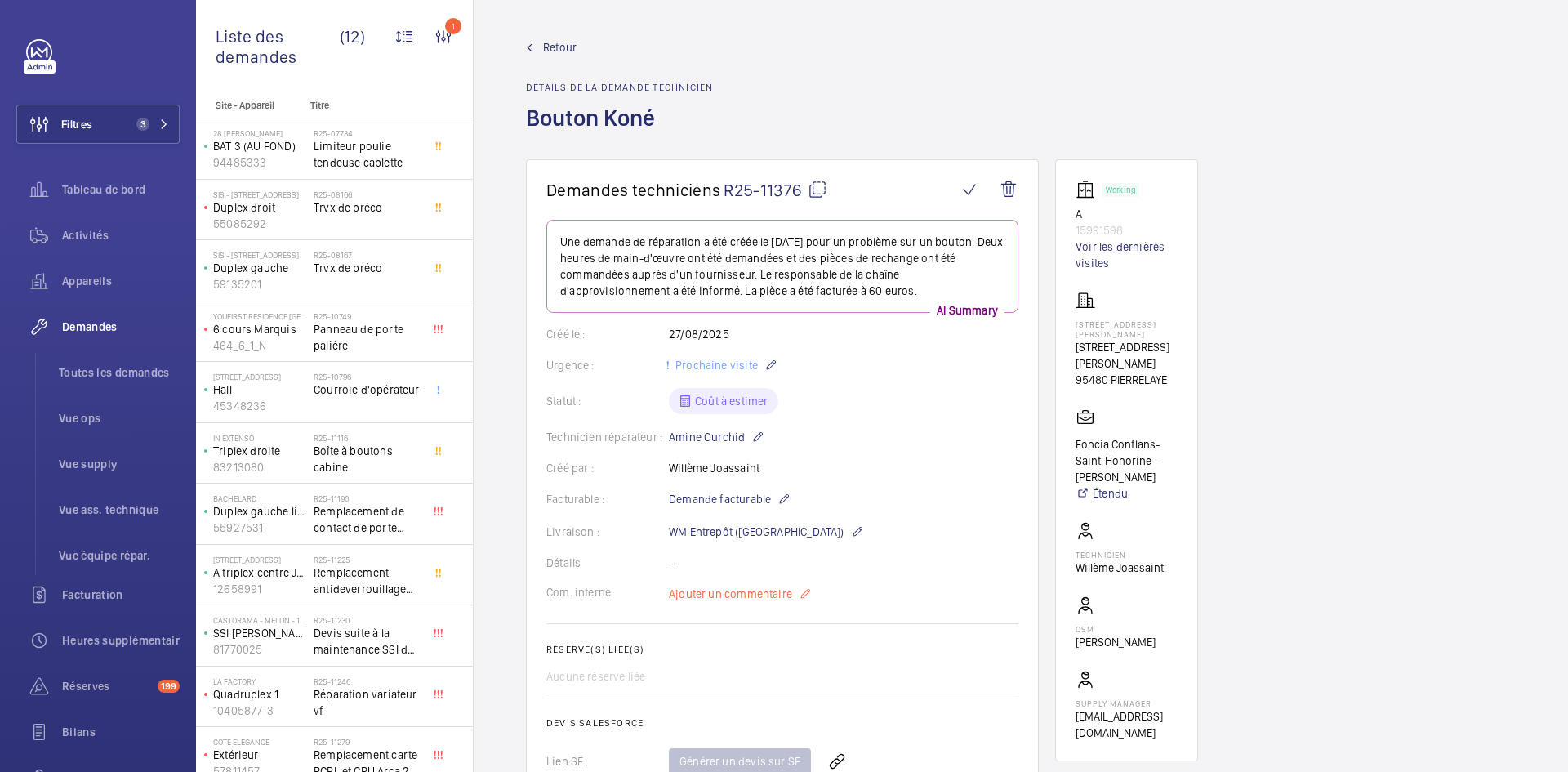
click at [725, 597] on span "Ajouter un commentaire" at bounding box center [731, 593] width 123 height 16
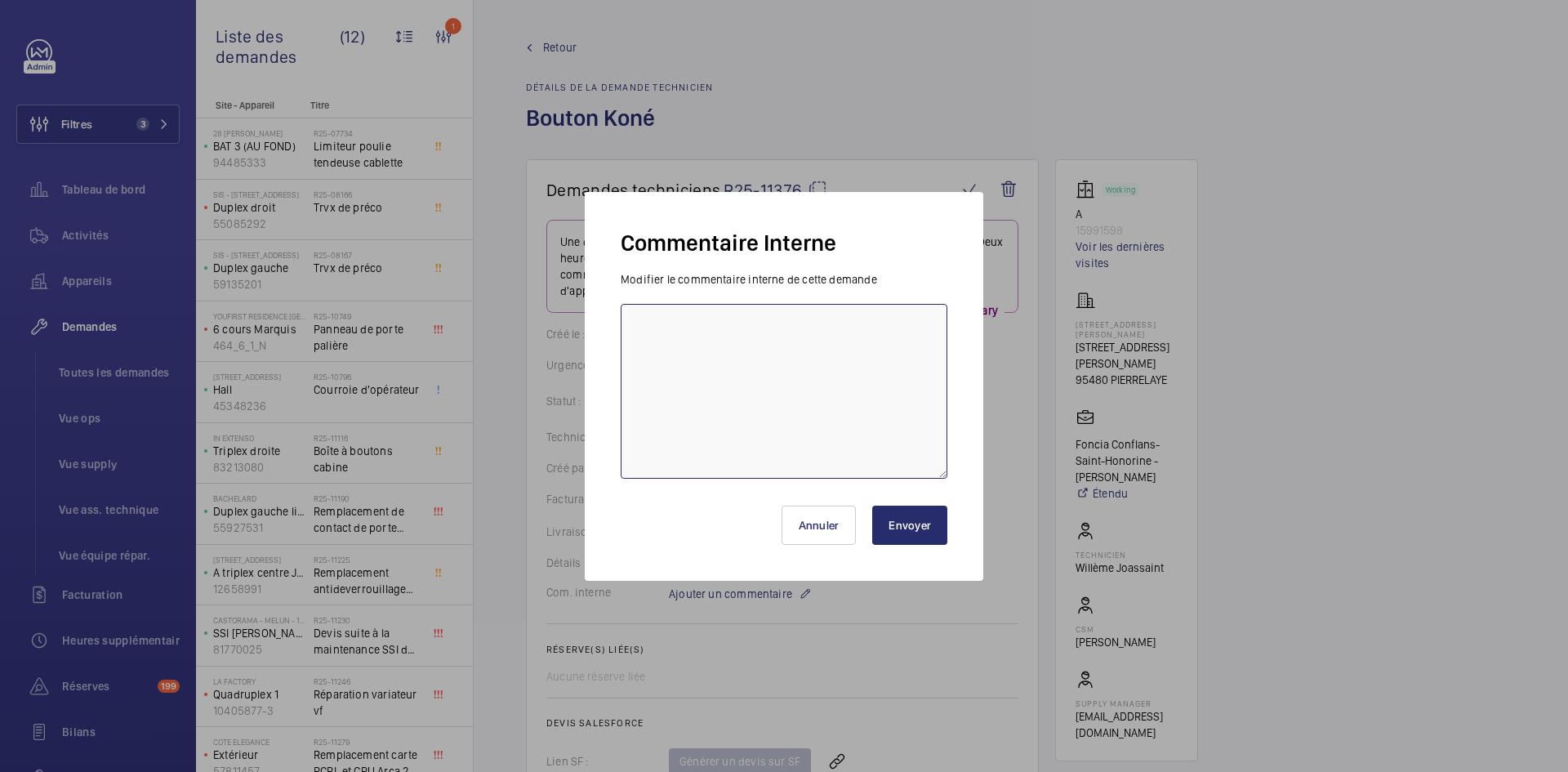
click at [700, 342] on textarea at bounding box center [784, 391] width 327 height 174
paste textarea "https://my.sodimas.com/fr/paliere-bouton-montee-bouton-descente-avec-bip"
type textarea "BY-27/08 : https://my.sodimas.com/fr/paliere-bouton-montee-bouton-descente-avec…"
click at [927, 533] on button "Envoyer" at bounding box center [910, 525] width 75 height 40
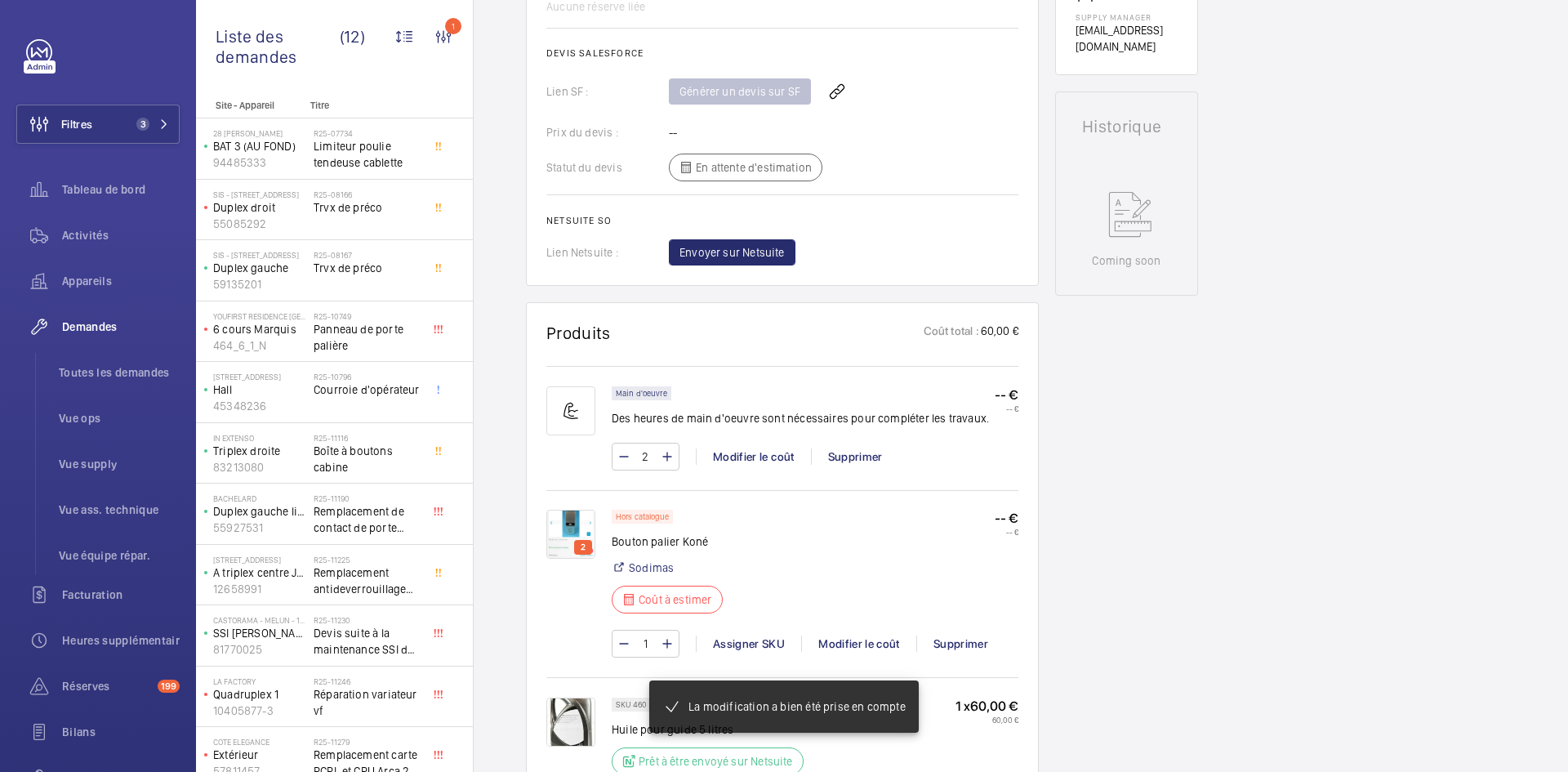
scroll to position [1012, 0]
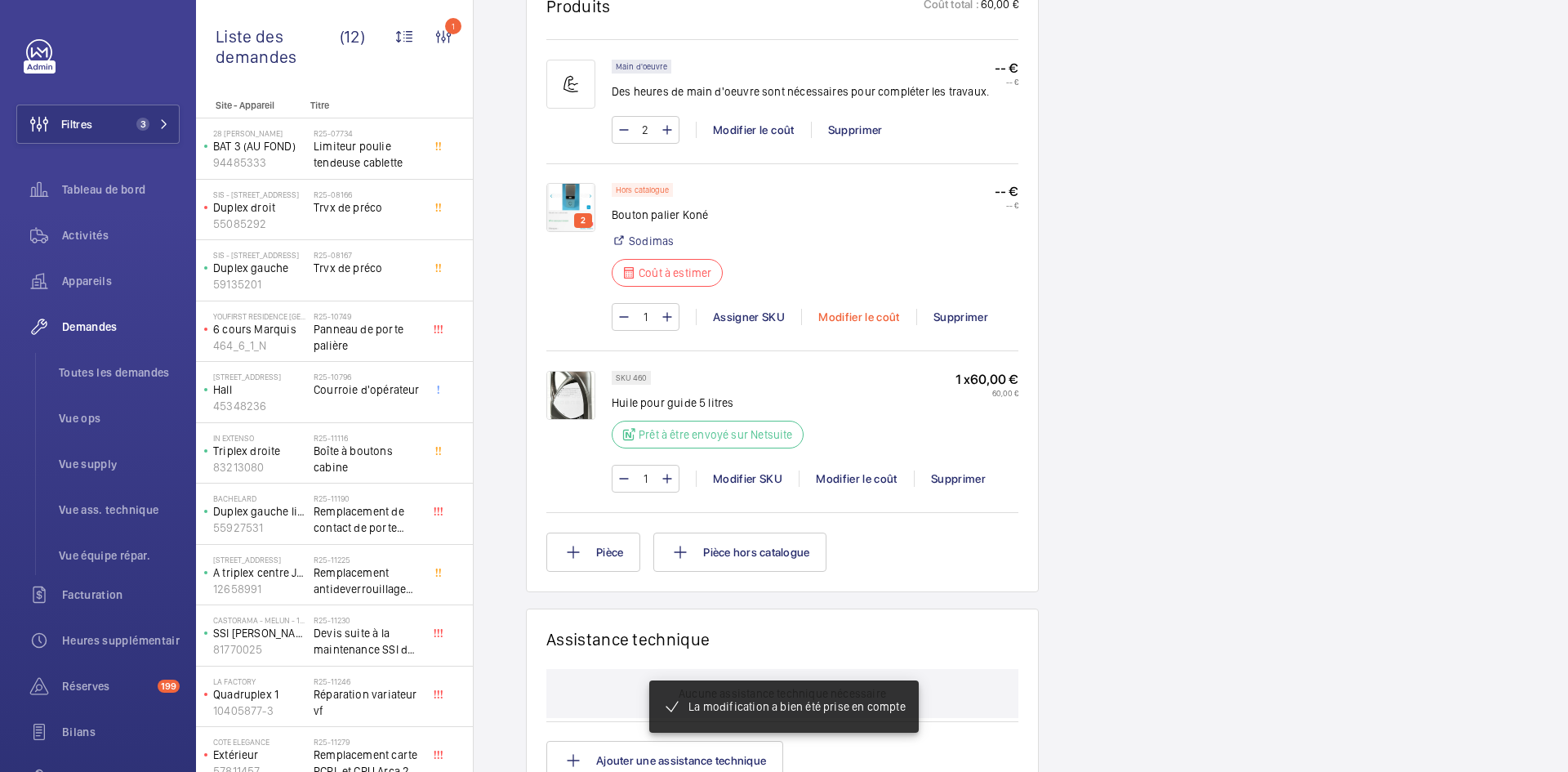
click at [878, 325] on div "Modifier le coût" at bounding box center [858, 317] width 115 height 16
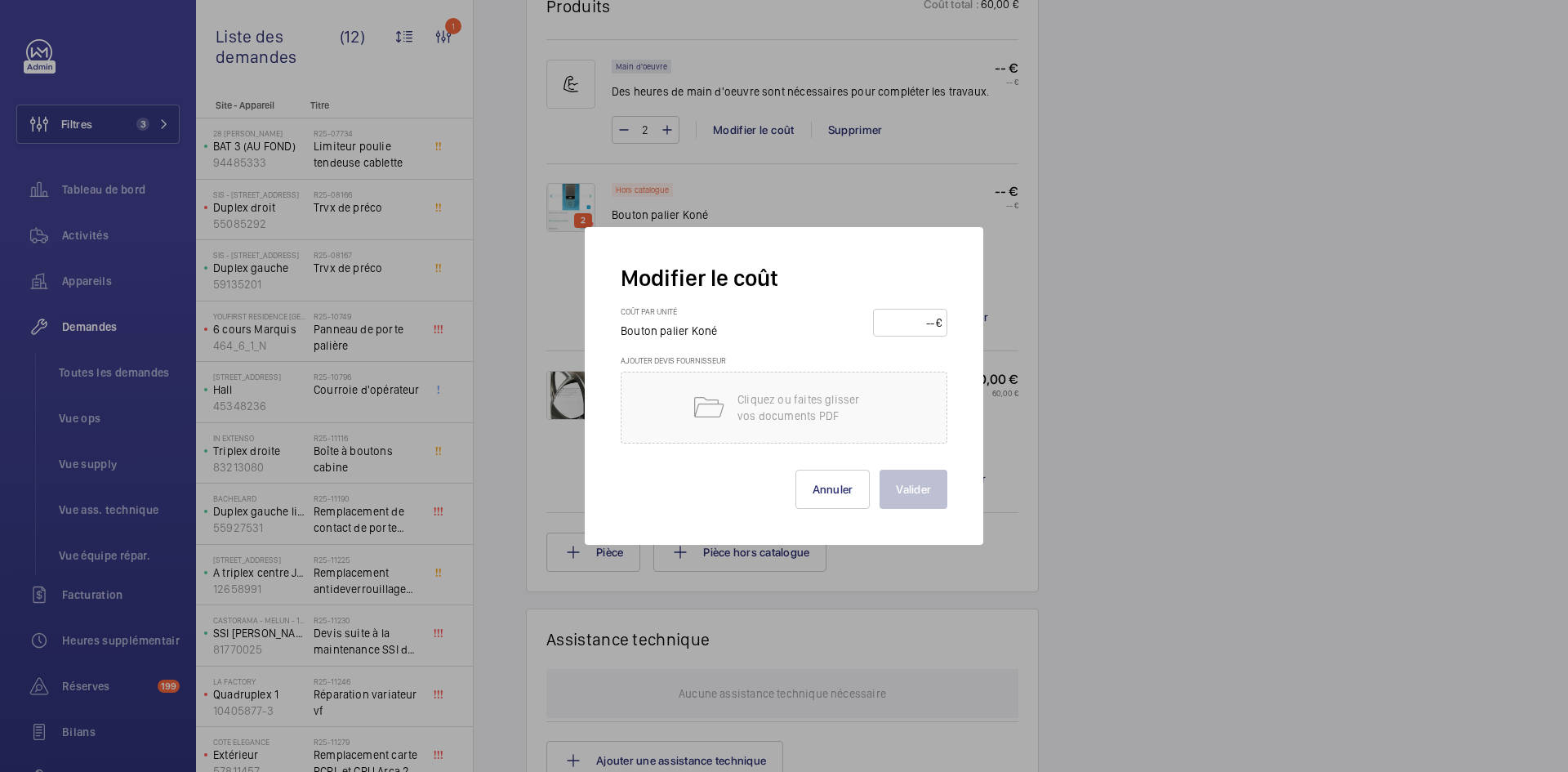
click at [886, 319] on input "number" at bounding box center [907, 323] width 57 height 26
type input "500"
click at [918, 486] on button "Valider" at bounding box center [914, 490] width 67 height 40
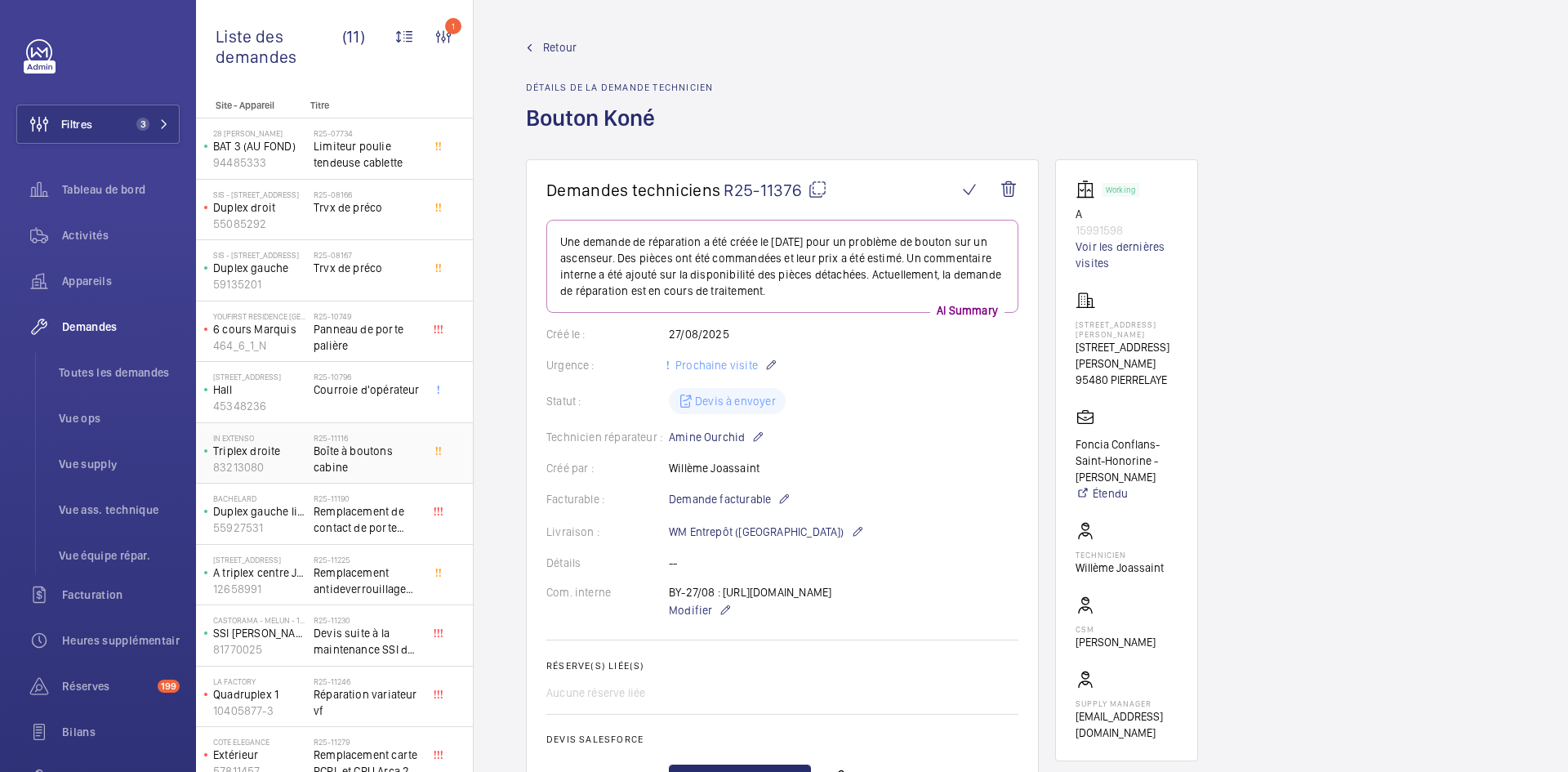
scroll to position [16, 0]
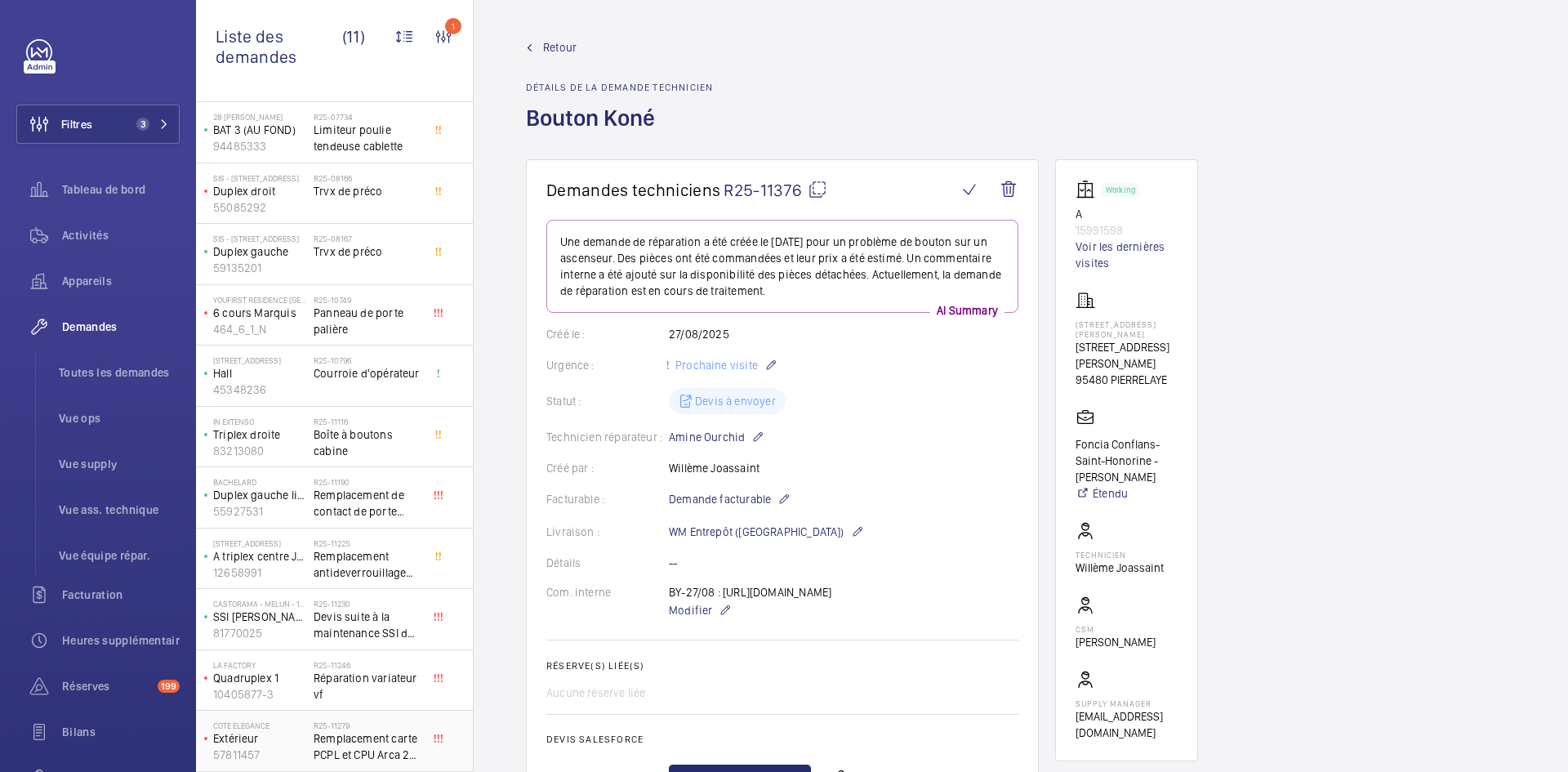
click at [291, 735] on p "Extérieur" at bounding box center [260, 738] width 94 height 16
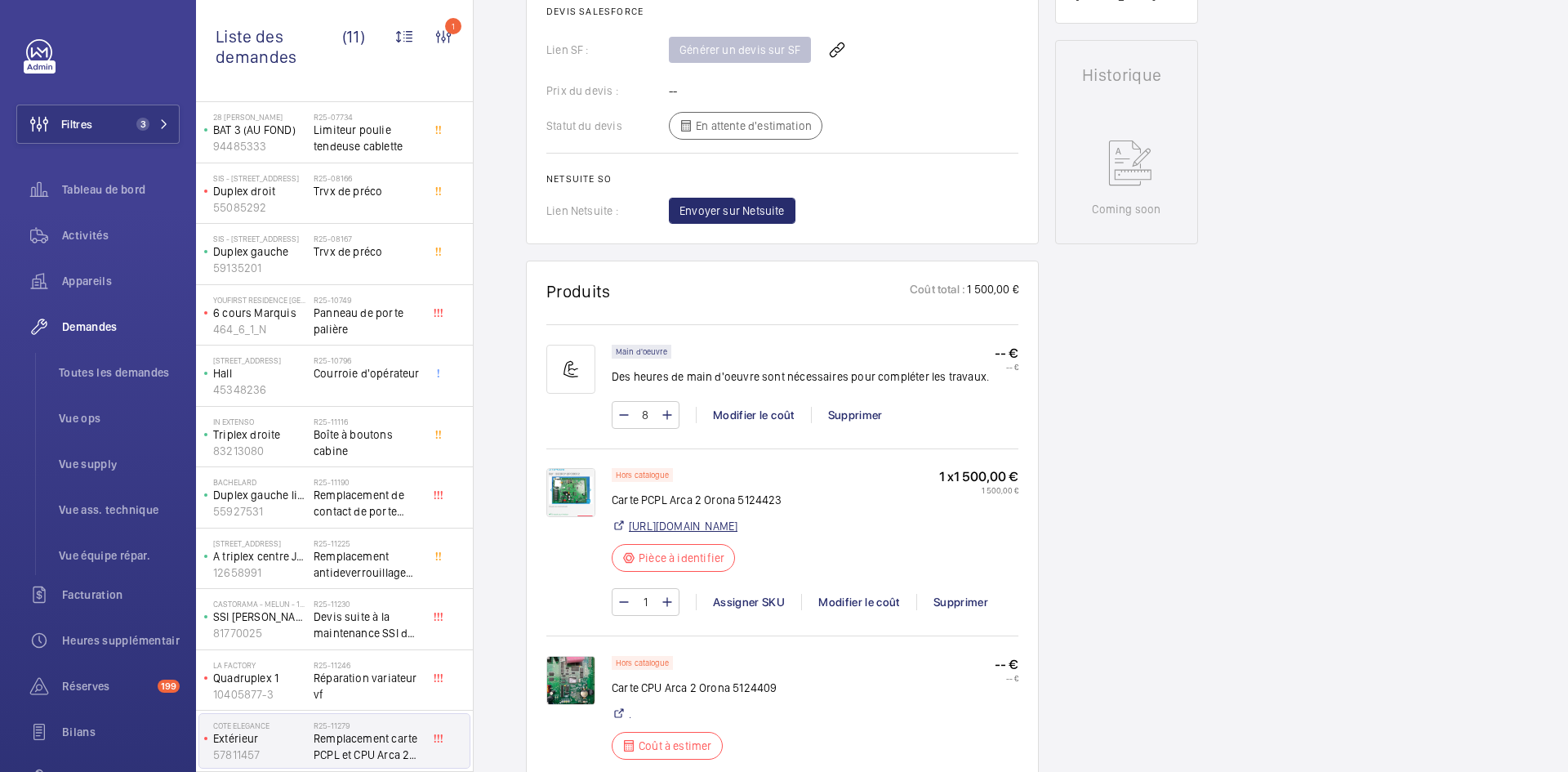
scroll to position [898, 0]
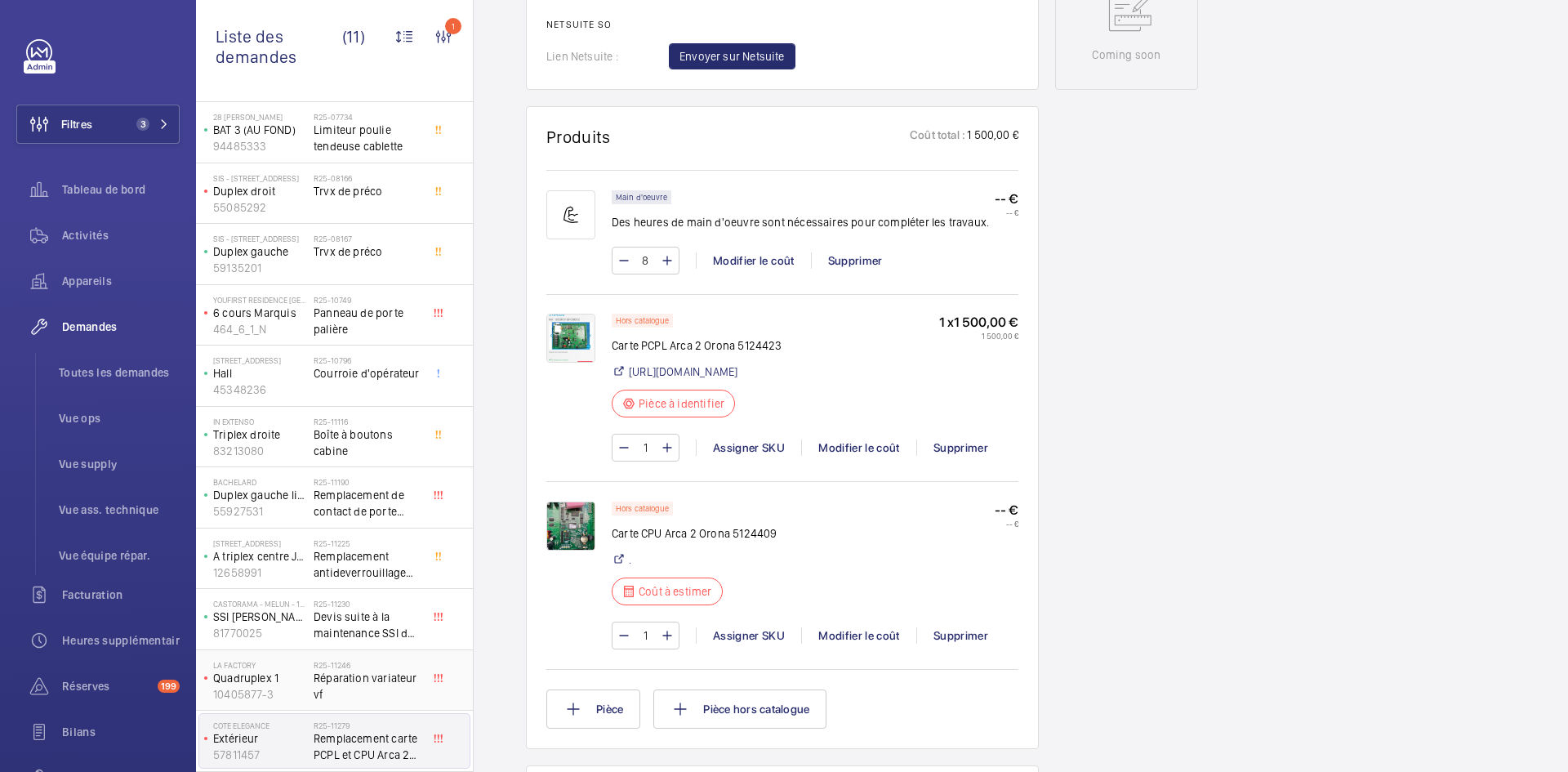
click at [282, 681] on p "Quadruplex 1" at bounding box center [260, 678] width 94 height 16
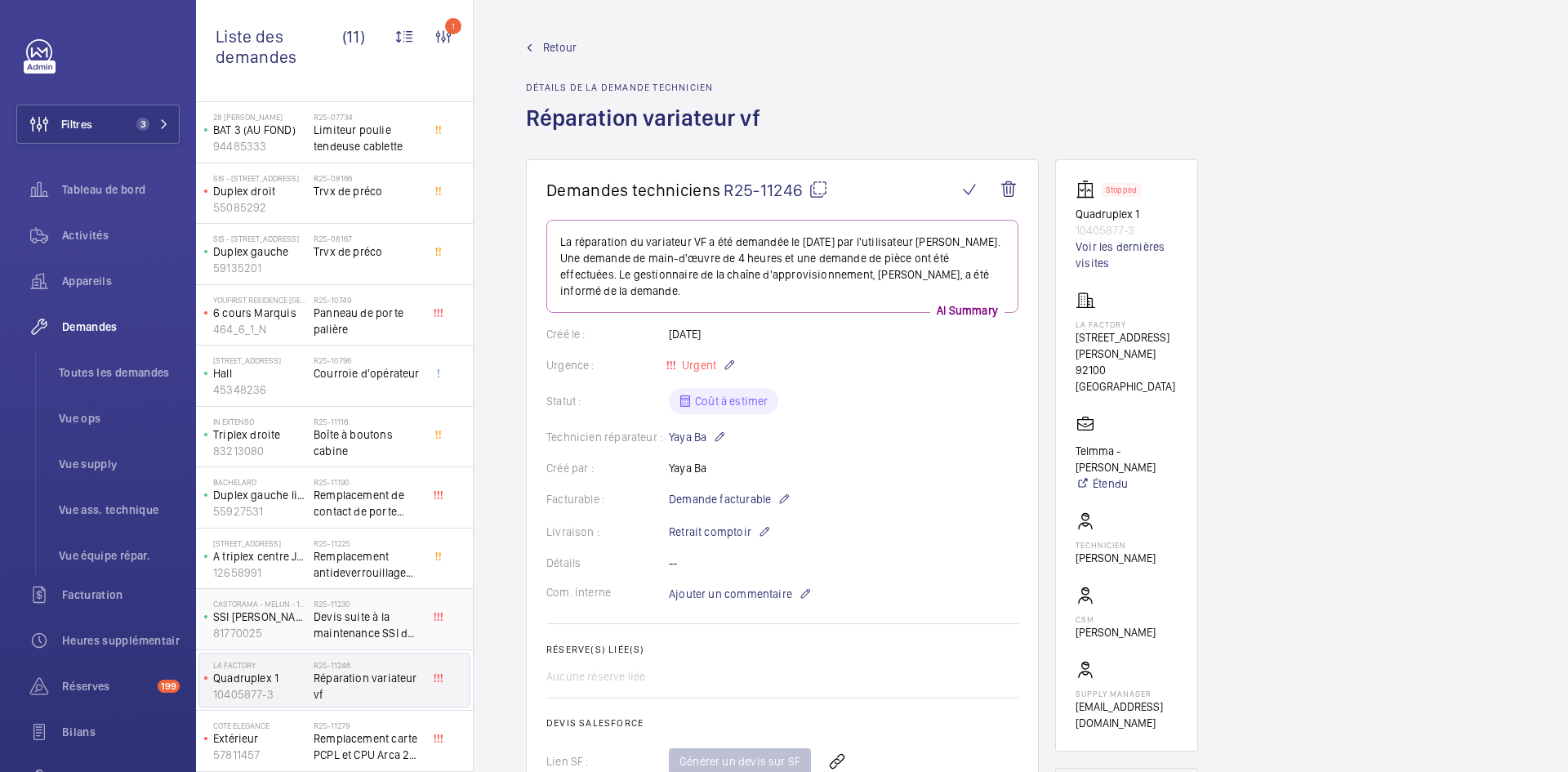
click at [285, 626] on p "81770025" at bounding box center [260, 633] width 94 height 16
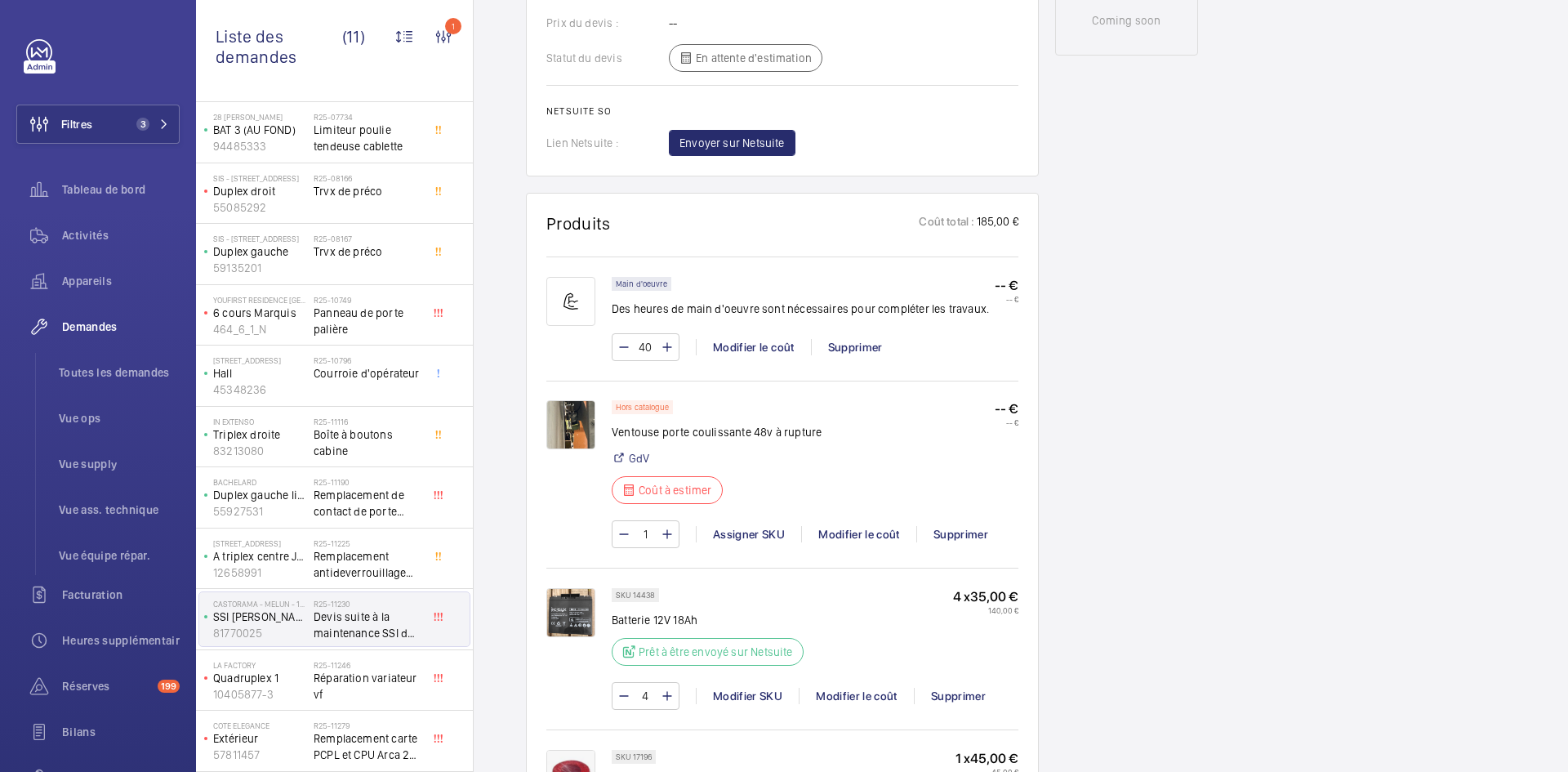
scroll to position [898, 0]
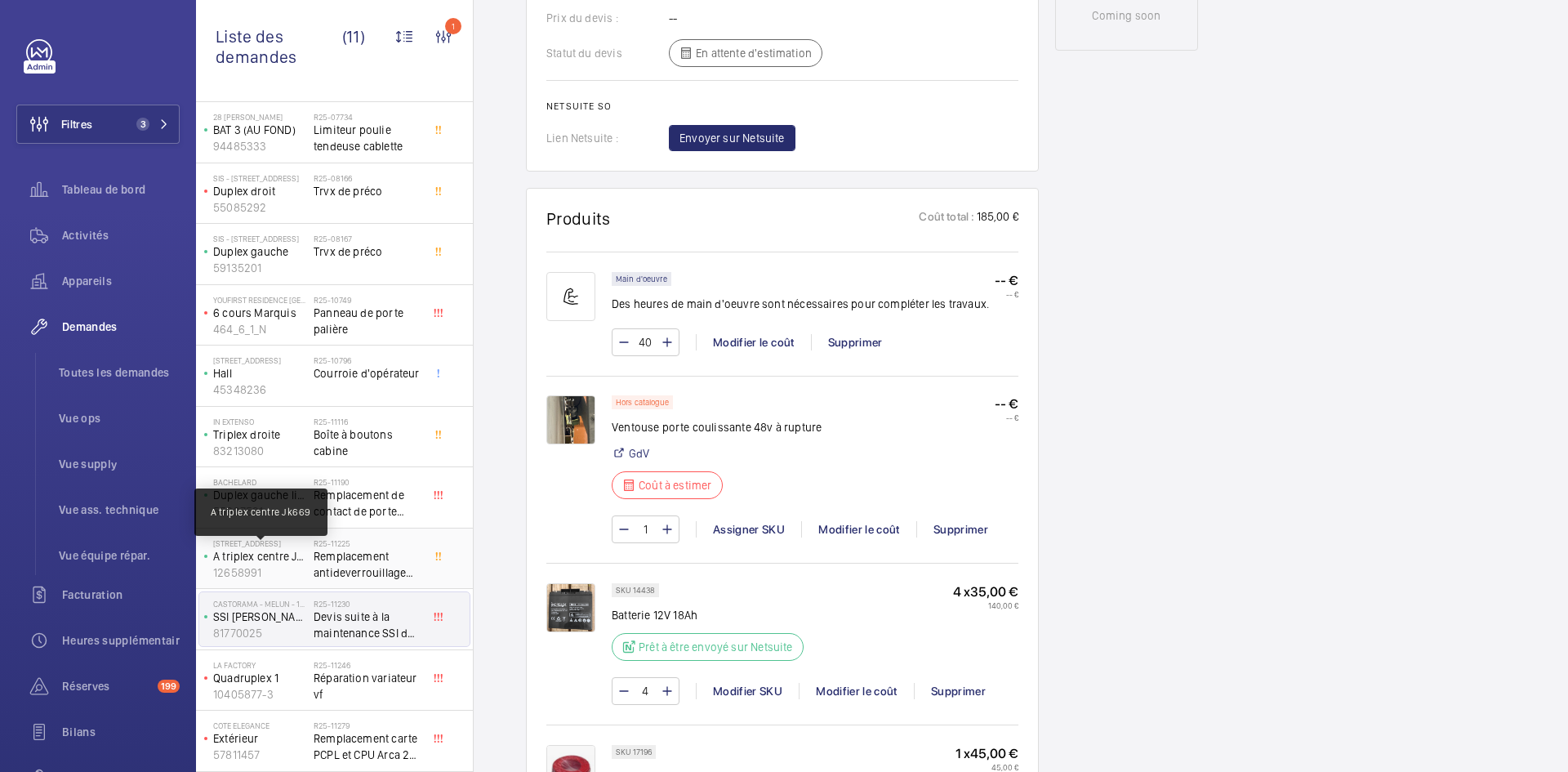
click at [297, 561] on p "A triplex centre Jk669" at bounding box center [260, 556] width 94 height 16
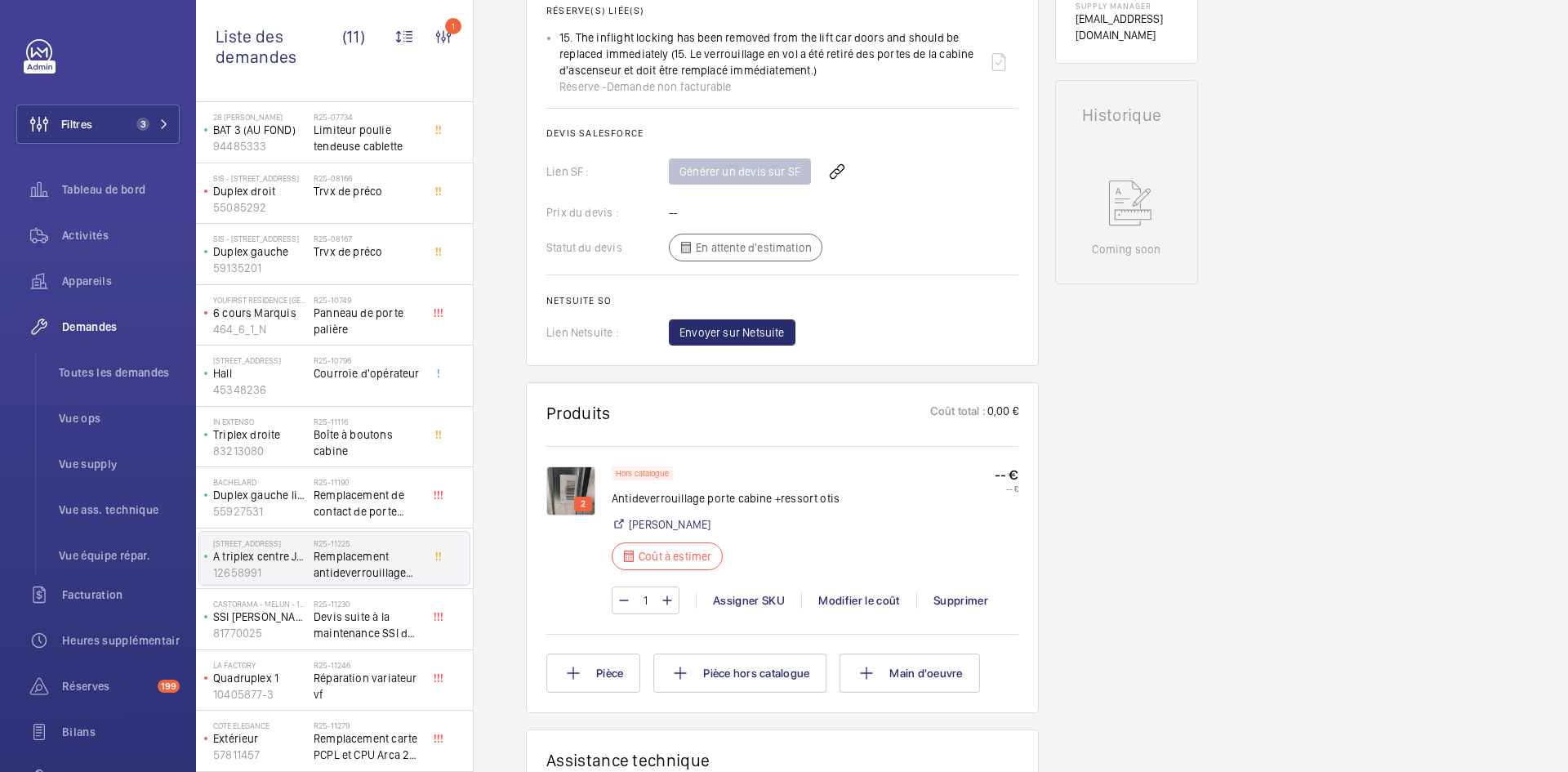
scroll to position [735, 0]
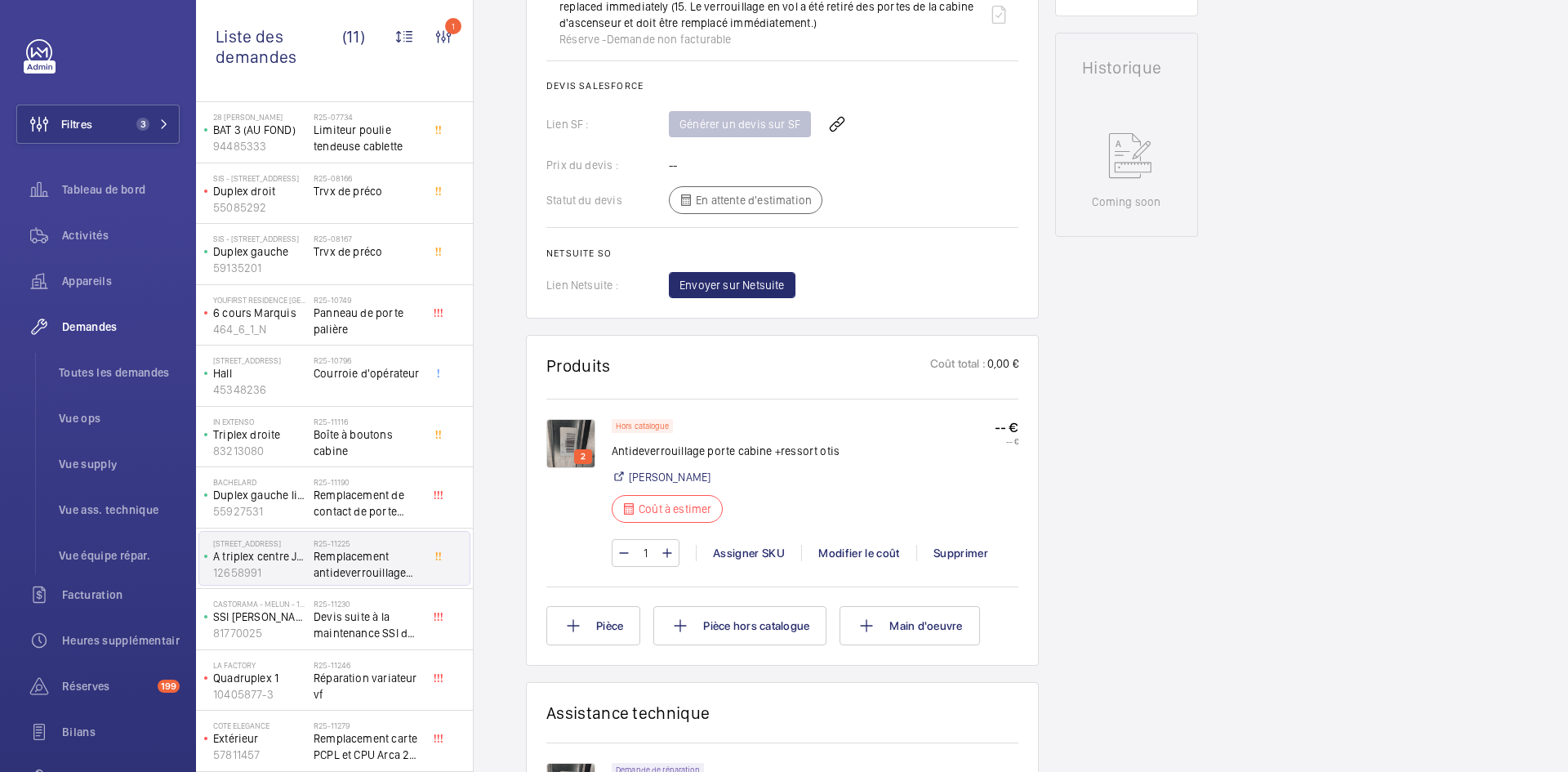
click at [572, 438] on img at bounding box center [571, 444] width 49 height 49
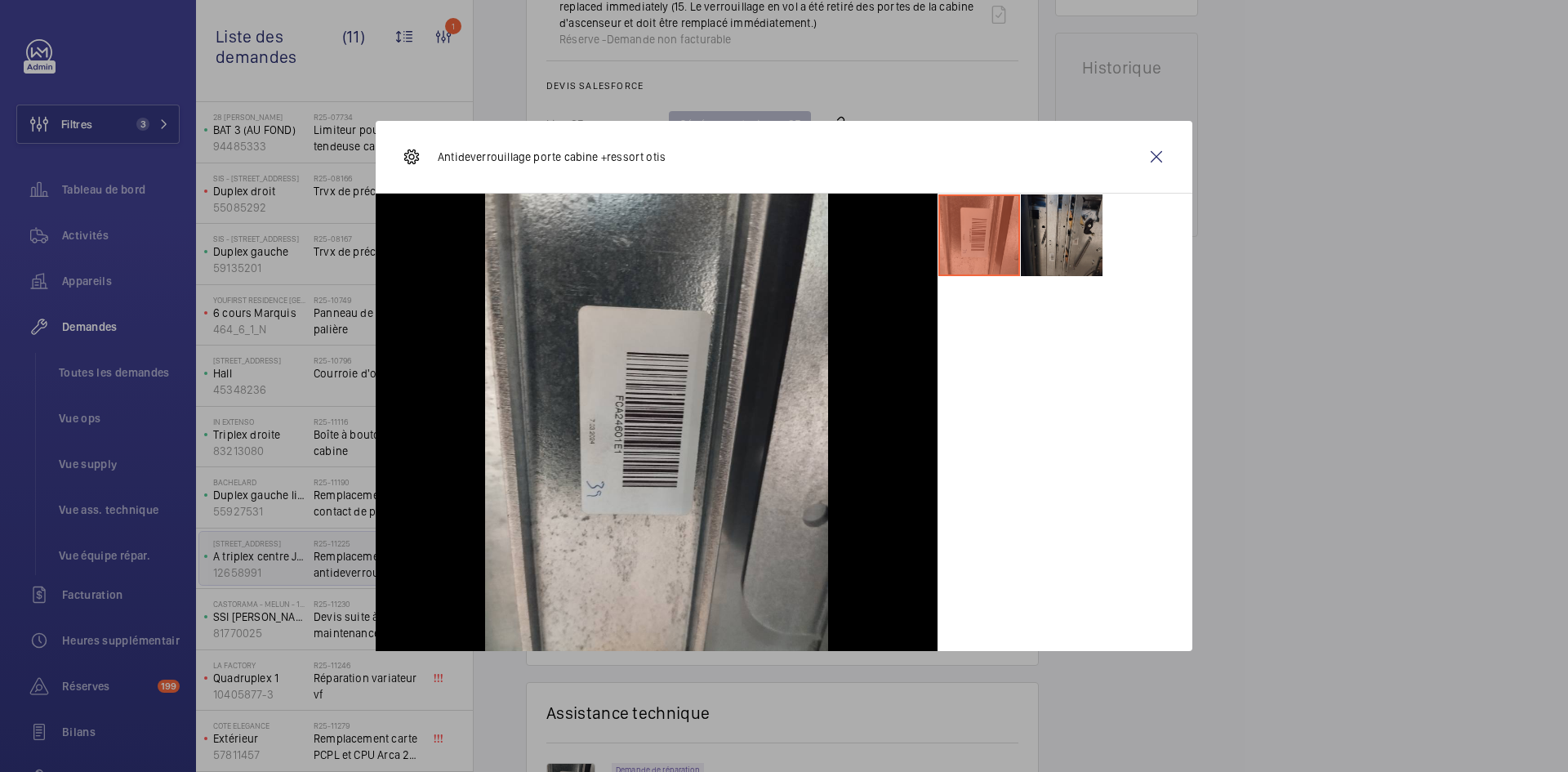
click at [1077, 230] on li at bounding box center [1061, 235] width 81 height 81
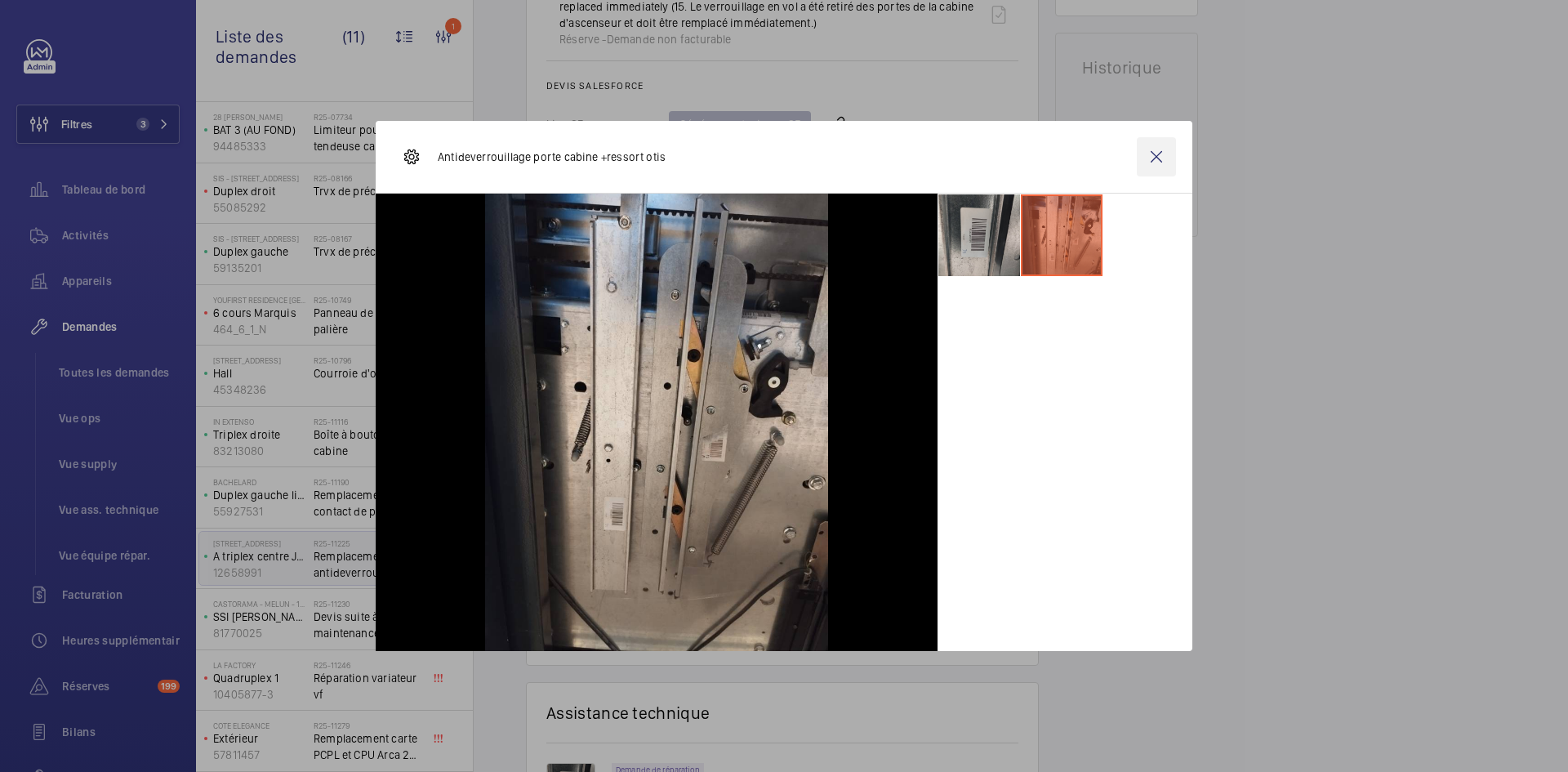
click at [1156, 155] on wm-front-icon-button at bounding box center [1156, 157] width 40 height 40
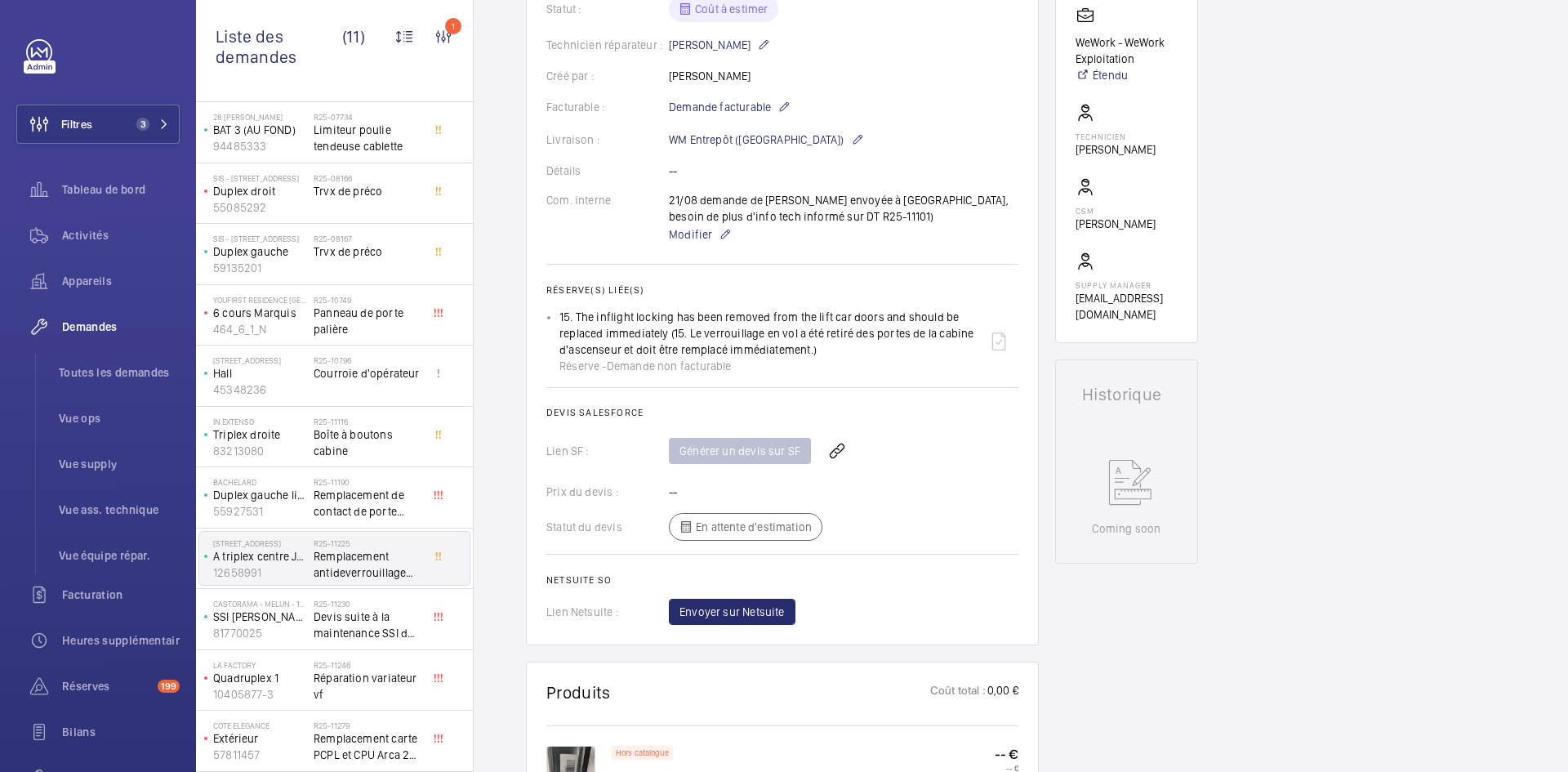
scroll to position [0, 0]
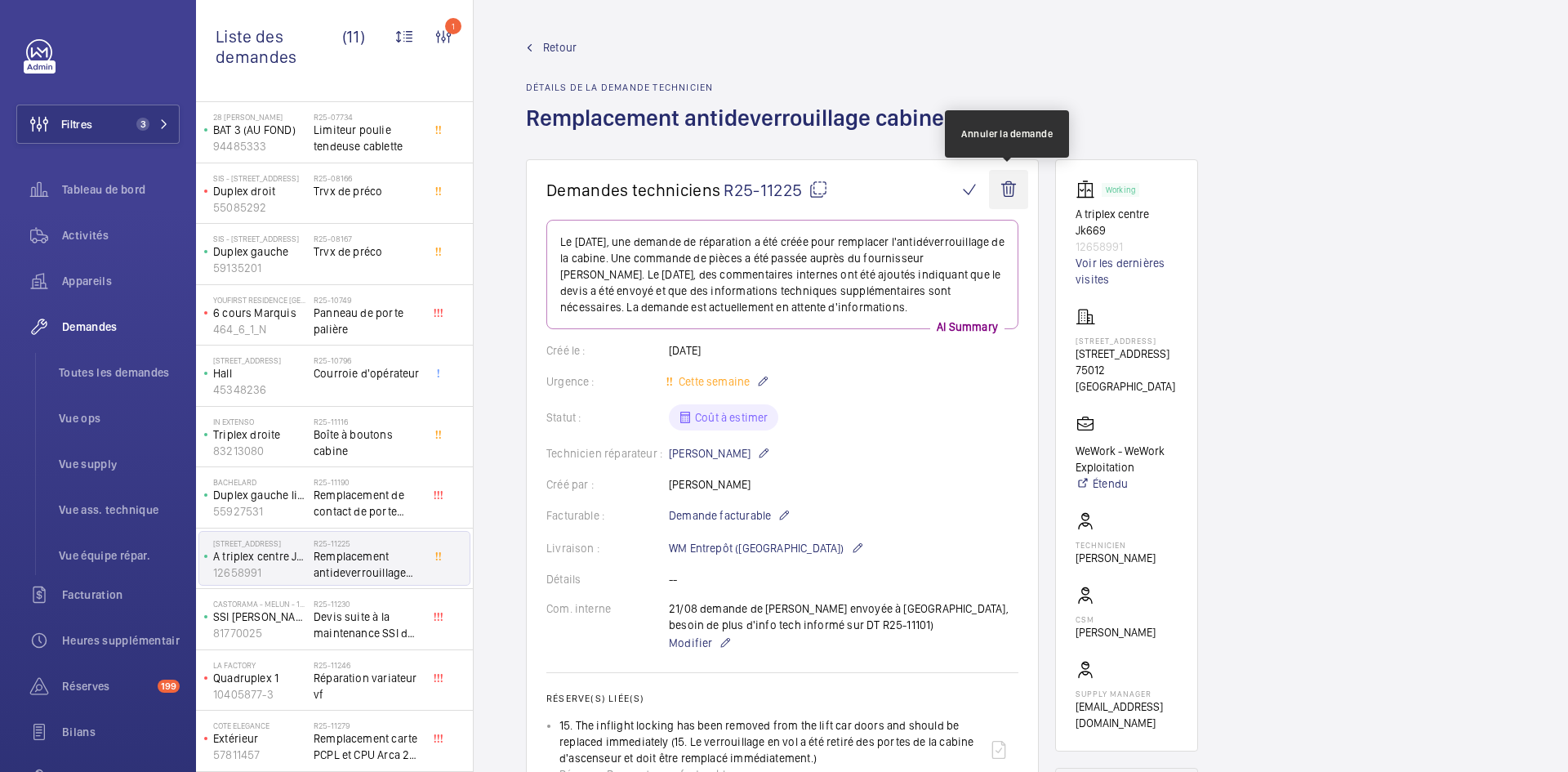
click at [1012, 189] on wm-front-icon-button at bounding box center [1009, 189] width 40 height 40
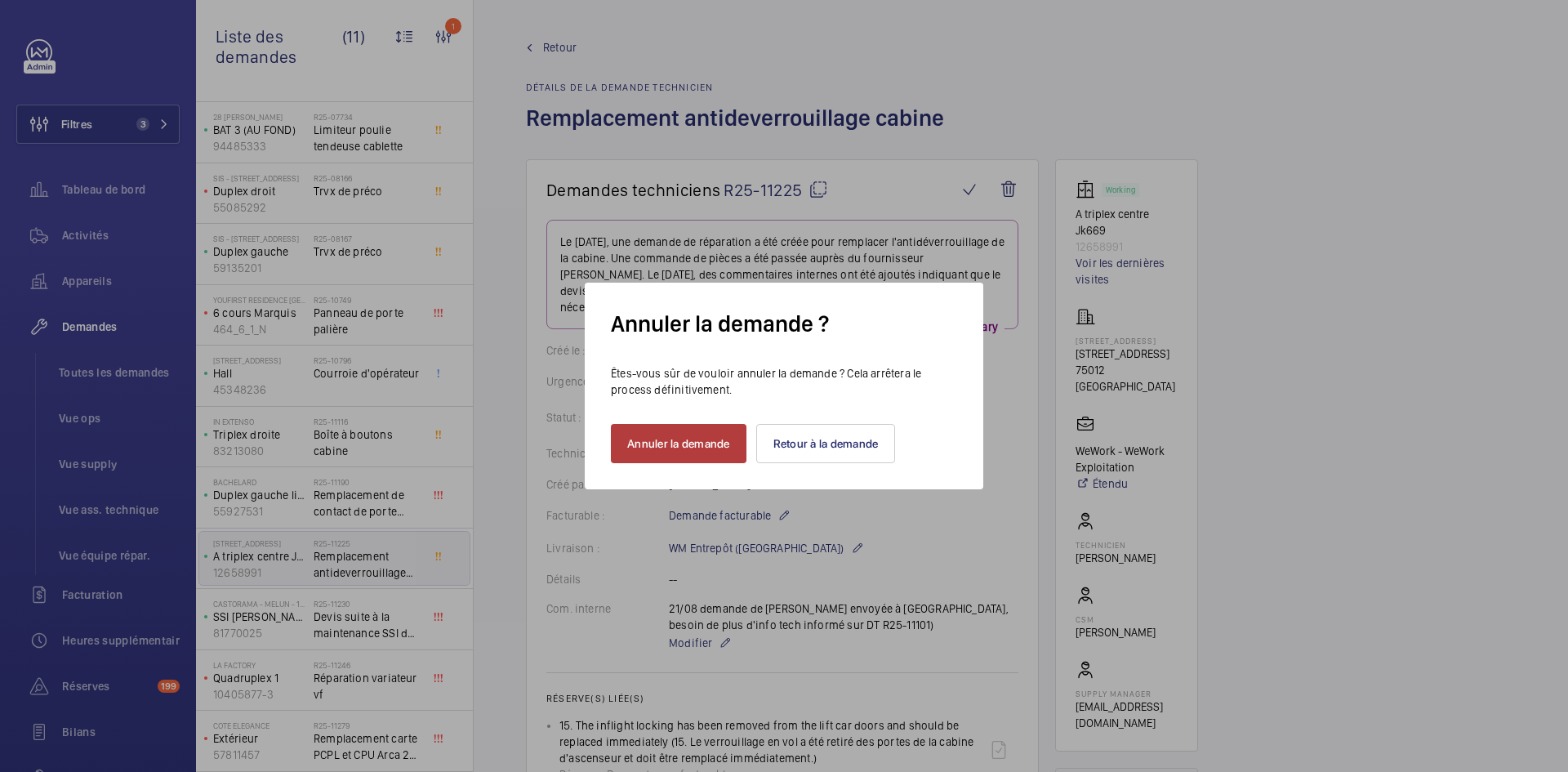
click at [689, 441] on button "Annuler la demande" at bounding box center [678, 444] width 136 height 40
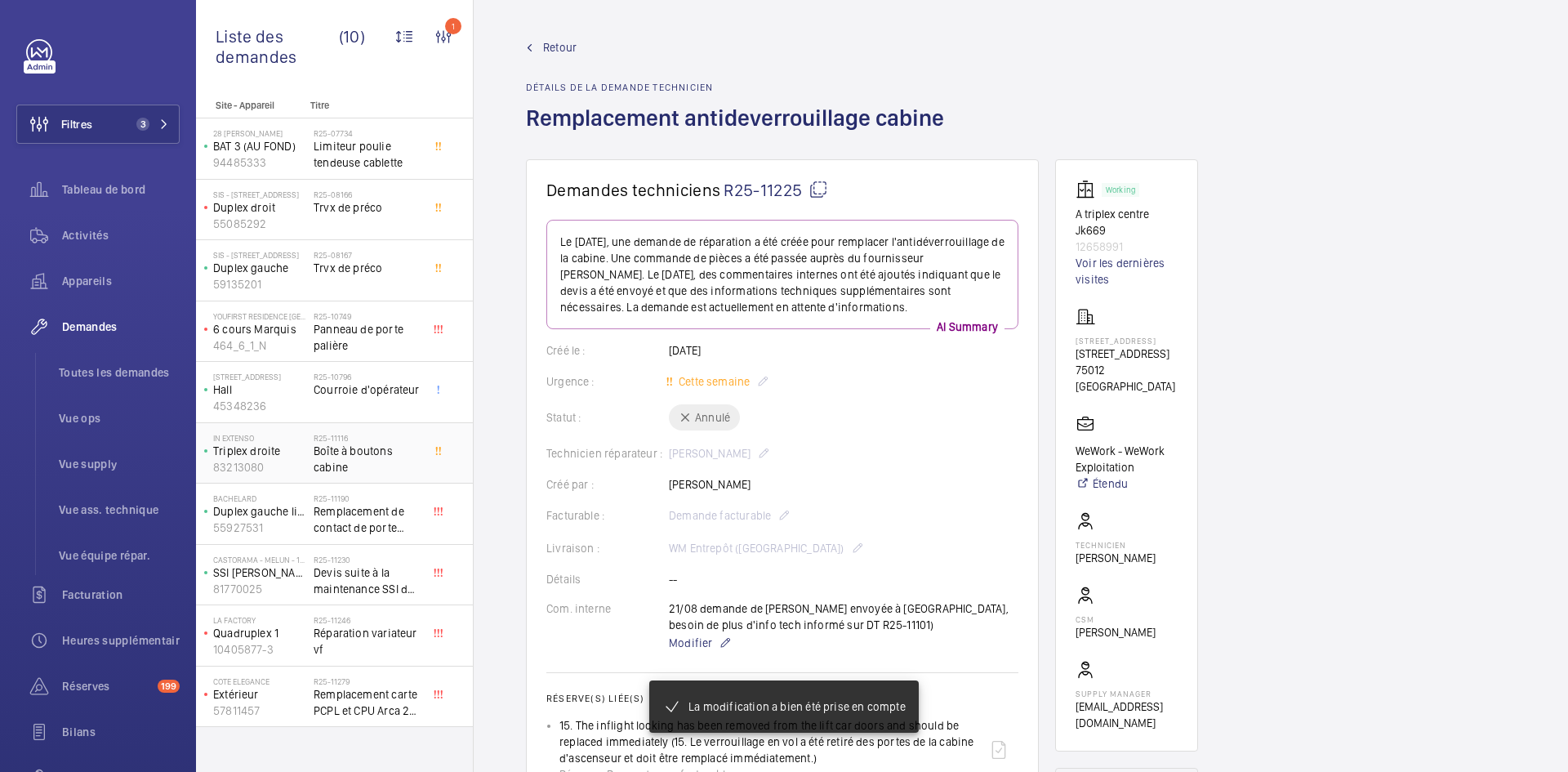
click at [323, 450] on span "Boîte à boutons cabine" at bounding box center [367, 459] width 108 height 33
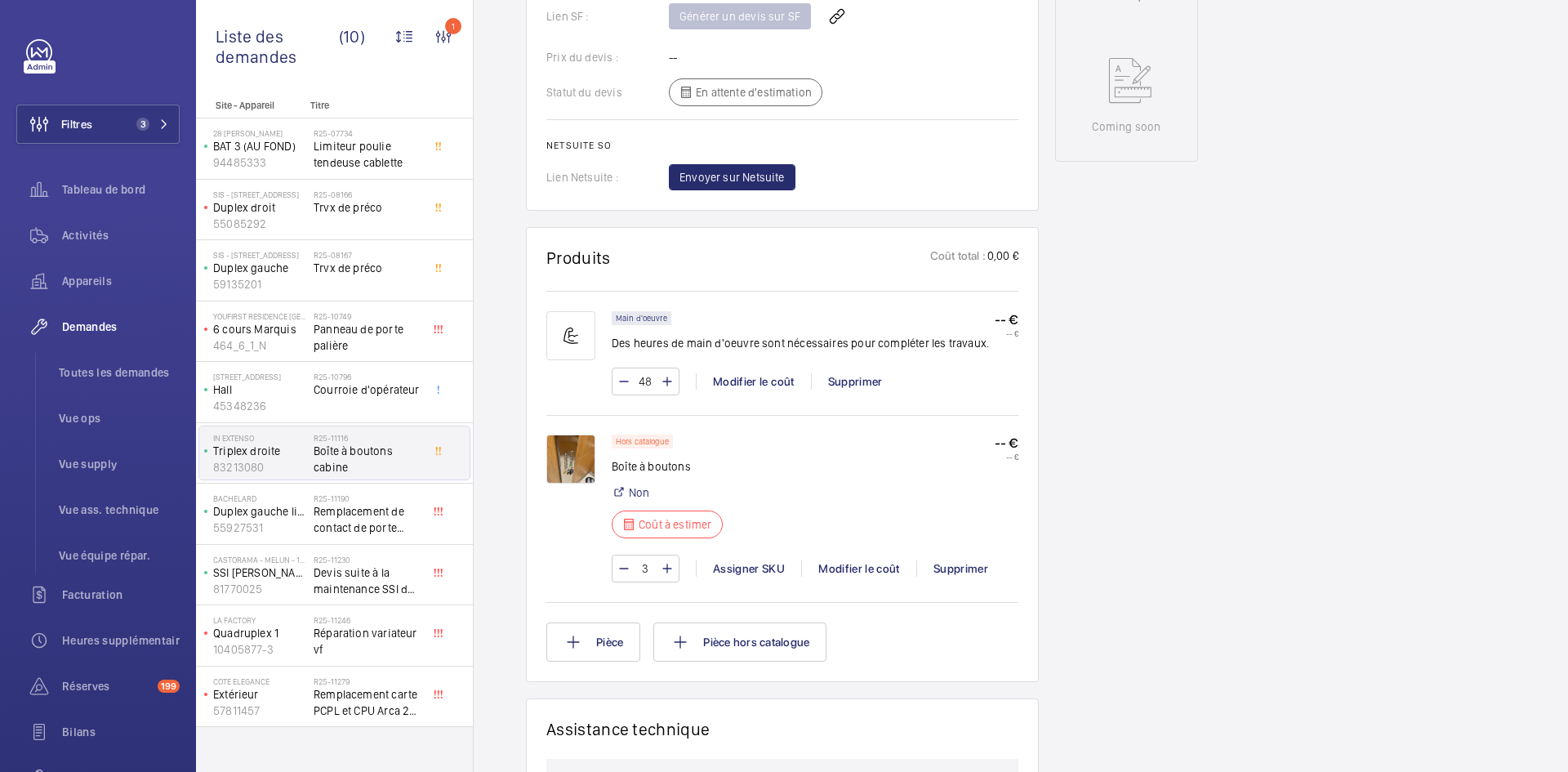
scroll to position [816, 0]
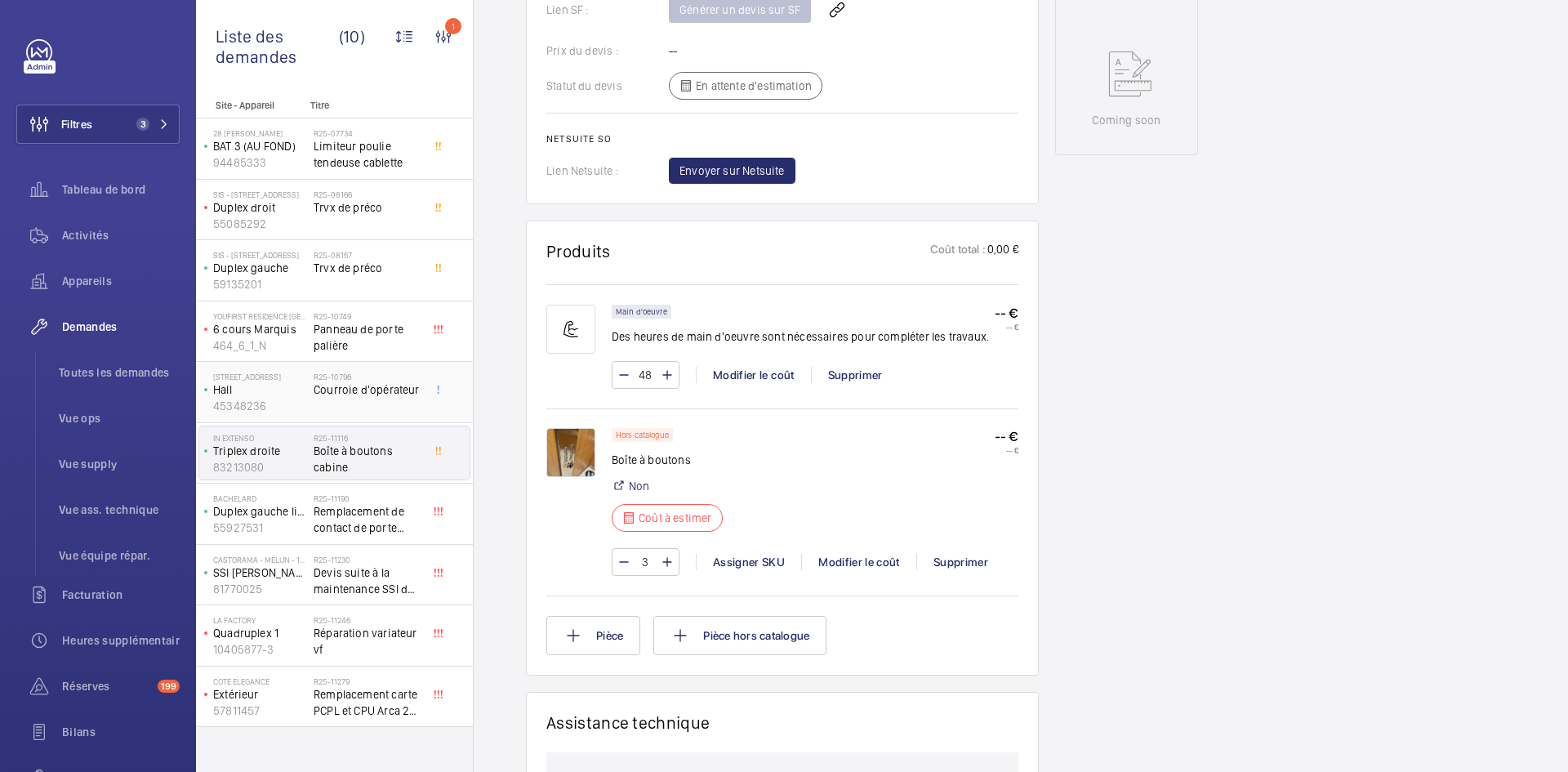
click at [313, 393] on div "1 Allée Montesquieu 92320 Châtillon Hall 45348236" at bounding box center [256, 392] width 114 height 53
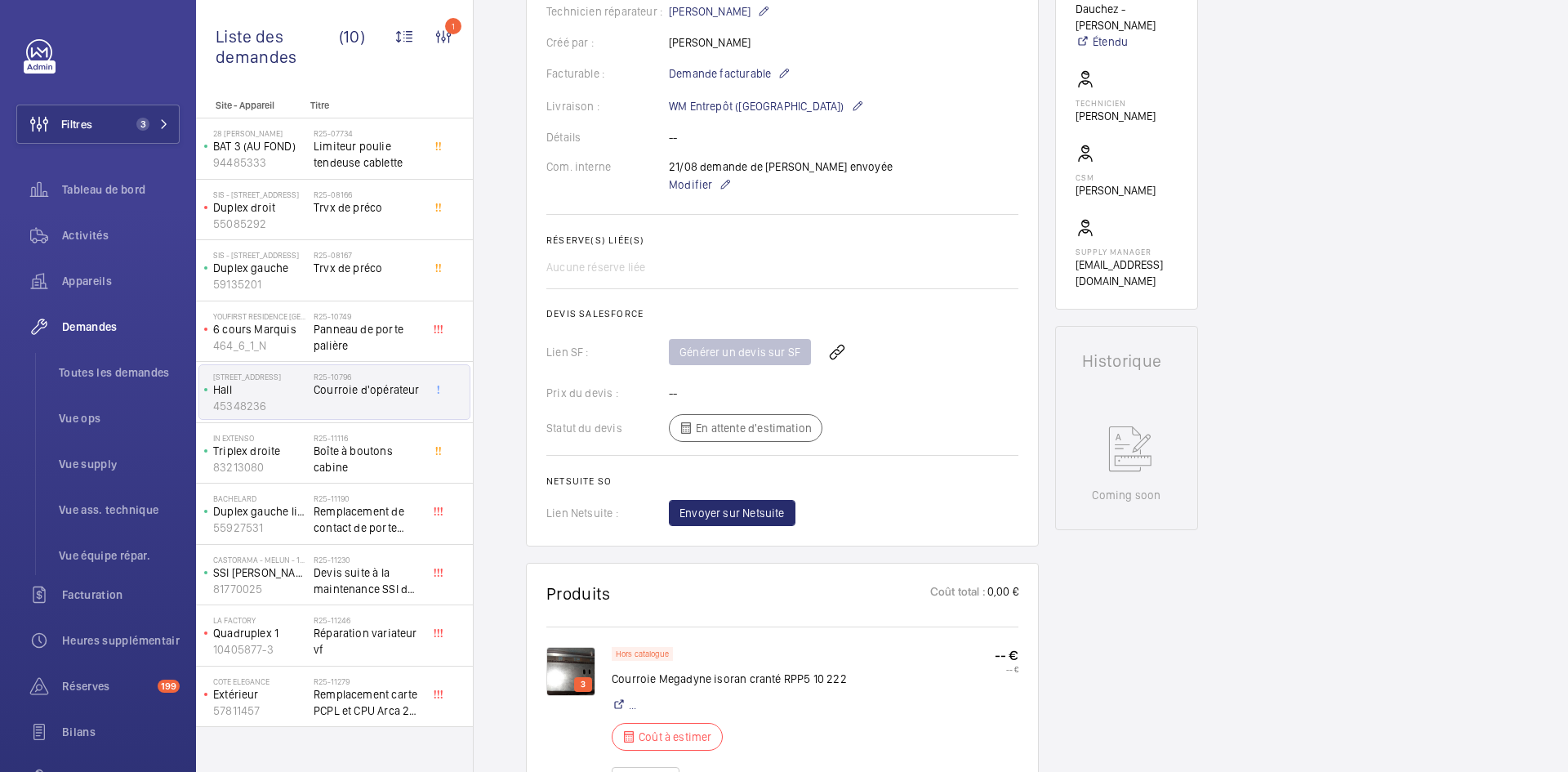
scroll to position [653, 0]
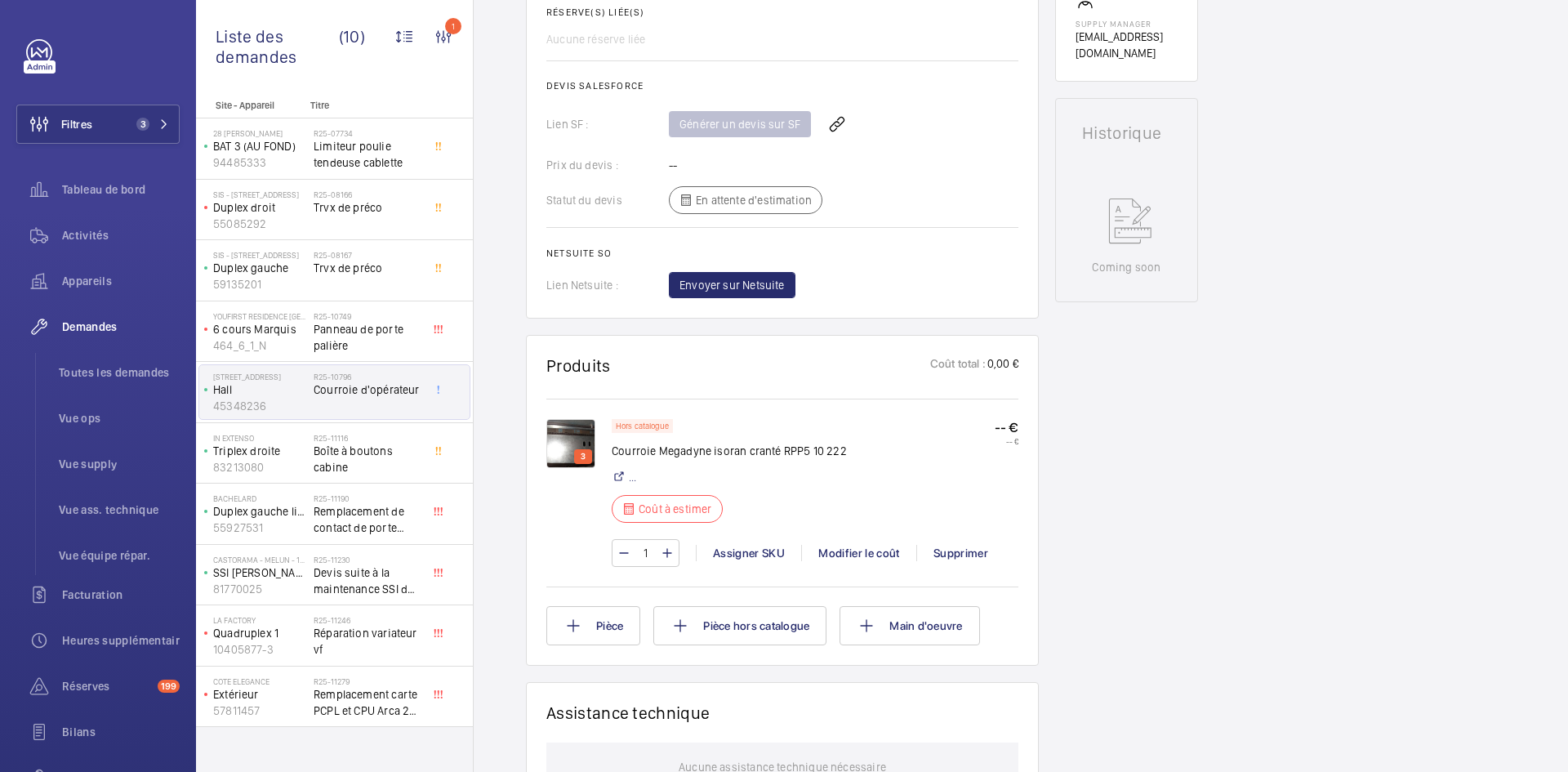
click at [576, 434] on img at bounding box center [571, 444] width 49 height 49
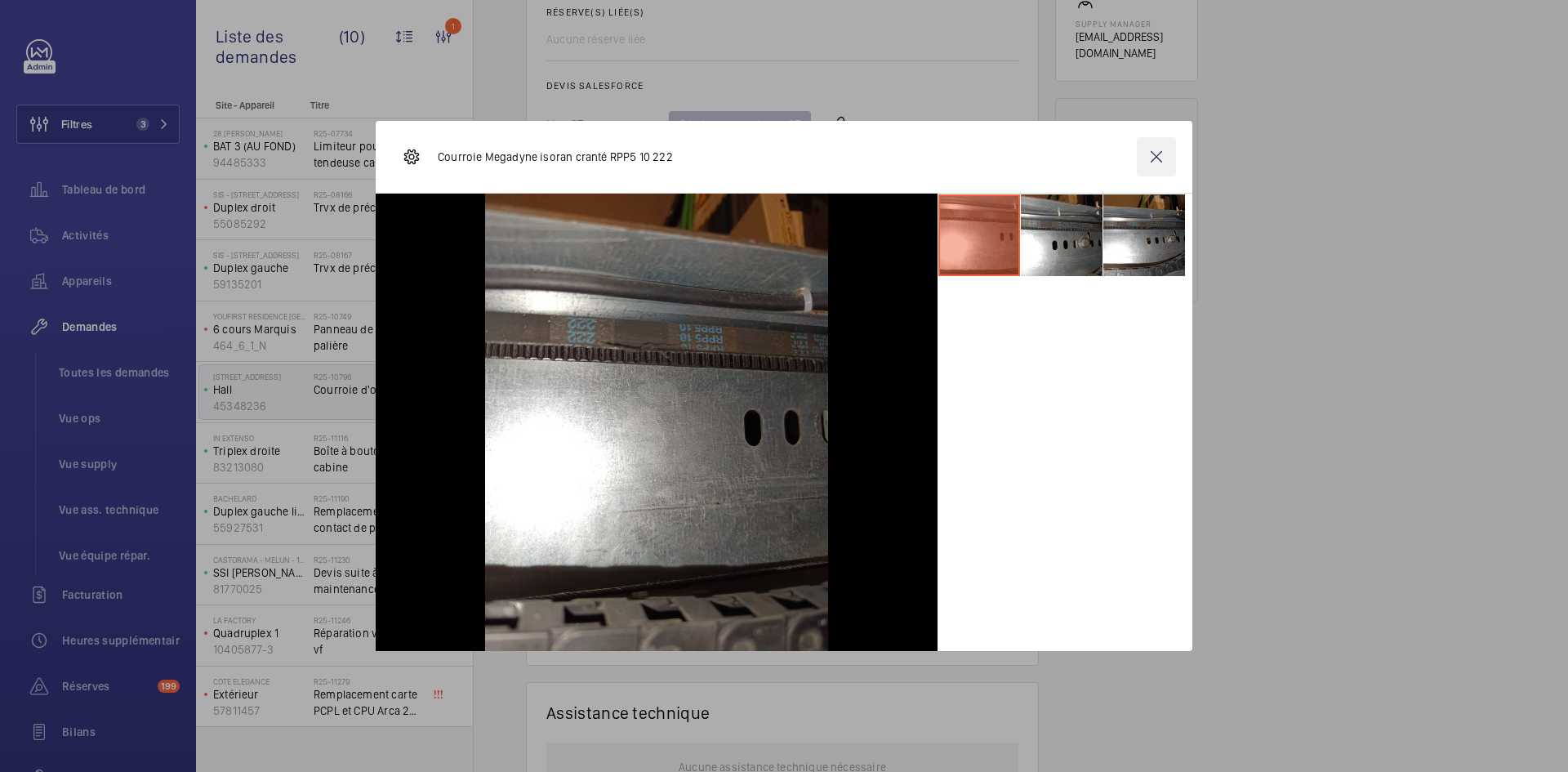
click at [1152, 158] on wm-front-icon-button at bounding box center [1156, 157] width 40 height 40
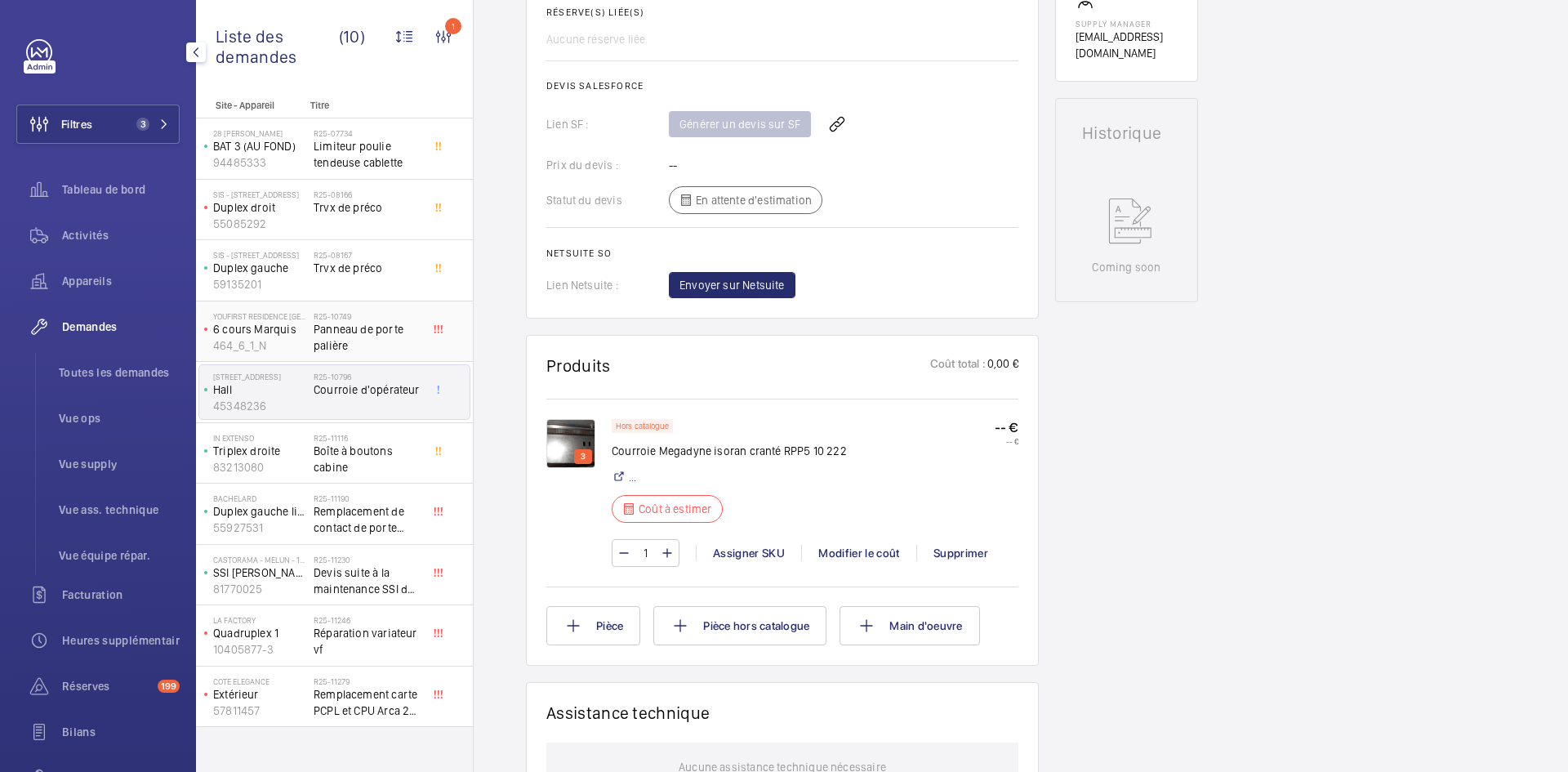
click at [296, 349] on p "464_6_1_N" at bounding box center [260, 346] width 94 height 16
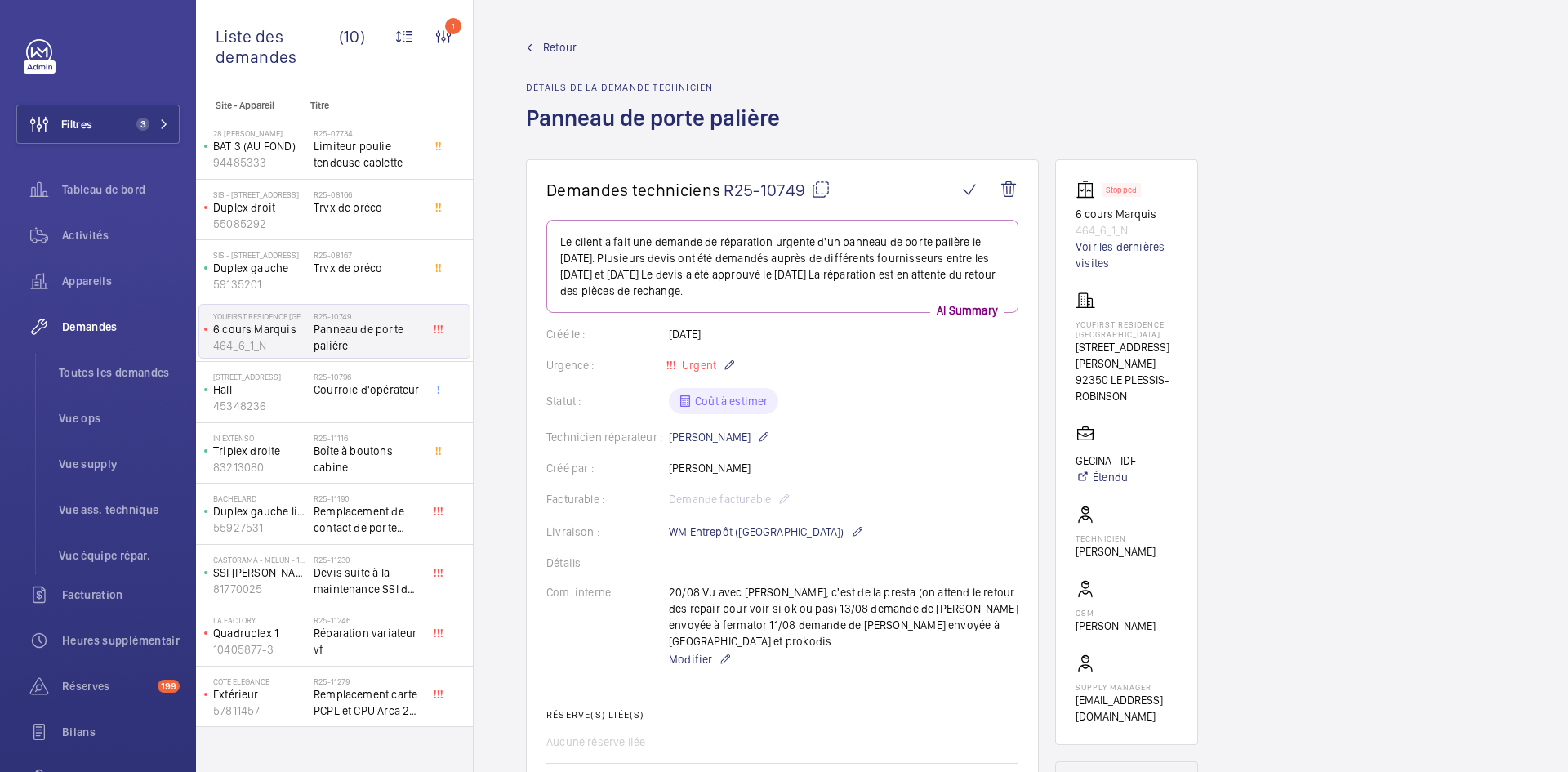
click at [561, 48] on span "Retour" at bounding box center [560, 48] width 34 height 16
click at [556, 44] on span "Retour" at bounding box center [560, 48] width 34 height 16
click at [551, 40] on span "Retour" at bounding box center [560, 48] width 34 height 16
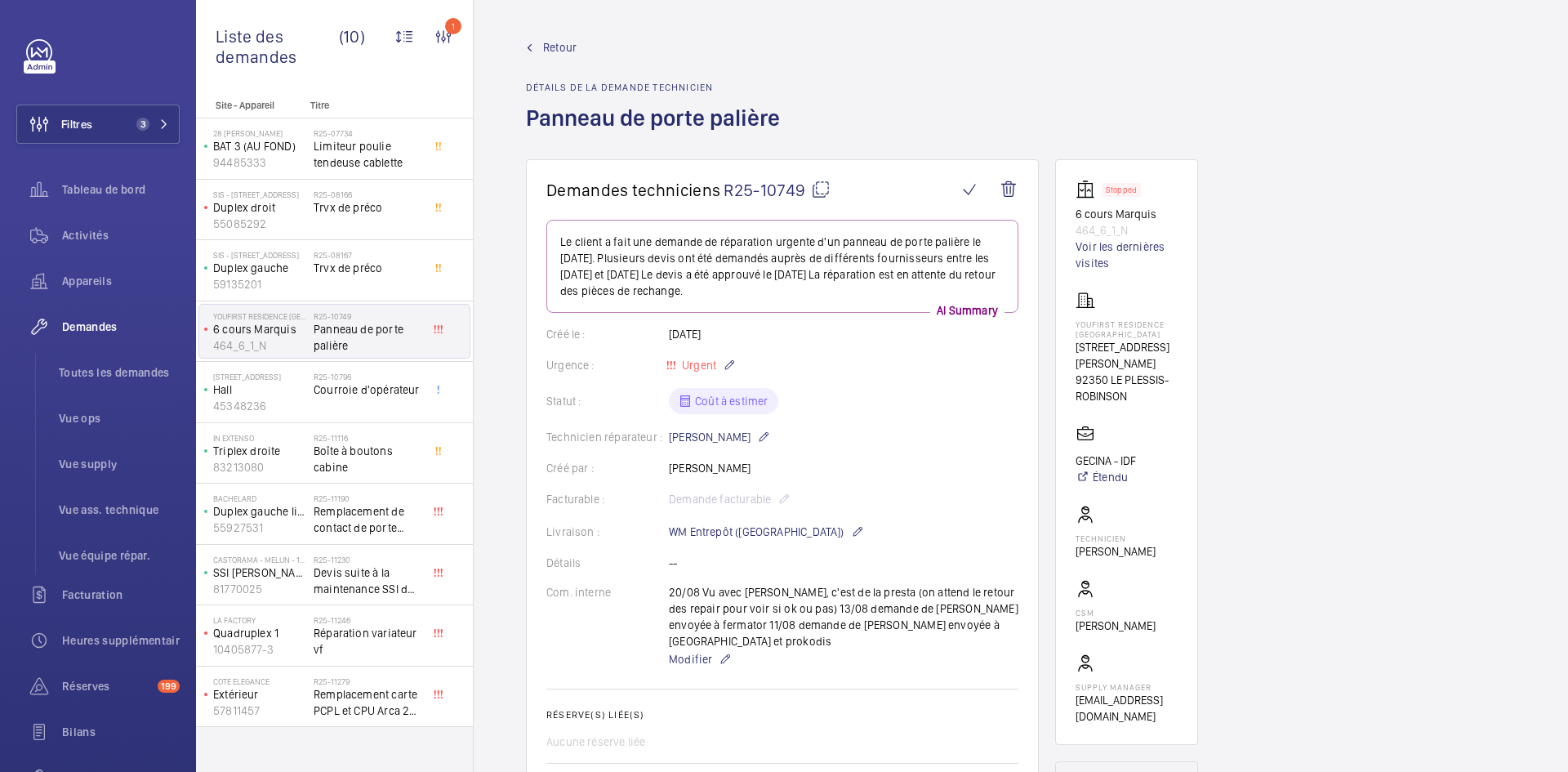
click at [551, 46] on span "Retour" at bounding box center [560, 48] width 34 height 16
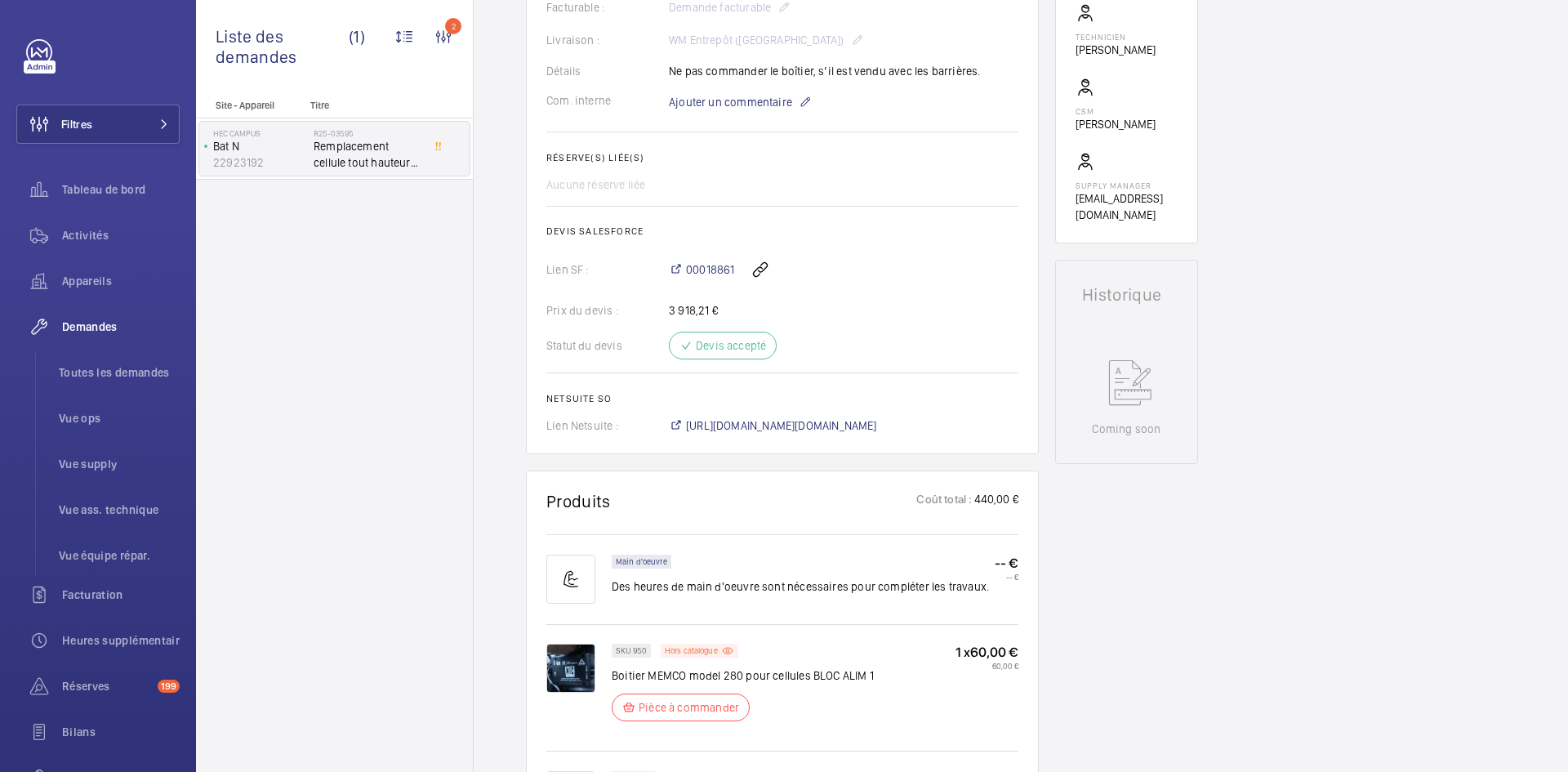
scroll to position [735, 0]
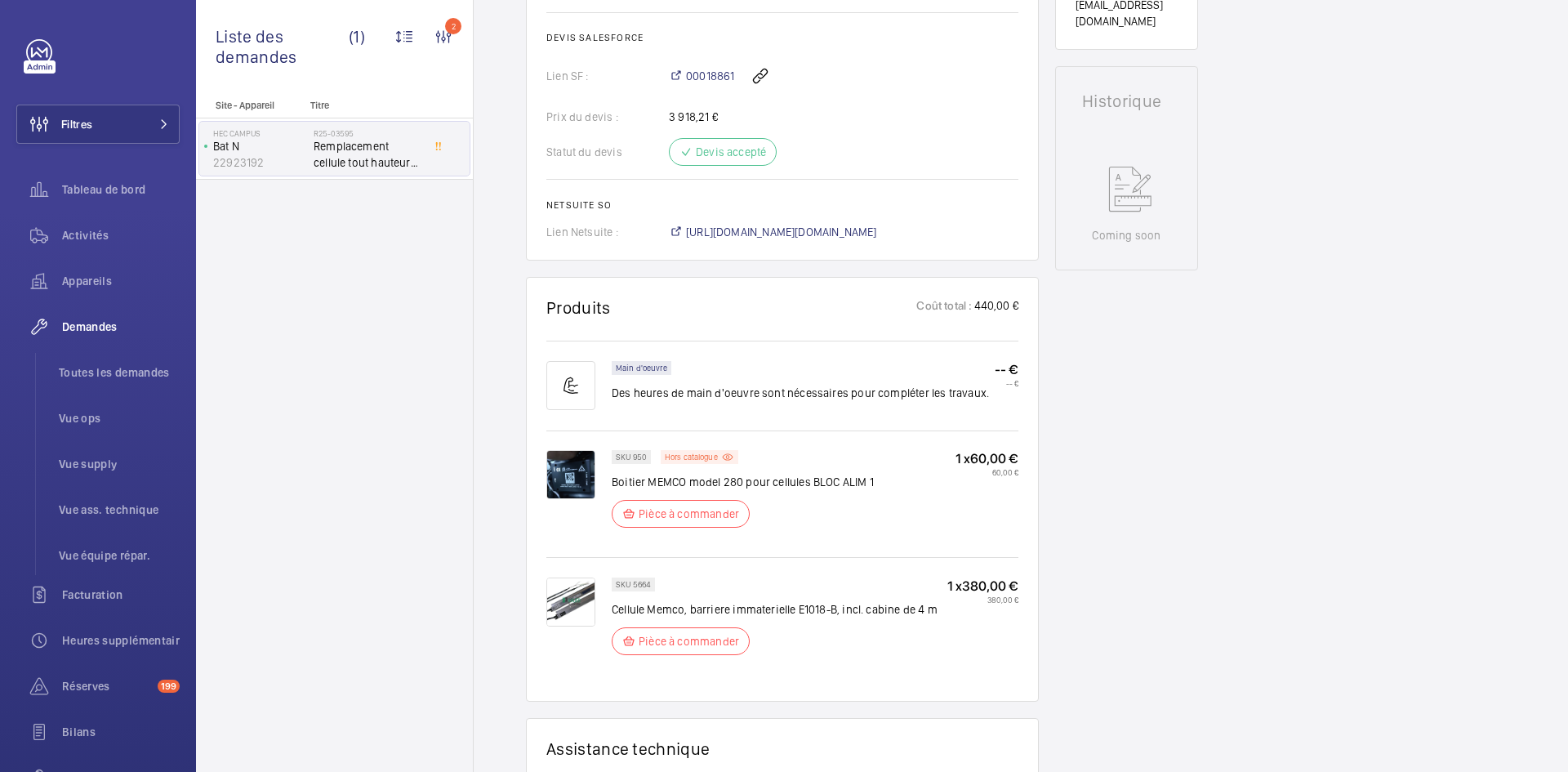
scroll to position [816, 0]
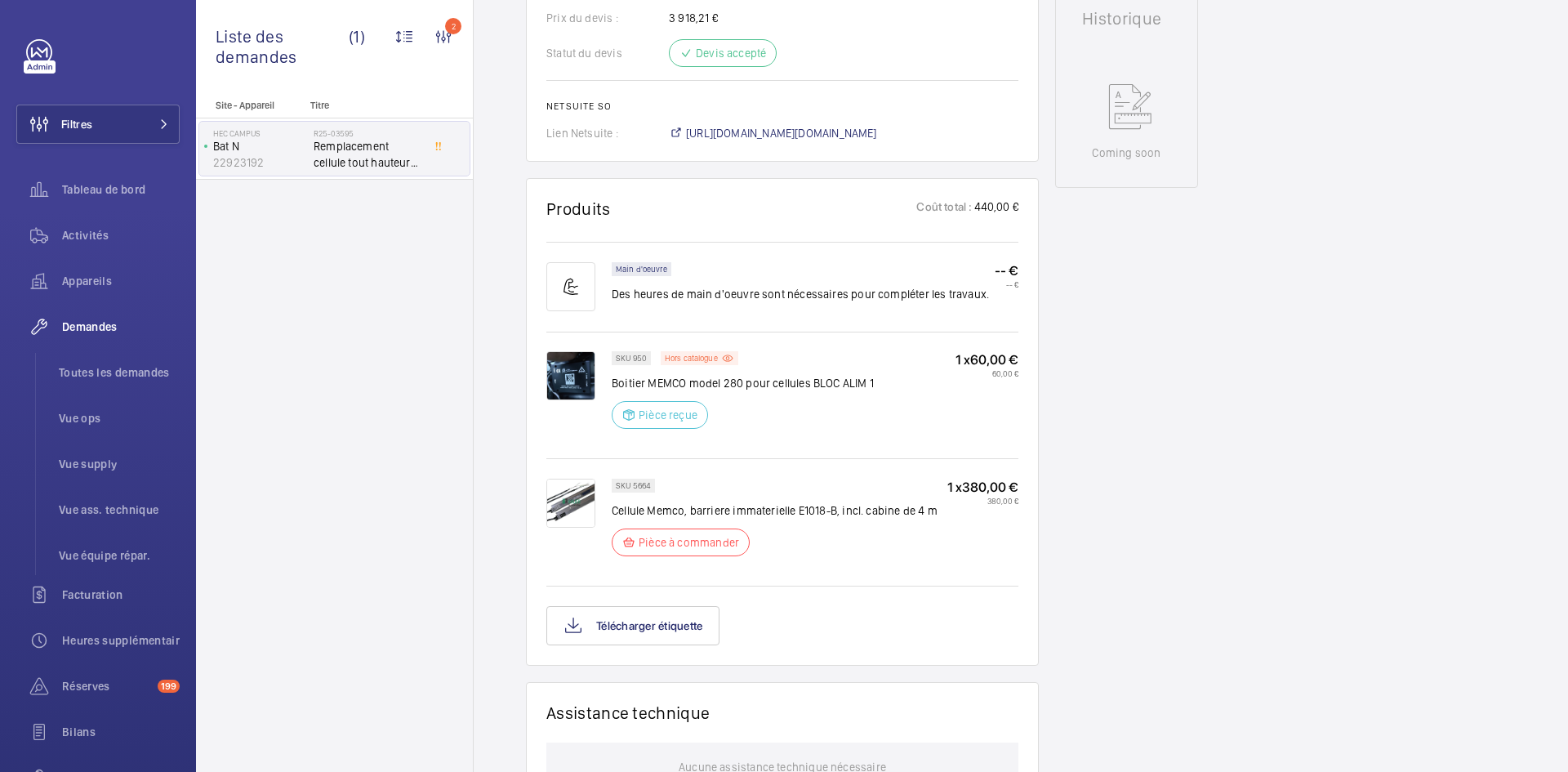
scroll to position [784, 0]
click at [877, 133] on span "[URL][DOMAIN_NAME][DOMAIN_NAME]" at bounding box center [781, 133] width 191 height 16
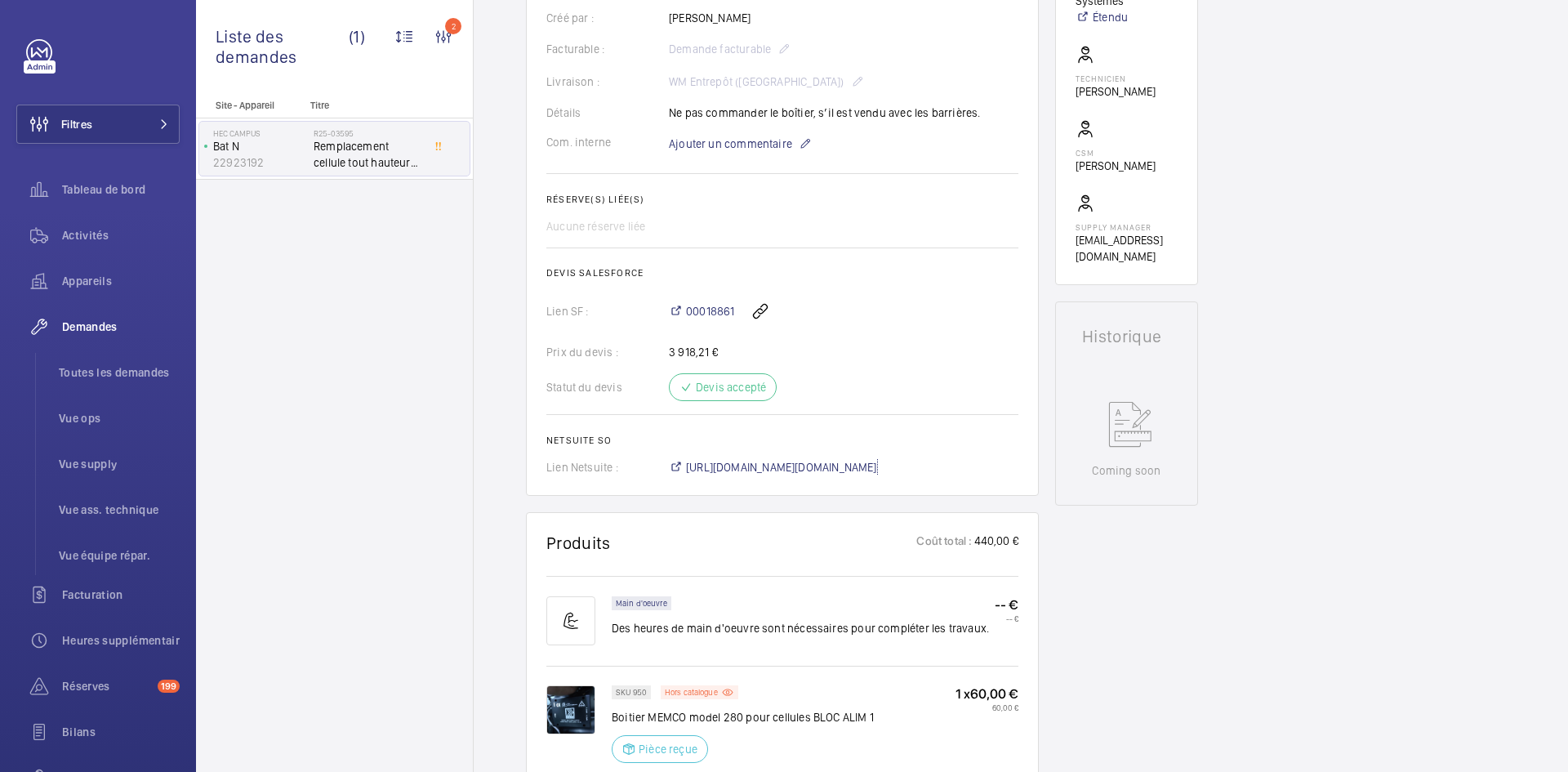
scroll to position [375, 0]
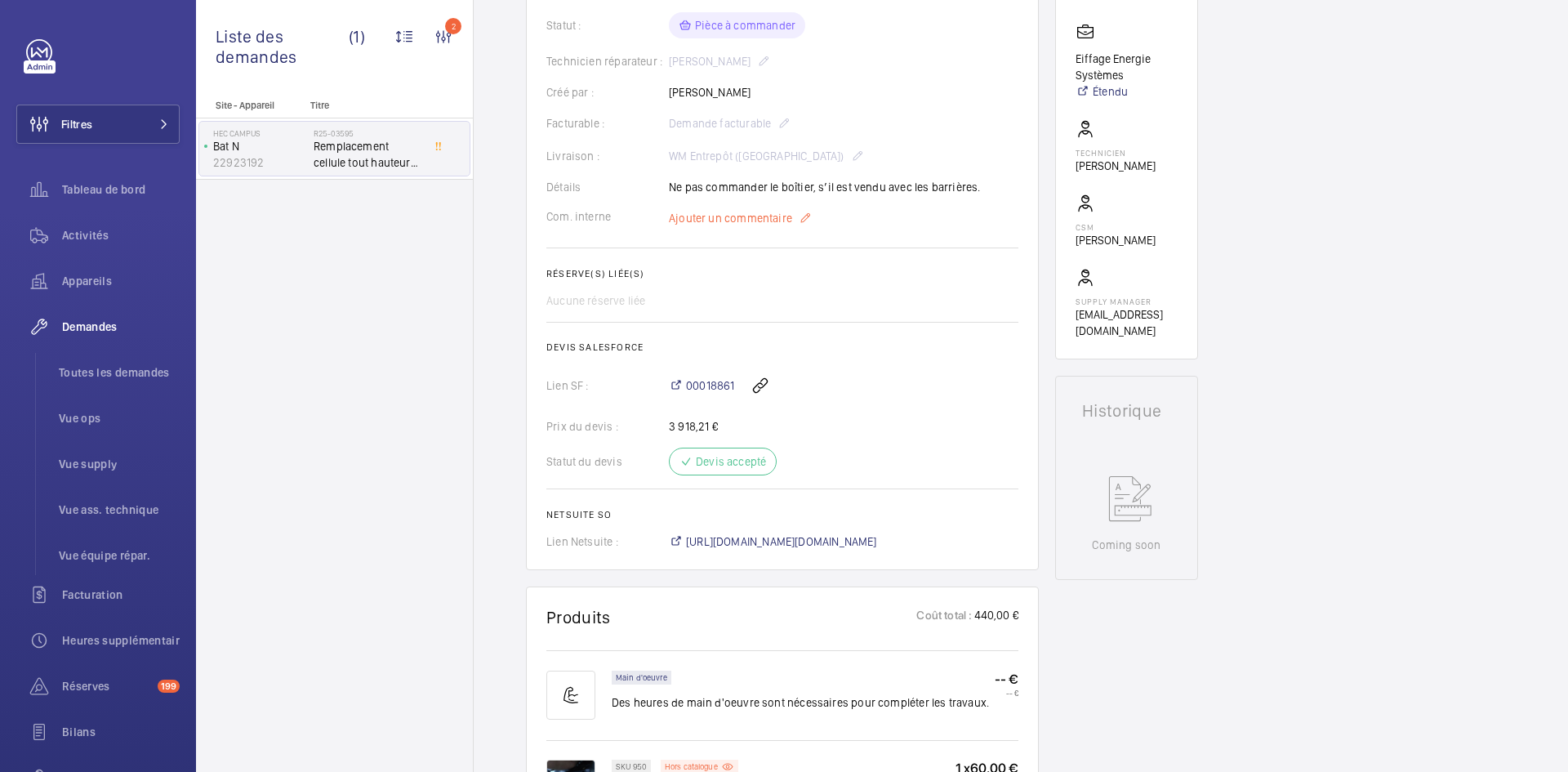
click at [742, 224] on span "Ajouter un commentaire" at bounding box center [731, 218] width 123 height 16
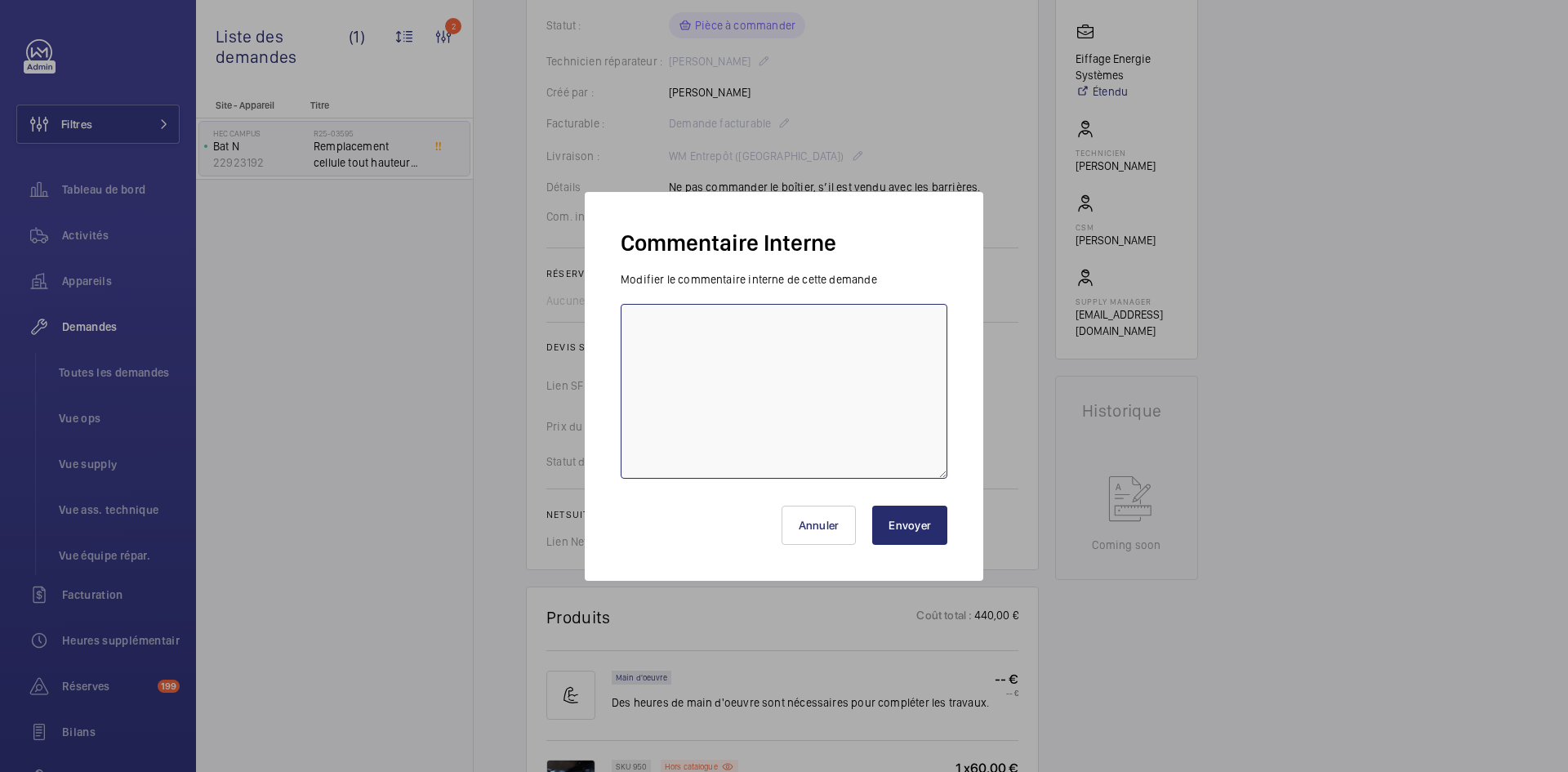
click at [651, 314] on textarea at bounding box center [784, 391] width 327 height 174
paste textarea "BY-27/08 commande effectuer chez le fournisseur Avire via l'email livraison pré…"
type textarea "BY-27/08 commande effectuer chez le fournisseur Avire via l'email livraison pré…"
click at [927, 522] on button "Envoyer" at bounding box center [910, 525] width 75 height 40
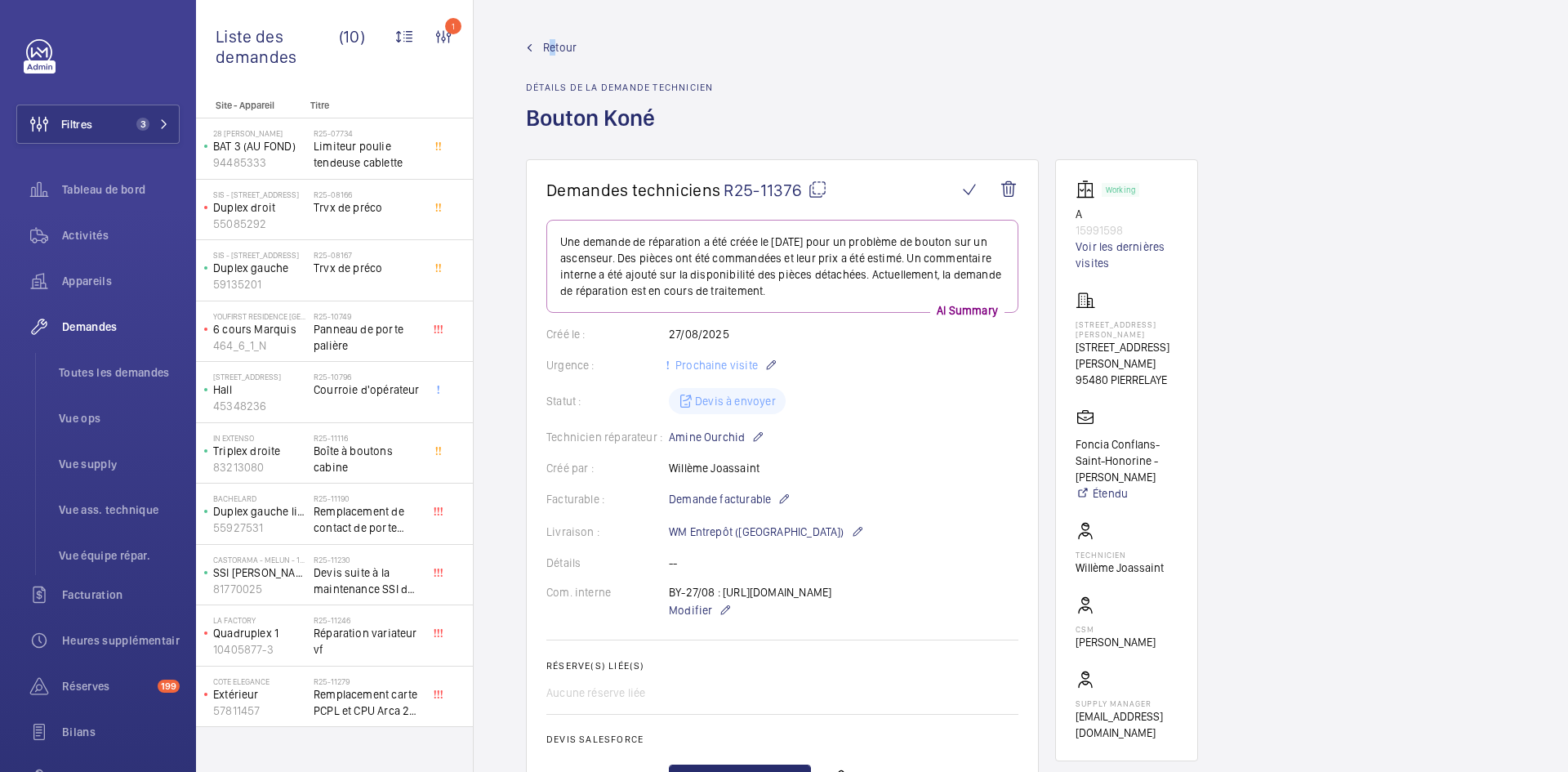
click at [555, 48] on span "Retour" at bounding box center [560, 48] width 34 height 16
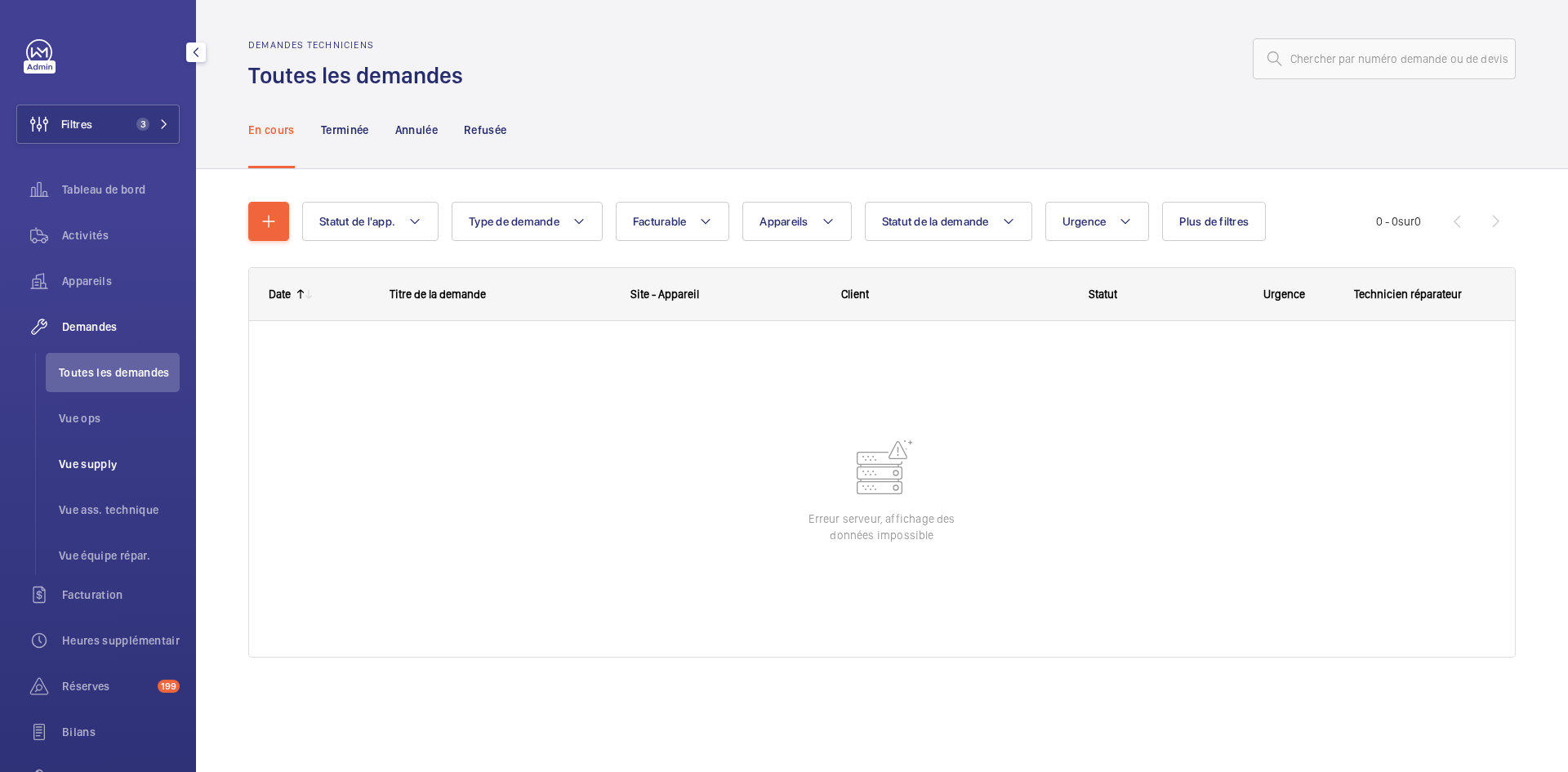
click at [90, 467] on span "Vue supply" at bounding box center [119, 464] width 121 height 16
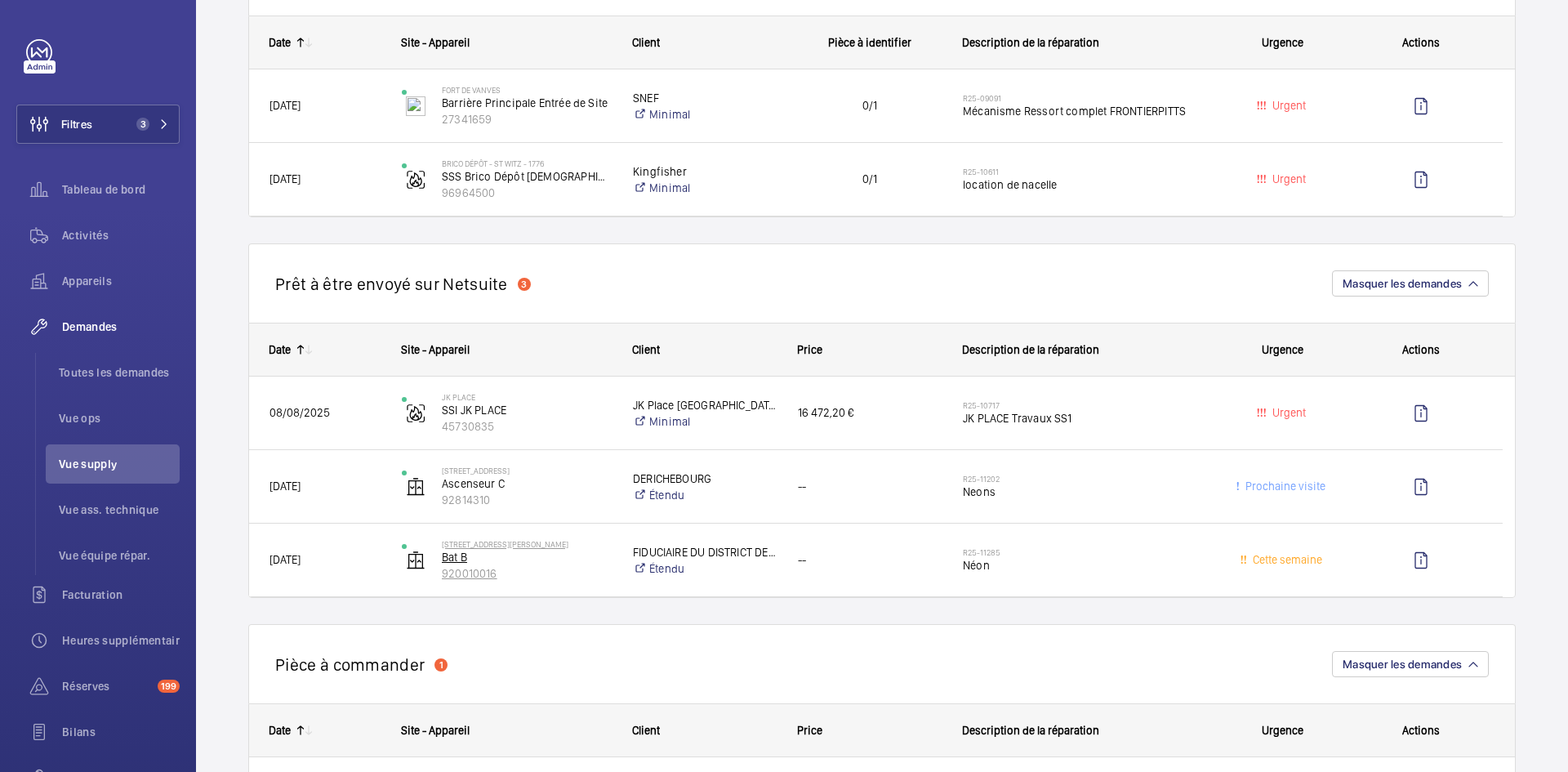
scroll to position [1143, 0]
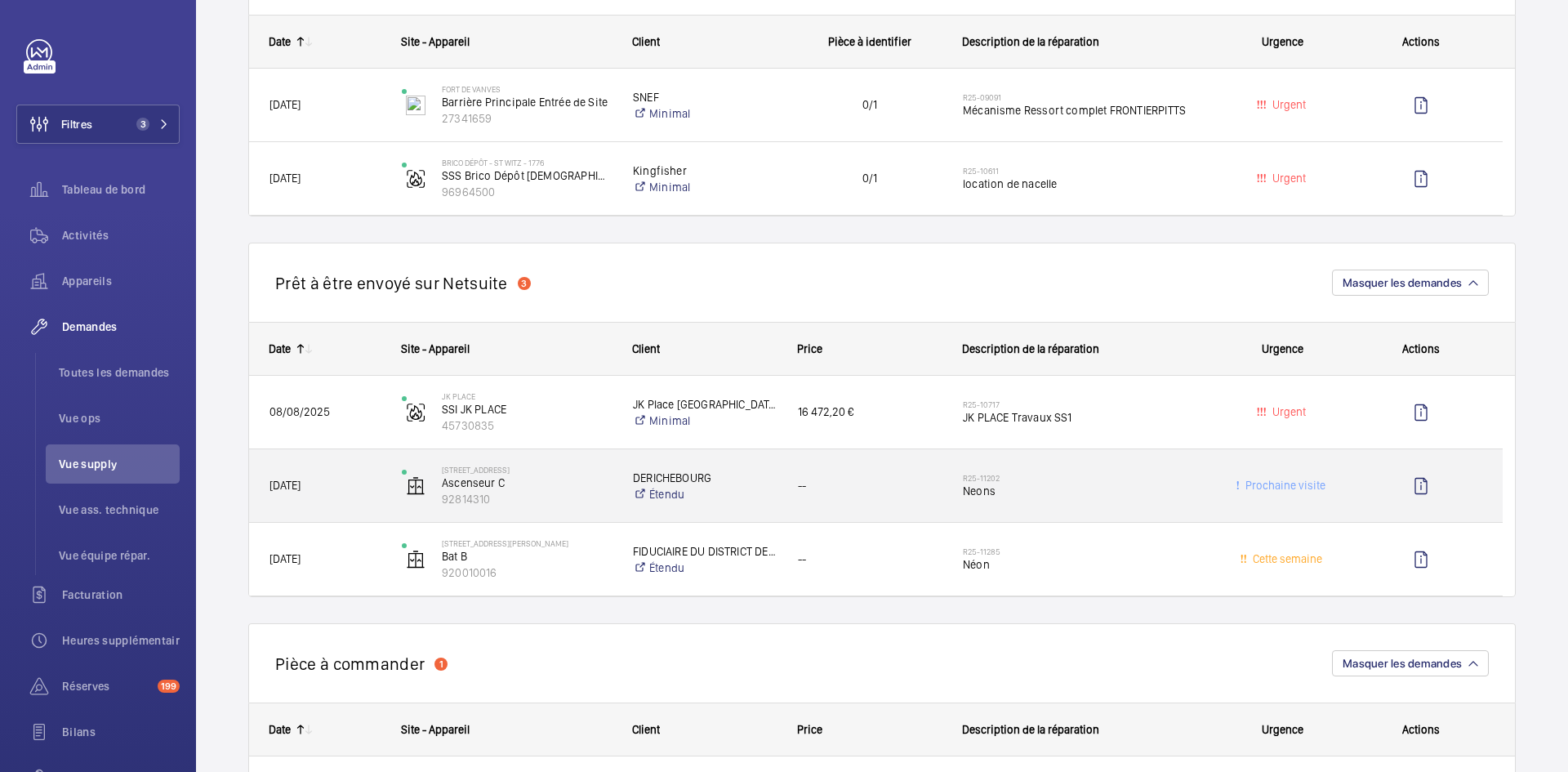
click at [358, 480] on span "[DATE]" at bounding box center [324, 485] width 111 height 19
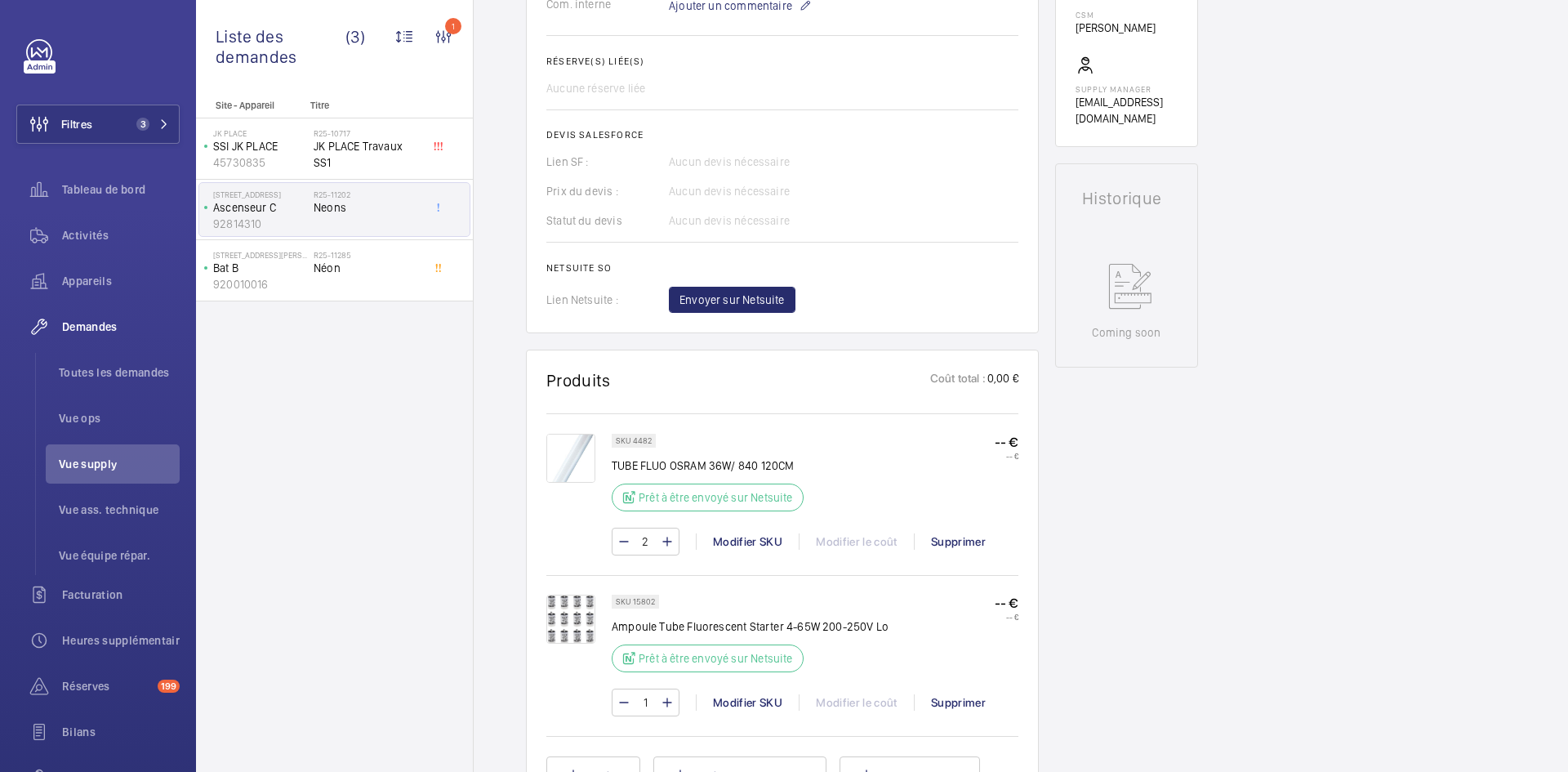
scroll to position [653, 0]
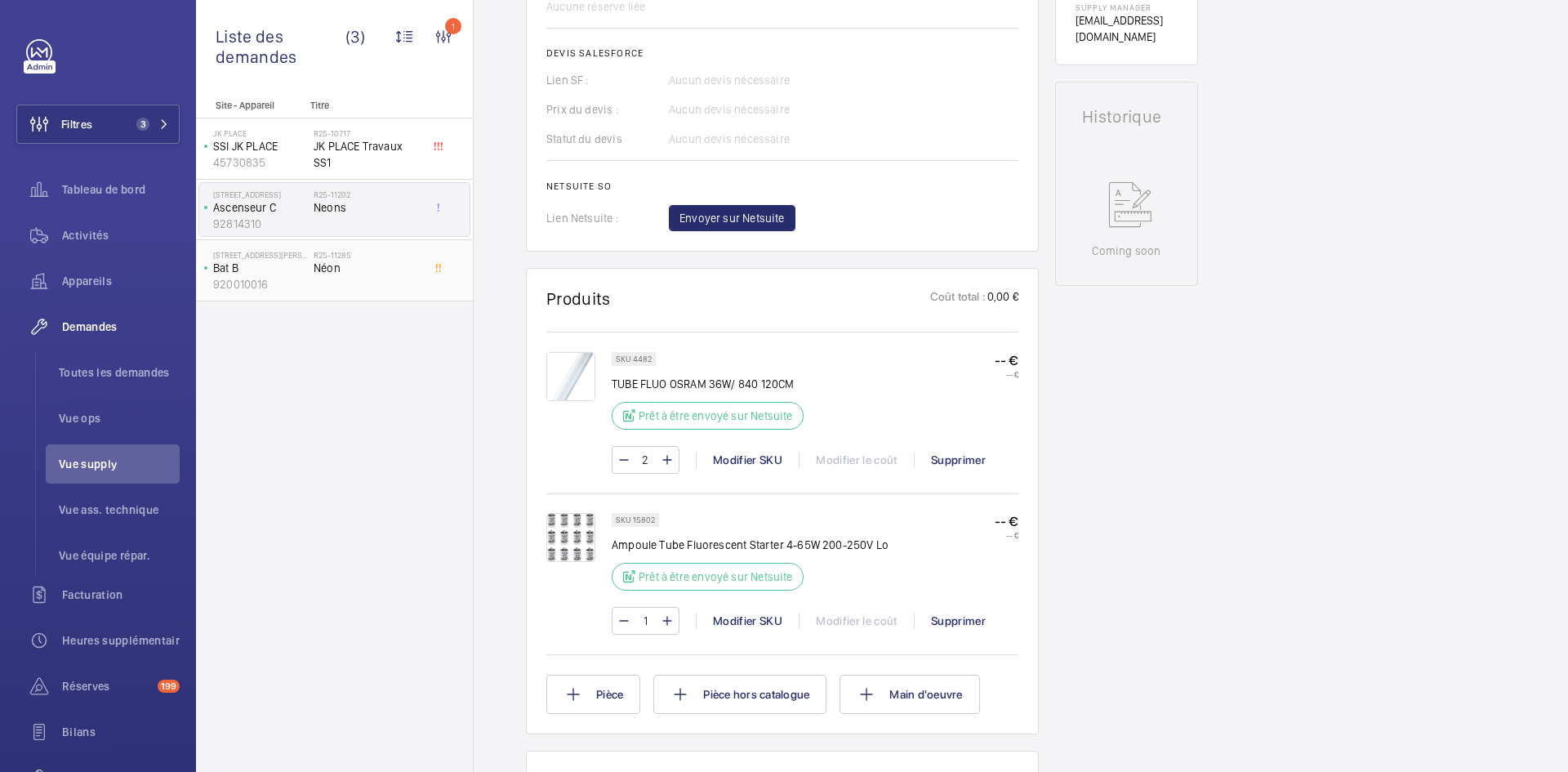
click at [262, 270] on p "Bat B" at bounding box center [260, 268] width 94 height 16
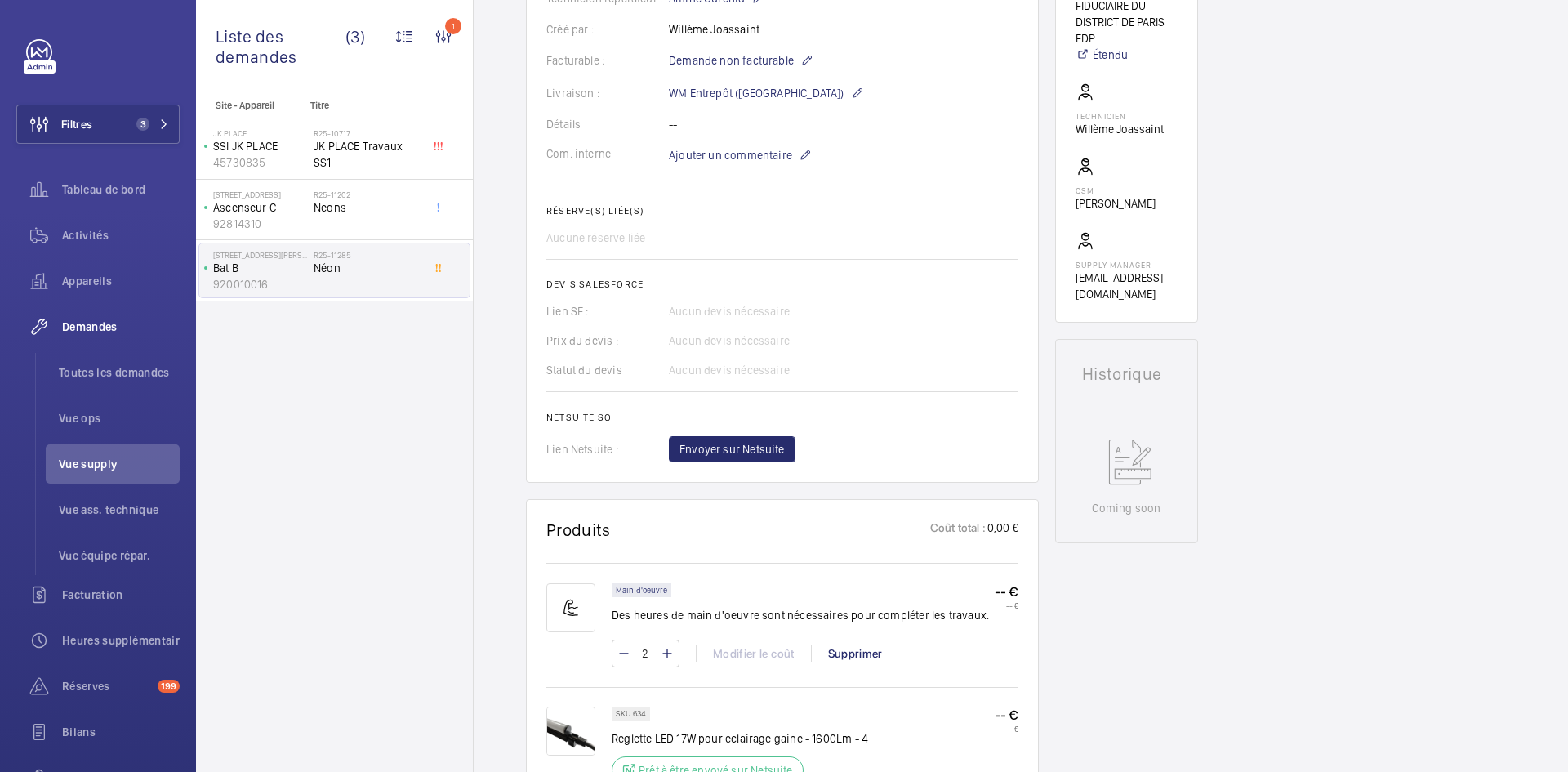
scroll to position [572, 0]
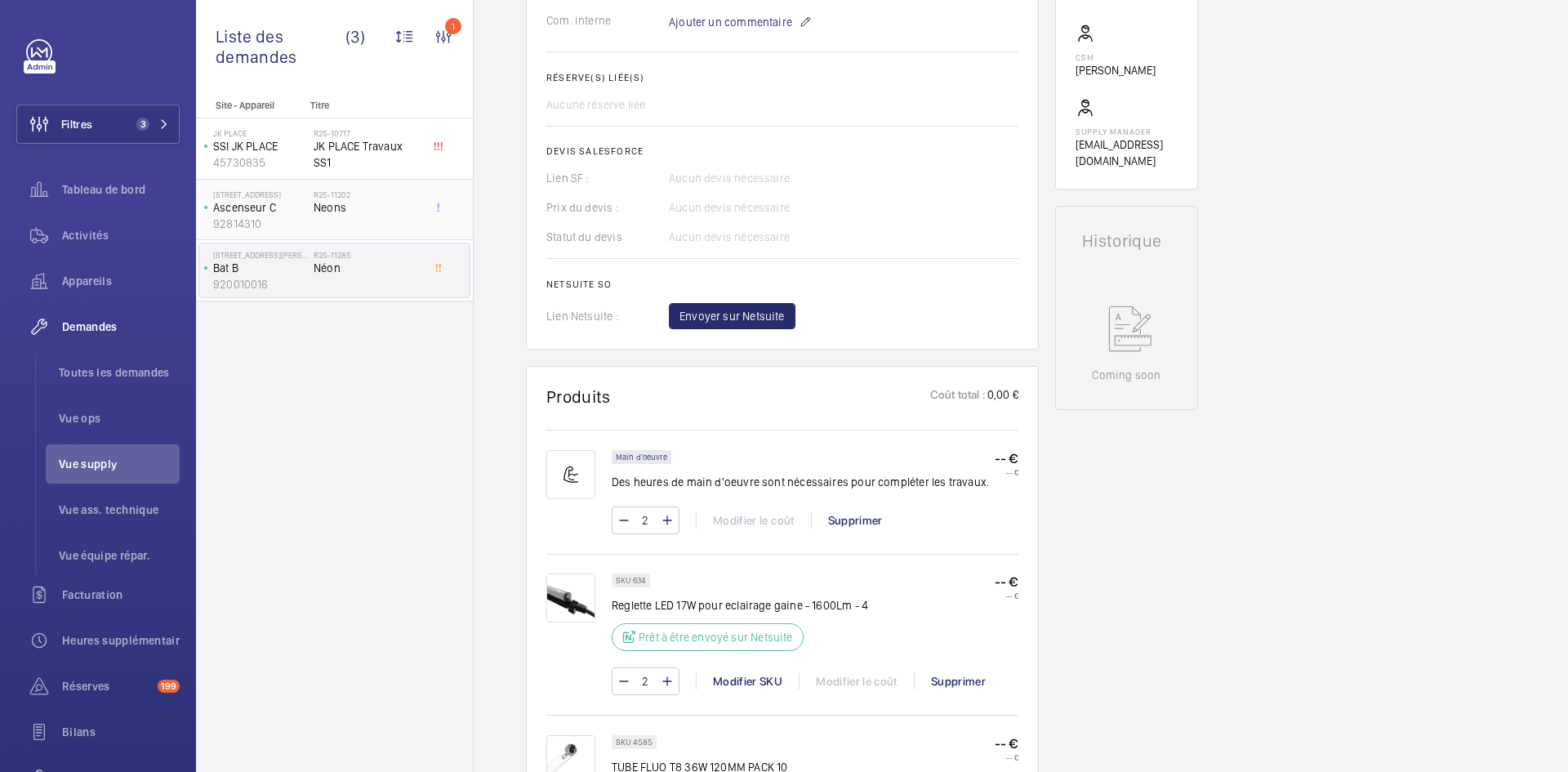
click at [277, 206] on p "Ascenseur C" at bounding box center [260, 207] width 94 height 16
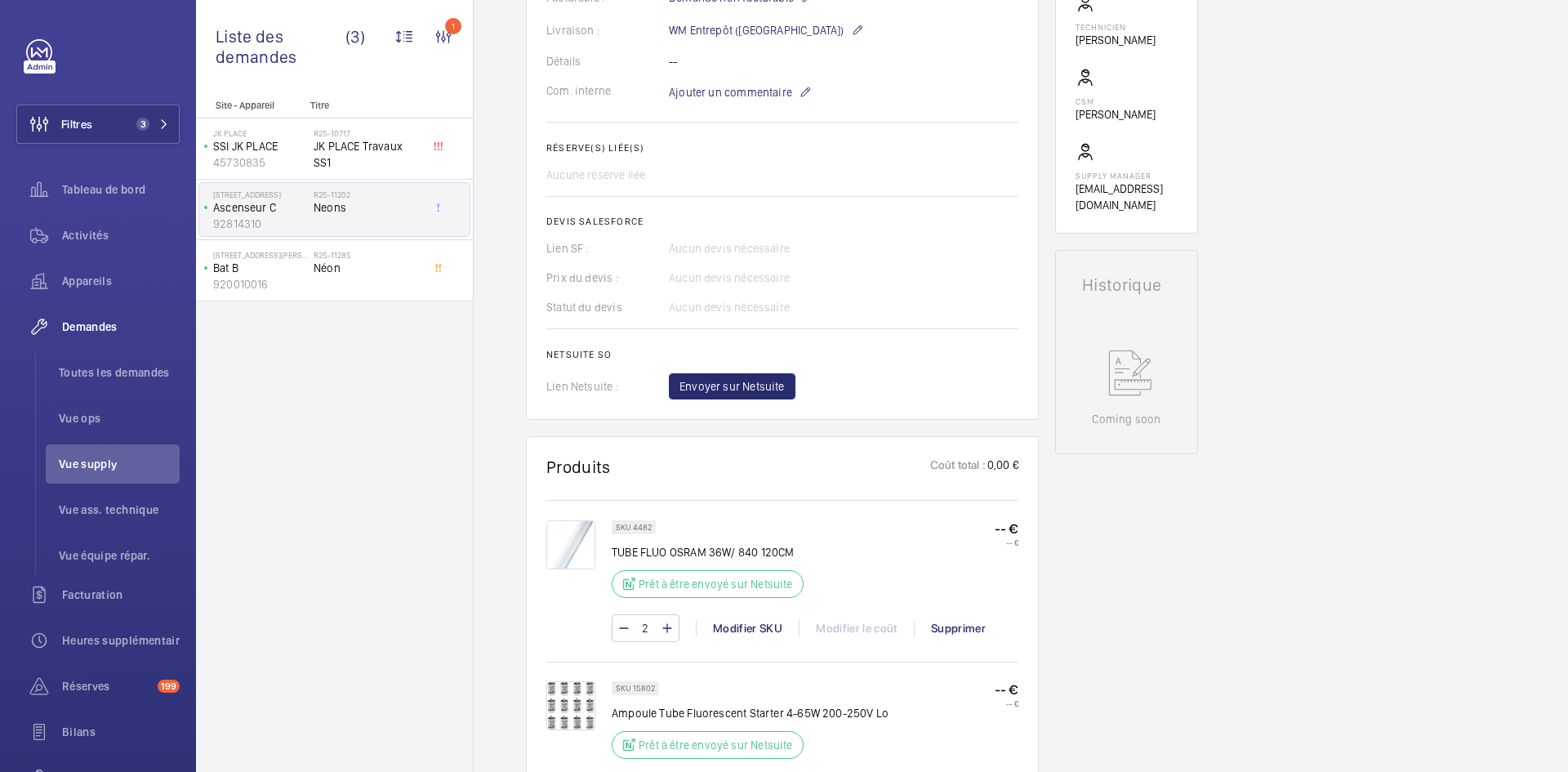
scroll to position [572, 0]
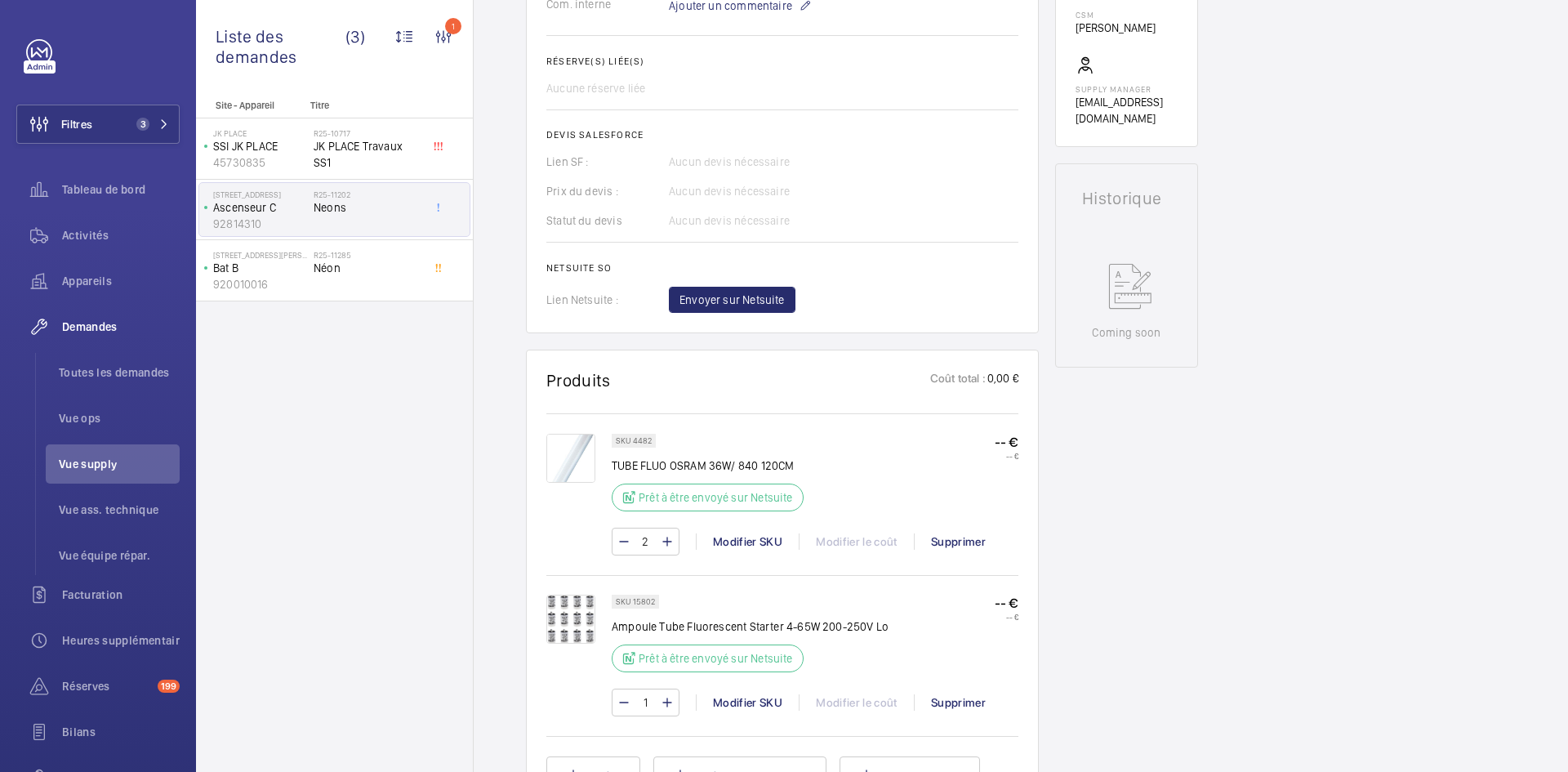
click at [570, 451] on img at bounding box center [571, 458] width 49 height 49
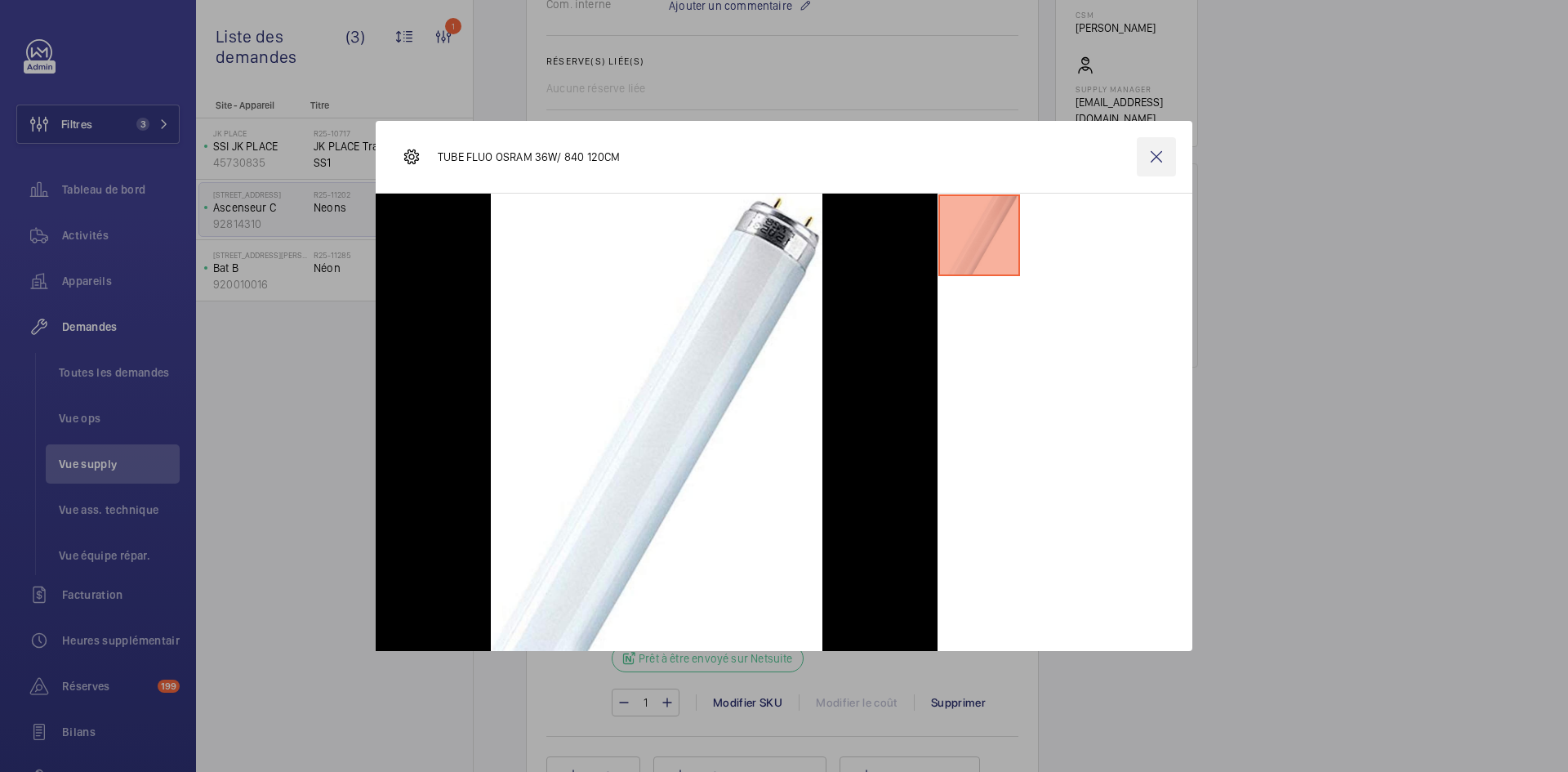
click at [1147, 158] on wm-front-icon-button at bounding box center [1156, 157] width 40 height 40
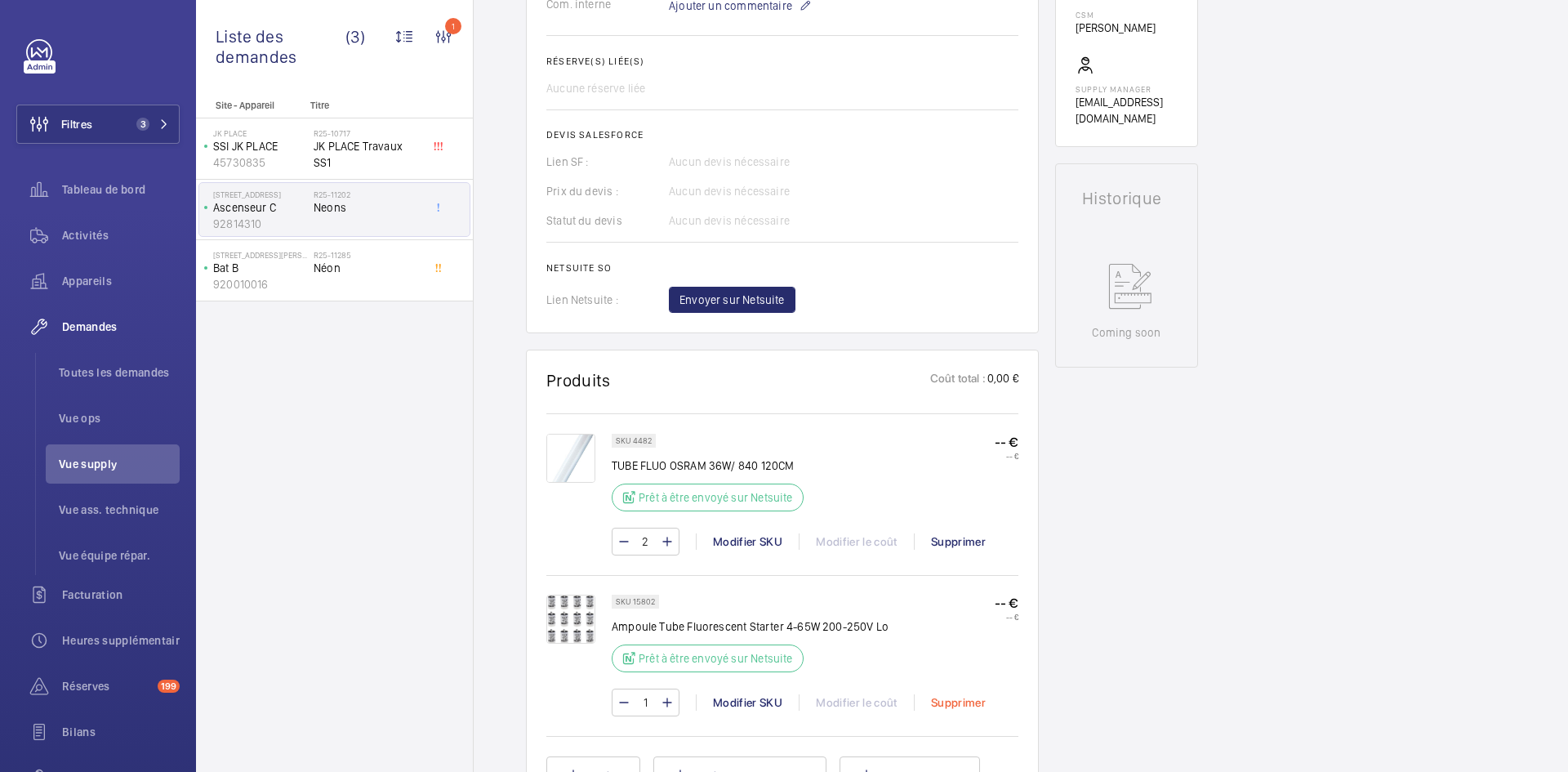
click at [947, 707] on div "Supprimer" at bounding box center [957, 702] width 88 height 16
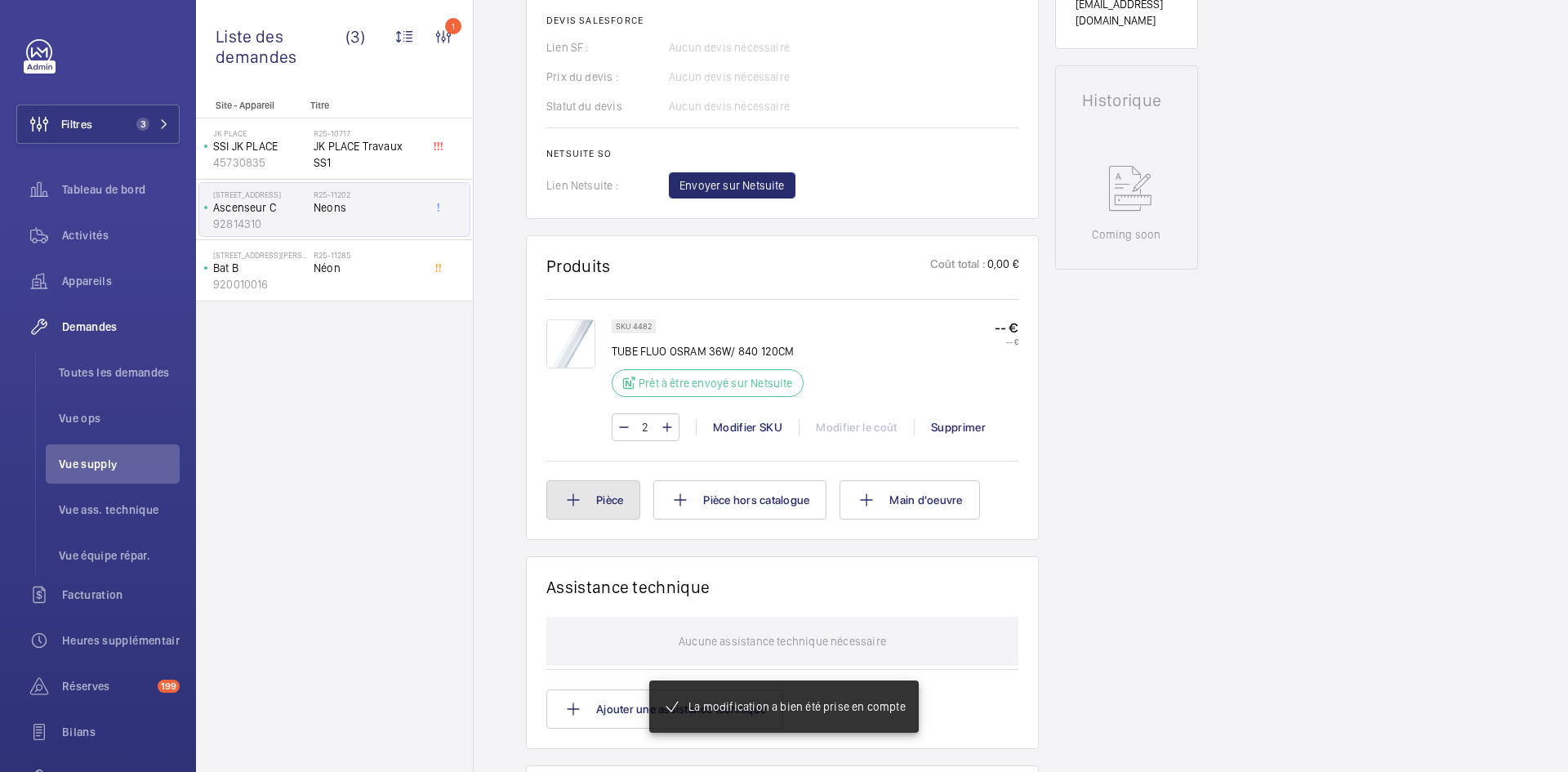
click at [626, 509] on button "Pièce" at bounding box center [593, 500] width 94 height 40
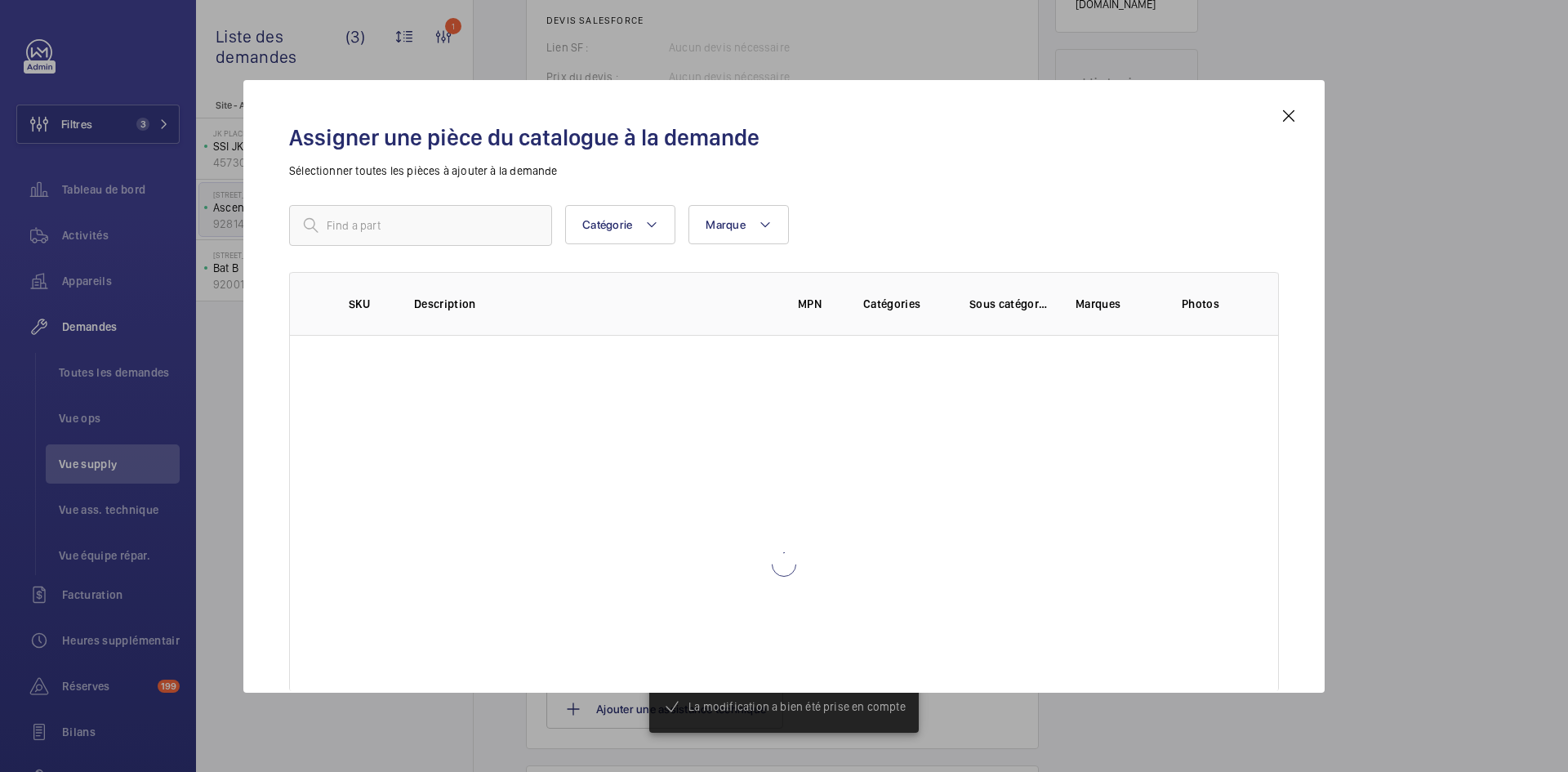
scroll to position [702, 0]
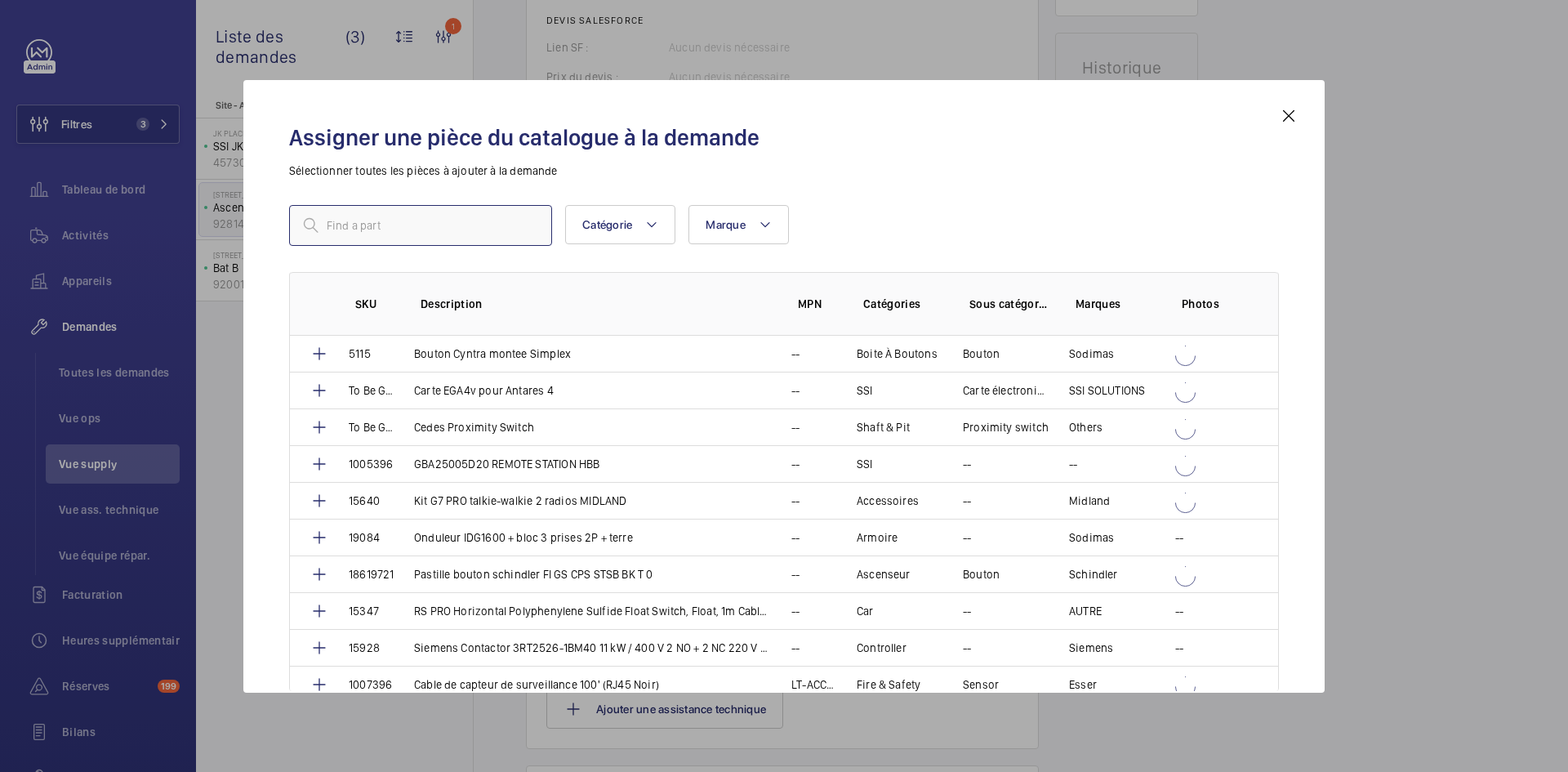
click at [472, 230] on input "text" at bounding box center [420, 226] width 263 height 41
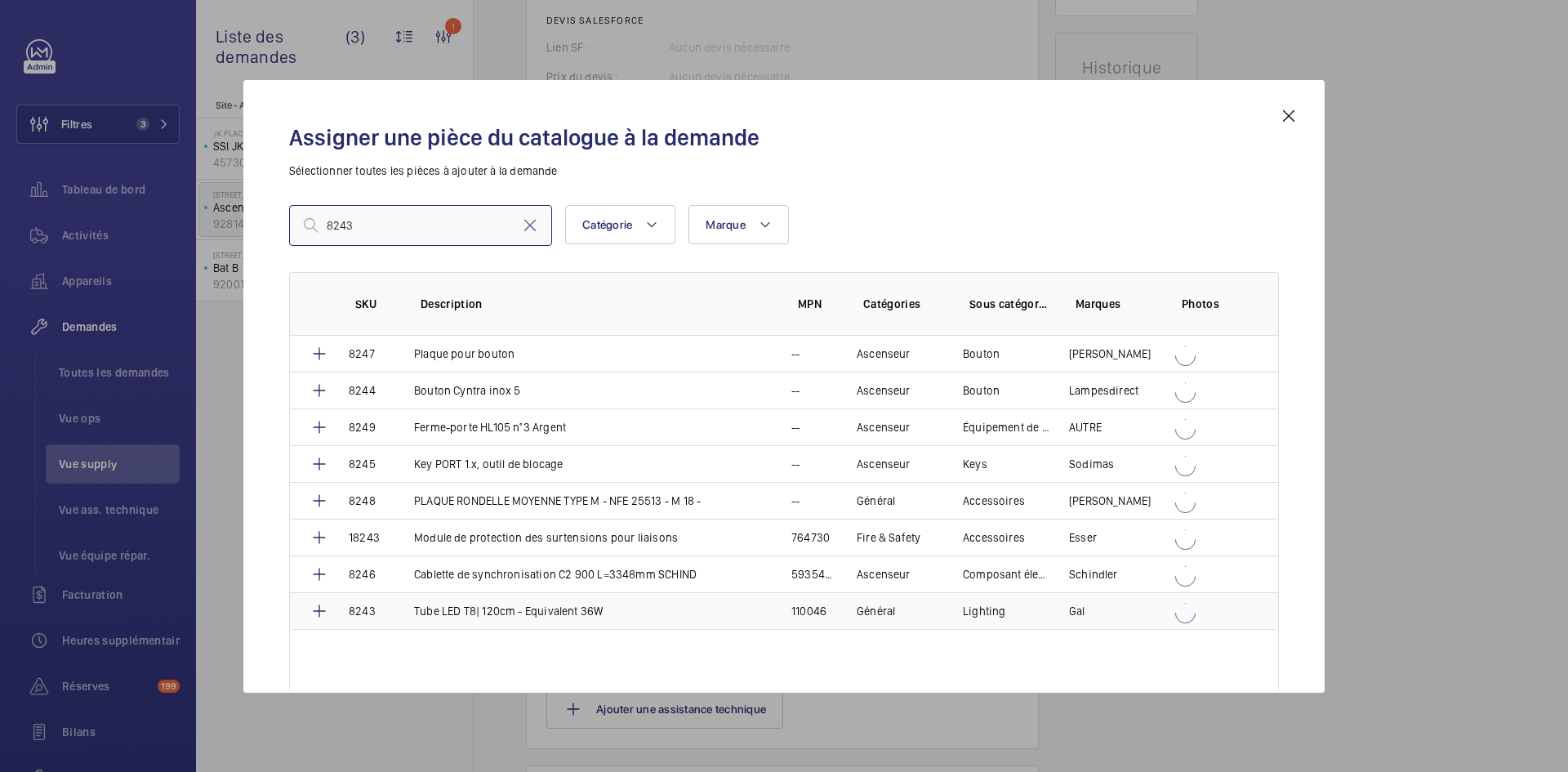
type input "8243"
click at [389, 609] on td "8243" at bounding box center [361, 611] width 65 height 38
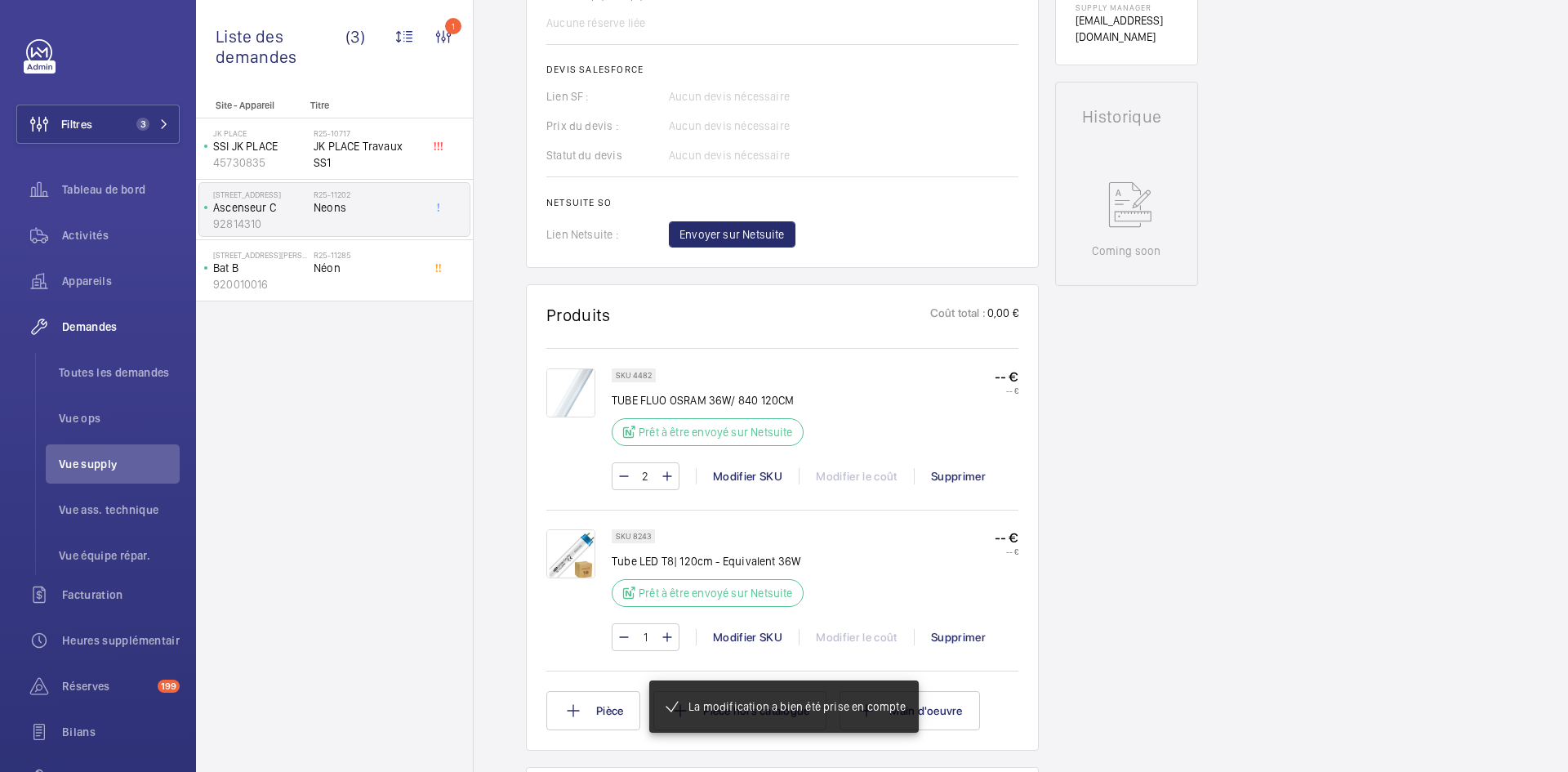
scroll to position [702, 0]
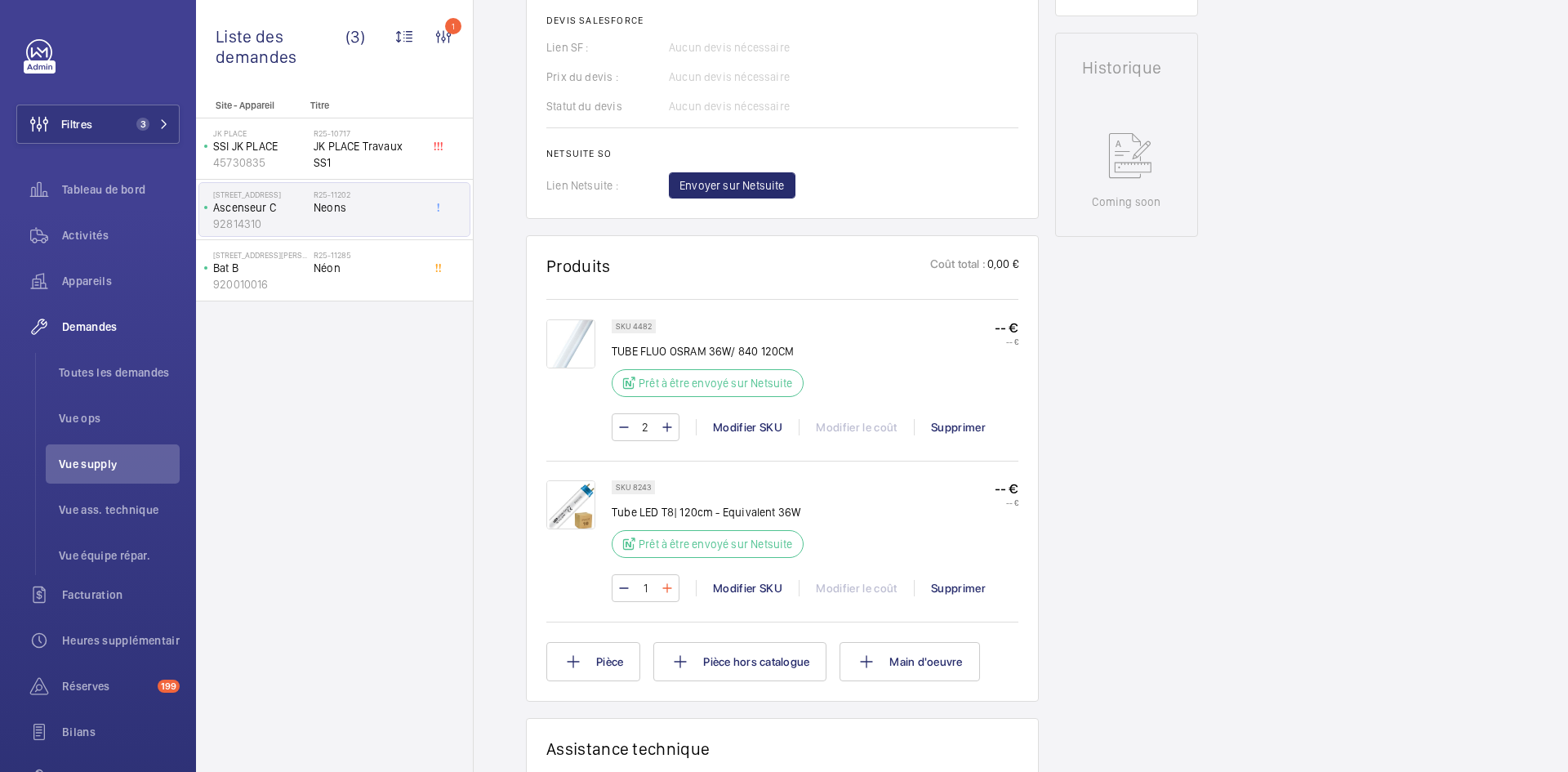
click at [669, 586] on mat-icon at bounding box center [668, 588] width 13 height 20
type input "2"
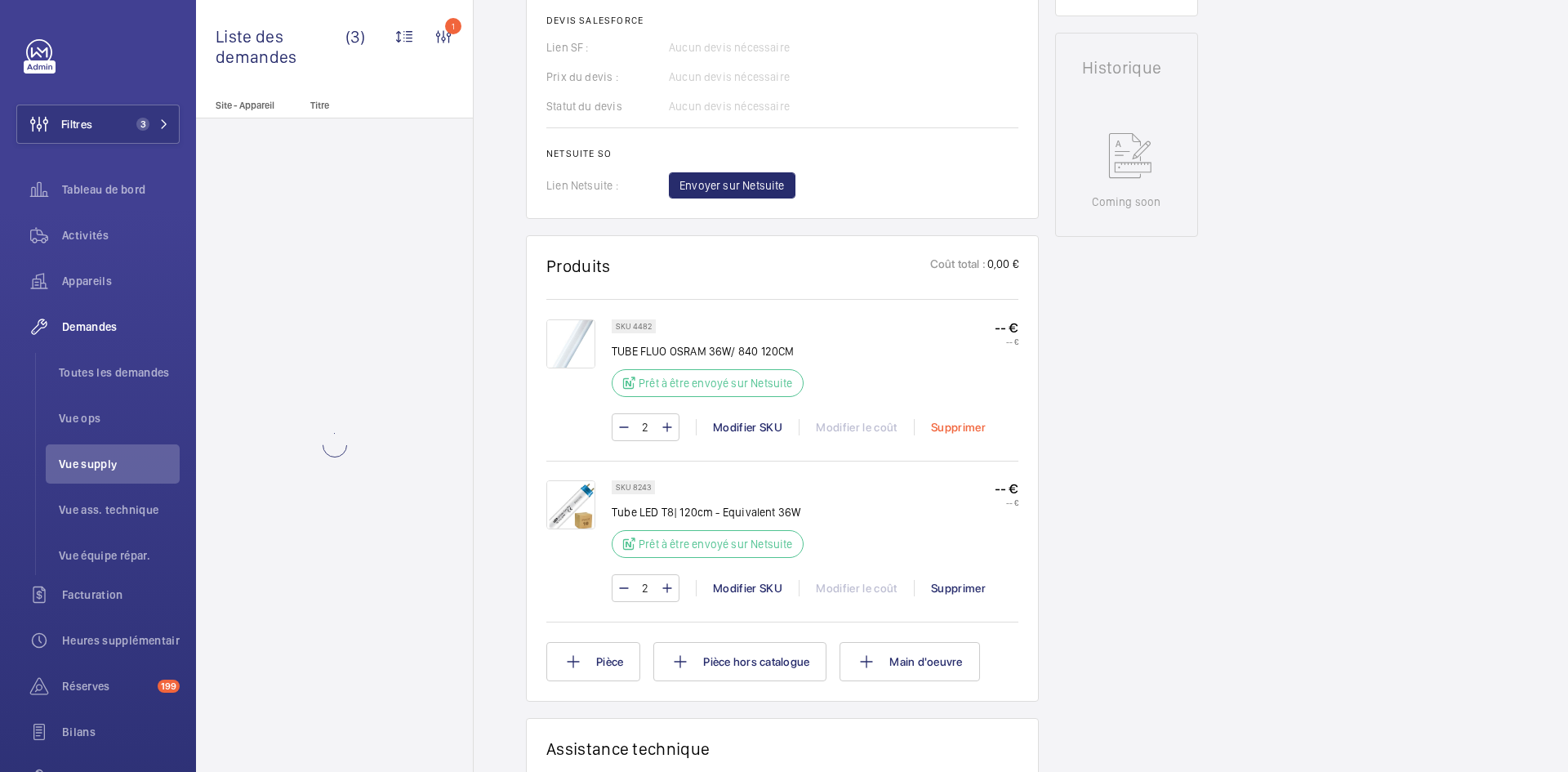
click at [970, 428] on div "Supprimer" at bounding box center [957, 427] width 88 height 16
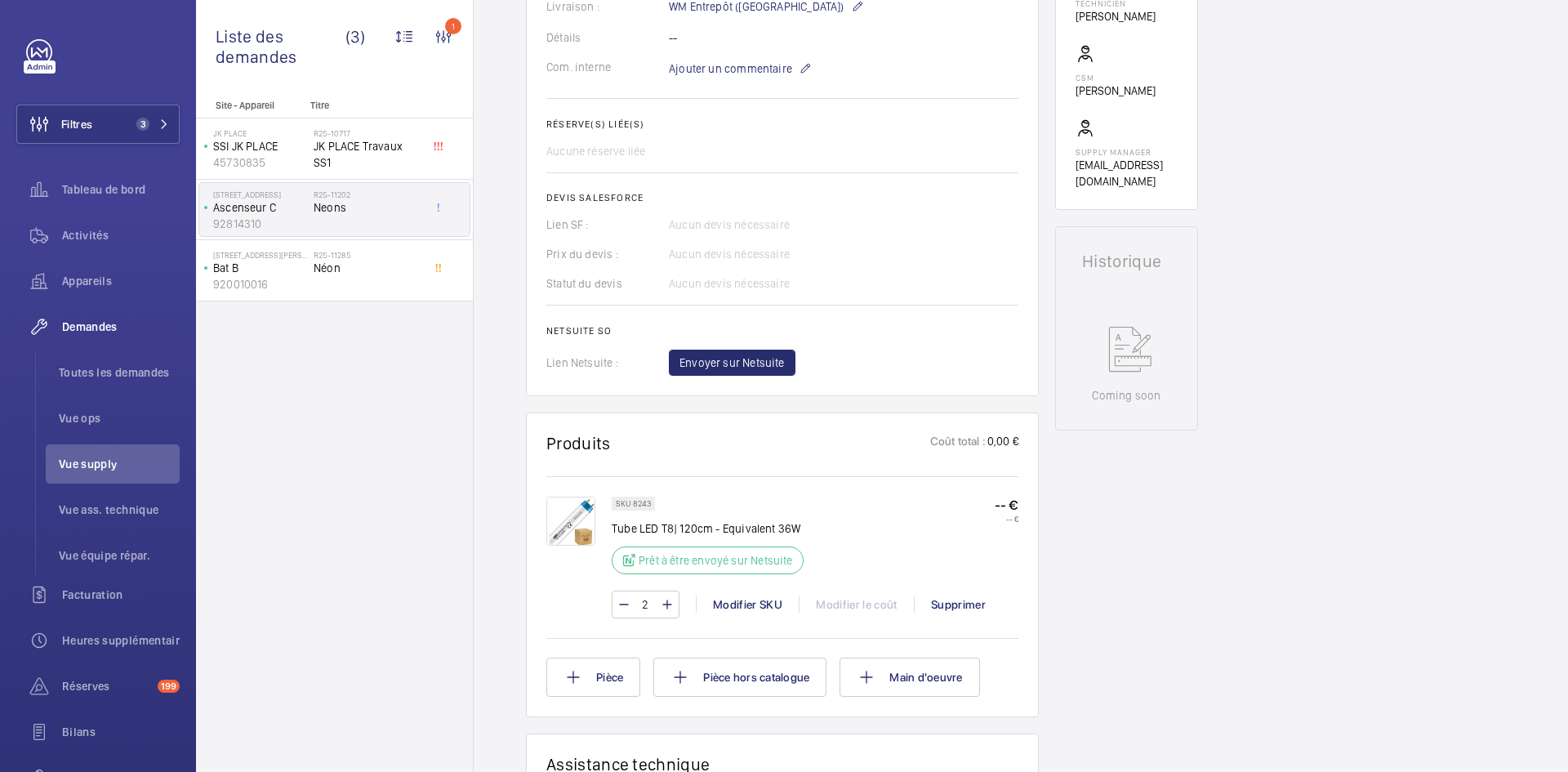
scroll to position [523, 0]
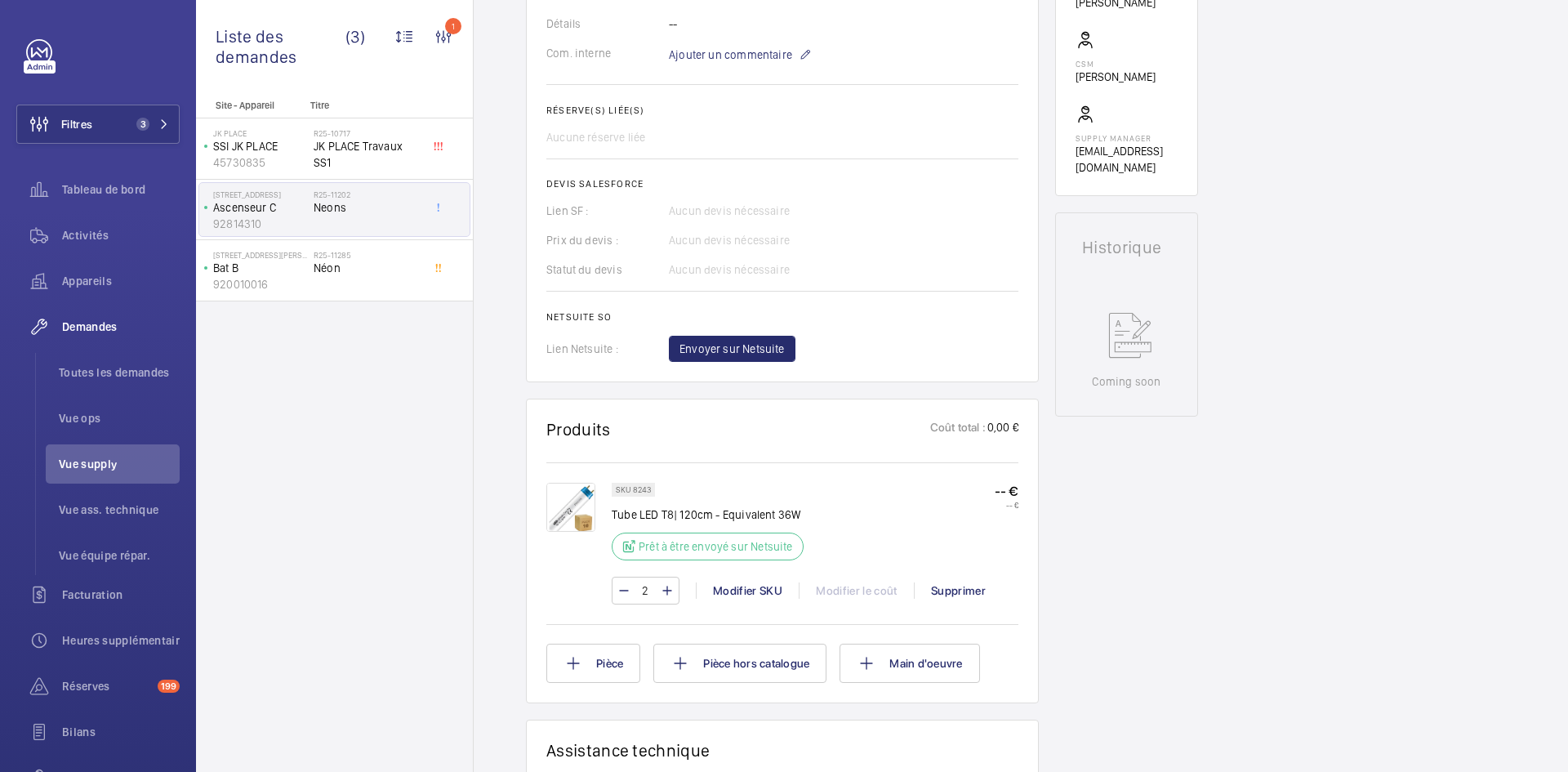
click at [570, 512] on img at bounding box center [571, 507] width 49 height 49
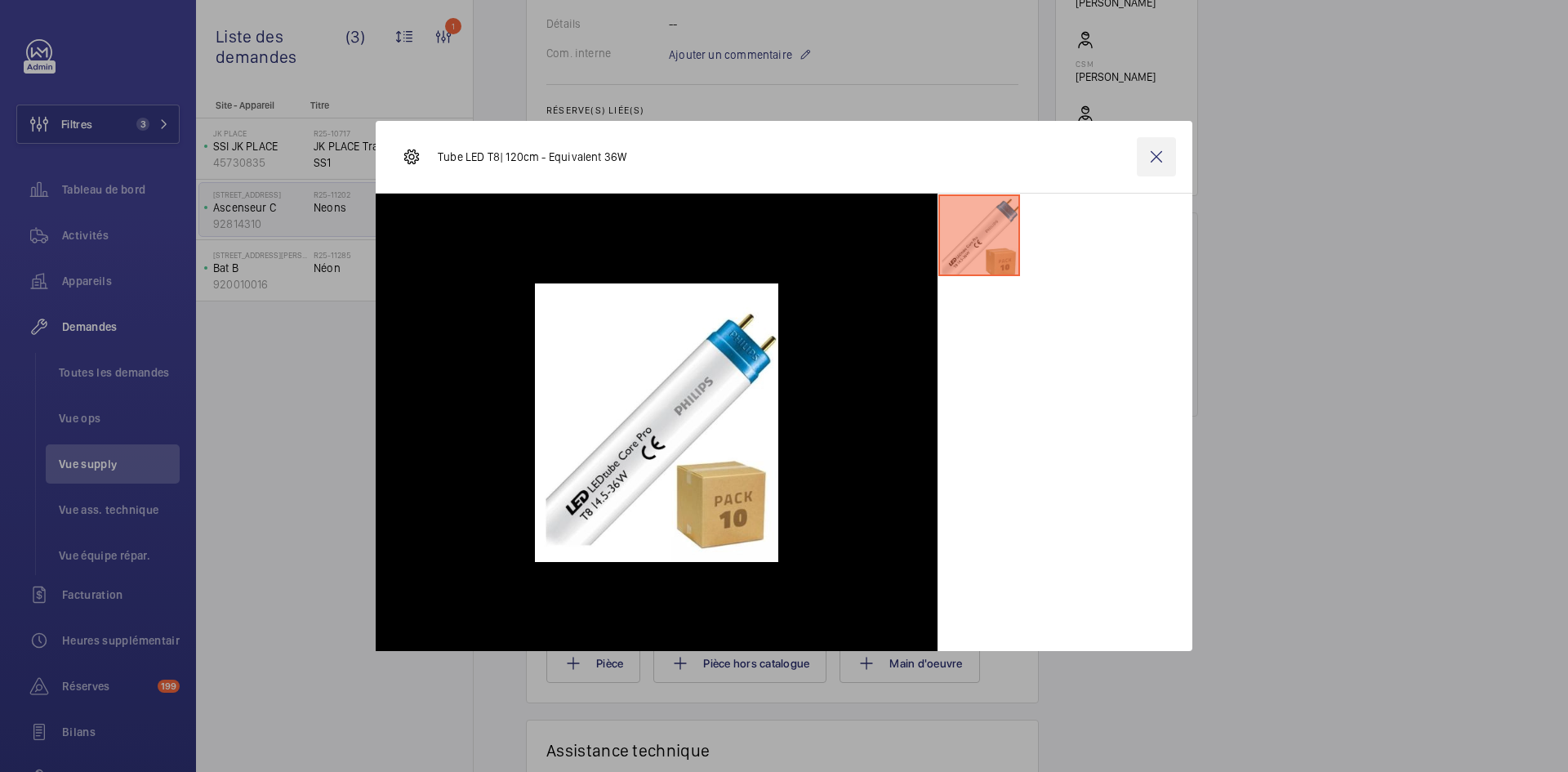
click at [1155, 156] on wm-front-icon-button at bounding box center [1156, 157] width 40 height 40
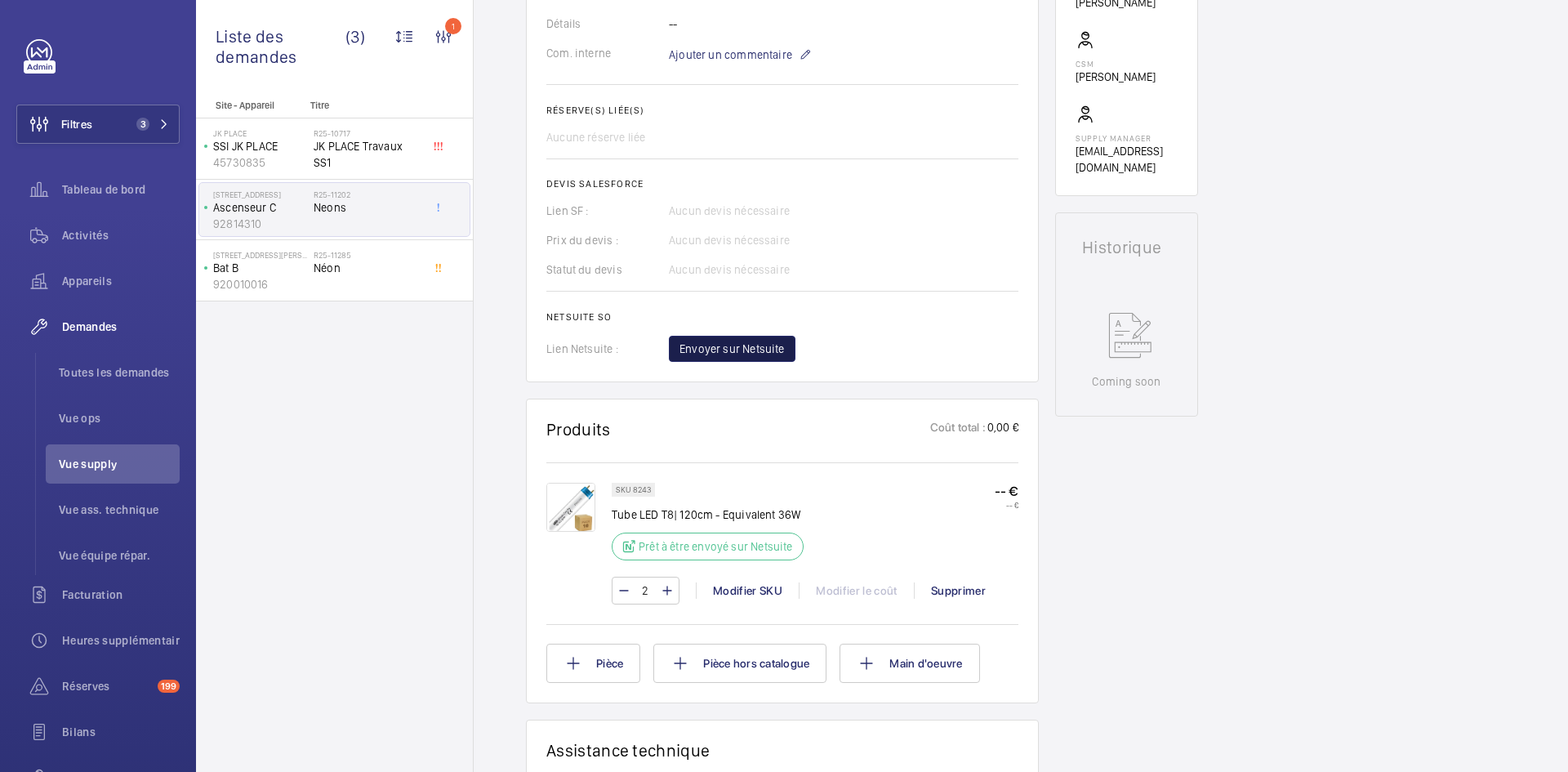
click at [758, 350] on span "Envoyer sur Netsuite" at bounding box center [733, 349] width 105 height 16
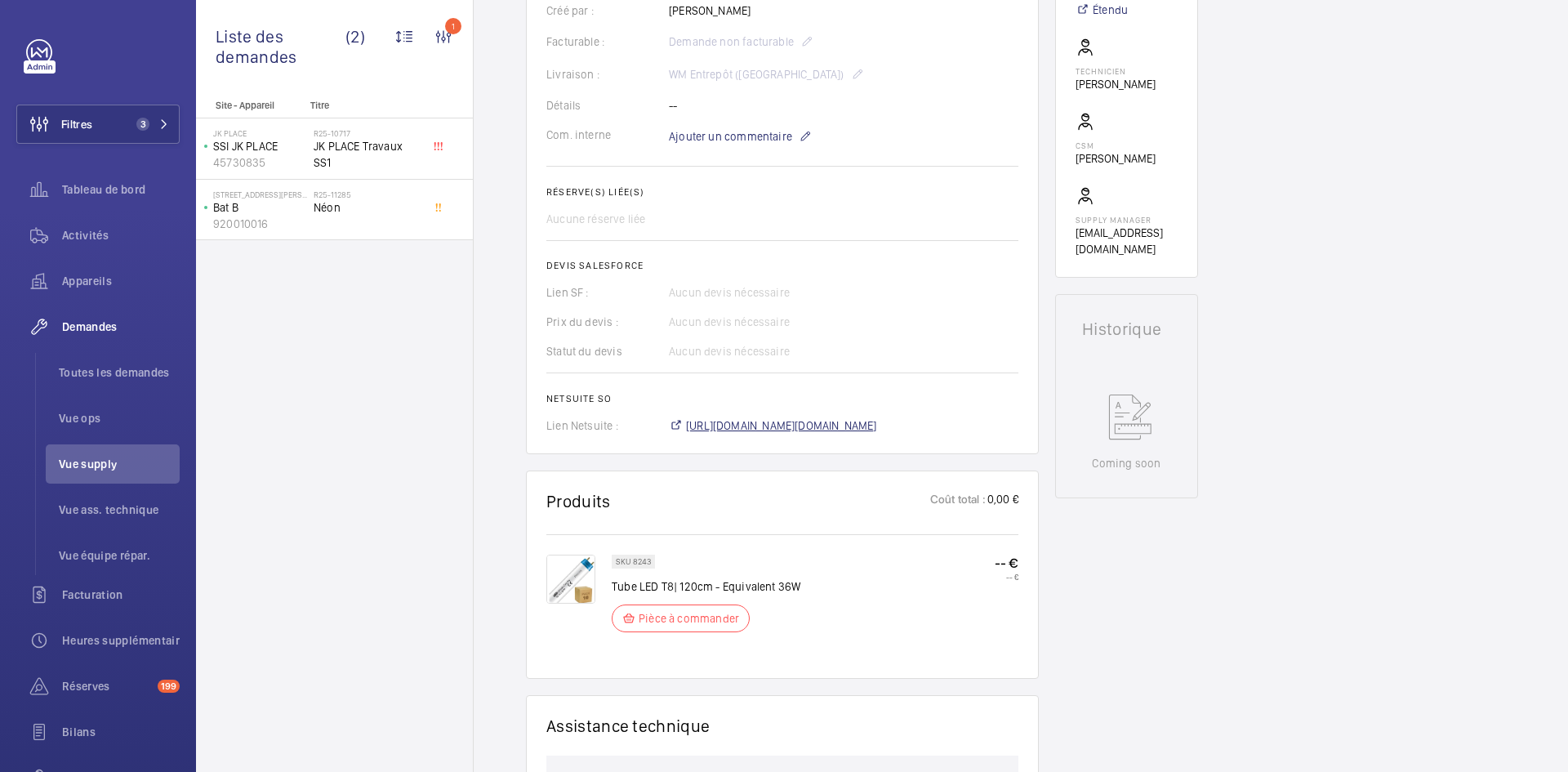
scroll to position [458, 0]
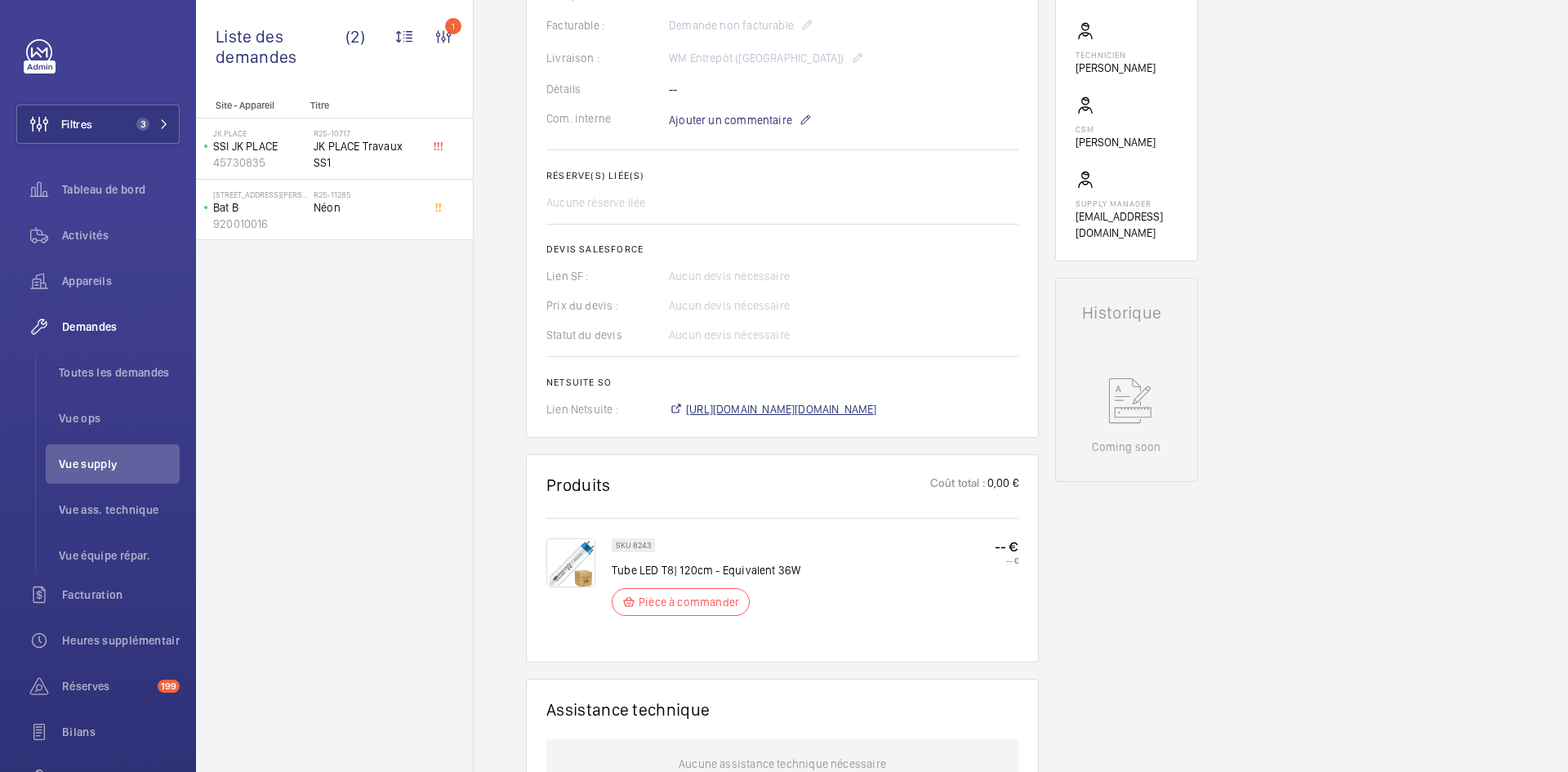
click at [812, 417] on span "[URL][DOMAIN_NAME][DOMAIN_NAME]" at bounding box center [781, 409] width 191 height 16
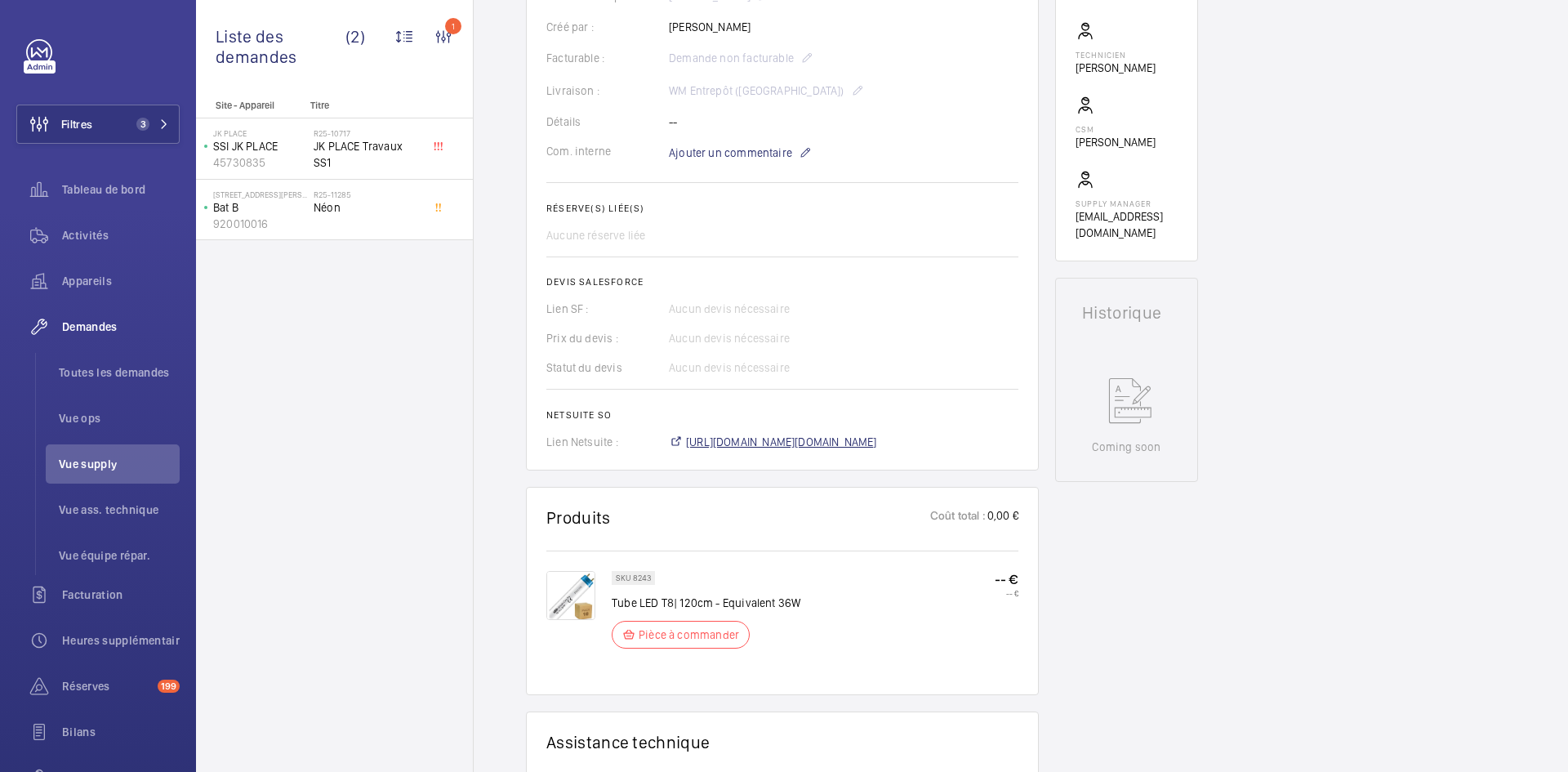
scroll to position [473, 0]
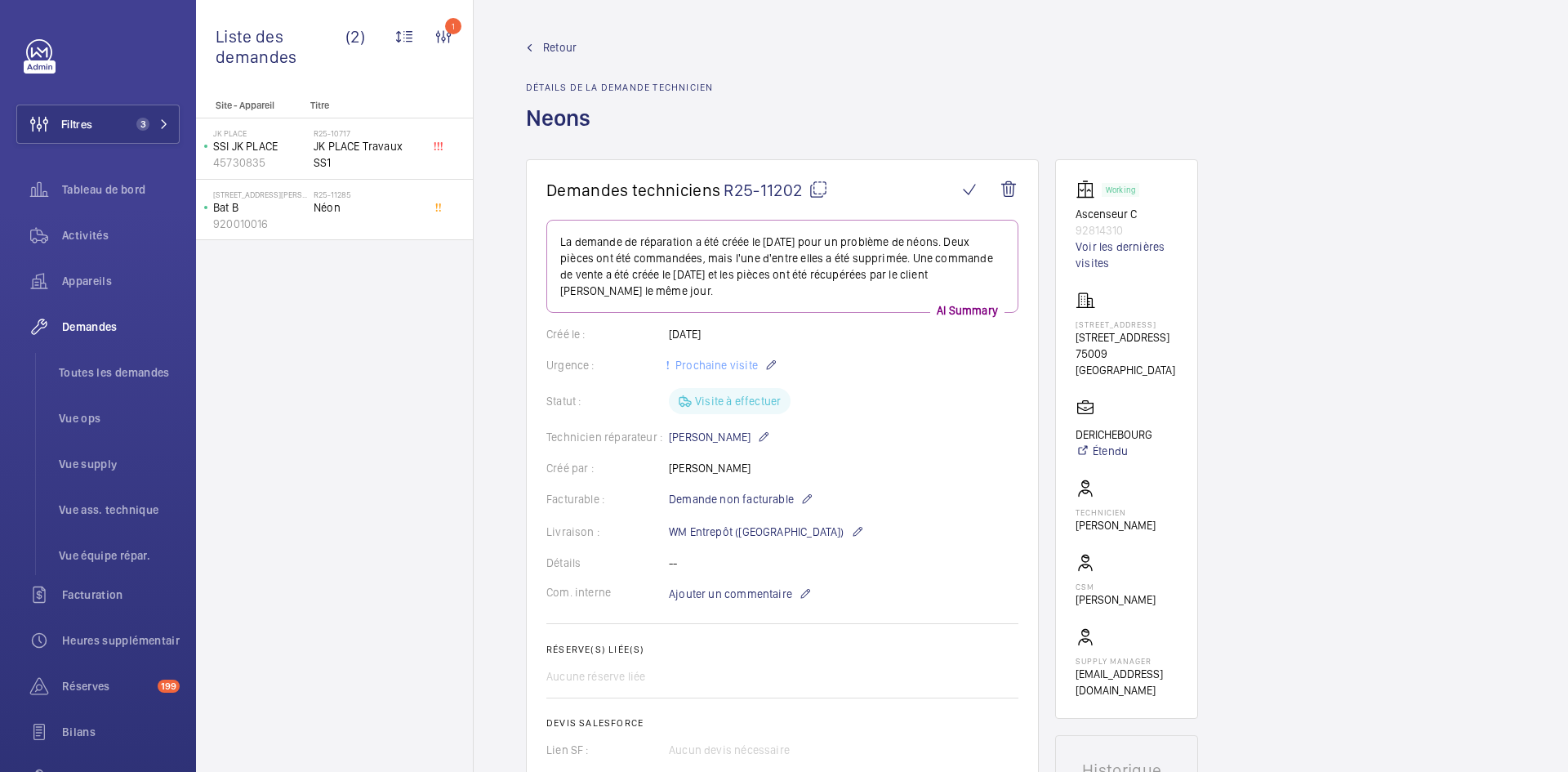
click at [547, 49] on span "Retour" at bounding box center [560, 48] width 34 height 16
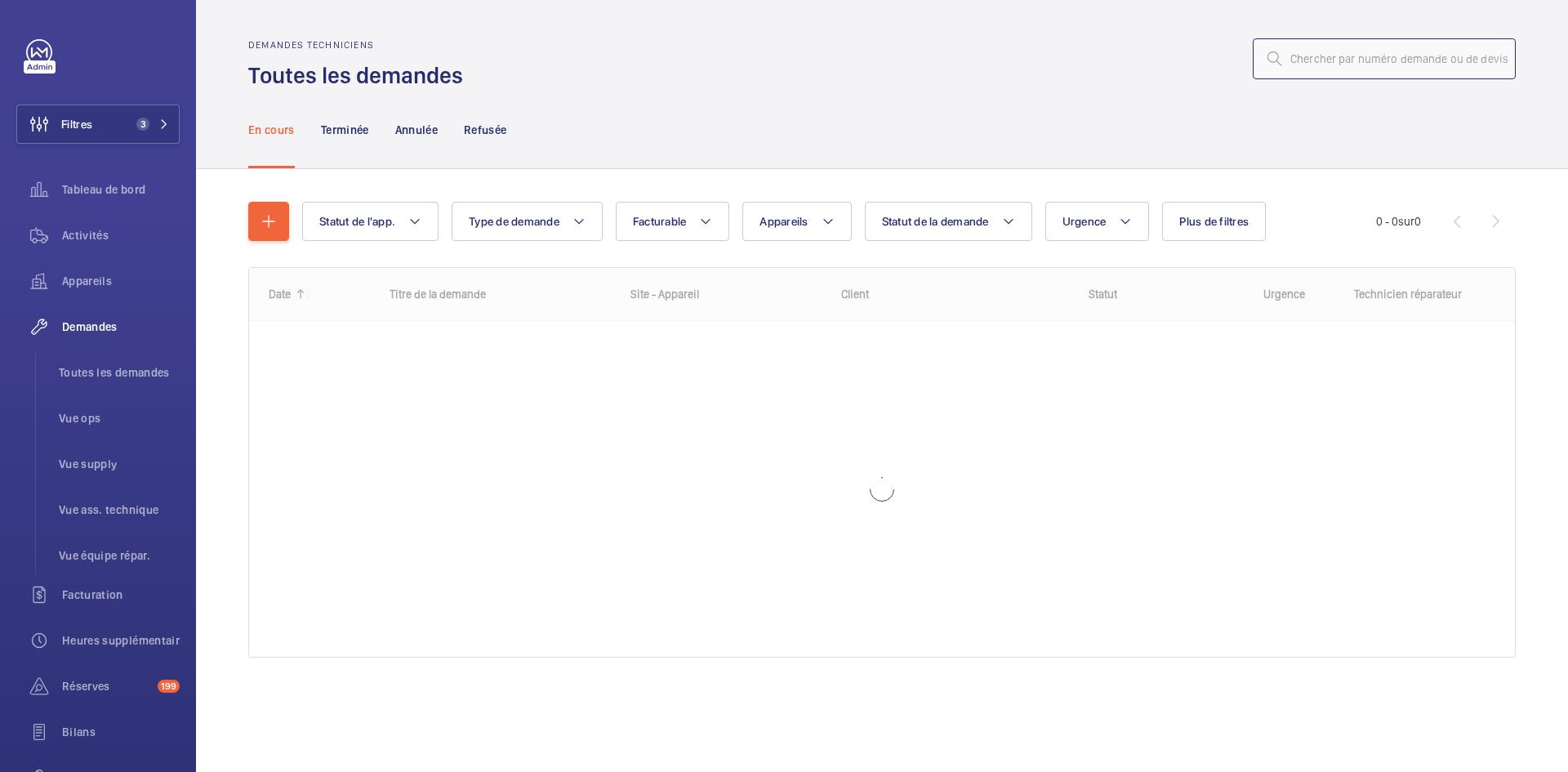
click at [1366, 57] on input "text" at bounding box center [1384, 59] width 263 height 41
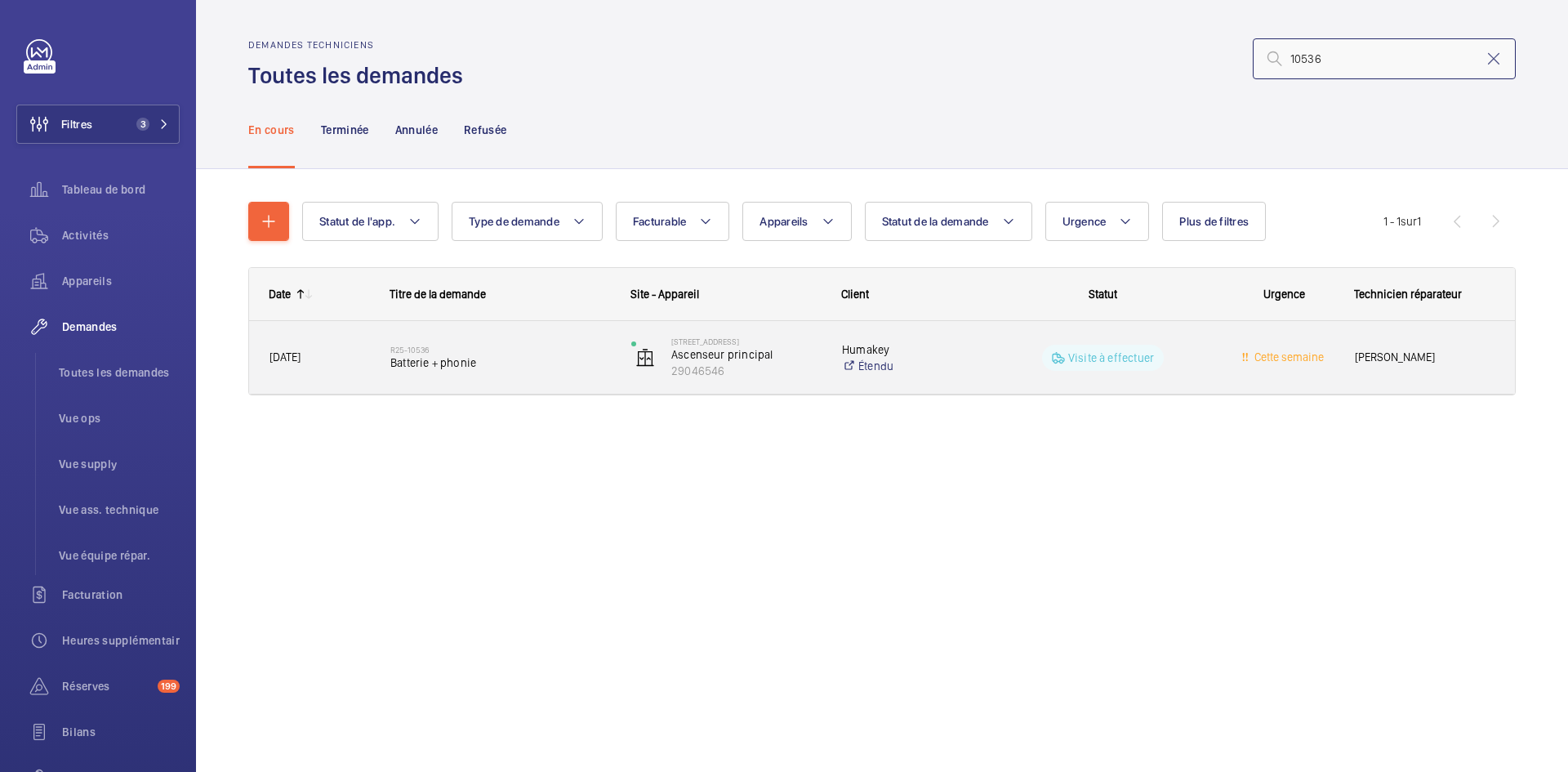
type input "10536"
click at [367, 360] on span "[DATE]" at bounding box center [319, 357] width 100 height 19
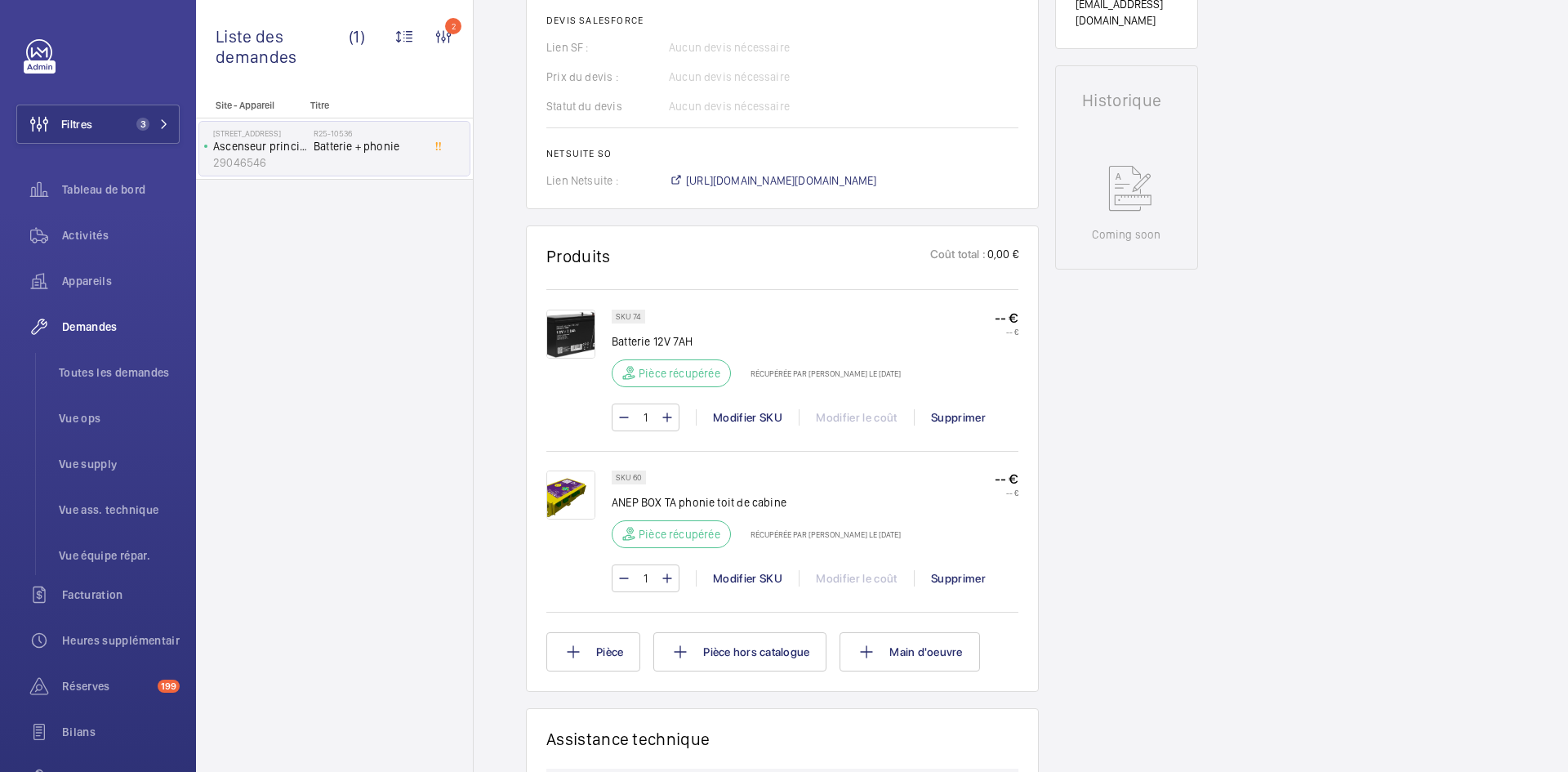
scroll to position [686, 0]
click at [848, 178] on span "[URL][DOMAIN_NAME][DOMAIN_NAME]" at bounding box center [781, 180] width 191 height 16
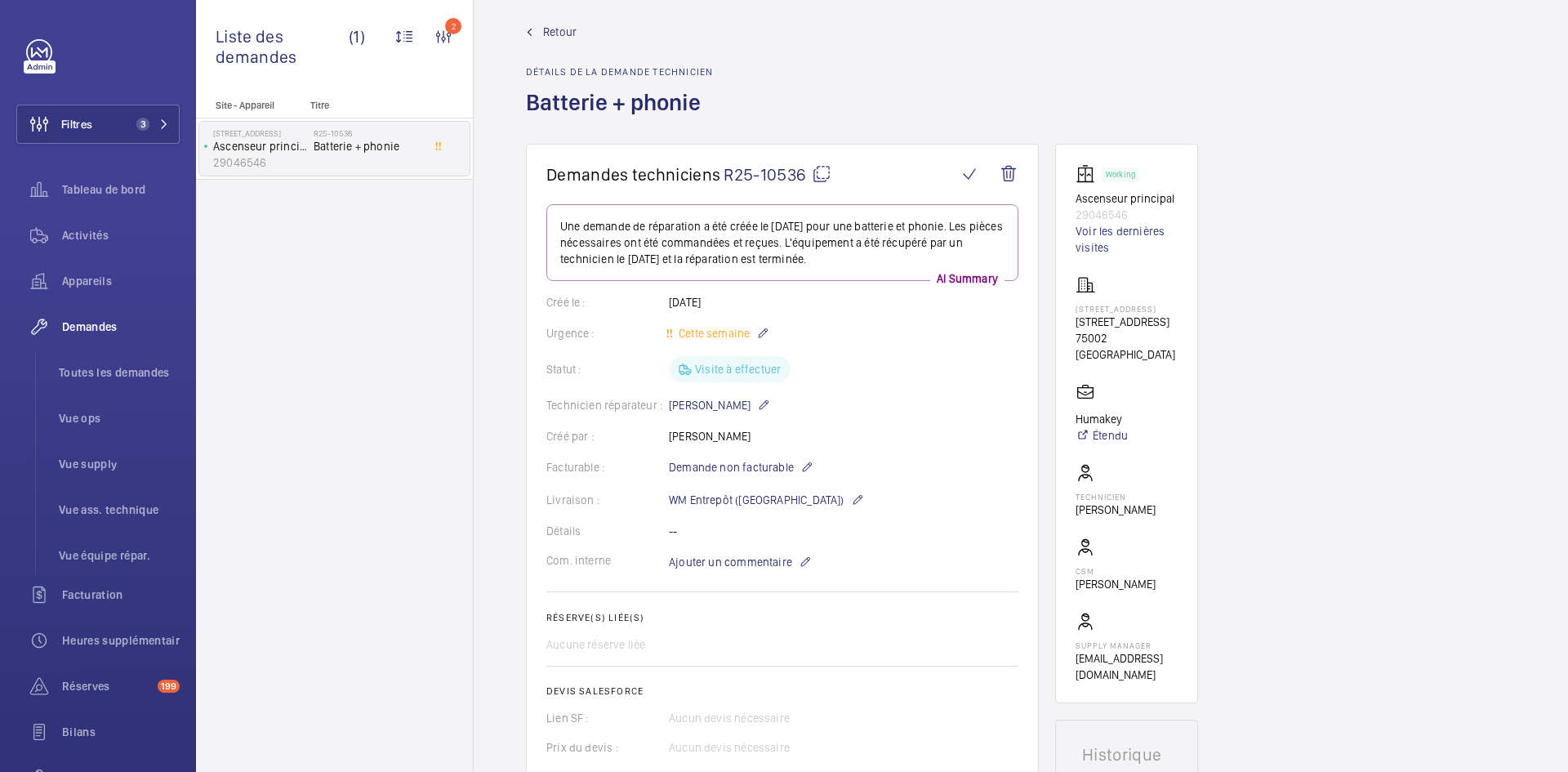
scroll to position [0, 0]
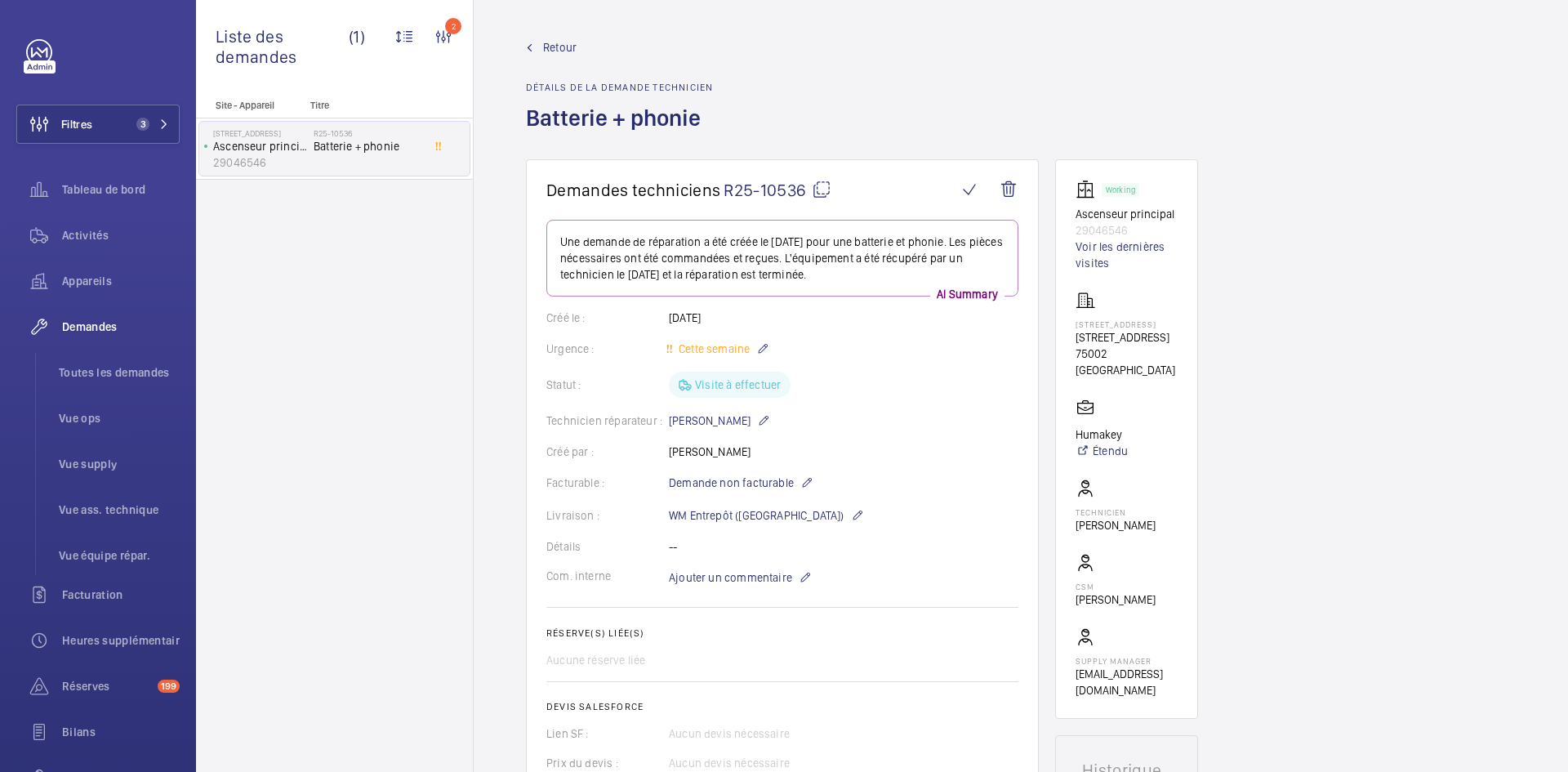
click at [558, 42] on span "Retour" at bounding box center [560, 48] width 34 height 16
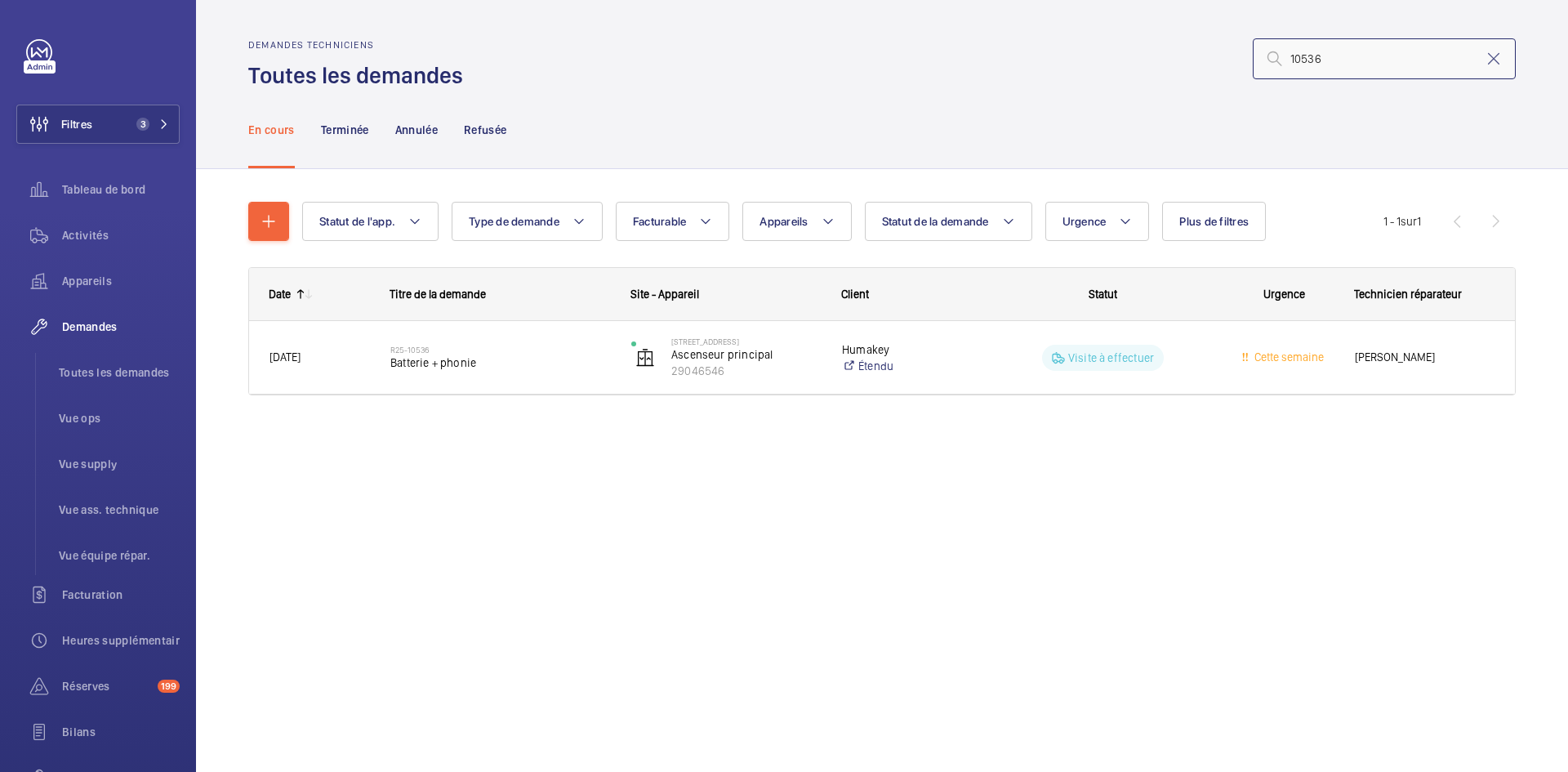
click at [1407, 52] on input "10536" at bounding box center [1384, 59] width 263 height 41
type input "1"
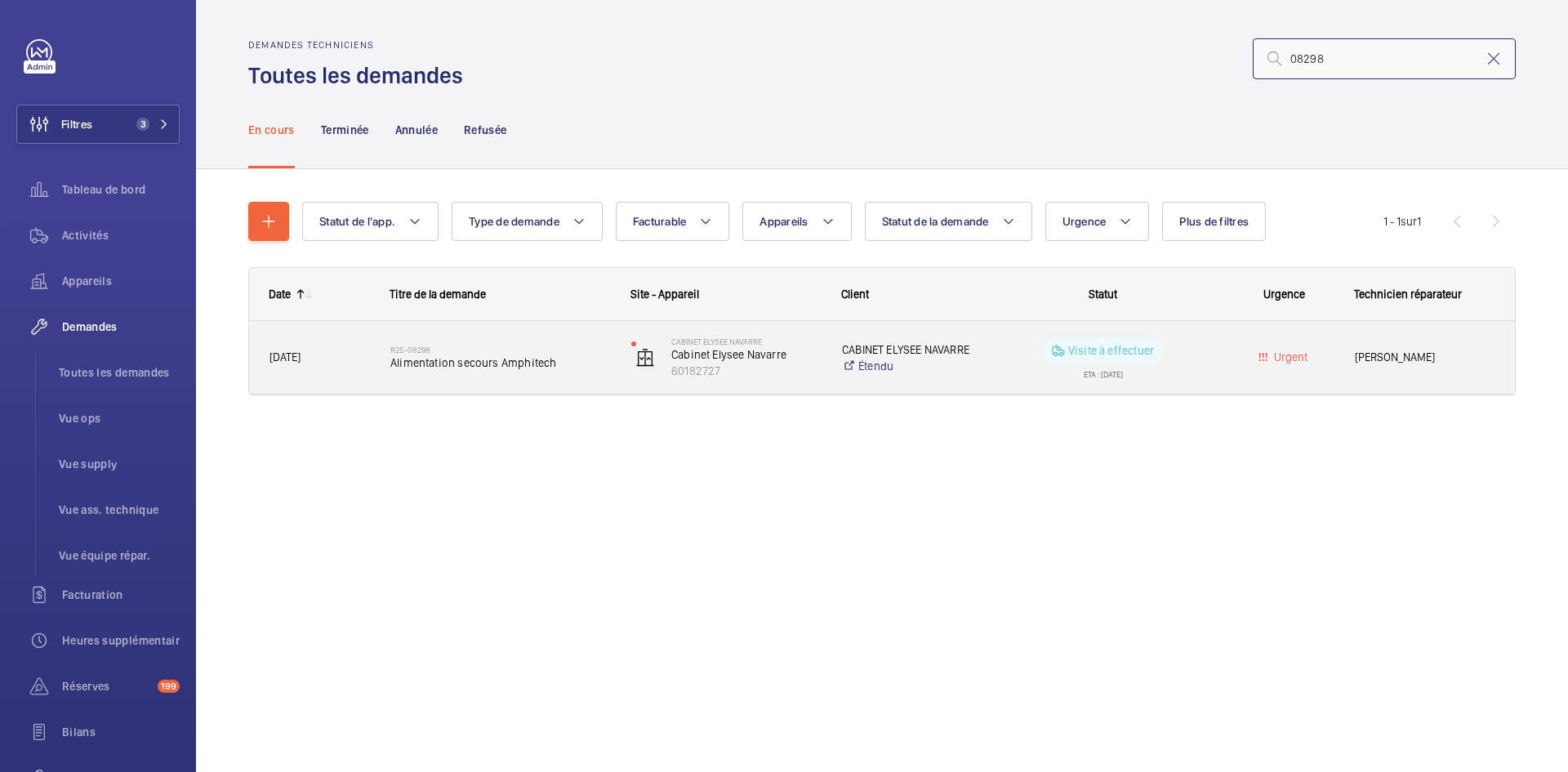
type input "08298"
click at [361, 356] on span "[DATE]" at bounding box center [319, 357] width 100 height 19
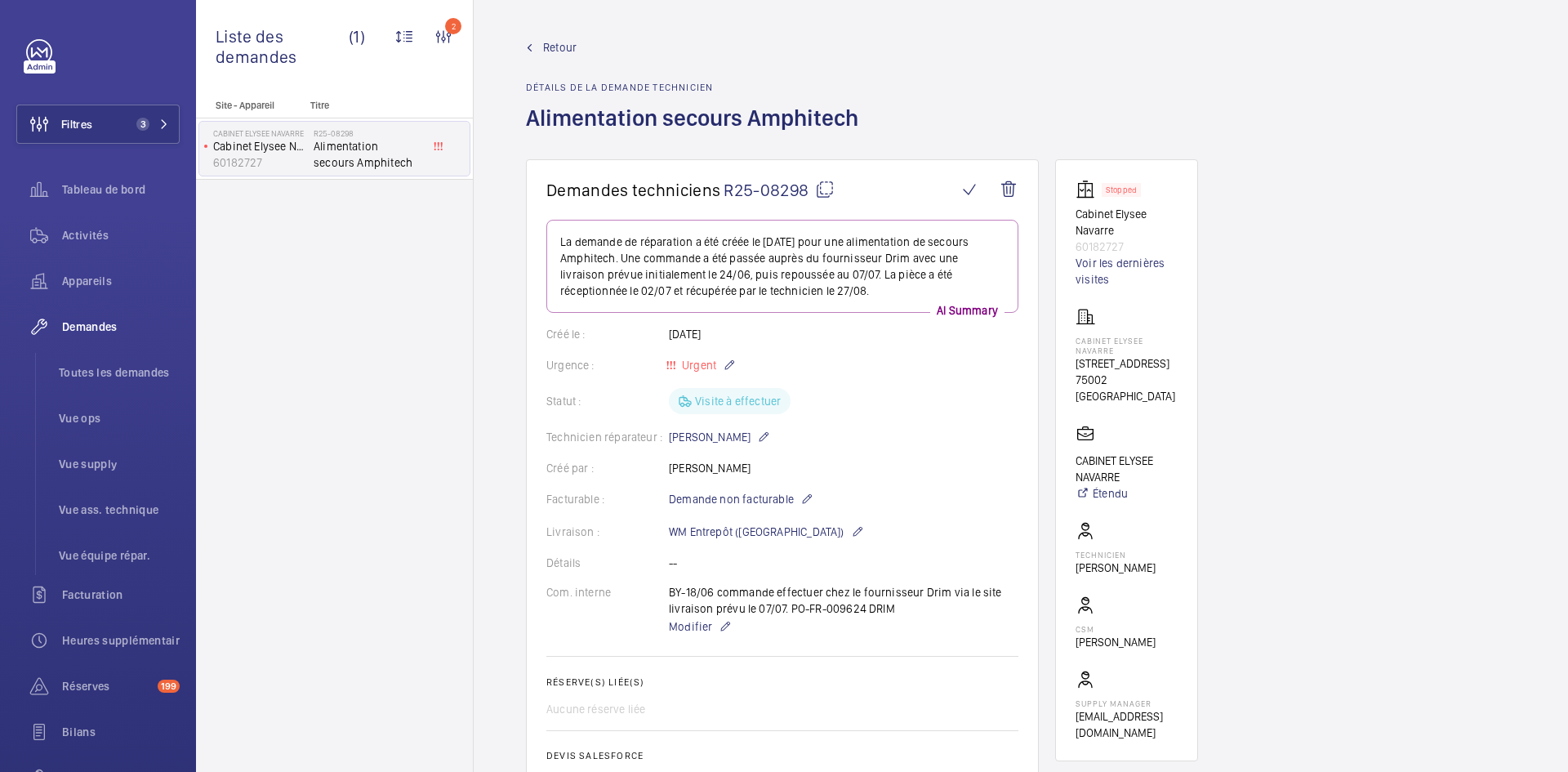
click at [571, 43] on span "Retour" at bounding box center [560, 48] width 34 height 16
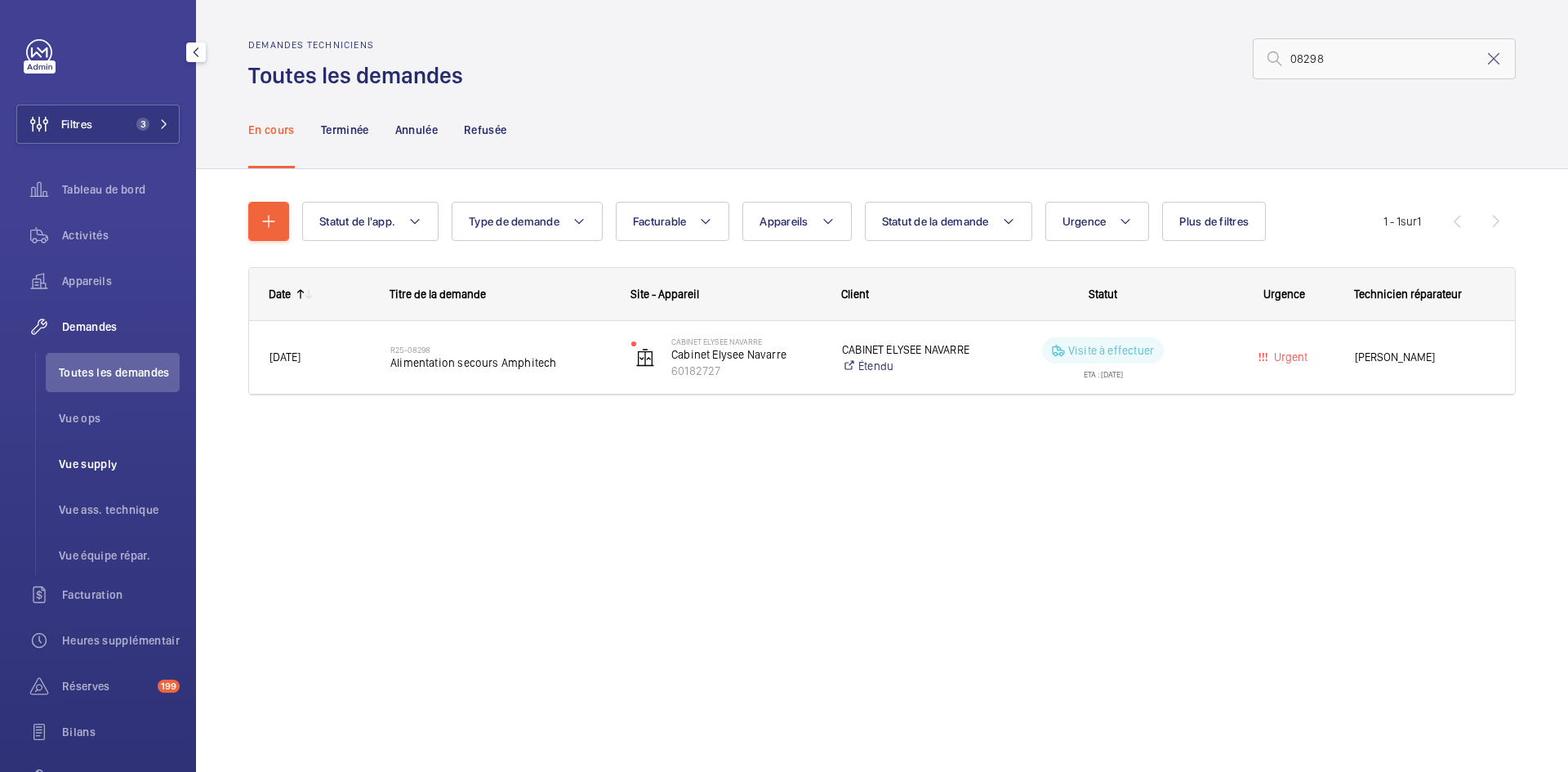
click at [108, 457] on span "Vue supply" at bounding box center [119, 464] width 121 height 16
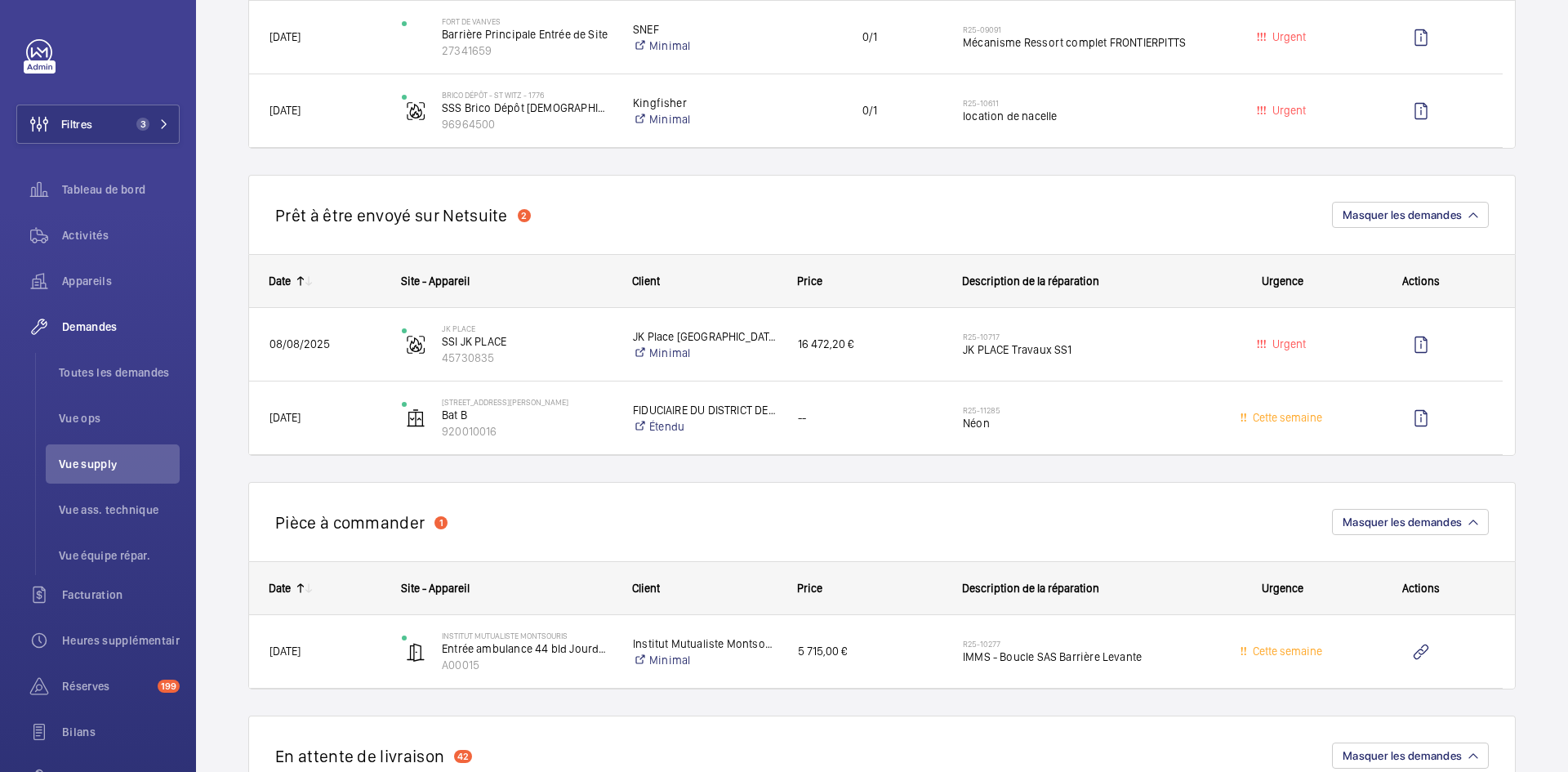
scroll to position [1225, 0]
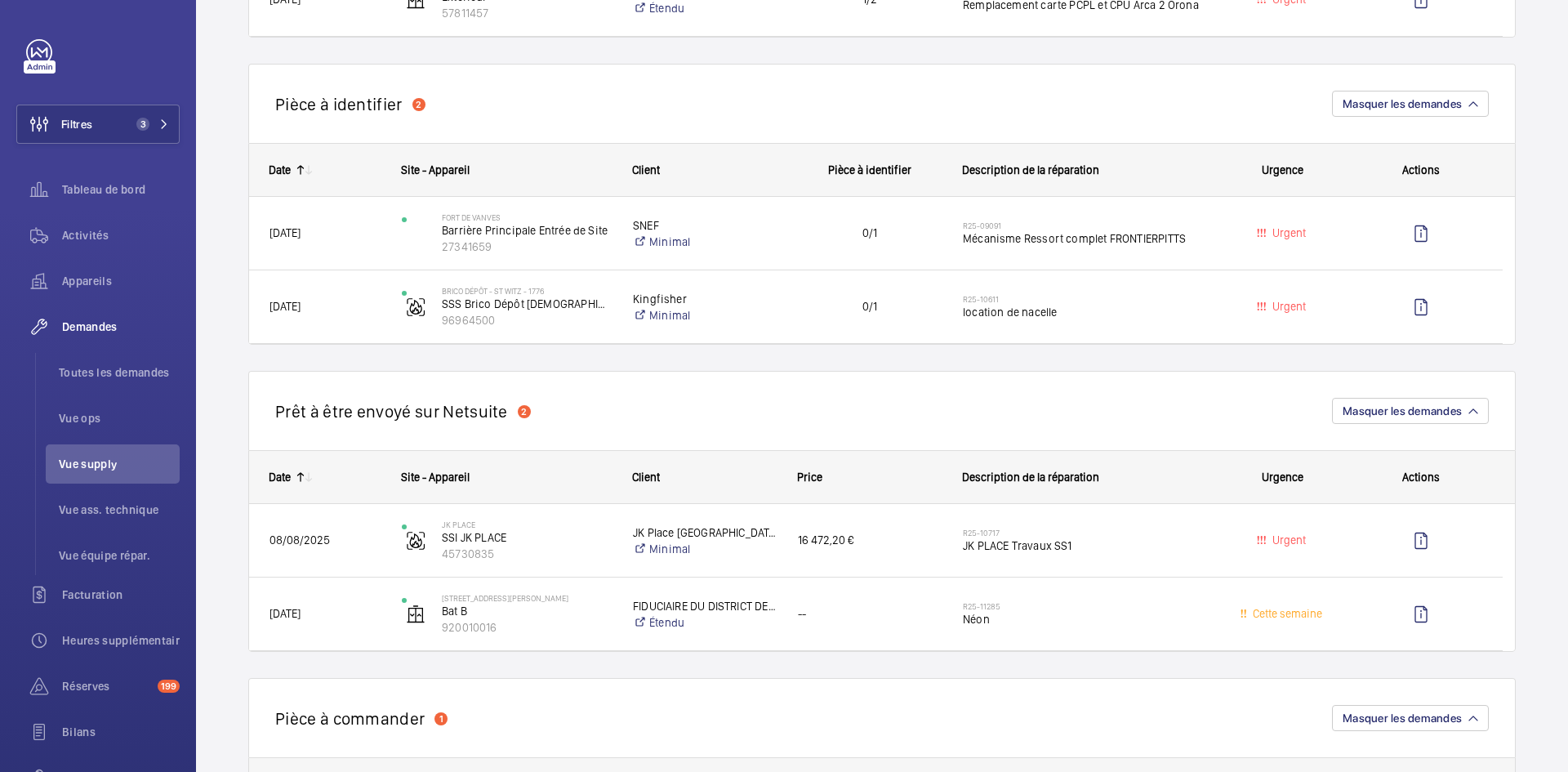
scroll to position [816, 0]
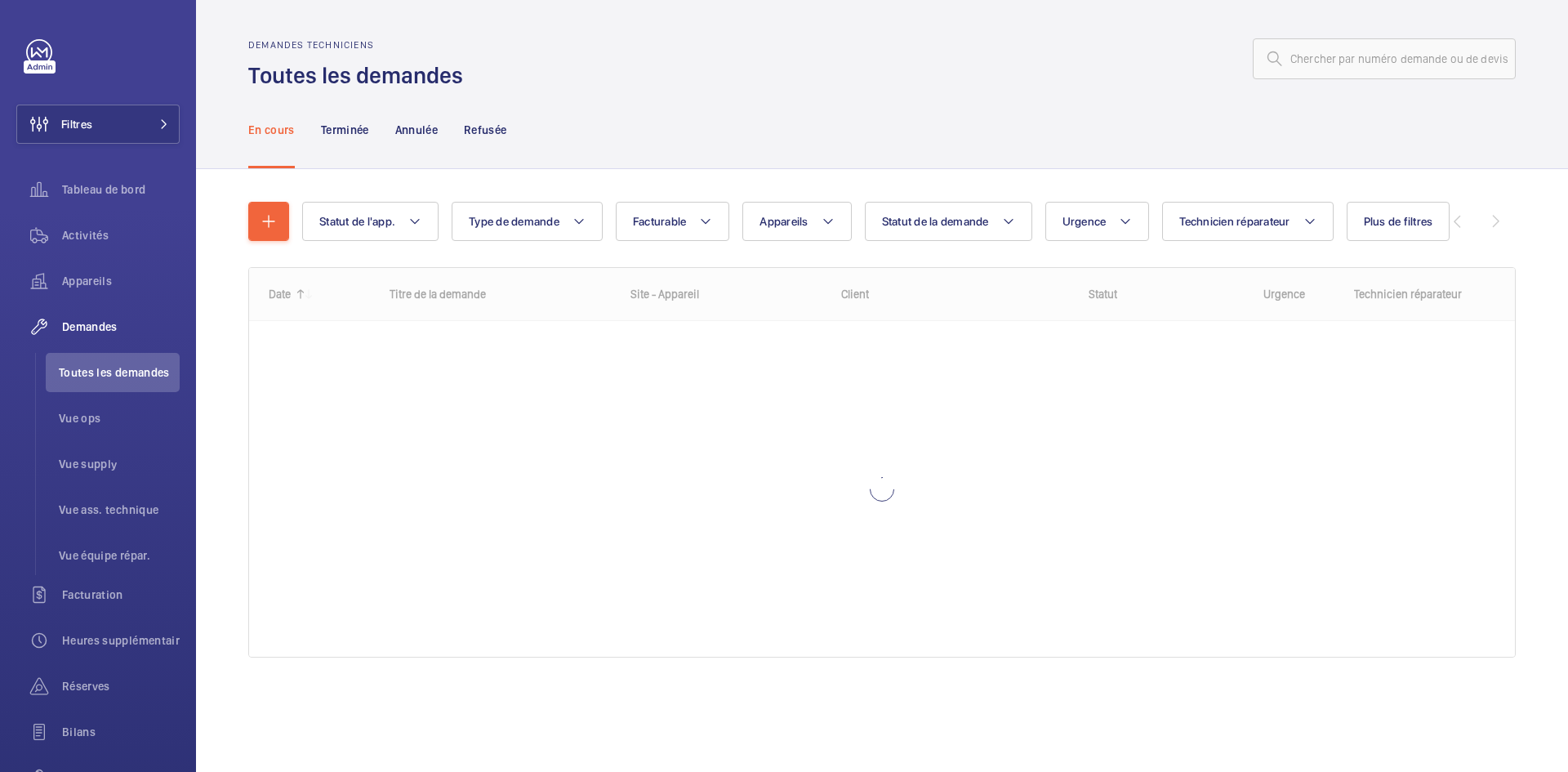
click at [1404, 59] on input "text" at bounding box center [1384, 59] width 263 height 41
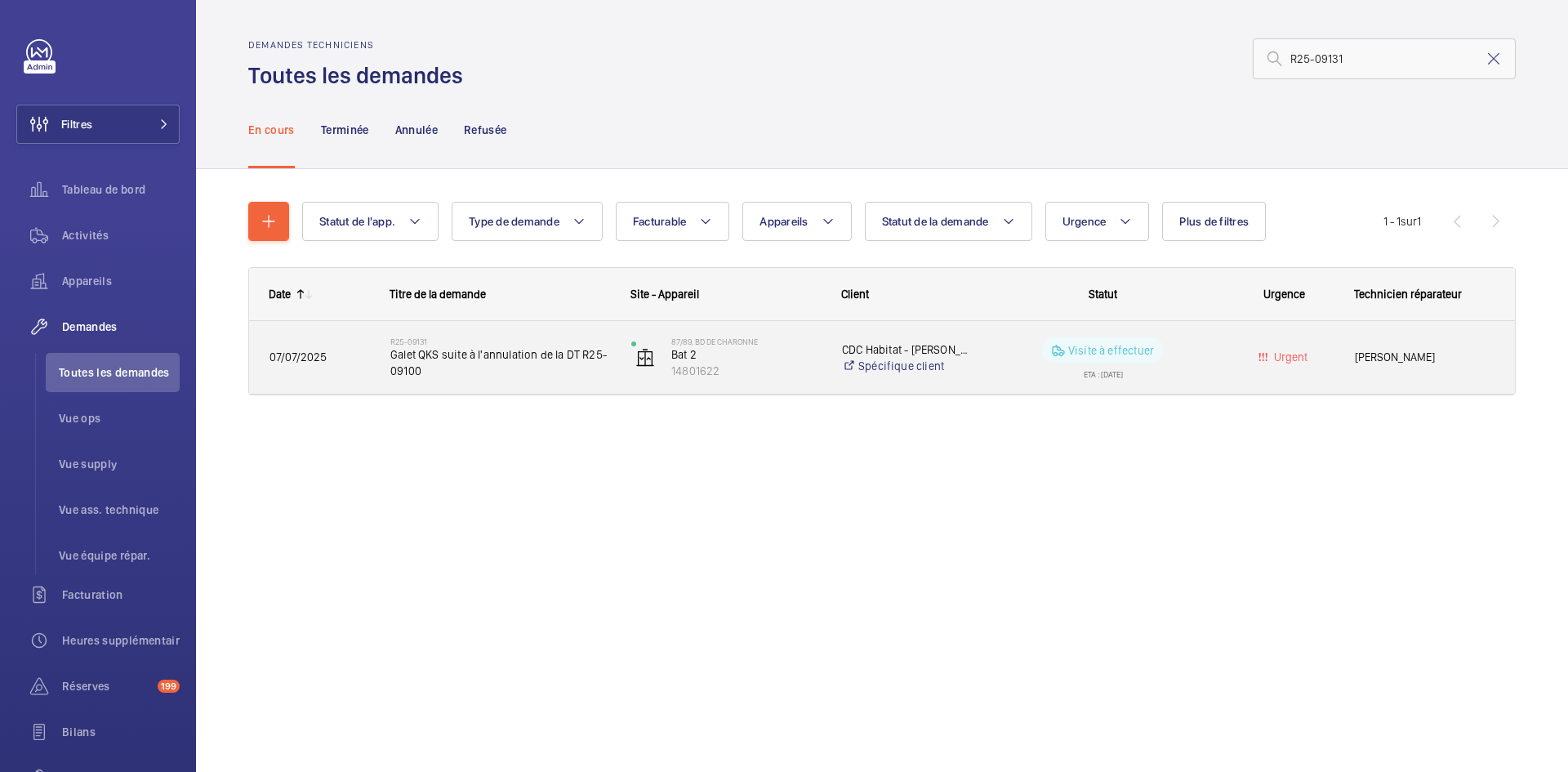
type input "R25-09131"
click at [358, 355] on span "07/07/2025" at bounding box center [319, 357] width 100 height 19
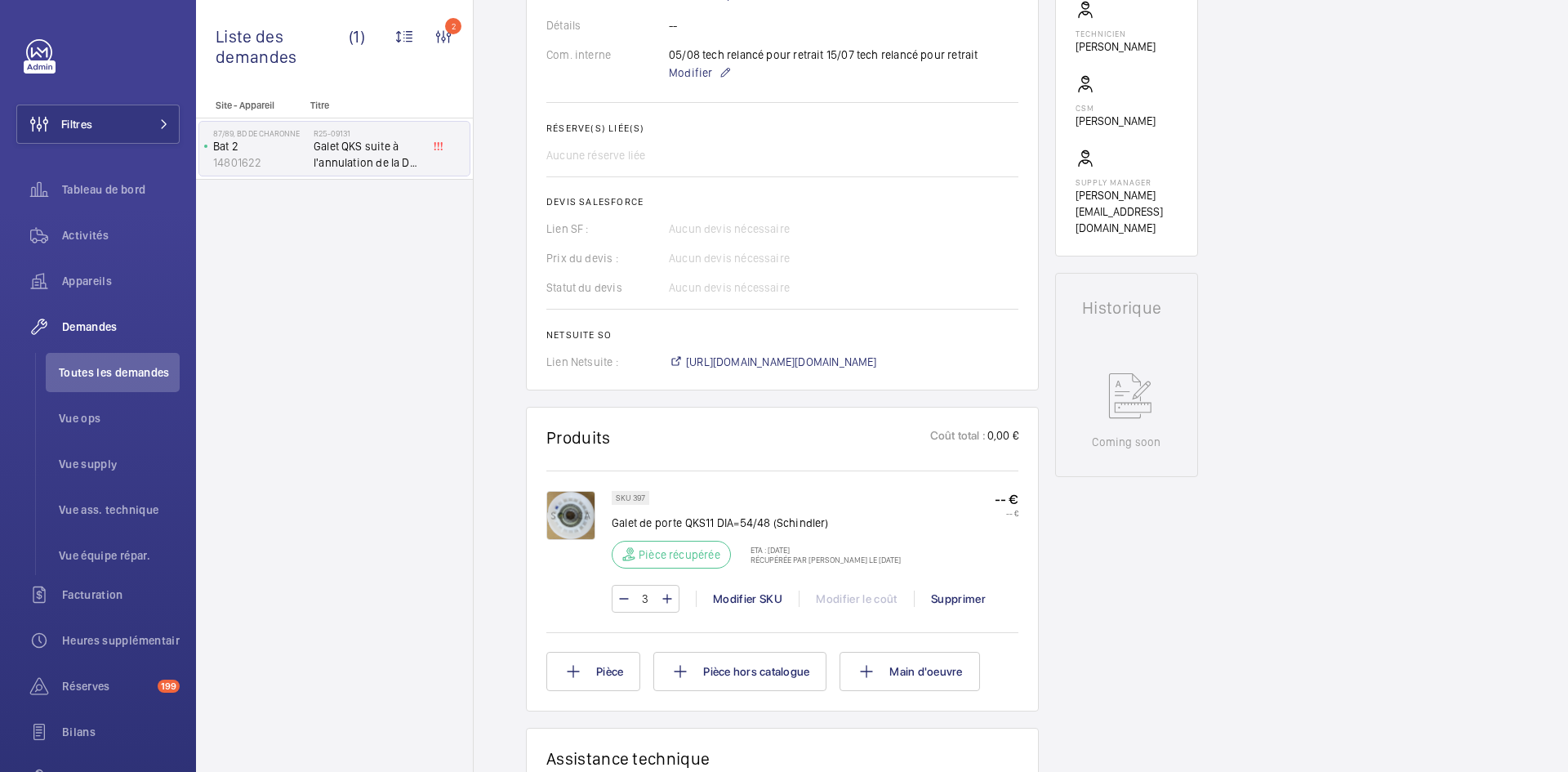
scroll to position [458, 0]
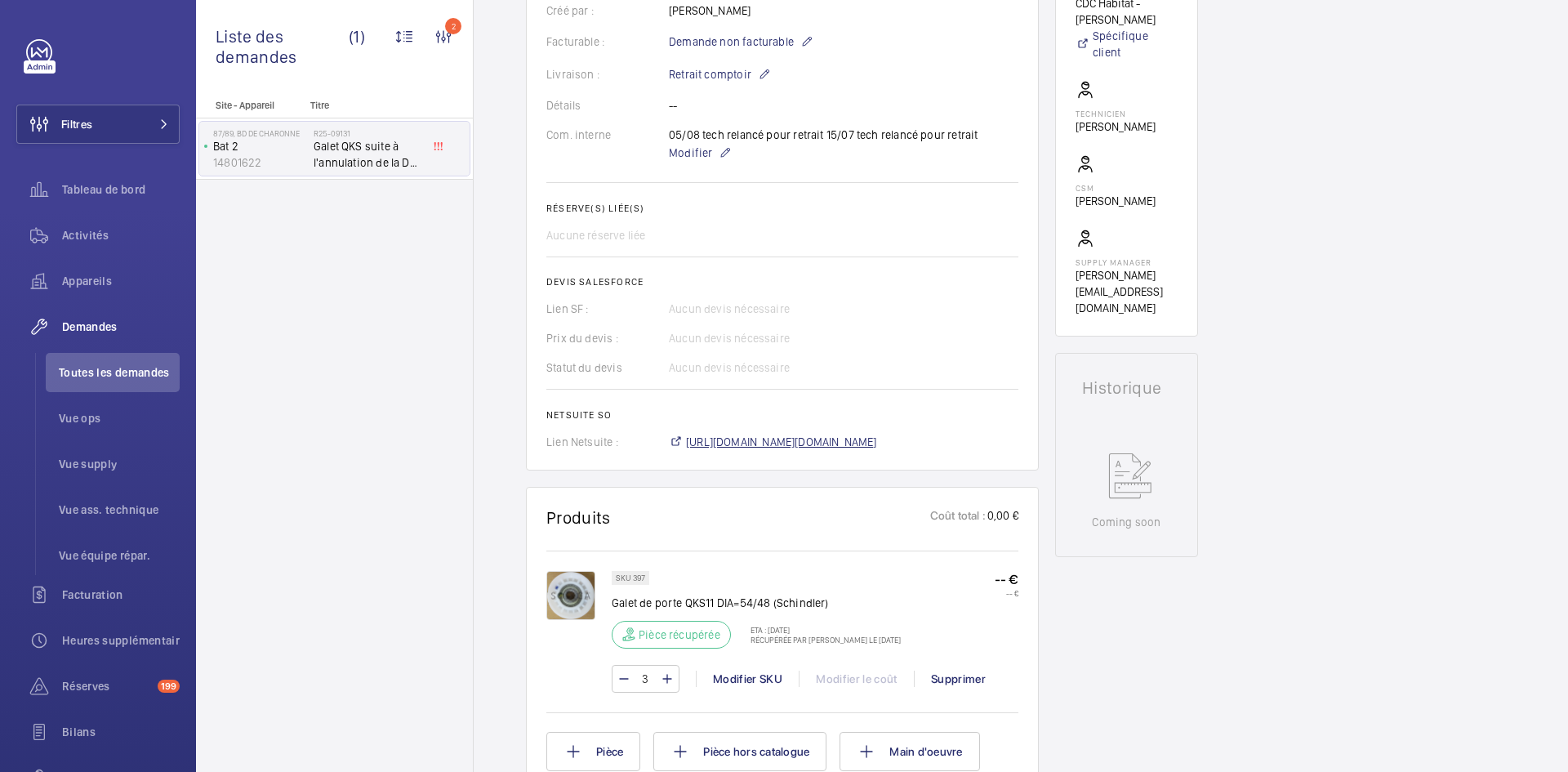
click at [834, 439] on span "https://6461500.app.netsuite.com/app/accounting/transactions/salesord.nl?id=278…" at bounding box center [781, 442] width 191 height 16
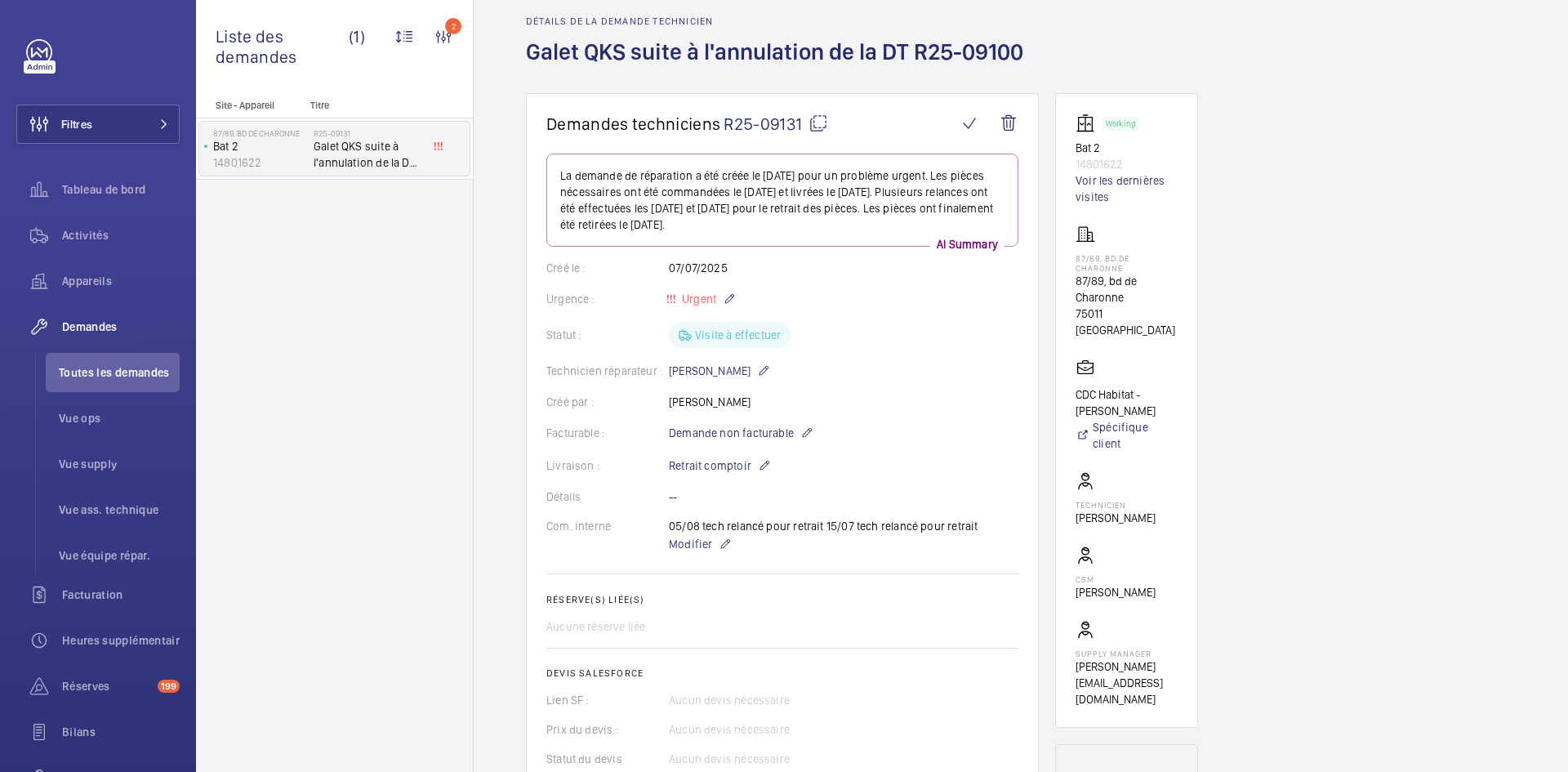
scroll to position [0, 0]
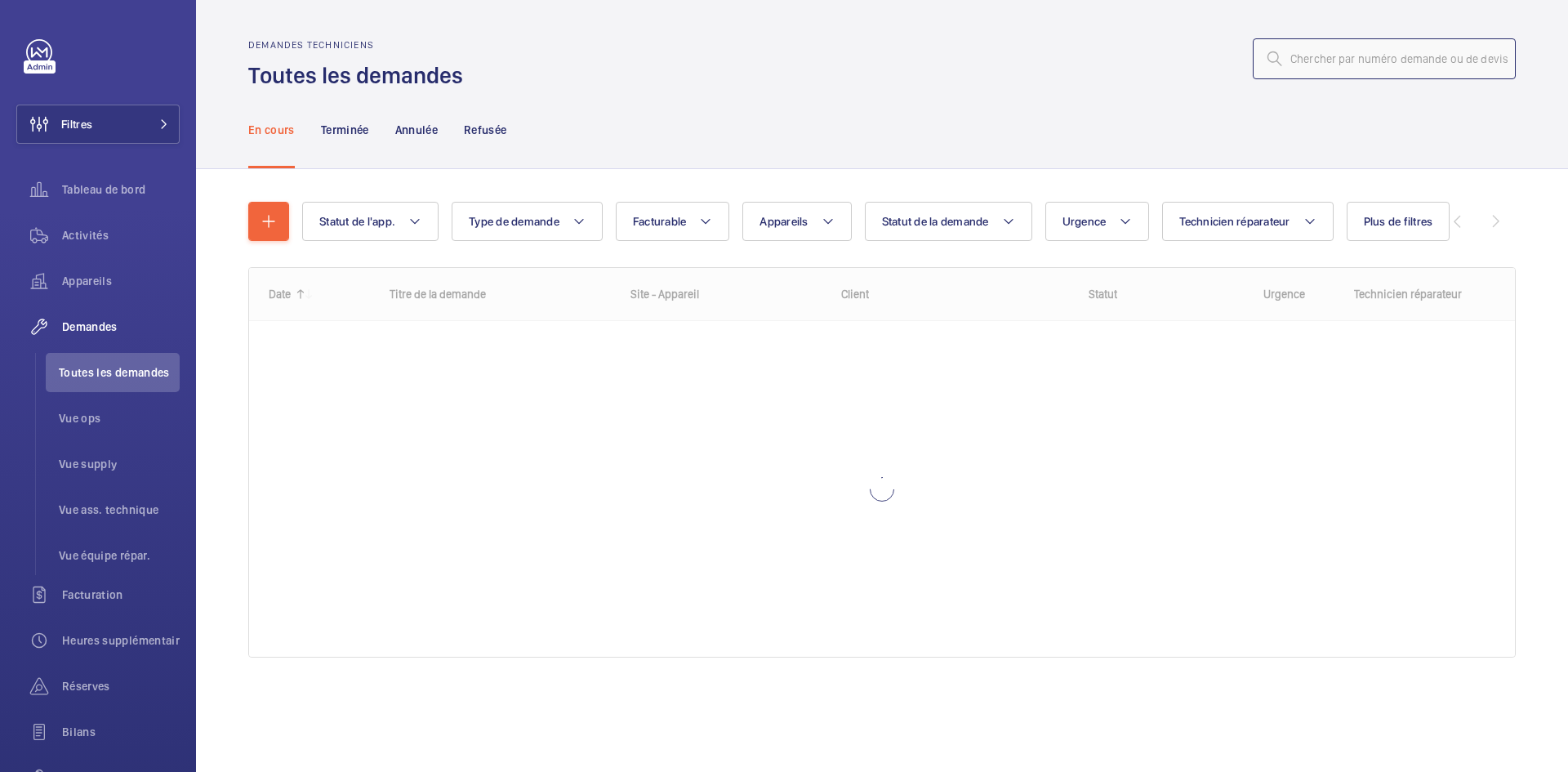
click at [1337, 64] on input "text" at bounding box center [1384, 59] width 263 height 41
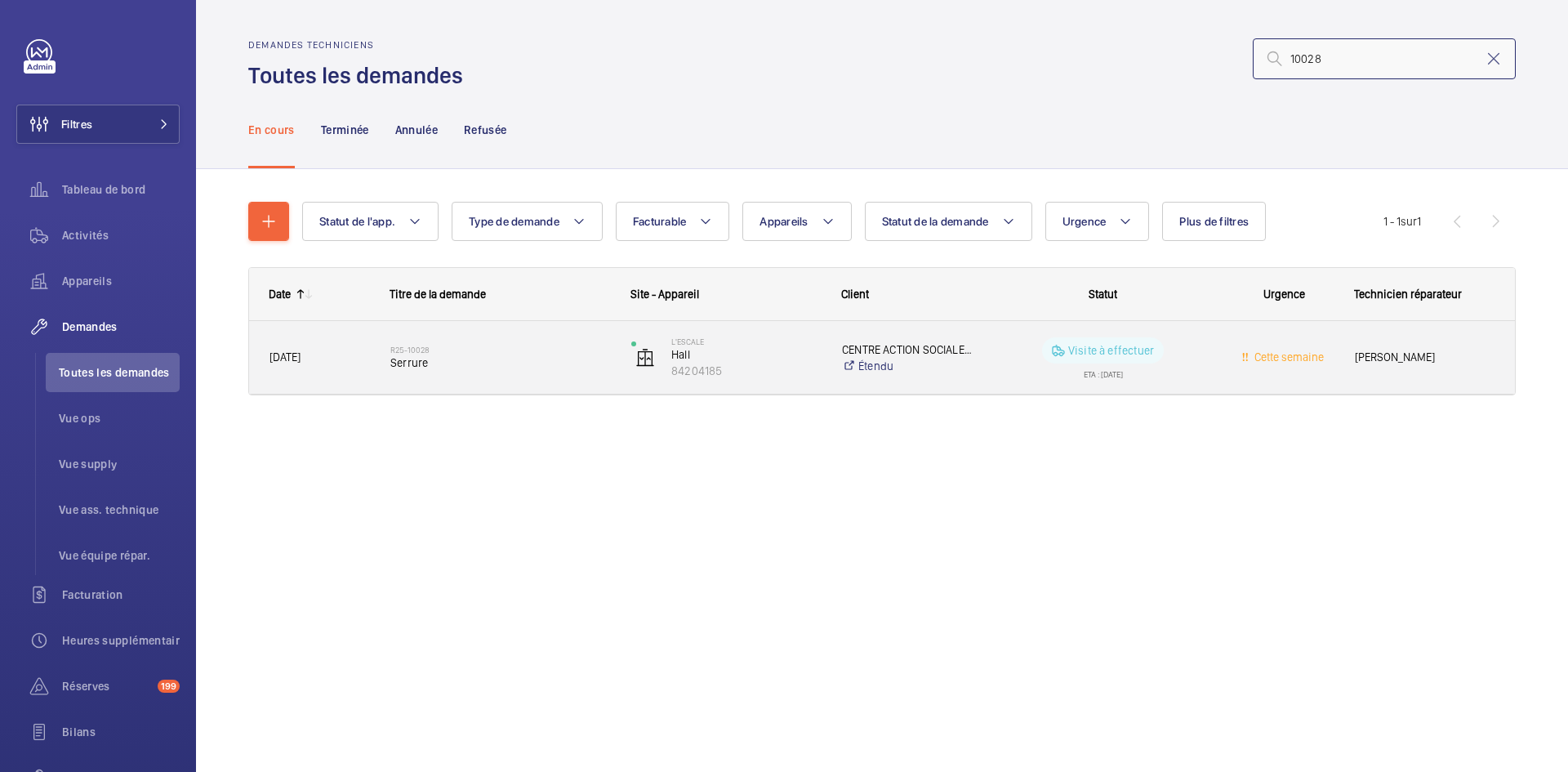
type input "10028"
click at [355, 349] on span "[DATE]" at bounding box center [319, 357] width 100 height 19
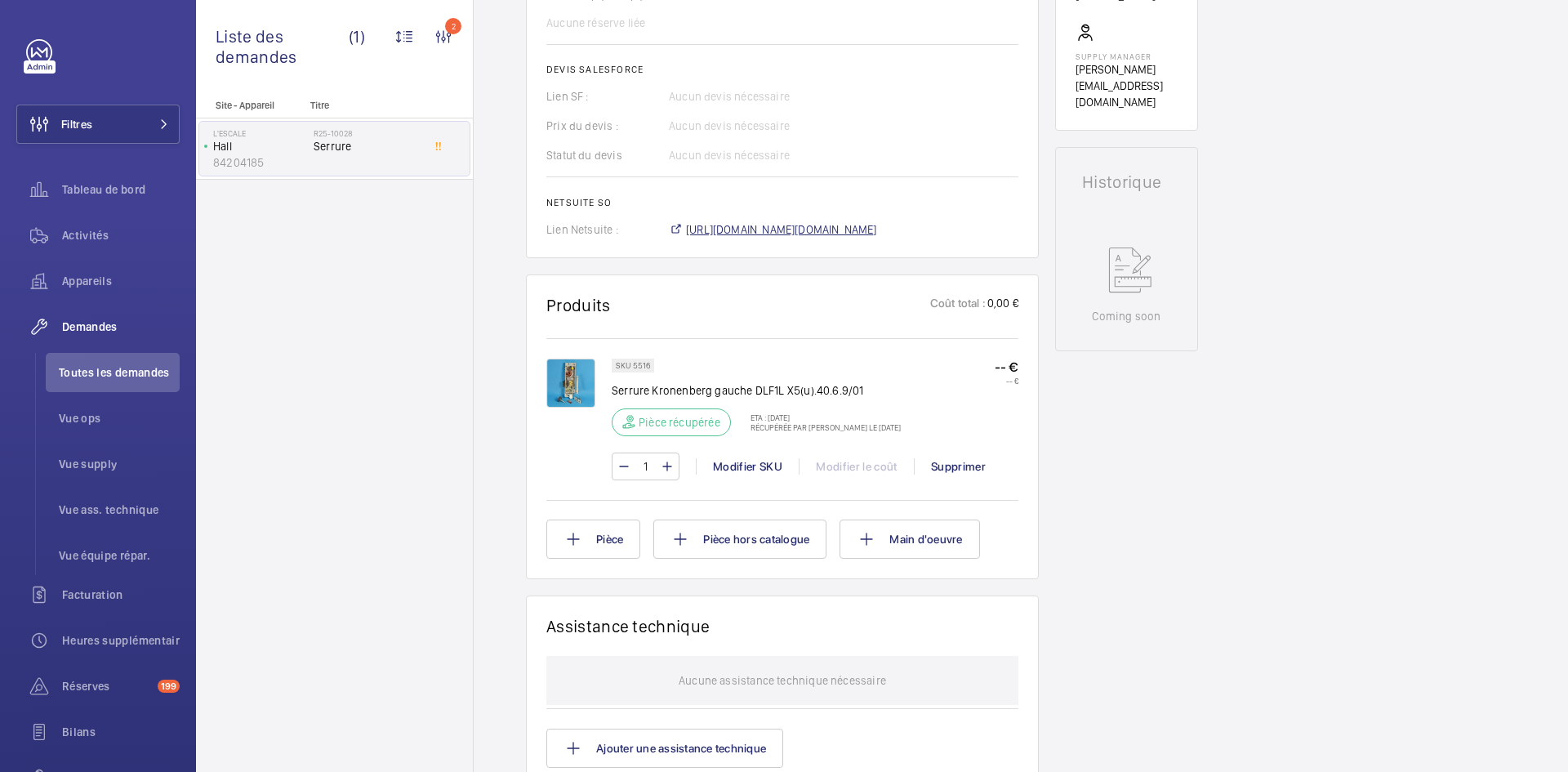
scroll to position [686, 0]
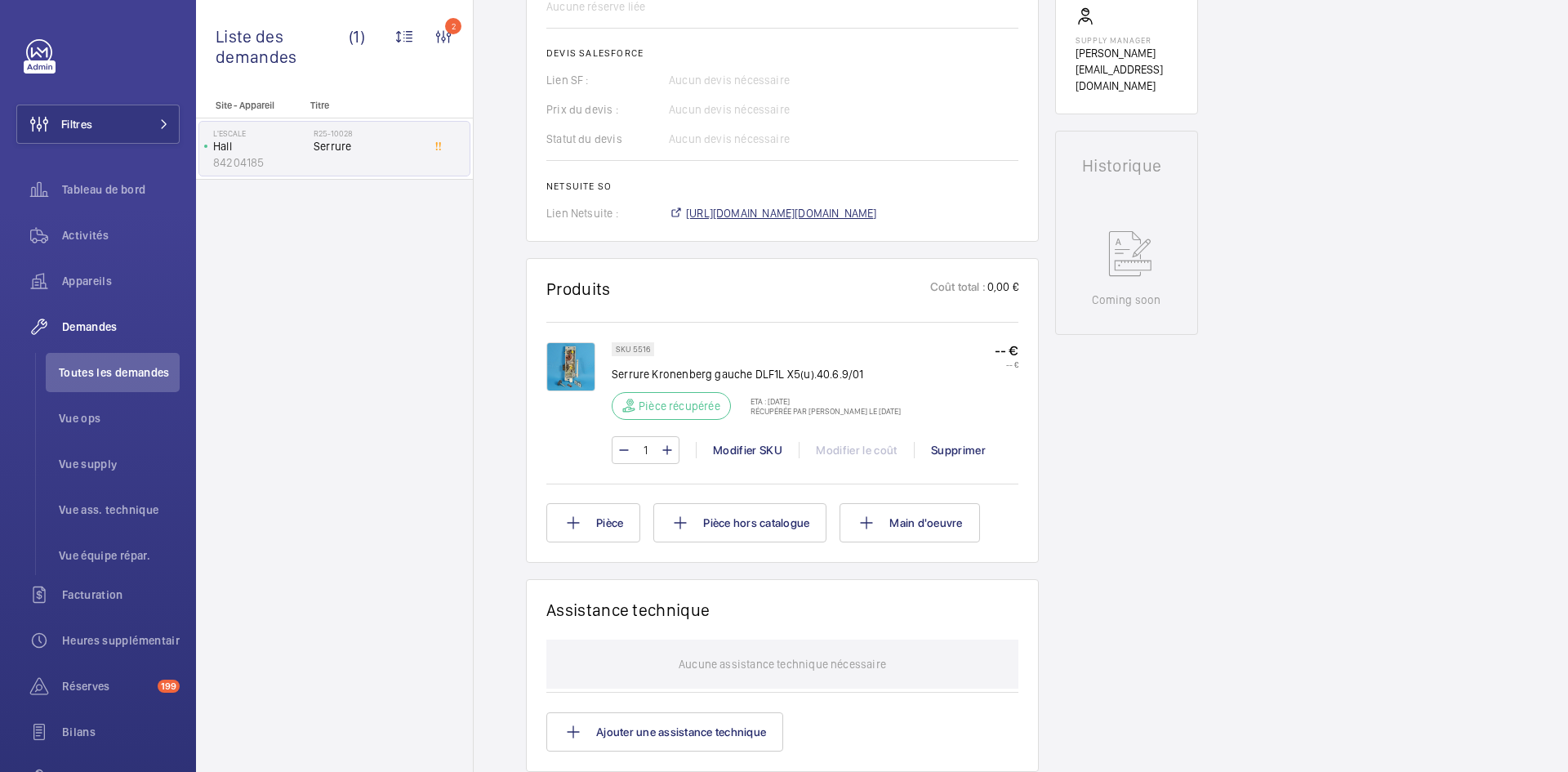
click at [868, 214] on span "[URL][DOMAIN_NAME][DOMAIN_NAME]" at bounding box center [781, 213] width 191 height 16
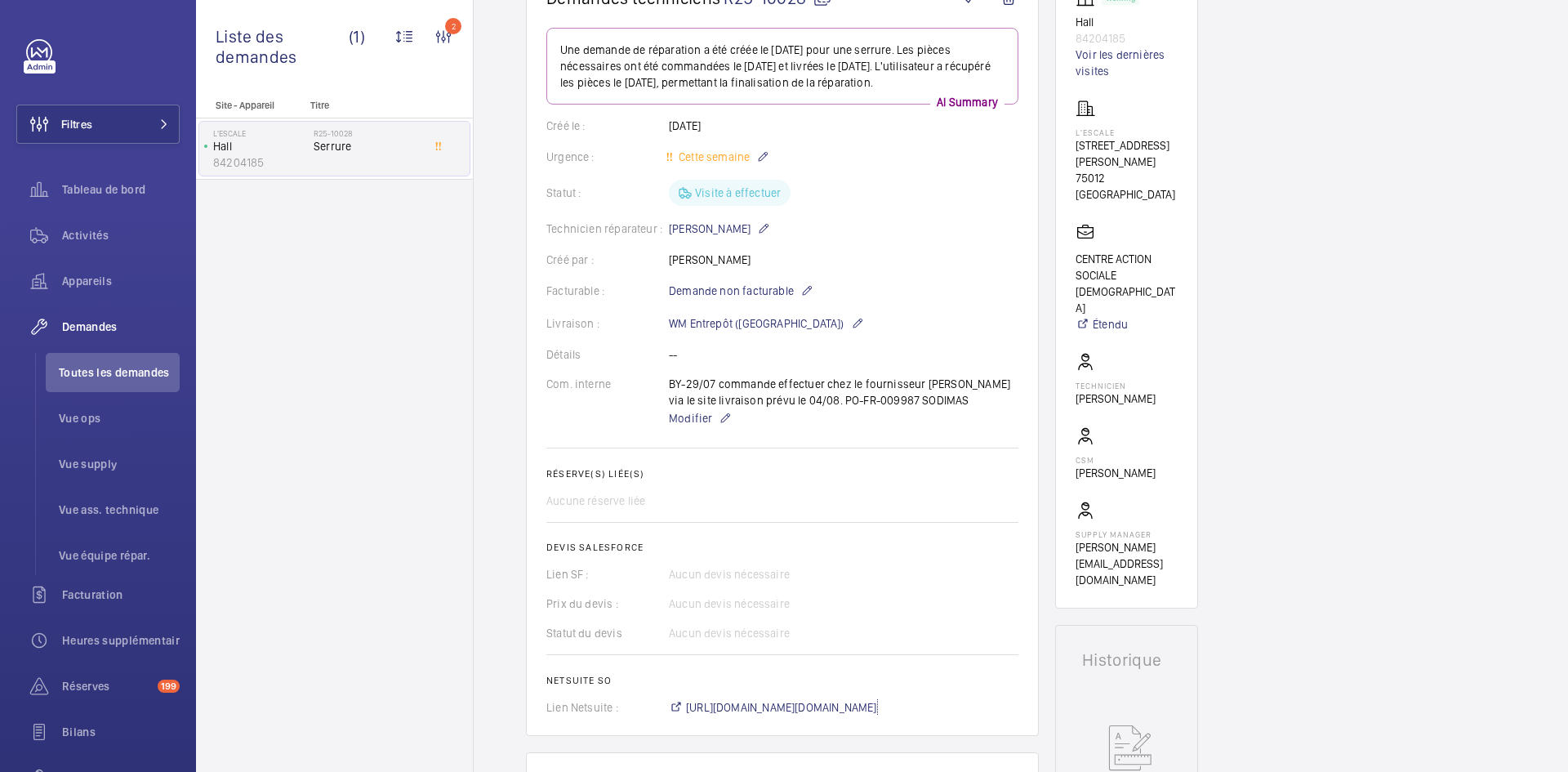
scroll to position [0, 0]
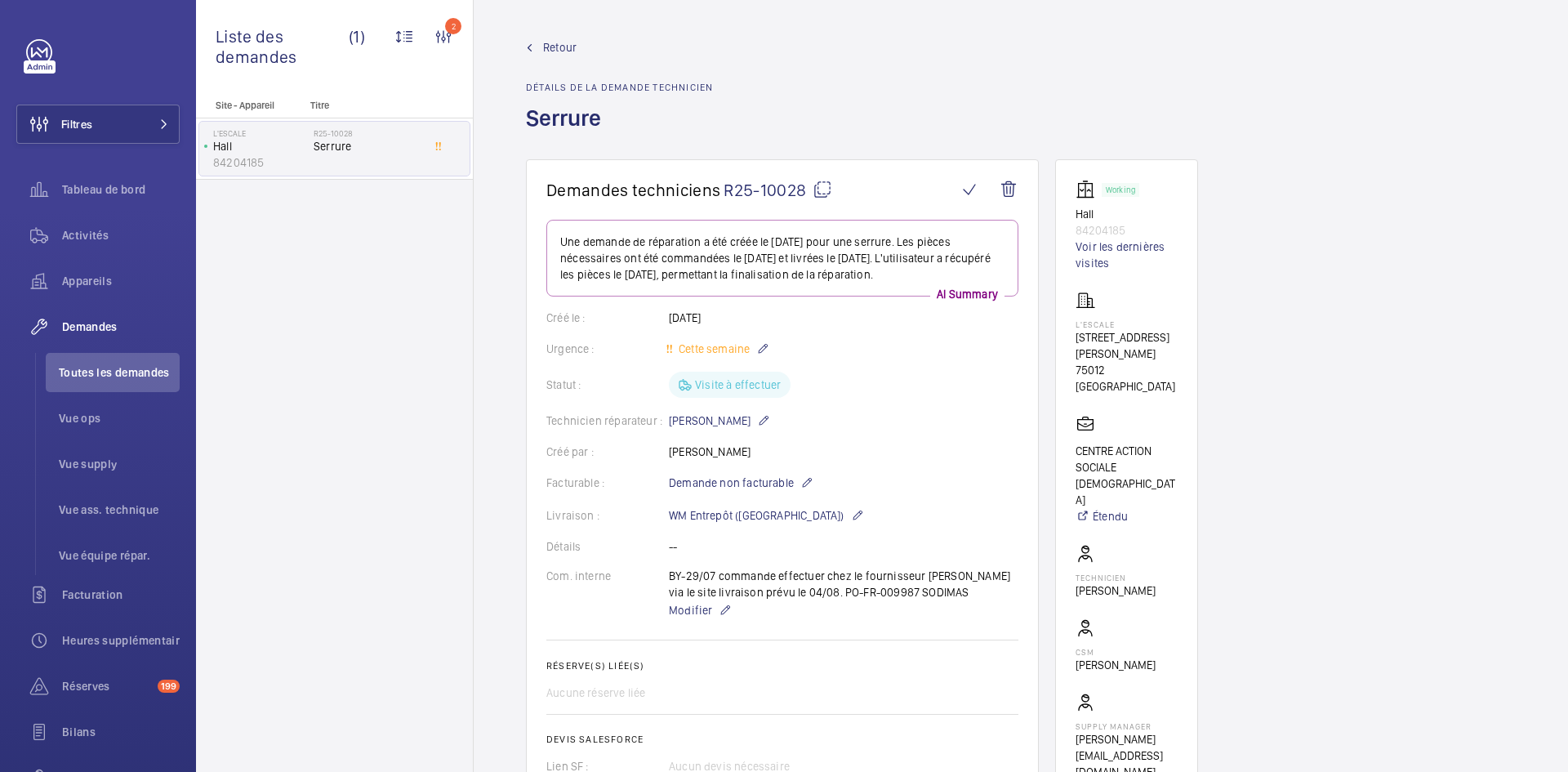
click at [558, 47] on span "Retour" at bounding box center [560, 48] width 34 height 16
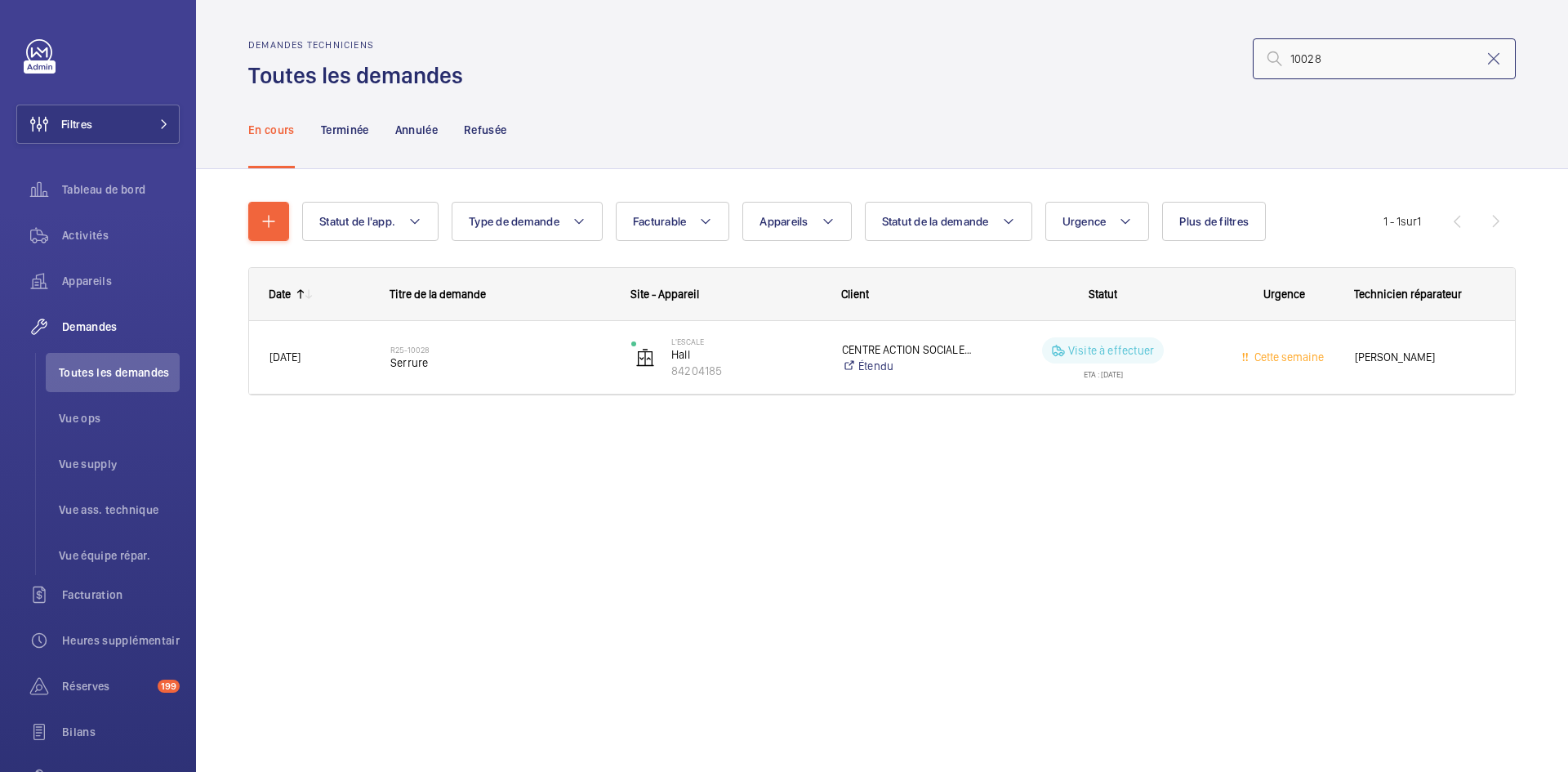
click at [1348, 58] on input "10028" at bounding box center [1384, 59] width 263 height 41
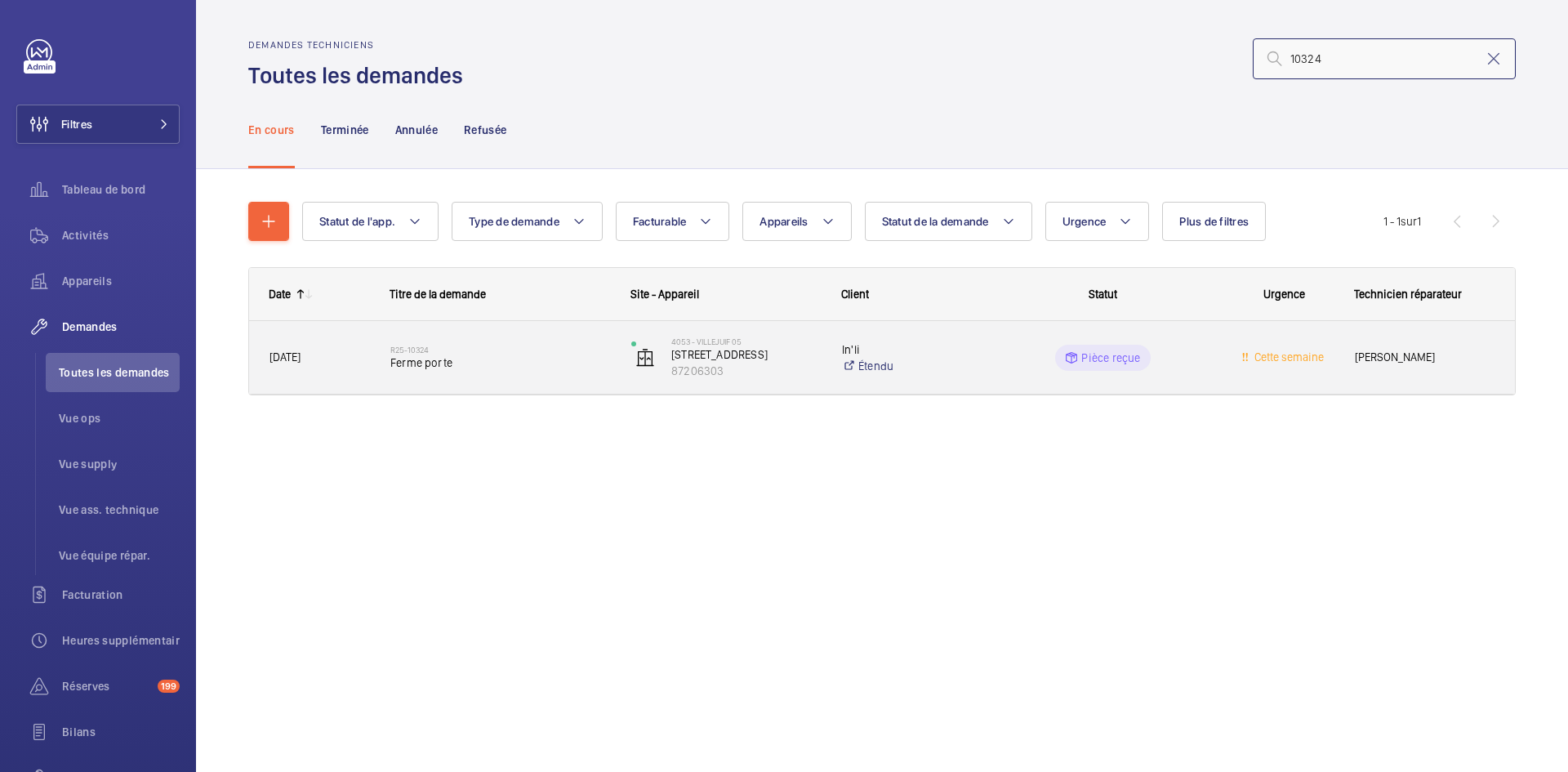
type input "10324"
click at [354, 362] on span "30/07/2025" at bounding box center [319, 357] width 100 height 19
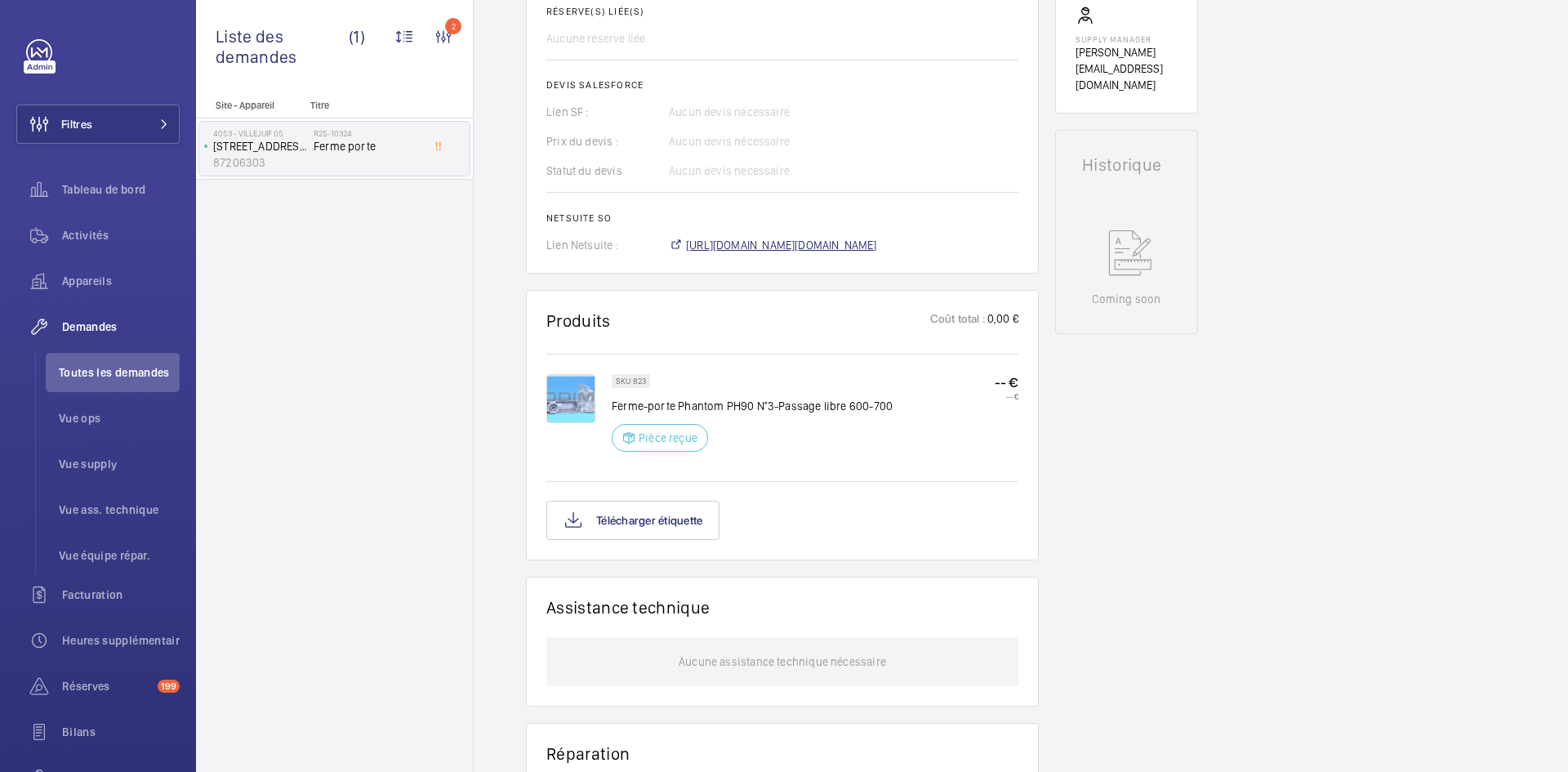
scroll to position [604, 0]
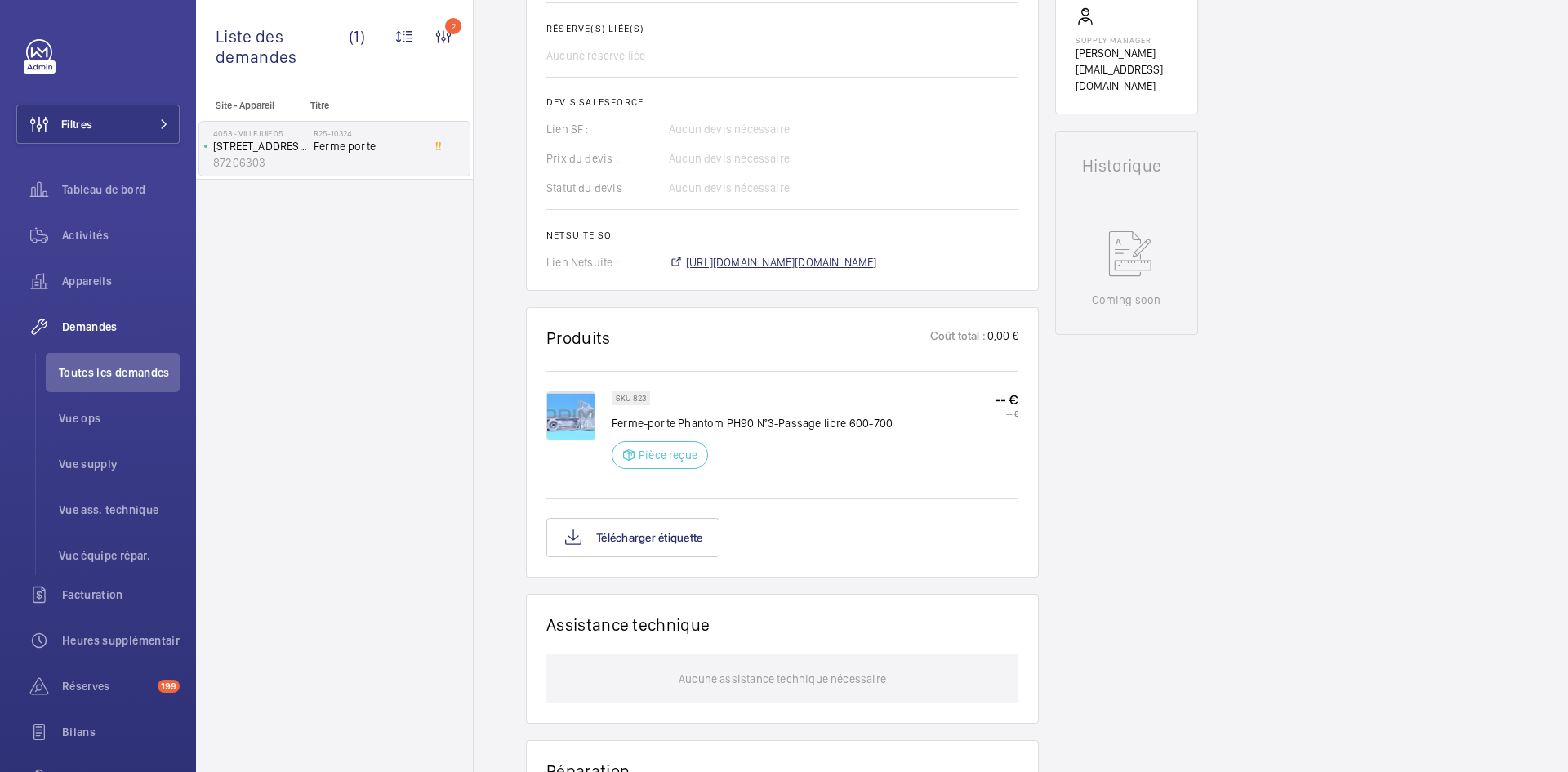
click at [845, 262] on span "https://6461500.app.netsuite.com/app/accounting/transactions/salesord.nl?id=286…" at bounding box center [781, 263] width 191 height 16
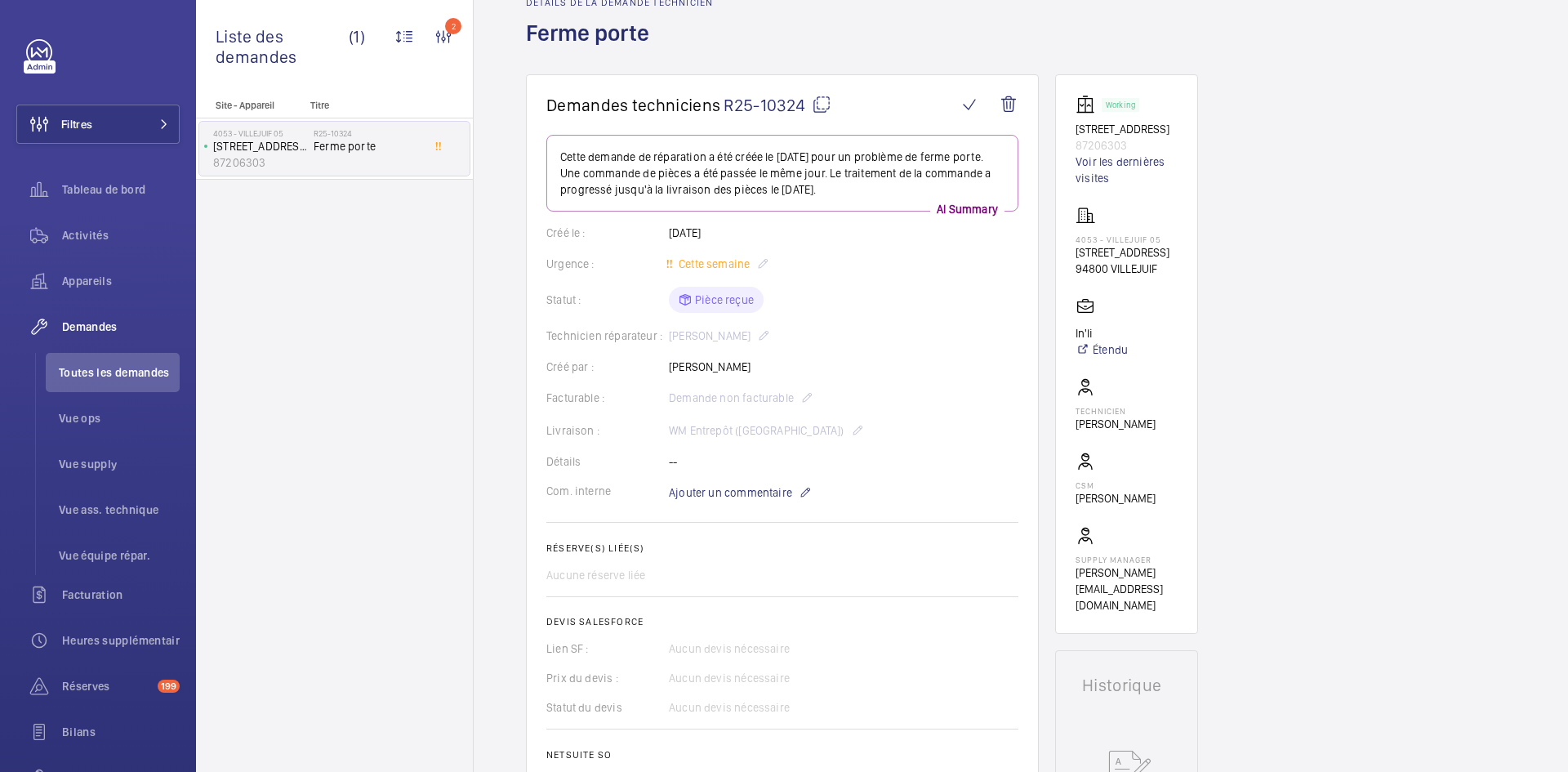
scroll to position [0, 0]
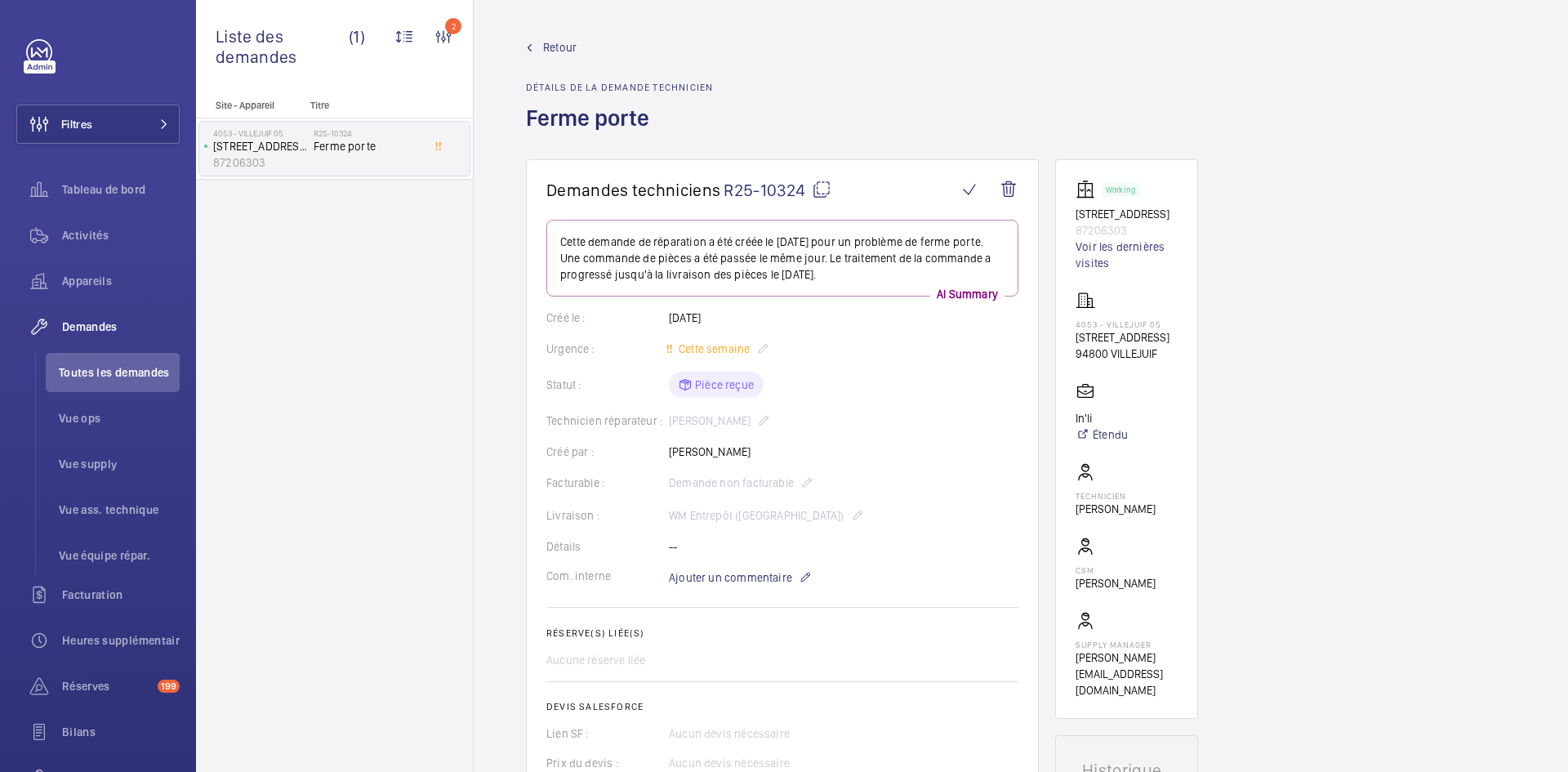
click at [553, 44] on span "Retour" at bounding box center [560, 48] width 34 height 16
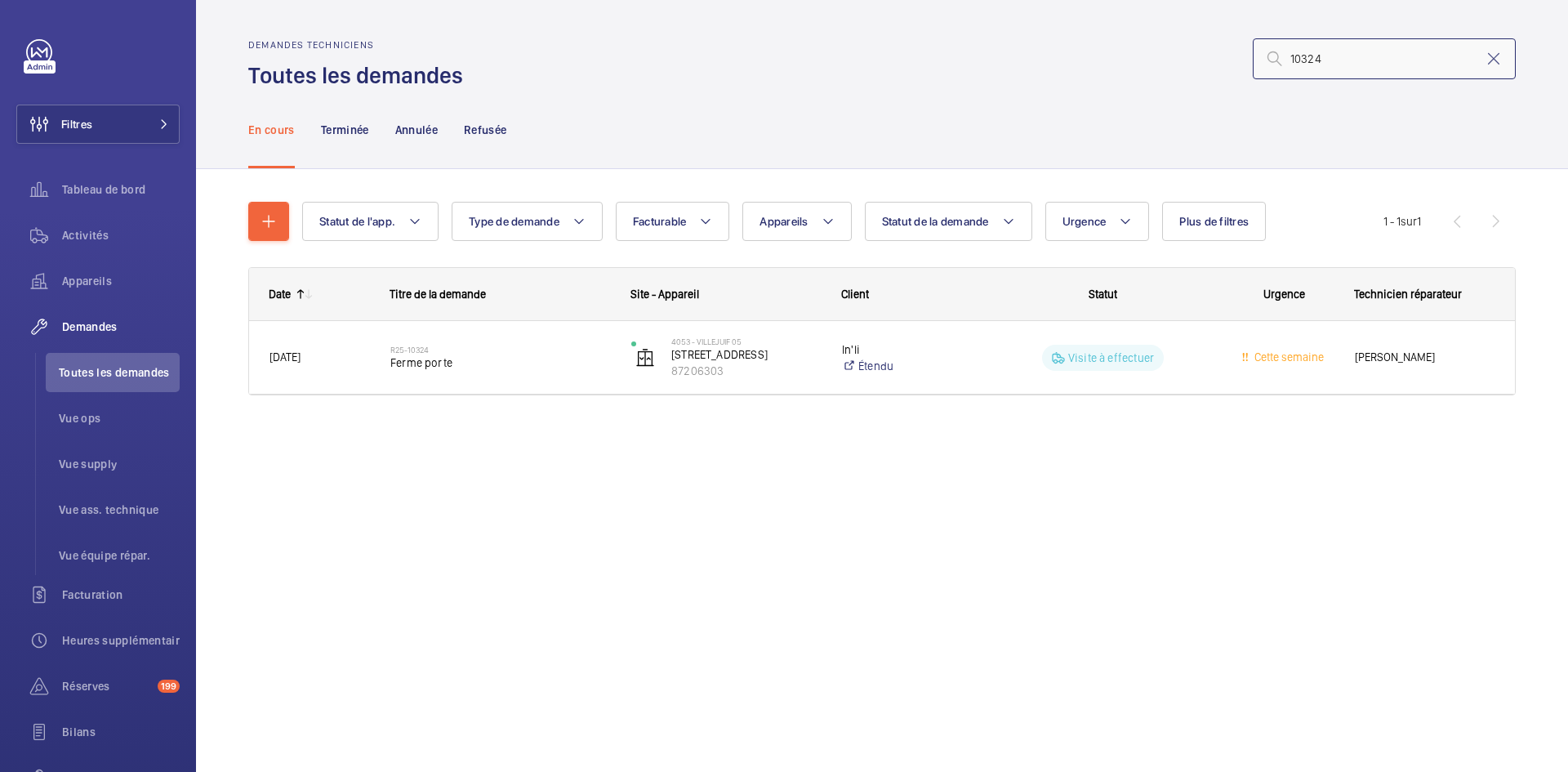
click at [1373, 62] on input "10324" at bounding box center [1384, 59] width 263 height 41
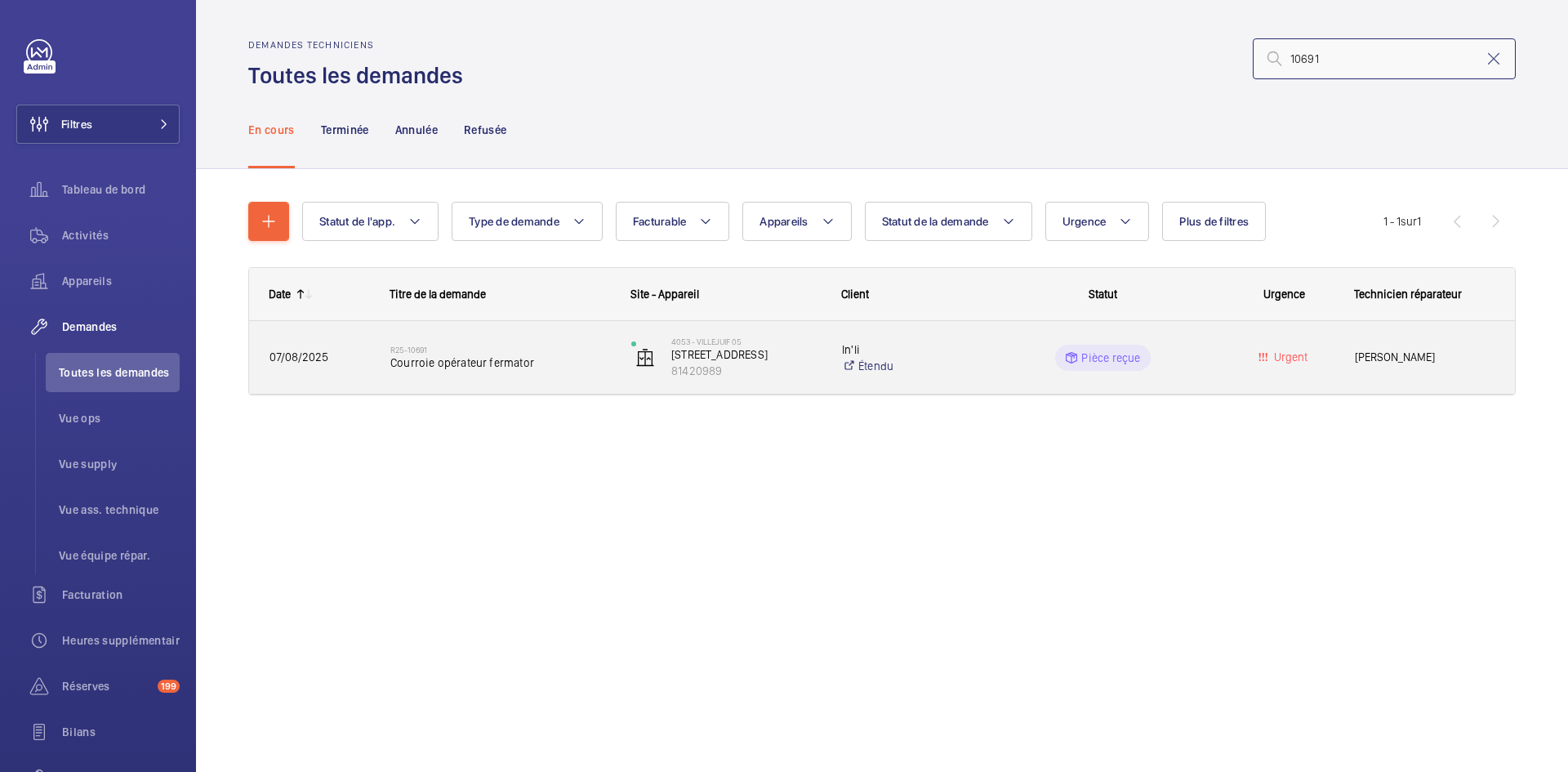
type input "10691"
click at [335, 357] on span "07/08/2025" at bounding box center [319, 357] width 100 height 19
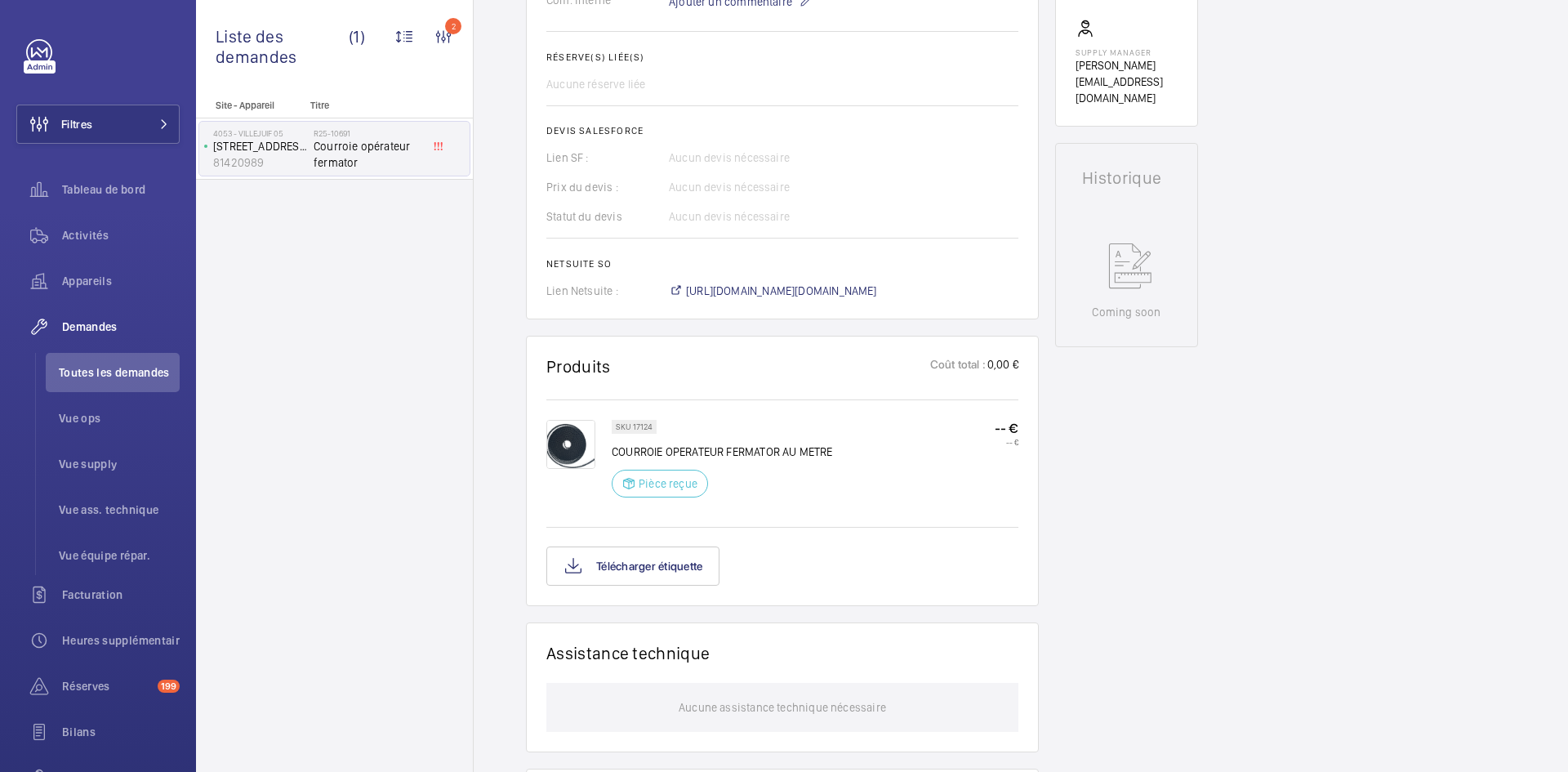
scroll to position [572, 0]
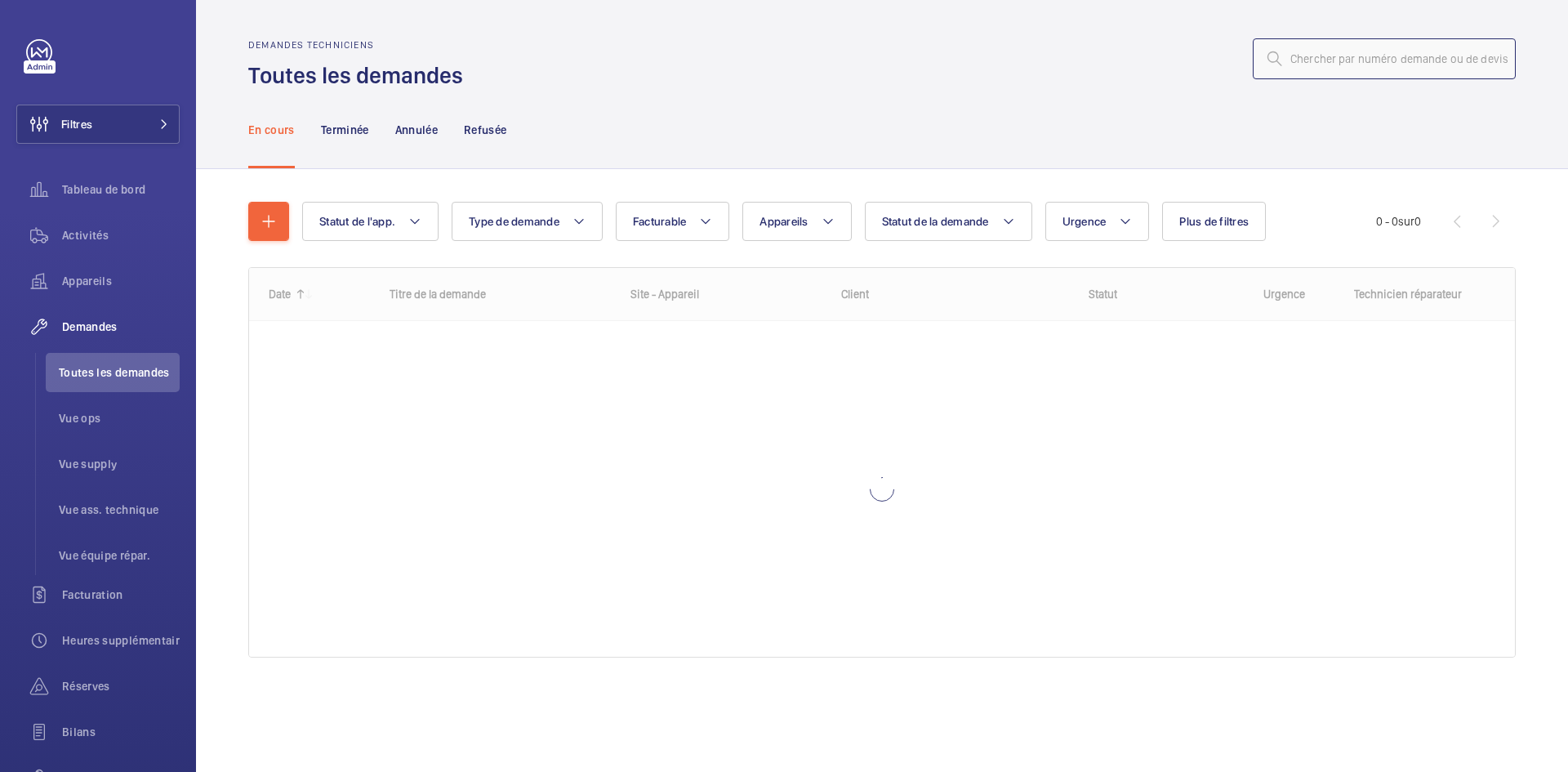
click at [1352, 53] on input "text" at bounding box center [1384, 59] width 263 height 41
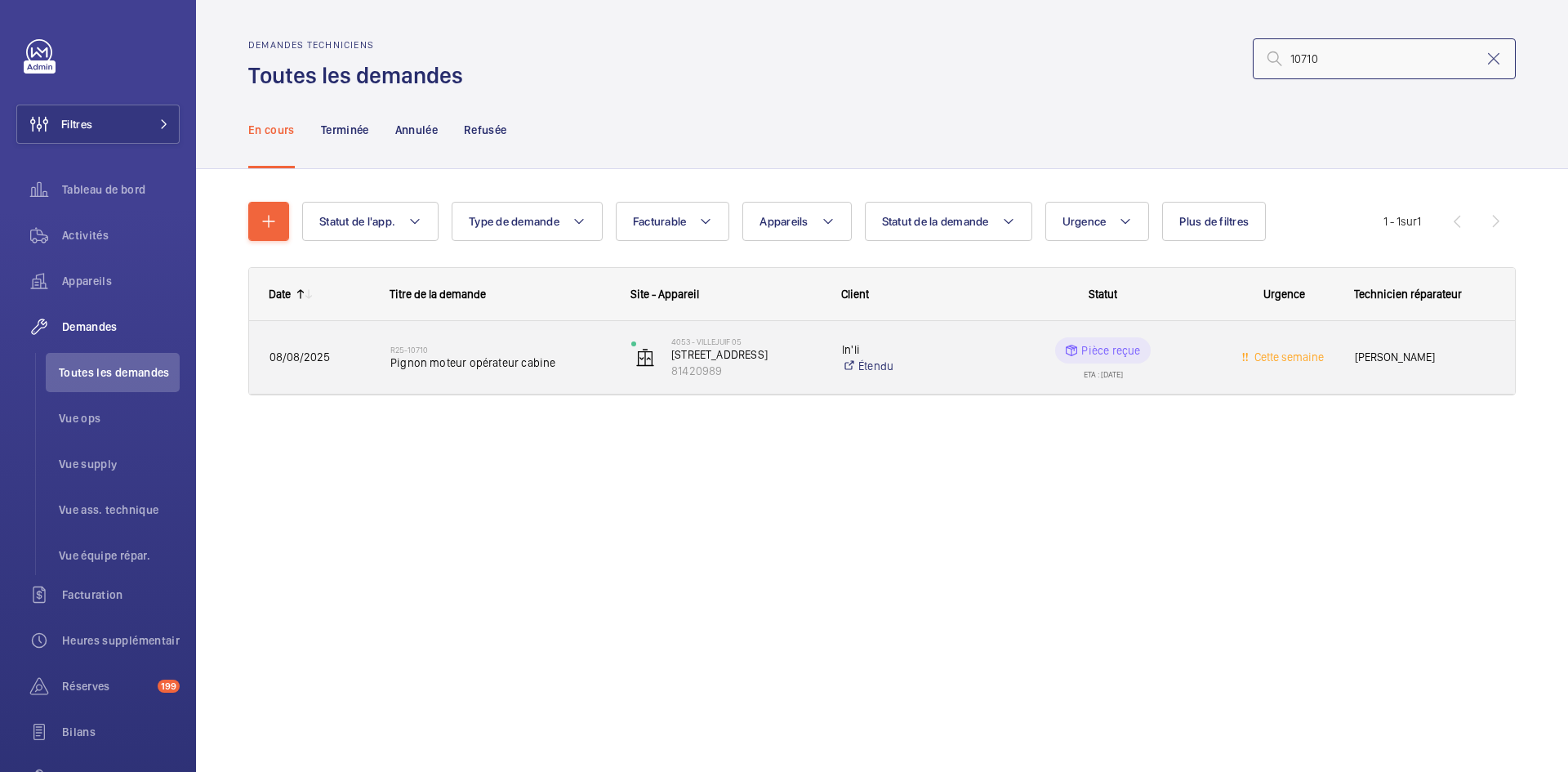
type input "10710"
click at [374, 355] on div "R25-10710 Pignon moteur opérateur cabine" at bounding box center [490, 357] width 240 height 73
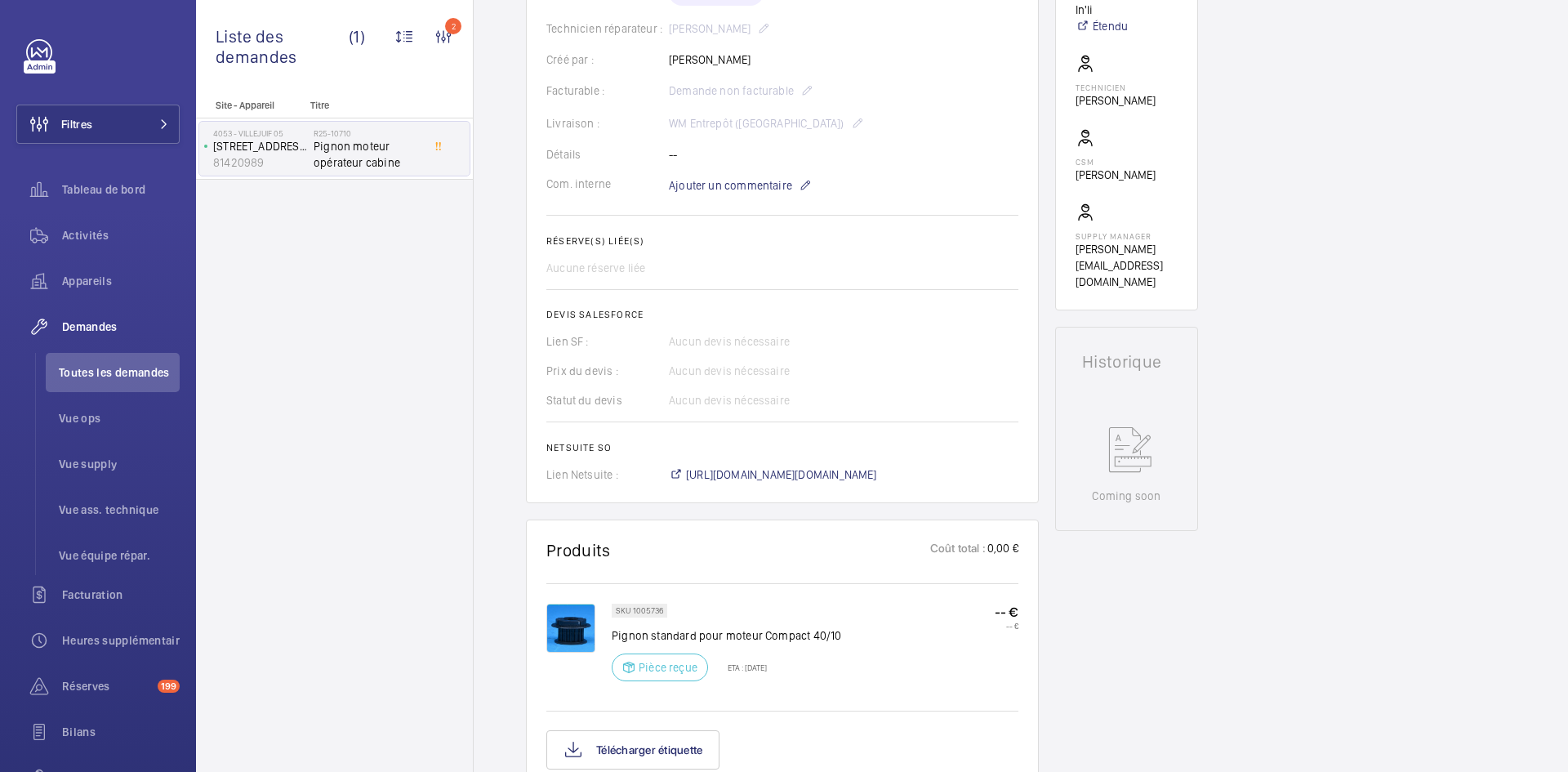
scroll to position [572, 0]
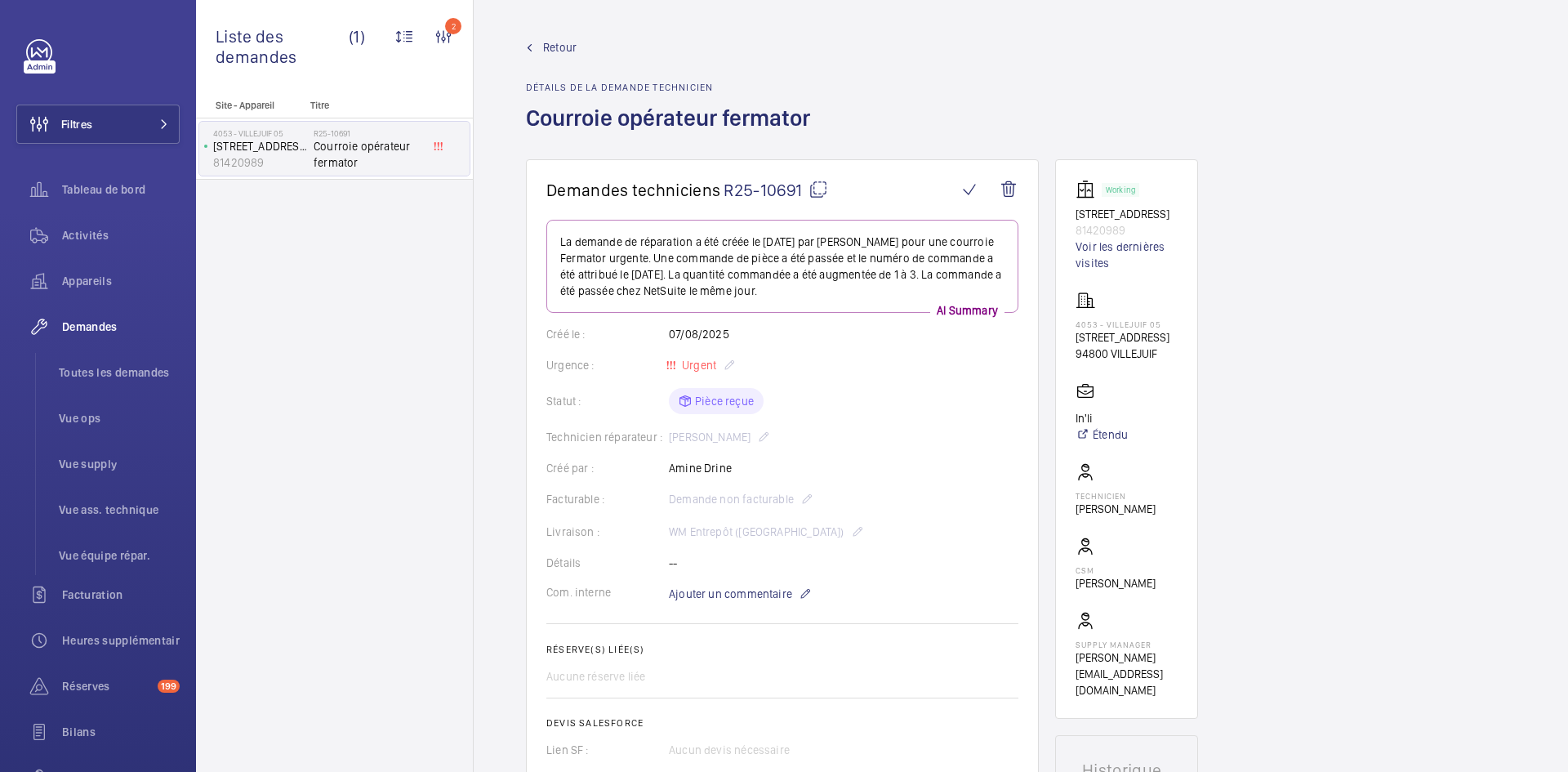
scroll to position [572, 0]
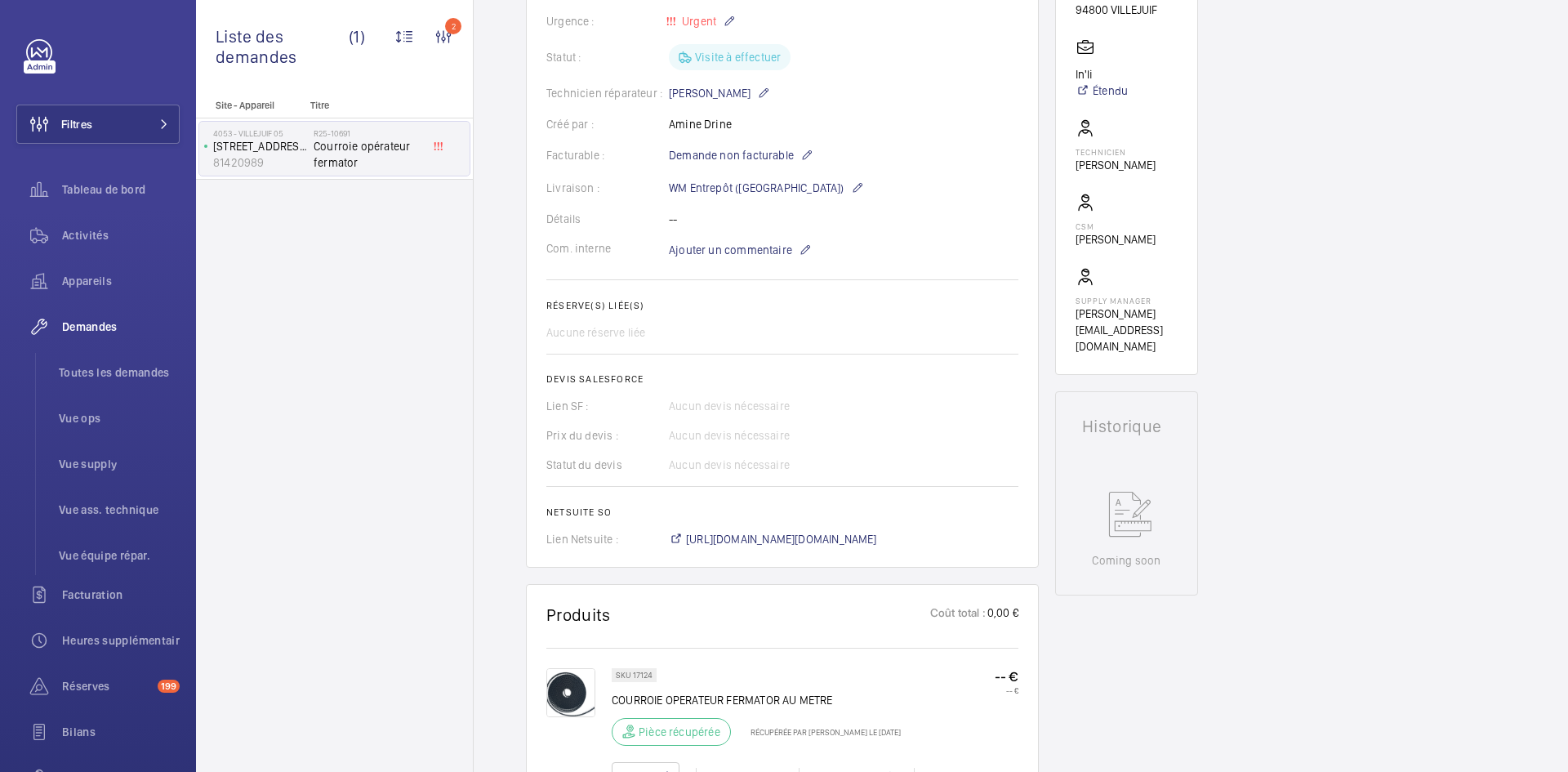
scroll to position [343, 0]
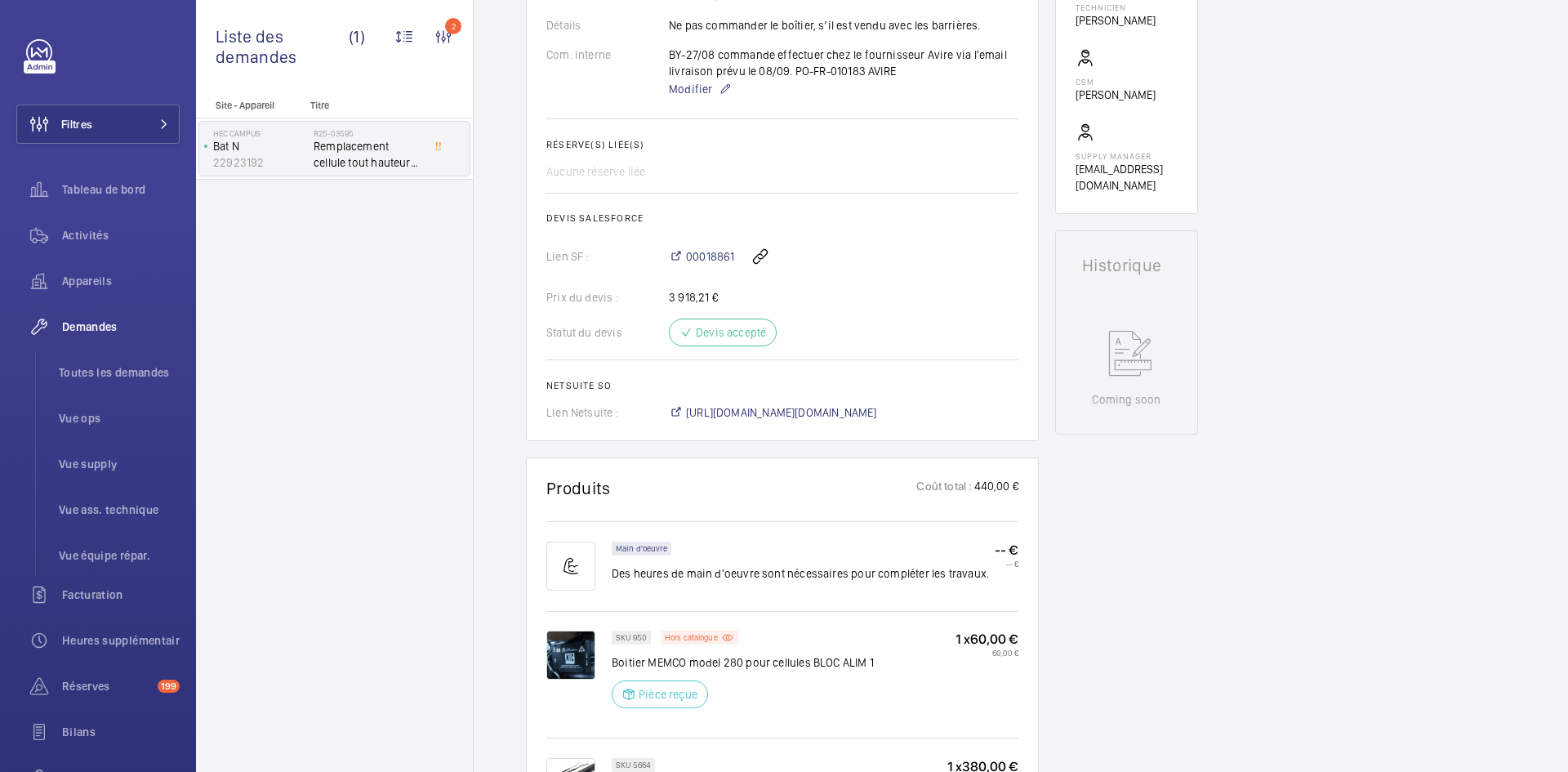
scroll to position [670, 0]
